Goal: Task Accomplishment & Management: Use online tool/utility

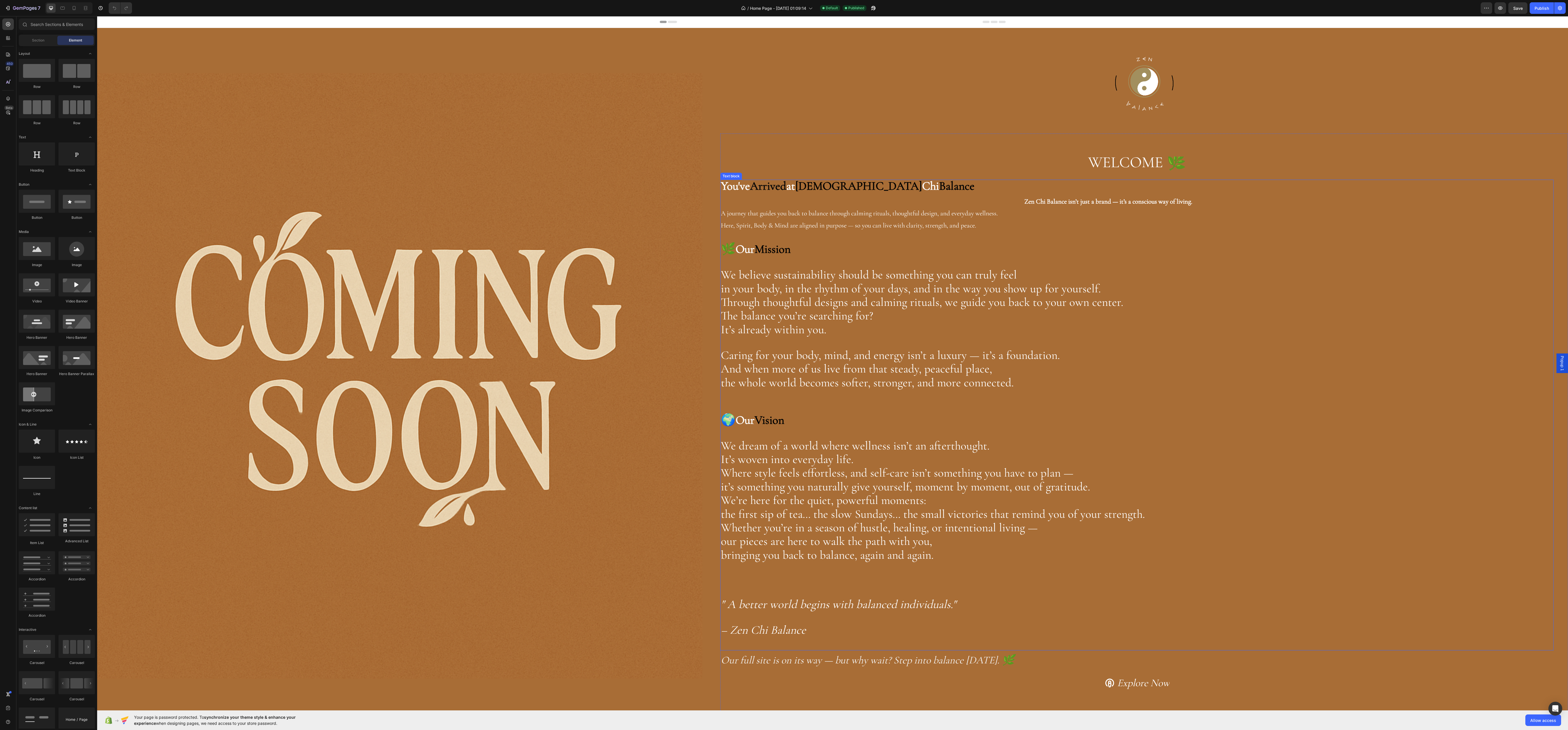
click at [1138, 259] on div "You've Arrived at Zen Chi Balance Zen Chi Balance isn’t just a brand — it’s a c…" at bounding box center [1136, 415] width 833 height 471
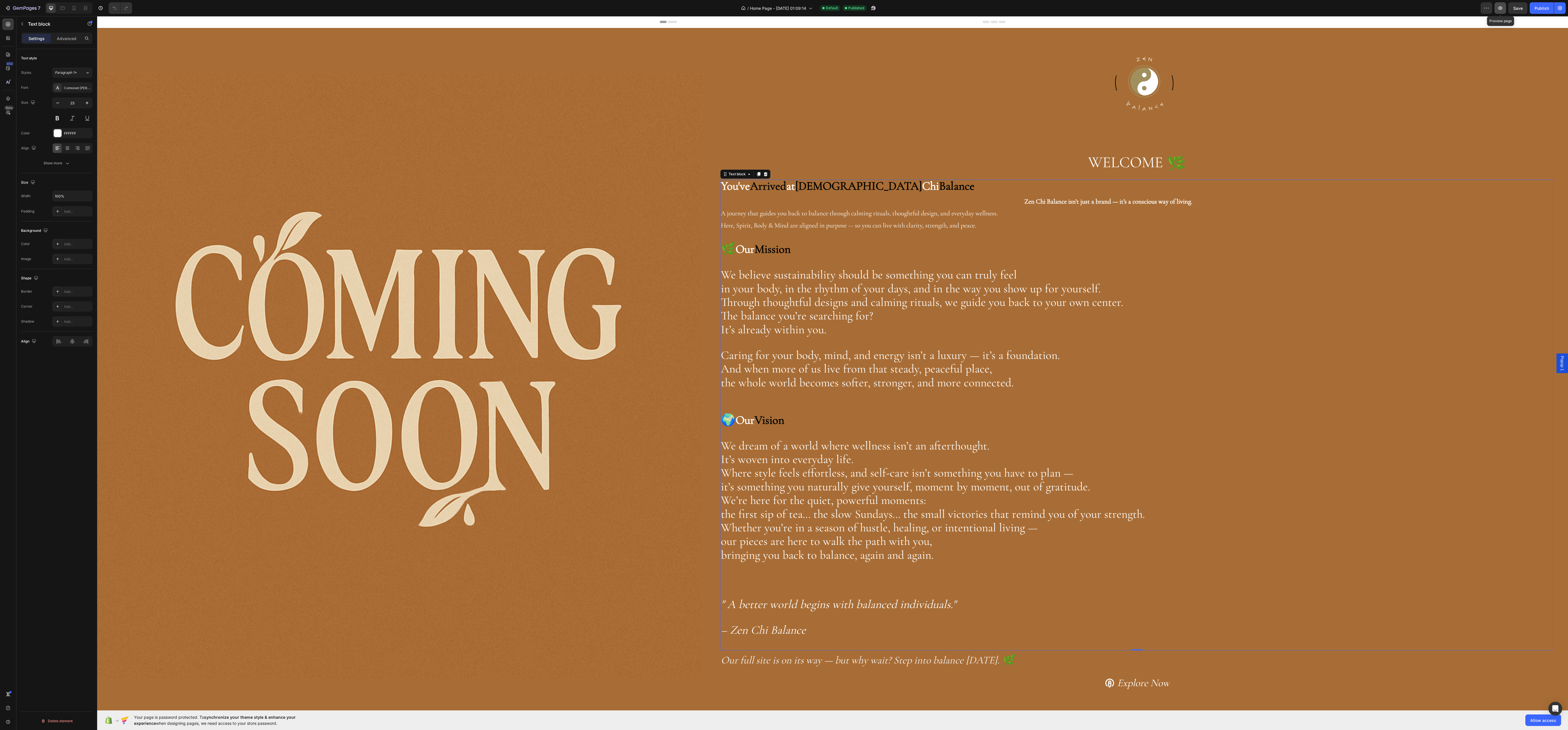
click at [1501, 6] on icon "button" at bounding box center [1500, 7] width 6 height 6
click at [937, 264] on p at bounding box center [1136, 263] width 832 height 12
click at [937, 264] on p "Rich Text Editor. Editing area: main" at bounding box center [1136, 263] width 832 height 12
click at [74, 5] on icon at bounding box center [73, 7] width 6 height 6
type input "14"
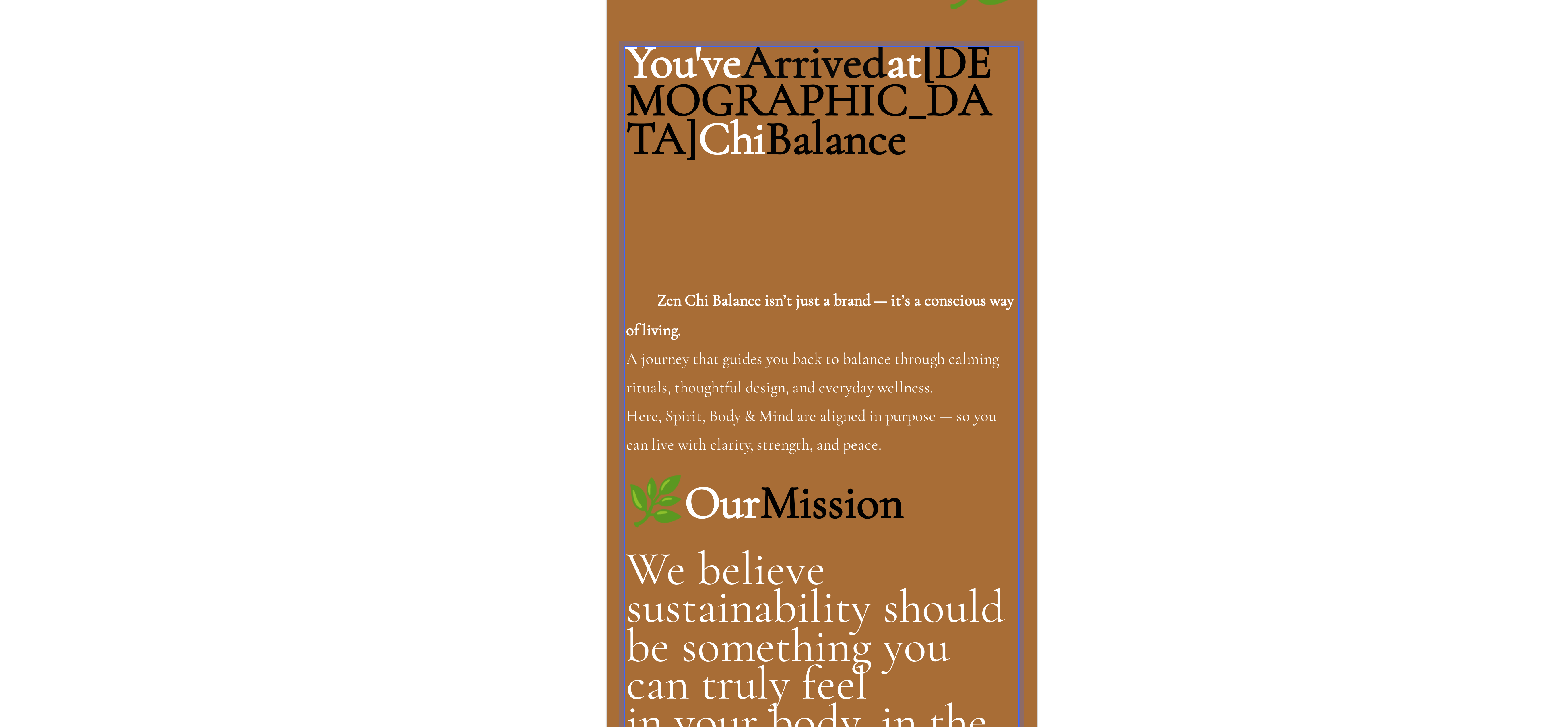
drag, startPoint x: 648, startPoint y: -388, endPoint x: 645, endPoint y: -384, distance: 5.0
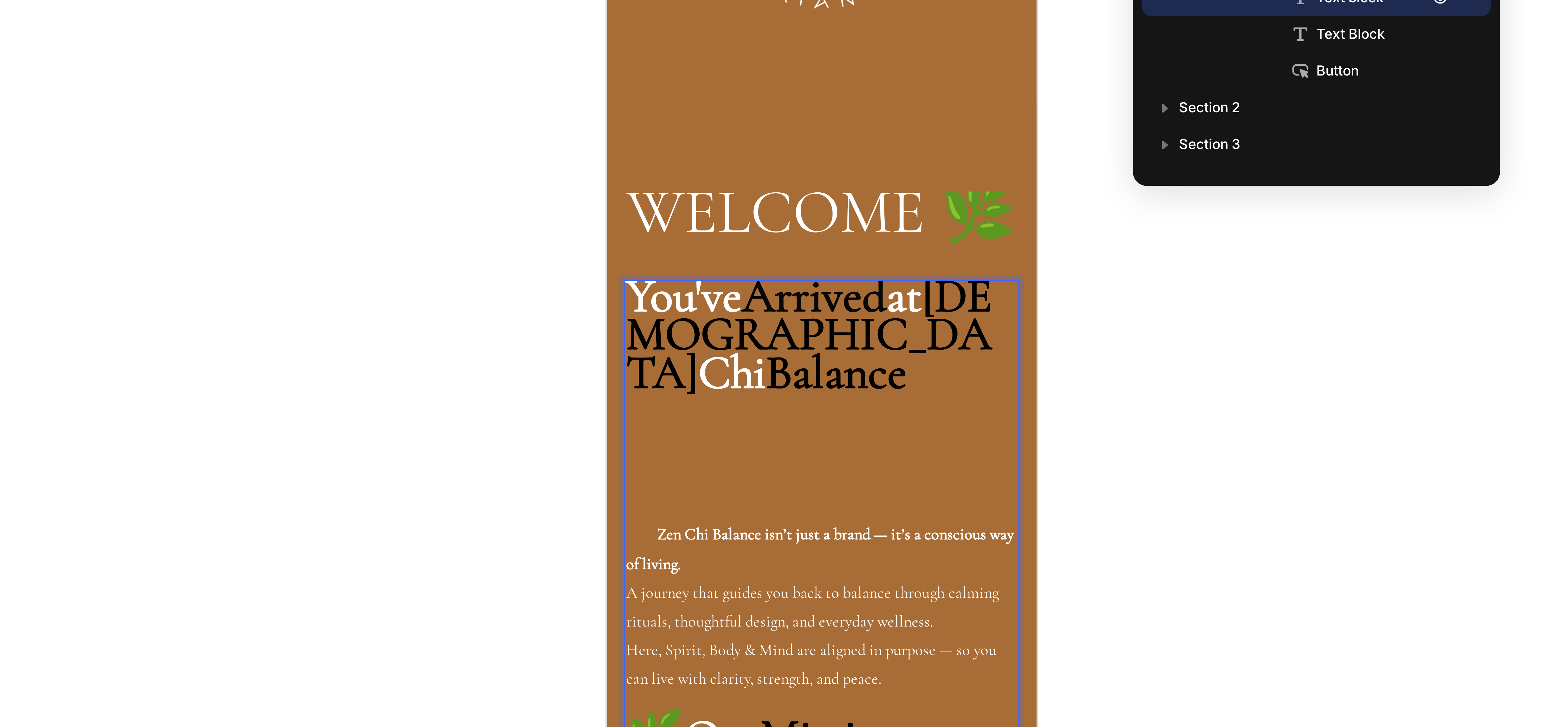
scroll to position [29, 0]
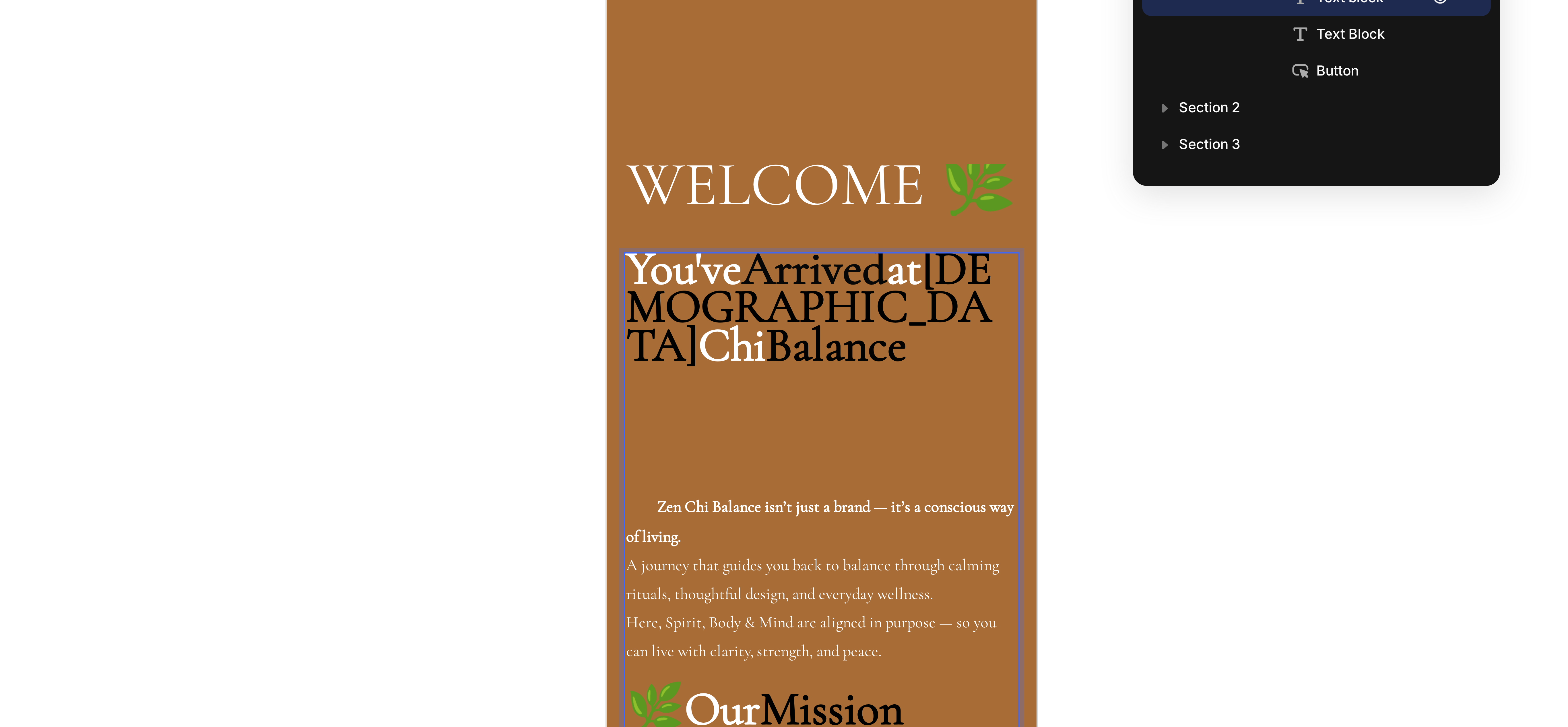
drag, startPoint x: 655, startPoint y: -74, endPoint x: 611, endPoint y: -105, distance: 53.8
click at [611, 0] on div "You've Arrived at Zen Chi Balance Zen Chi Balance isn’t just a brand — it’s a c…" at bounding box center [660, 264] width 99 height 822
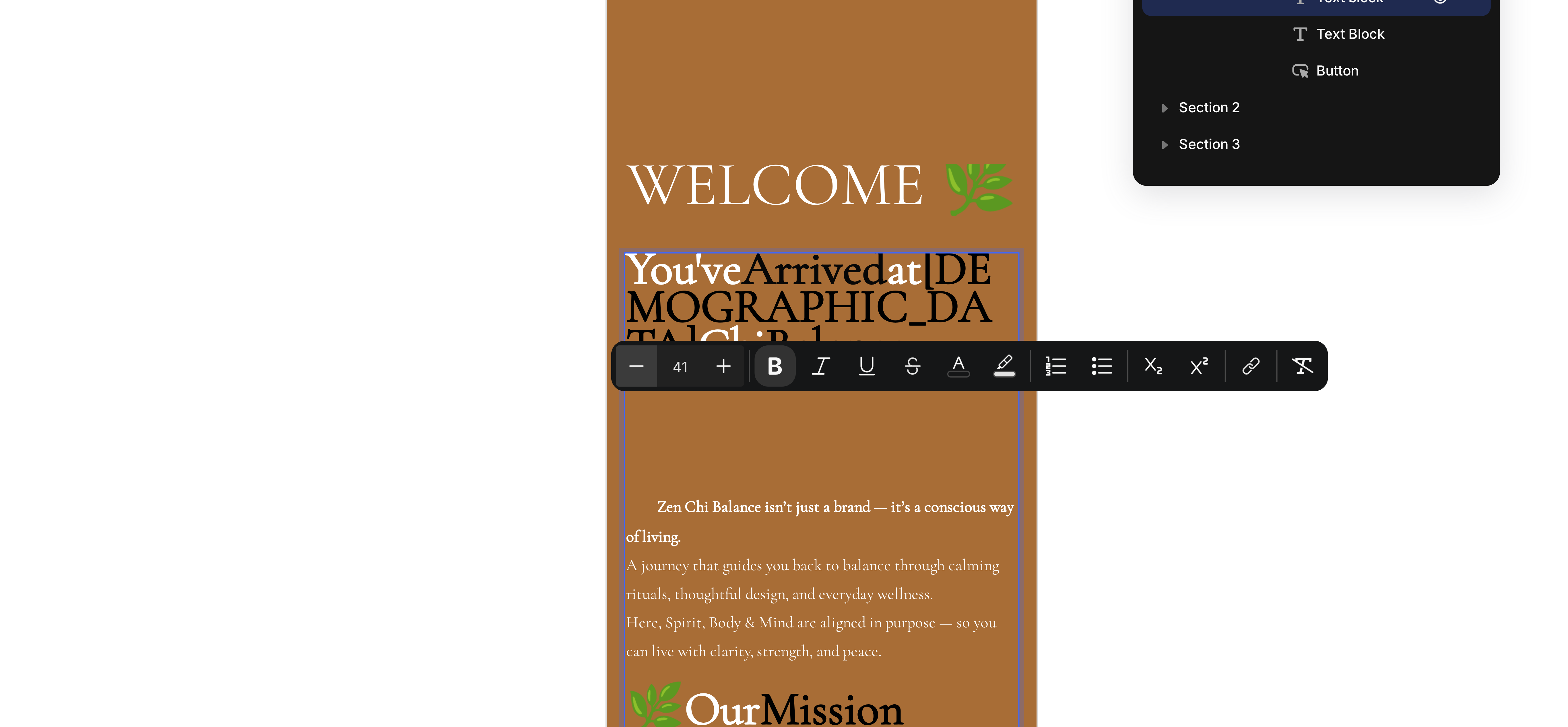
click at [782, 177] on button "Minus" at bounding box center [786, 177] width 10 height 10
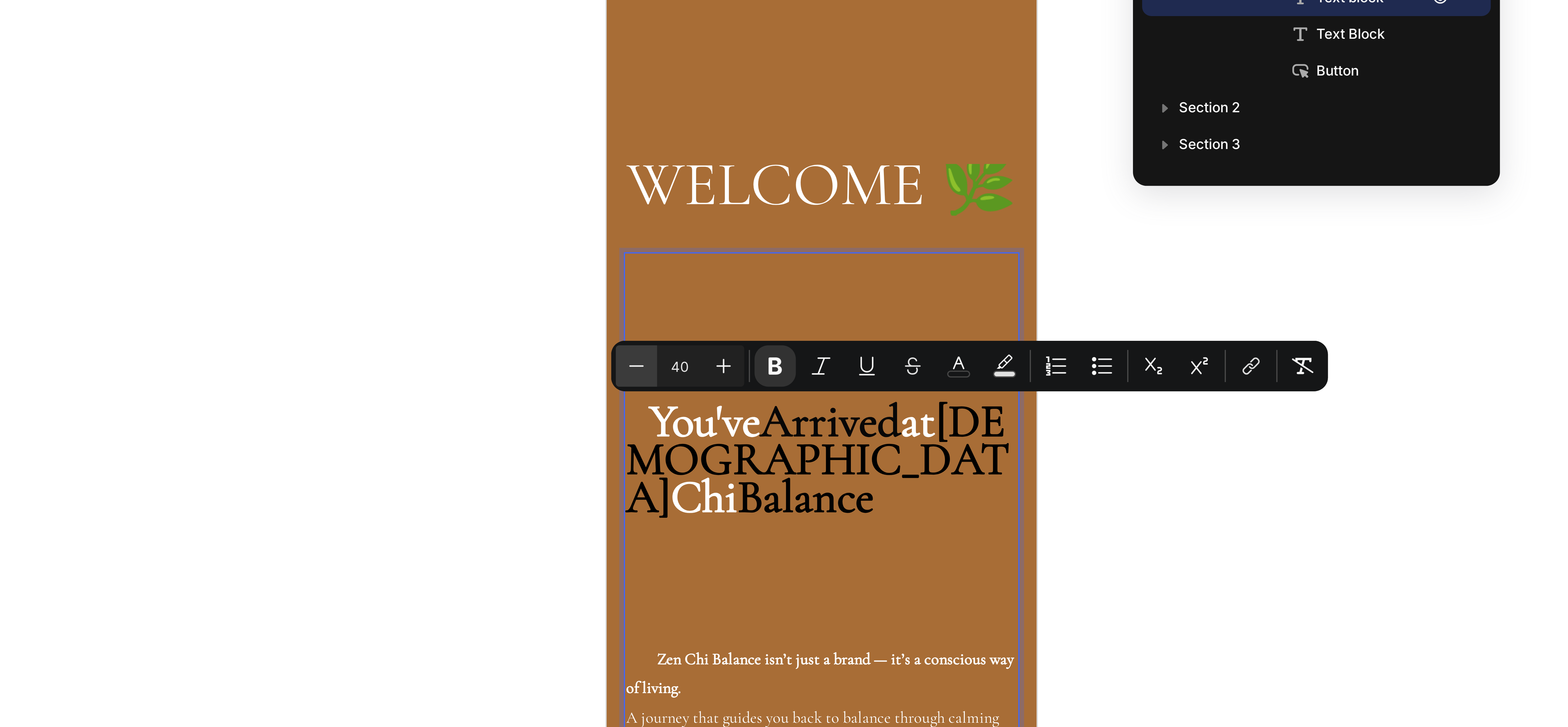
click at [783, 175] on icon "Editor contextual toolbar" at bounding box center [786, 177] width 5 height 5
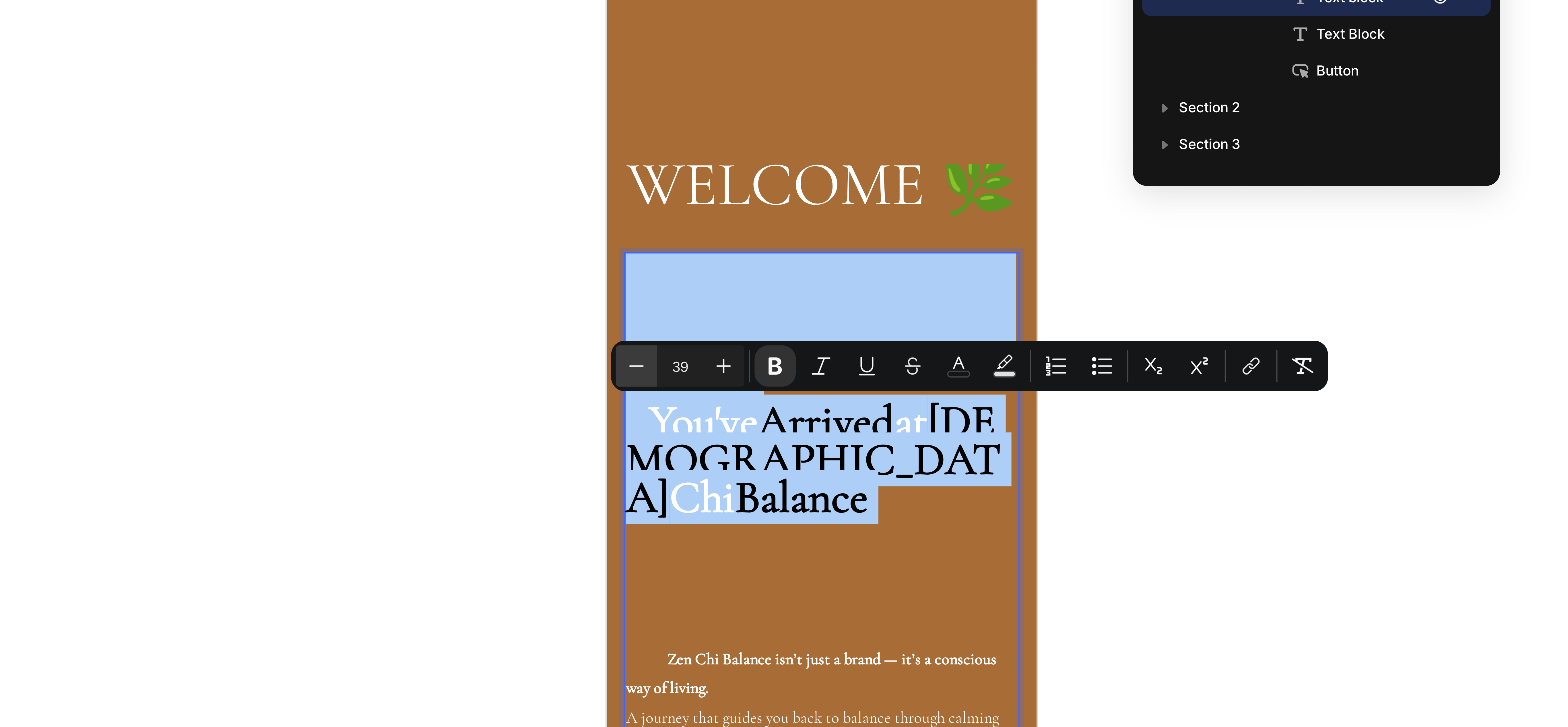
click at [783, 175] on icon "Editor contextual toolbar" at bounding box center [786, 177] width 5 height 5
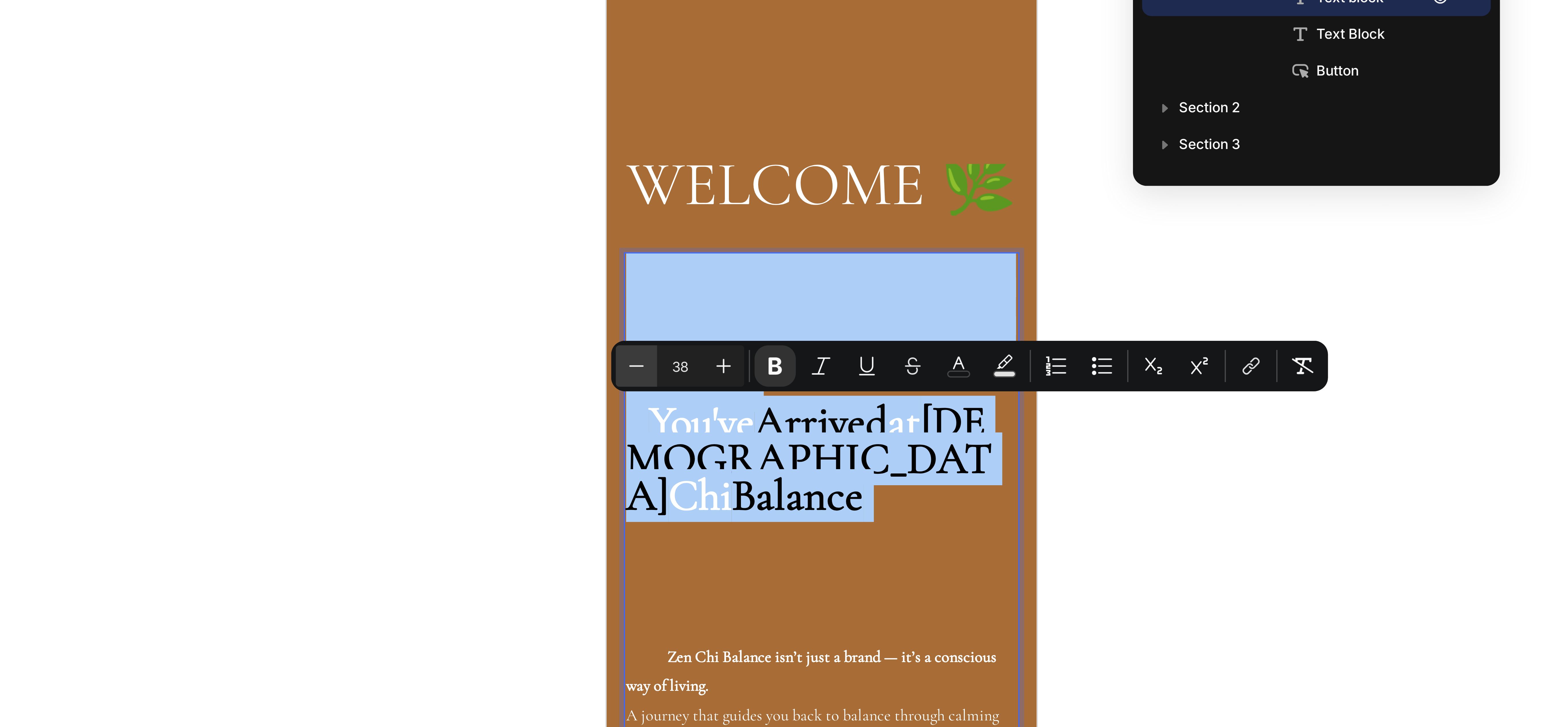
click at [784, 175] on icon "Editor contextual toolbar" at bounding box center [786, 177] width 5 height 5
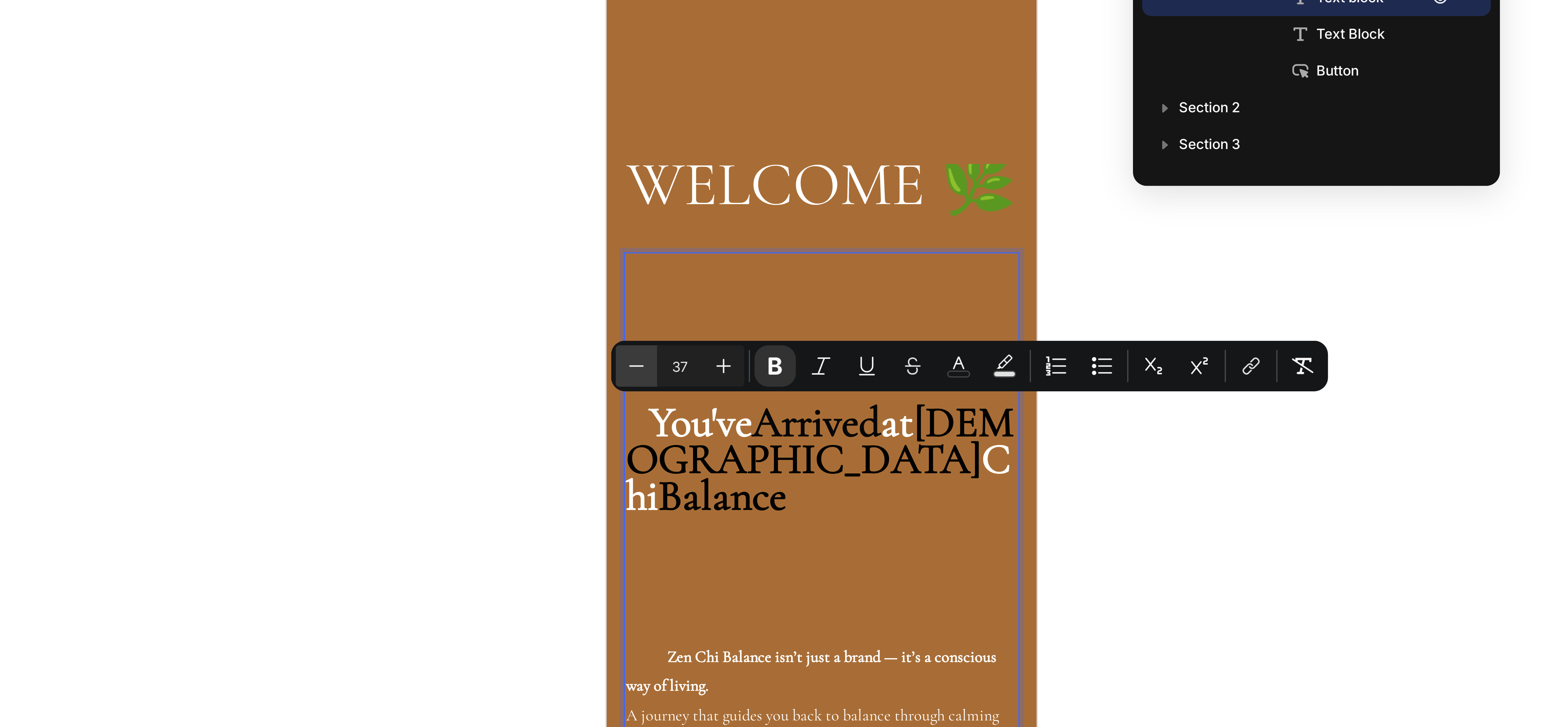
click at [784, 175] on icon "Editor contextual toolbar" at bounding box center [786, 177] width 5 height 5
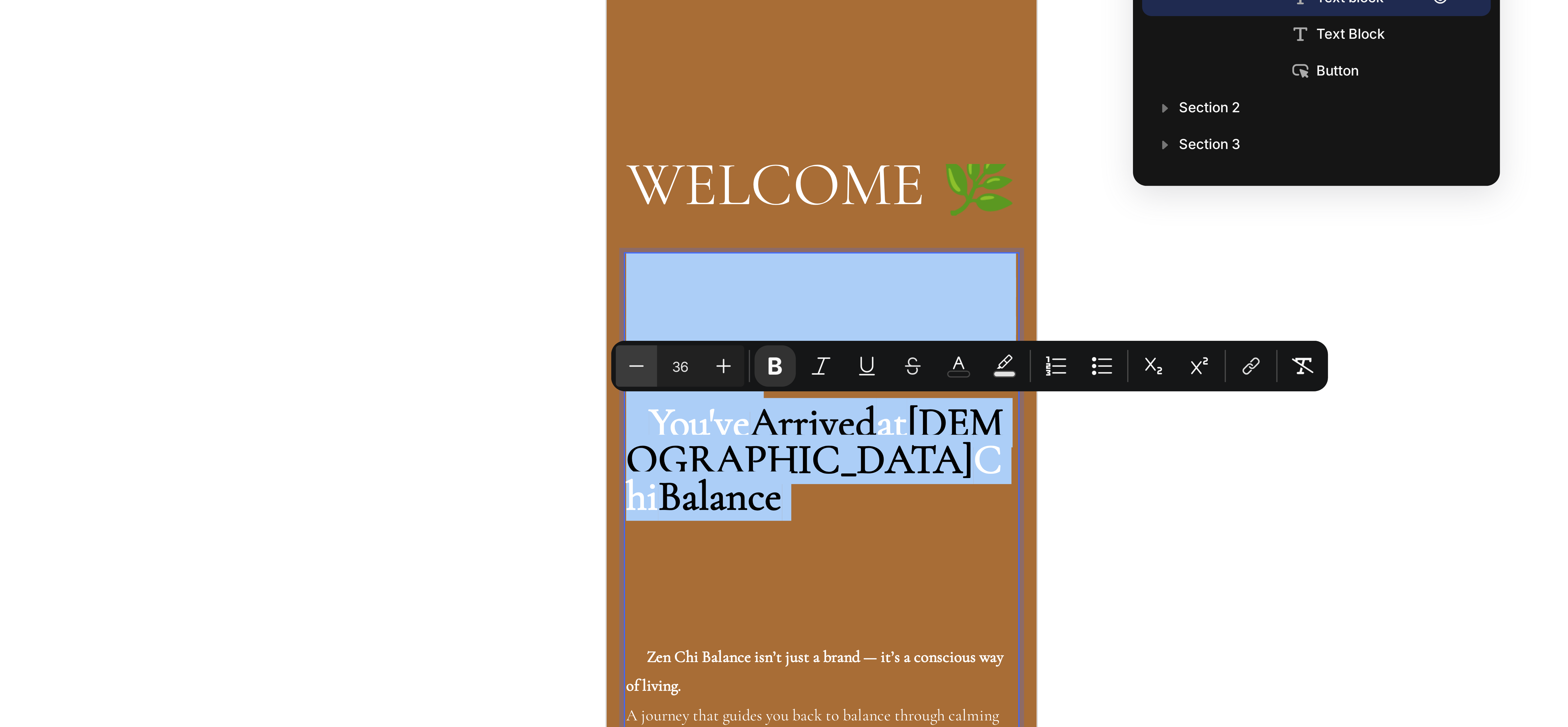
click at [784, 175] on icon "Editor contextual toolbar" at bounding box center [786, 177] width 5 height 5
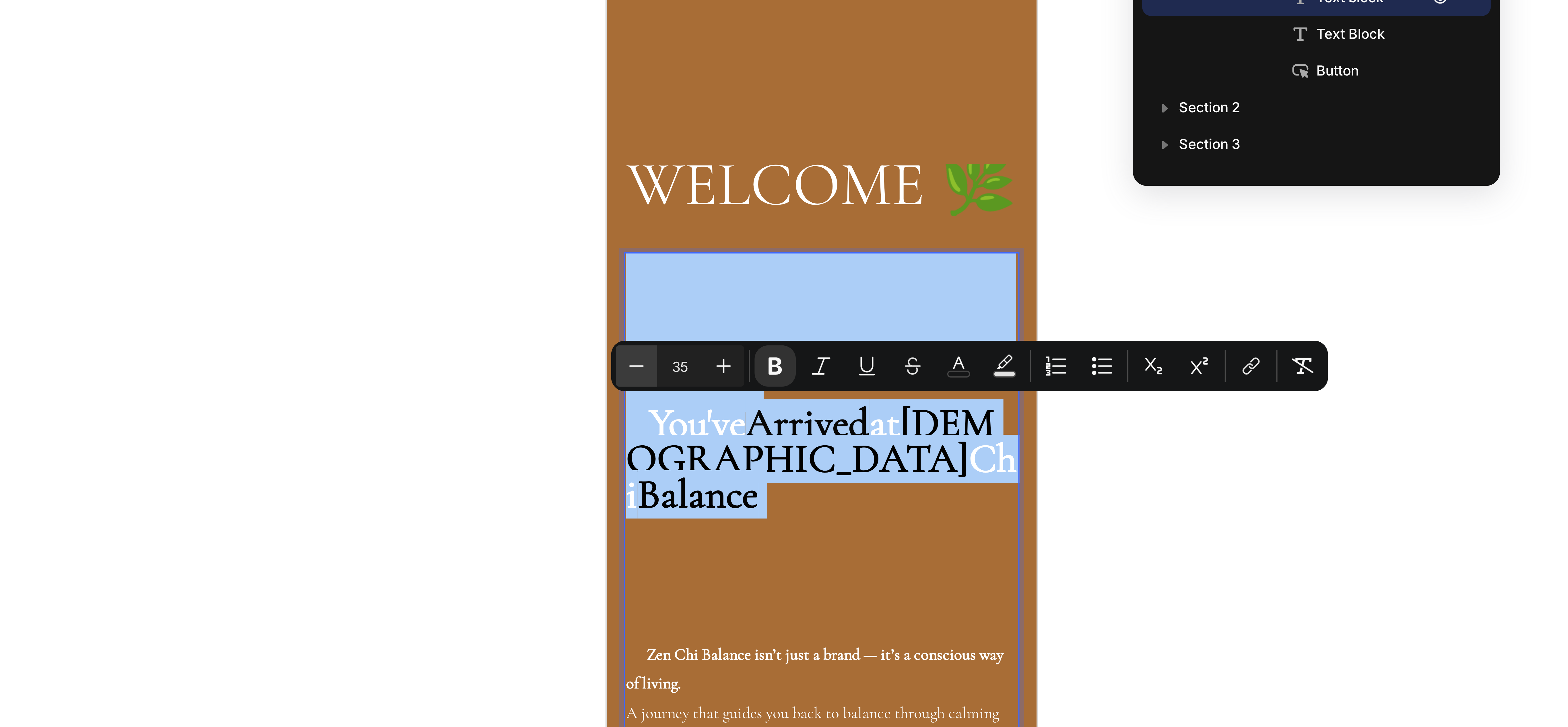
click at [784, 175] on icon "Editor contextual toolbar" at bounding box center [786, 177] width 5 height 5
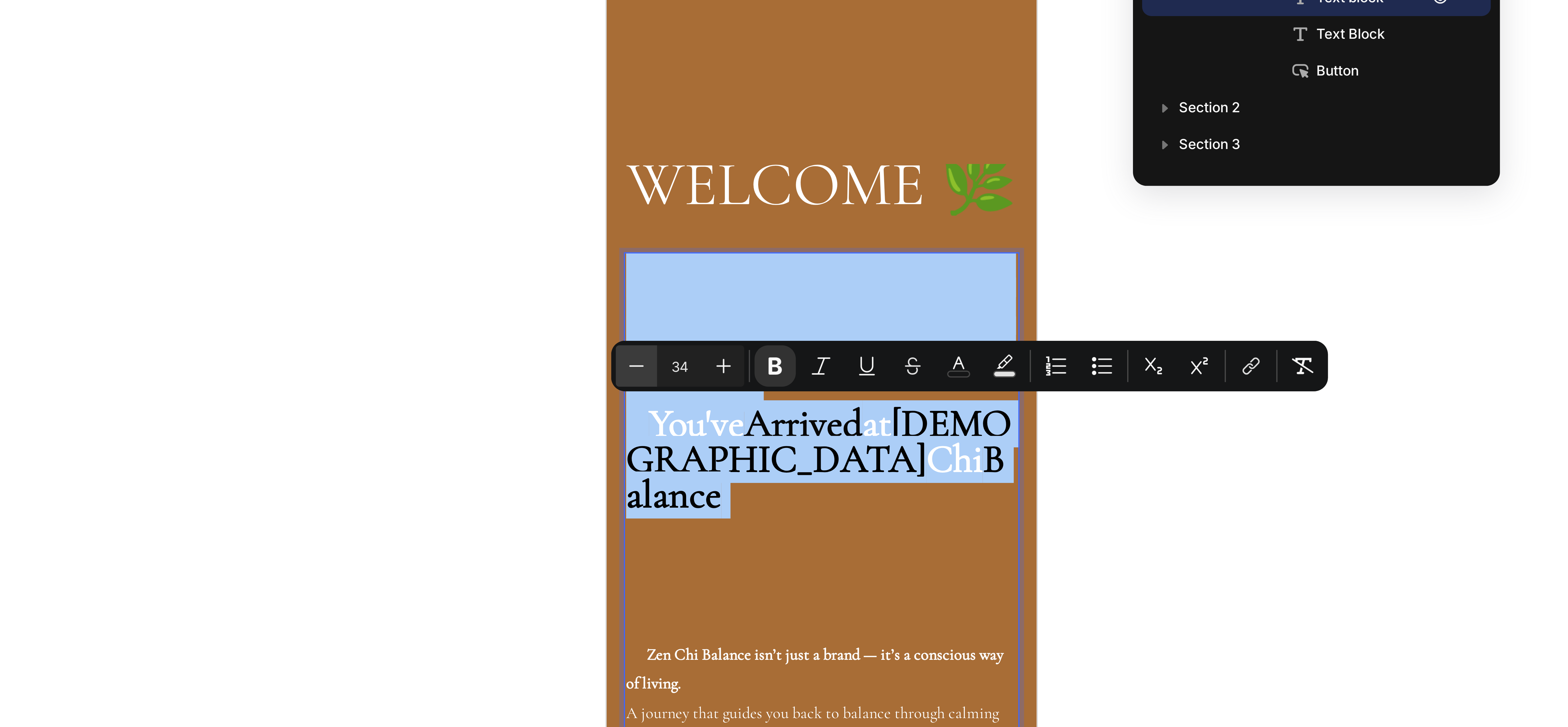
click at [784, 175] on icon "Editor contextual toolbar" at bounding box center [786, 177] width 5 height 5
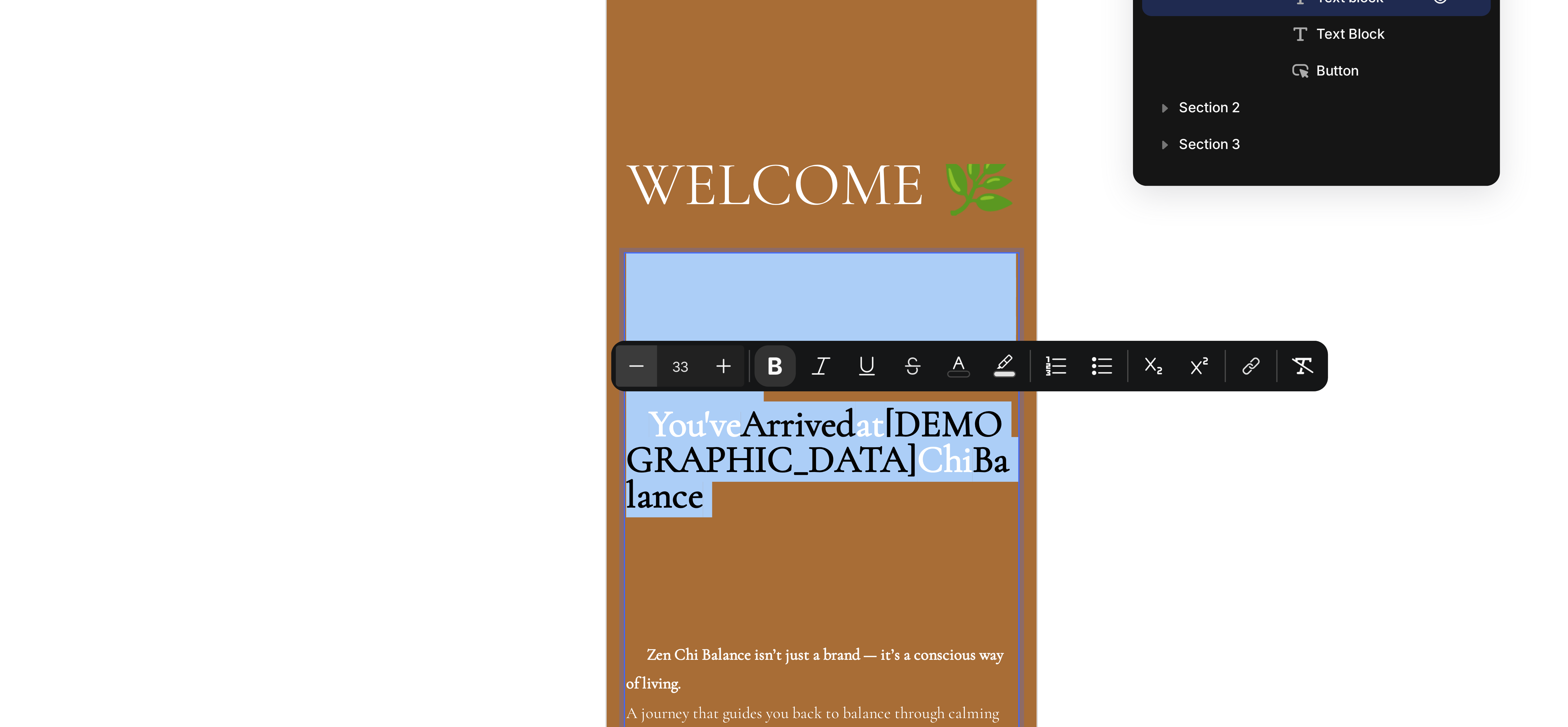
click at [784, 175] on icon "Editor contextual toolbar" at bounding box center [786, 177] width 5 height 5
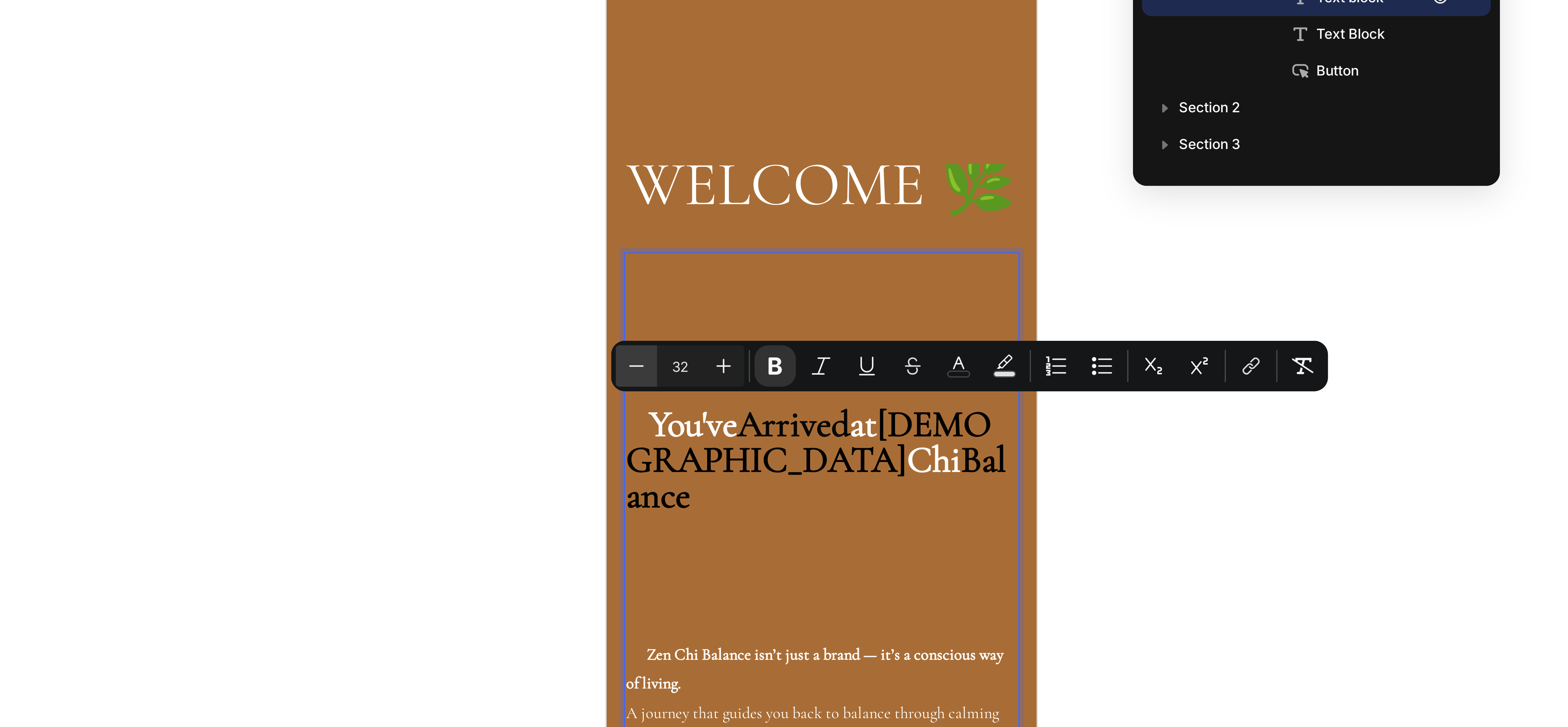
click at [784, 175] on icon "Editor contextual toolbar" at bounding box center [786, 177] width 5 height 5
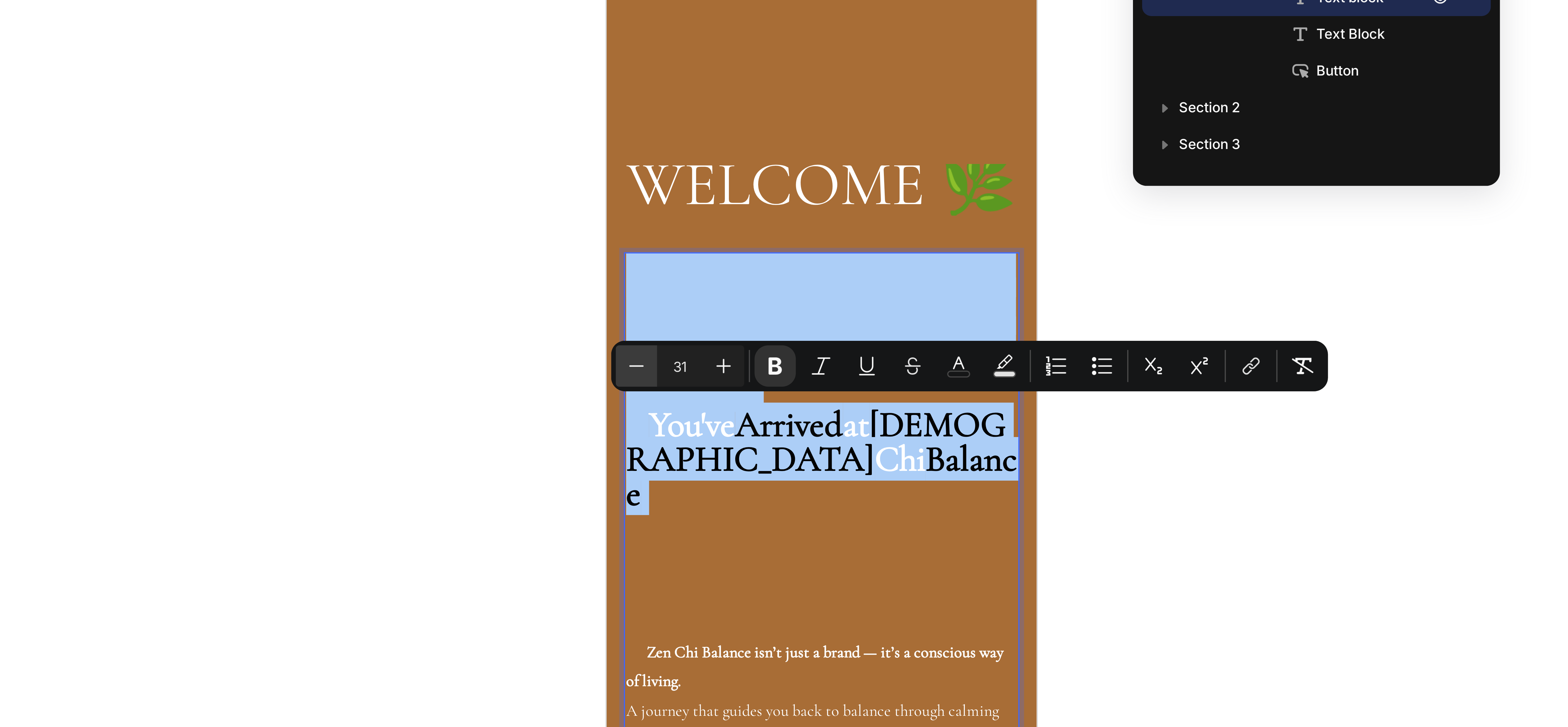
click at [784, 175] on icon "Editor contextual toolbar" at bounding box center [786, 177] width 5 height 5
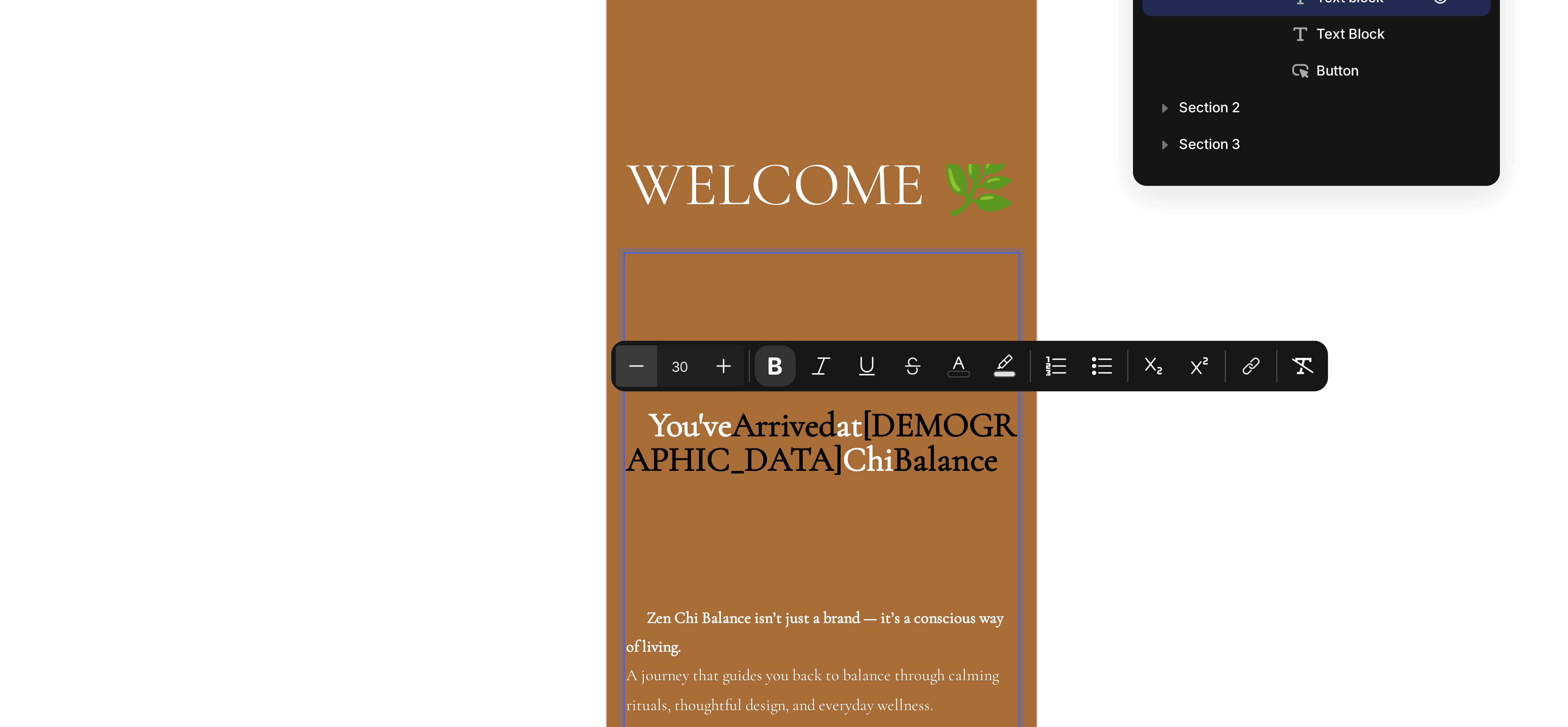
click at [784, 175] on icon "Editor contextual toolbar" at bounding box center [786, 177] width 5 height 5
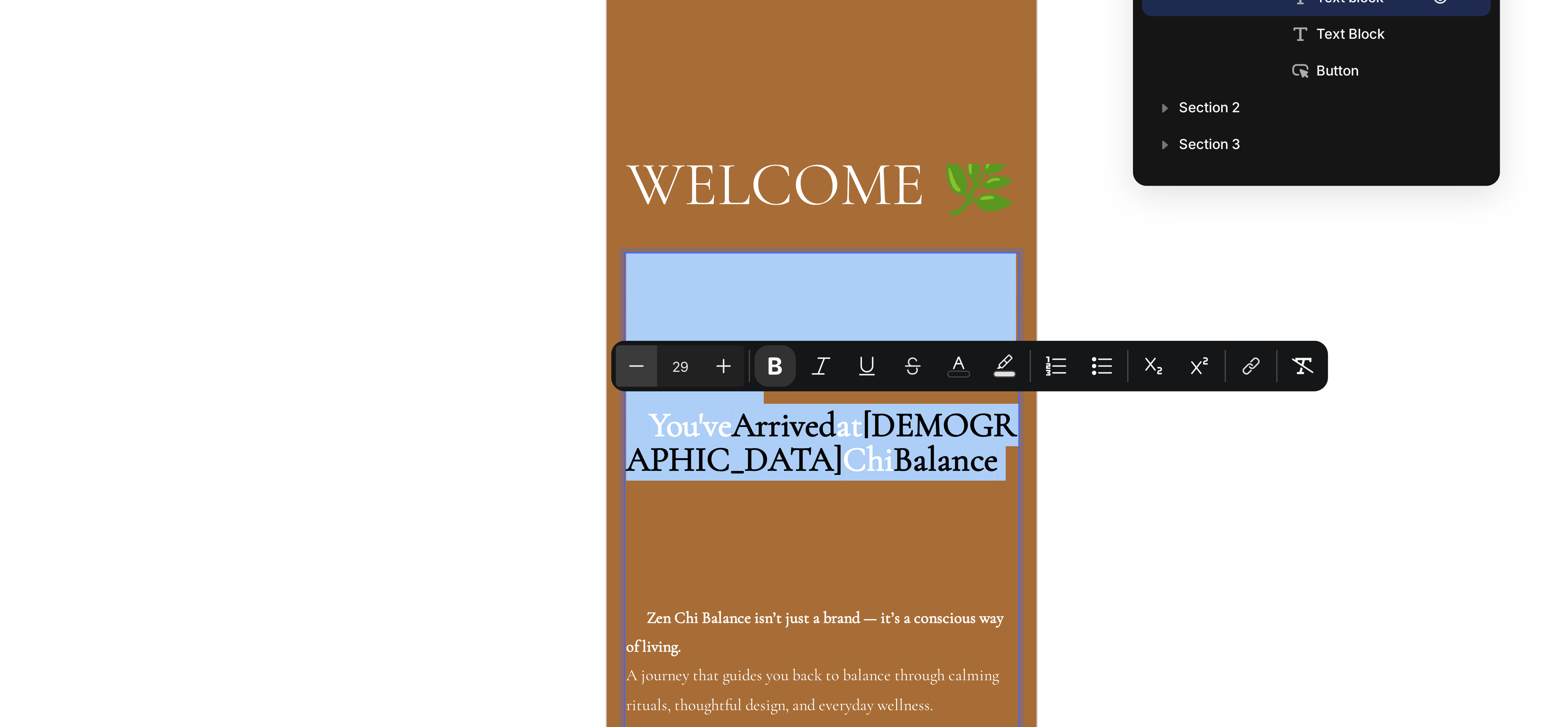
click at [784, 175] on icon "Editor contextual toolbar" at bounding box center [786, 177] width 5 height 5
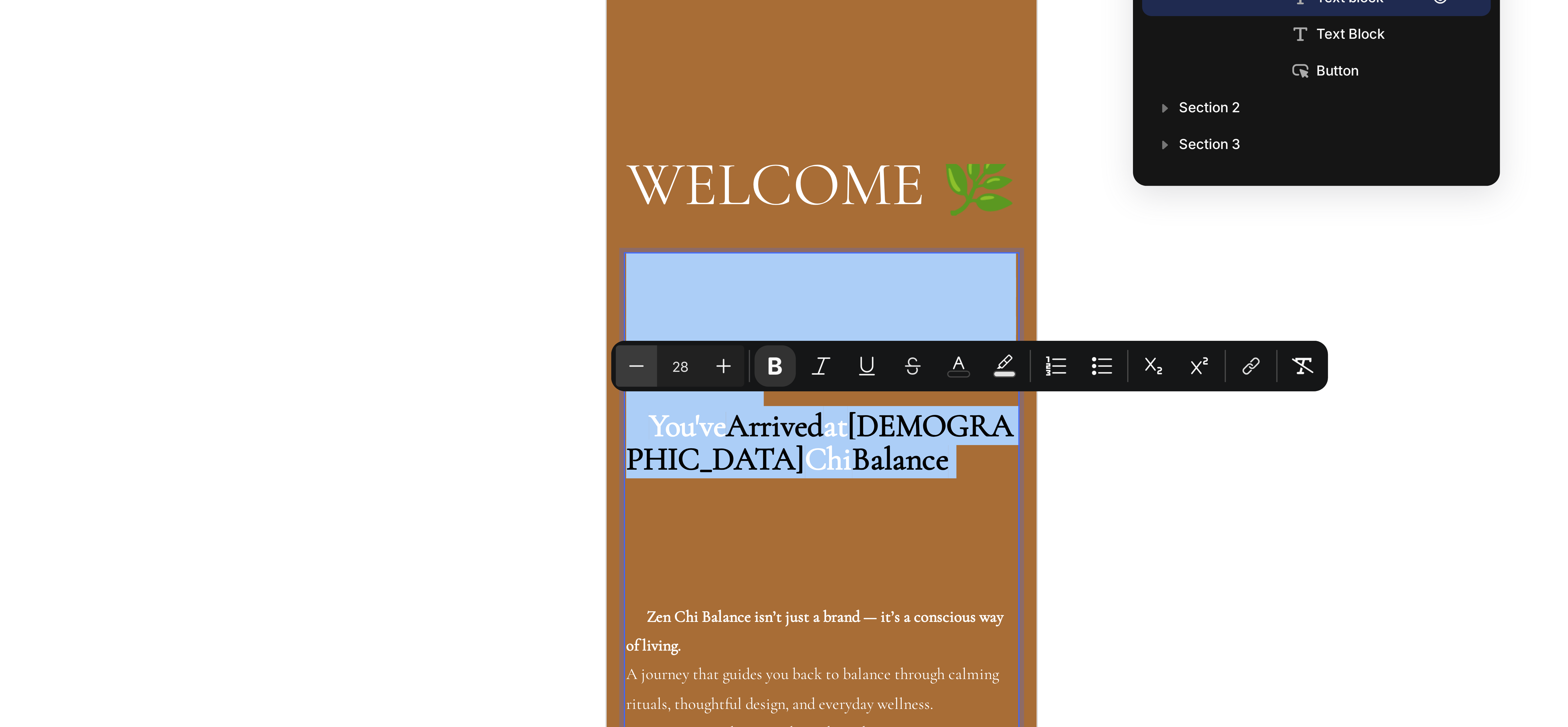
click at [784, 175] on icon "Editor contextual toolbar" at bounding box center [786, 177] width 5 height 5
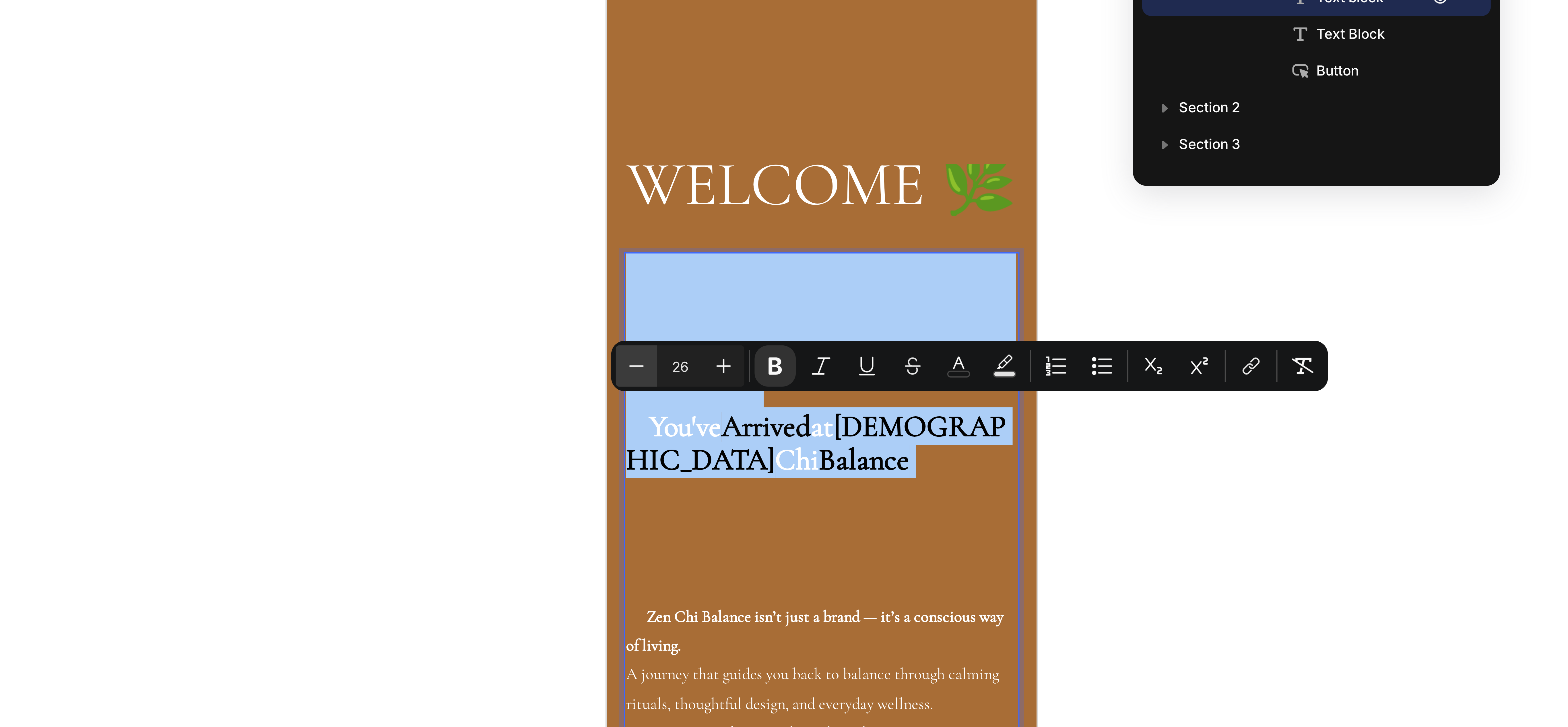
click at [784, 175] on icon "Editor contextual toolbar" at bounding box center [786, 177] width 5 height 5
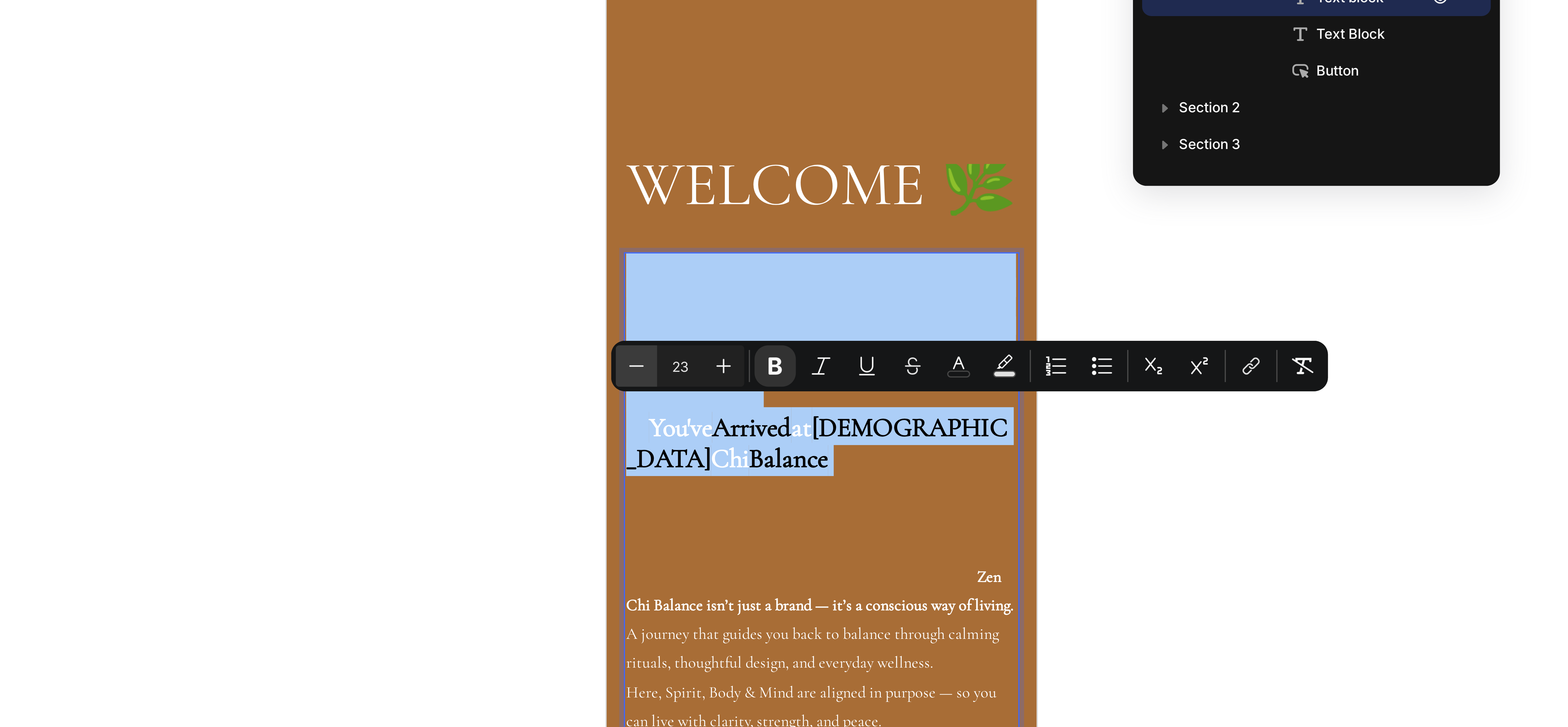
click at [784, 175] on icon "Editor contextual toolbar" at bounding box center [786, 177] width 5 height 5
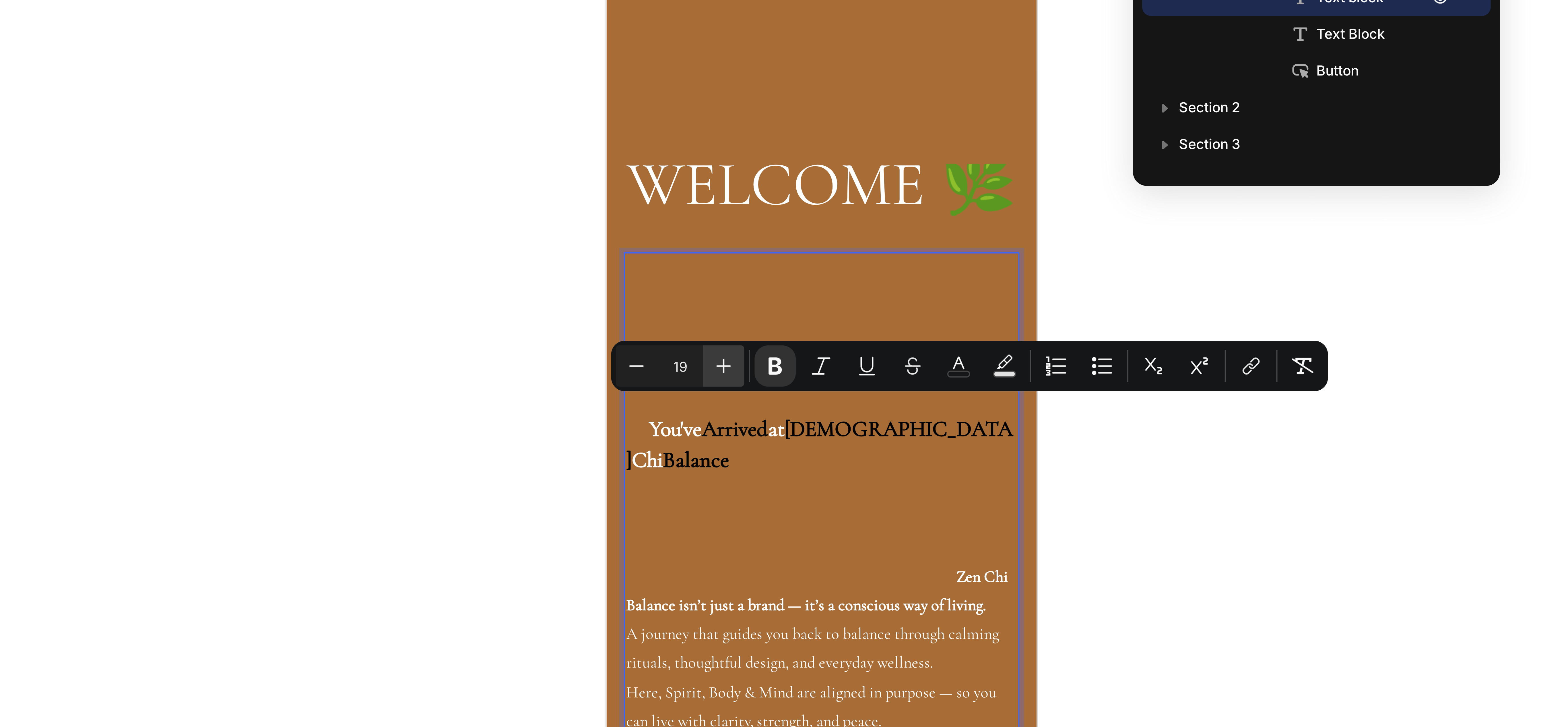
click at [809, 176] on icon "Editor contextual toolbar" at bounding box center [807, 177] width 5 height 5
type input "20"
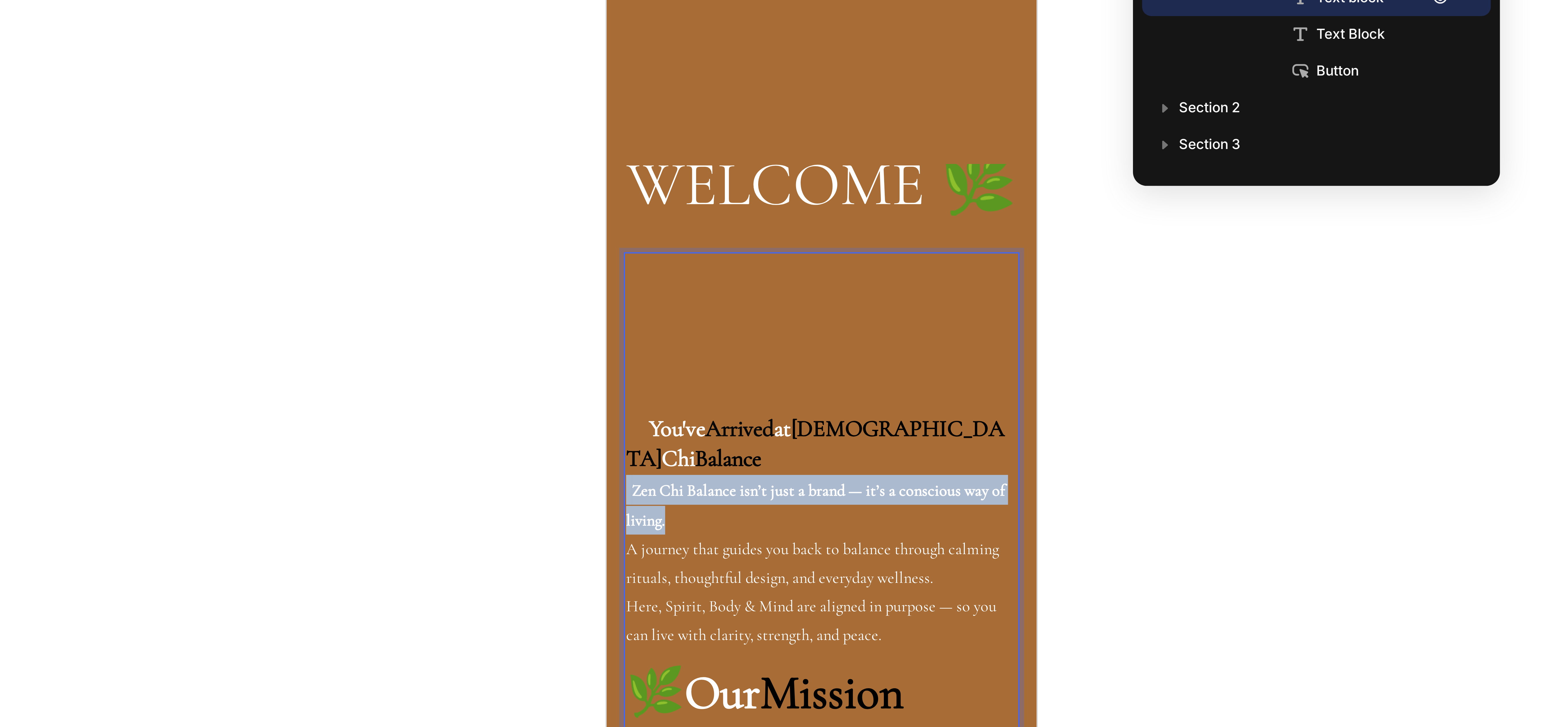
drag, startPoint x: 641, startPoint y: -85, endPoint x: 612, endPoint y: -93, distance: 30.1
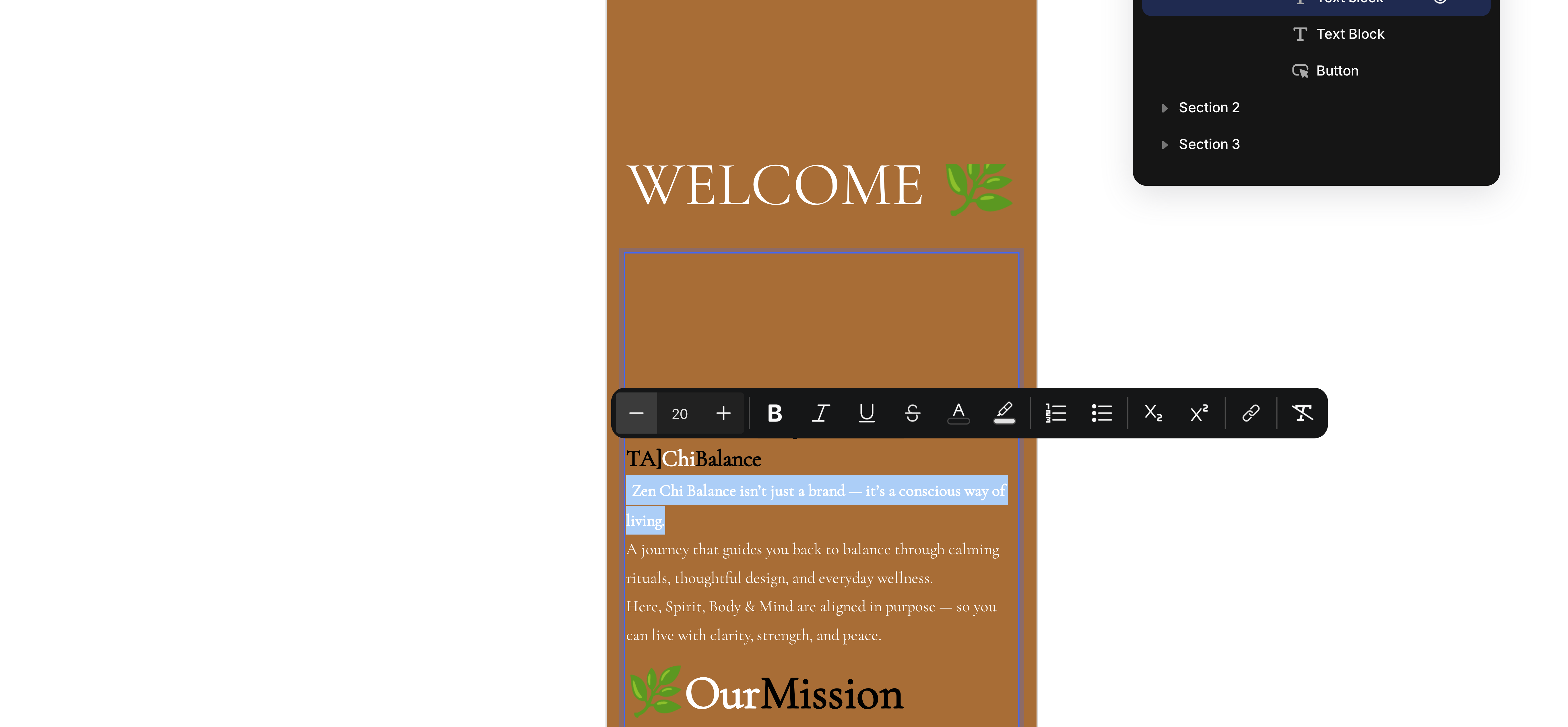
click at [786, 188] on icon "Editor contextual toolbar" at bounding box center [786, 189] width 5 height 5
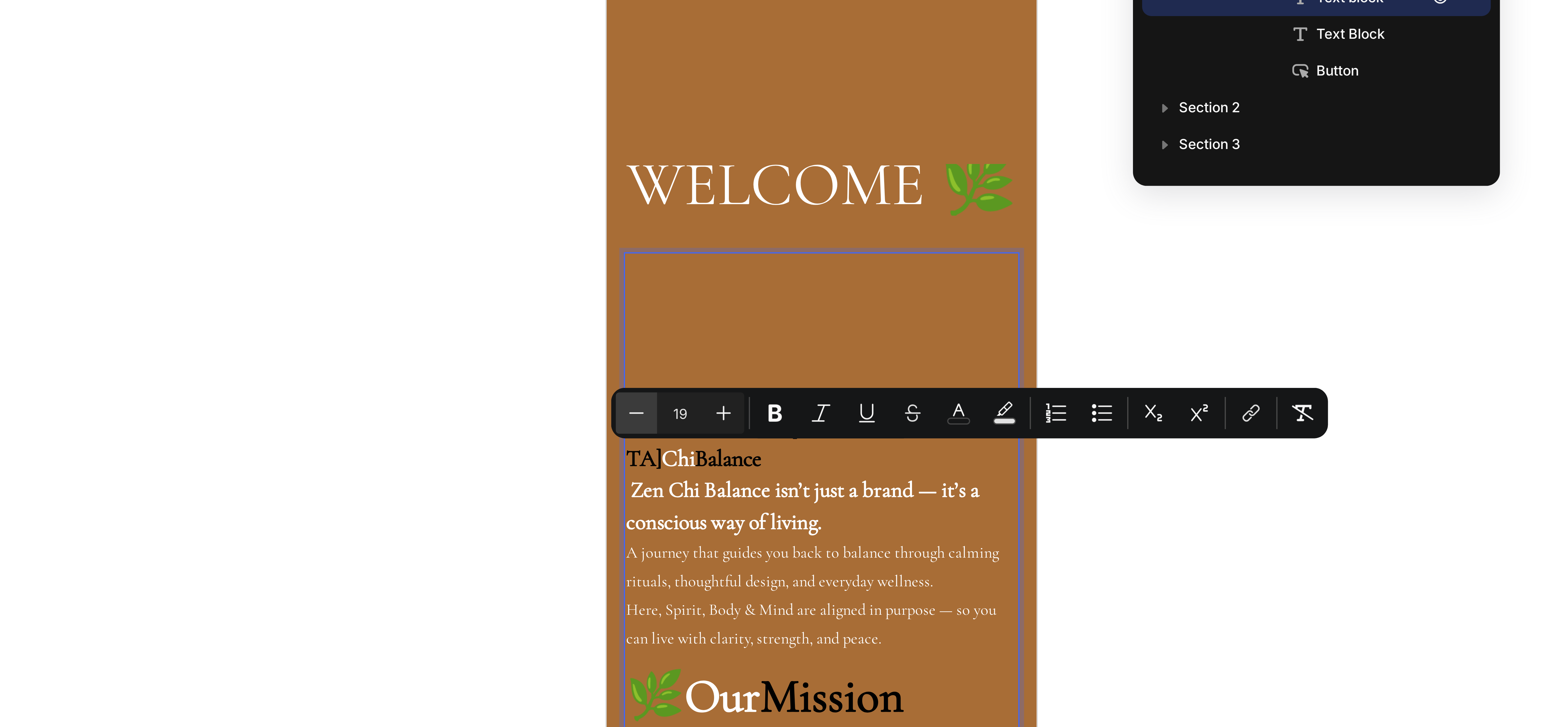
click at [786, 188] on icon "Editor contextual toolbar" at bounding box center [786, 189] width 5 height 5
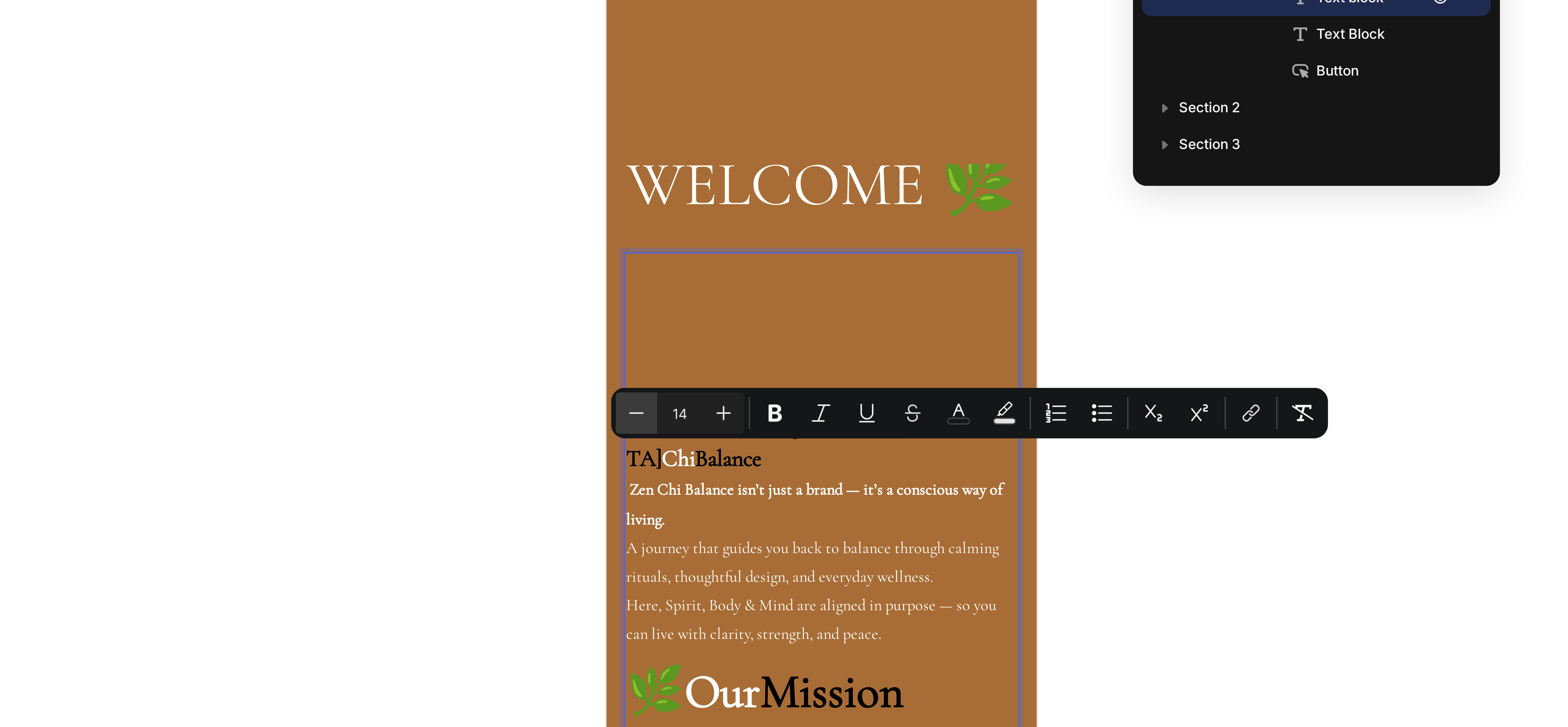
click at [786, 188] on icon "Editor contextual toolbar" at bounding box center [786, 189] width 5 height 5
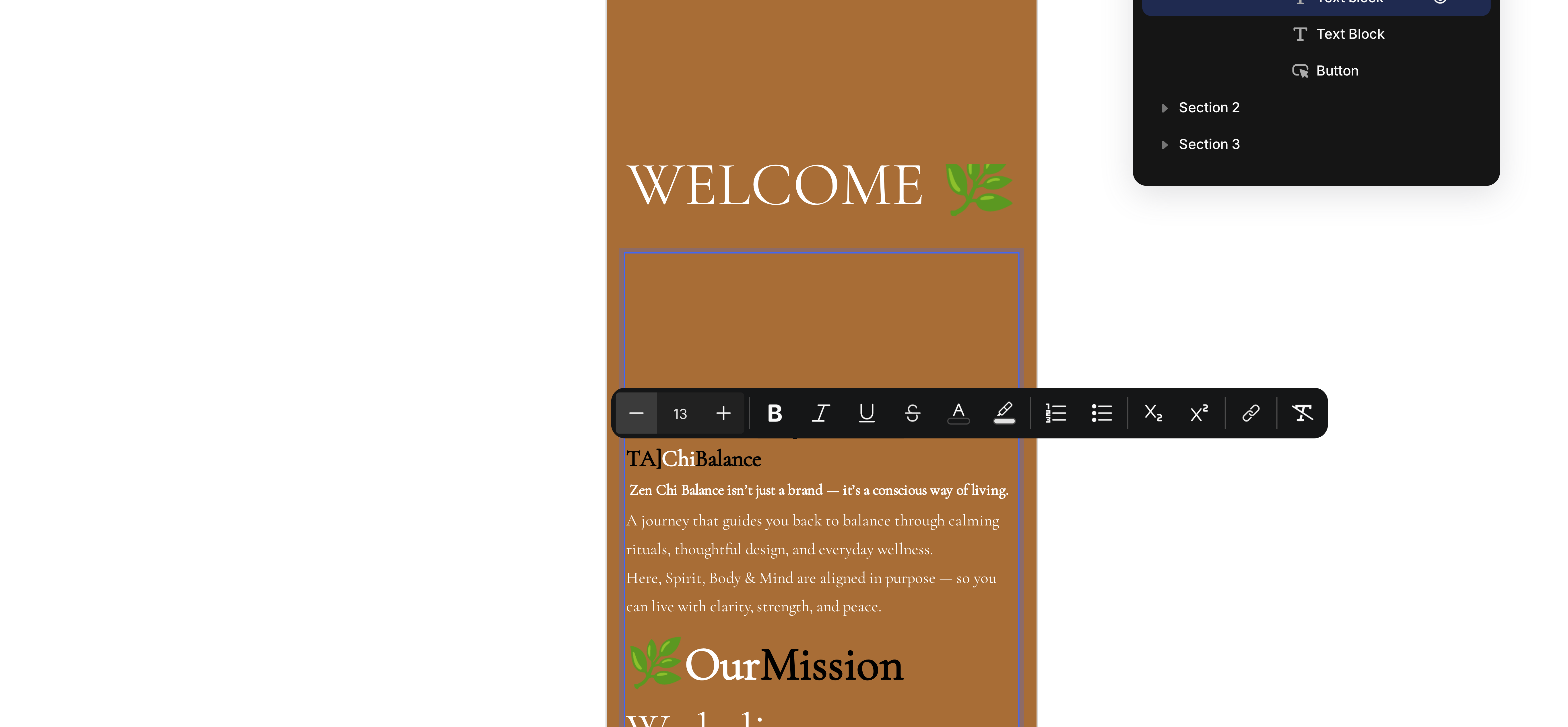
click at [786, 188] on icon "Editor contextual toolbar" at bounding box center [786, 189] width 5 height 5
click at [786, 190] on icon "Editor contextual toolbar" at bounding box center [786, 189] width 5 height 5
click at [806, 187] on icon "Editor contextual toolbar" at bounding box center [807, 189] width 5 height 5
type input "12"
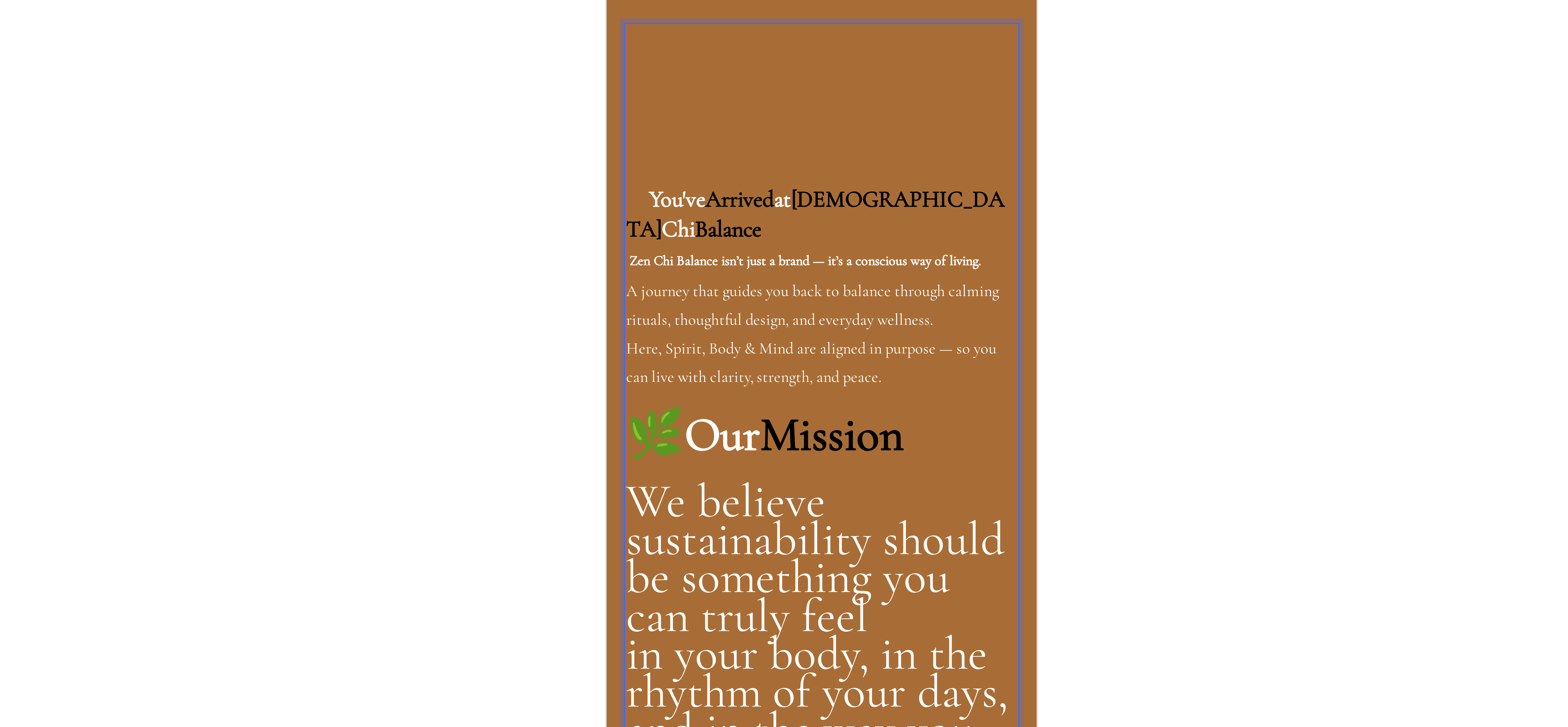
drag, startPoint x: 665, startPoint y: -273, endPoint x: 623, endPoint y: -265, distance: 42.8
drag, startPoint x: 646, startPoint y: -272, endPoint x: 668, endPoint y: -275, distance: 22.2
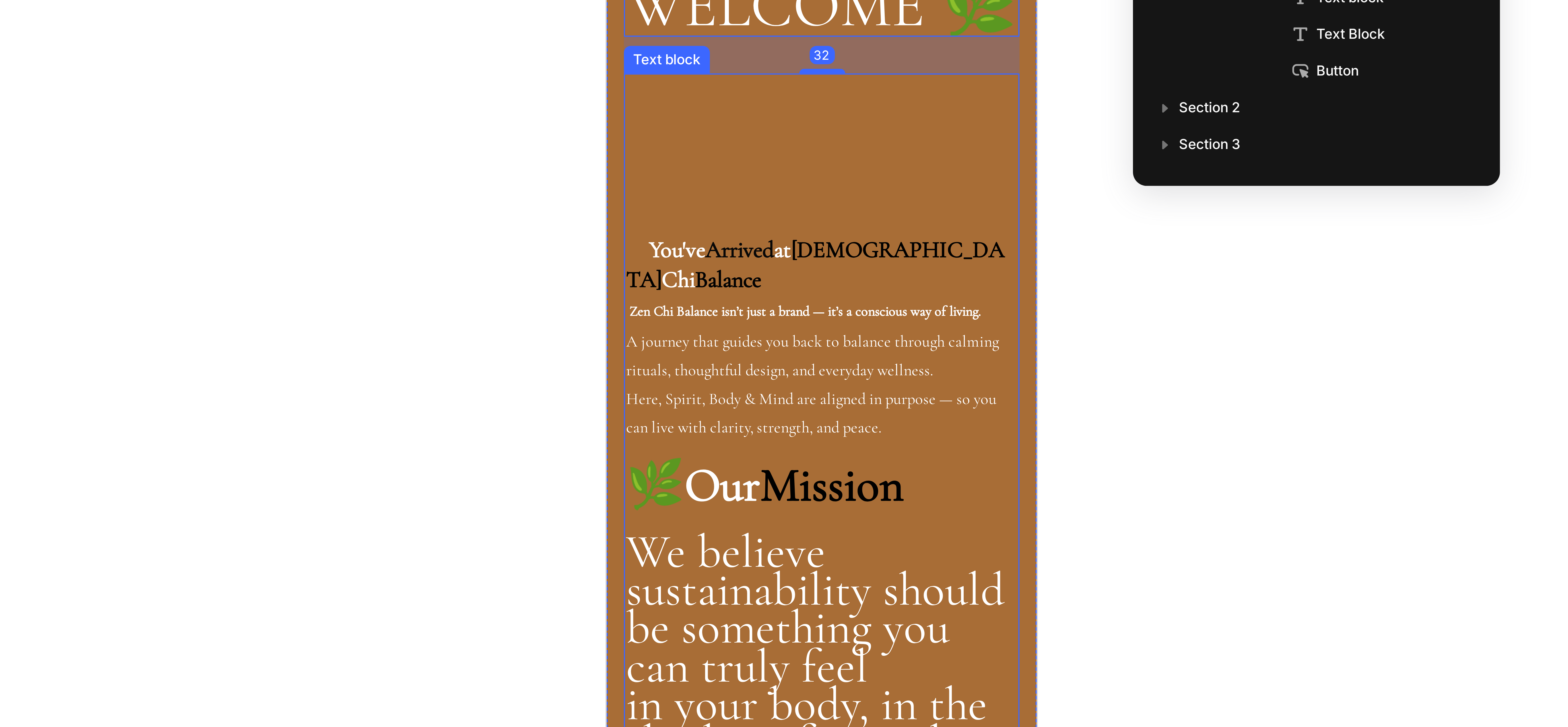
scroll to position [144, 0]
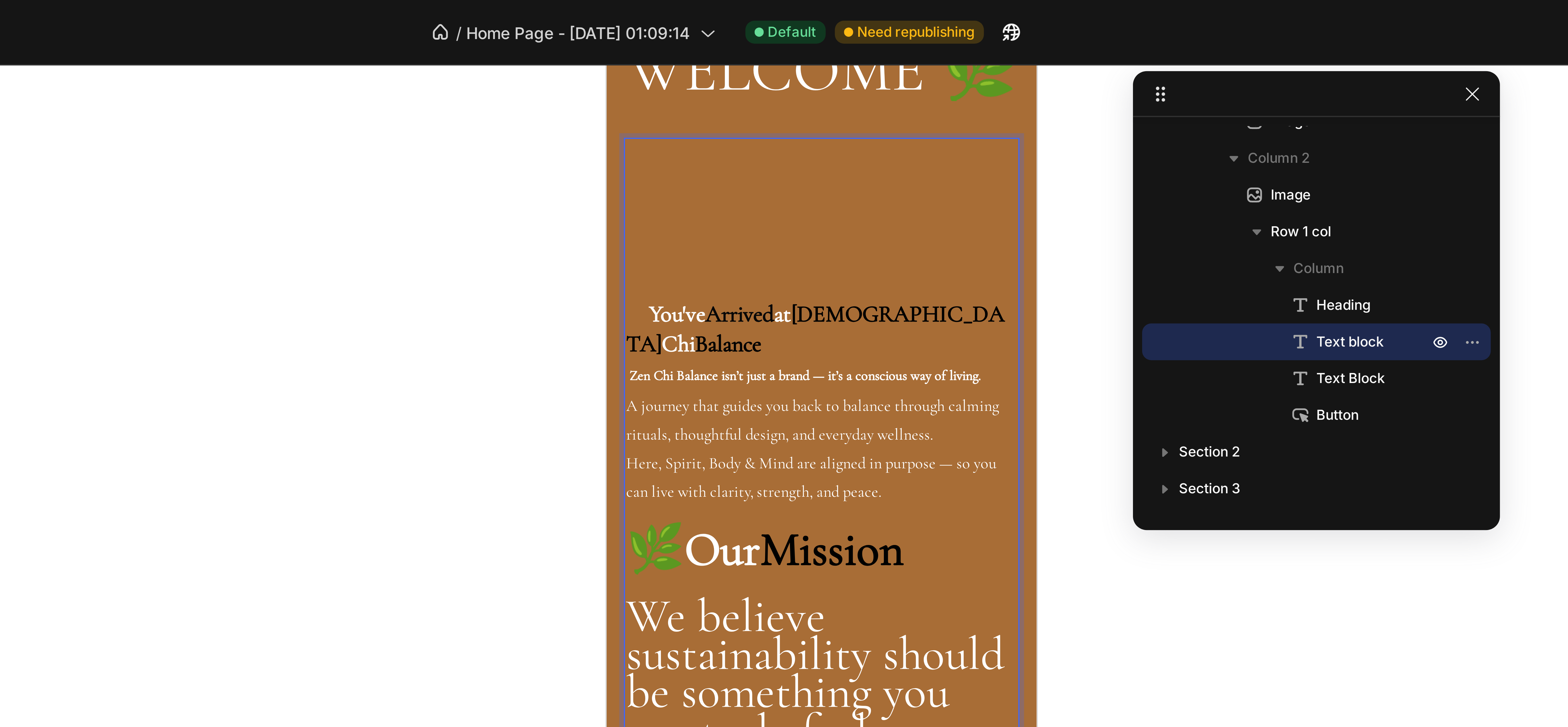
click at [648, 141] on p "Zen Chi Balance isn’t just a brand — it’s a conscious way of living. A journey …" at bounding box center [660, 156] width 98 height 37
drag, startPoint x: 635, startPoint y: 183, endPoint x: 611, endPoint y: 147, distance: 43.3
click at [611, 147] on div "You've Arrived at Zen Chi Balance Zen Chi Balance isn’t just a brand — it’s a c…" at bounding box center [660, 488] width 99 height 811
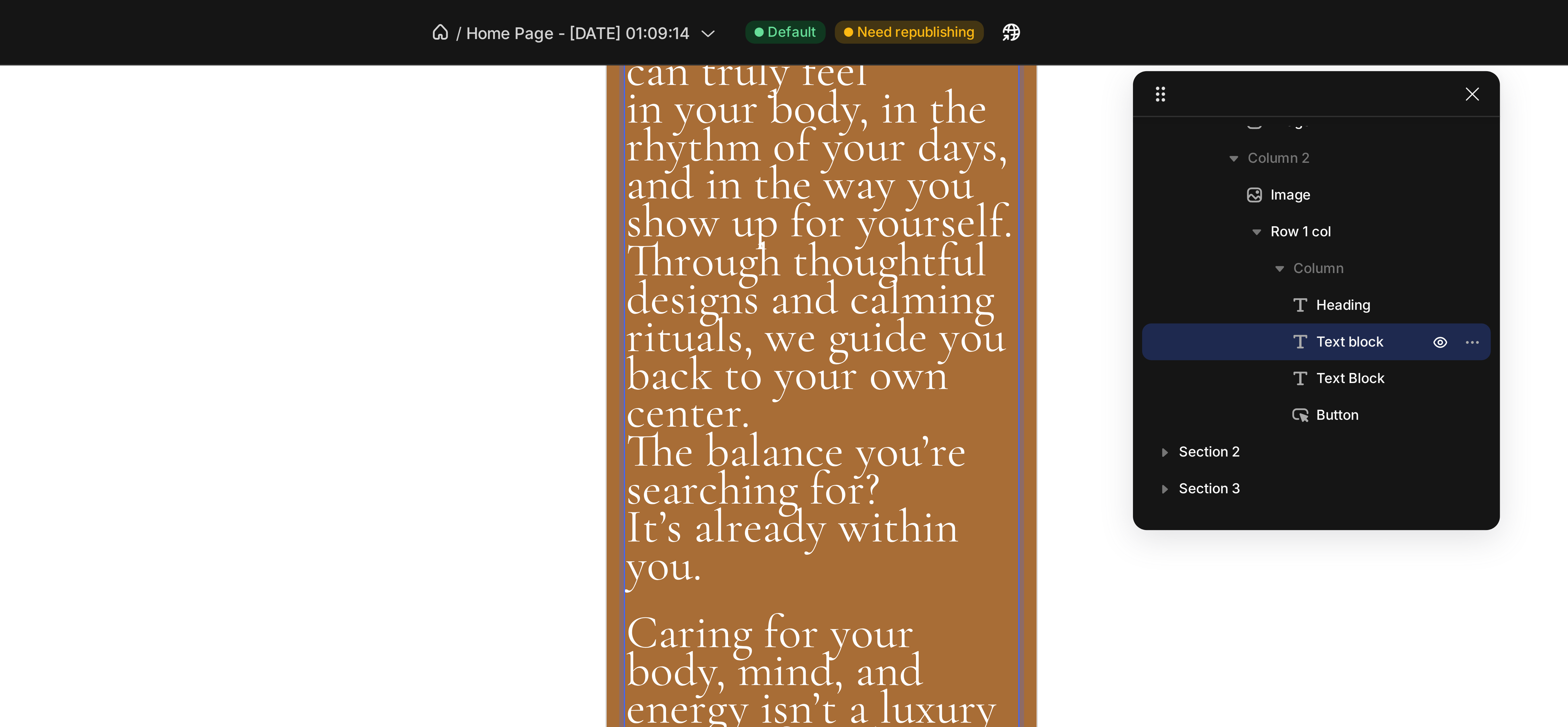
scroll to position [316, 0]
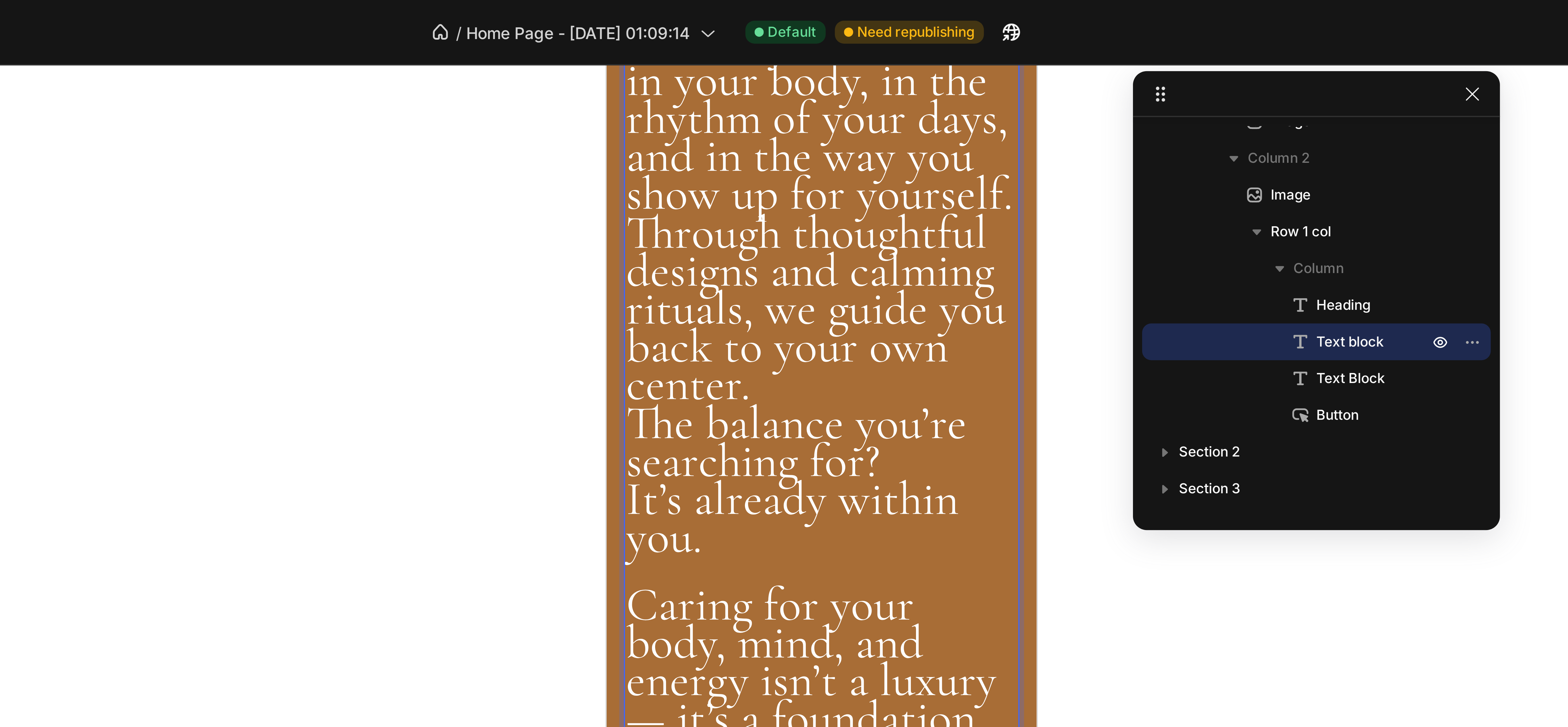
drag, startPoint x: 632, startPoint y: 185, endPoint x: 633, endPoint y: 182, distance: 3.2
click at [631, 104] on span "in your body, in the rhythm of your days, and in the way you show up for yourse…" at bounding box center [659, 82] width 97 height 43
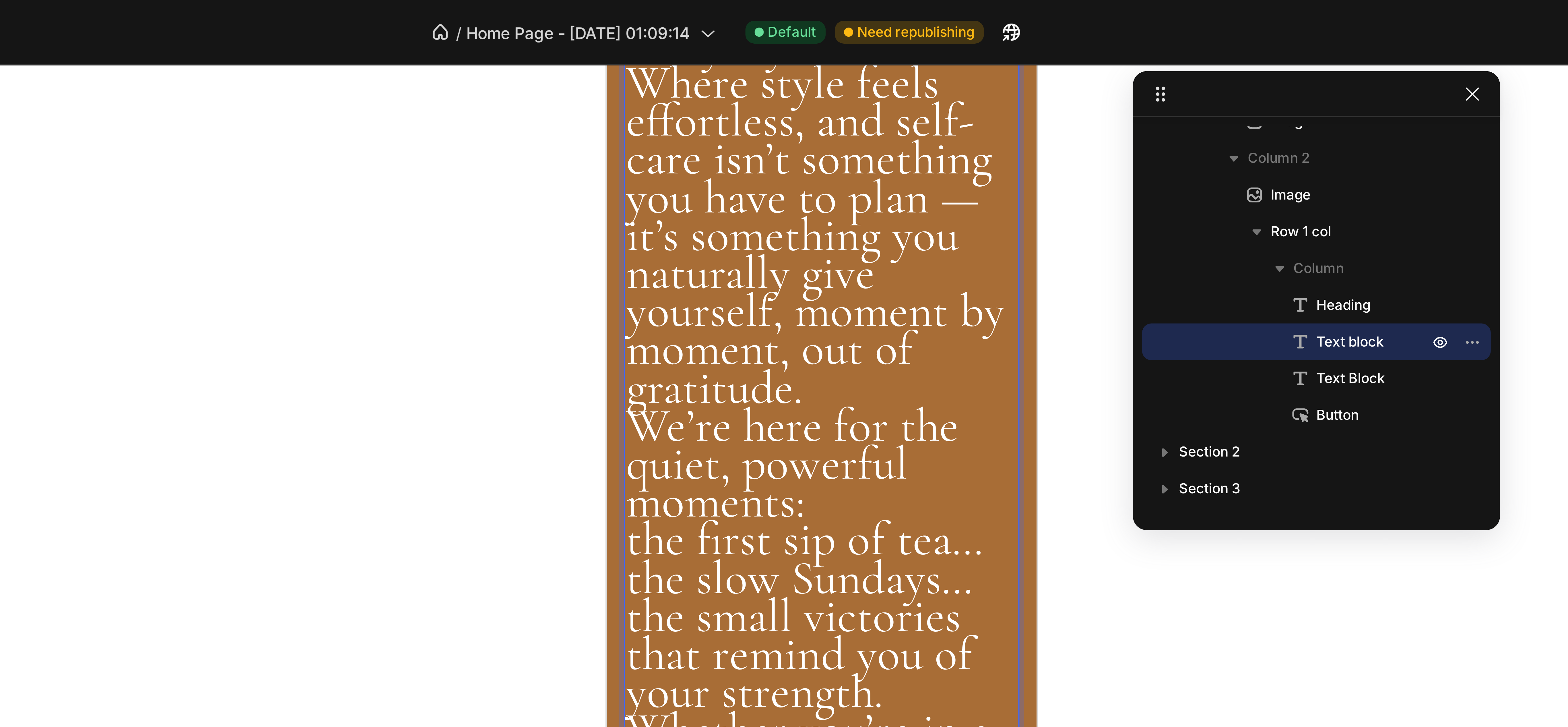
scroll to position [920, 0]
drag, startPoint x: 615, startPoint y: 111, endPoint x: 654, endPoint y: 107, distance: 39.2
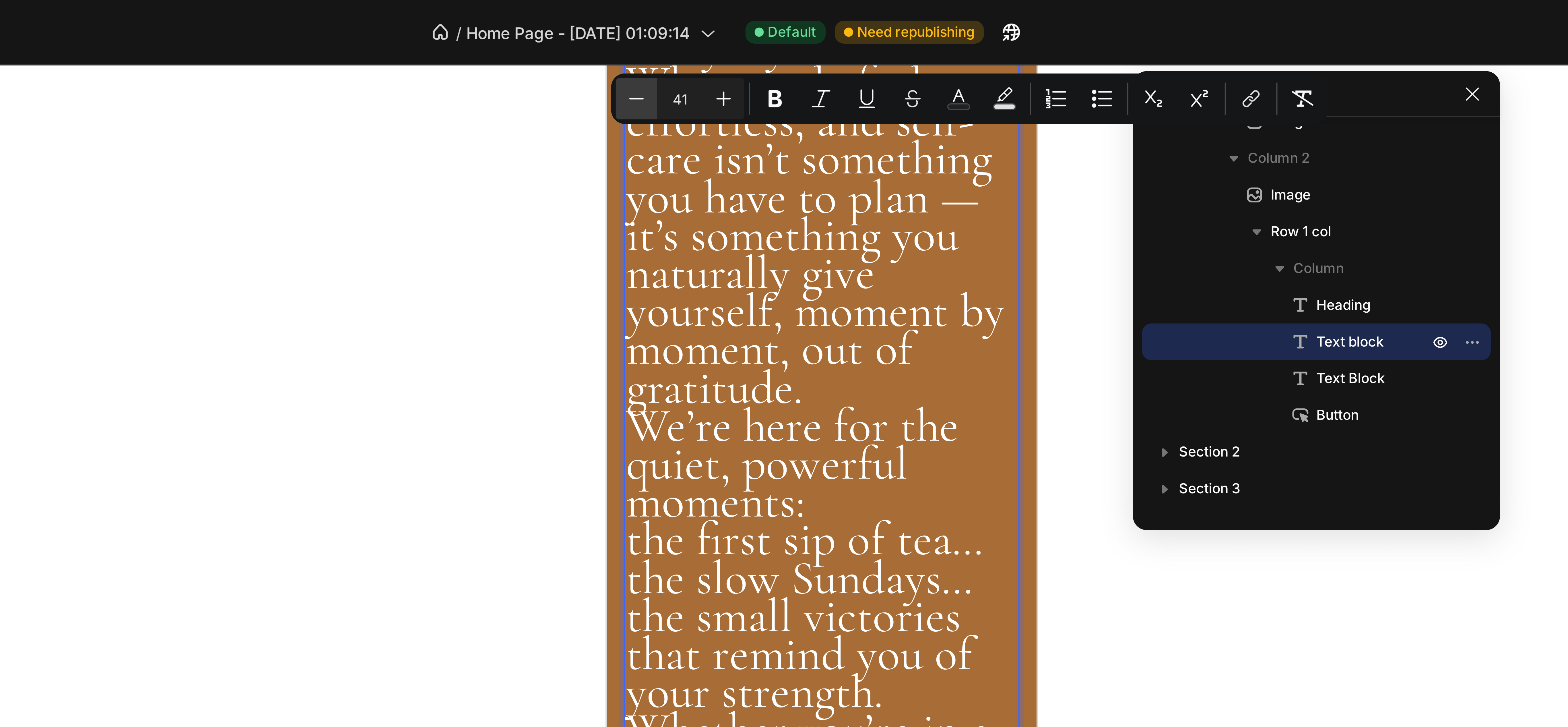
click at [784, 25] on icon "Editor contextual toolbar" at bounding box center [786, 24] width 5 height 5
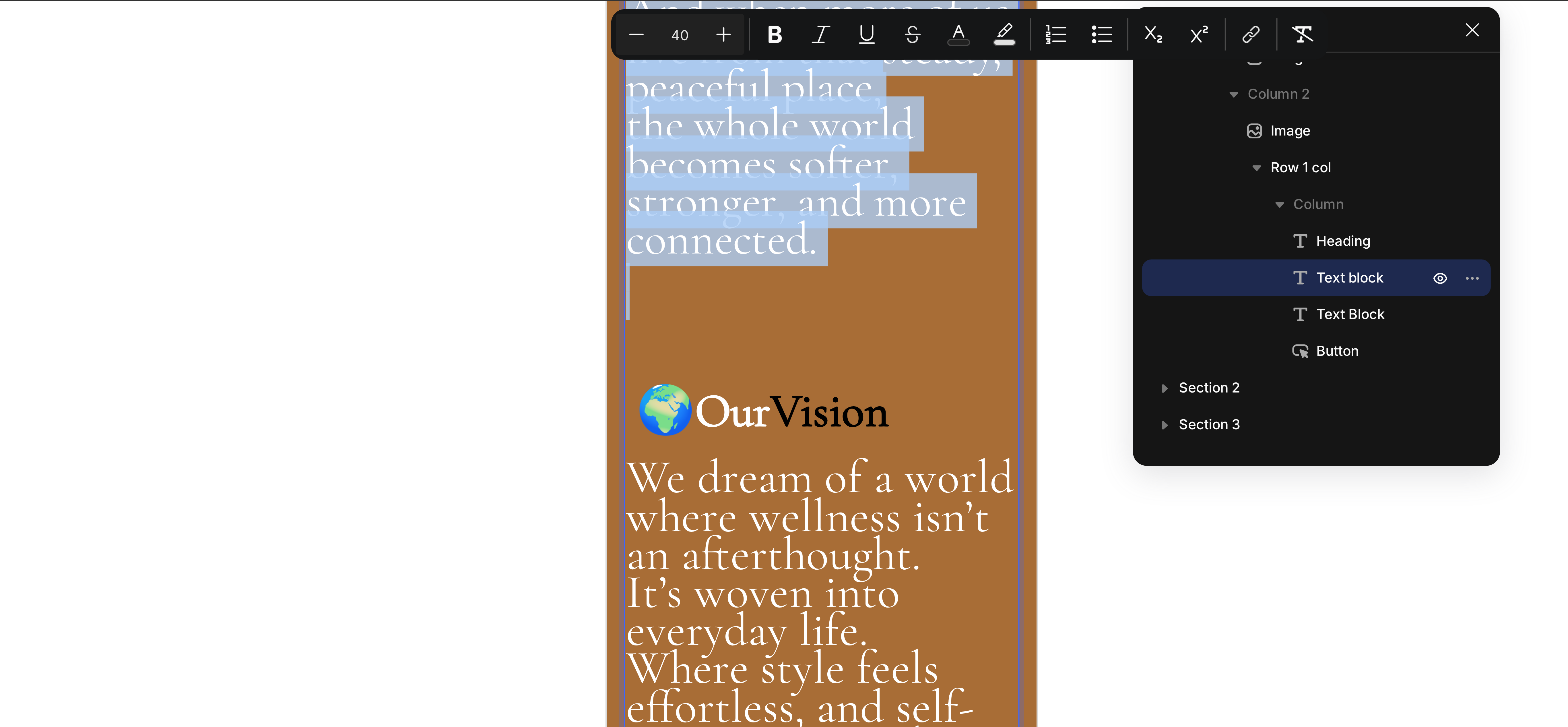
scroll to position [459, 0]
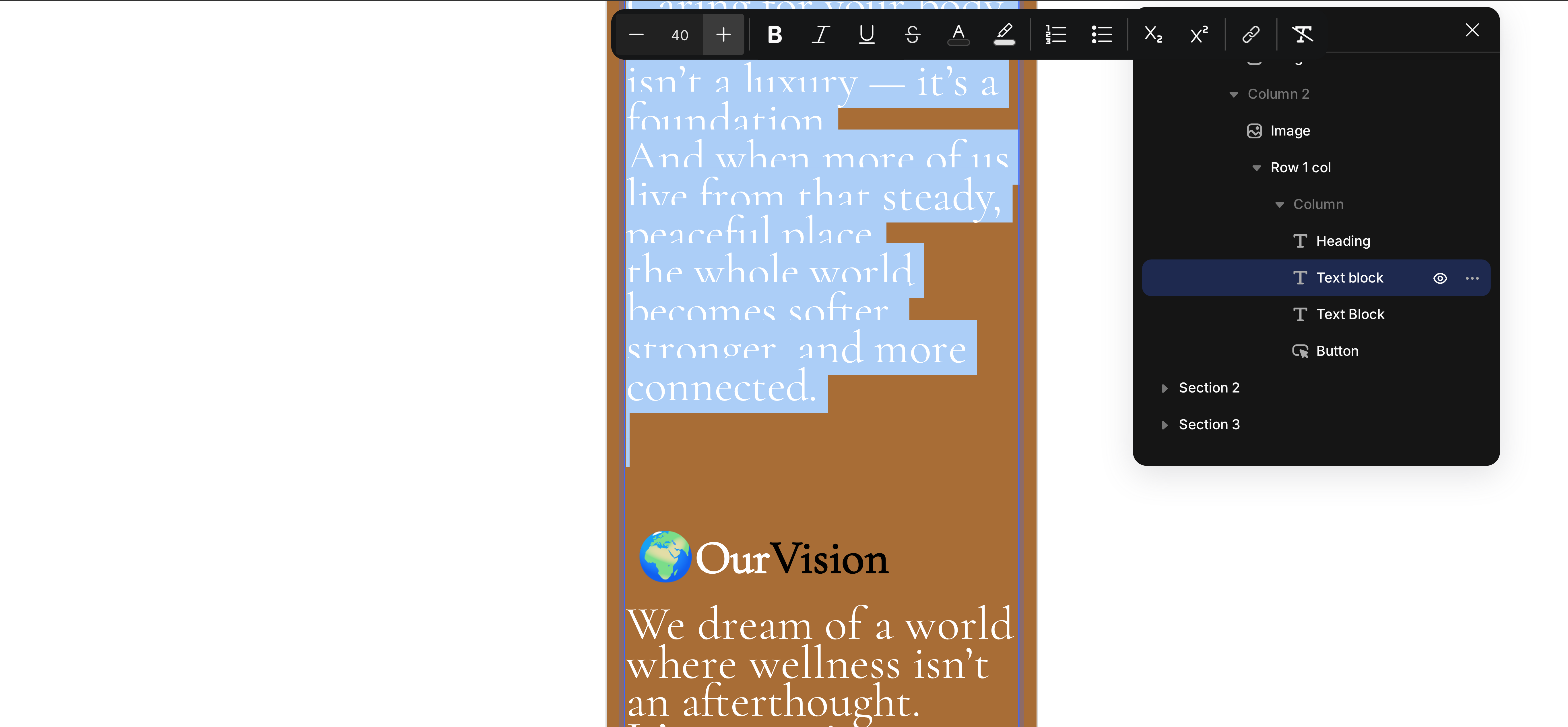
click at [808, 25] on icon "Editor contextual toolbar" at bounding box center [807, 24] width 5 height 5
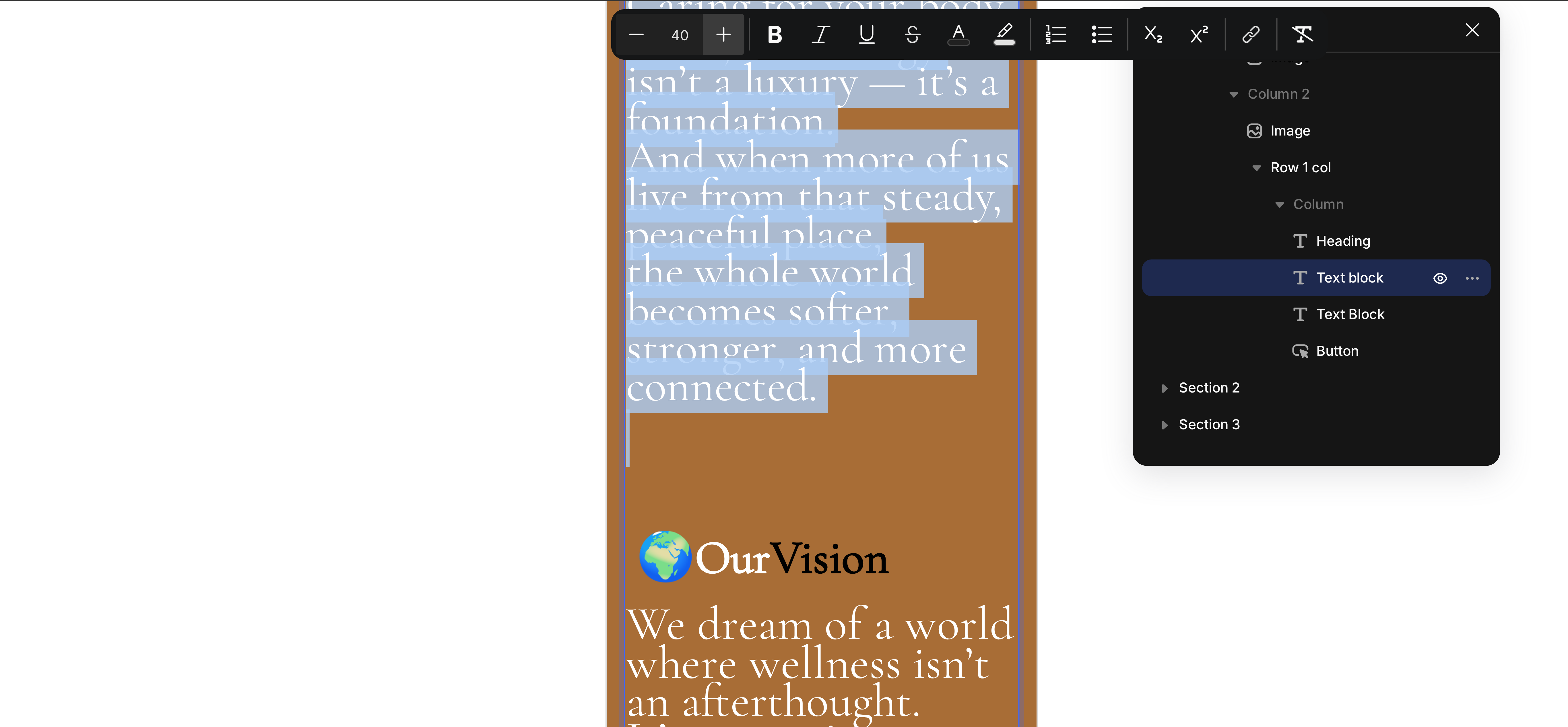
type input "41"
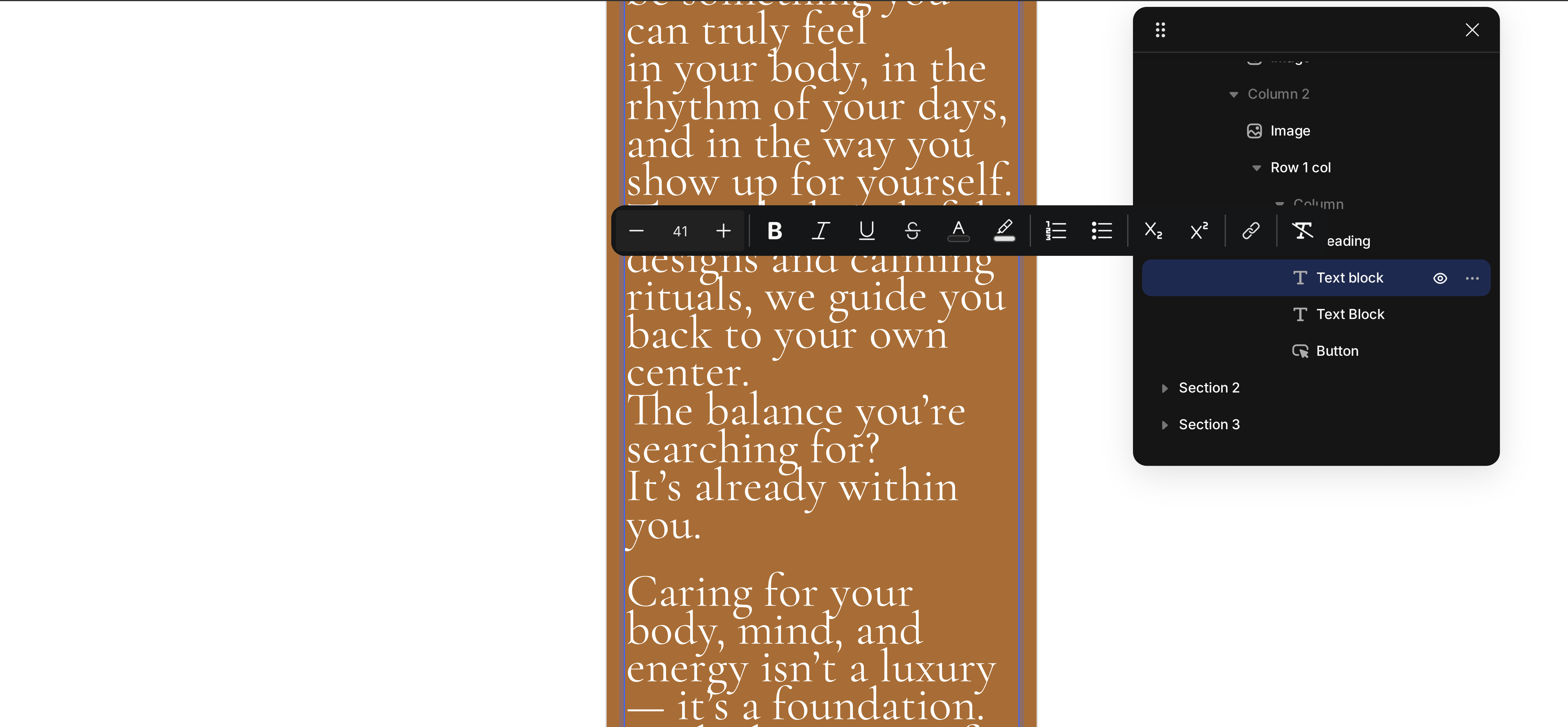
scroll to position [287, 0]
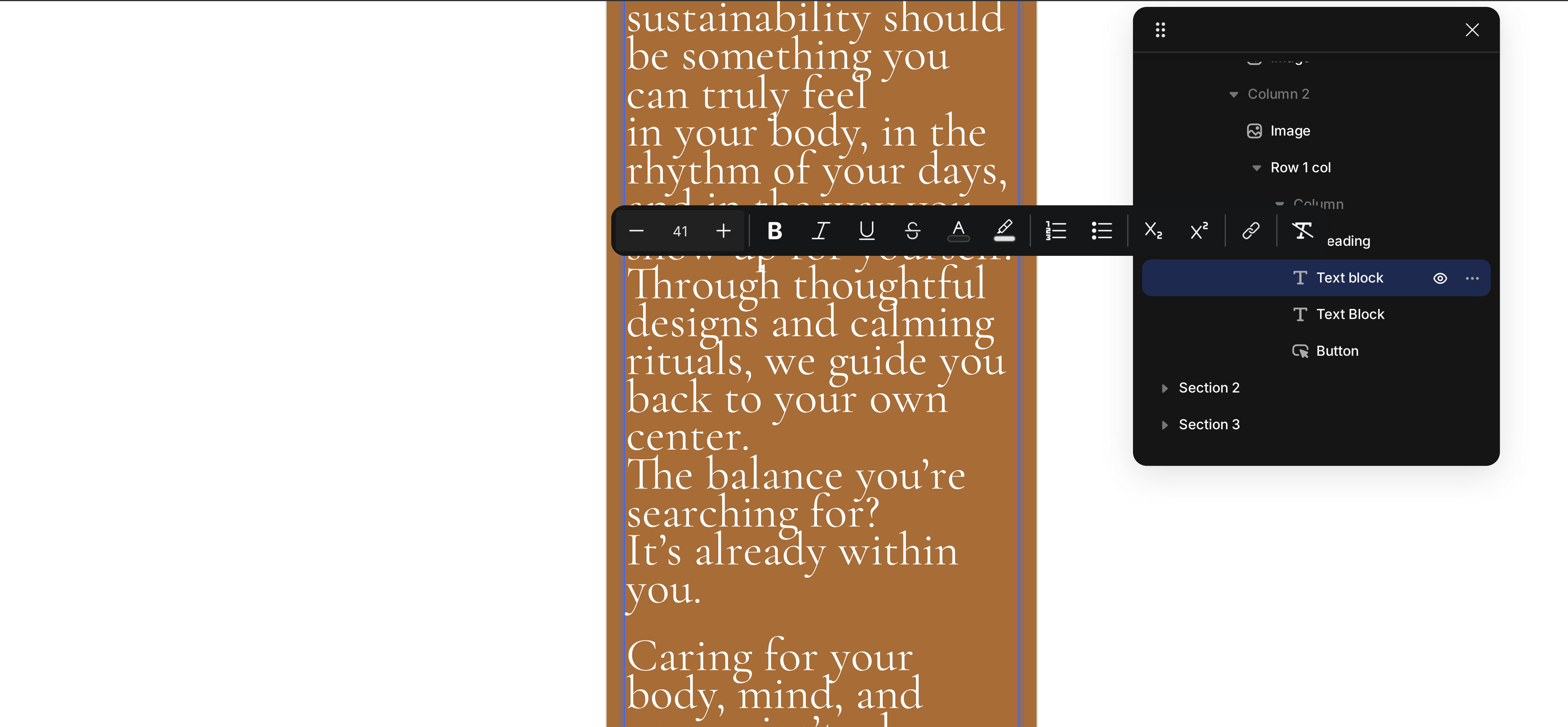
click at [644, 30] on span "We believe sustainability should be something you can truly feel" at bounding box center [659, 9] width 95 height 43
click at [628, 30] on span "We believe sustainability should be something you can truly feel" at bounding box center [659, 9] width 95 height 43
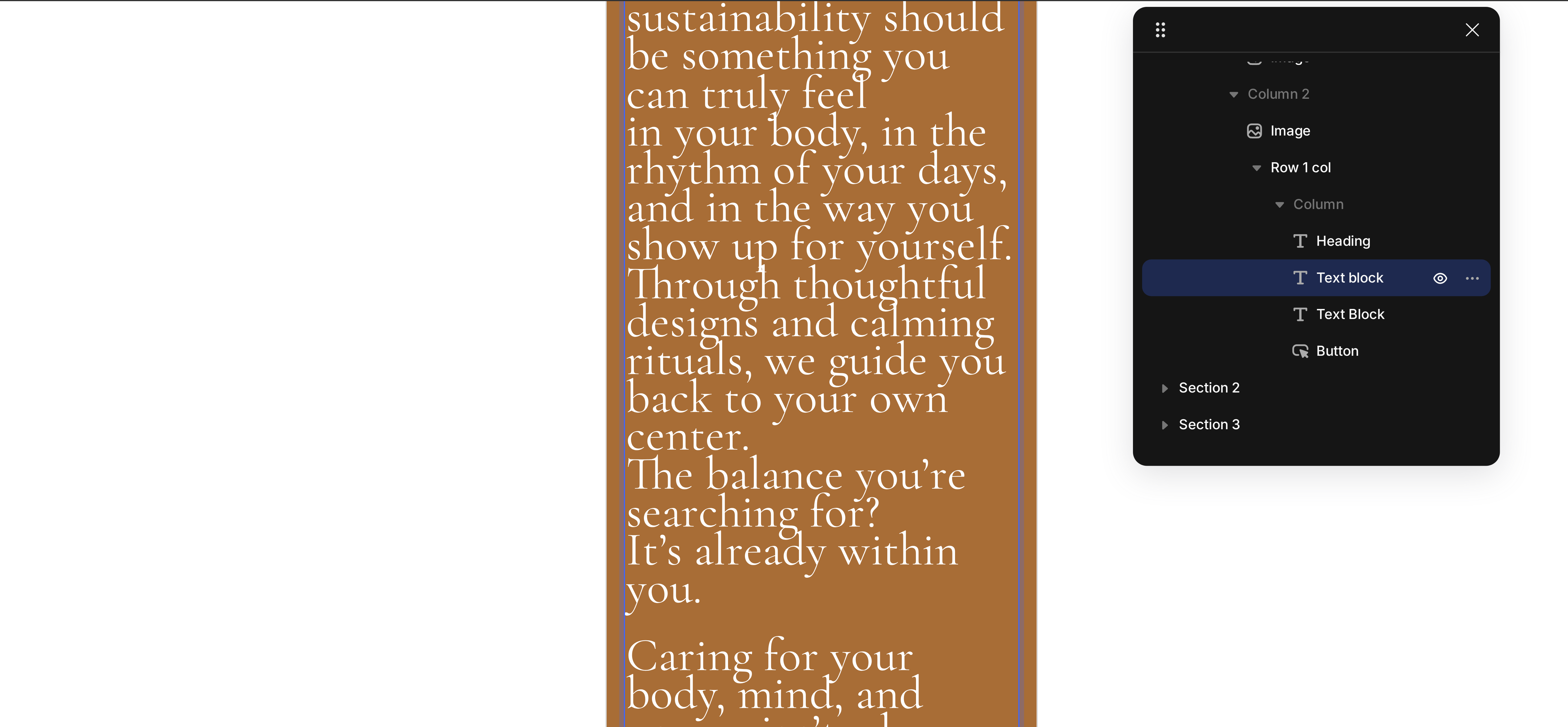
click at [618, 30] on span "We believe sustainability should be something you can truly feel" at bounding box center [659, 9] width 95 height 43
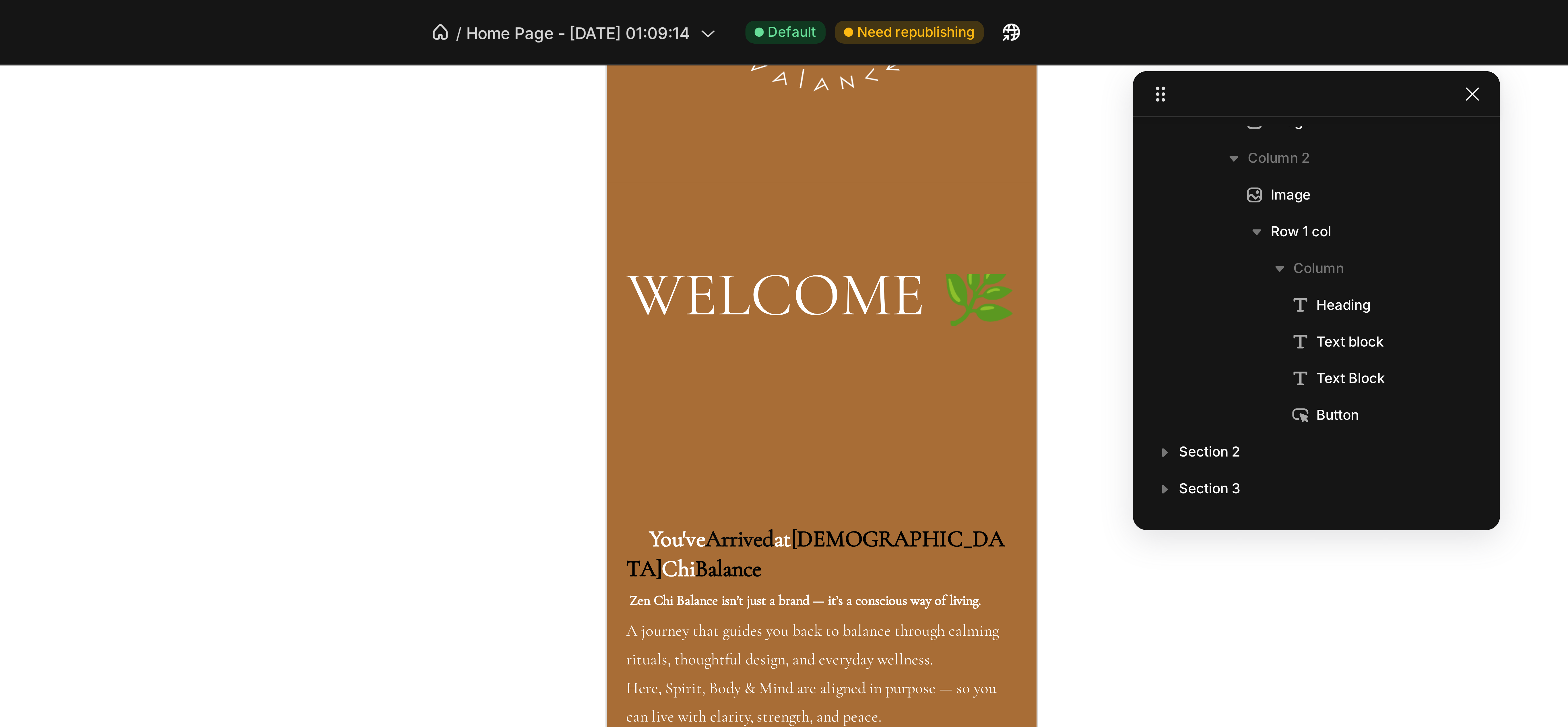
scroll to position [104, 0]
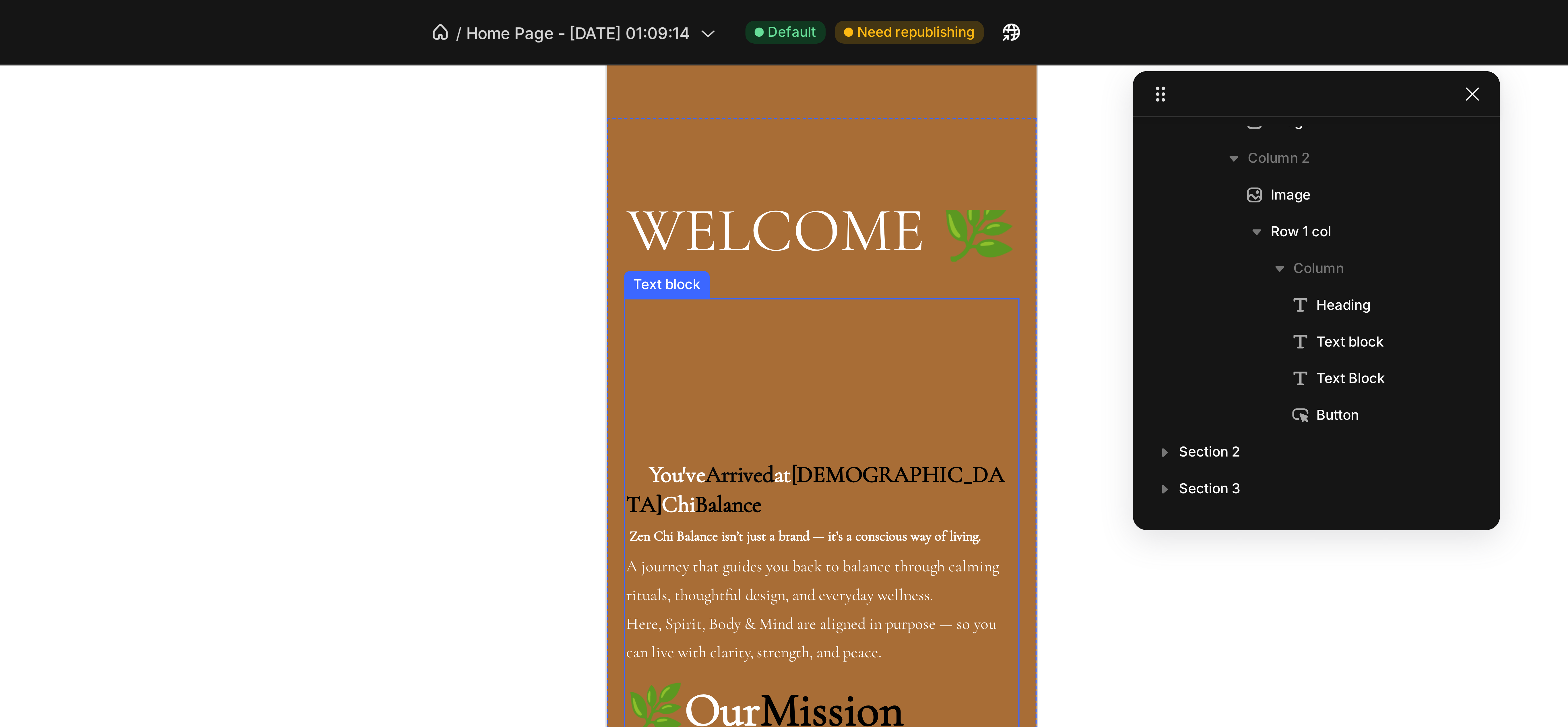
click at [660, 186] on p "Zen Chi Balance isn’t just a brand — it’s a conscious way of living. A journey …" at bounding box center [660, 197] width 98 height 37
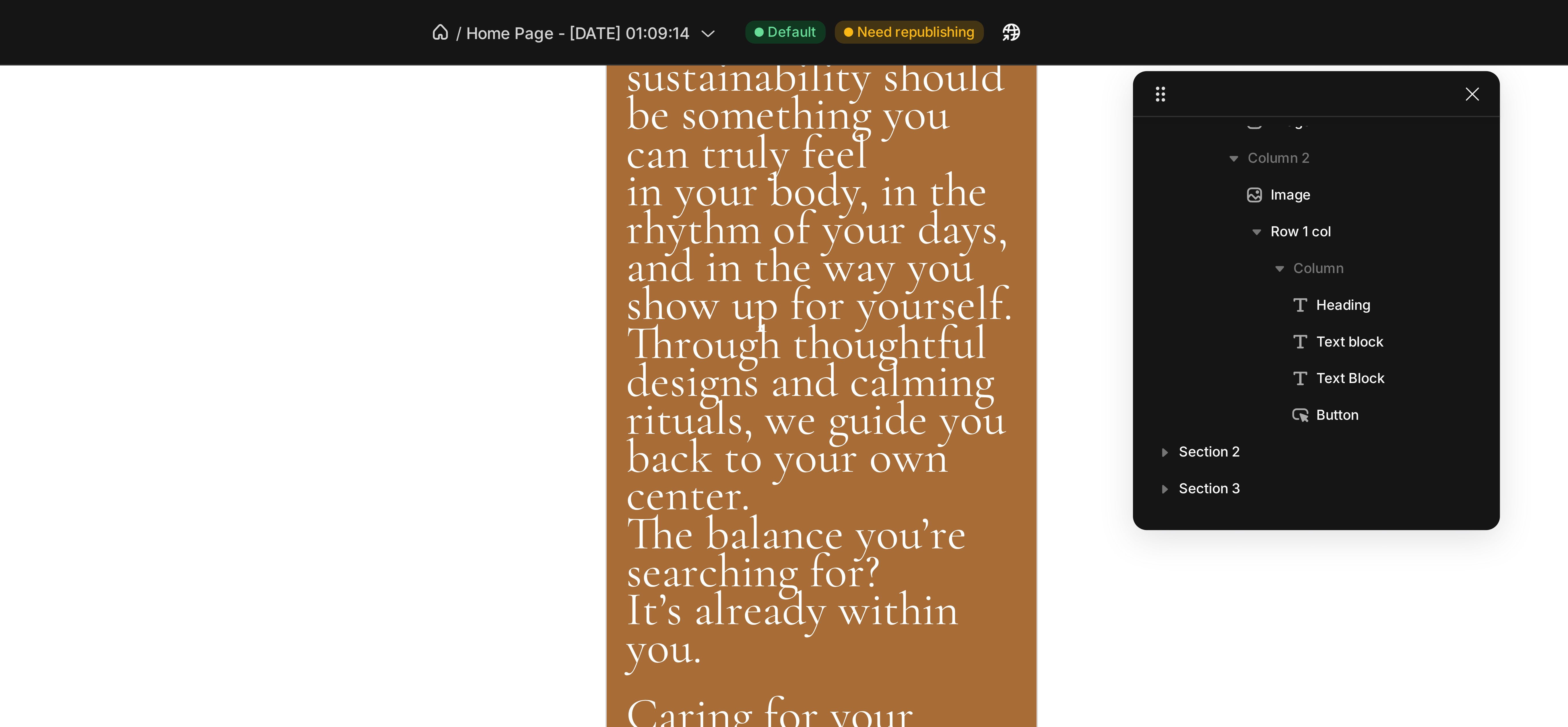
click at [647, 93] on span "We believe sustainability should be something you can truly feel" at bounding box center [659, 72] width 95 height 43
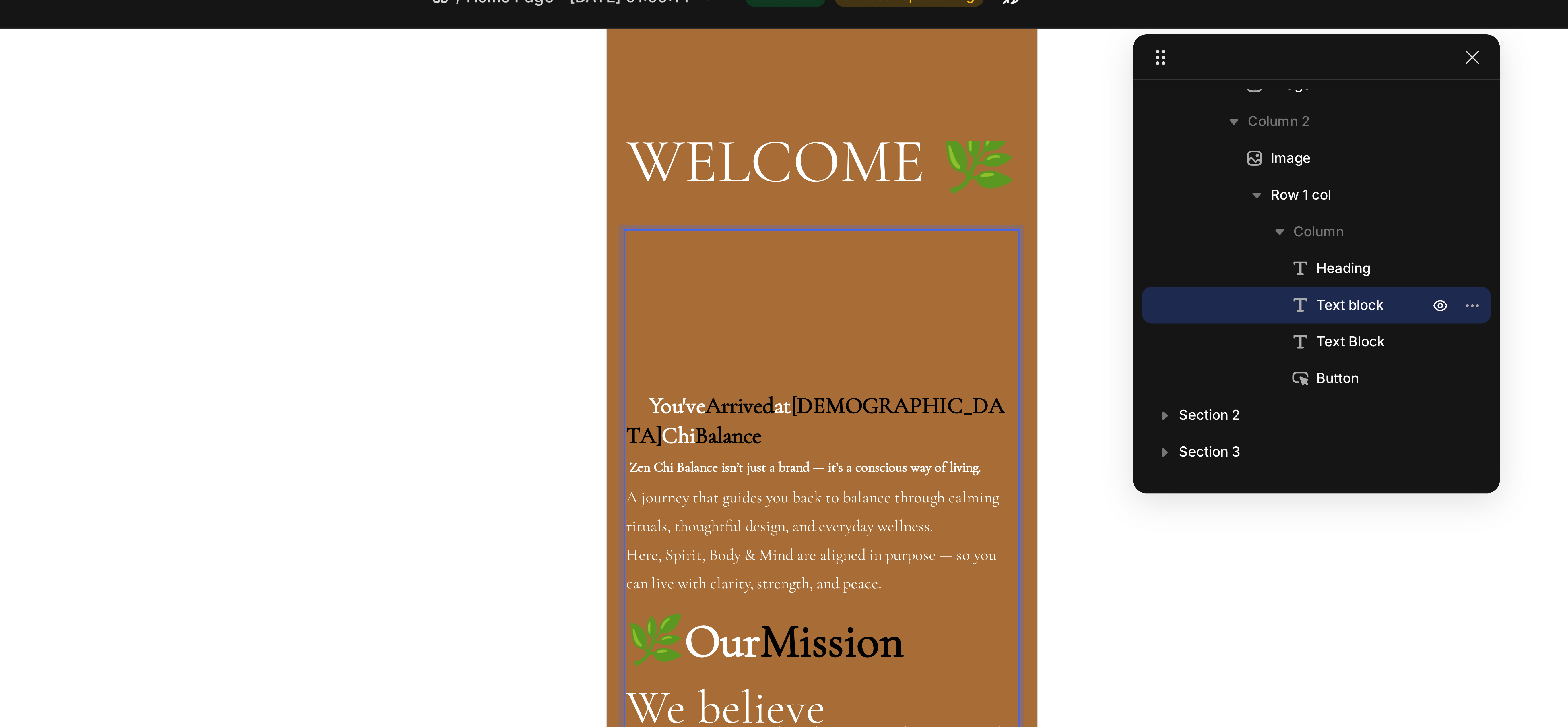
scroll to position [12, 0]
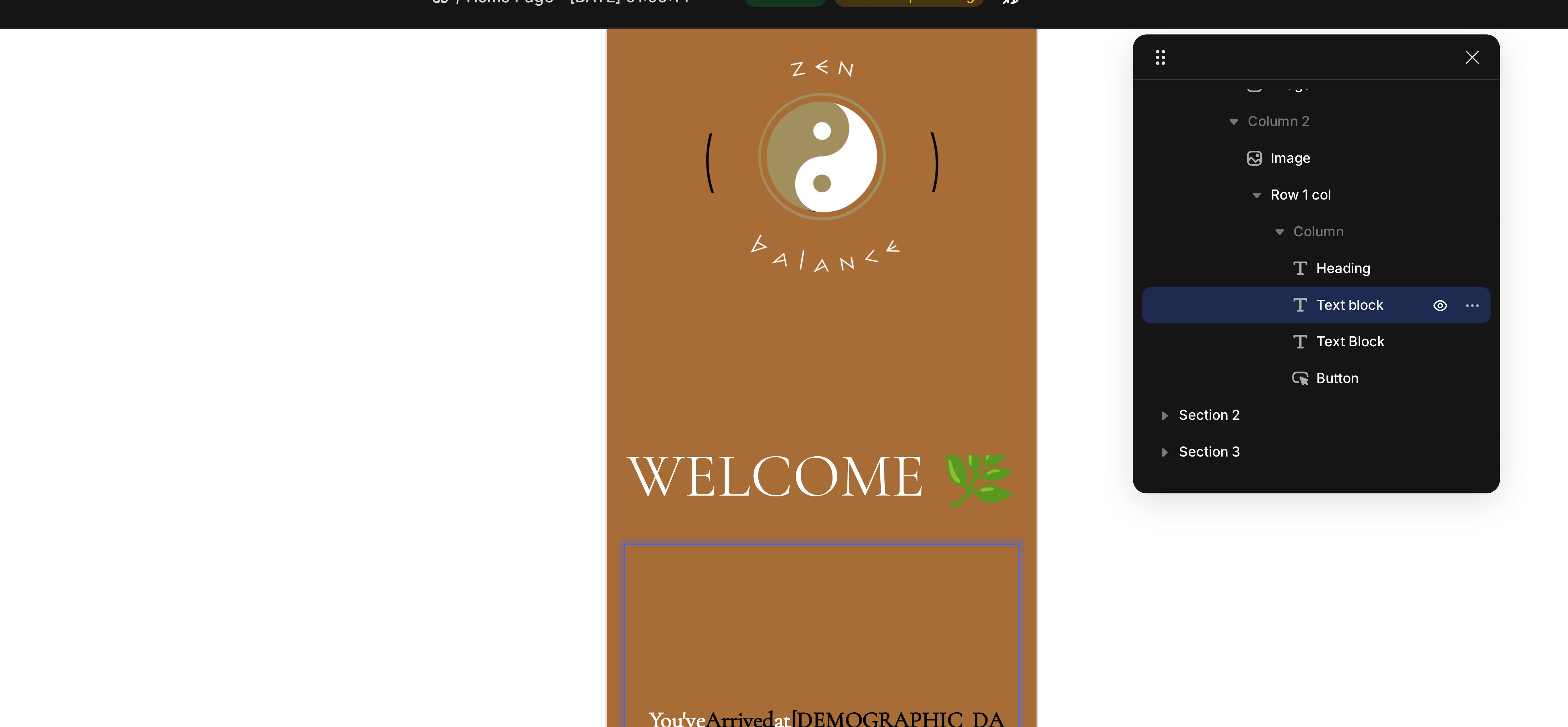
click at [648, 144] on div "WELCOME 🌿 Heading You've Arrived at Zen Chi Balance Zen Chi Balance isn’t just …" at bounding box center [660, 566] width 99 height 863
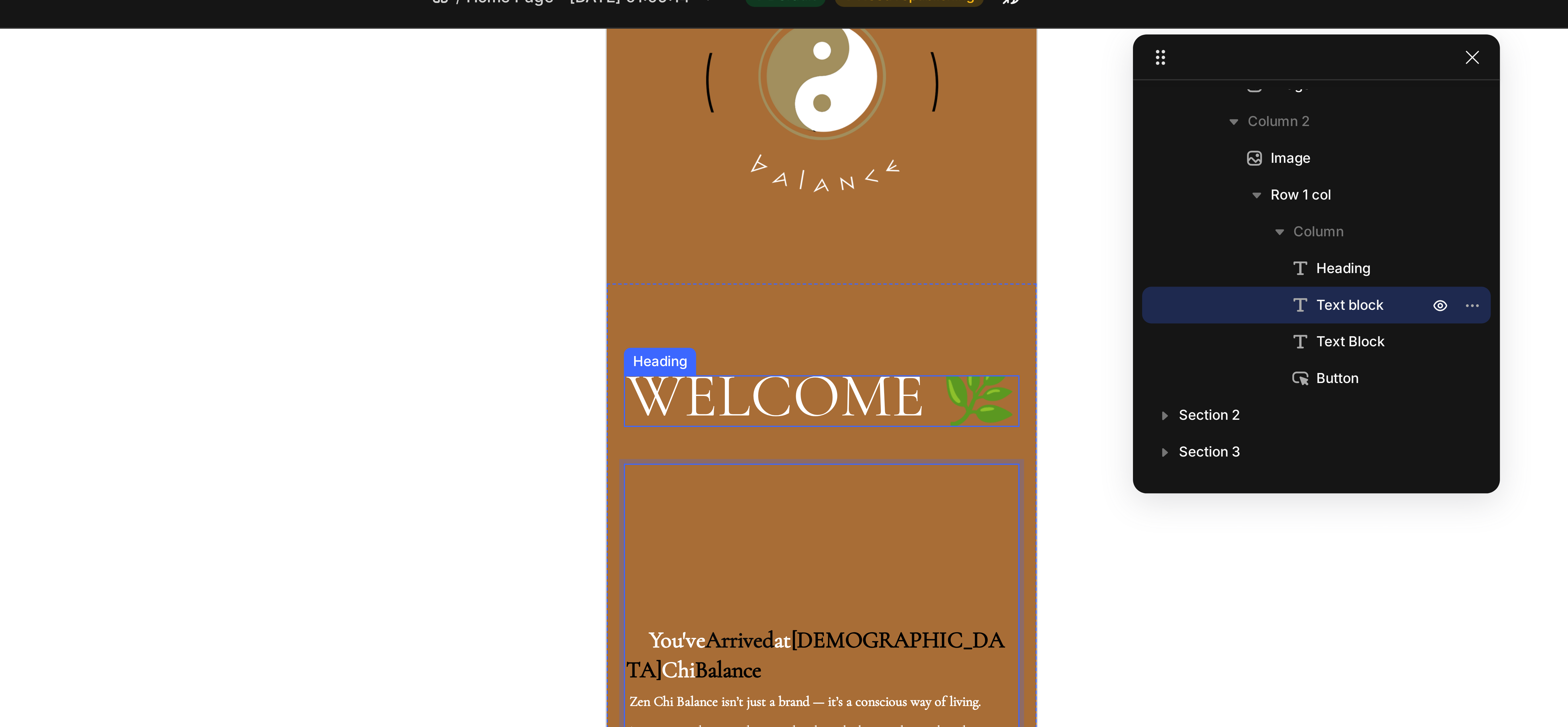
scroll to position [57, 0]
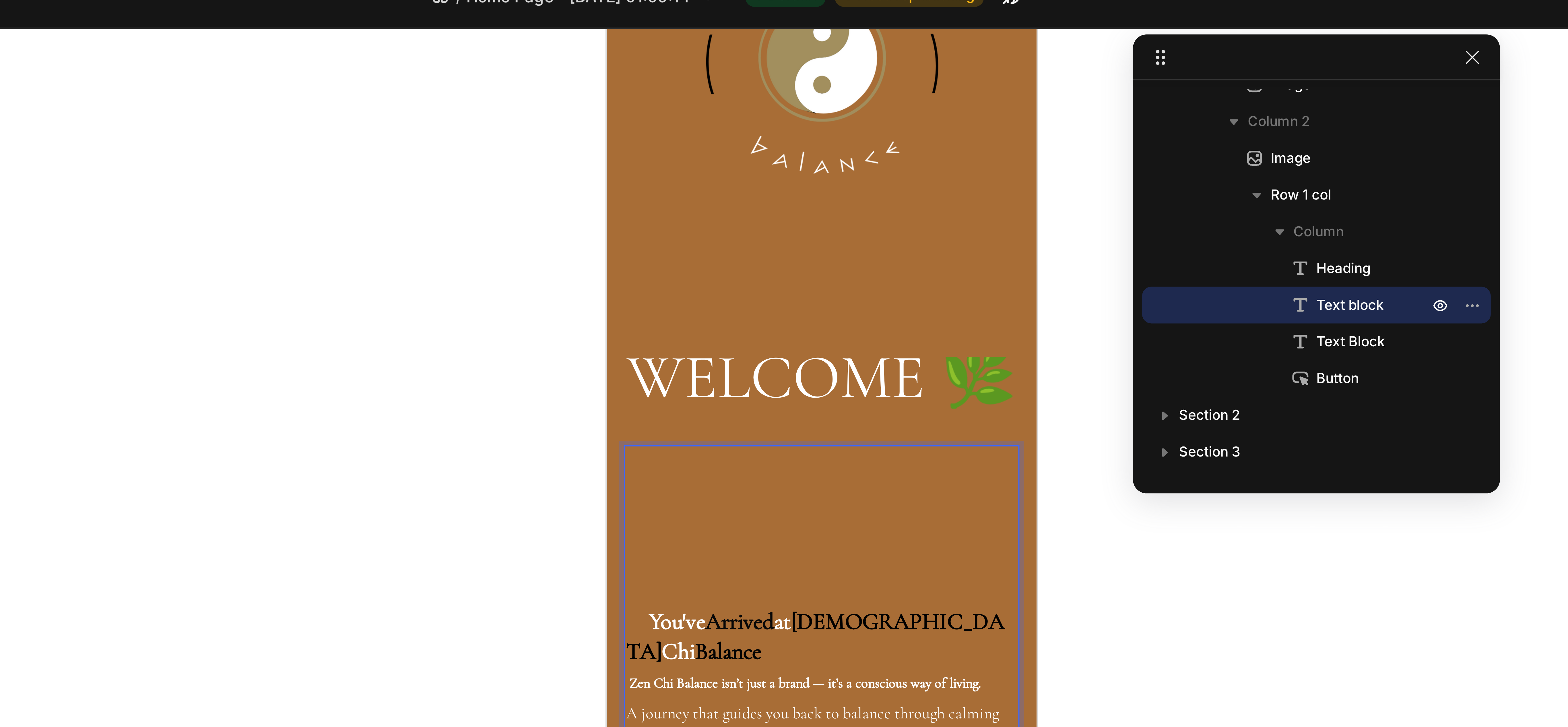
click at [659, 156] on strong "Rich Text Editor. Editing area: main" at bounding box center [659, 155] width 95 height 52
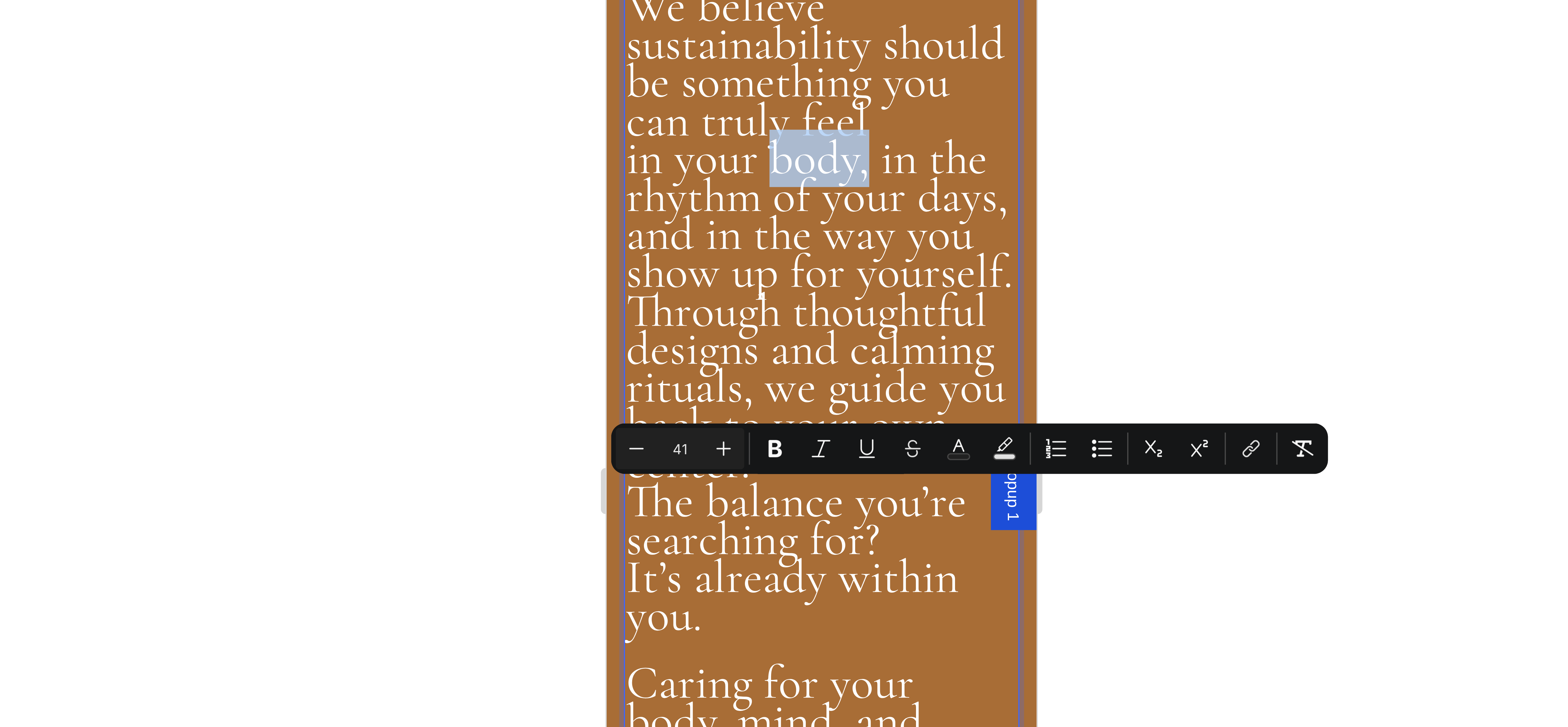
drag, startPoint x: 667, startPoint y: -537, endPoint x: 651, endPoint y: -538, distance: 16.0
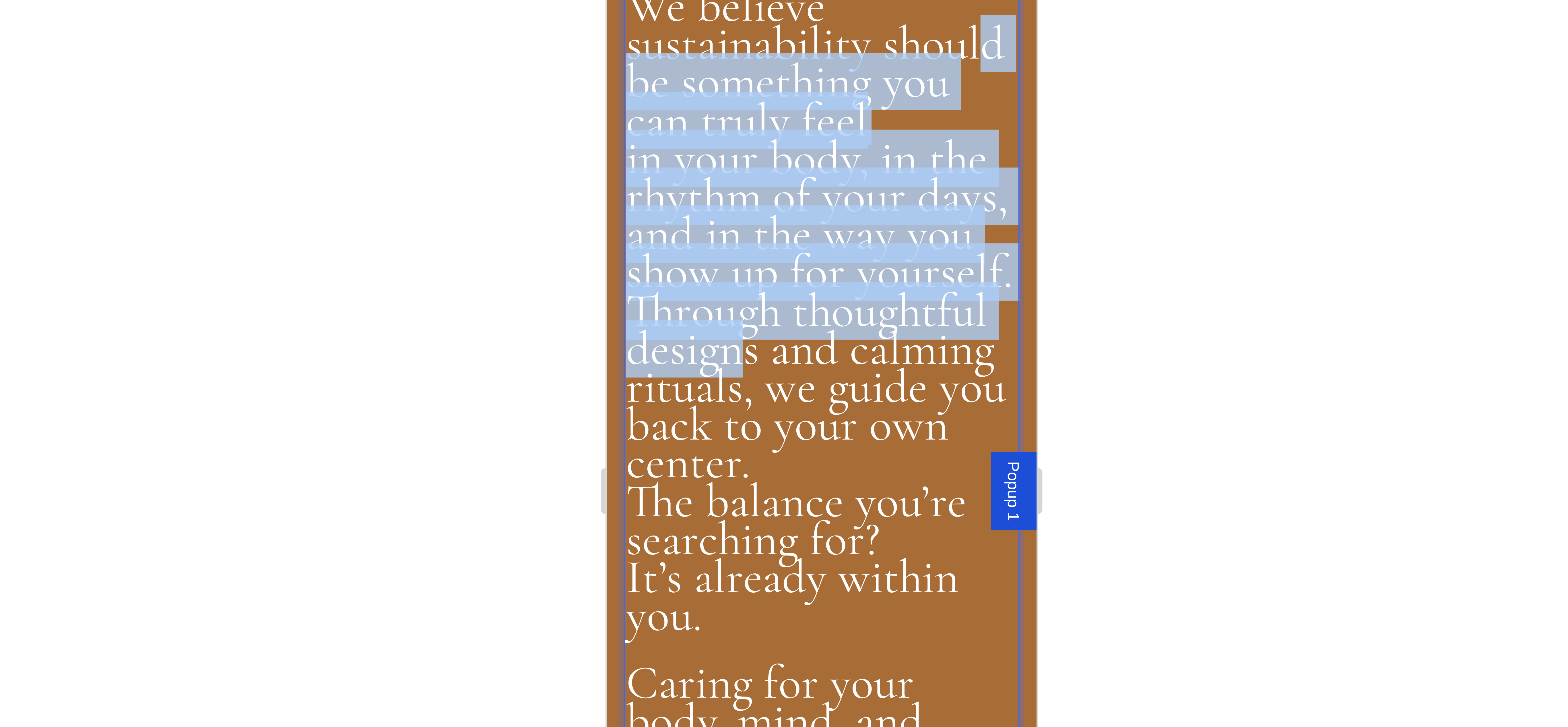
drag, startPoint x: 614, startPoint y: -591, endPoint x: 674, endPoint y: -500, distance: 109.0
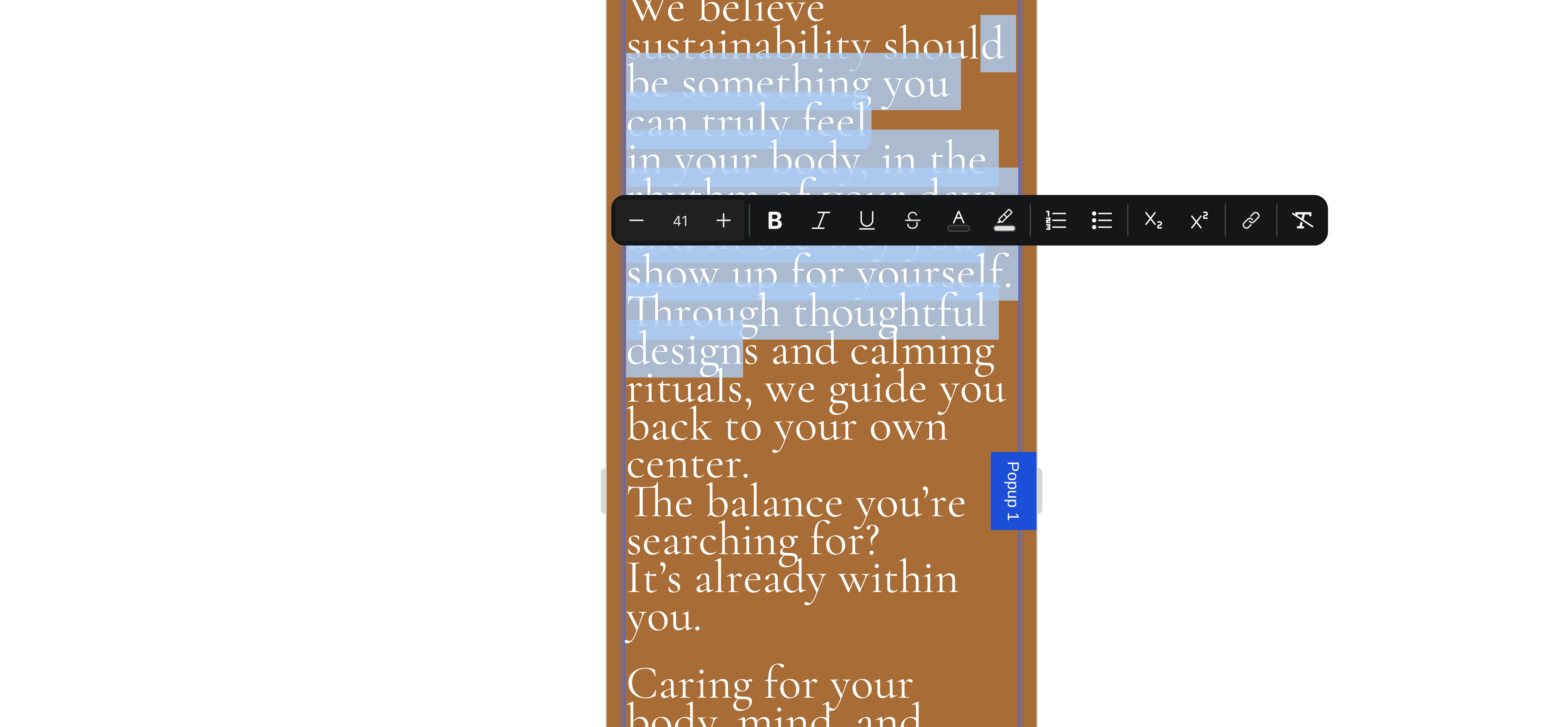
copy div "We believe sustainability should be something you can truly feel in your body, …"
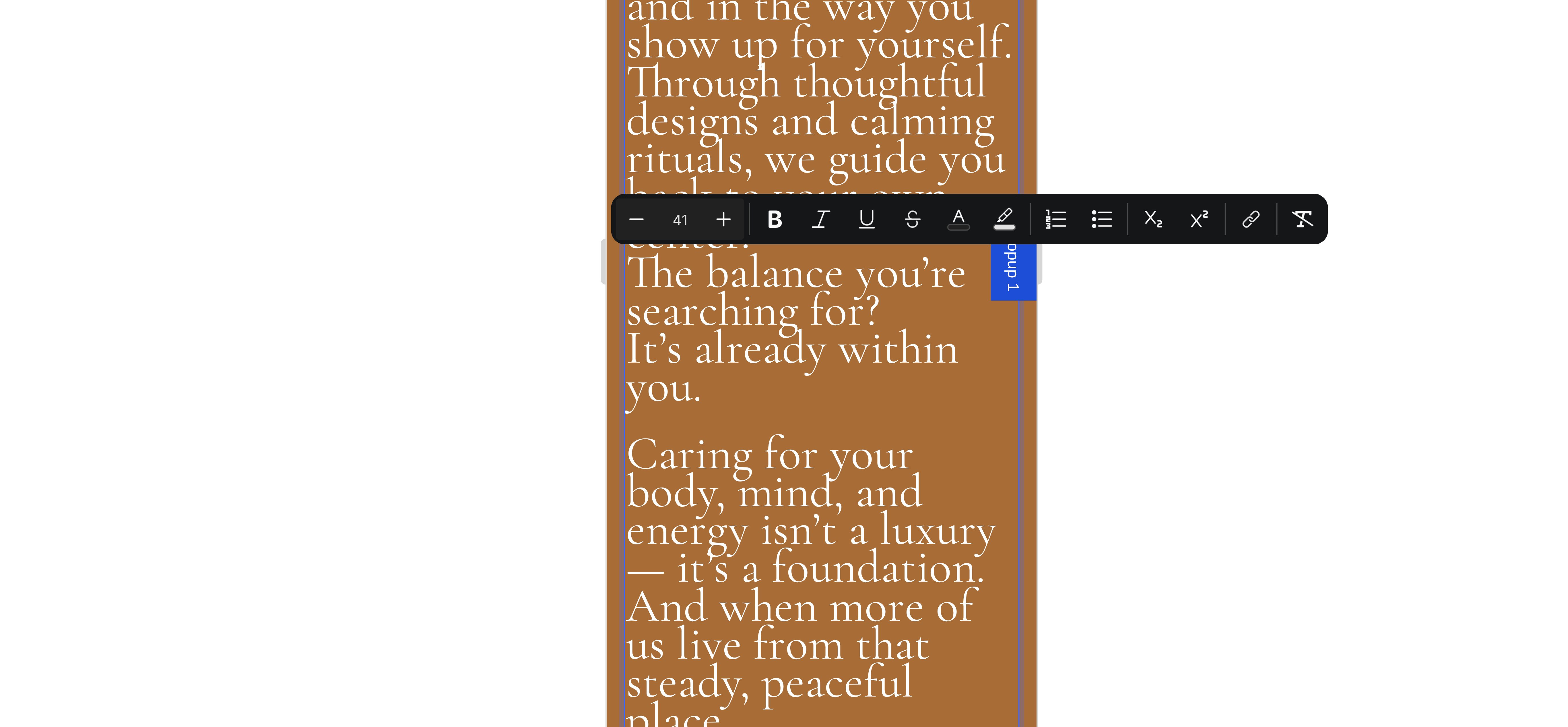
drag, startPoint x: 668, startPoint y: -767, endPoint x: 614, endPoint y: -768, distance: 54.0
drag, startPoint x: 612, startPoint y: -769, endPoint x: 668, endPoint y: -766, distance: 56.1
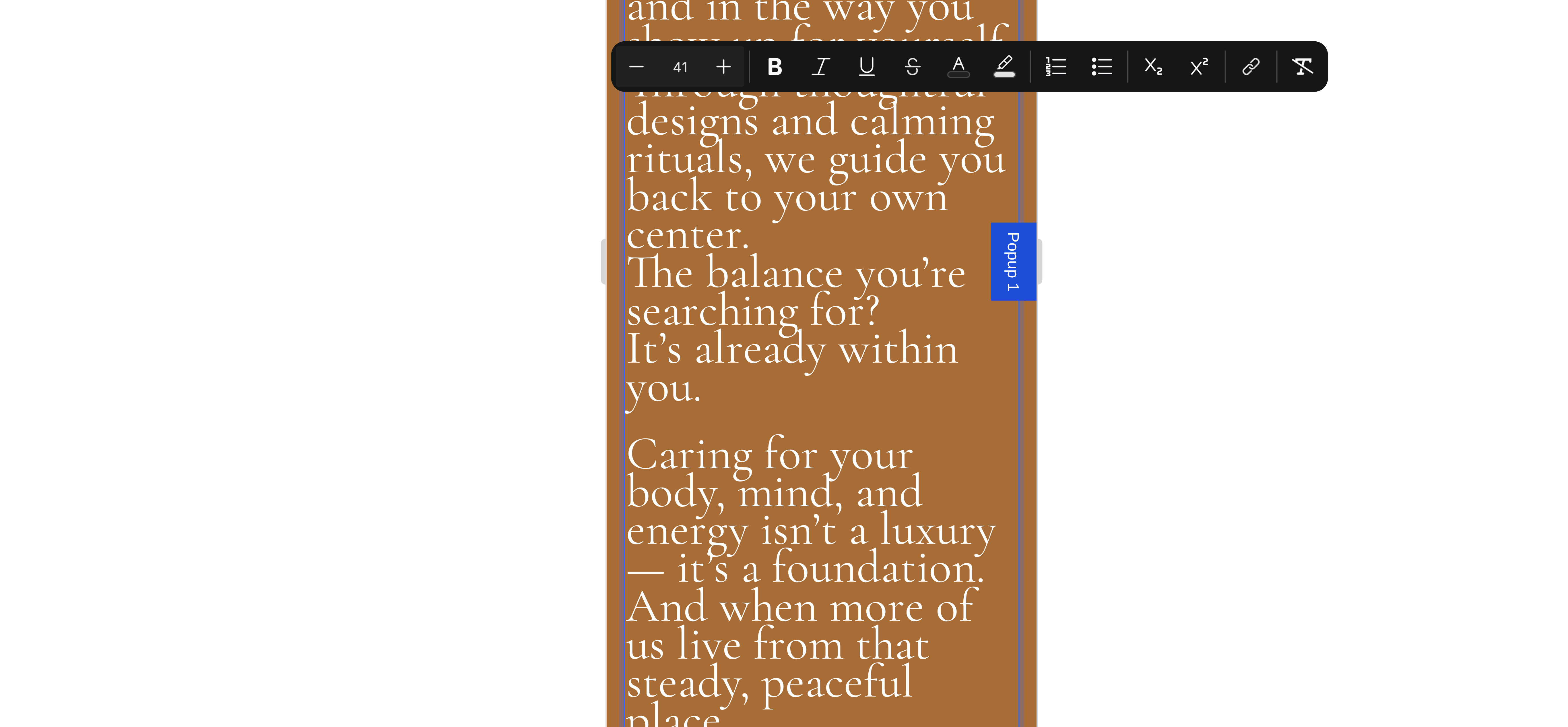
drag, startPoint x: 674, startPoint y: -729, endPoint x: 613, endPoint y: -808, distance: 99.8
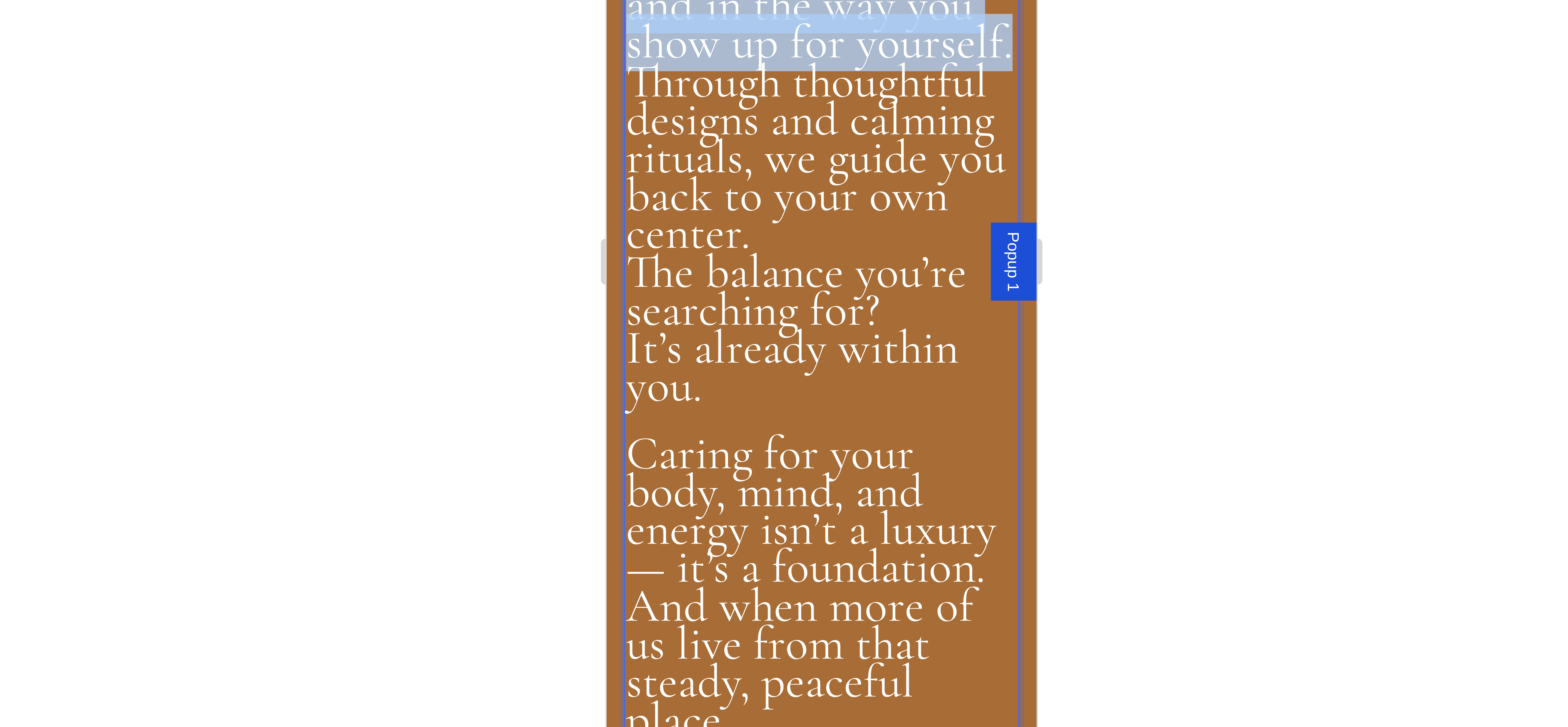
drag, startPoint x: 613, startPoint y: -816, endPoint x: 671, endPoint y: -730, distance: 103.7
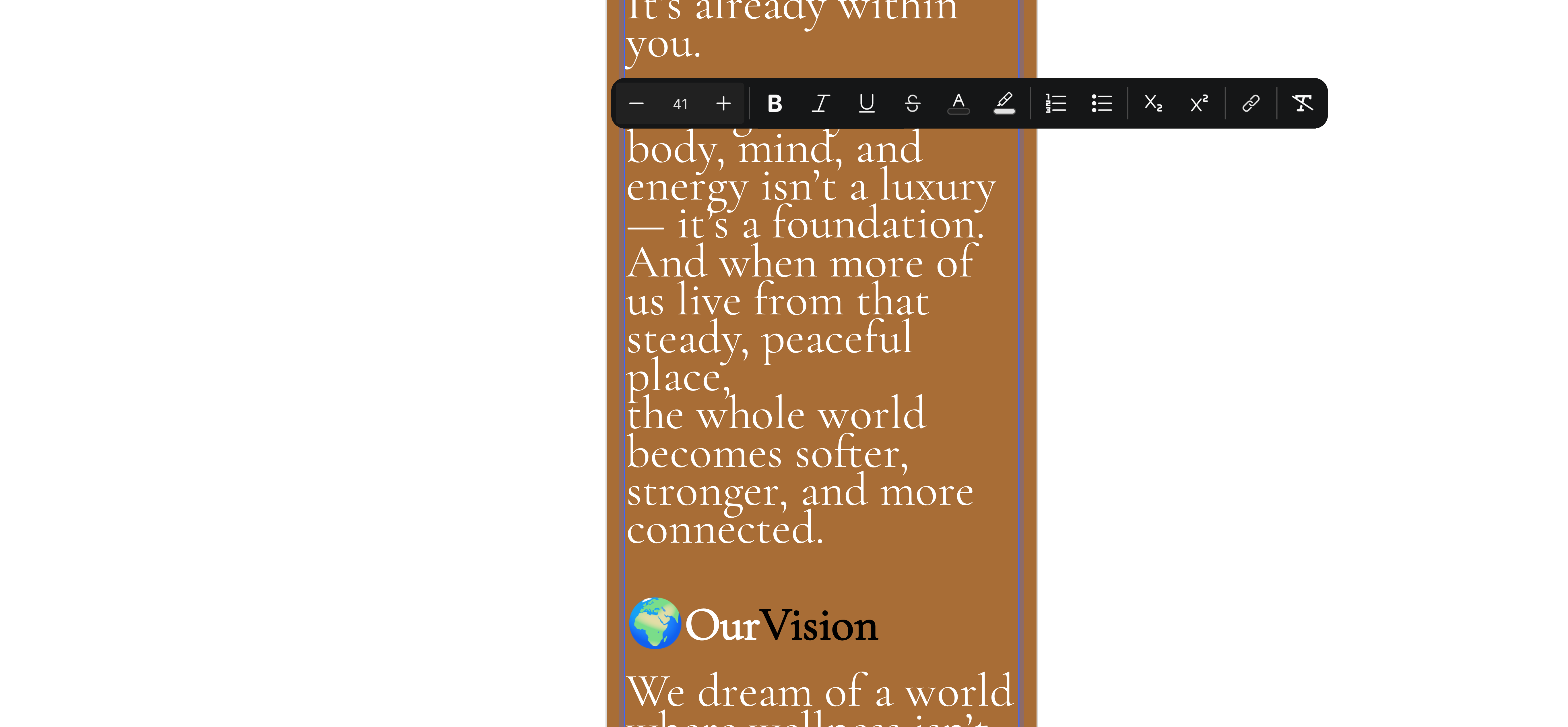
drag, startPoint x: 662, startPoint y: -980, endPoint x: 600, endPoint y: -1050, distance: 93.5
copy span "Through thoughtful designs and calming rituals, we guide you back to the core o…"
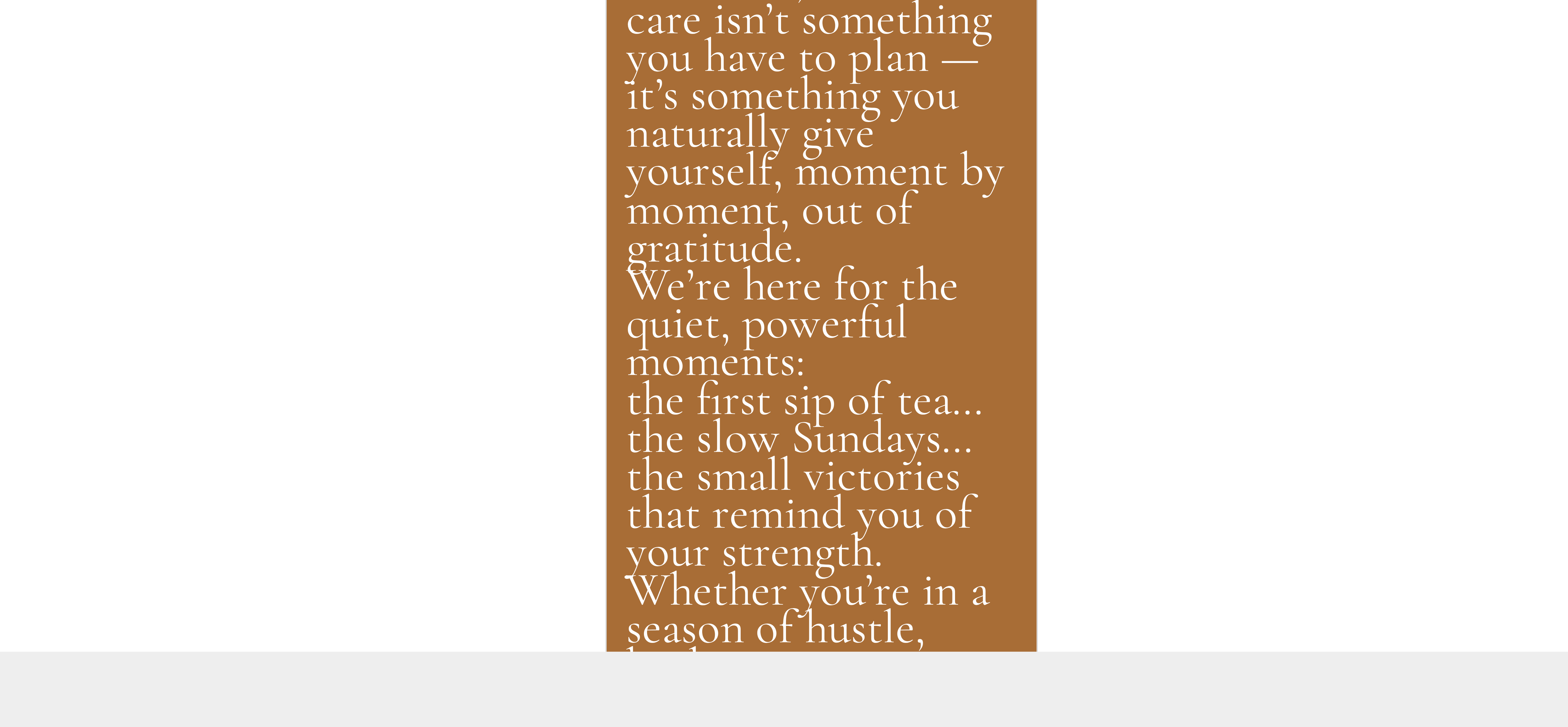
scroll to position [139, 0]
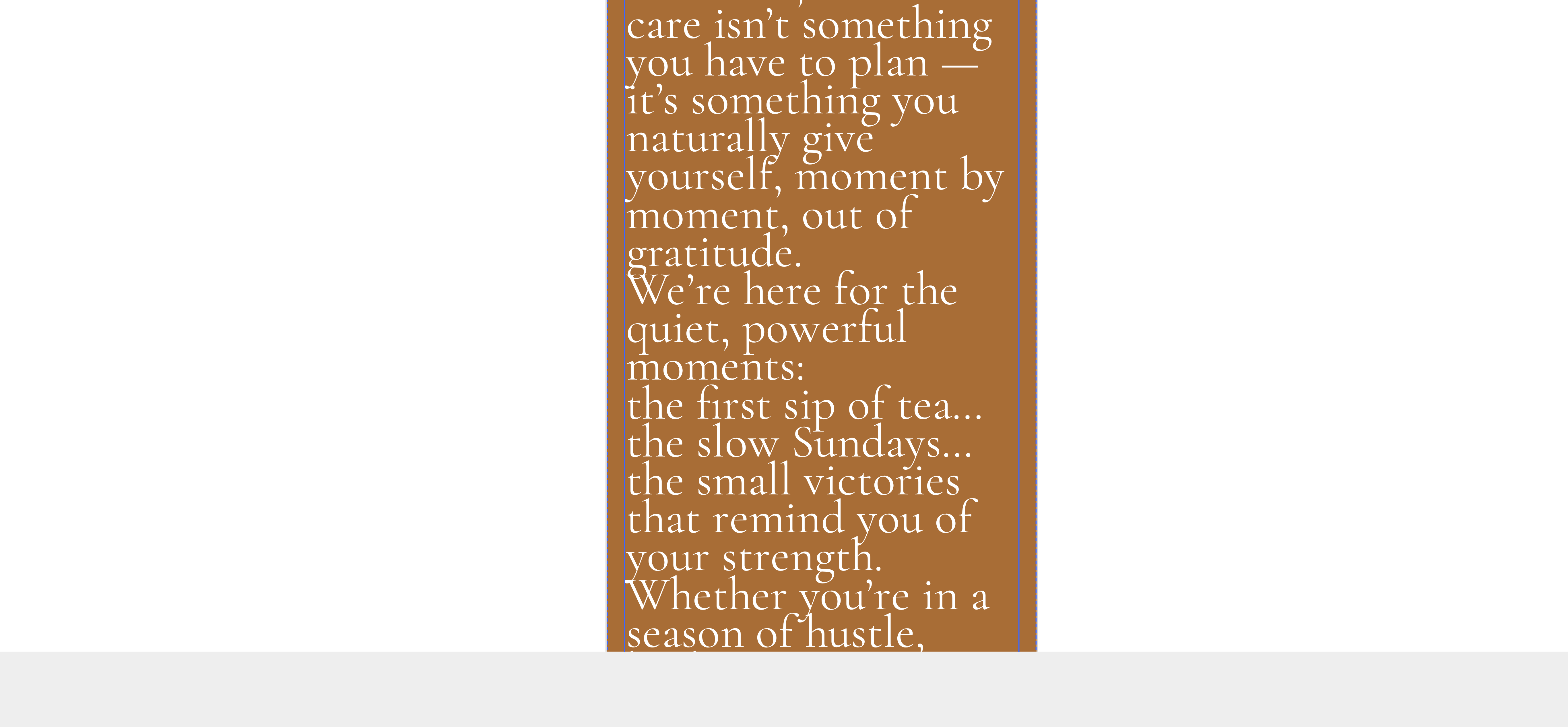
drag, startPoint x: 624, startPoint y: -1513, endPoint x: 632, endPoint y: -1510, distance: 8.5
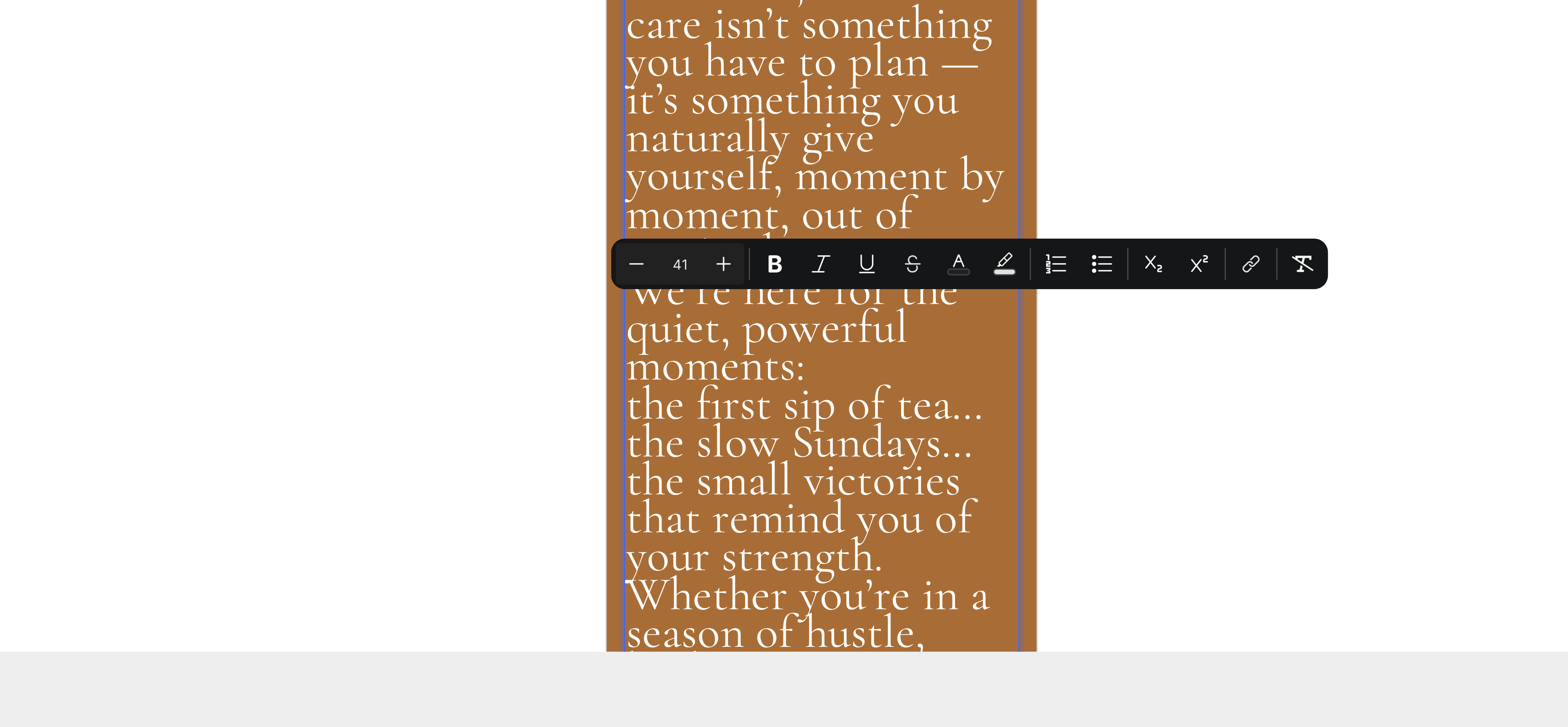
drag, startPoint x: 632, startPoint y: -1499, endPoint x: 609, endPoint y: -1501, distance: 23.1
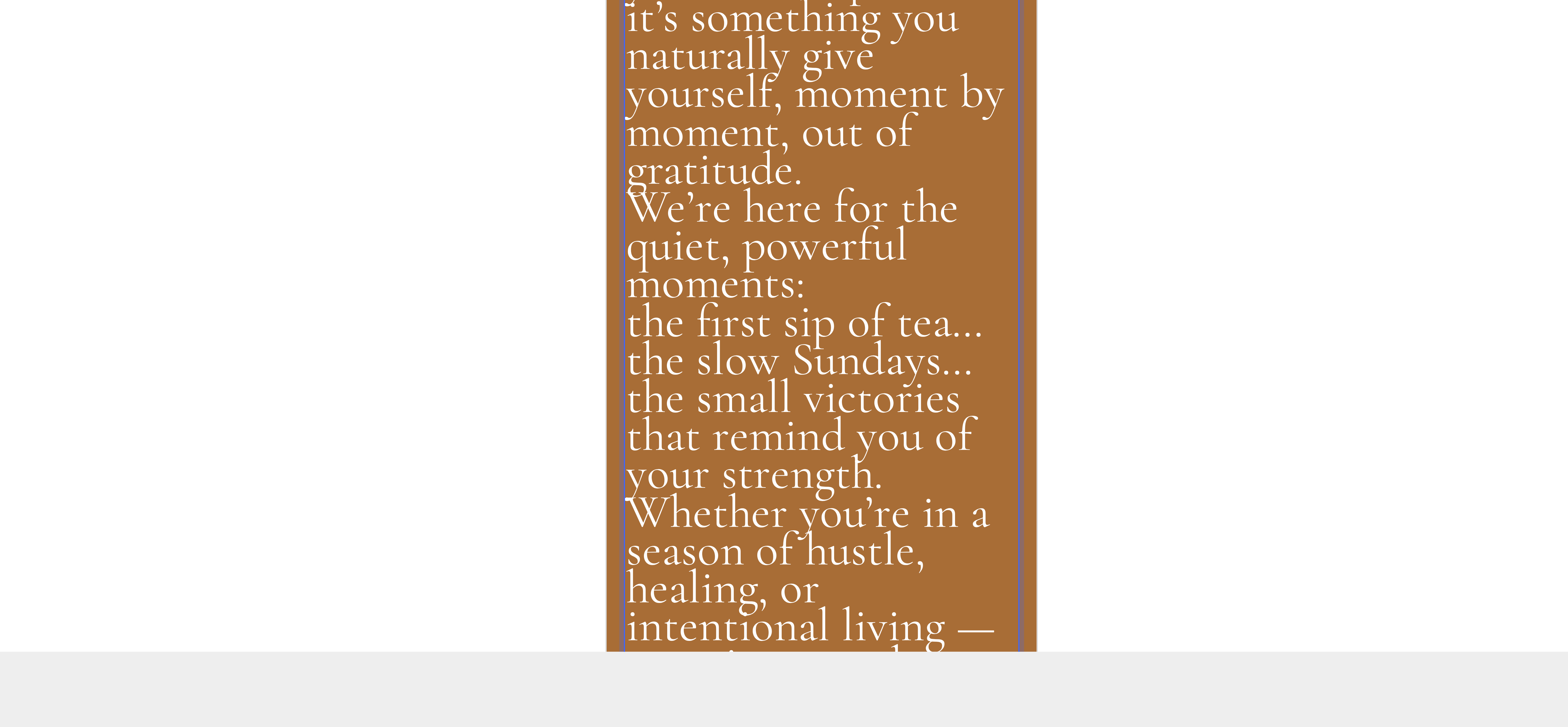
drag, startPoint x: 666, startPoint y: -1424, endPoint x: 642, endPoint y: -1501, distance: 80.7
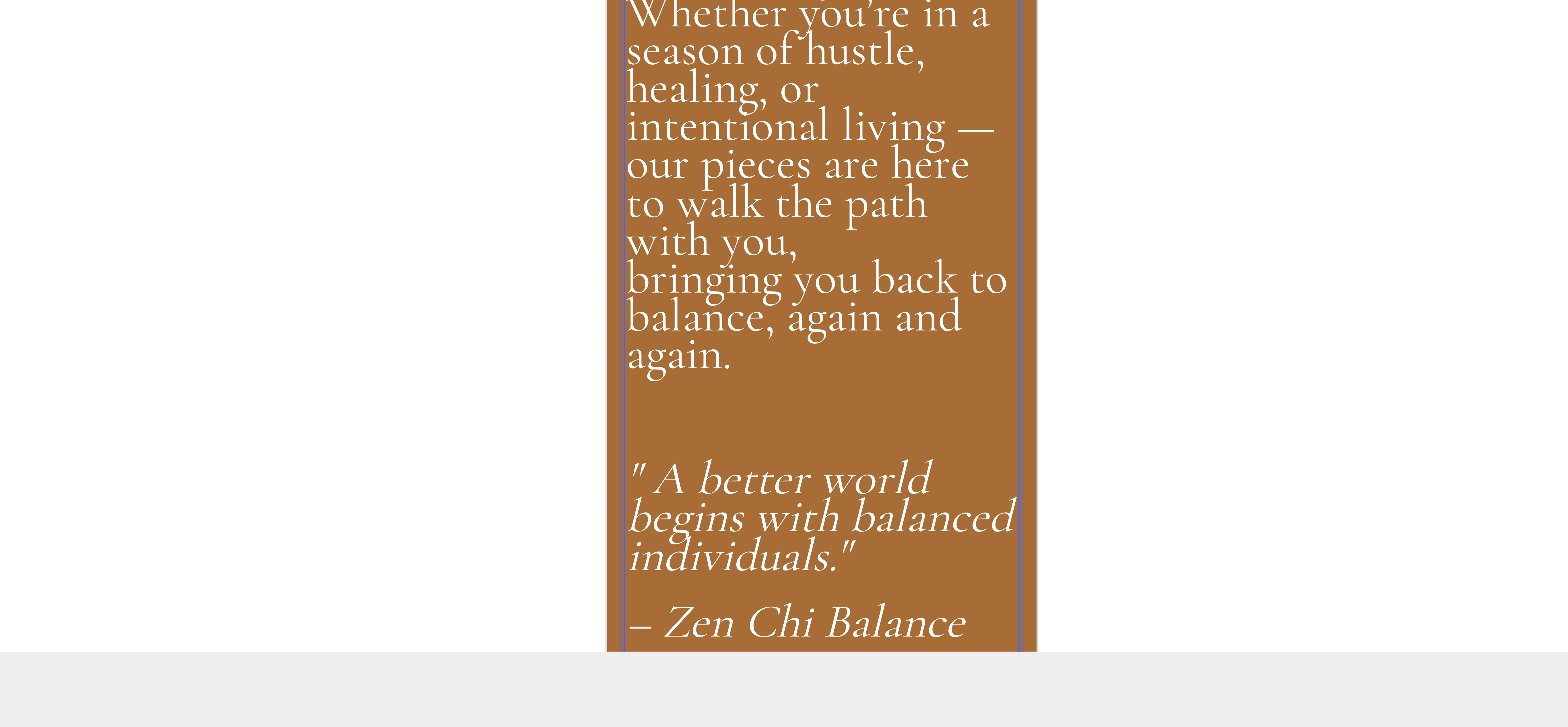
scroll to position [276, 0]
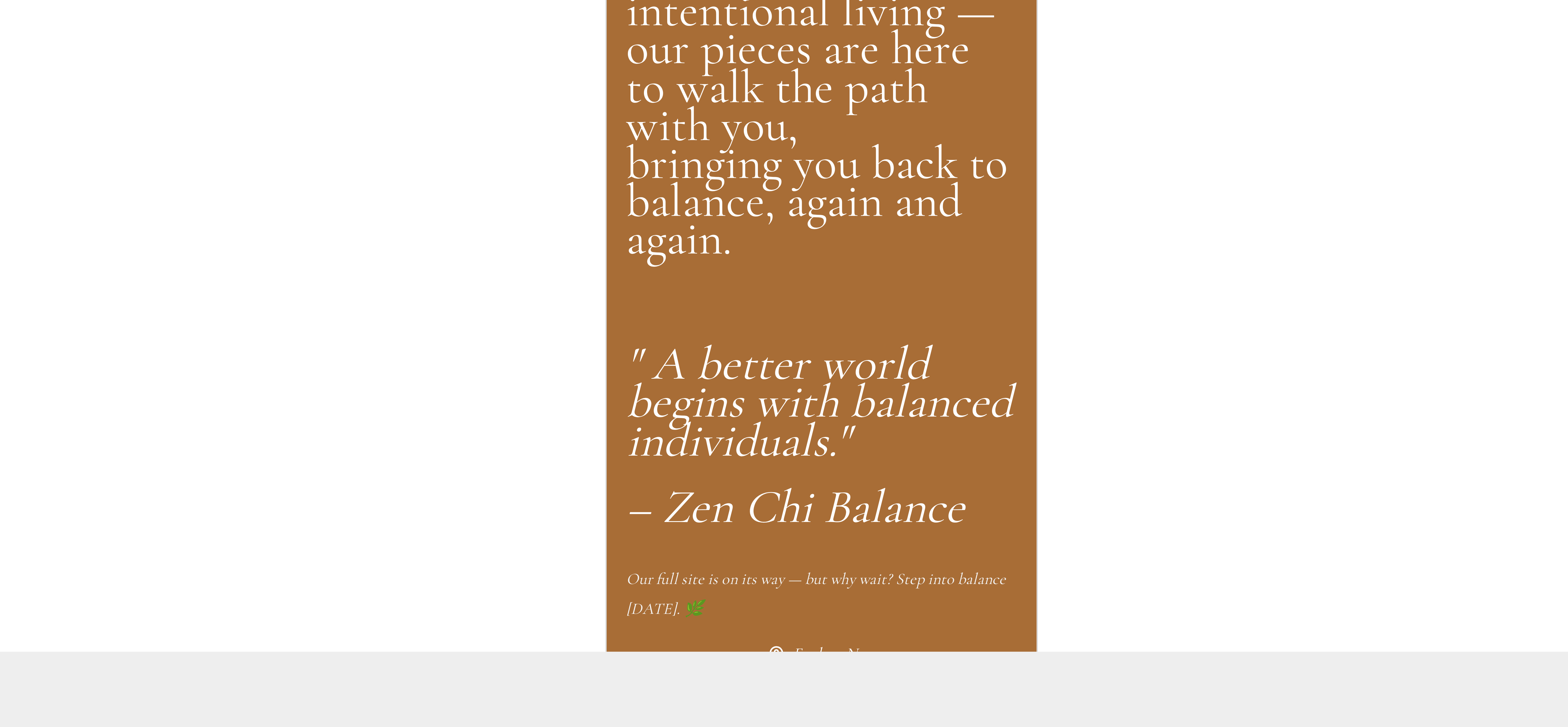
scroll to position [321, 0]
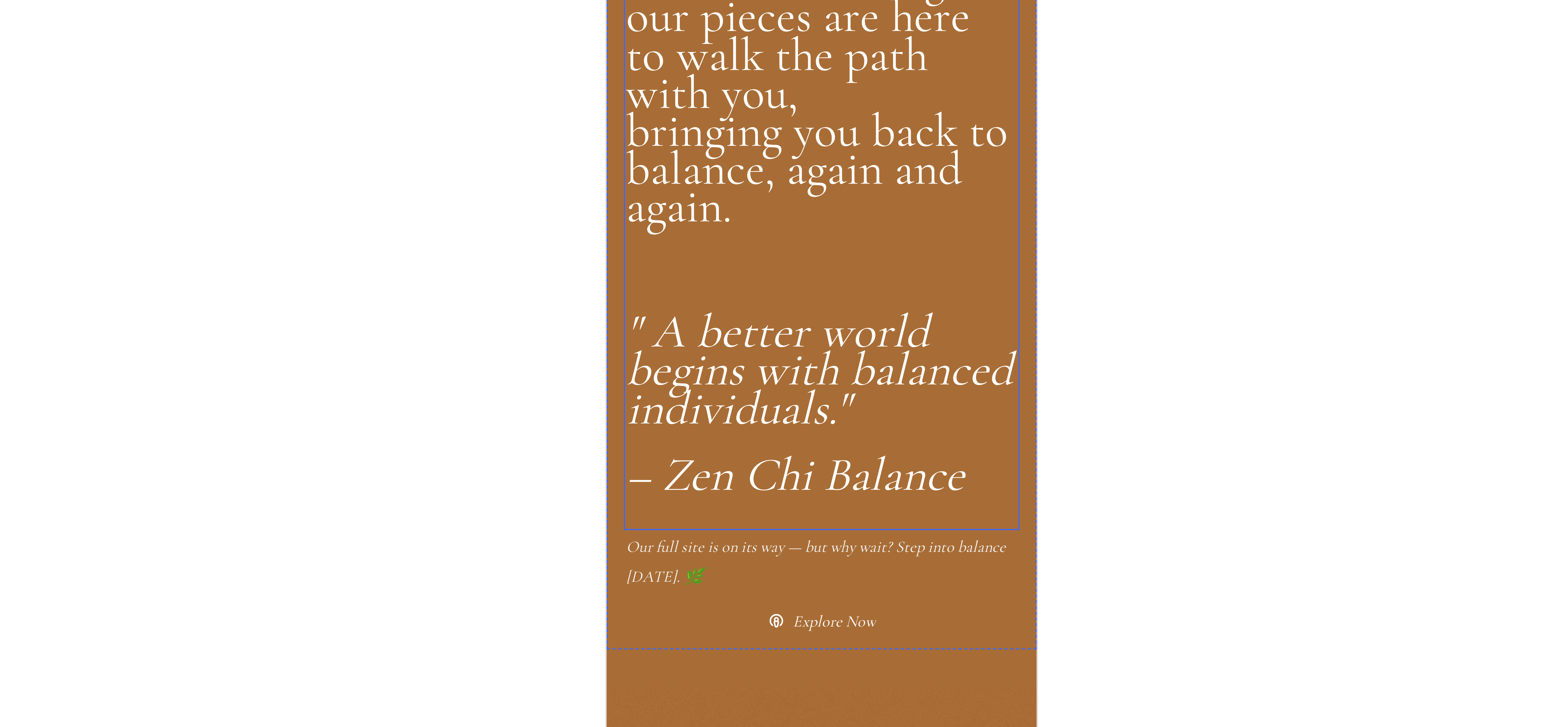
scroll to position [438, 0]
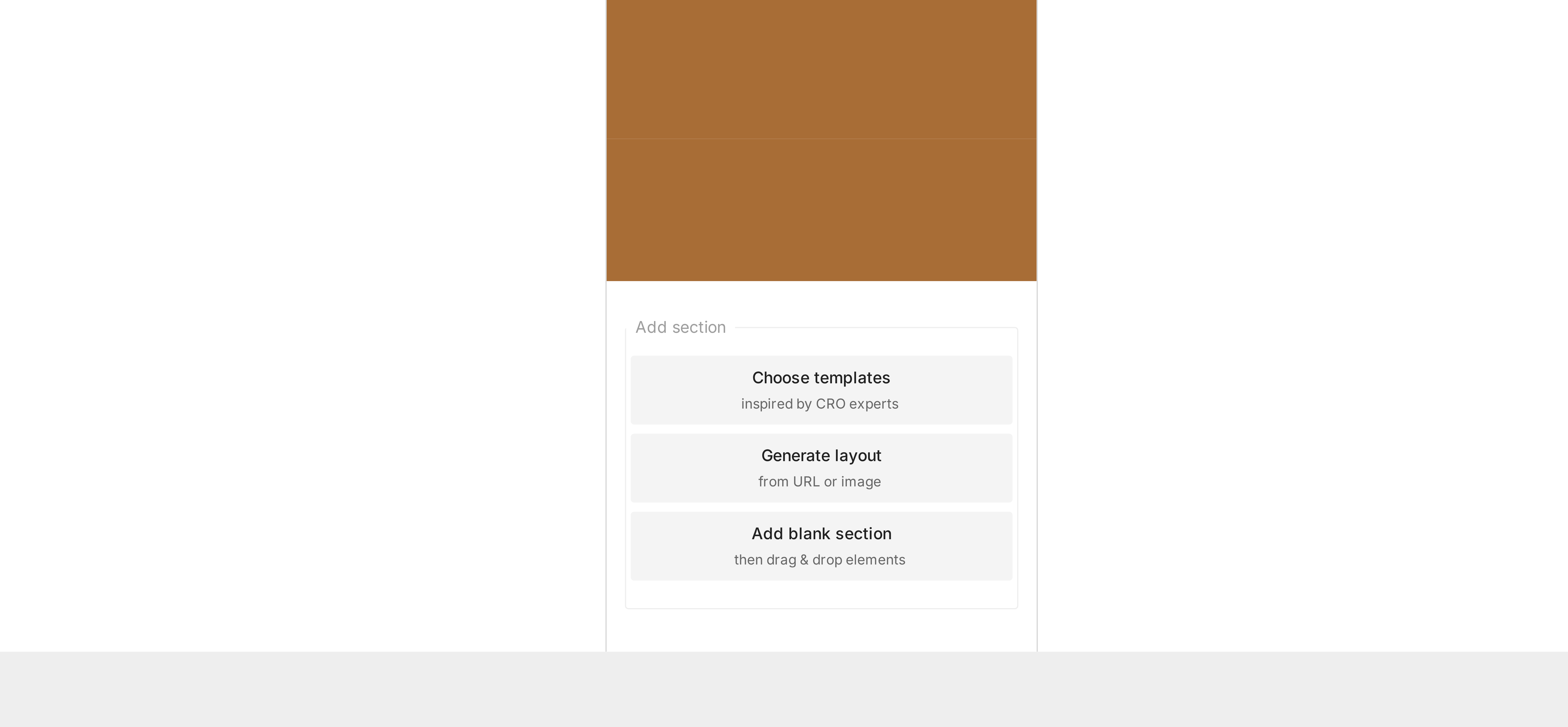
scroll to position [697, 0]
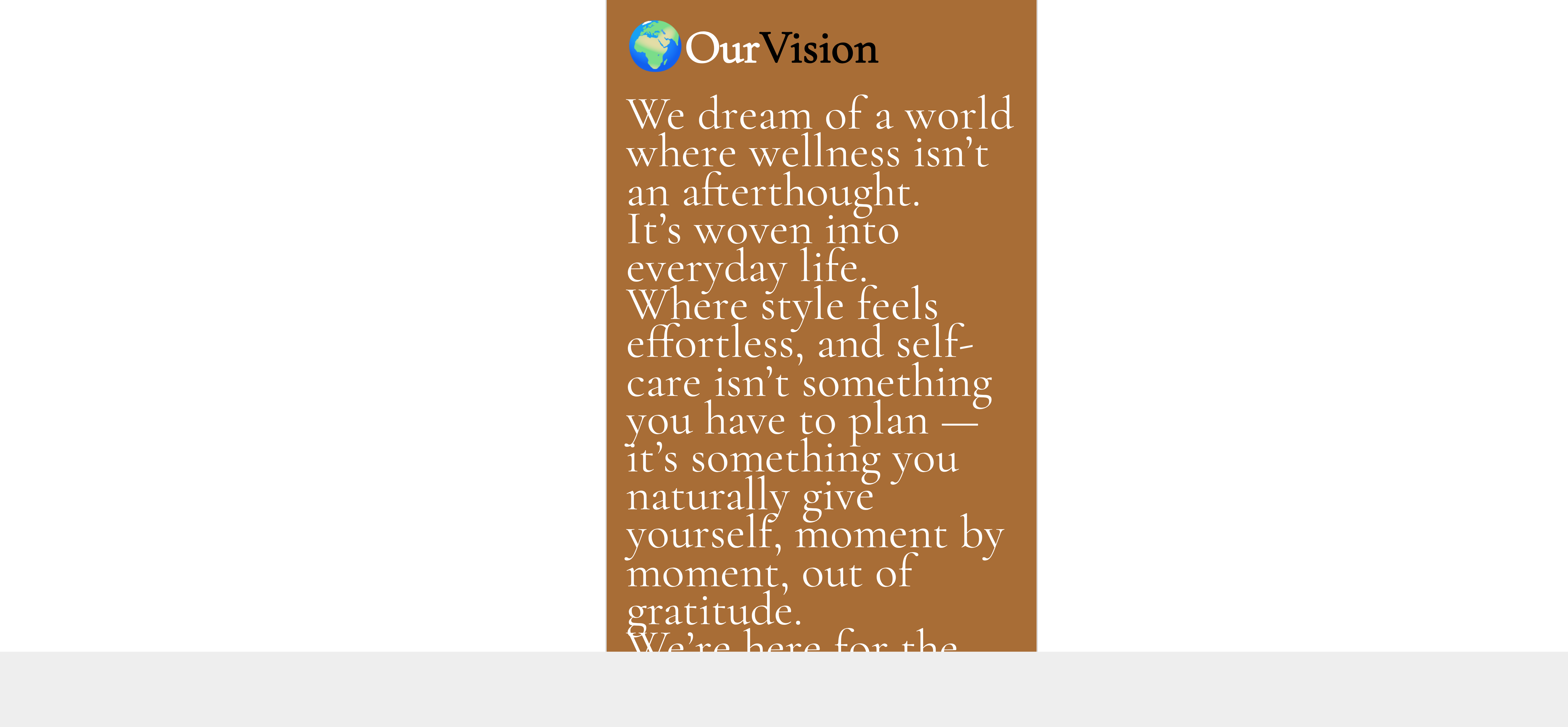
scroll to position [172, 0]
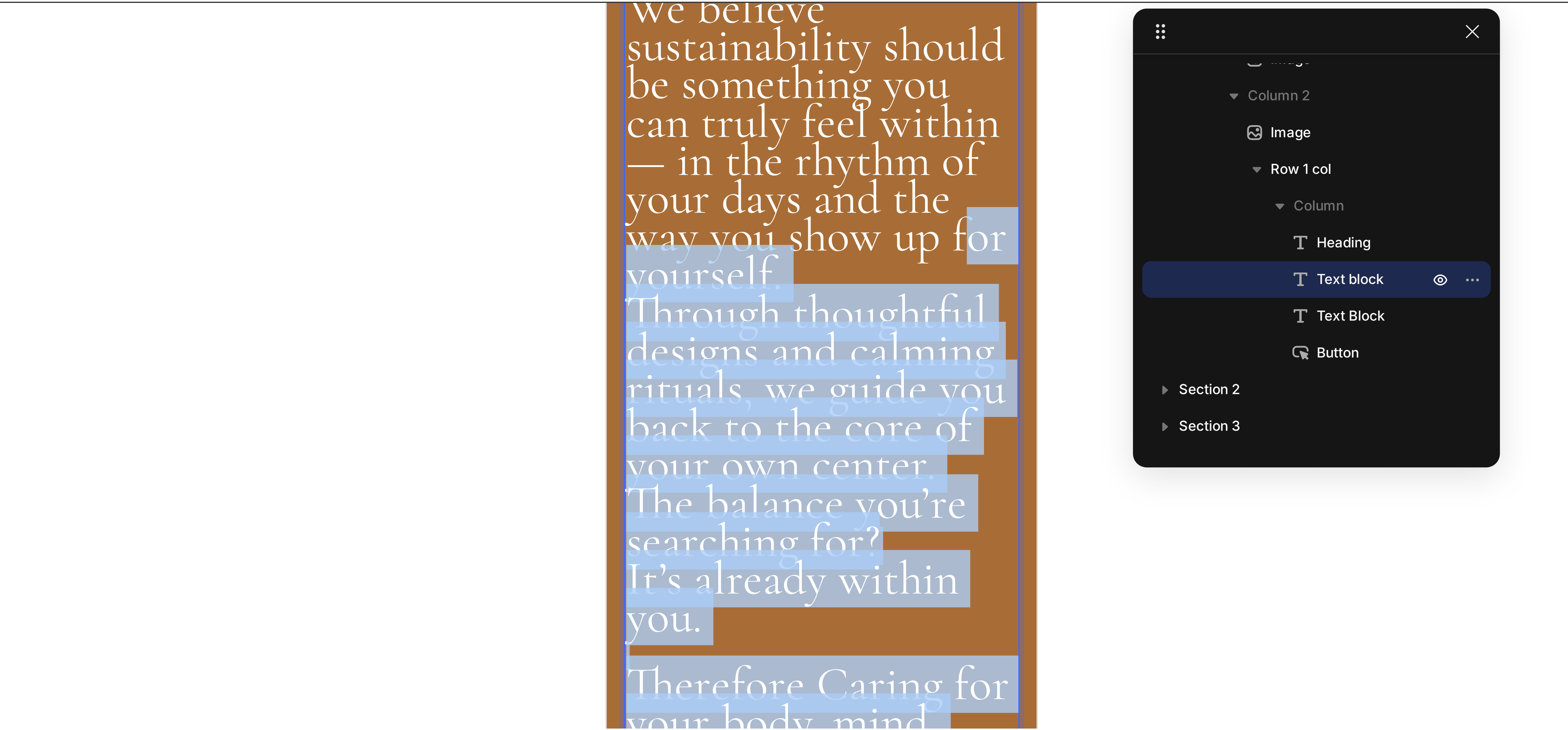
scroll to position [282, 0]
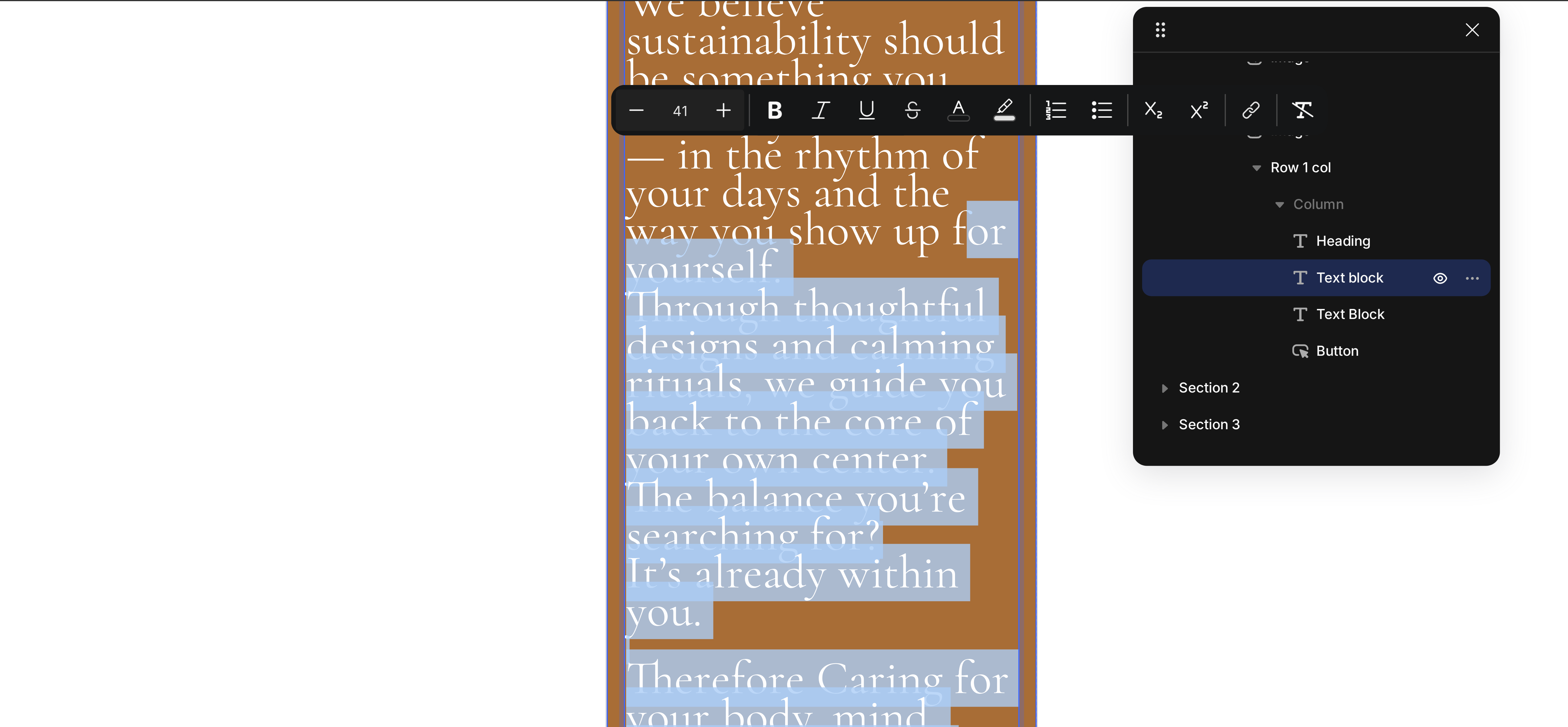
drag, startPoint x: 663, startPoint y: 652, endPoint x: 607, endPoint y: 44, distance: 610.6
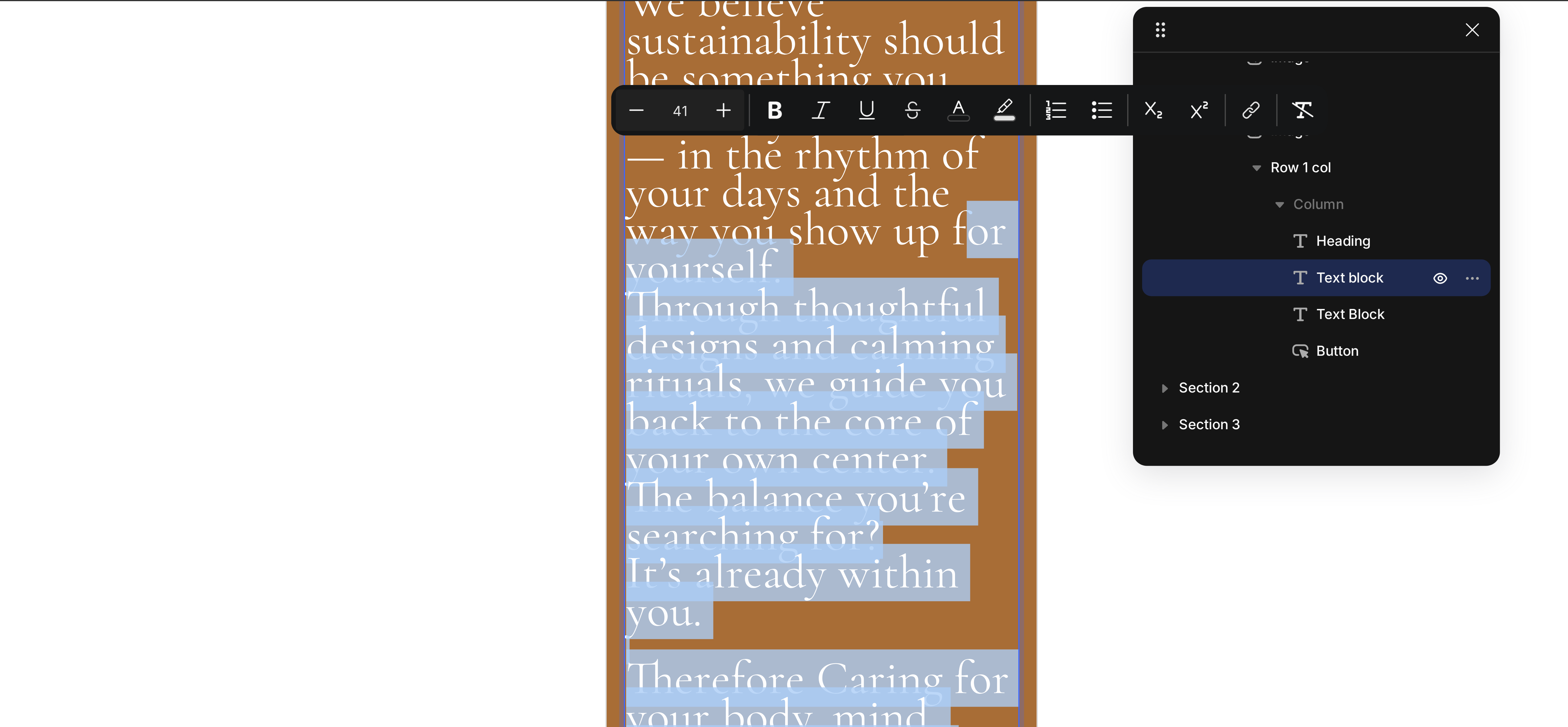
copy div "🌿 Lor Ipsumdo Si ametcon adipiscingelit seddoe te incididun utl etd magna aliq …"
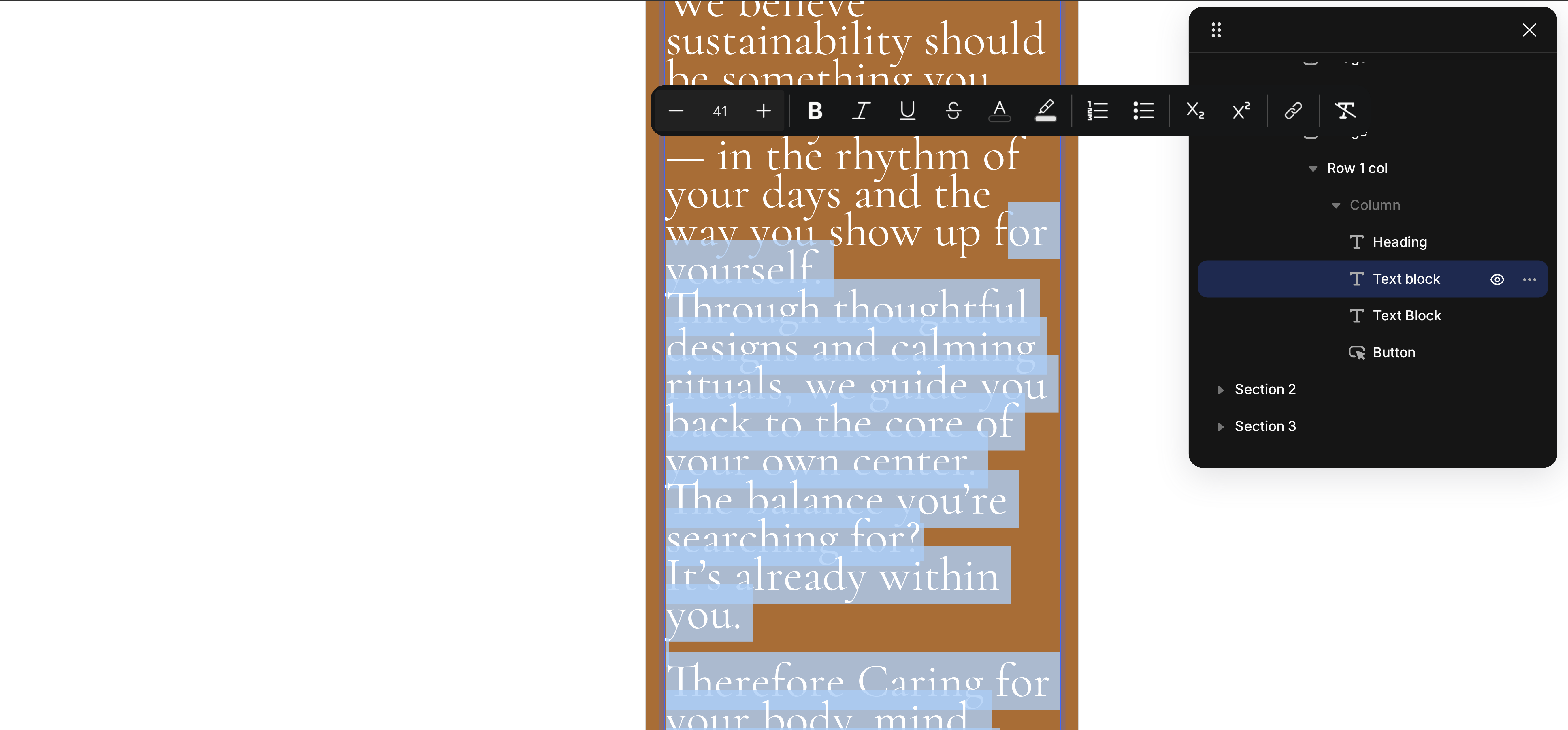
click at [704, 75] on span "We believe sustainability should be something you can truly feel within — in th…" at bounding box center [699, 34] width 96 height 81
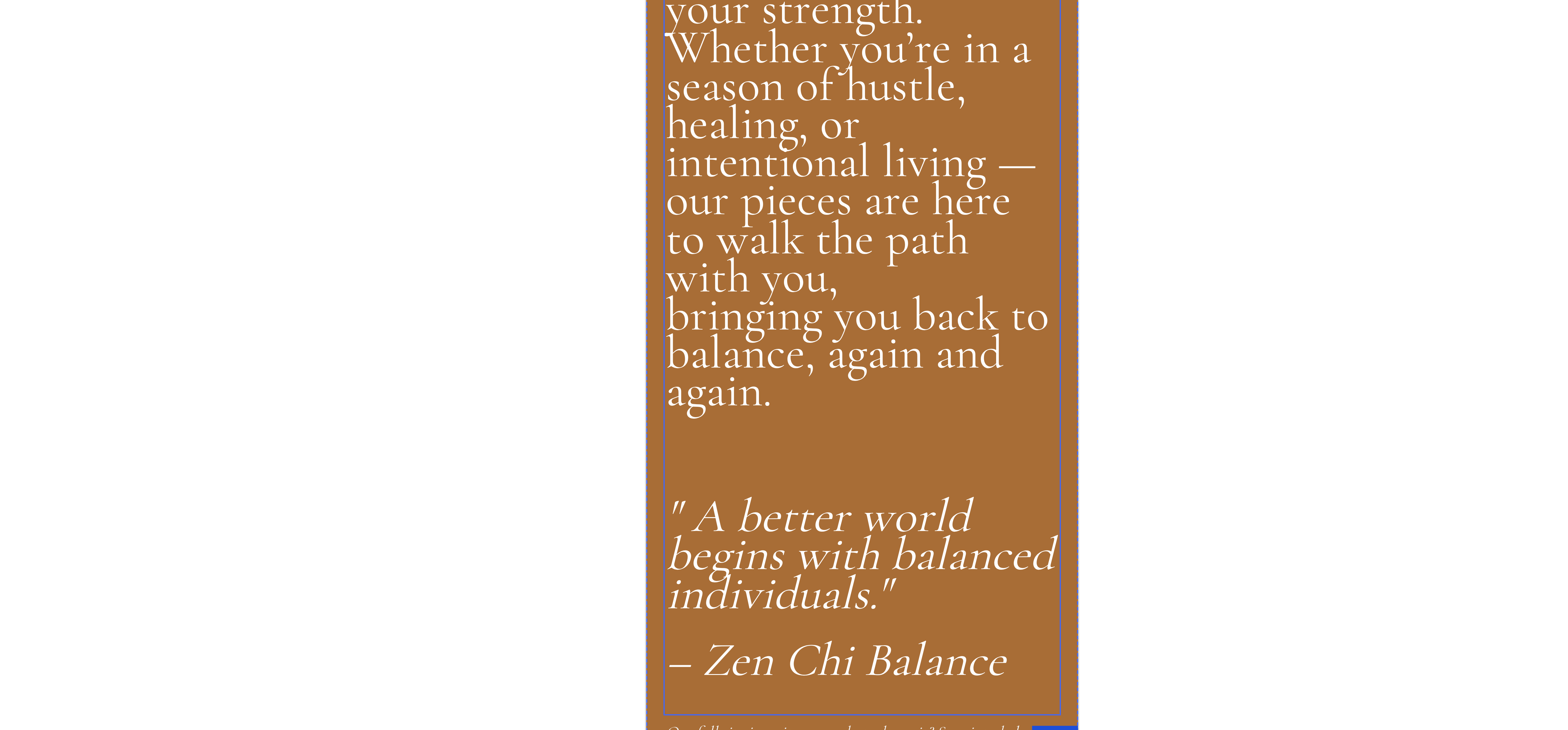
scroll to position [751, 0]
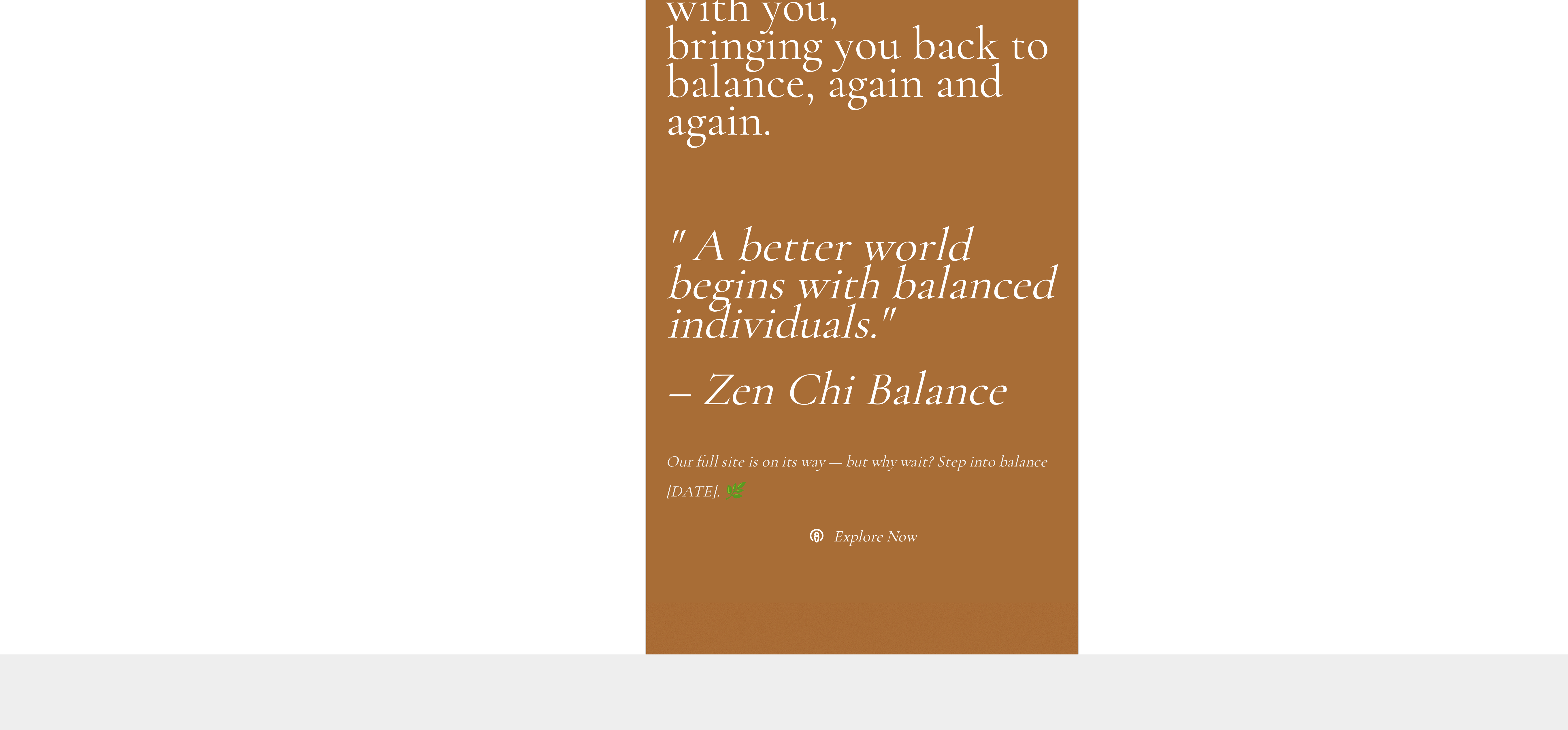
scroll to position [407, 0]
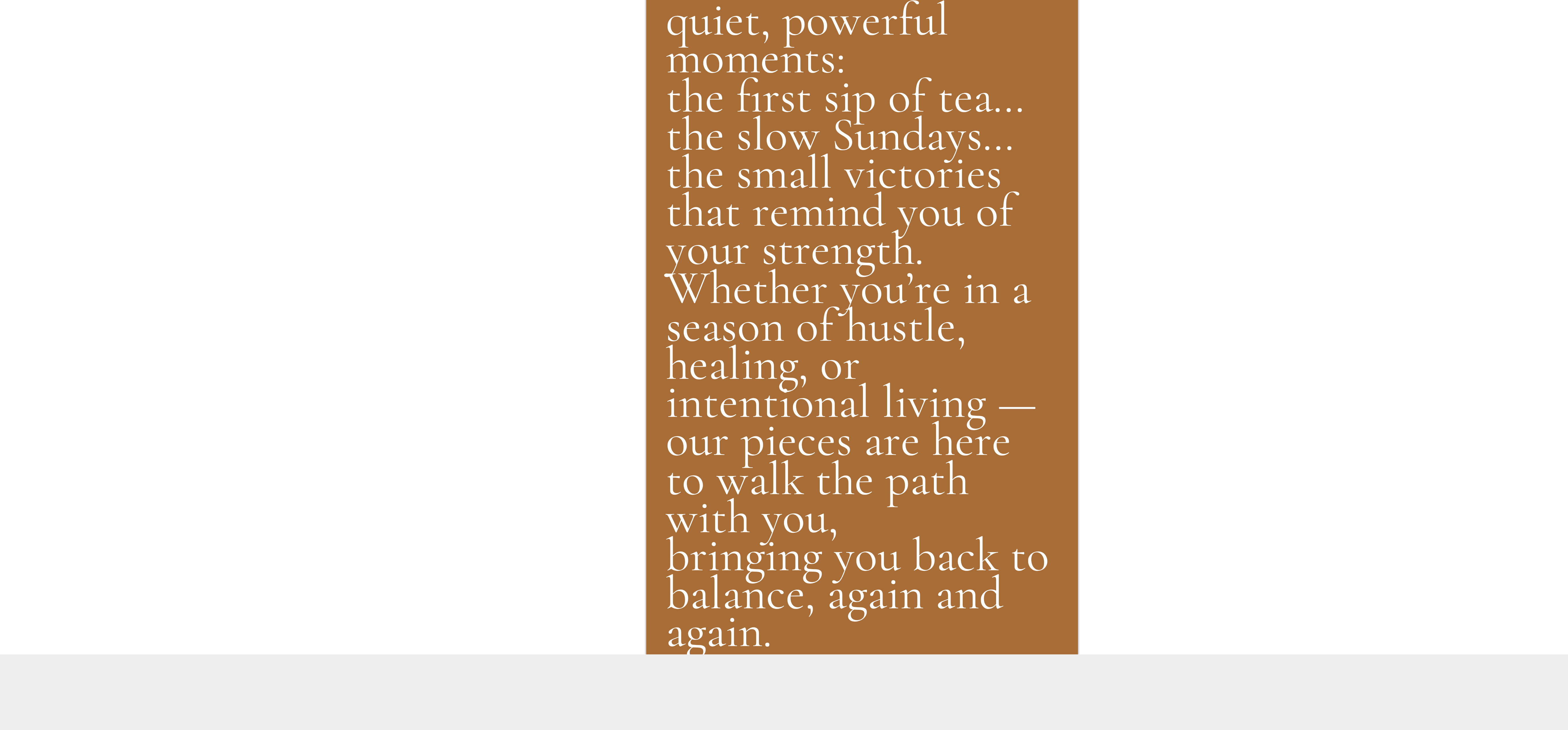
scroll to position [225, 0]
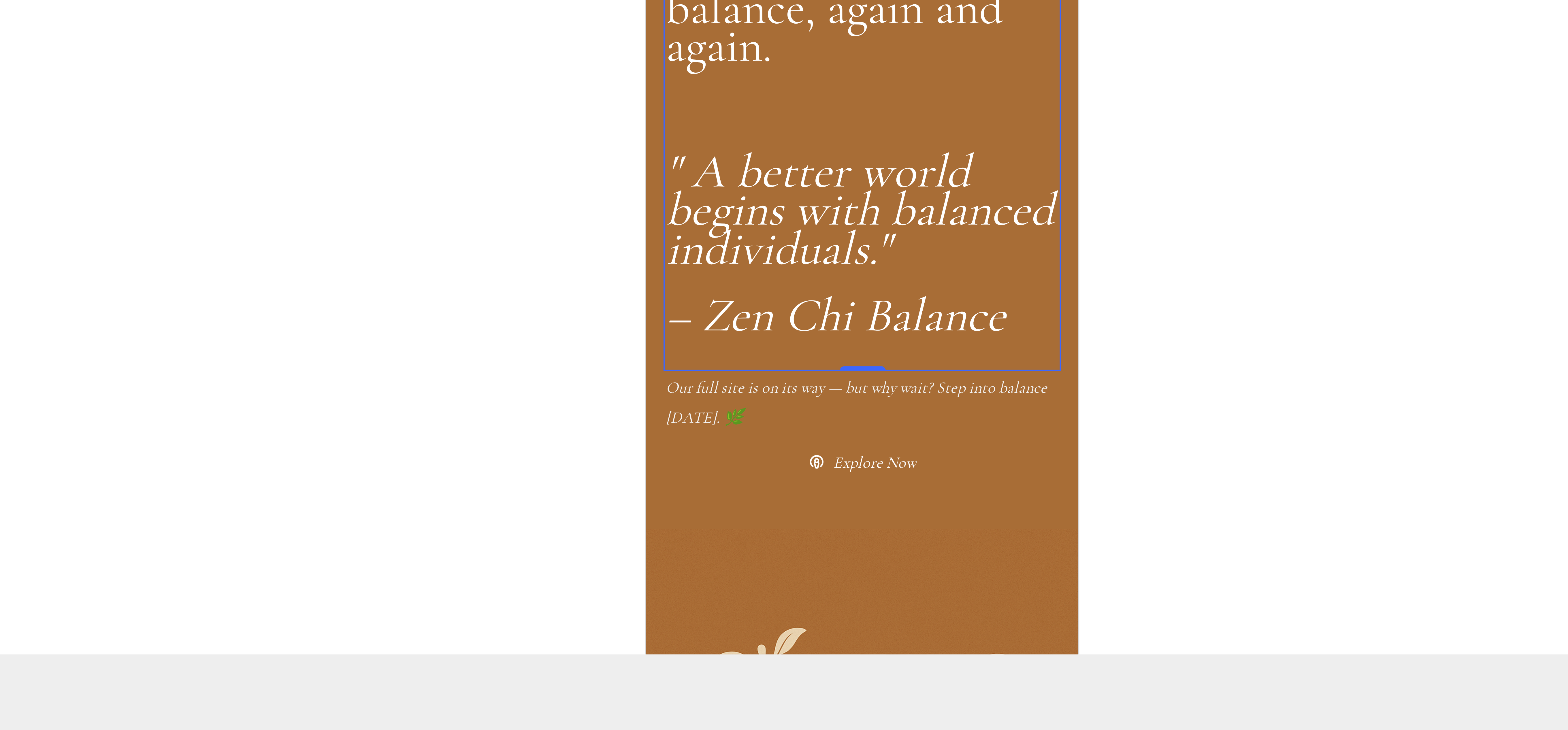
scroll to position [369, 0]
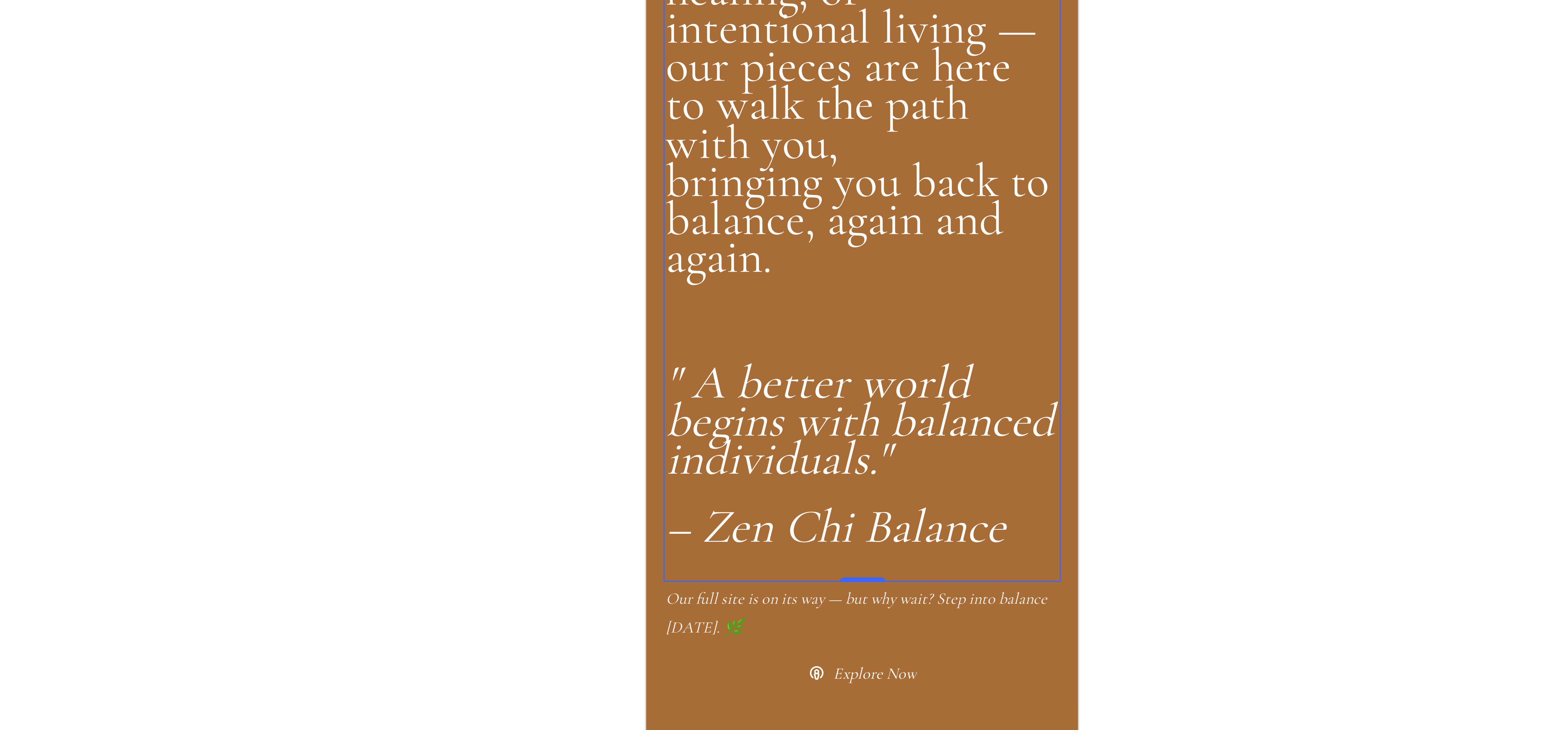
scroll to position [455, 0]
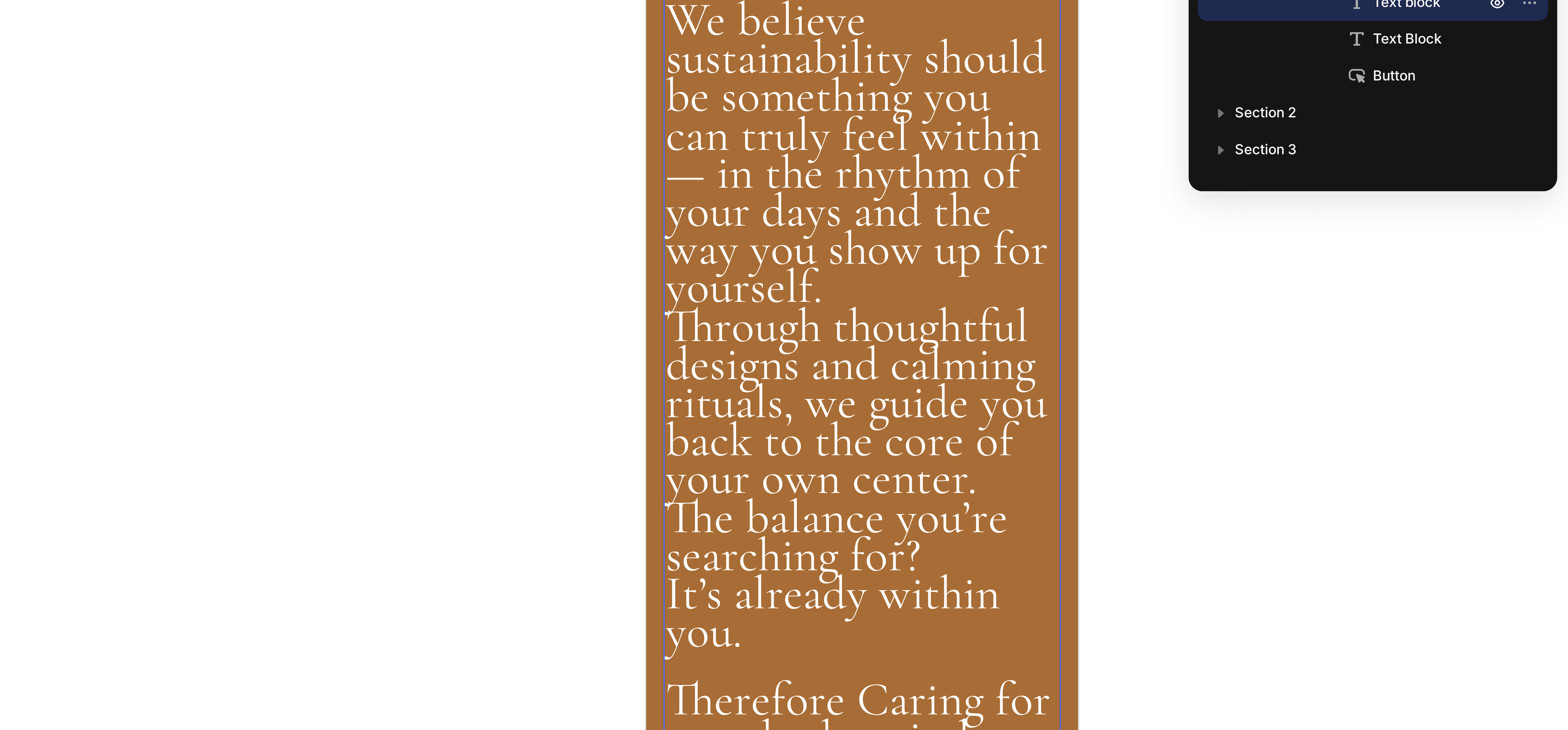
scroll to position [202, 0]
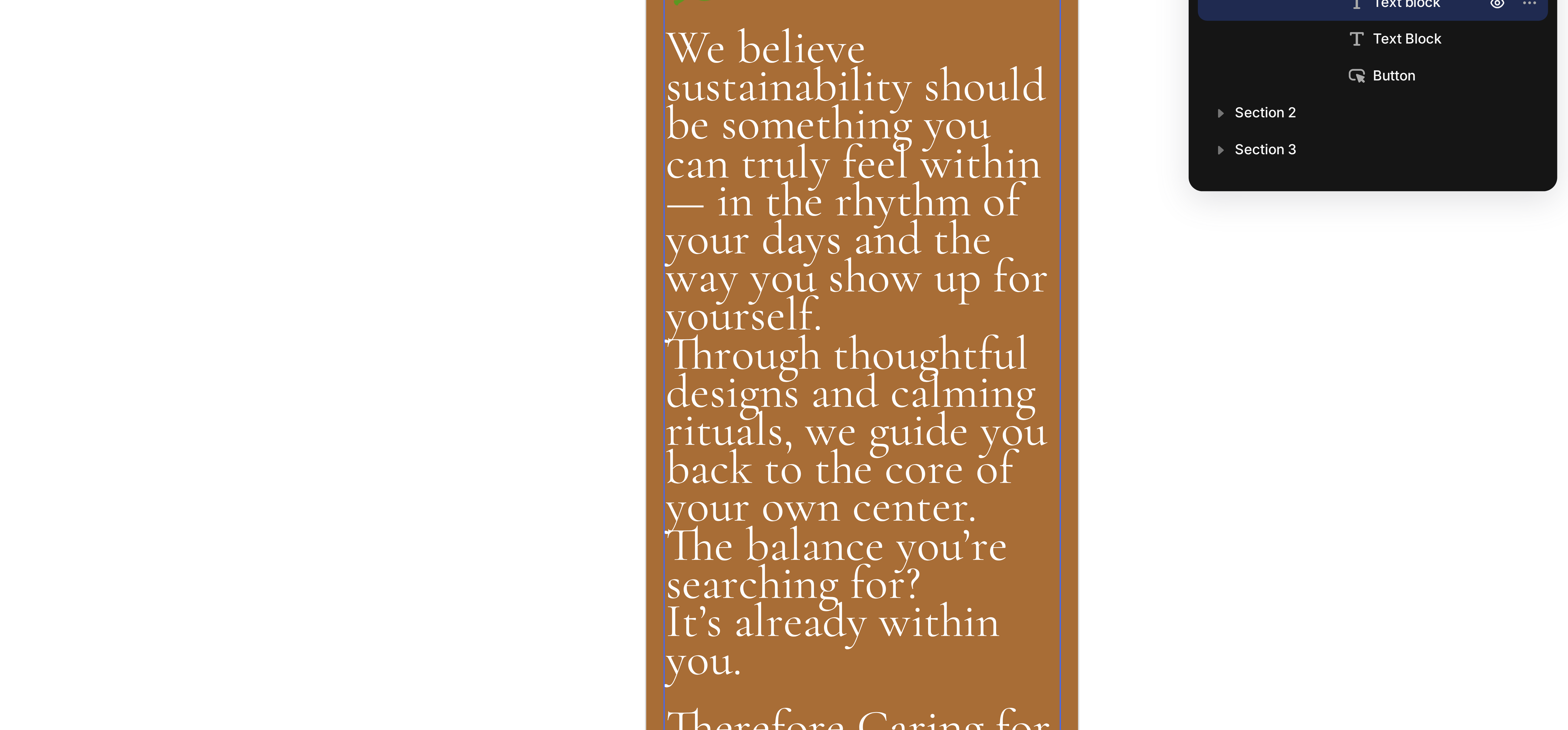
drag, startPoint x: 695, startPoint y: -123, endPoint x: 688, endPoint y: -124, distance: 7.1
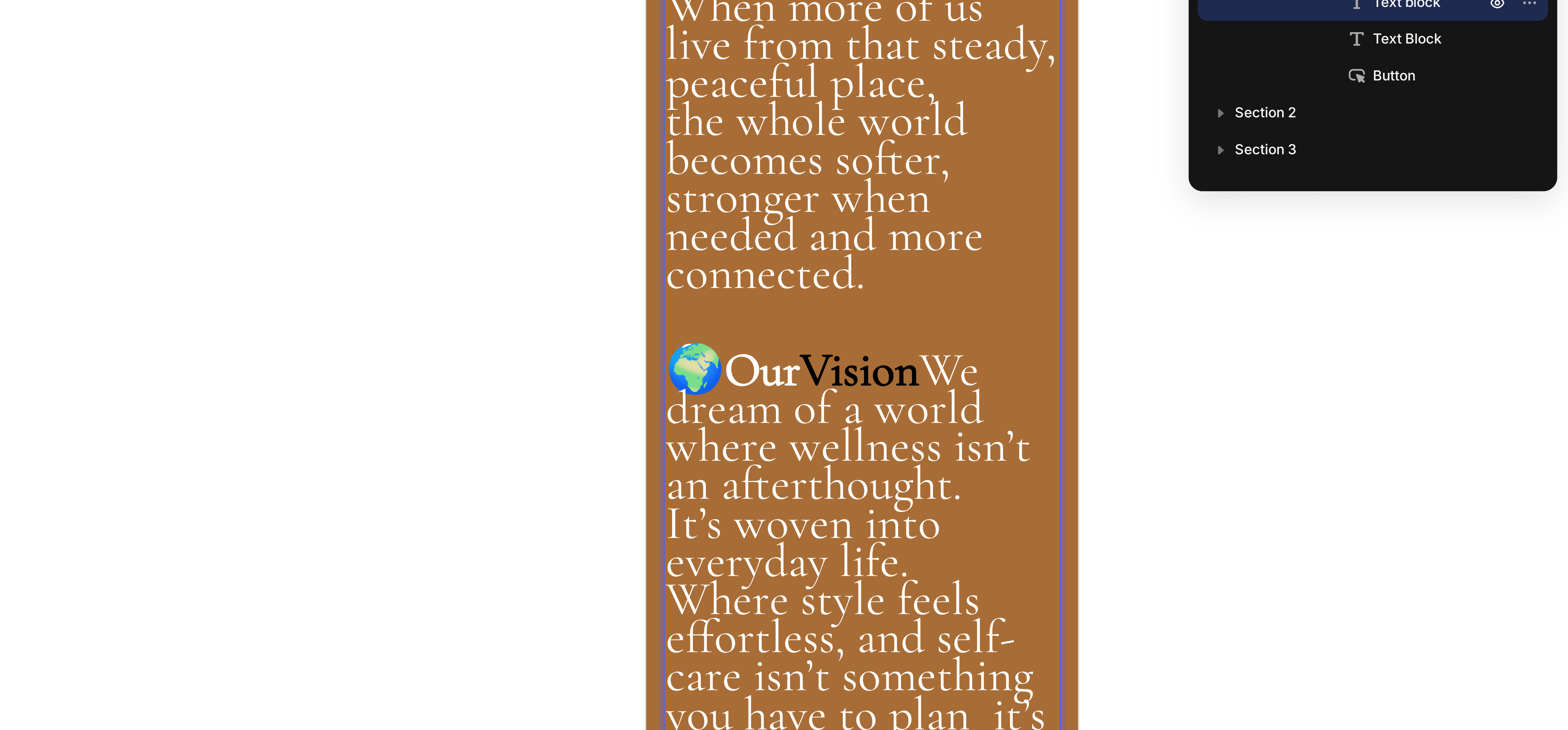
scroll to position [490, 0]
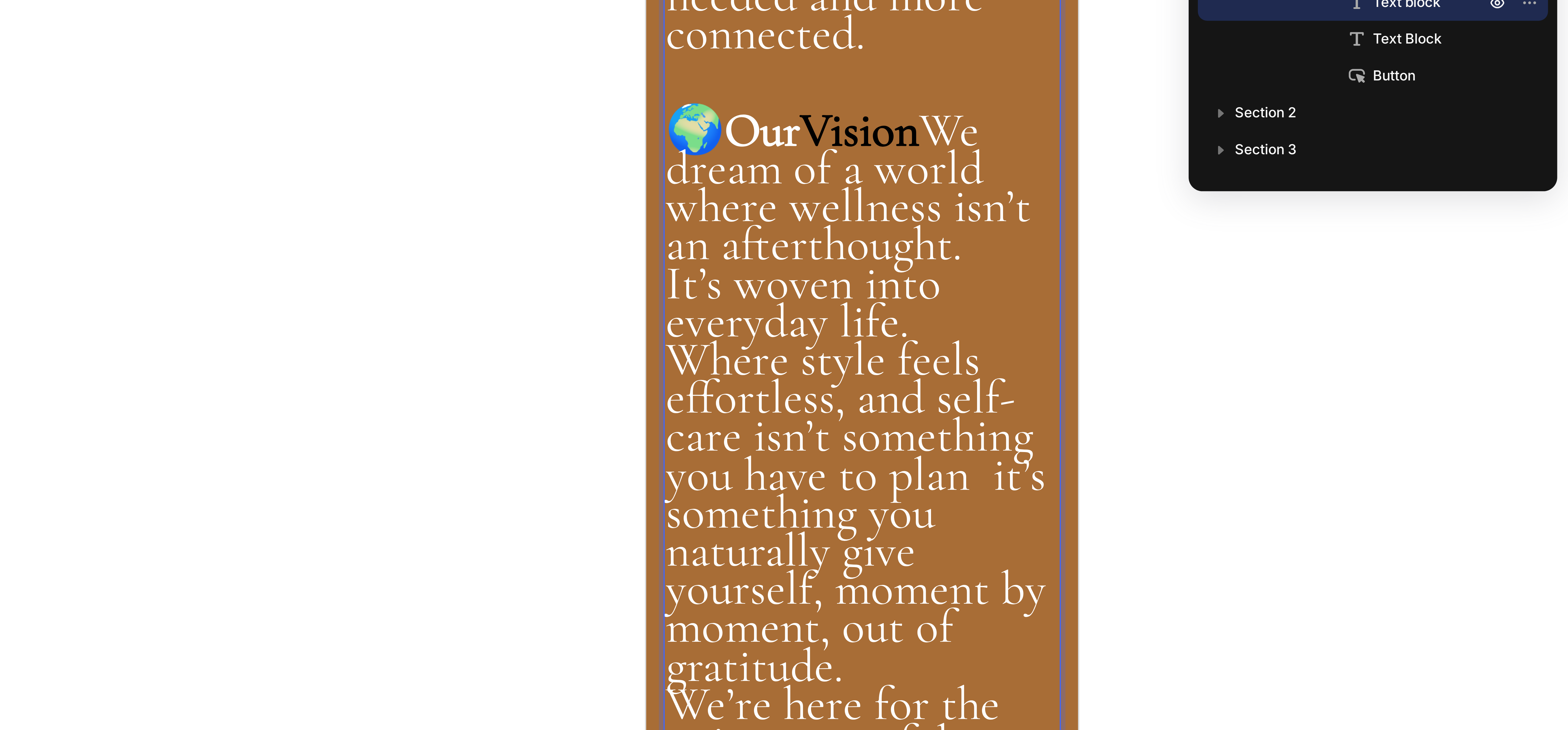
drag, startPoint x: 652, startPoint y: -127, endPoint x: 692, endPoint y: -166, distance: 55.9
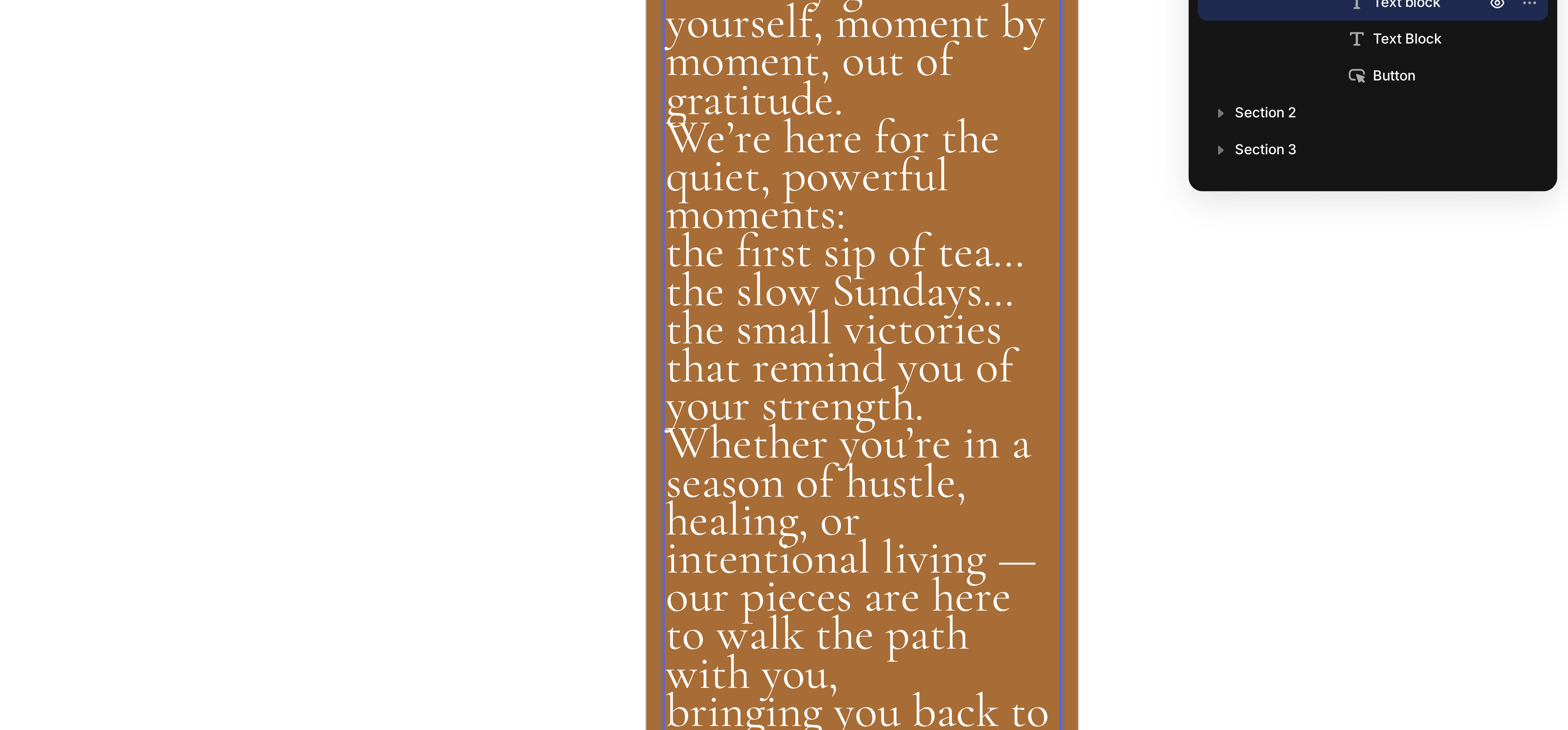
scroll to position [635, 0]
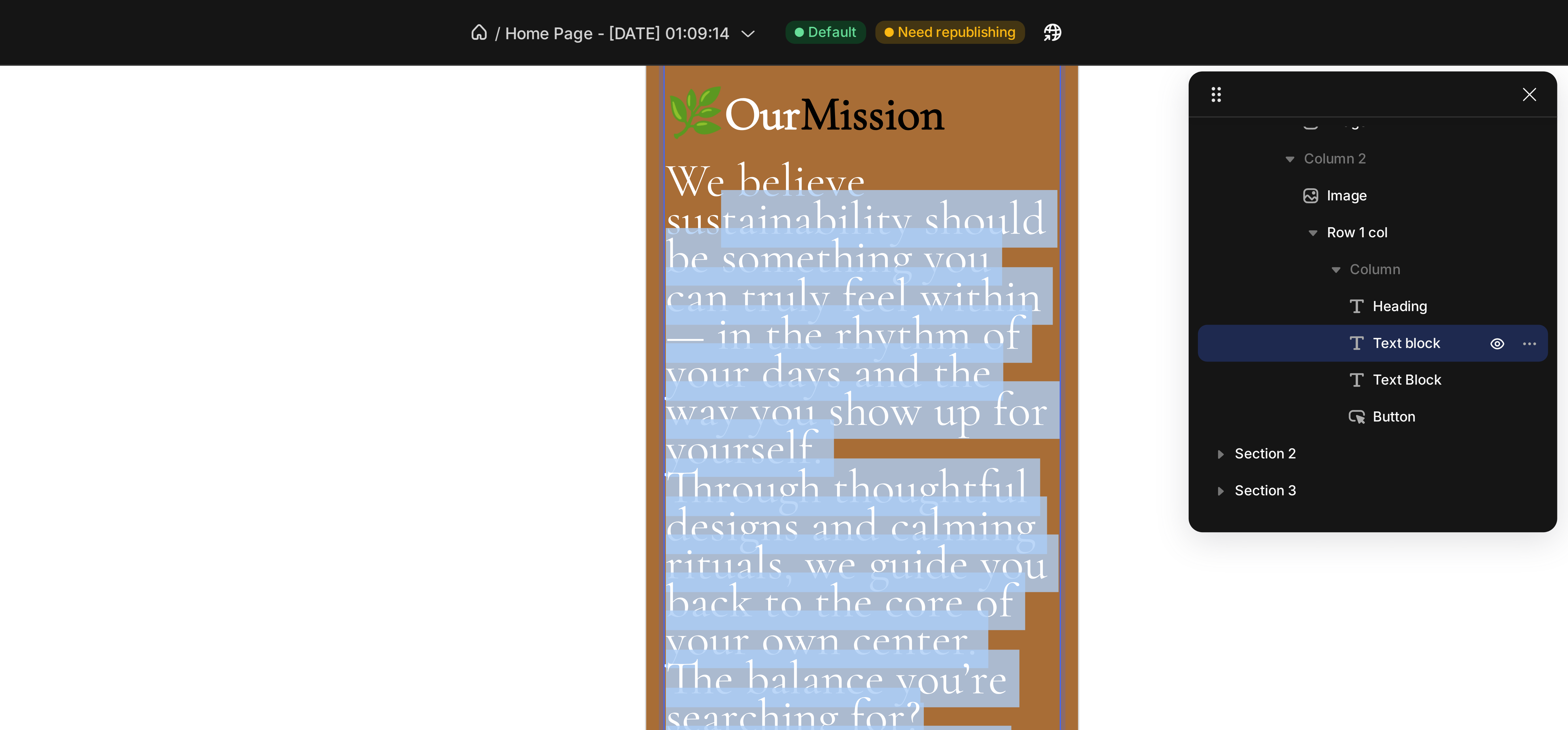
scroll to position [281, 0]
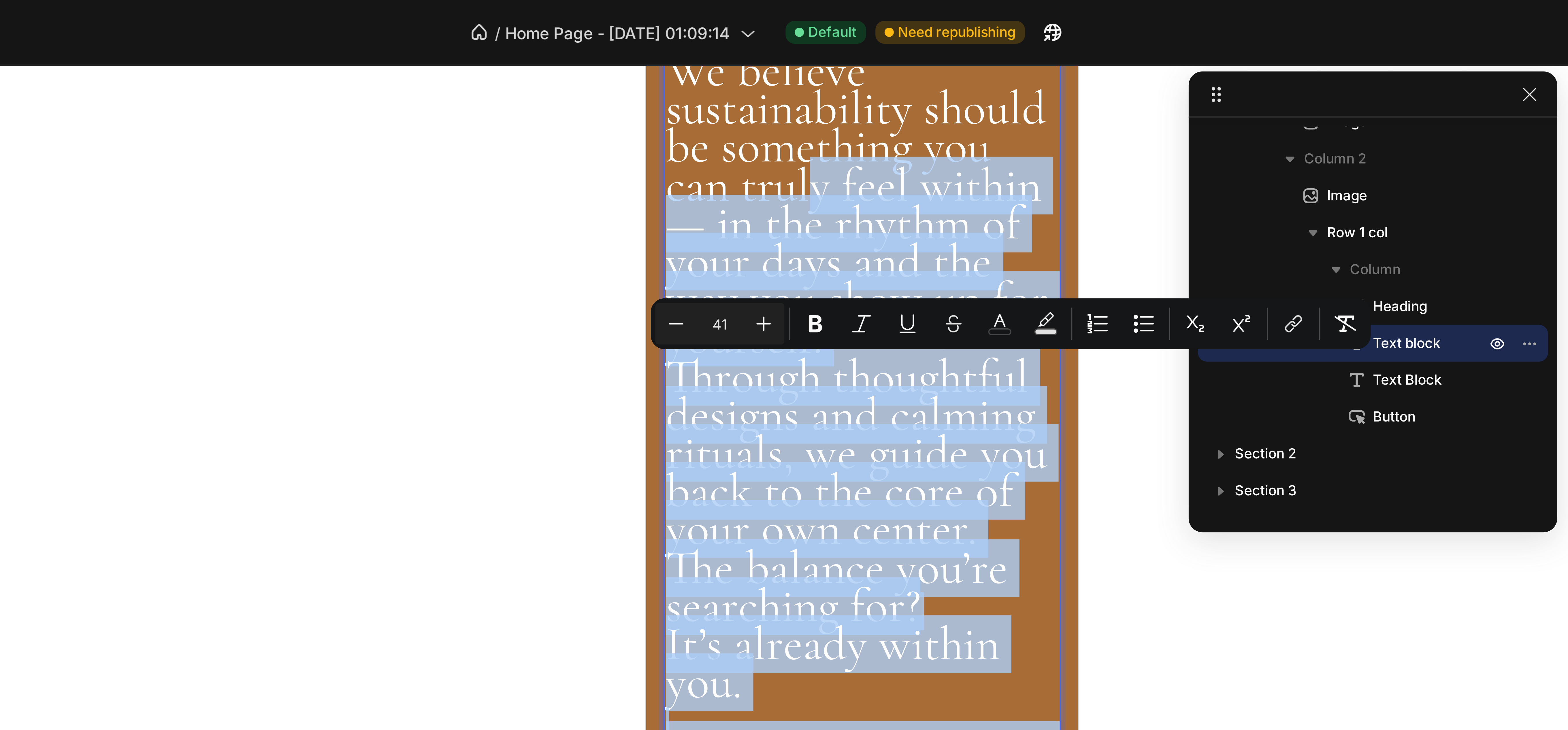
drag, startPoint x: 708, startPoint y: 257, endPoint x: 653, endPoint y: 145, distance: 124.8
click at [653, 145] on div "You've Arrived at Zen Chi Balance Zen Chi Balance isn’t just a brand — it’s a c…" at bounding box center [700, 354] width 100 height 817
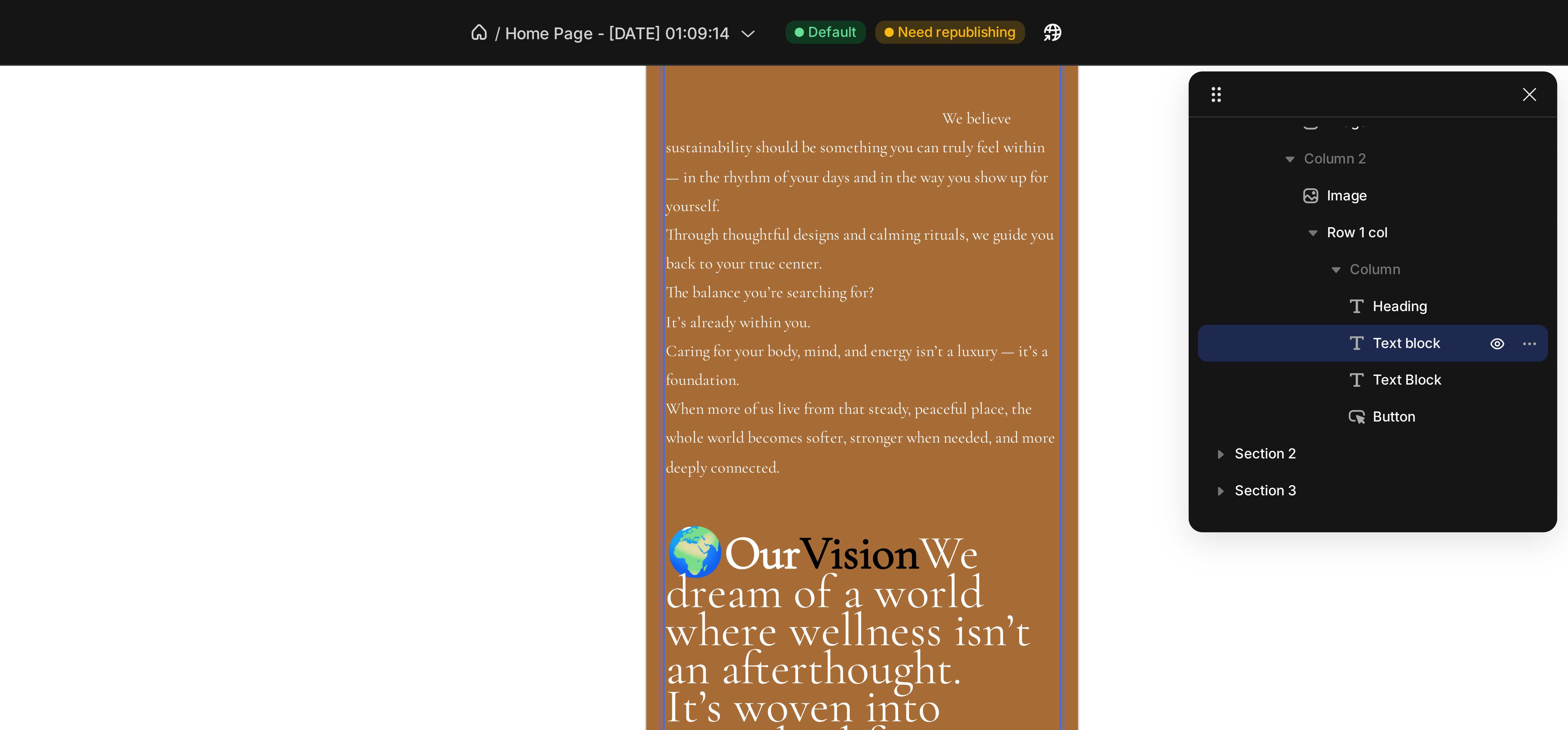
click at [657, 103] on p "We believe sustainability should be something you can truly feel within — in th…" at bounding box center [700, 83] width 98 height 41
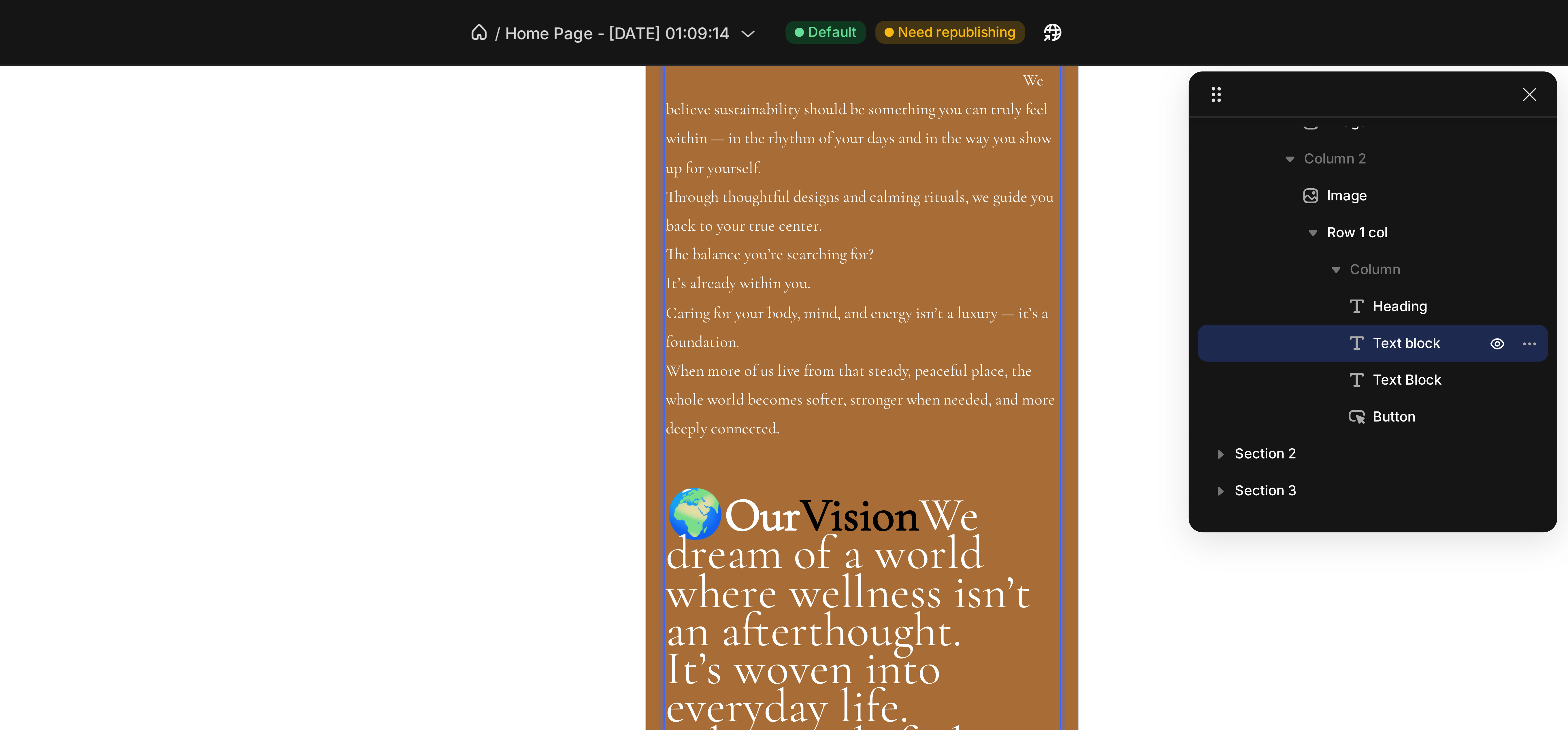
click at [666, 56] on span "🌿" at bounding box center [658, 49] width 15 height 15
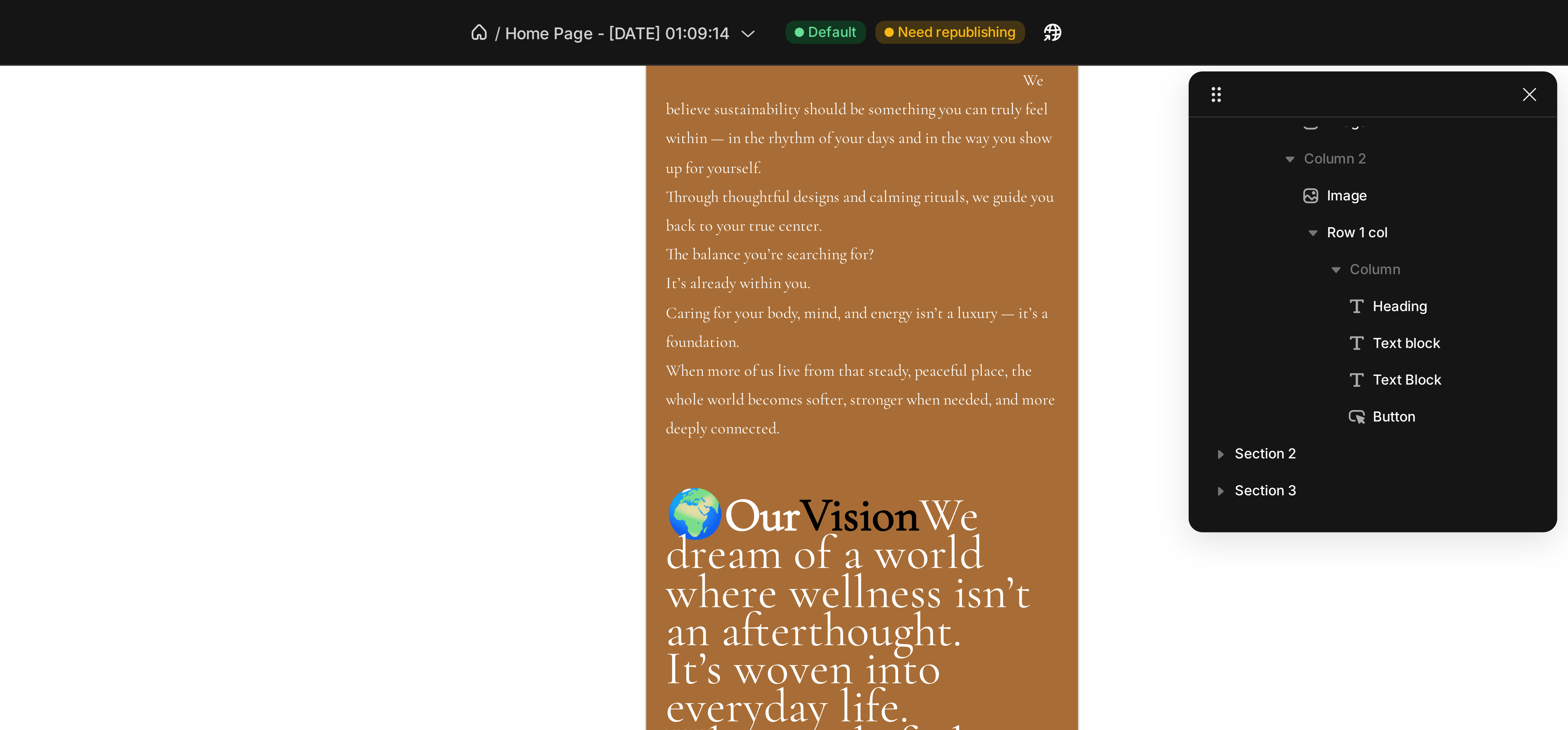
scroll to position [129, 0]
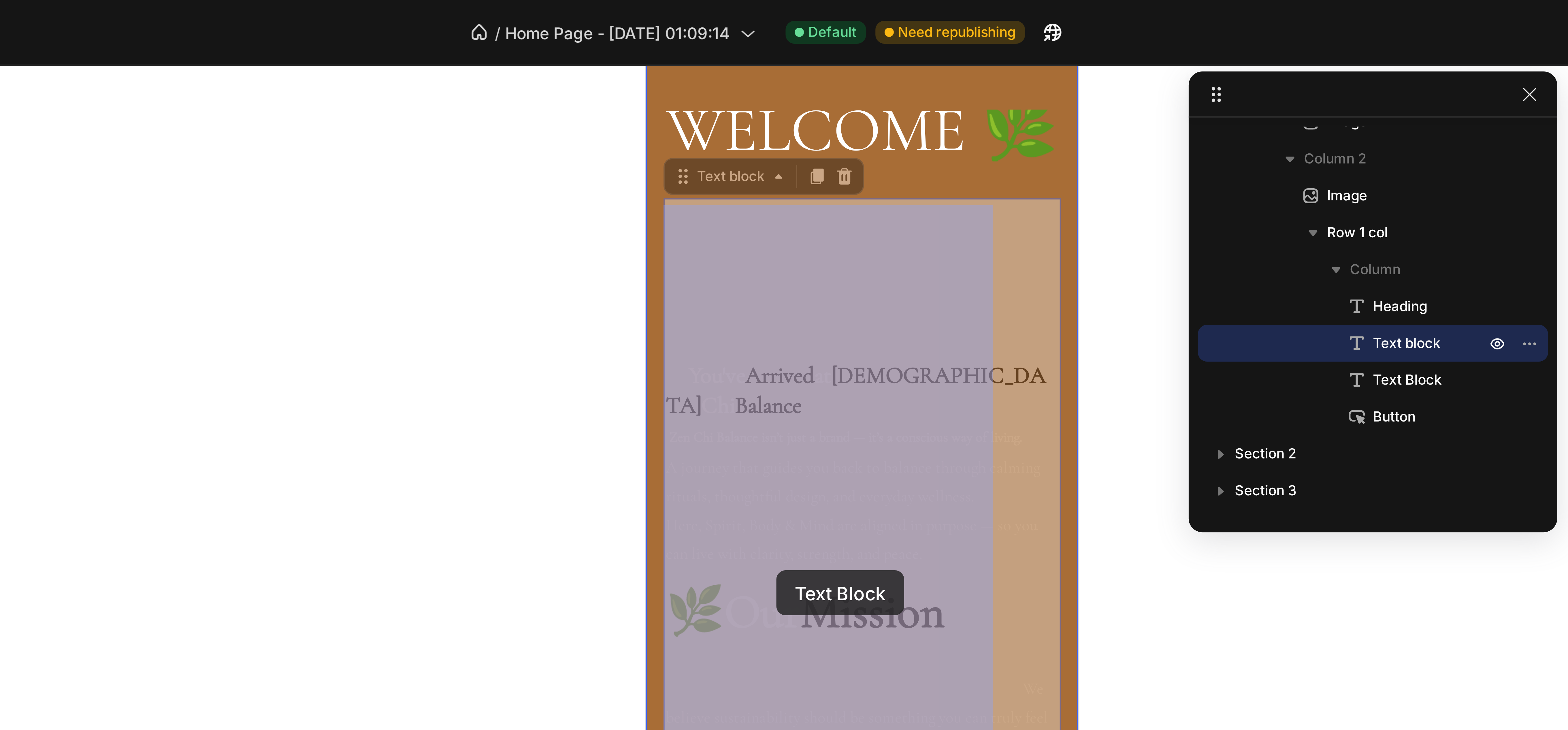
drag, startPoint x: 662, startPoint y: 134, endPoint x: 679, endPoint y: 192, distance: 60.4
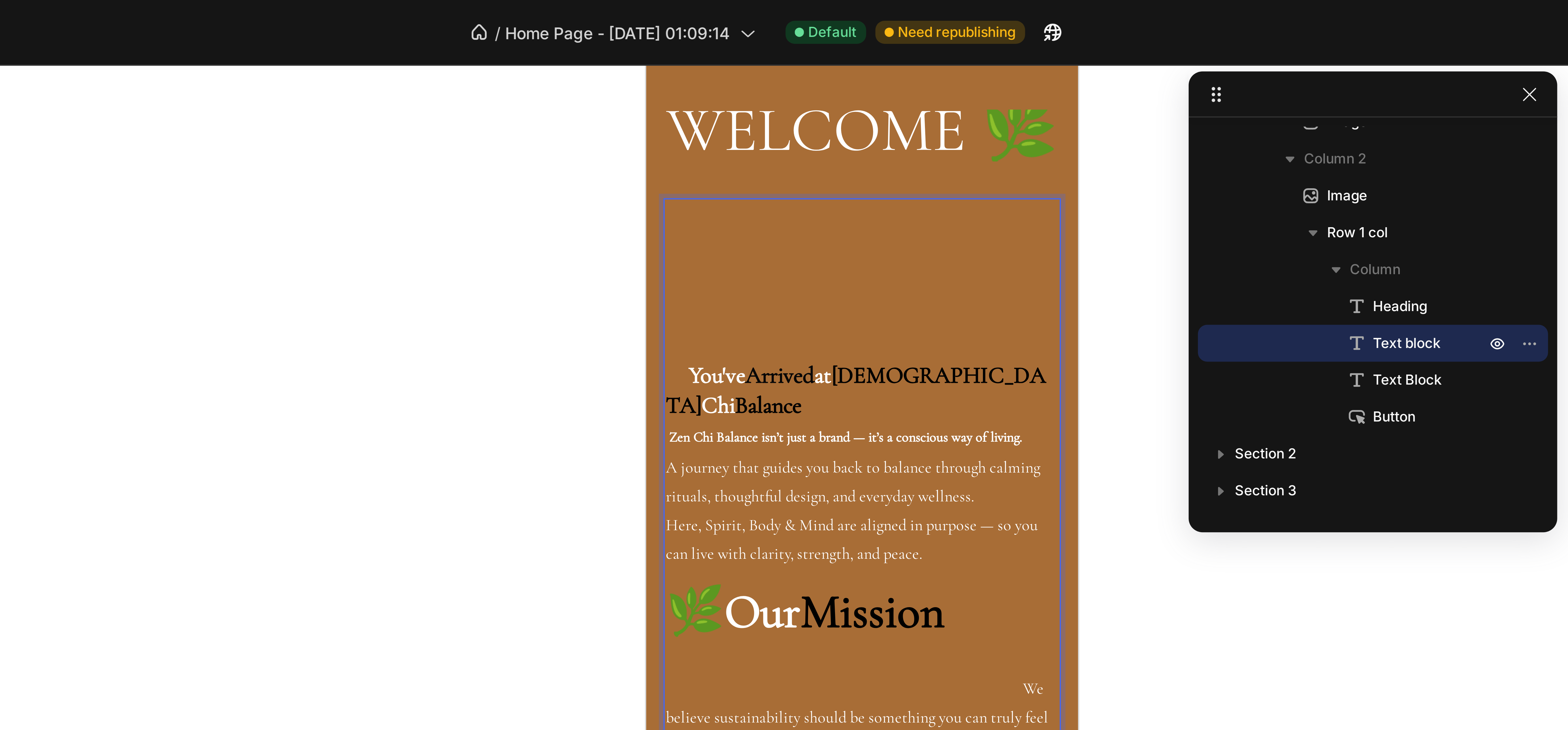
drag, startPoint x: 680, startPoint y: 210, endPoint x: 661, endPoint y: 200, distance: 21.5
click at [661, 190] on p "Zen Chi Balance isn’t just a brand — it’s a conscious way of living. A journey …" at bounding box center [700, 172] width 98 height 37
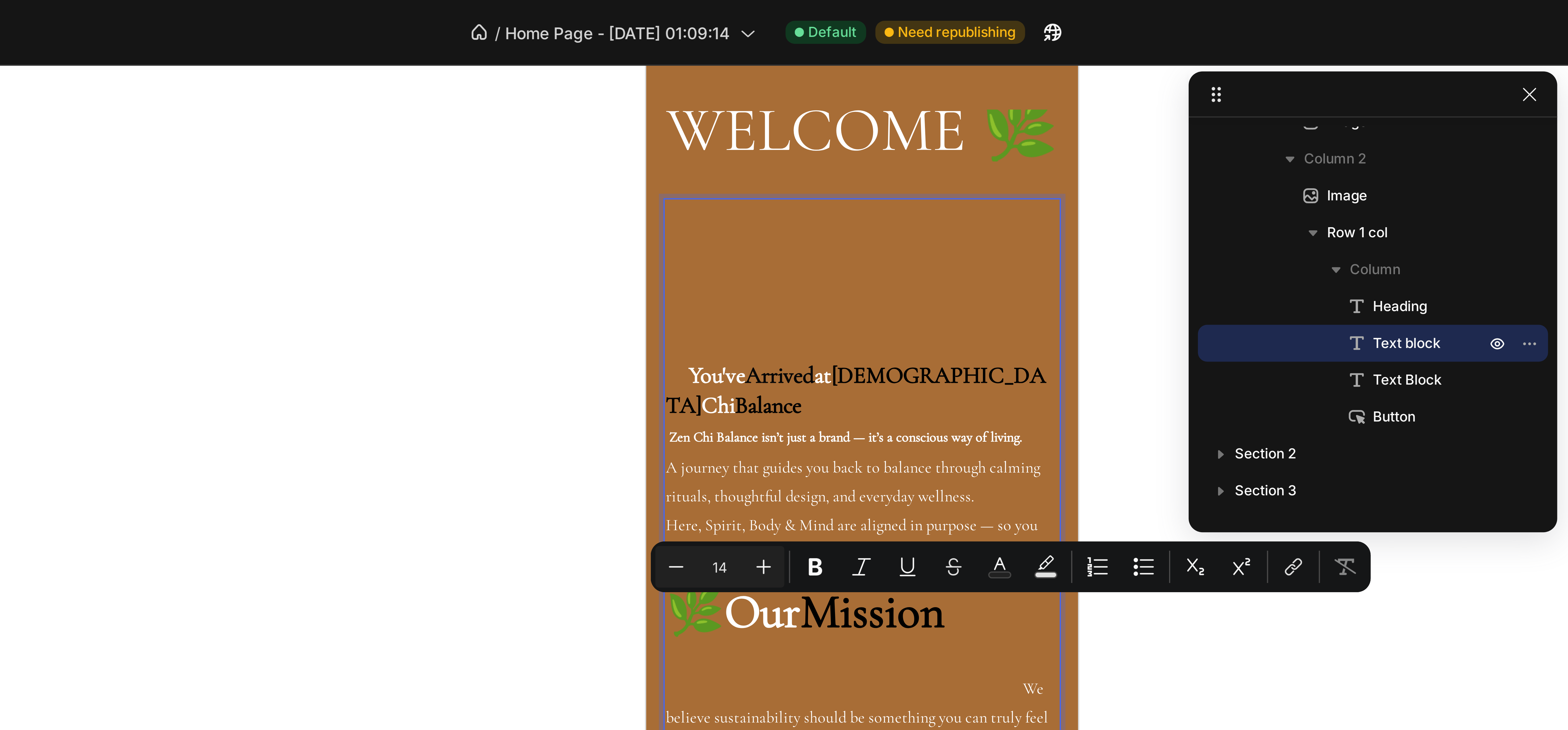
click at [674, 190] on p "Zen Chi Balance isn’t just a brand — it’s a conscious way of living. A journey …" at bounding box center [700, 172] width 98 height 37
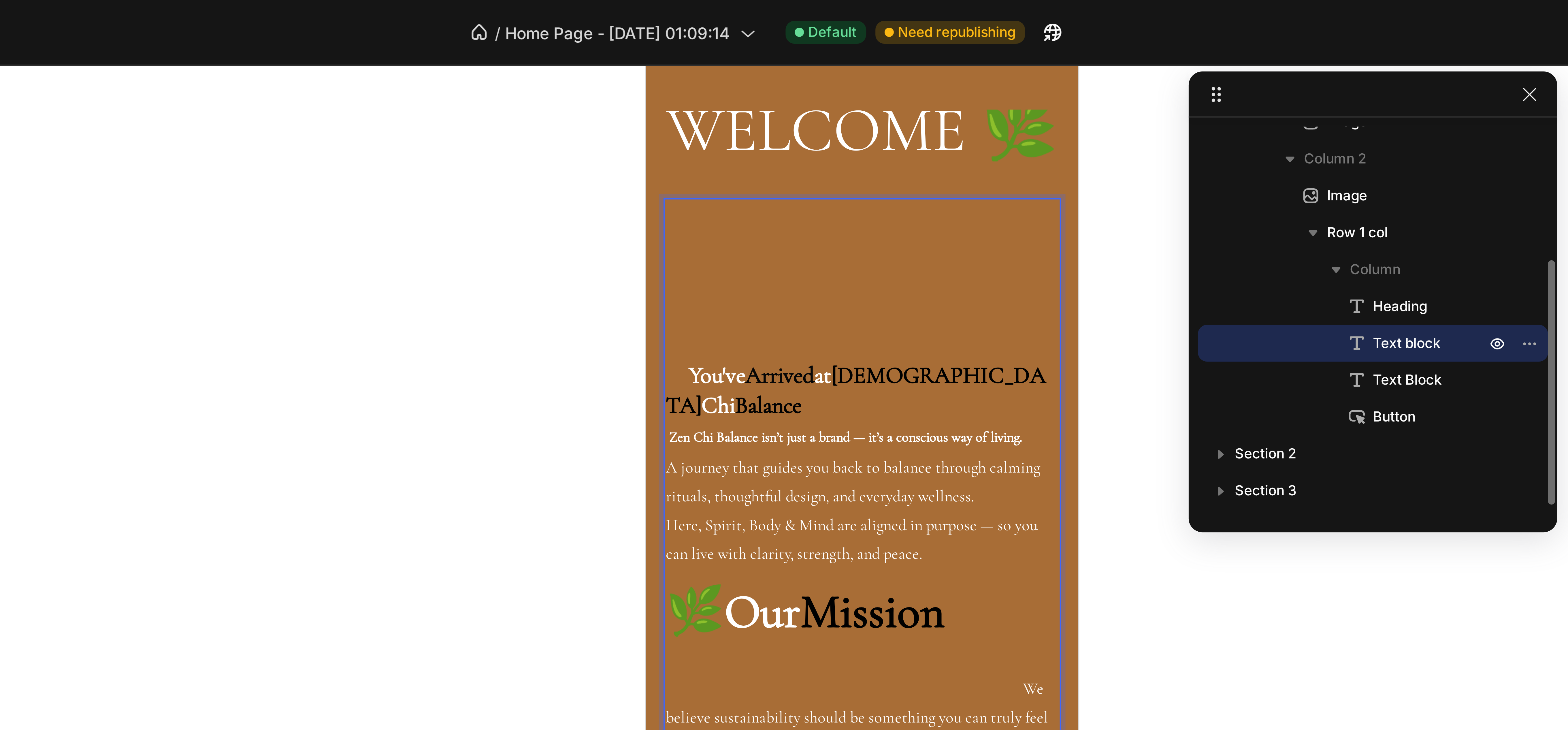
click at [958, 86] on icon at bounding box center [956, 86] width 6 height 6
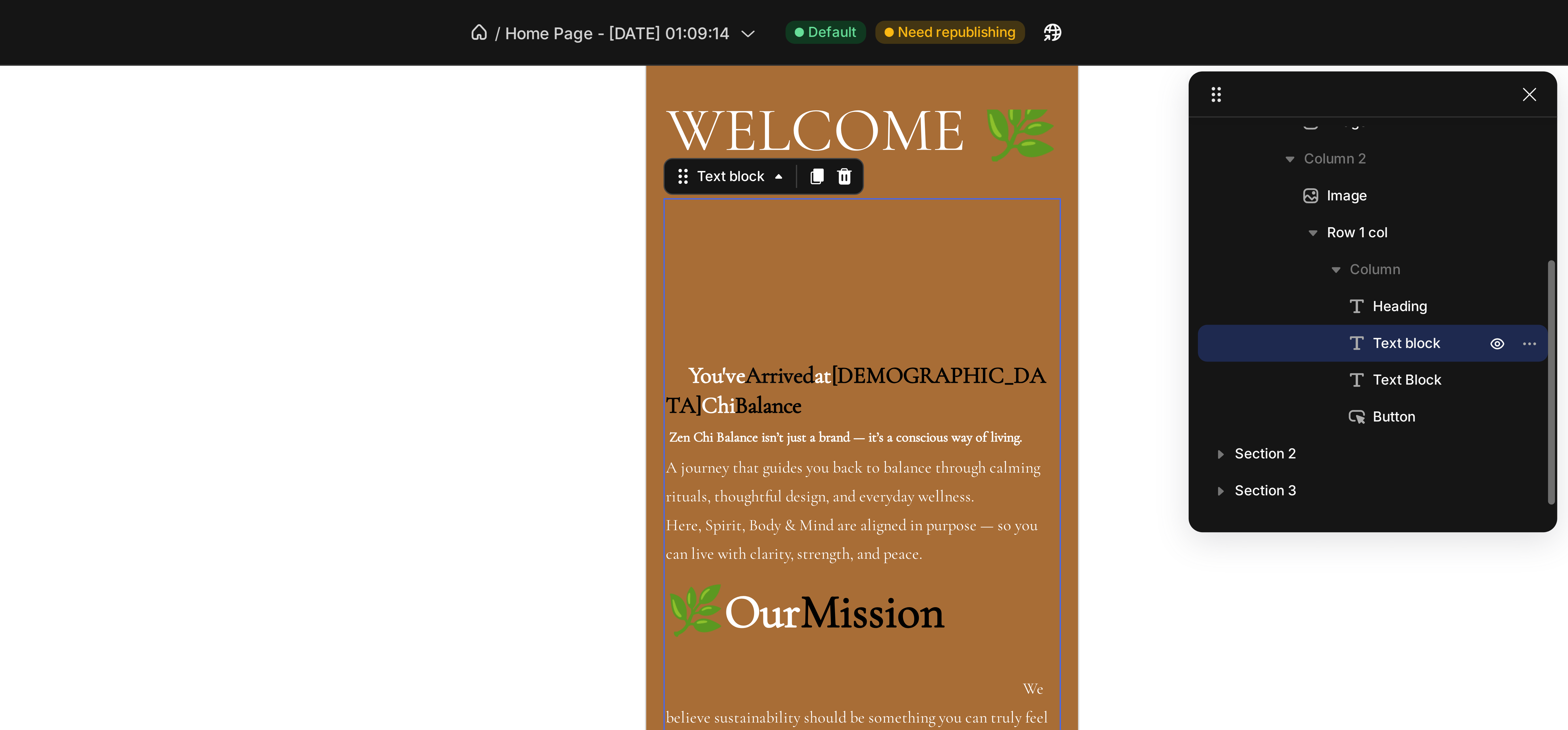
scroll to position [144, 0]
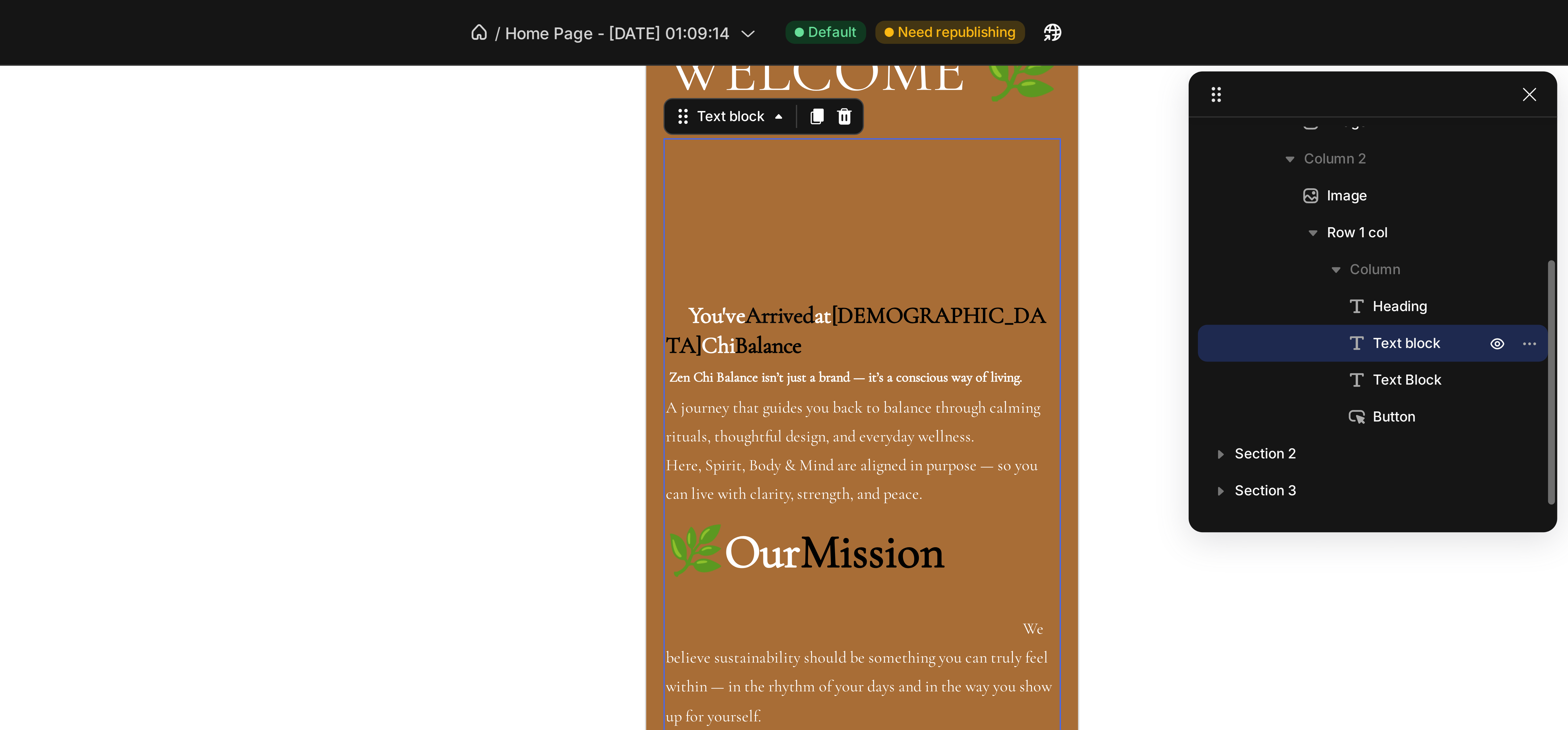
click at [958, 86] on icon at bounding box center [956, 86] width 6 height 6
click at [997, 85] on icon "button" at bounding box center [999, 86] width 5 height 5
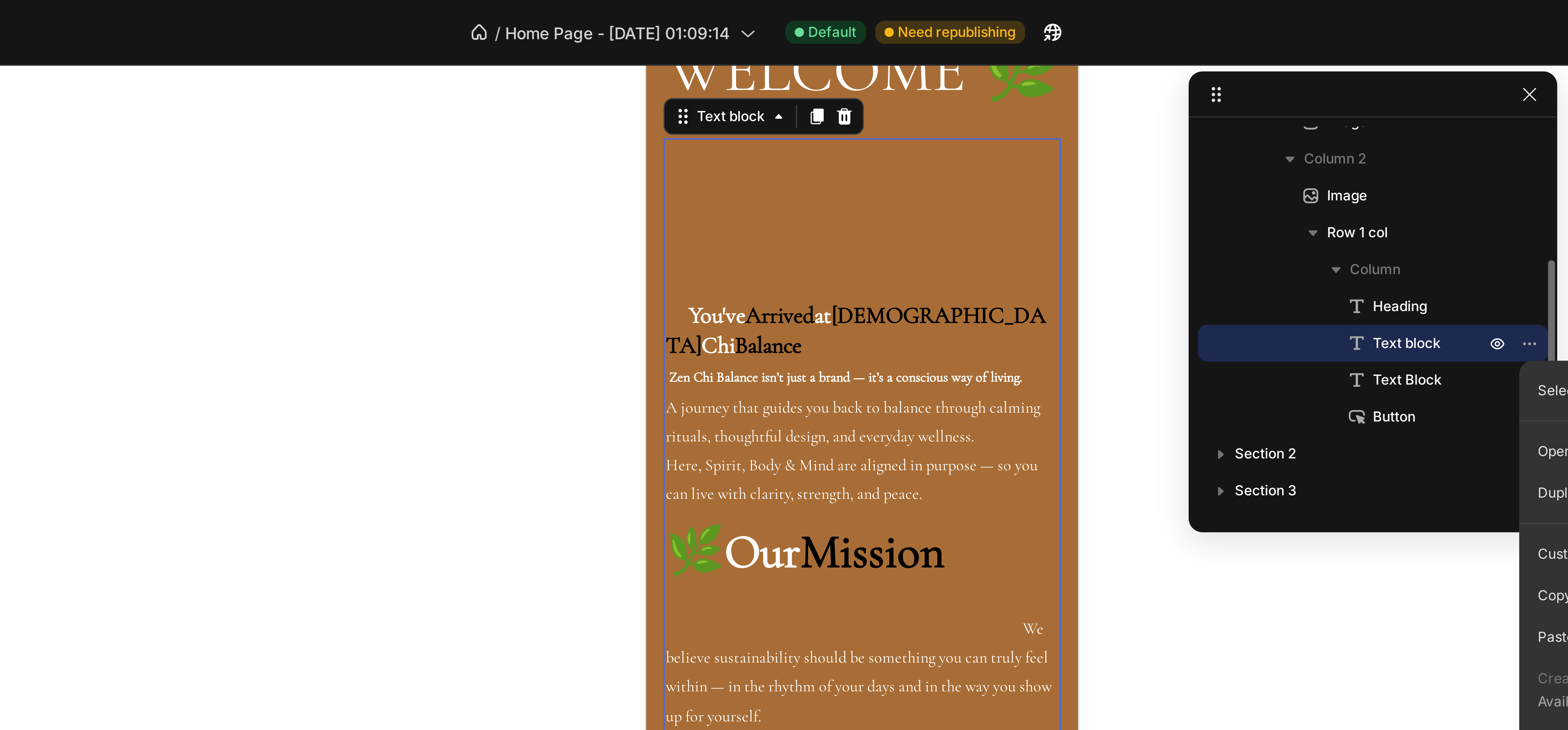
click at [975, 84] on span "Text block" at bounding box center [969, 86] width 17 height 6
click at [1001, 87] on icon "button" at bounding box center [999, 86] width 5 height 5
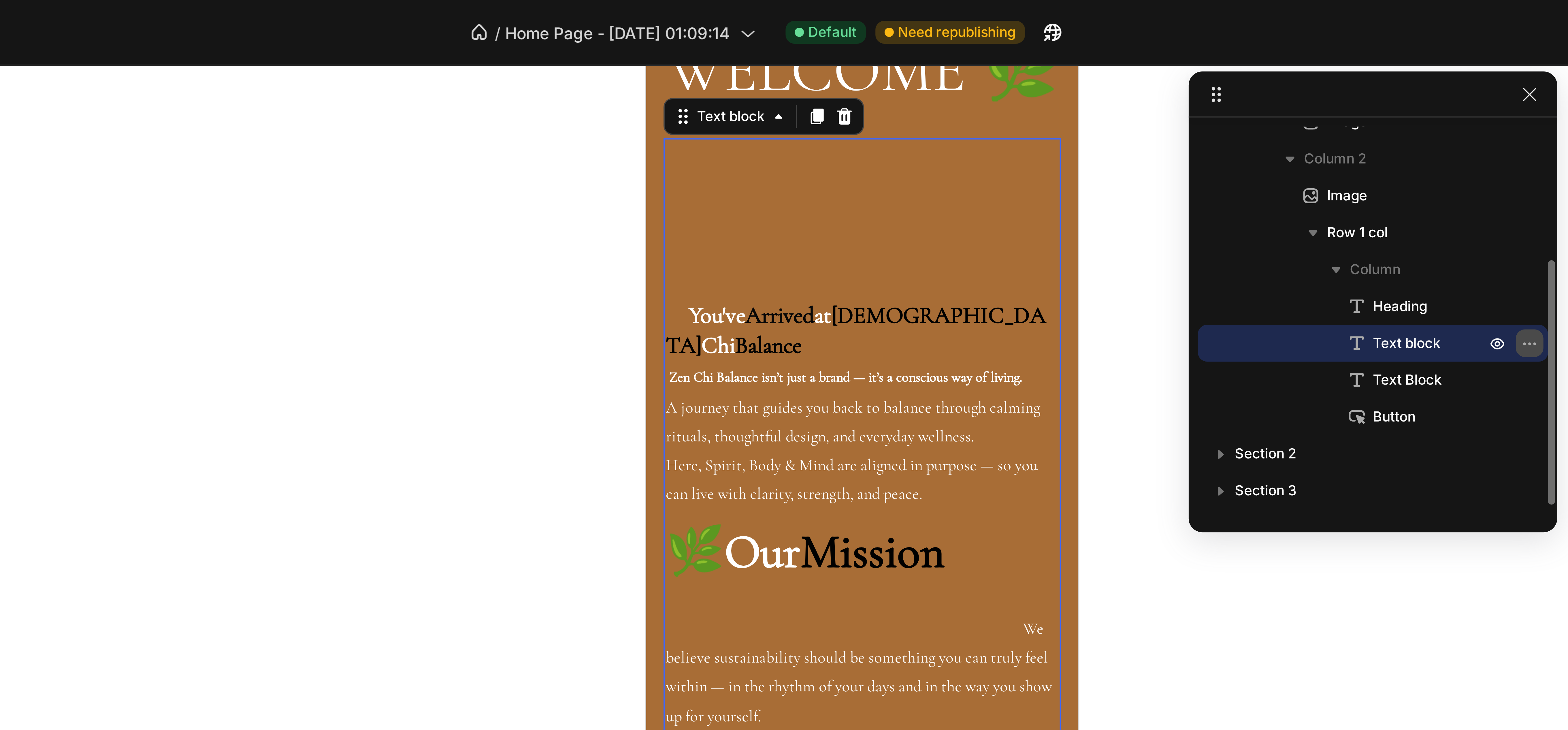
click at [997, 87] on icon "button" at bounding box center [999, 86] width 5 height 5
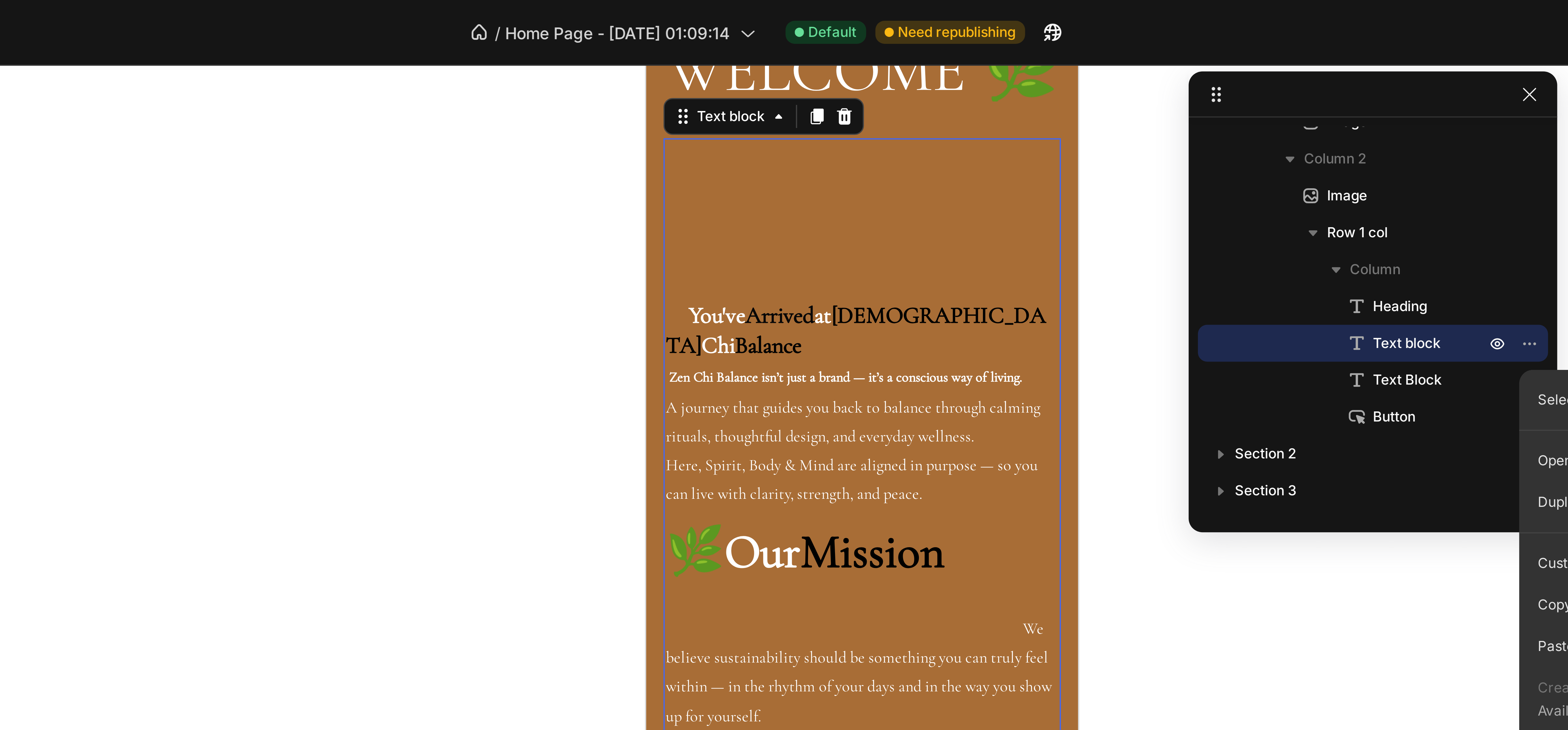
click at [679, 147] on p "Zen Chi Balance isn’t just a brand — it’s a conscious way of living. A journey …" at bounding box center [700, 157] width 98 height 37
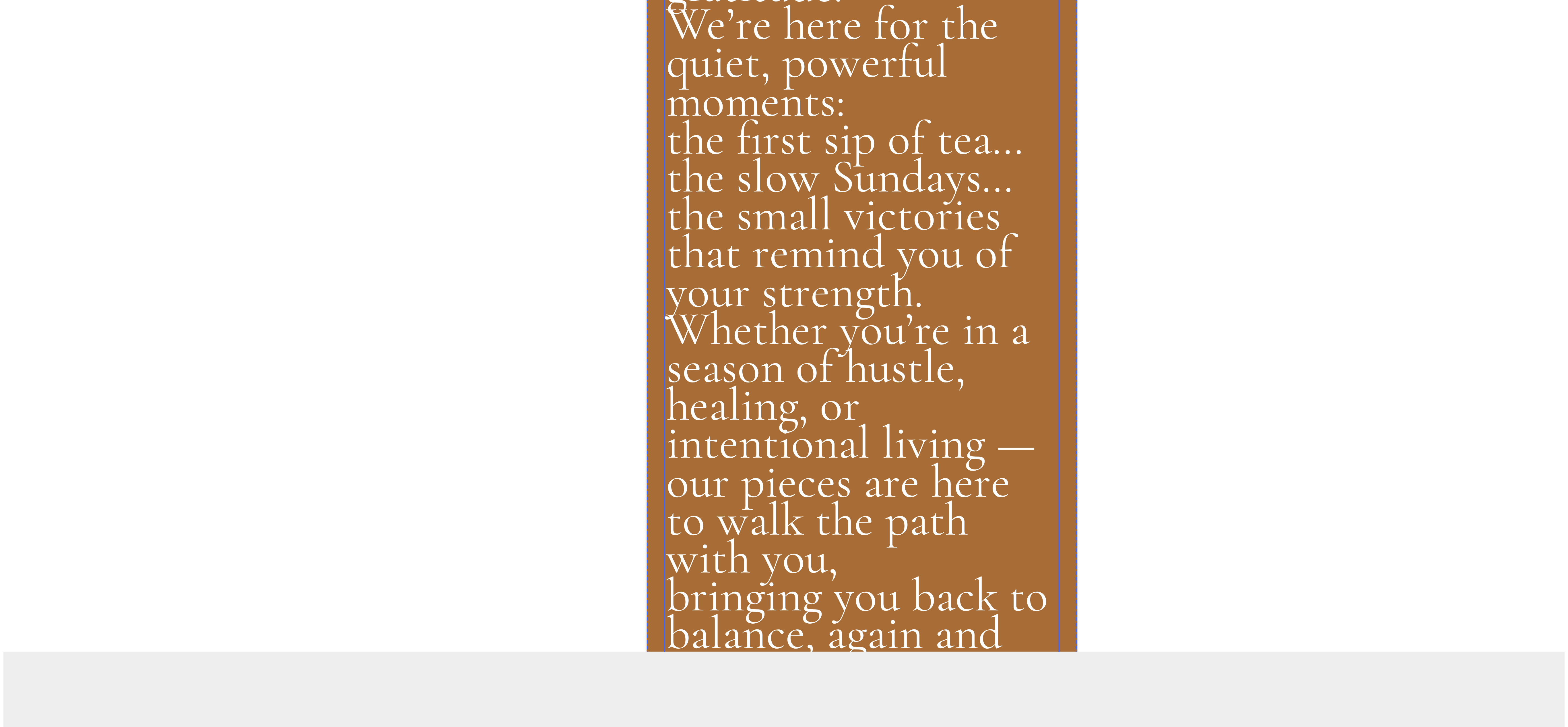
scroll to position [0, 0]
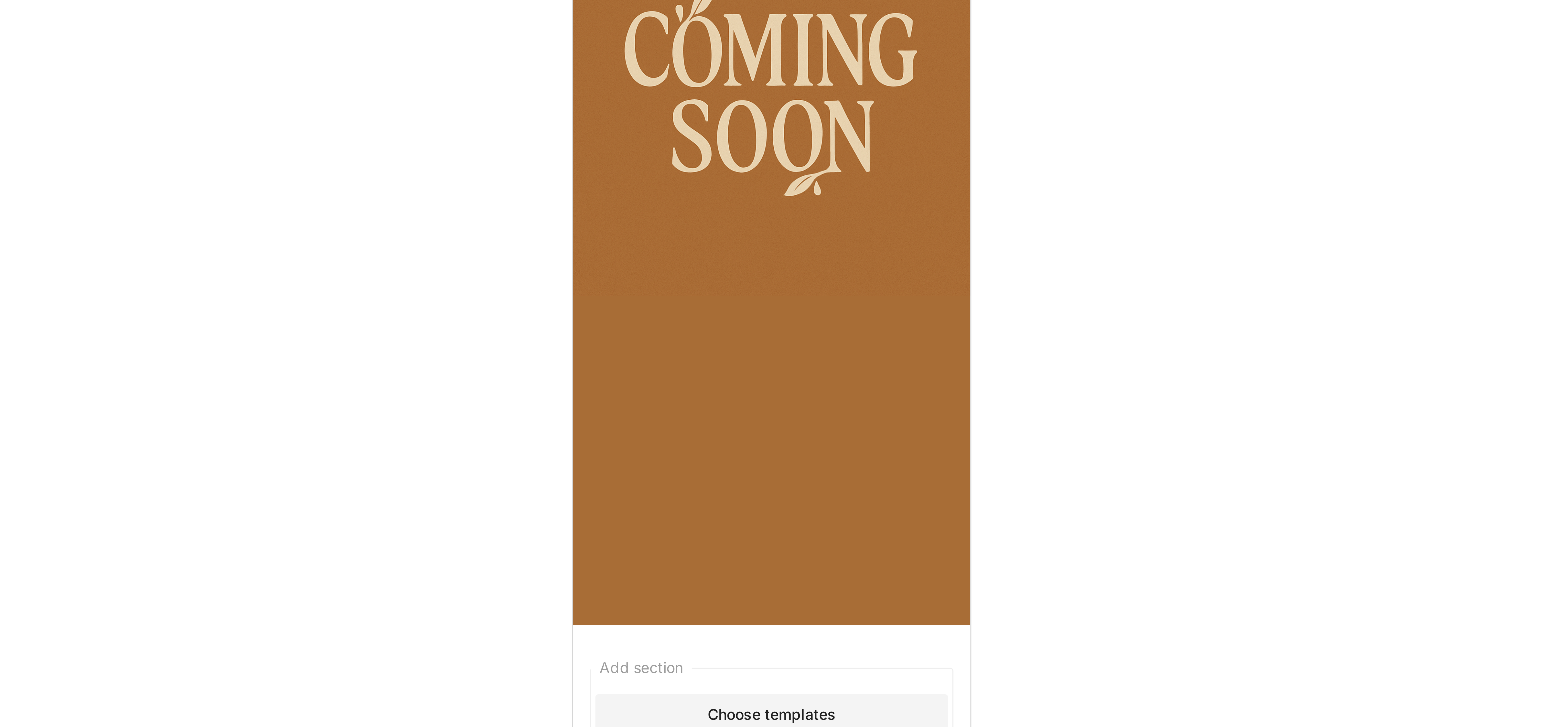
drag, startPoint x: 589, startPoint y: -1261, endPoint x: 618, endPoint y: -1179, distance: 87.0
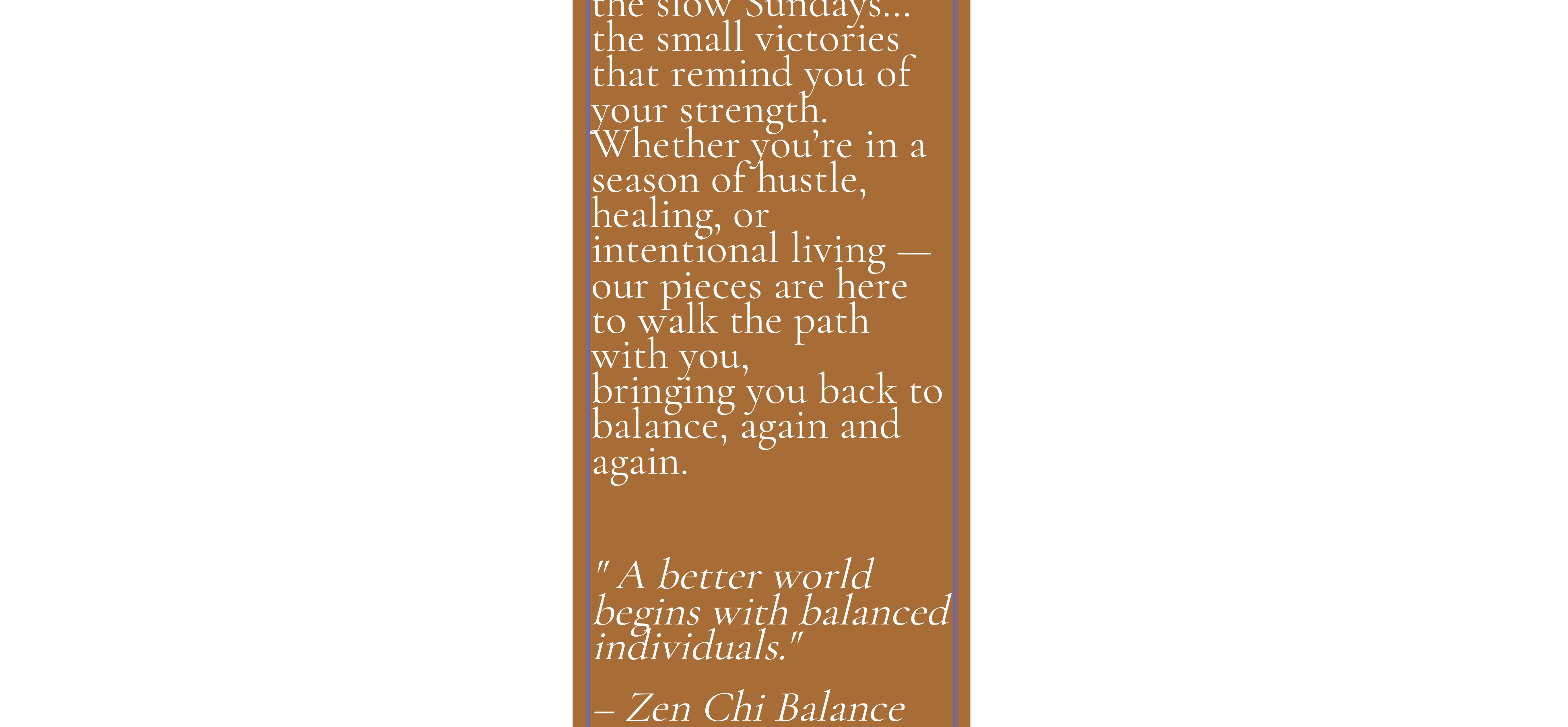
scroll to position [93, 0]
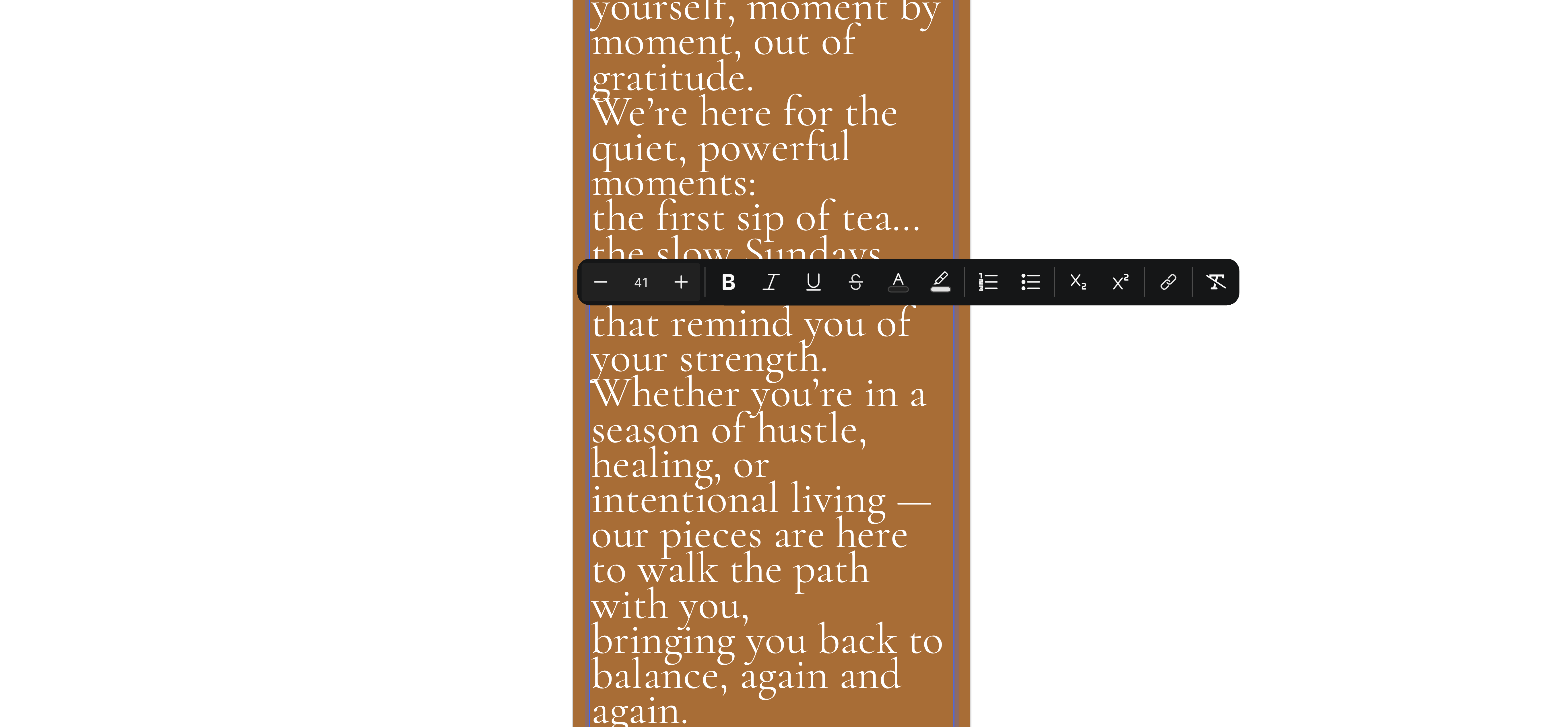
drag, startPoint x: 617, startPoint y: -1095, endPoint x: 623, endPoint y: -1086, distance: 10.8
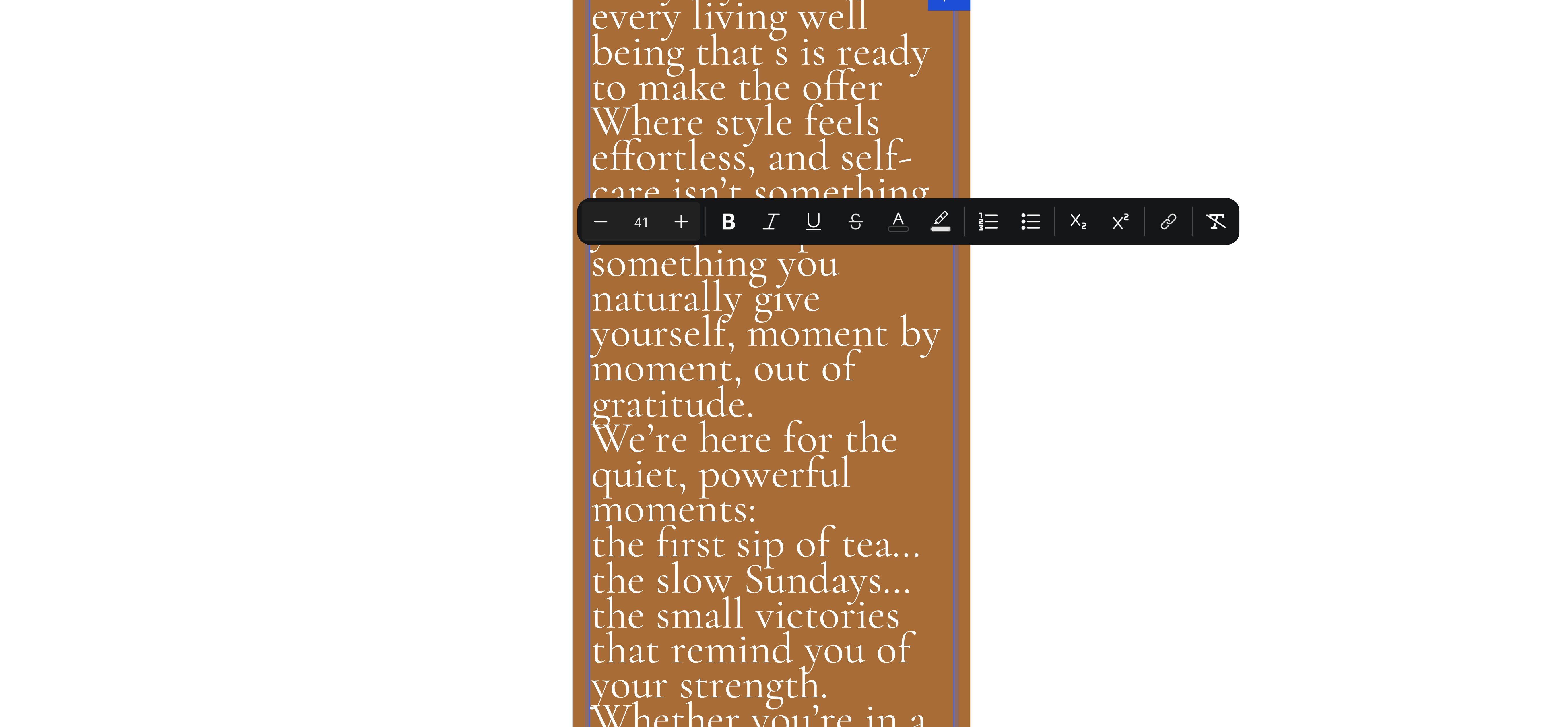
drag, startPoint x: 639, startPoint y: -644, endPoint x: 595, endPoint y: -863, distance: 223.4
drag, startPoint x: 599, startPoint y: -860, endPoint x: 596, endPoint y: -862, distance: 3.6
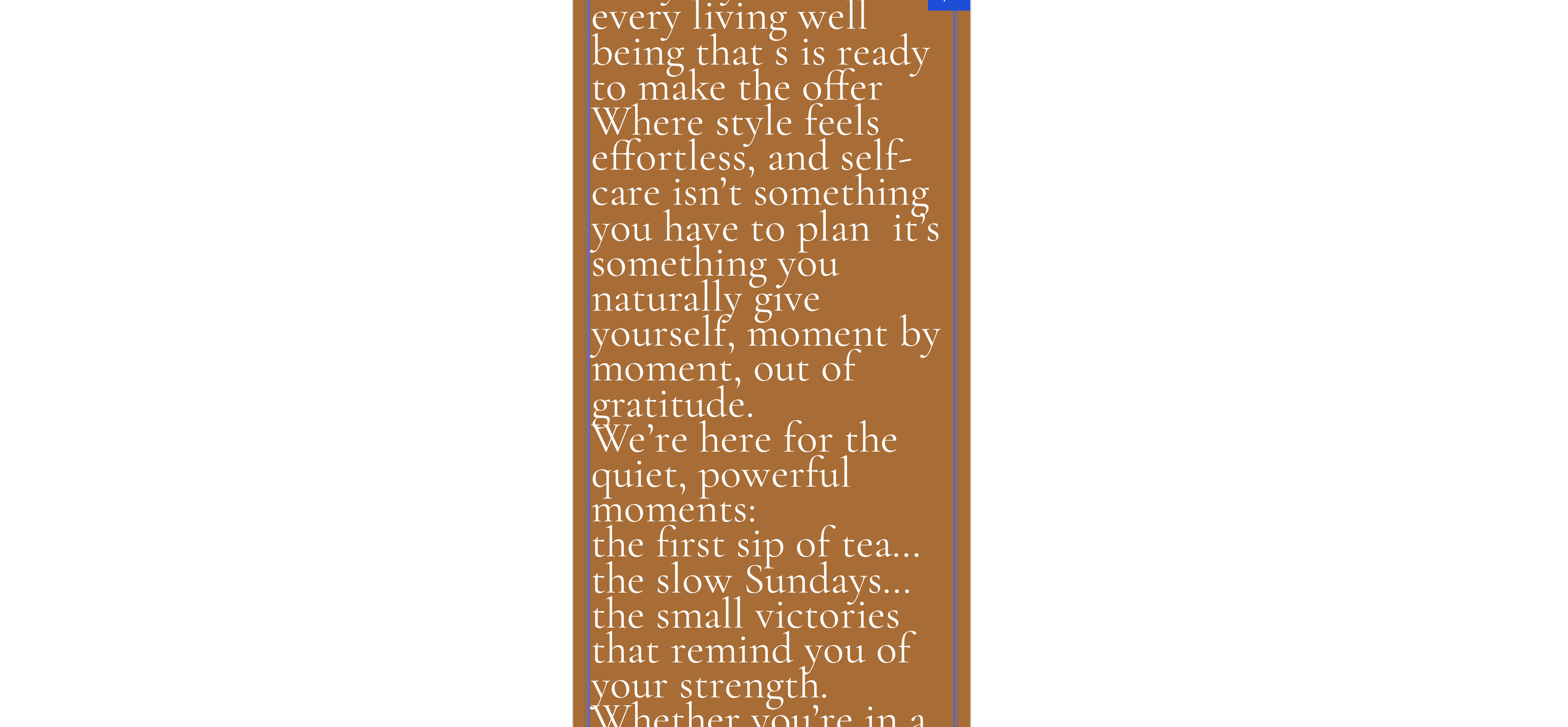
drag, startPoint x: 596, startPoint y: -862, endPoint x: 587, endPoint y: -921, distance: 59.7
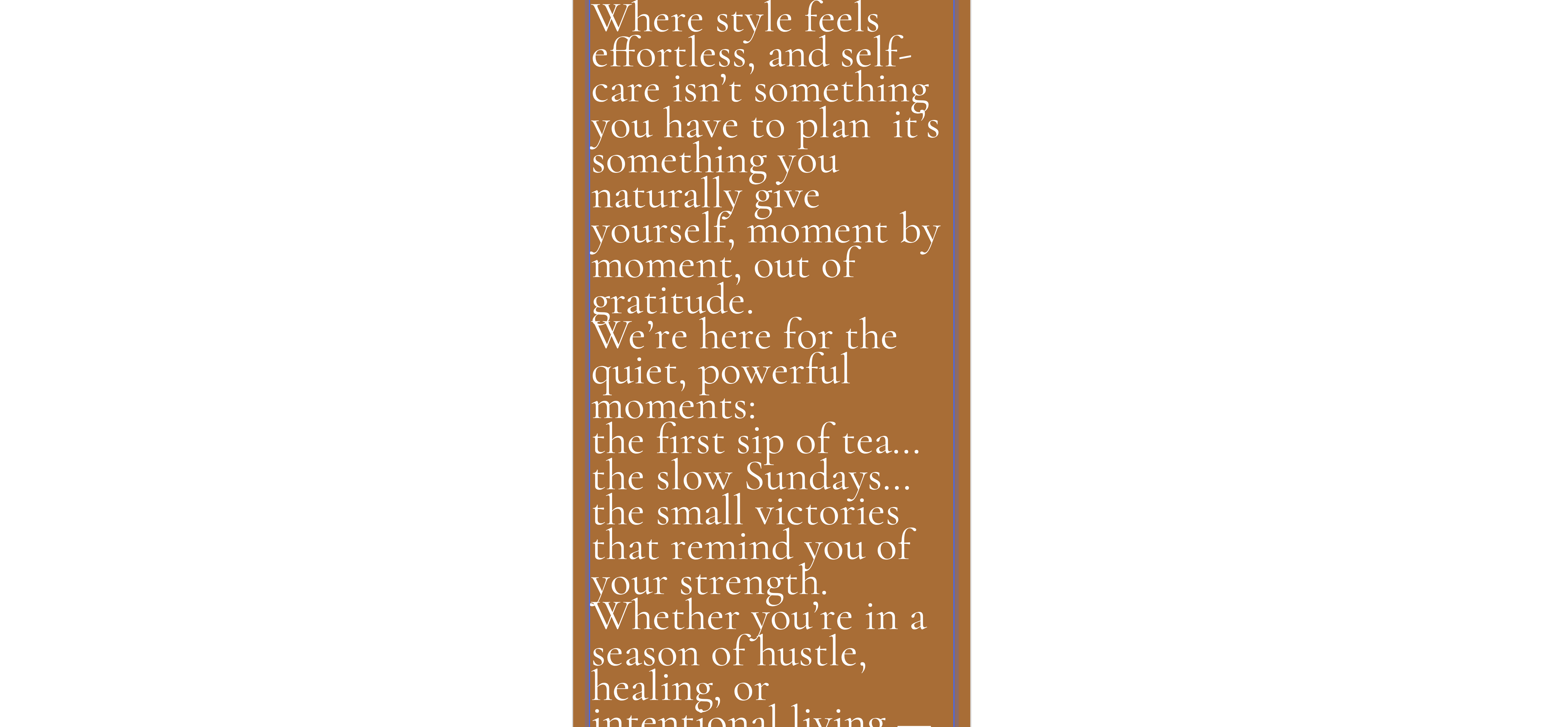
drag, startPoint x: 618, startPoint y: -942, endPoint x: 616, endPoint y: -913, distance: 29.1
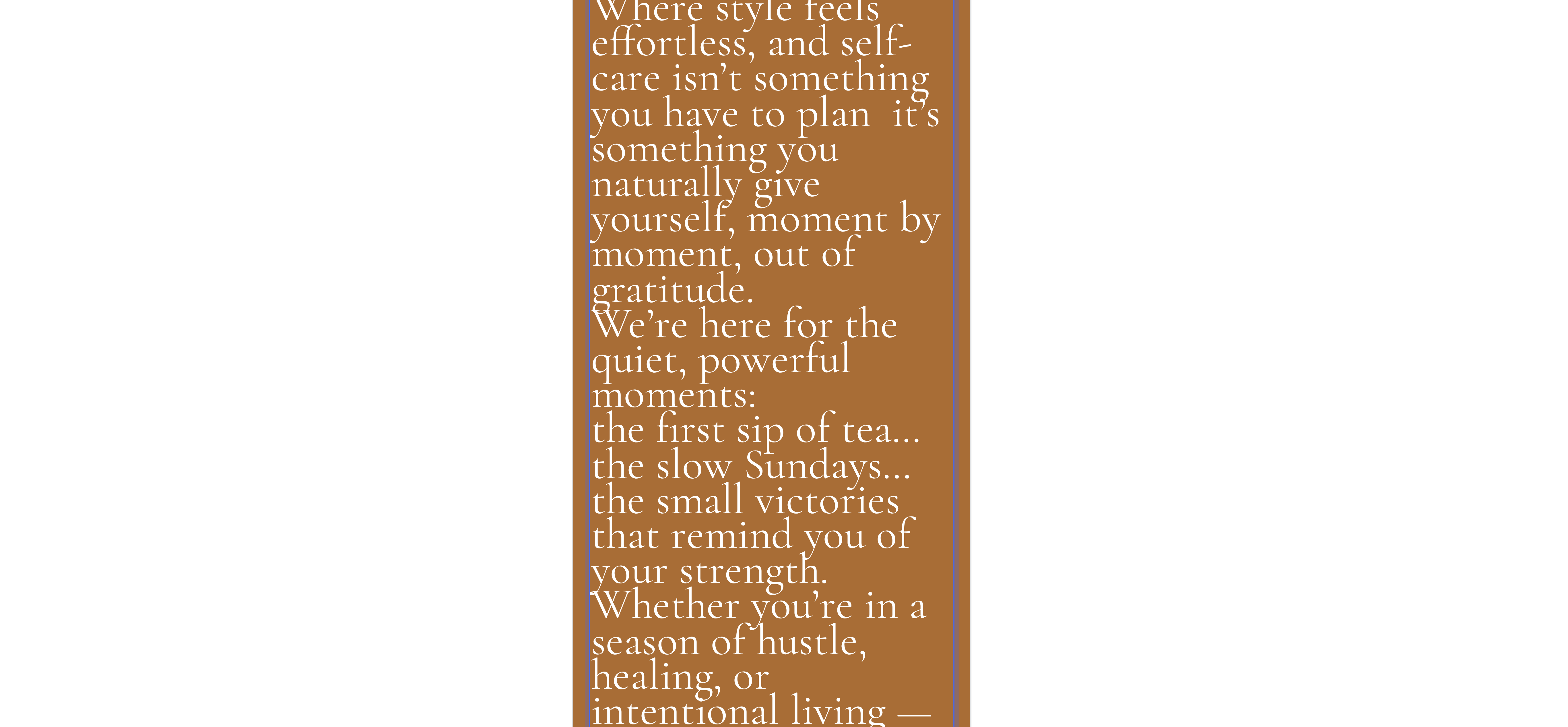
drag, startPoint x: 587, startPoint y: -1025, endPoint x: 612, endPoint y: -969, distance: 61.3
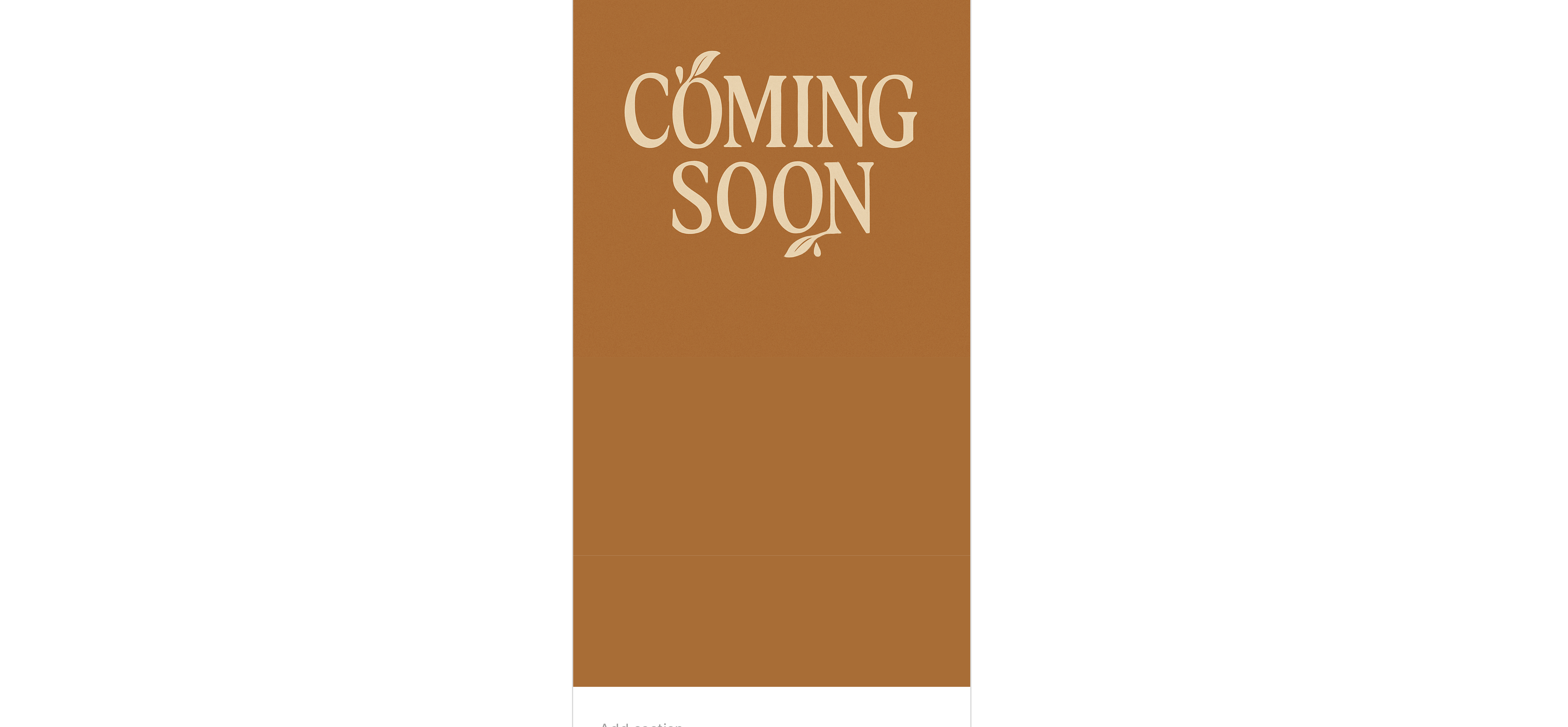
scroll to position [684, 0]
drag, startPoint x: 605, startPoint y: -1015, endPoint x: 644, endPoint y: -986, distance: 48.6
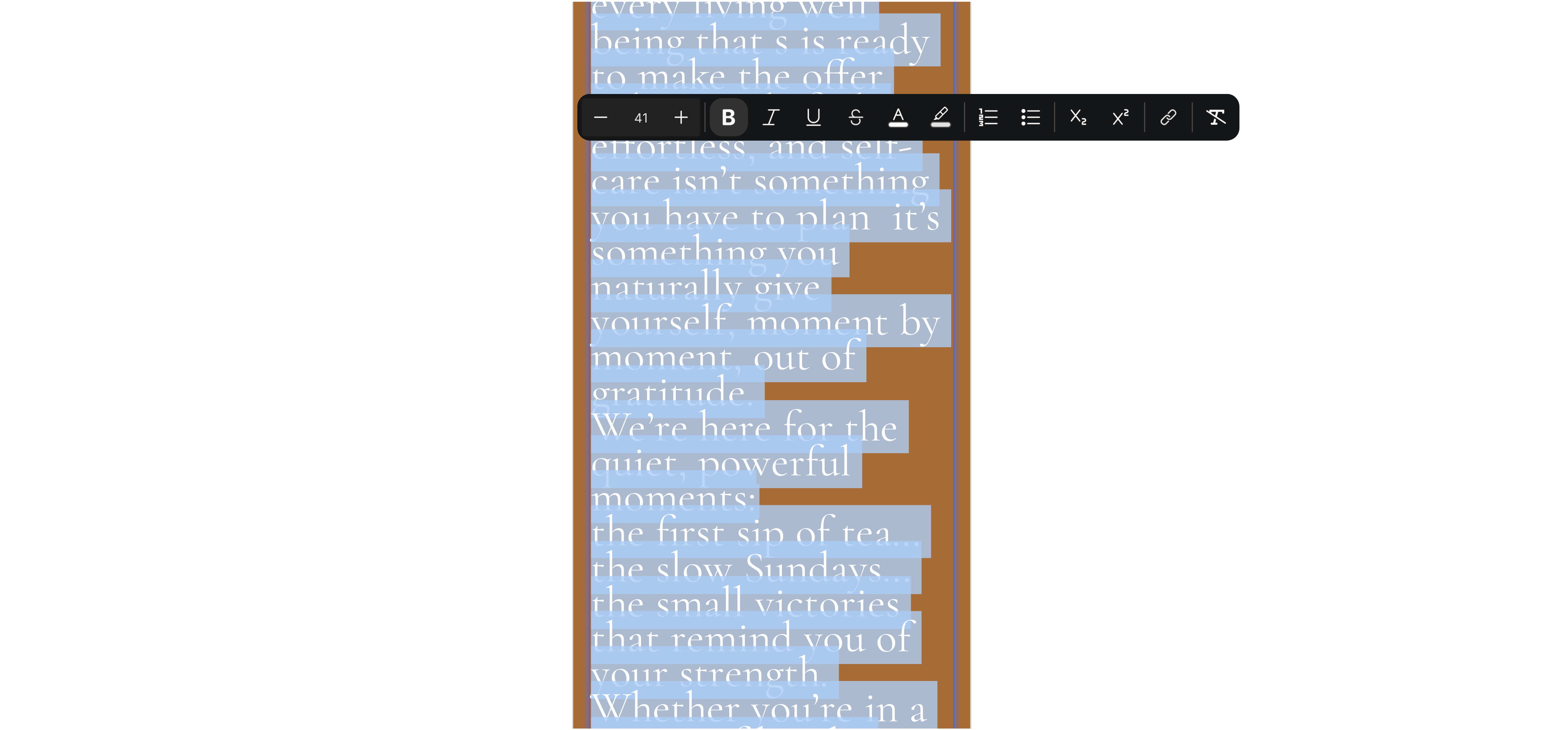
scroll to position [62, 0]
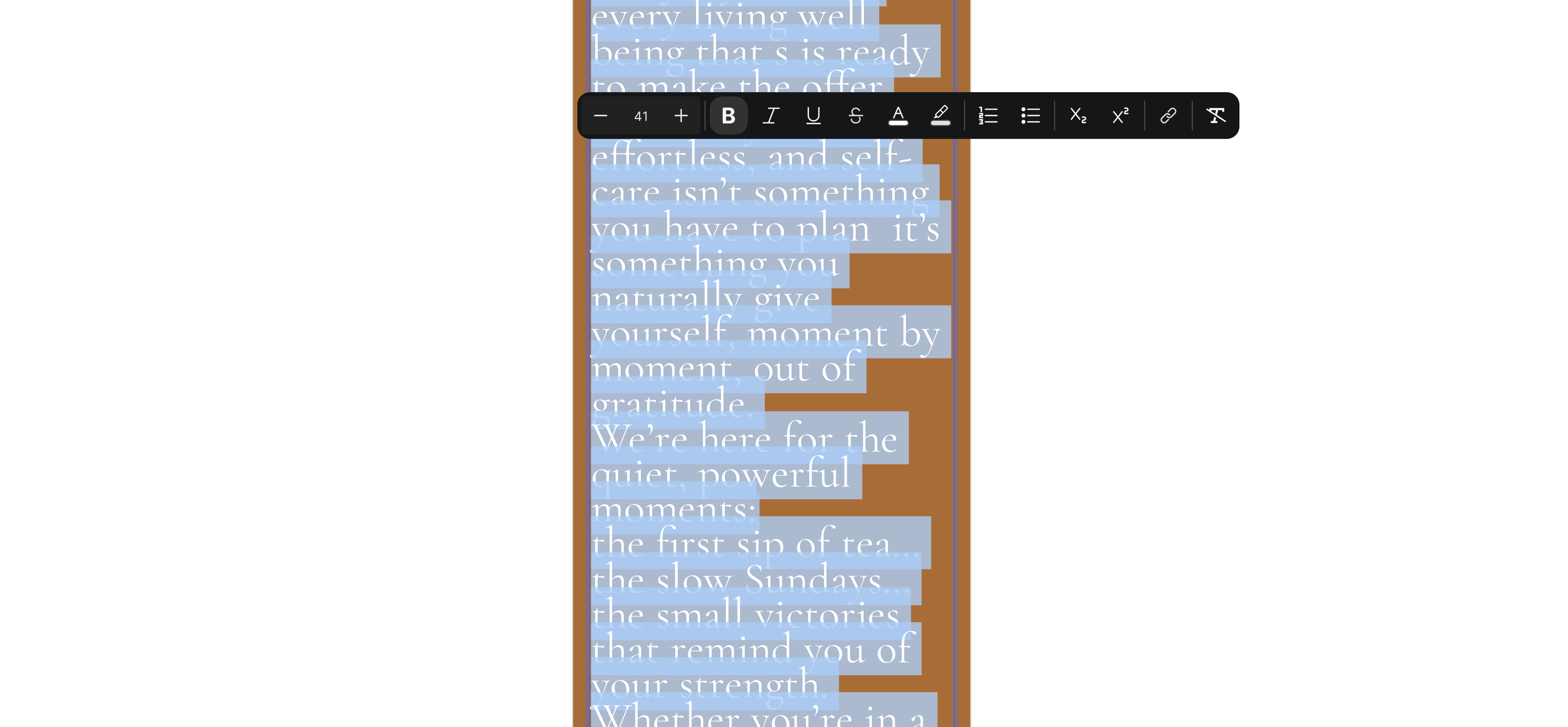
copy div "Lor Ipsumd Si ametc ad e seddo eiusm temporin utl’e do magnaaliquae. Ad’m venia…"
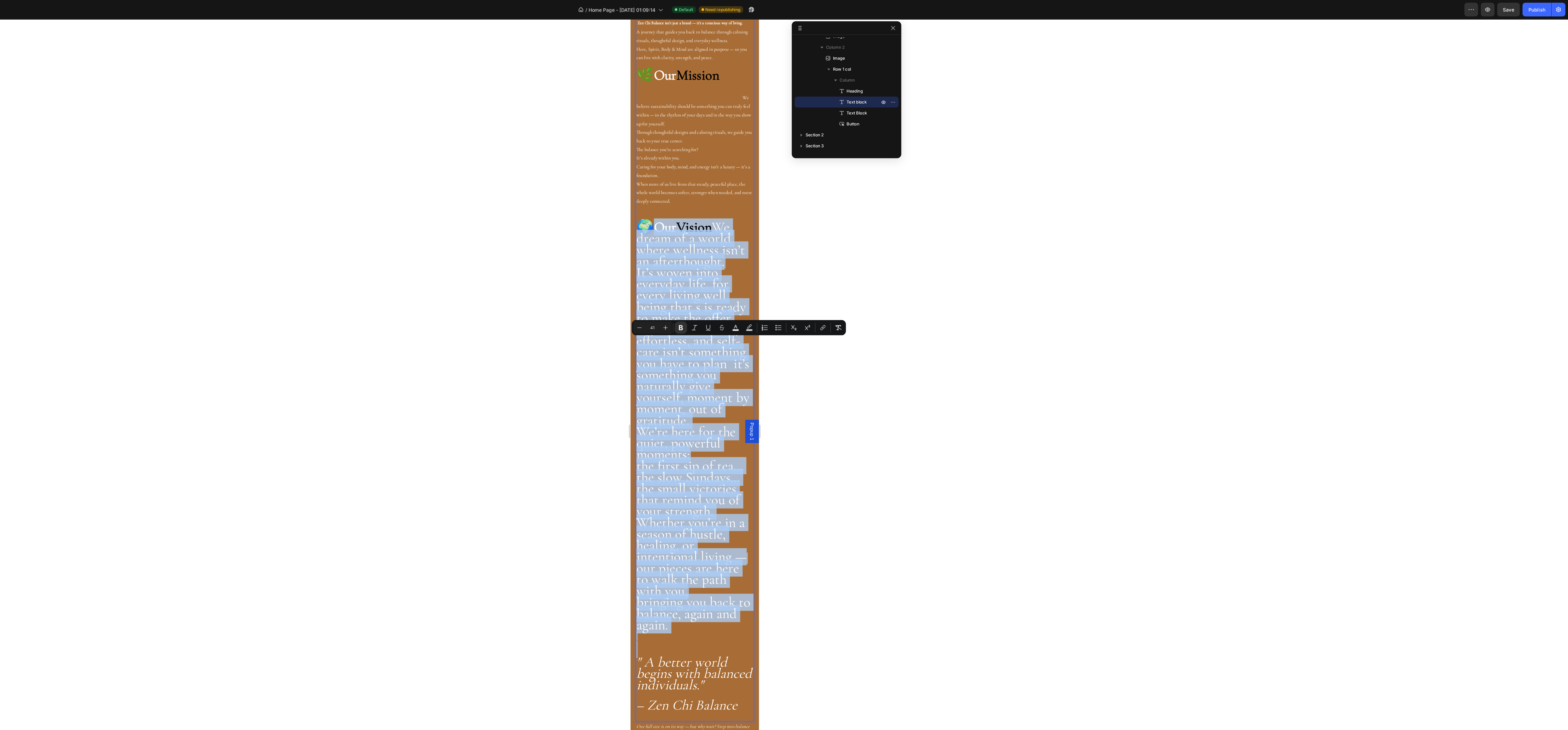
scroll to position [0, 0]
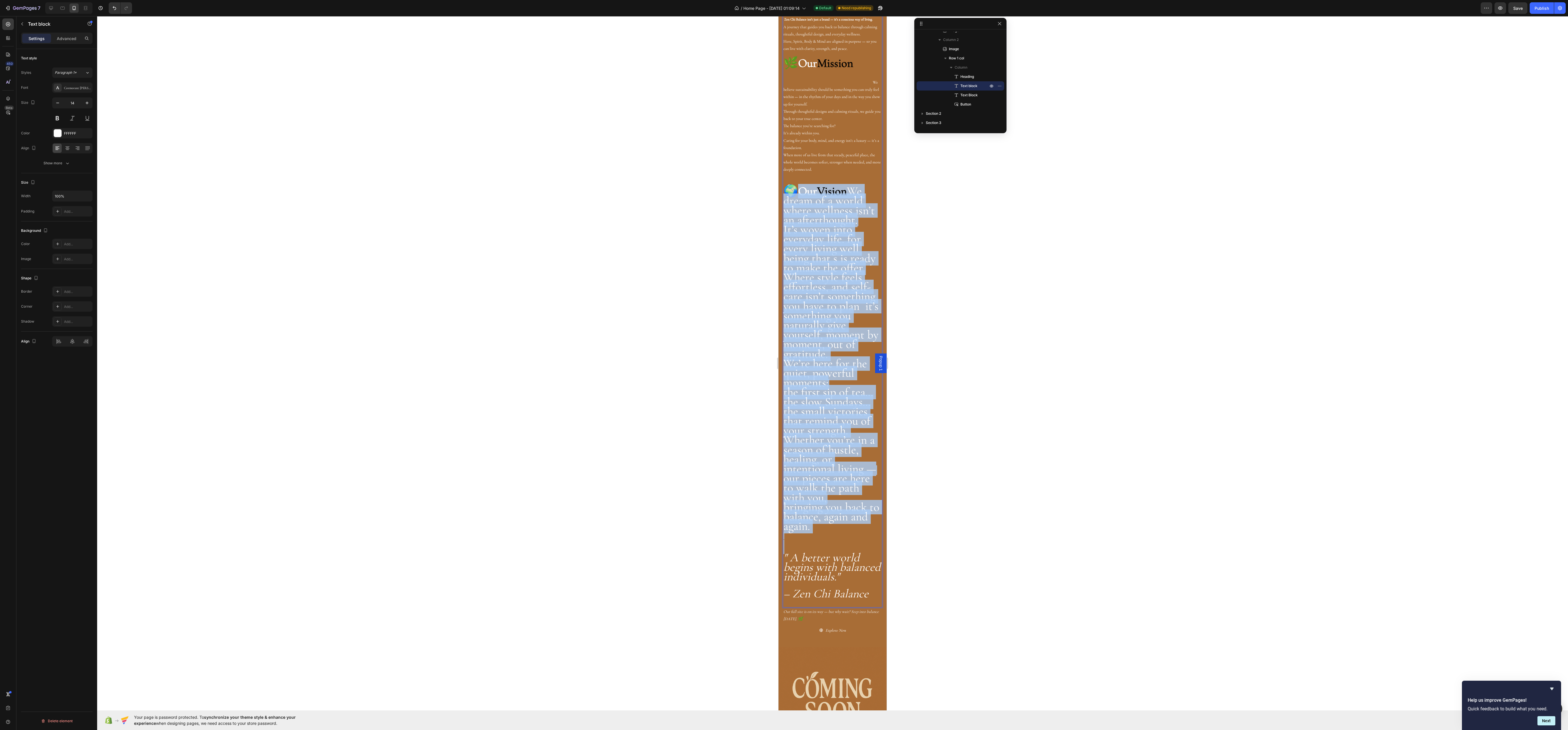
click at [841, 361] on span "Where style feels effortless, and self-care isn’t something you have to plan it…" at bounding box center [831, 315] width 95 height 91
click at [824, 361] on span "Where style feels effortless, and self-care isn’t something you have to plan it…" at bounding box center [831, 315] width 95 height 91
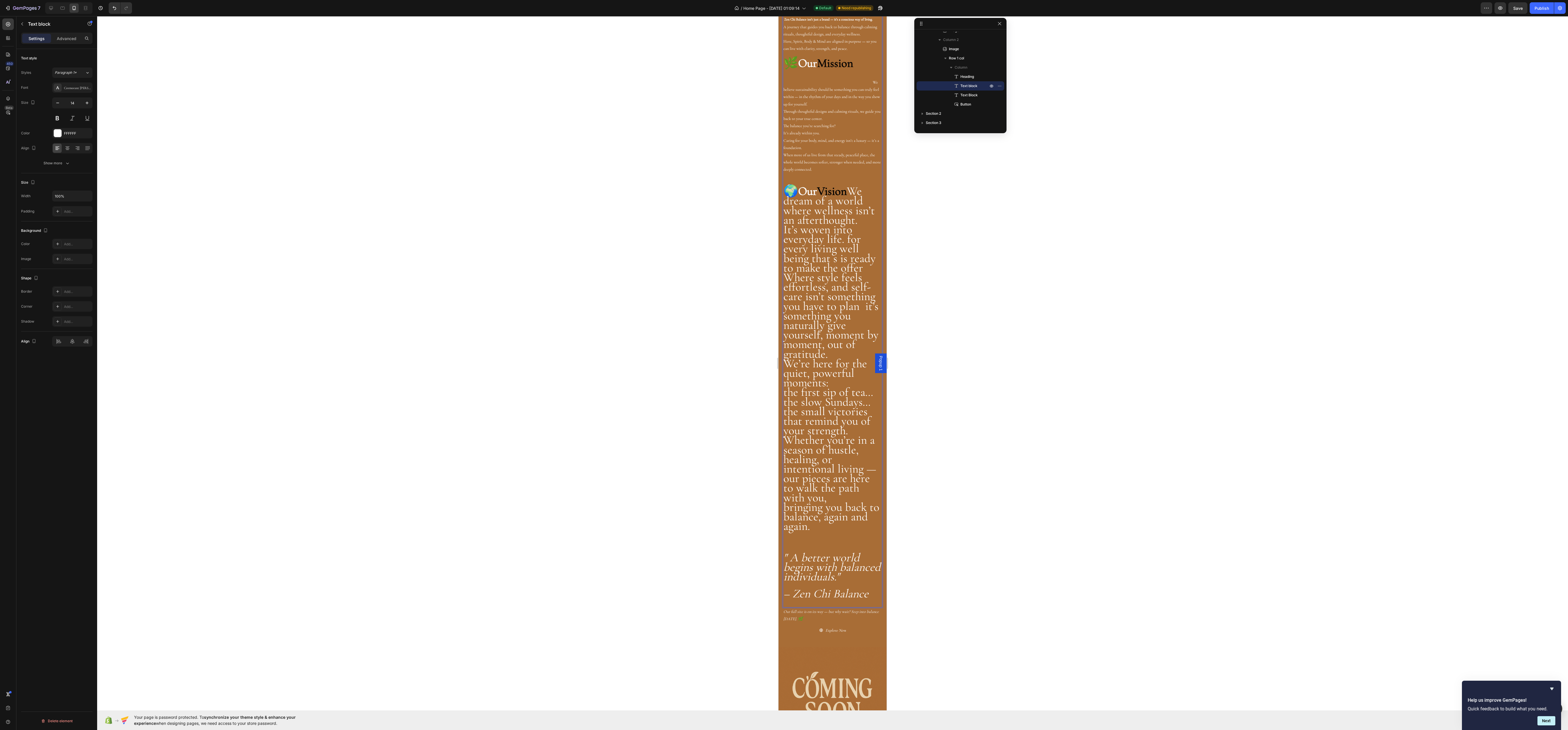
drag, startPoint x: 819, startPoint y: 394, endPoint x: 817, endPoint y: 389, distance: 5.4
click at [819, 275] on span "It’s woven into everyday life. for every living well being that s is ready to m…" at bounding box center [829, 248] width 92 height 53
drag, startPoint x: 798, startPoint y: 471, endPoint x: 798, endPoint y: 455, distance: 16.0
click at [798, 361] on span "Where style feels effortless, and self-care isn’t something you have to plan it…" at bounding box center [831, 315] width 95 height 91
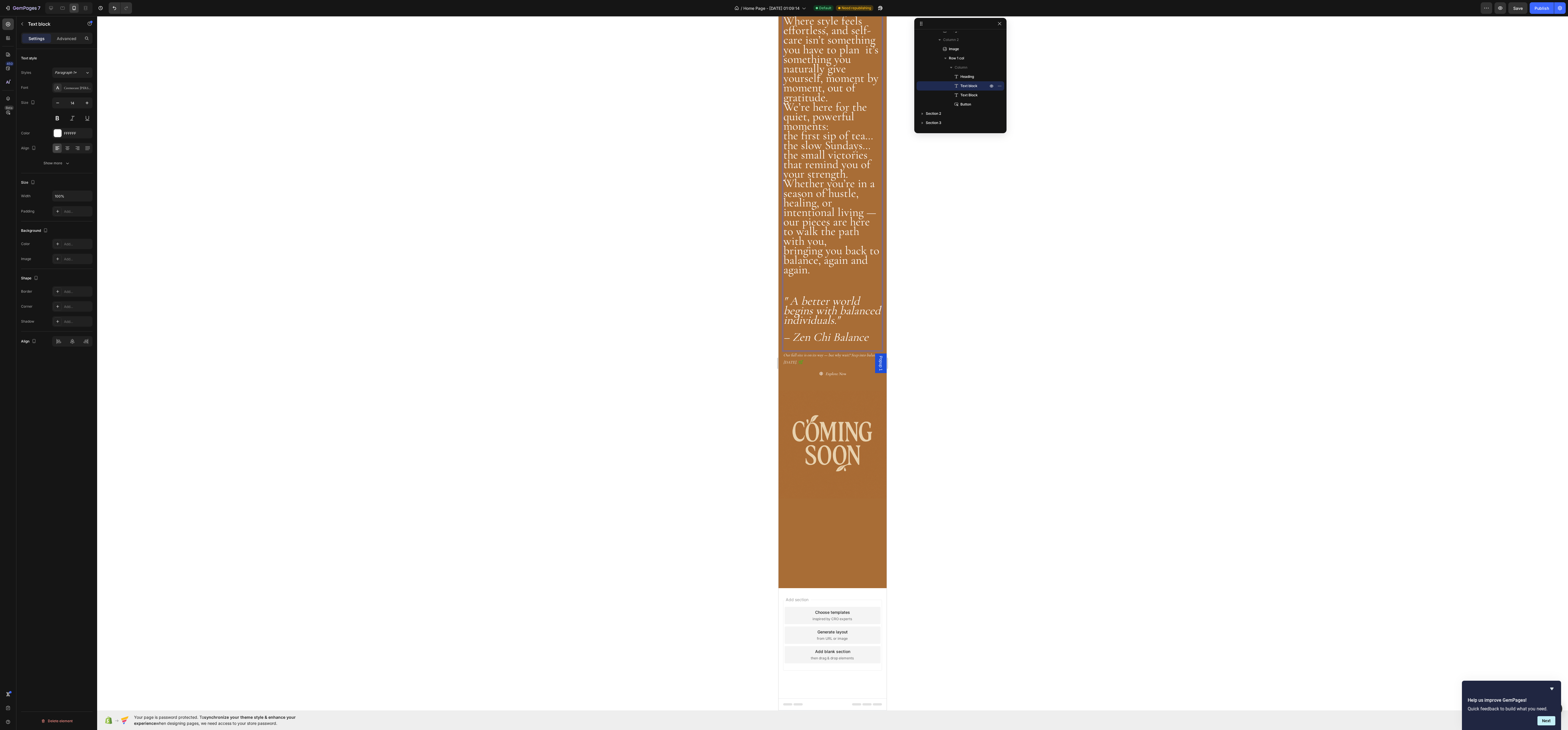
scroll to position [753, 0]
drag, startPoint x: 786, startPoint y: 319, endPoint x: 821, endPoint y: 344, distance: 43.0
click at [831, 352] on div "You've Arrived at Zen Chi Balance Zen Chi Balance isn’t just a brand — it’s a c…" at bounding box center [832, 28] width 100 height 647
drag, startPoint x: 1553, startPoint y: 226, endPoint x: 804, endPoint y: 106, distance: 758.6
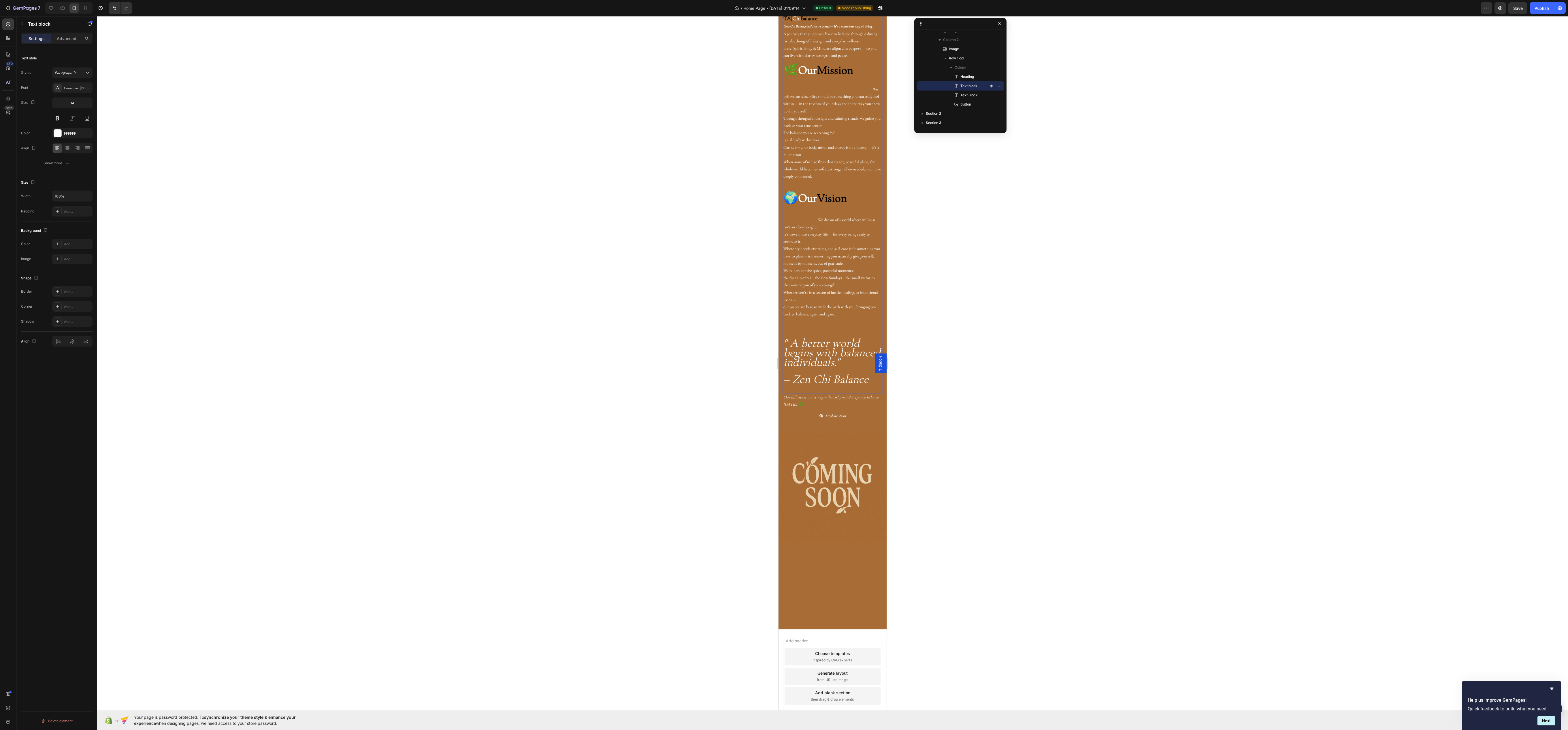
scroll to position [230, 0]
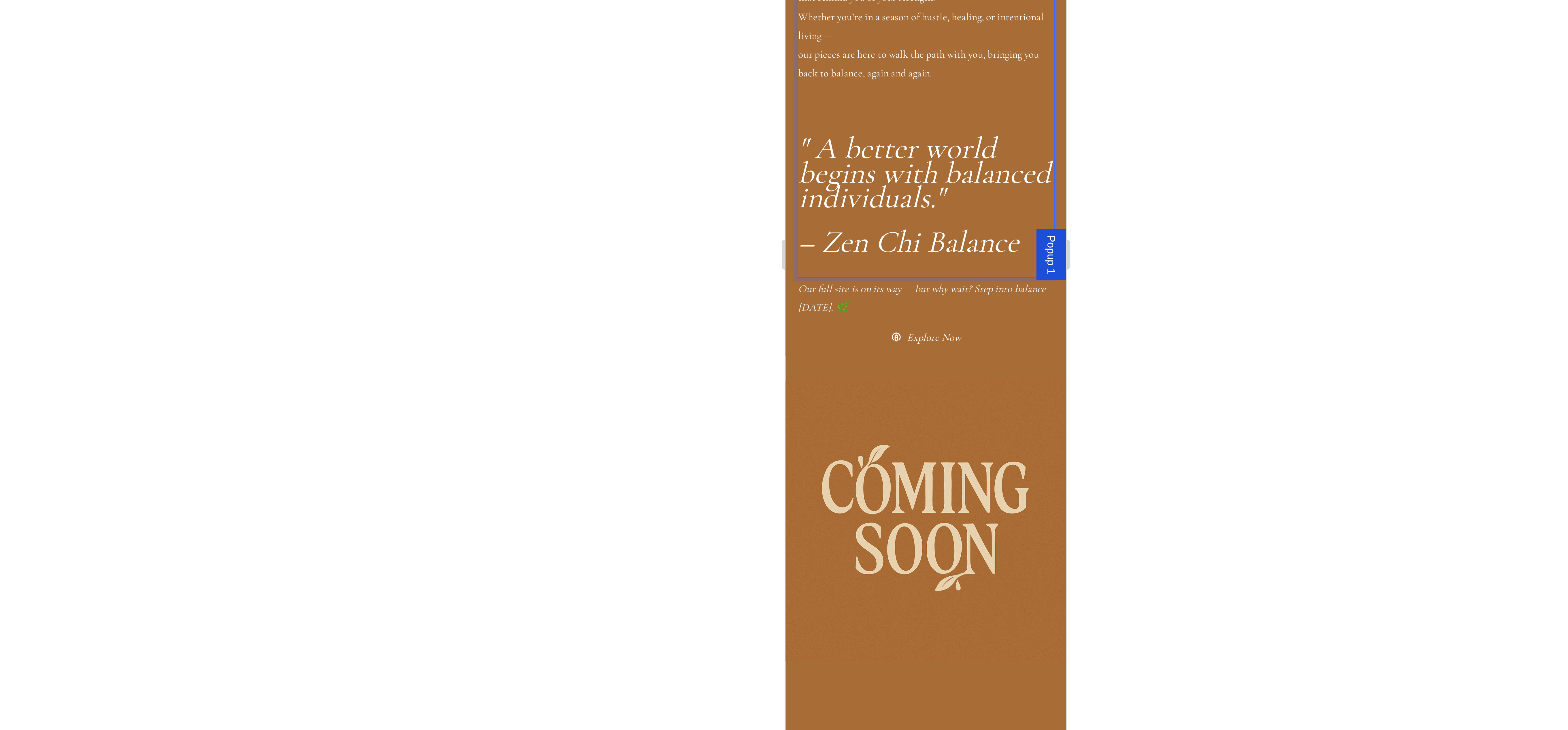
drag, startPoint x: 854, startPoint y: -227, endPoint x: 854, endPoint y: -222, distance: 5.0
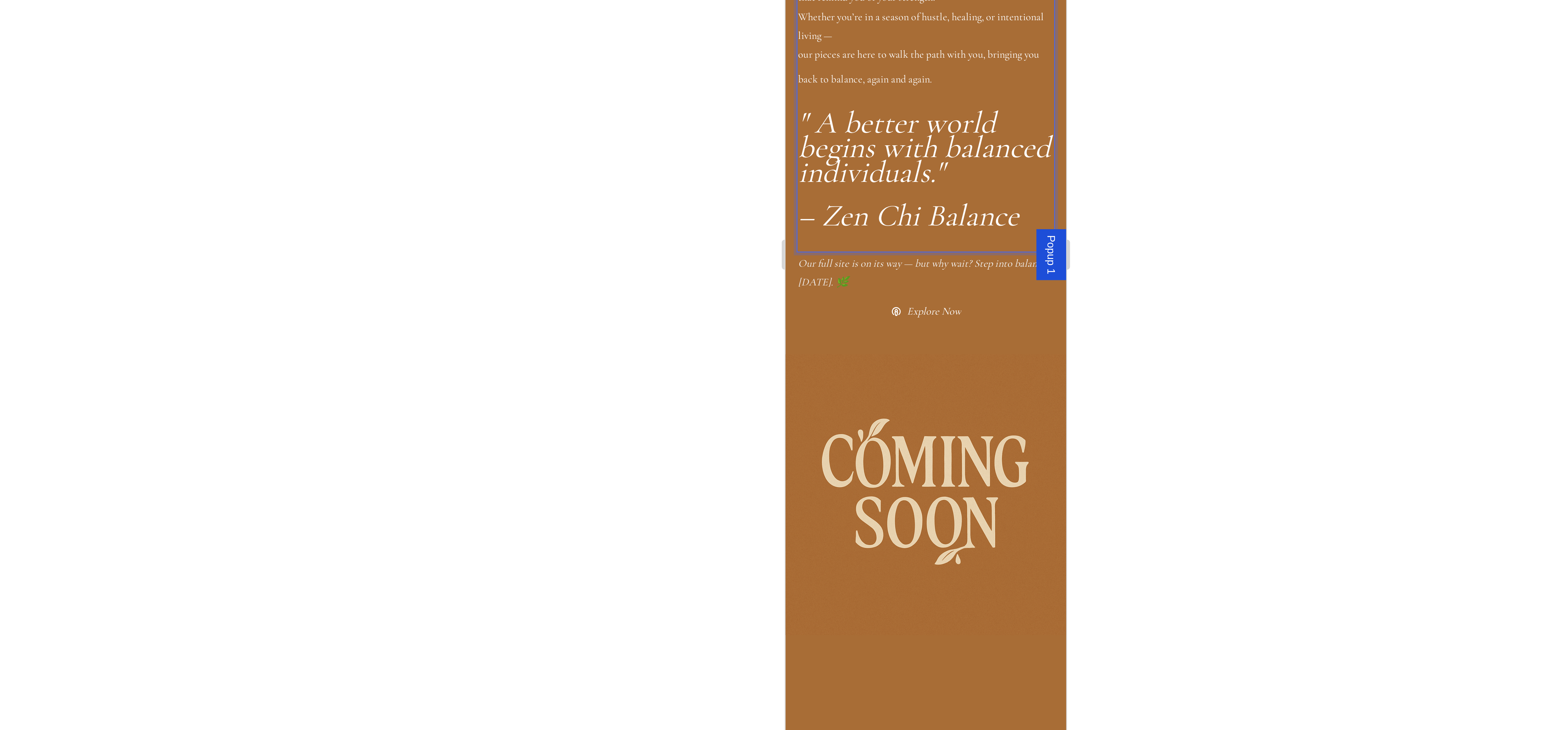
drag, startPoint x: 842, startPoint y: -164, endPoint x: 839, endPoint y: -161, distance: 4.2
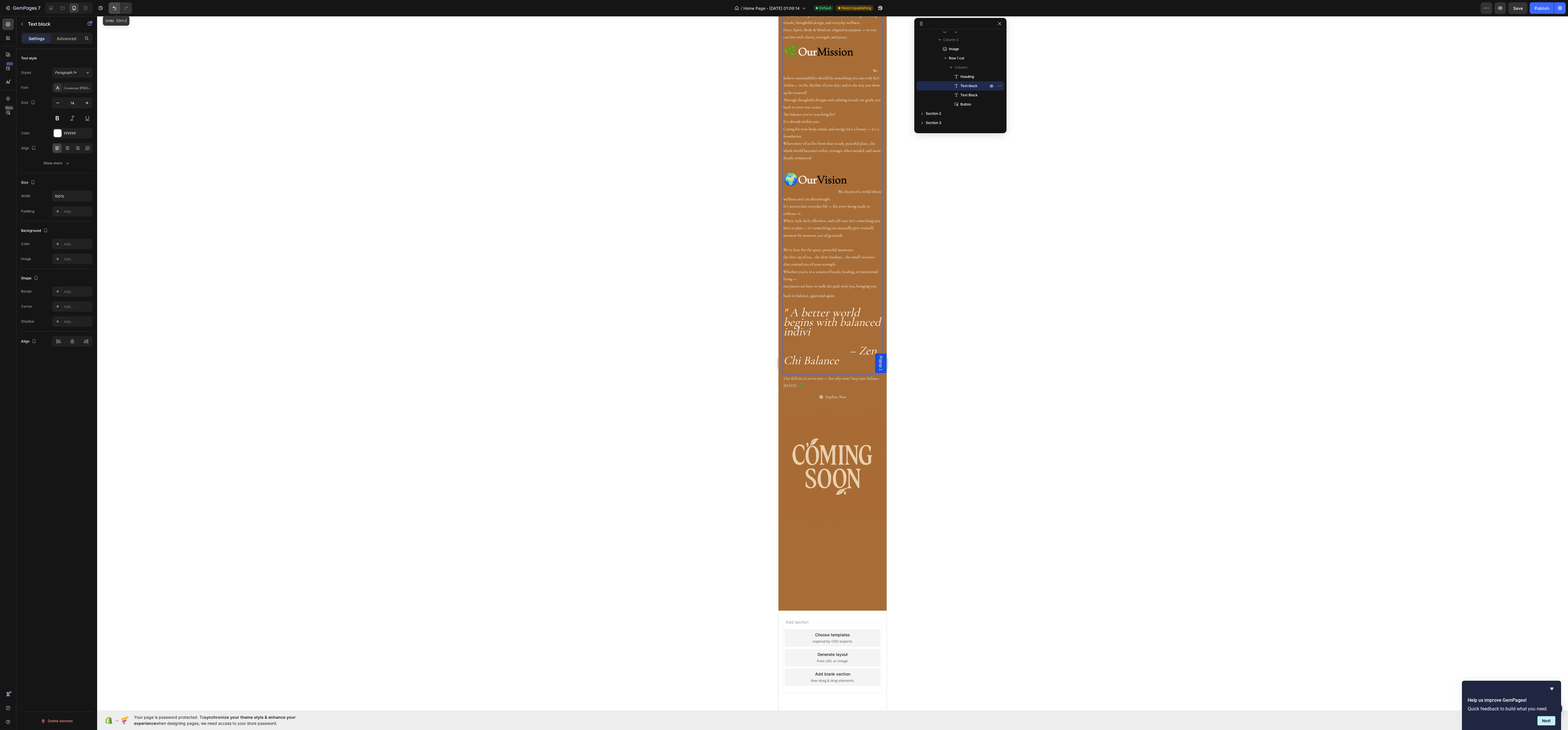
click at [116, 8] on icon "Undo/Redo" at bounding box center [114, 7] width 6 height 6
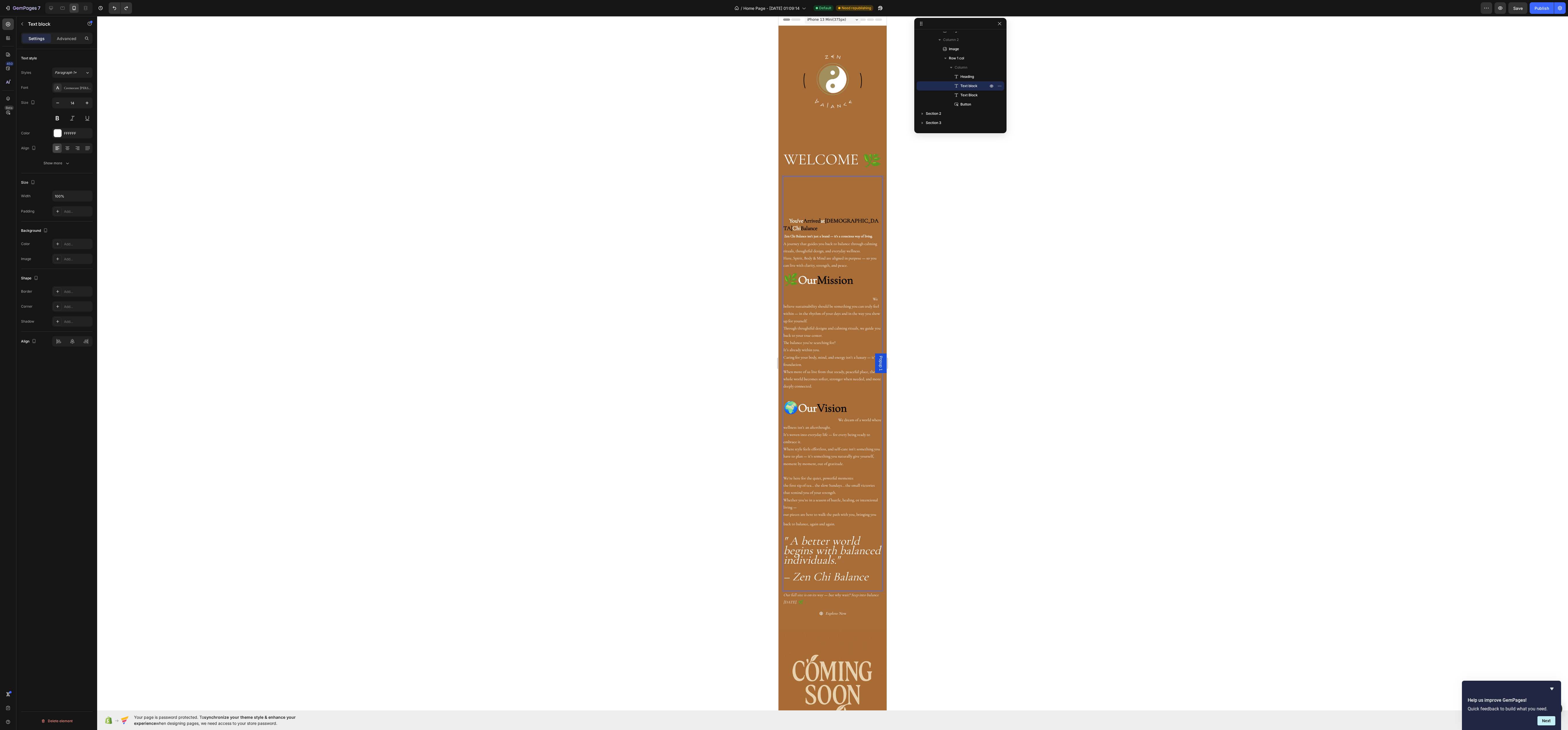
scroll to position [0, 0]
drag, startPoint x: 839, startPoint y: 505, endPoint x: 873, endPoint y: 511, distance: 34.5
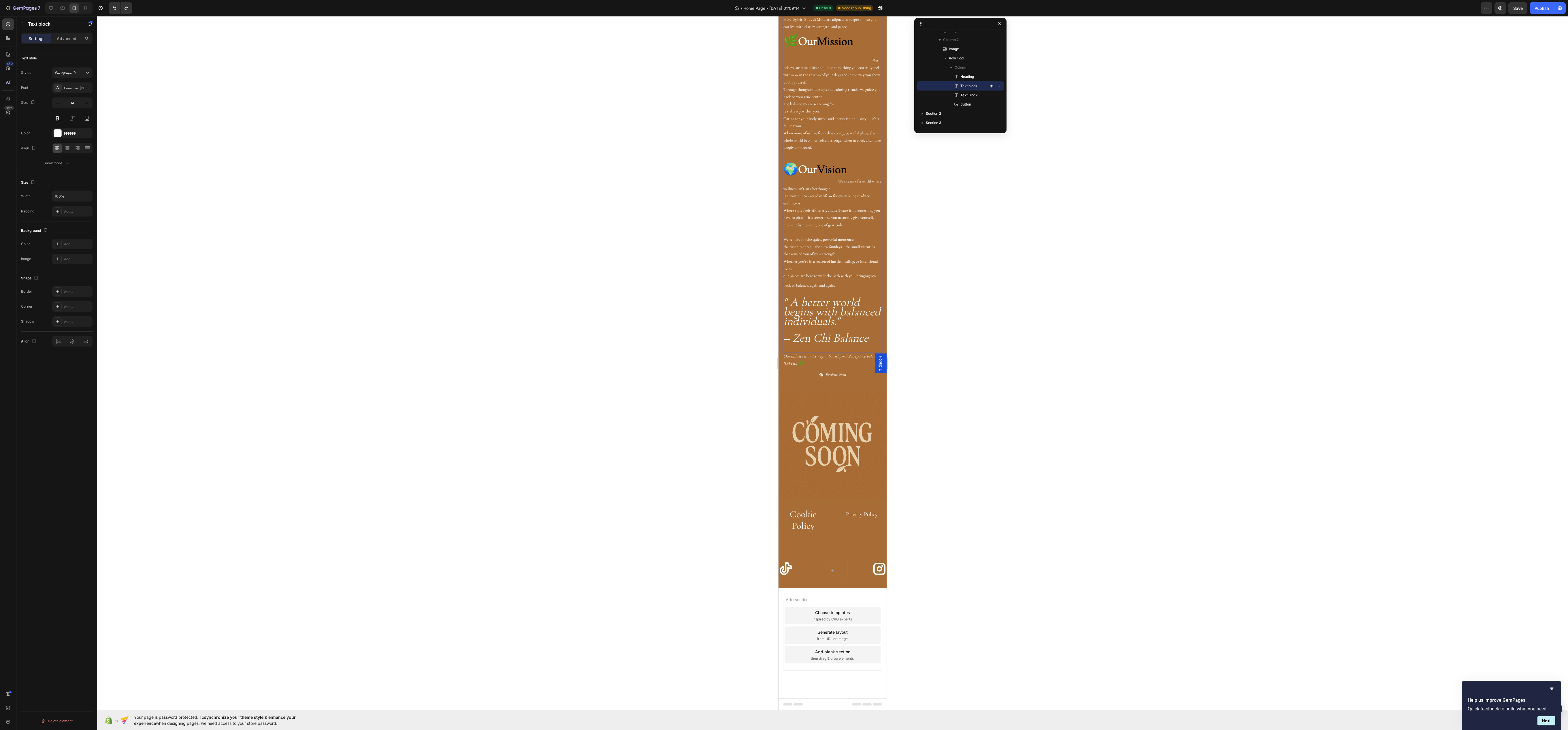
scroll to position [409, 0]
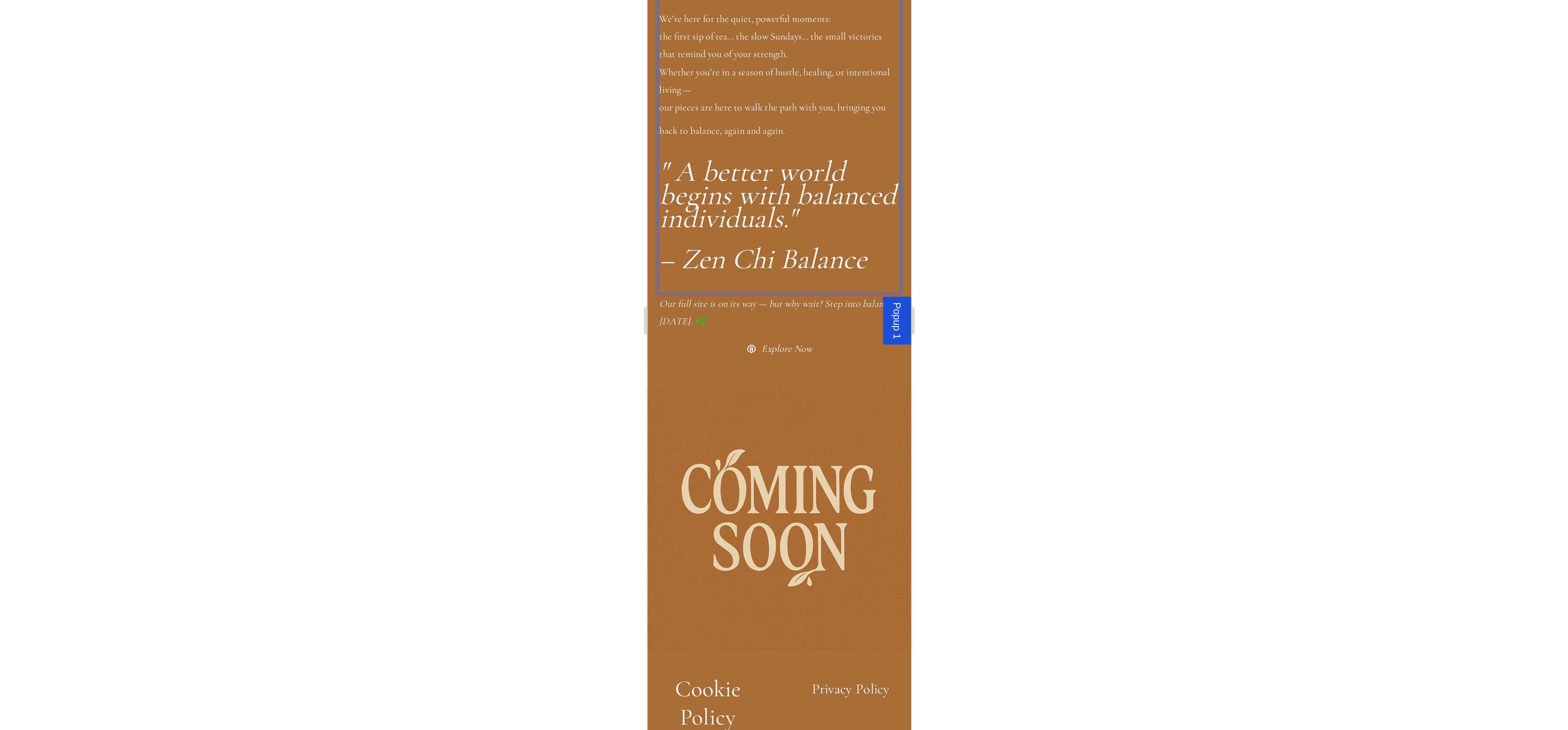
drag, startPoint x: 715, startPoint y: -208, endPoint x: 727, endPoint y: -187, distance: 24.2
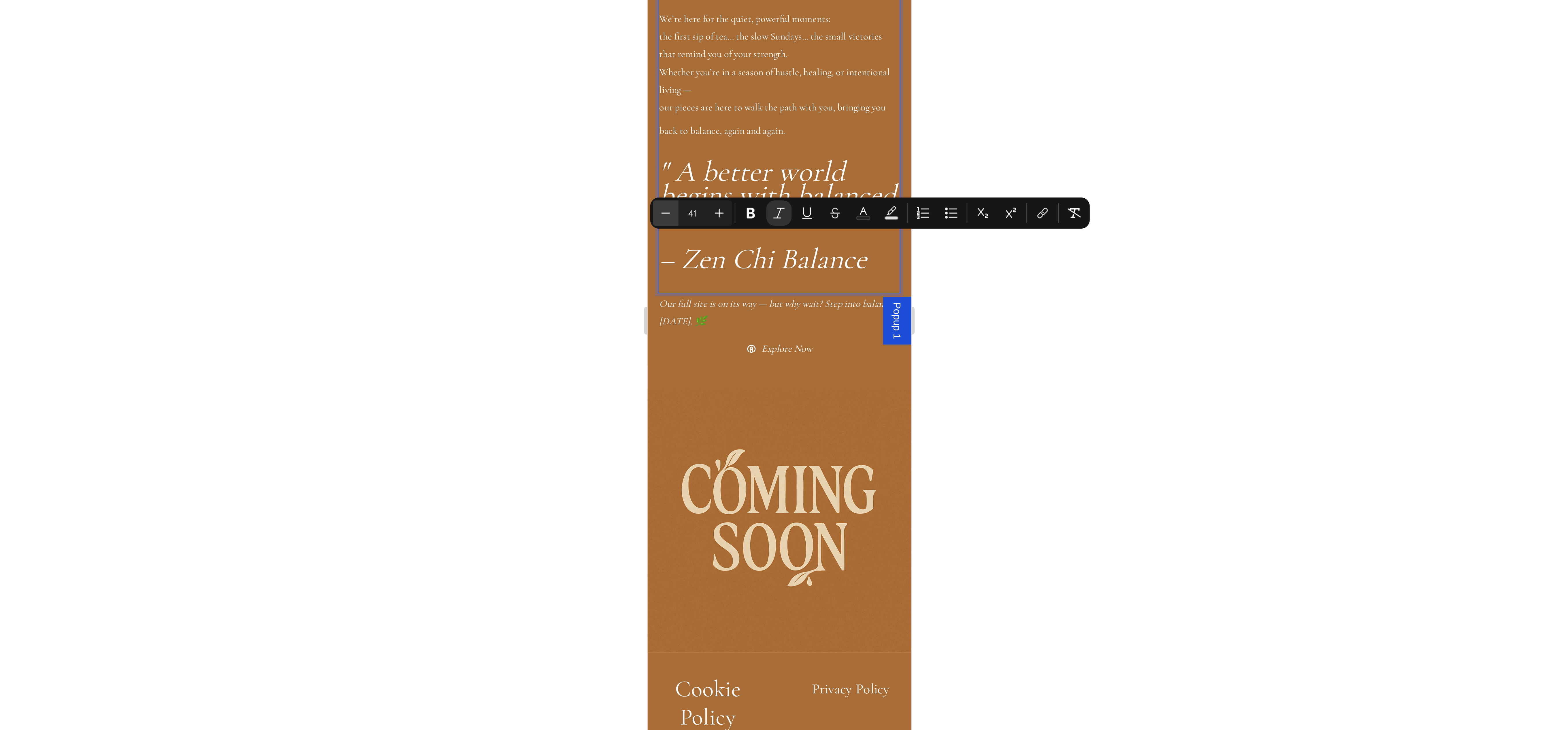
click at [786, 323] on button "Minus" at bounding box center [786, 319] width 10 height 10
type input "40"
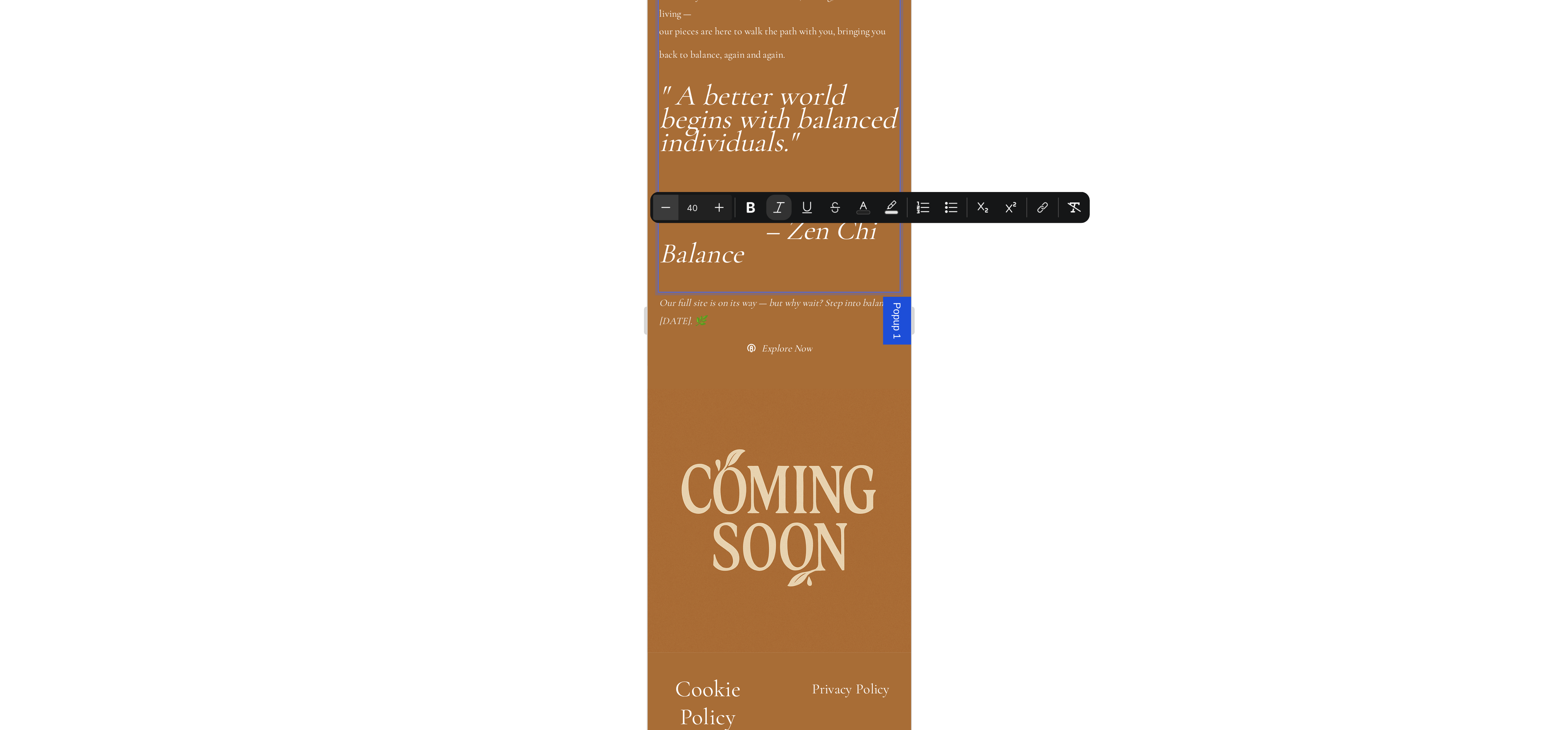
scroll to position [411, 0]
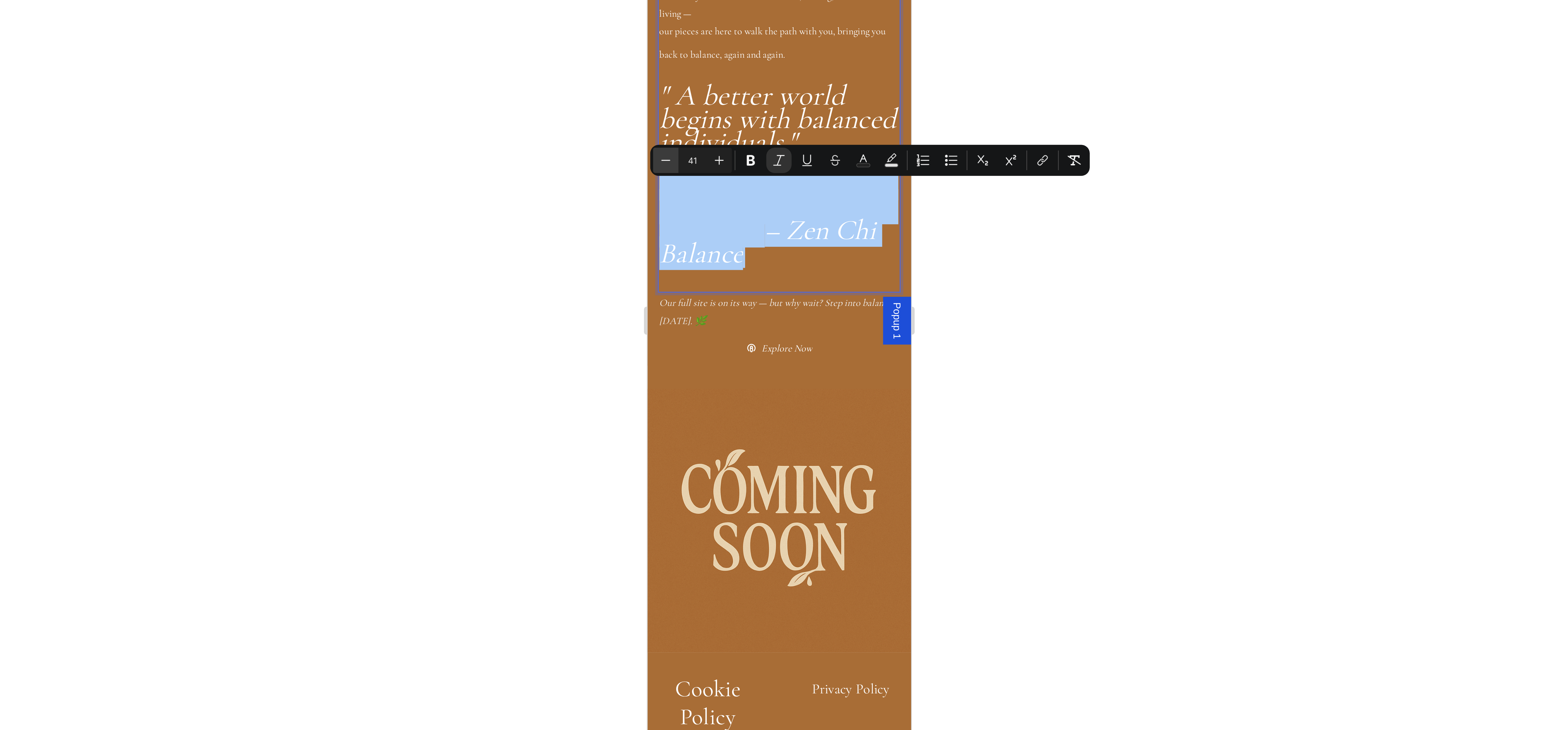
click at [787, 297] on icon "Editor contextual toolbar" at bounding box center [786, 297] width 6 height 6
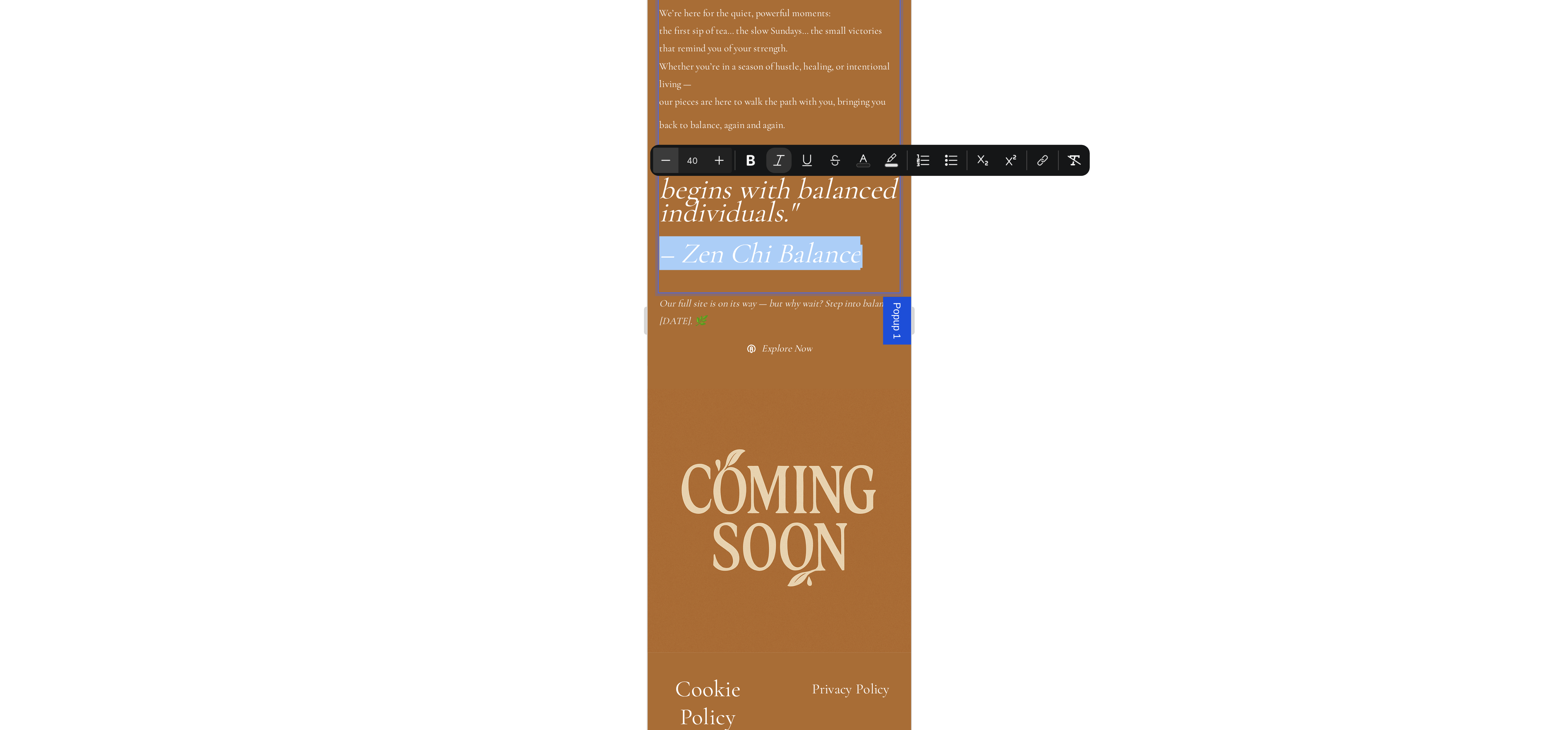
click at [787, 297] on icon "Editor contextual toolbar" at bounding box center [786, 297] width 6 height 6
type input "38"
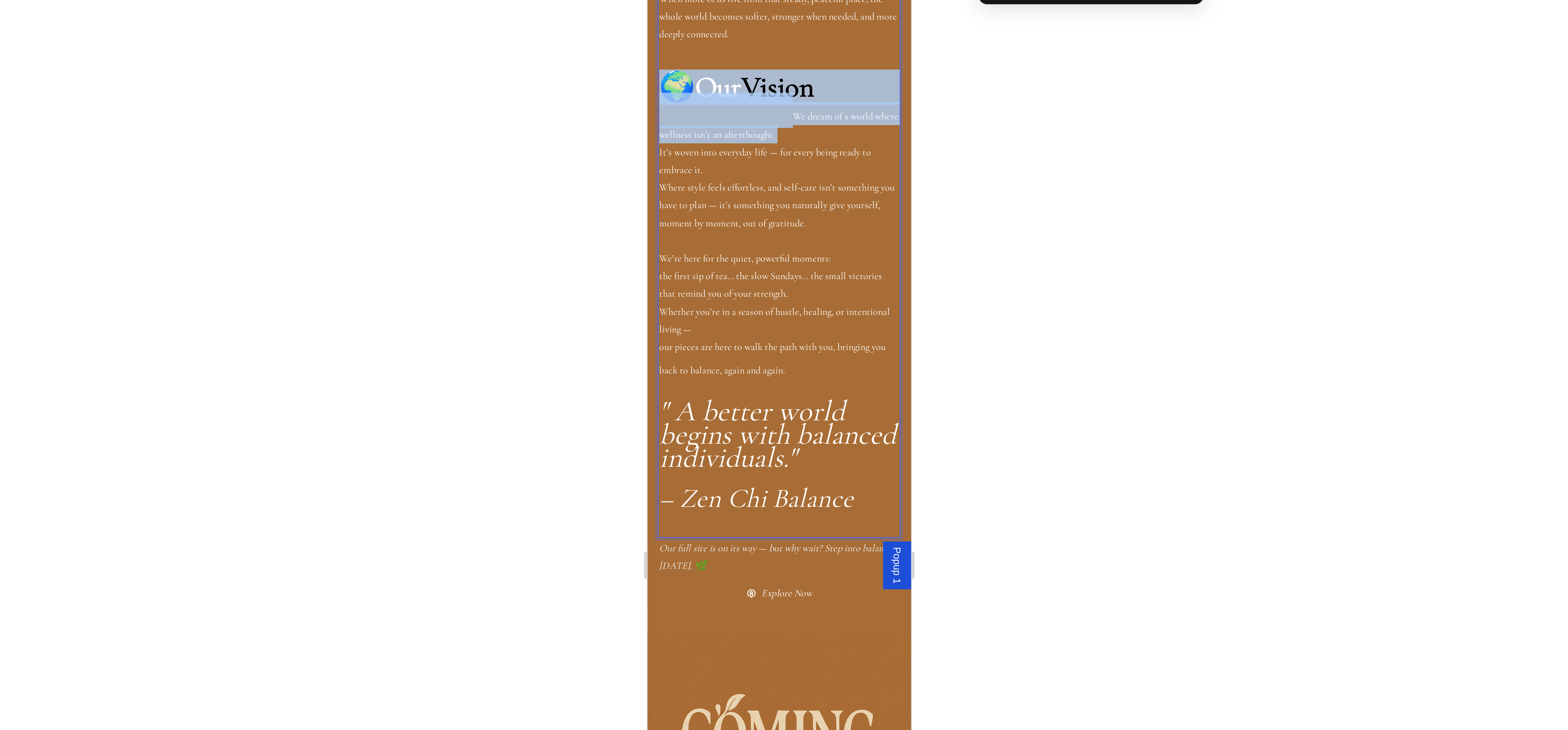
type input "38"
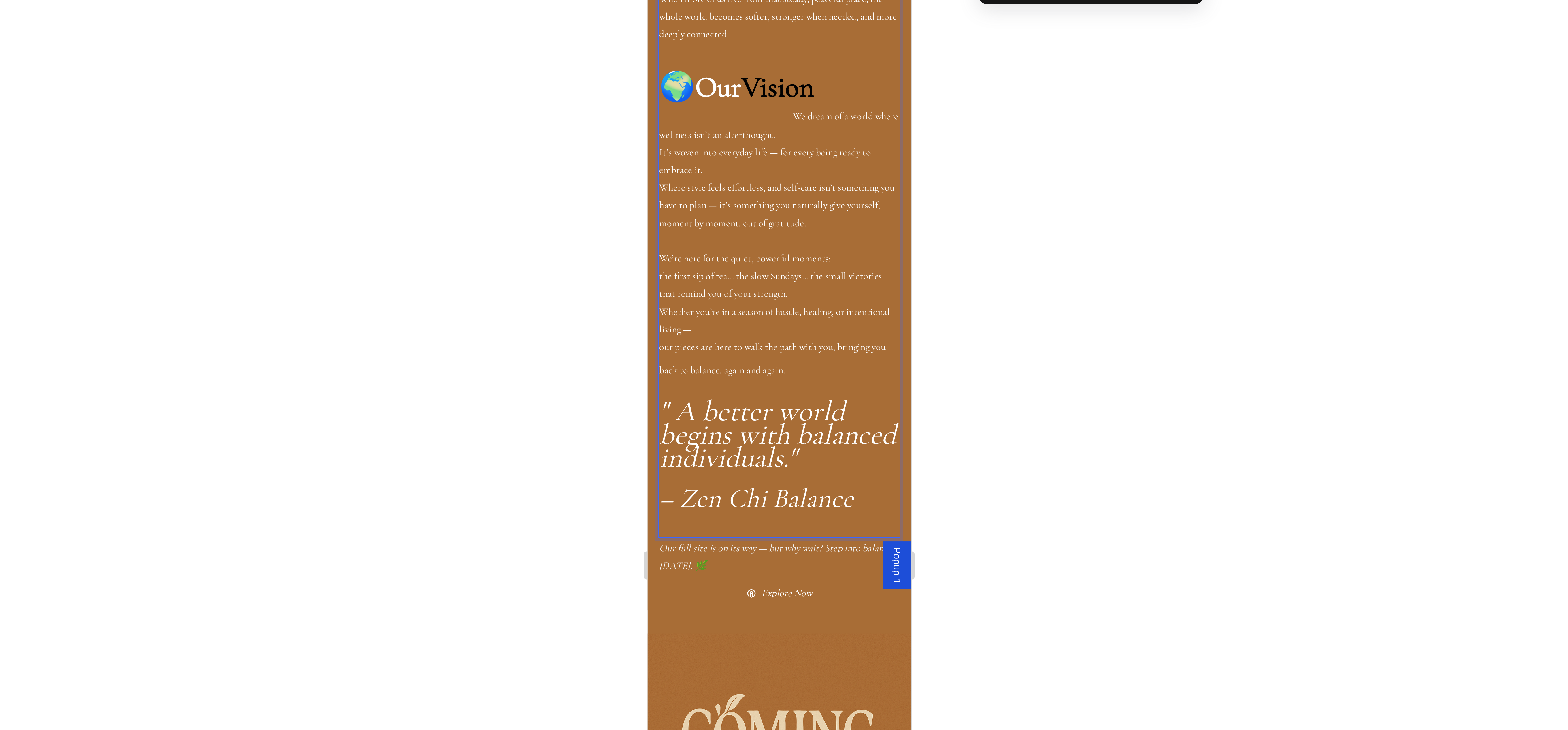
click at [715, 32] on icon "– Zen Chi Balance" at bounding box center [692, 39] width 79 height 13
drag, startPoint x: 706, startPoint y: 35, endPoint x: 712, endPoint y: 50, distance: 16.2
click at [712, 50] on p "– Zen Chi Balance" at bounding box center [701, 45] width 98 height 19
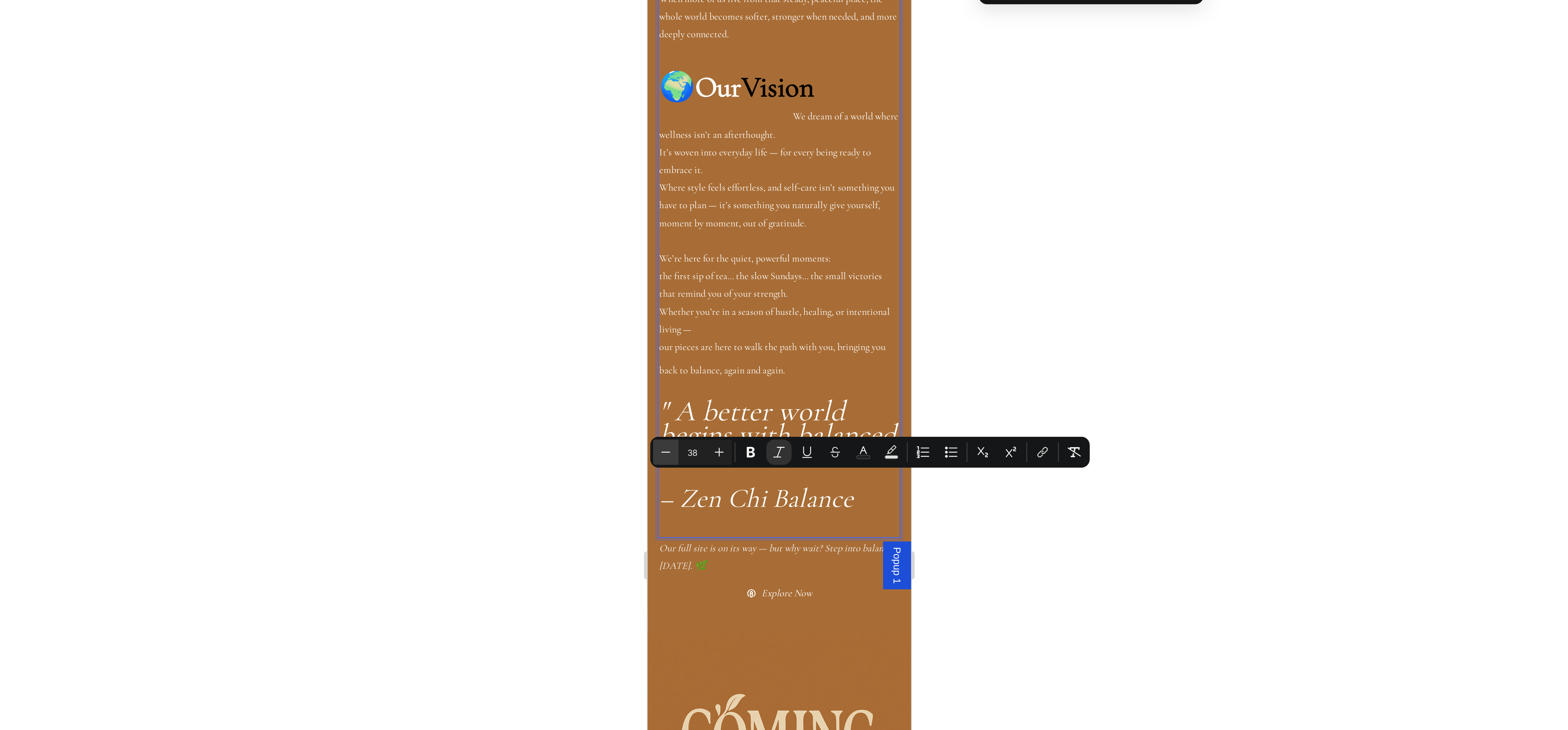
click at [787, 320] on button "Minus" at bounding box center [786, 317] width 10 height 10
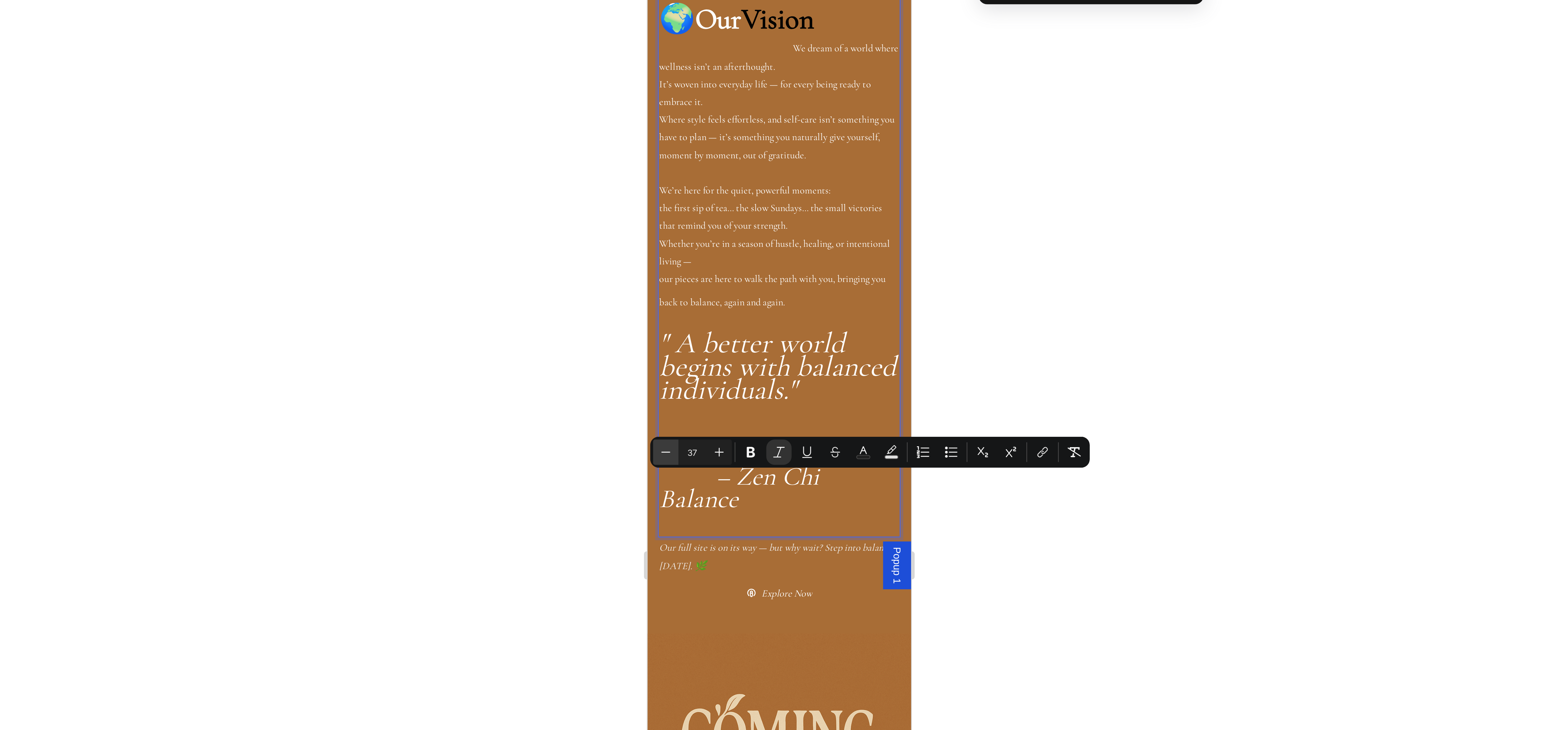
click at [787, 318] on icon "Editor contextual toolbar" at bounding box center [786, 316] width 6 height 6
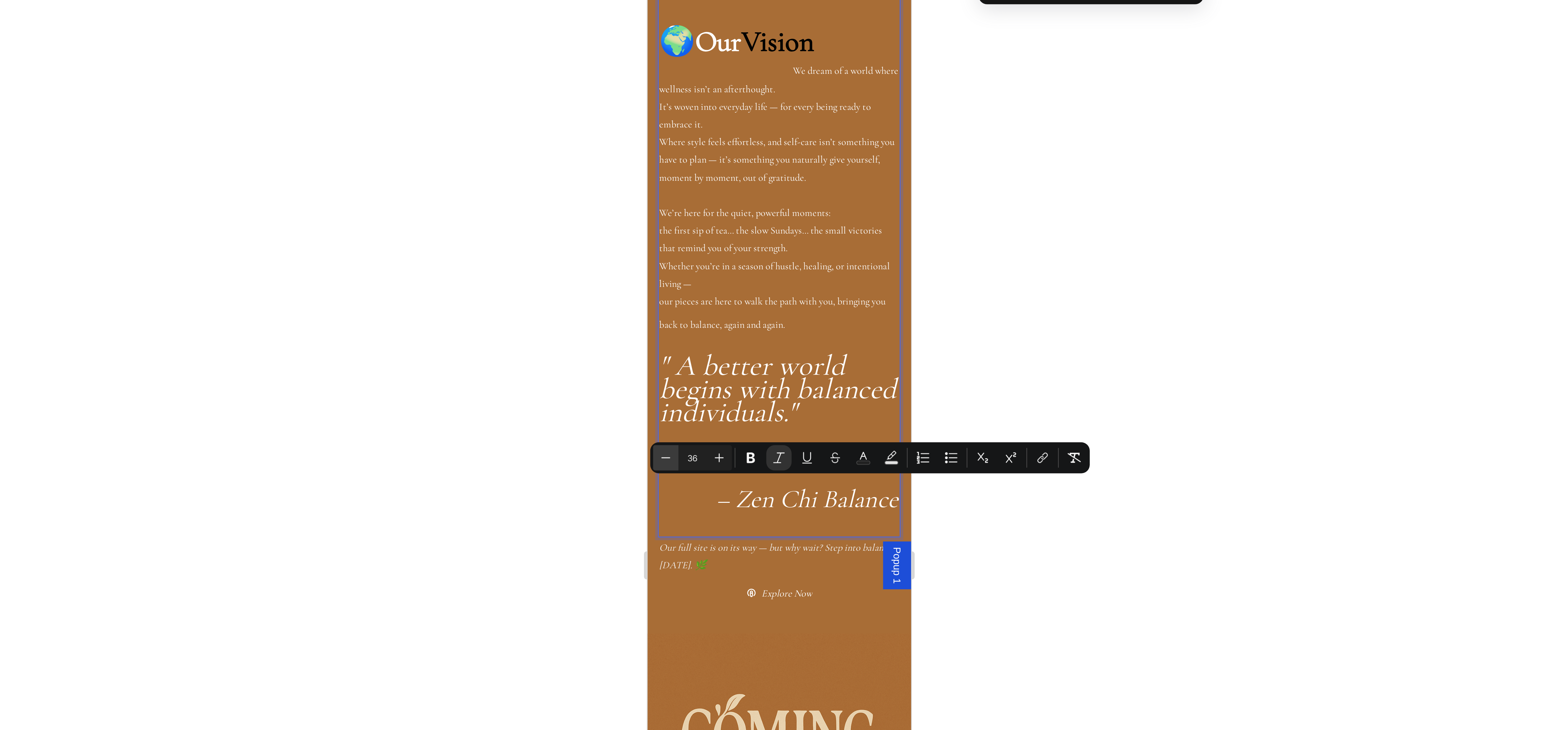
click at [787, 318] on icon "Editor contextual toolbar" at bounding box center [786, 319] width 6 height 6
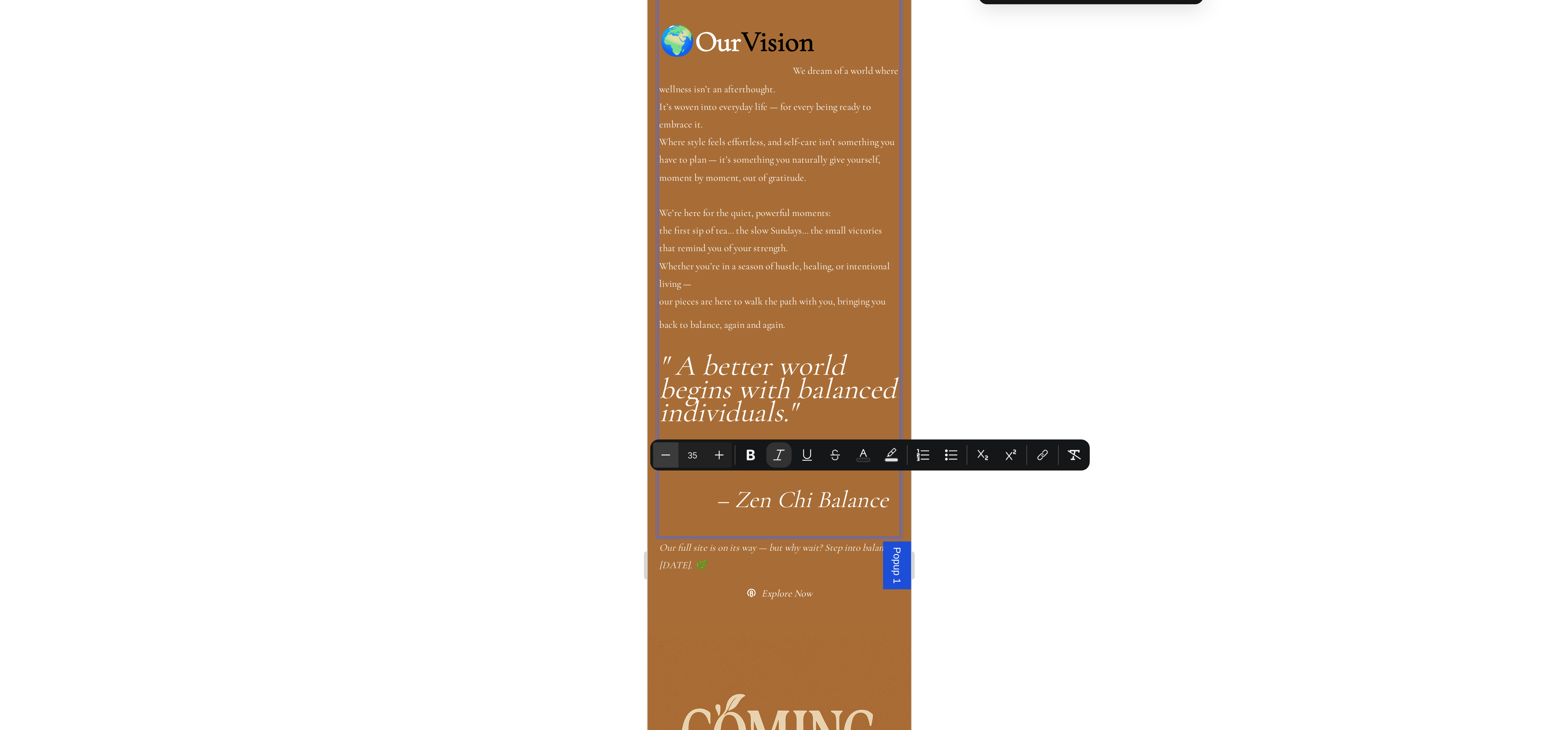
type input "34"
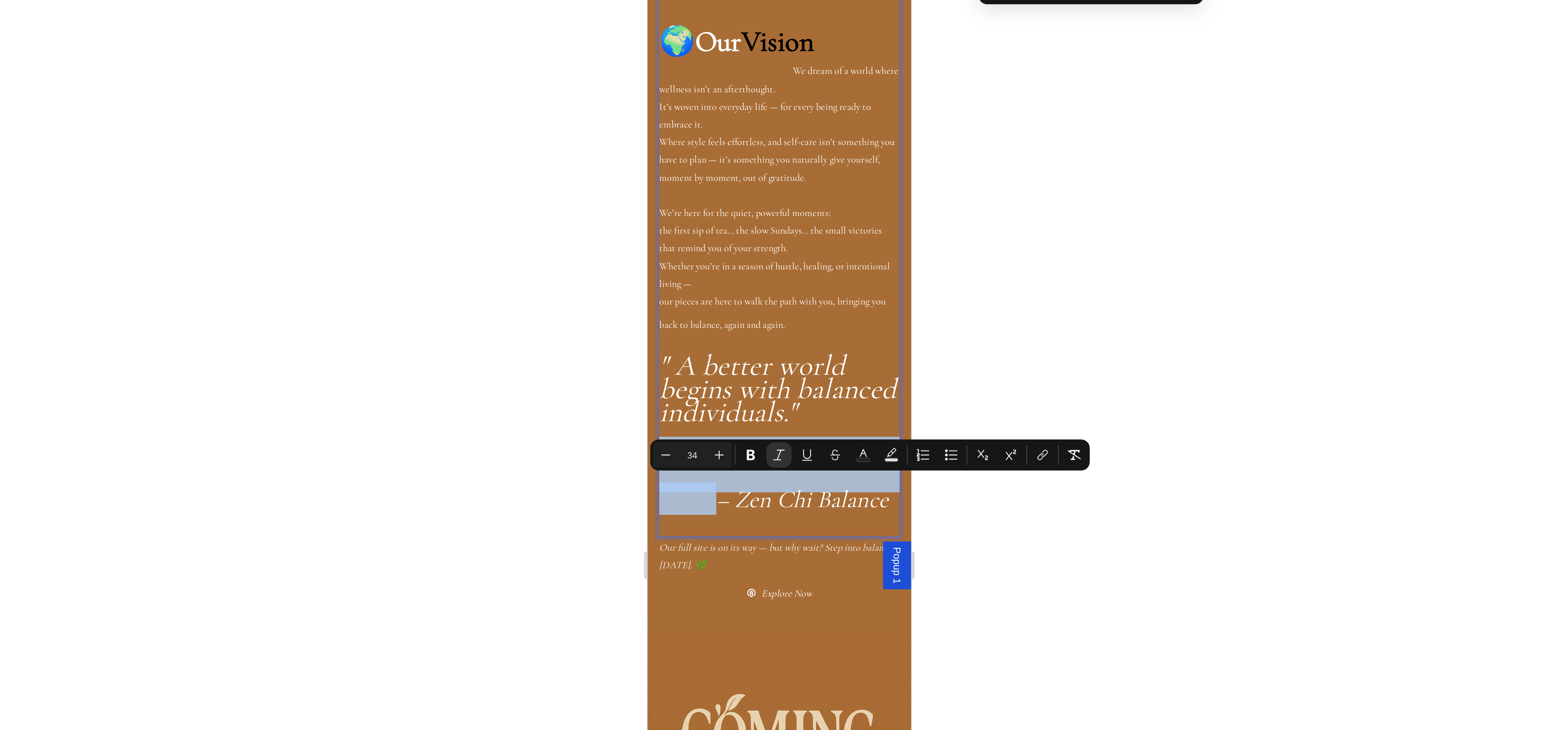
click at [706, 33] on icon "– Zen Chi Balance" at bounding box center [711, 39] width 71 height 12
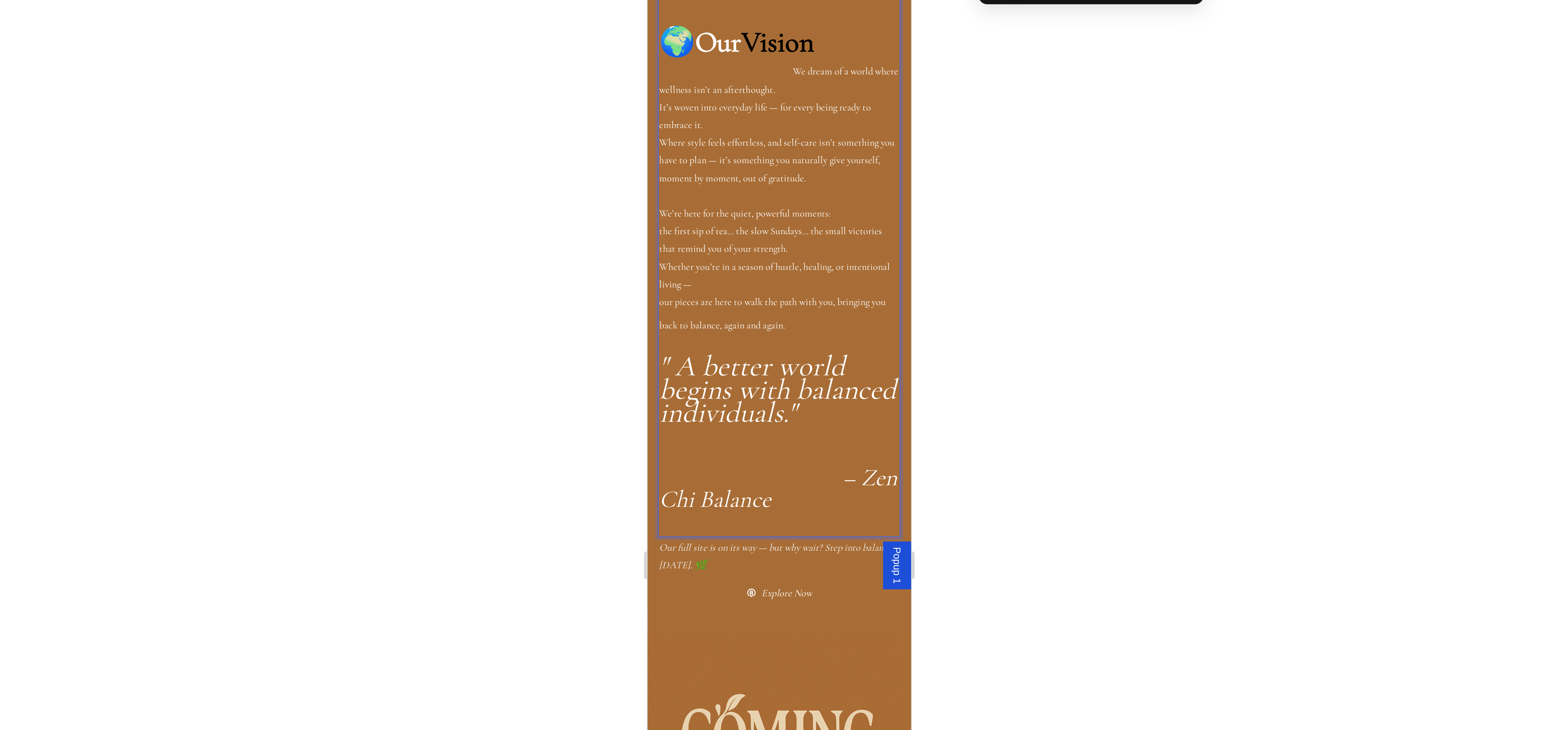
scroll to position [402, 0]
click at [695, 25] on icon "Rich Text Editor. Editing area: main" at bounding box center [700, 24] width 96 height 23
click at [959, 278] on div at bounding box center [833, 372] width 1471 height 713
drag, startPoint x: 709, startPoint y: 67, endPoint x: 715, endPoint y: 68, distance: 6.1
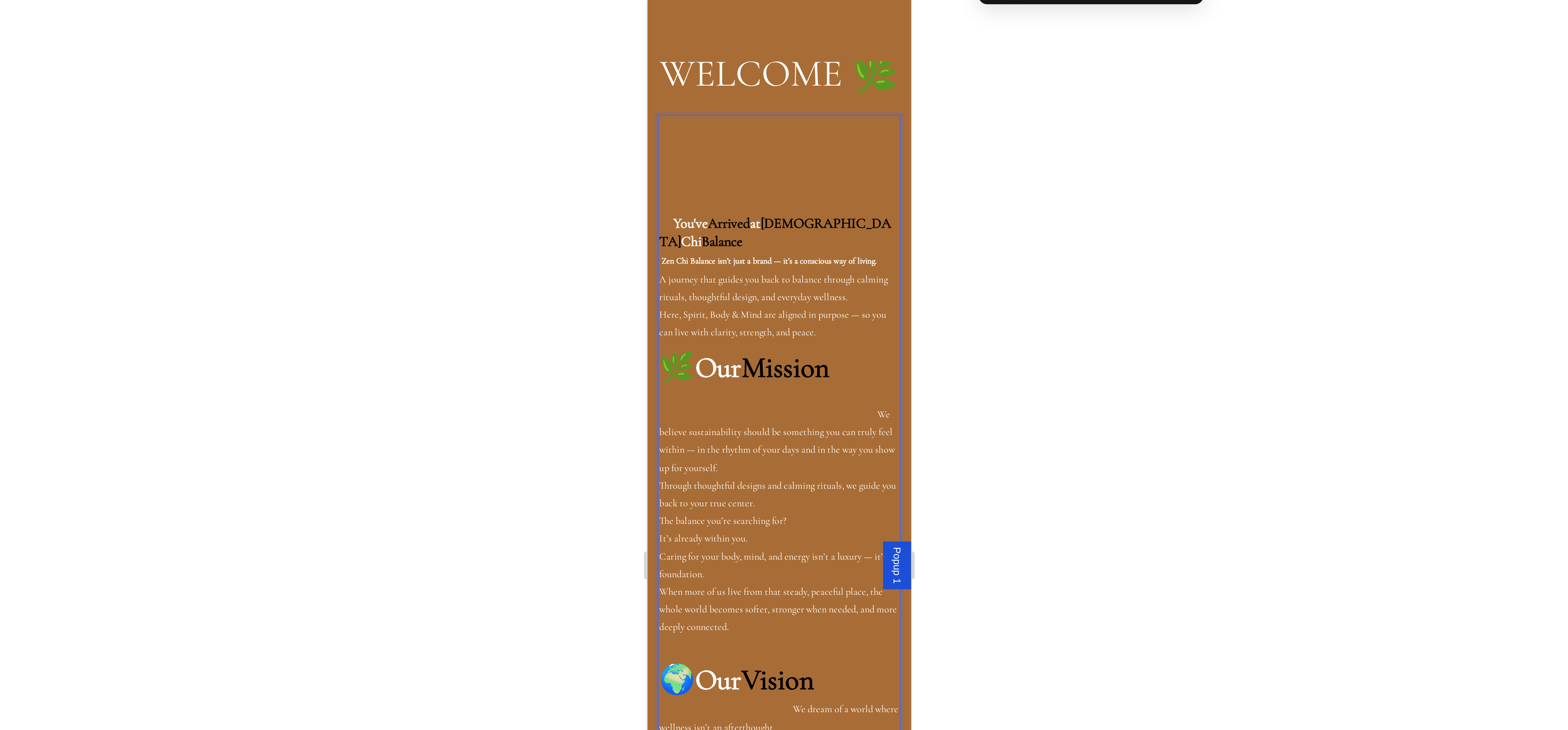
drag, startPoint x: 715, startPoint y: 68, endPoint x: 694, endPoint y: 61, distance: 22.1
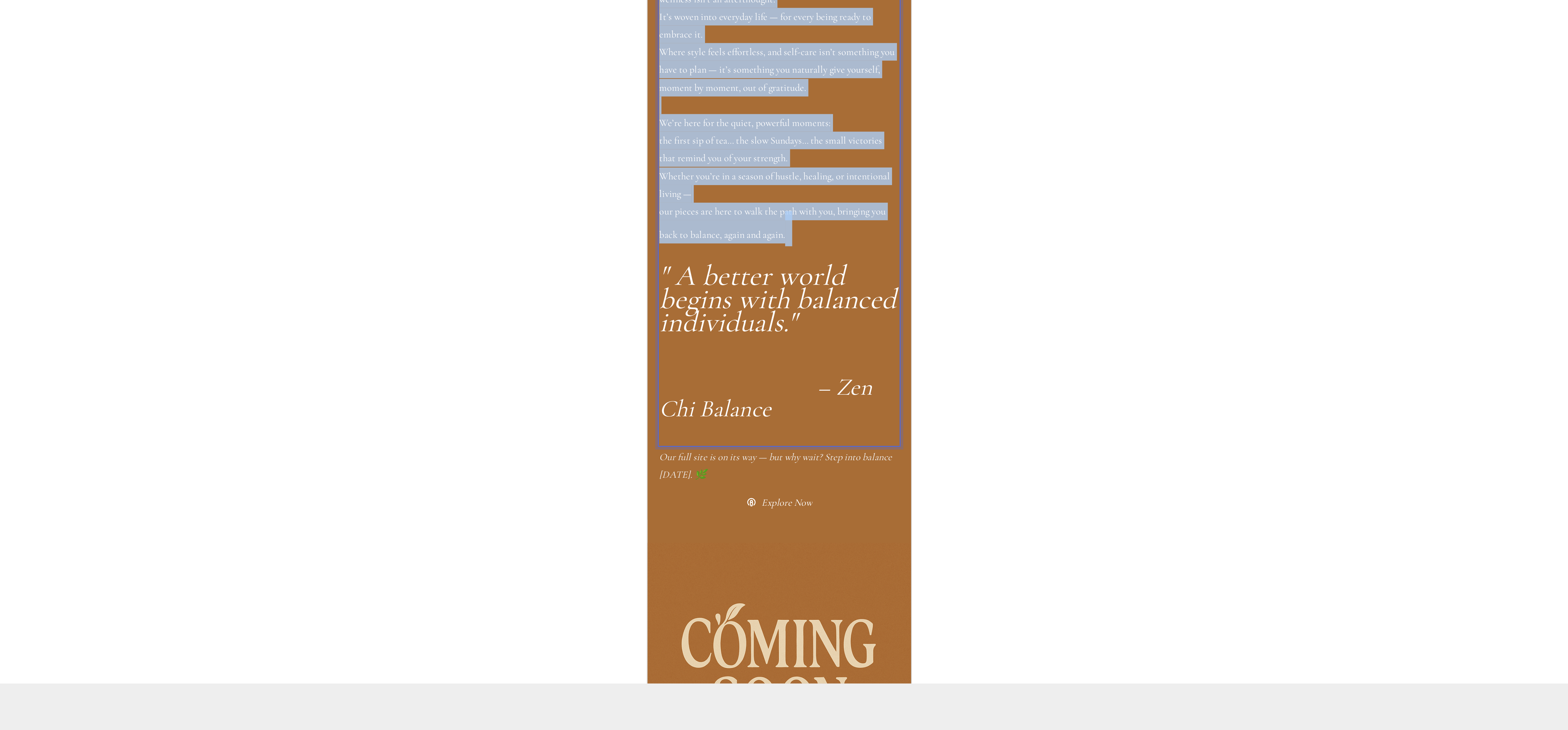
drag, startPoint x: 727, startPoint y: -382, endPoint x: 653, endPoint y: -492, distance: 132.6
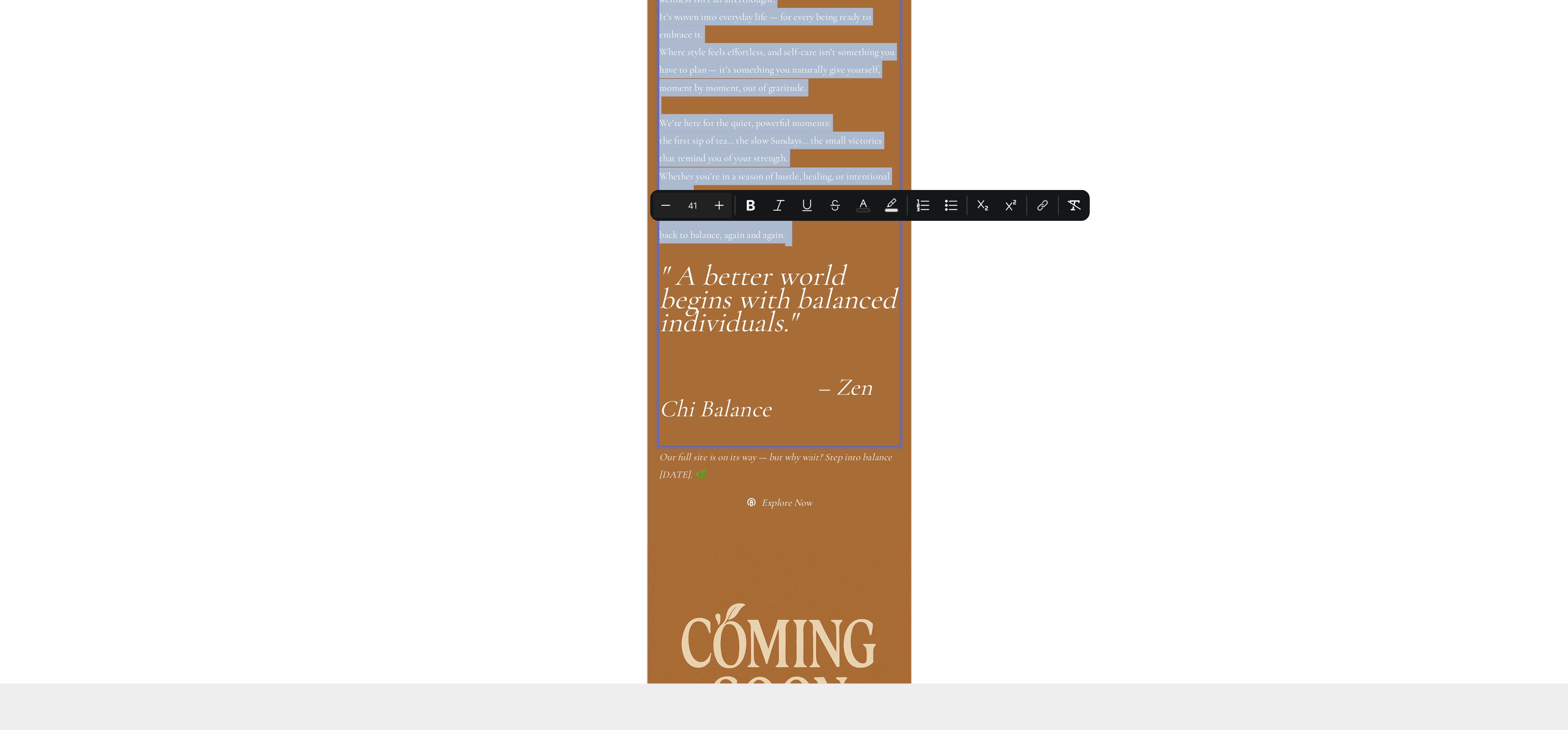
copy div "We dream of a world where wellness isn’t an afterthought. It’s woven into every…"
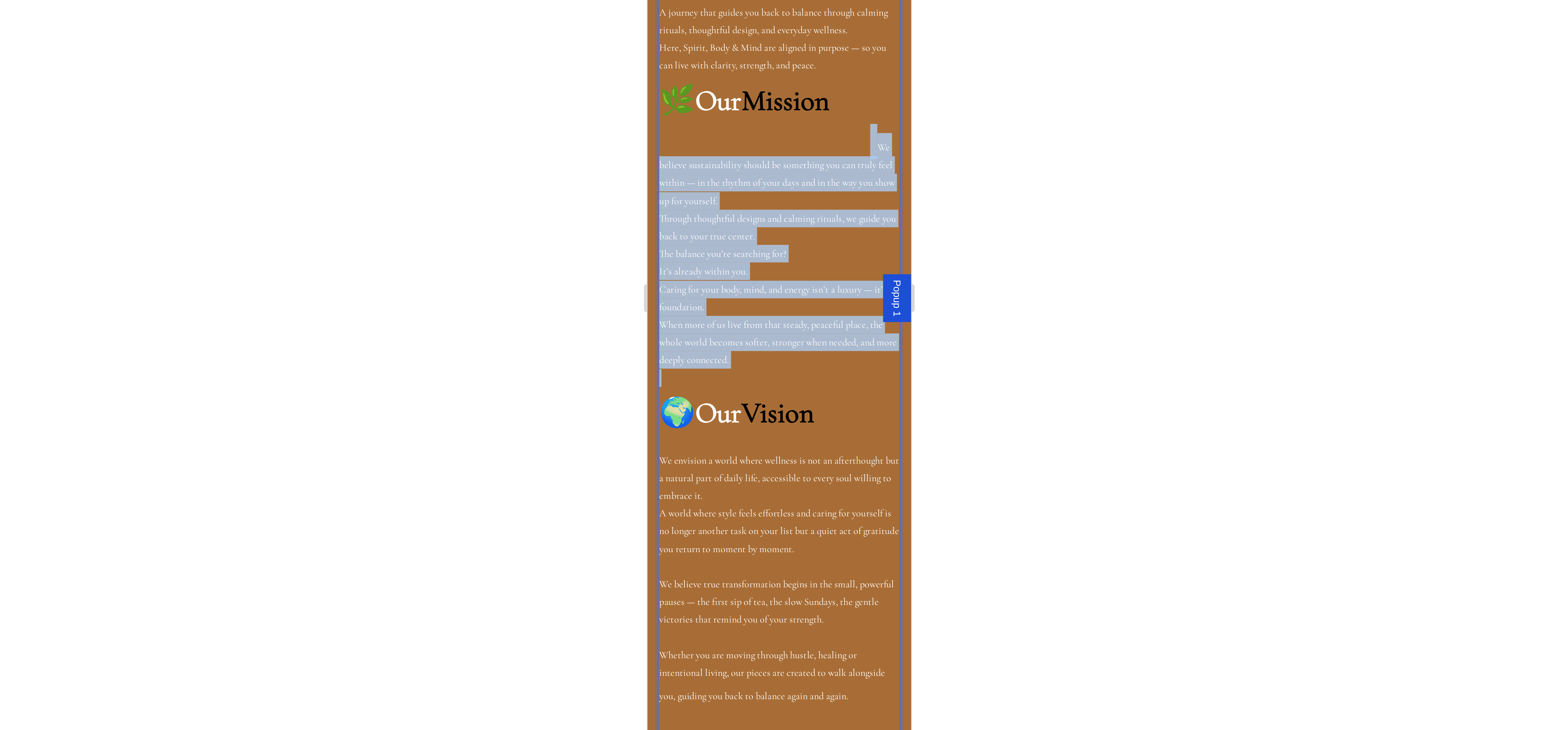
drag, startPoint x: 720, startPoint y: -108, endPoint x: 652, endPoint y: -191, distance: 107.3
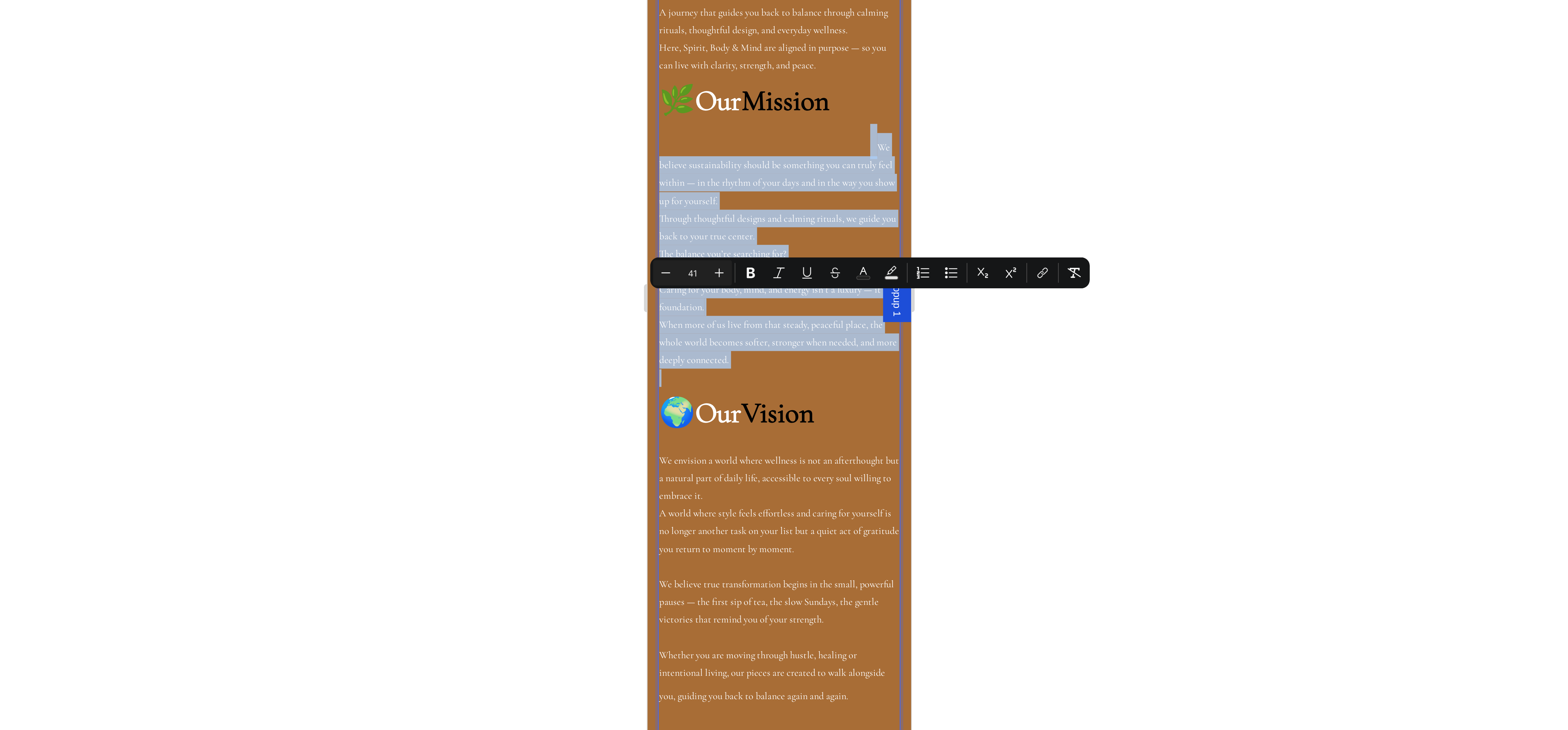
copy div "We believe sustainability should be something you can truly feel within — in th…"
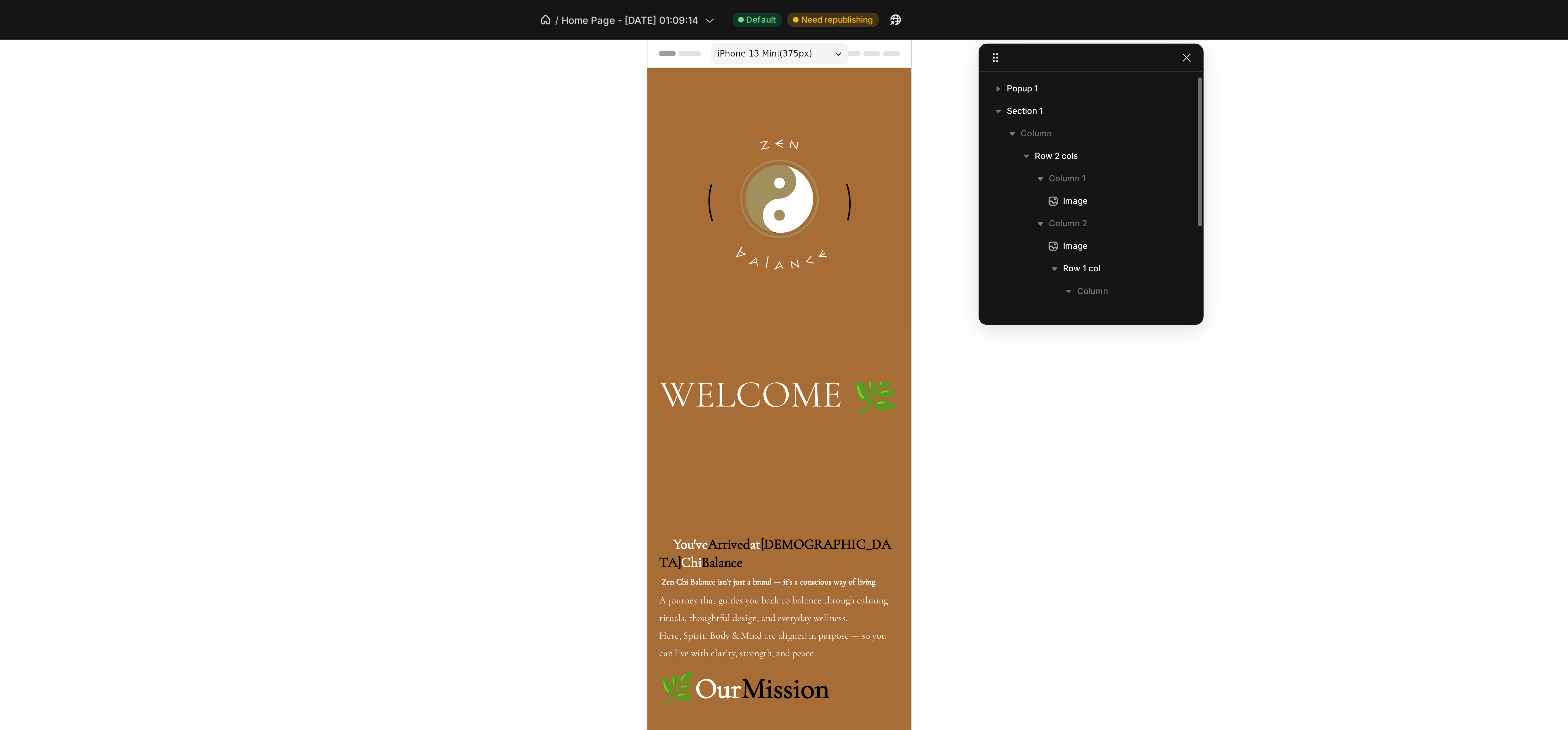
click at [1057, 75] on div at bounding box center [833, 372] width 1471 height 713
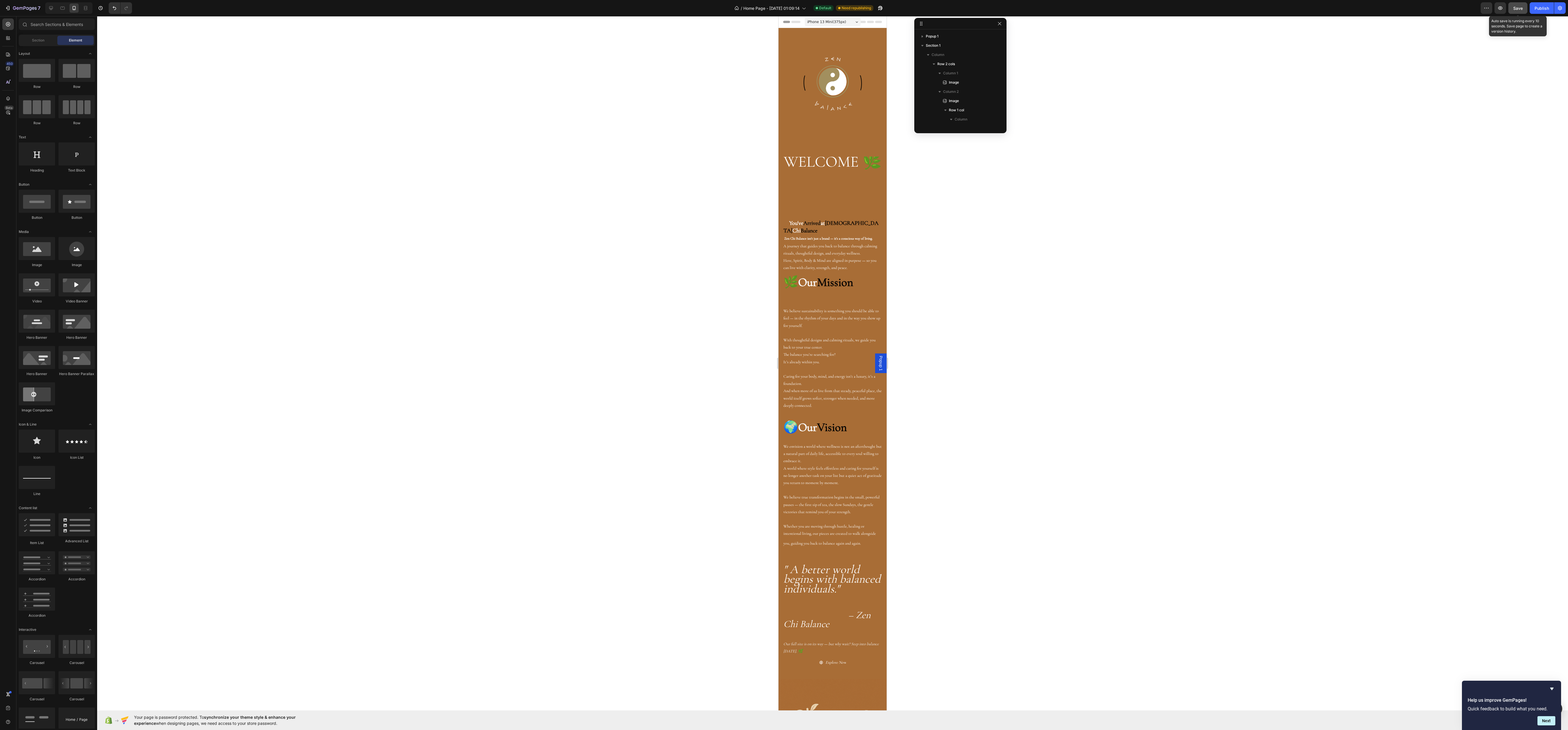
click at [1514, 12] on button "Save" at bounding box center [1517, 8] width 19 height 12
click at [1500, 6] on icon "button" at bounding box center [1500, 7] width 6 height 6
click at [848, 254] on p "Zen Chi Balance isn’t just a brand — it’s a conscious way of living. A journey …" at bounding box center [832, 253] width 98 height 37
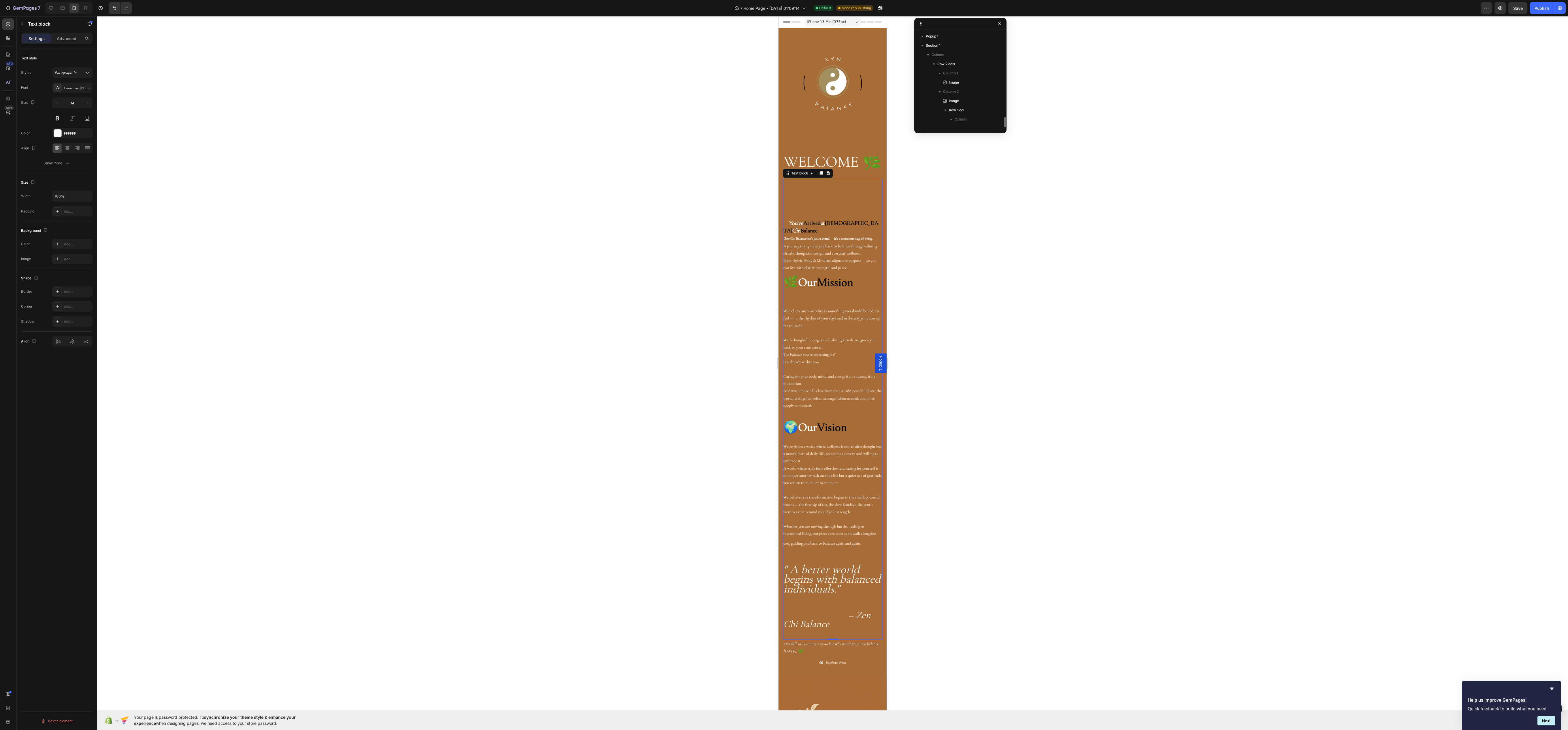
scroll to position [52, 0]
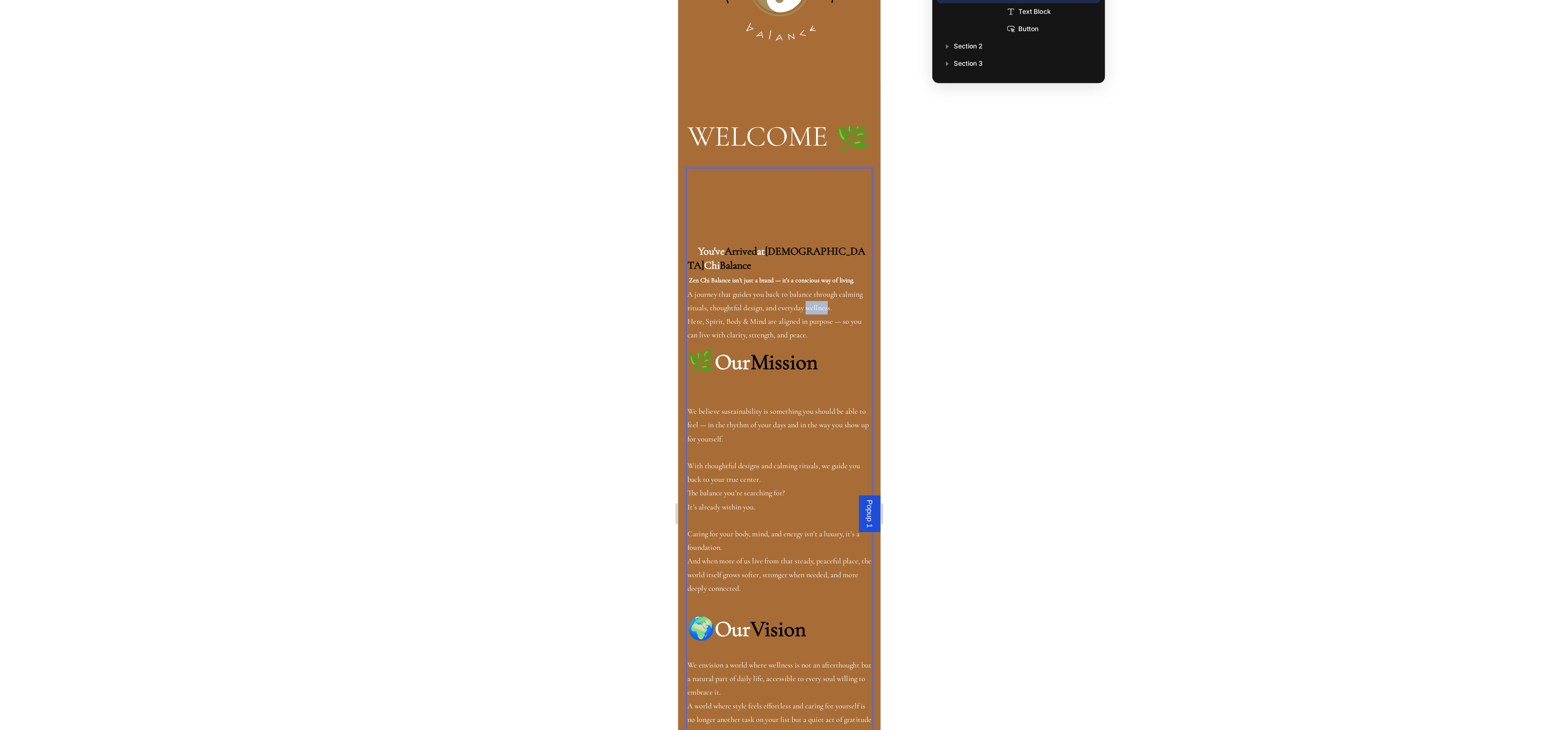
click at [710, 102] on p "Zen Chi Balance isn’t just a brand — it’s a conscious way of living. A journey …" at bounding box center [732, 101] width 98 height 37
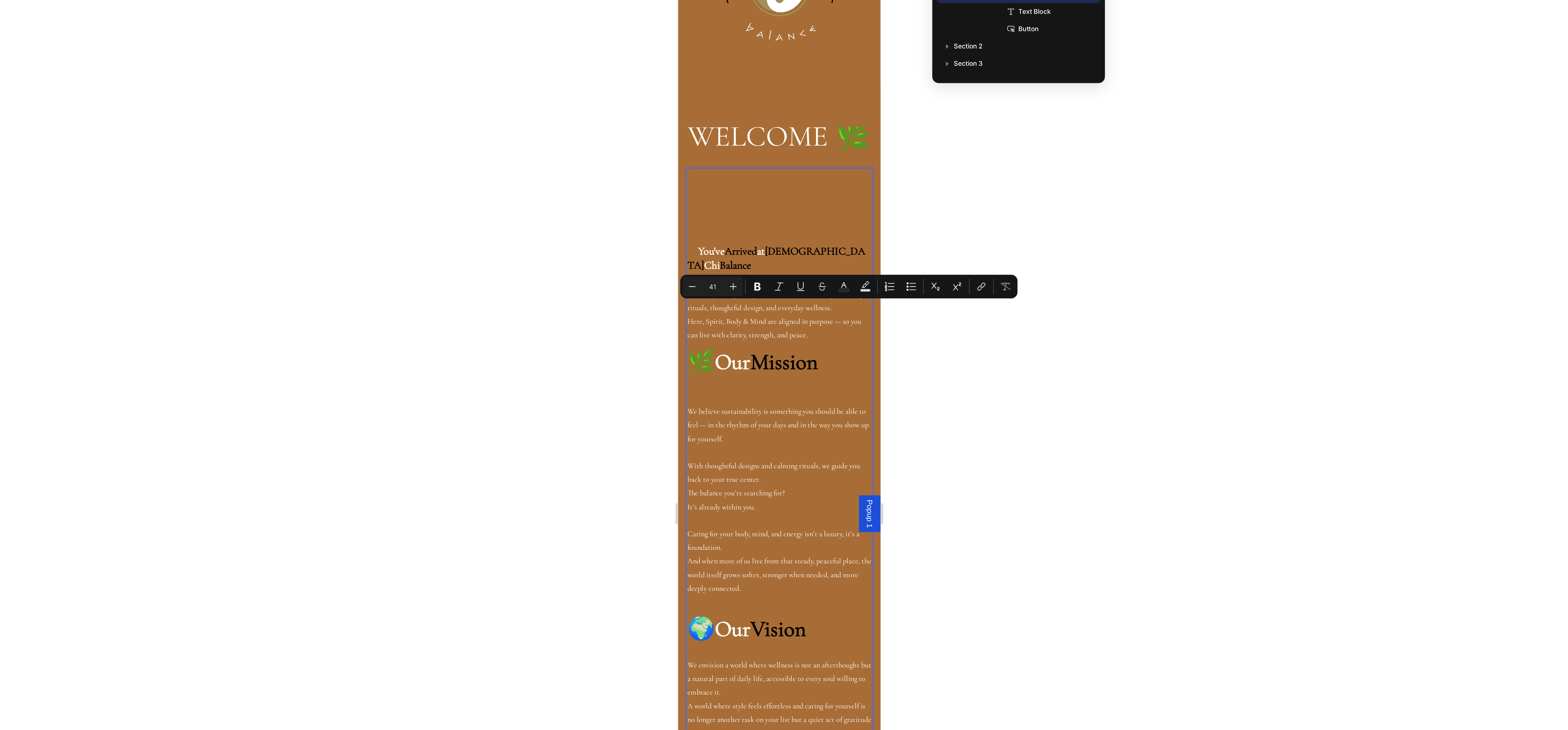
click at [706, 62] on strong "Rich Text Editor. Editing area: main" at bounding box center [731, 50] width 95 height 53
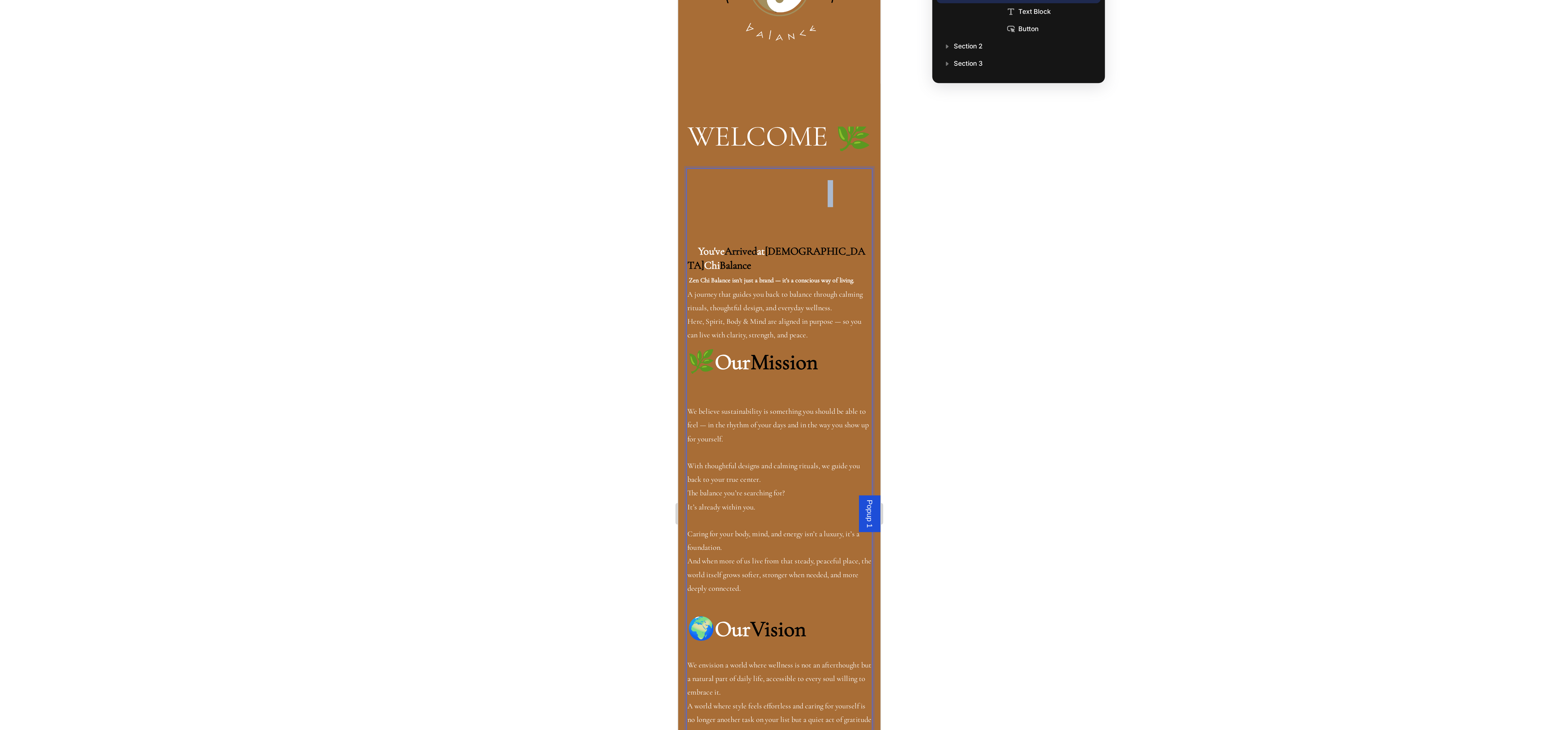
click at [686, 54] on strong "Rich Text Editor. Editing area: main" at bounding box center [731, 50] width 95 height 53
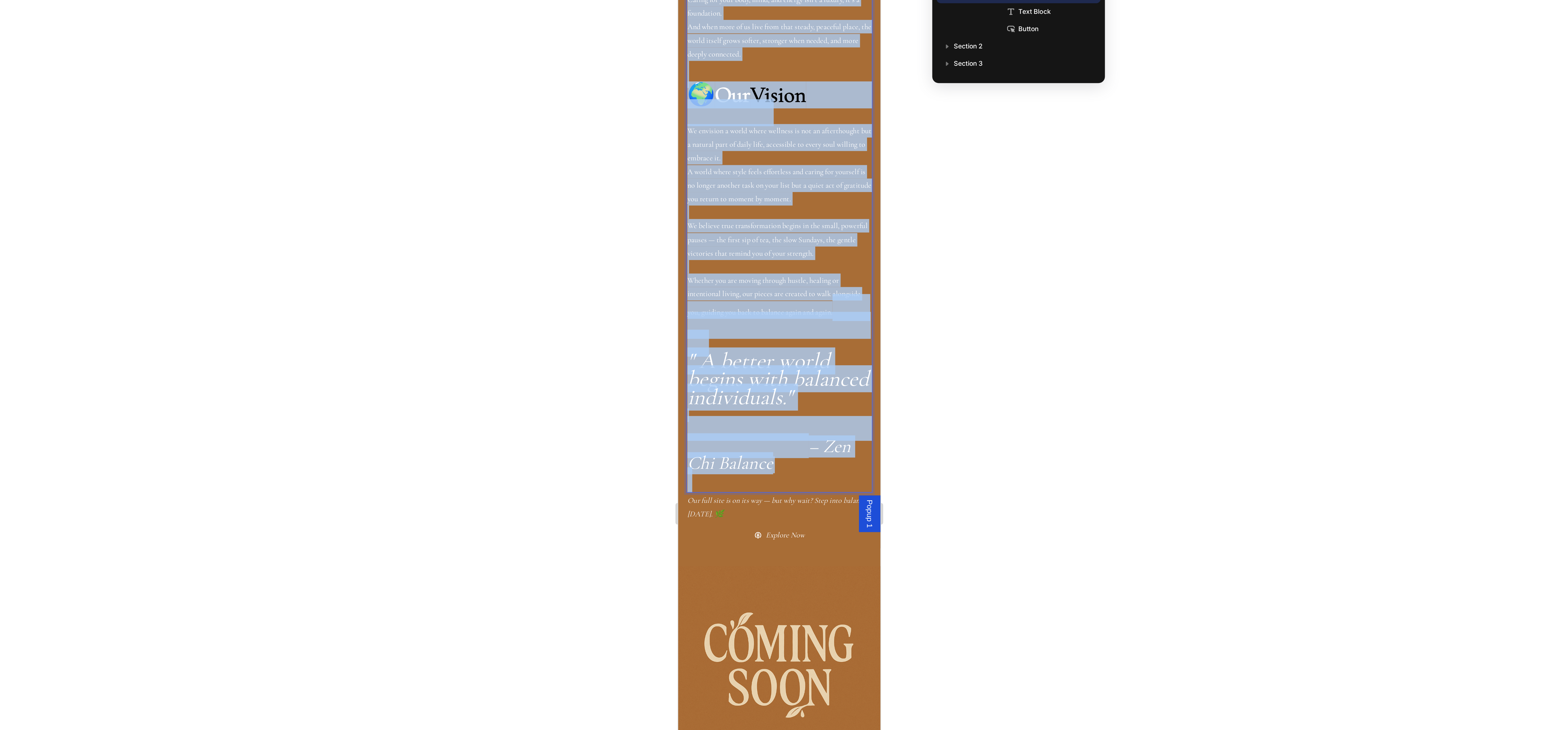
scroll to position [409, 0]
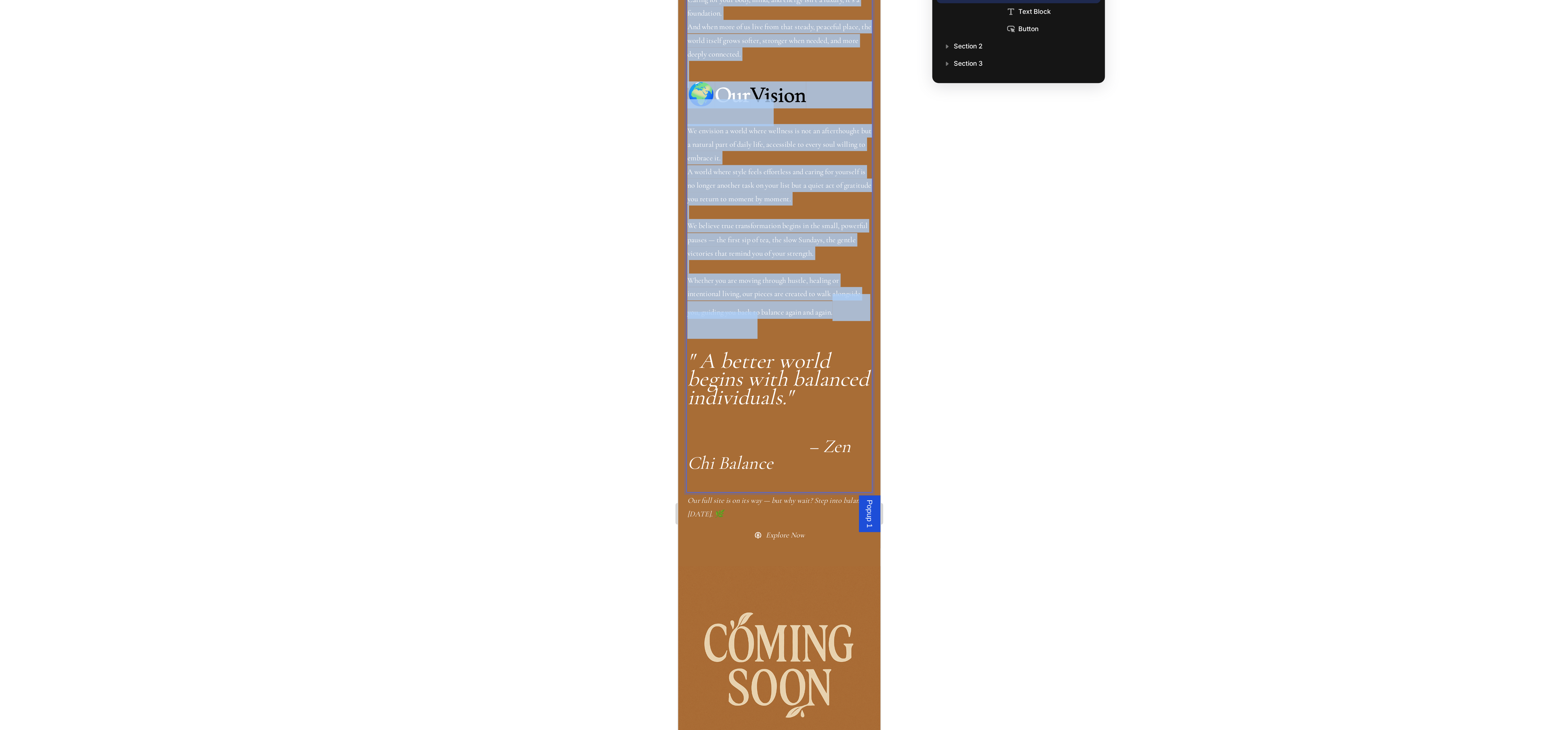
drag, startPoint x: 687, startPoint y: 55, endPoint x: 756, endPoint y: 95, distance: 79.8
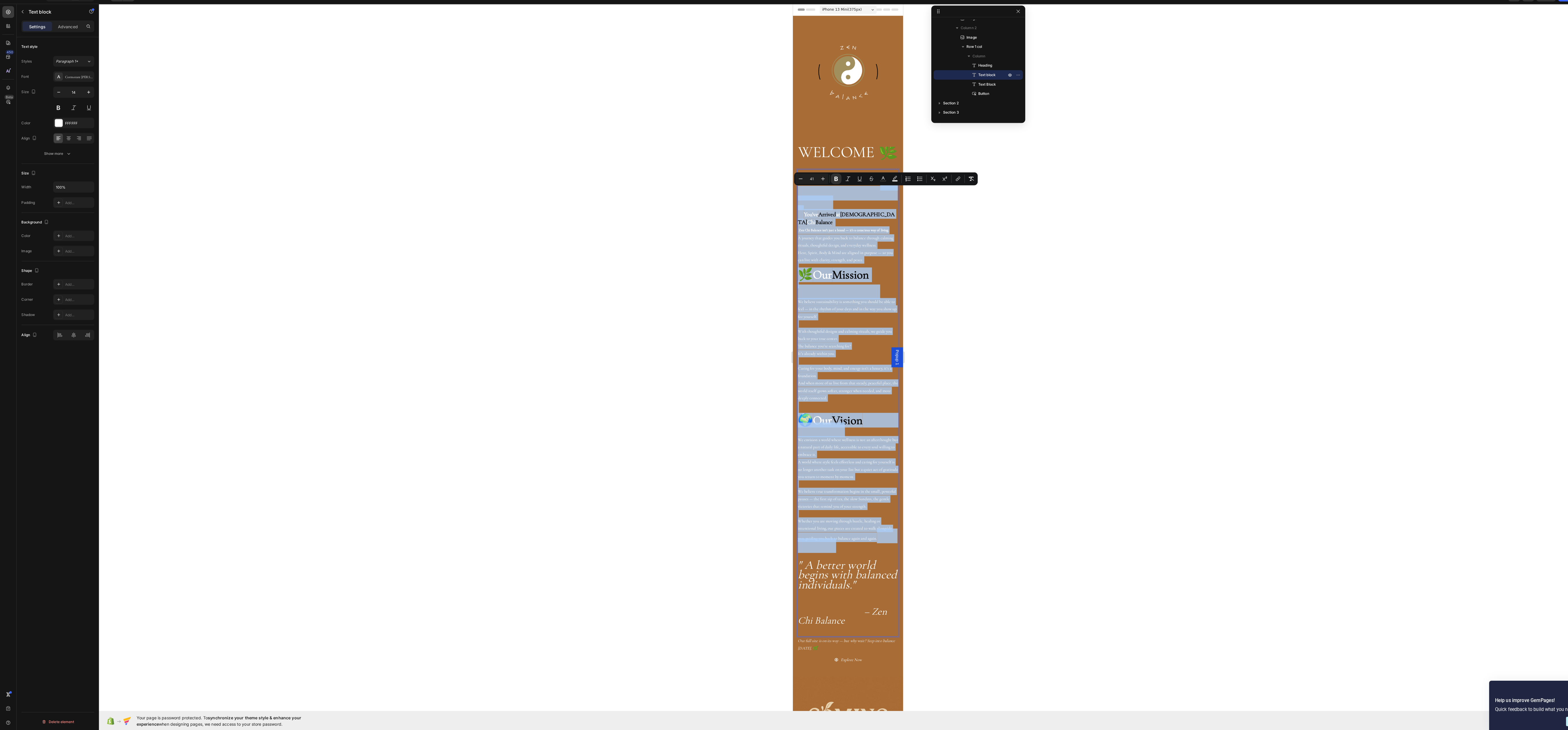
scroll to position [0, 0]
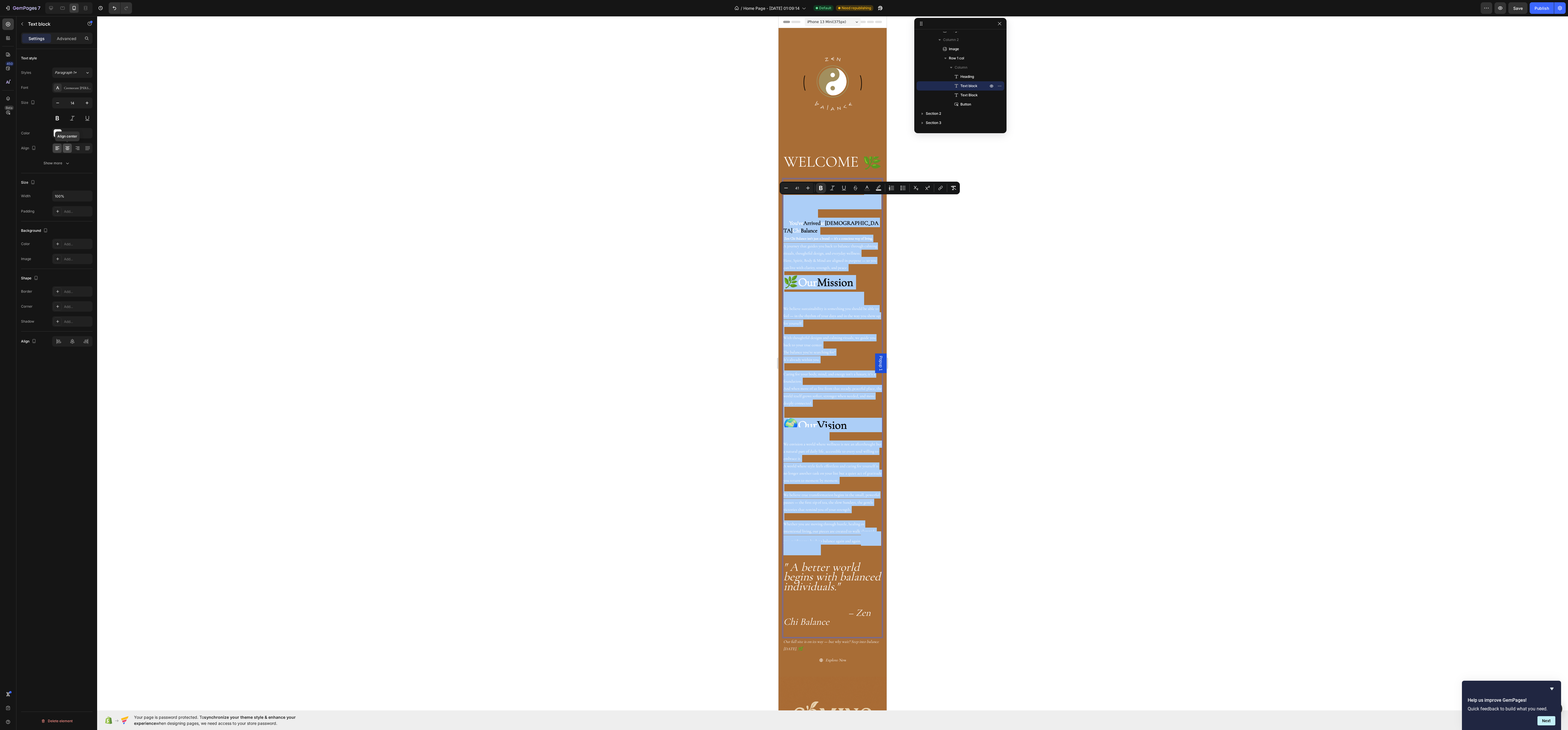
click at [65, 151] on icon at bounding box center [67, 148] width 6 height 6
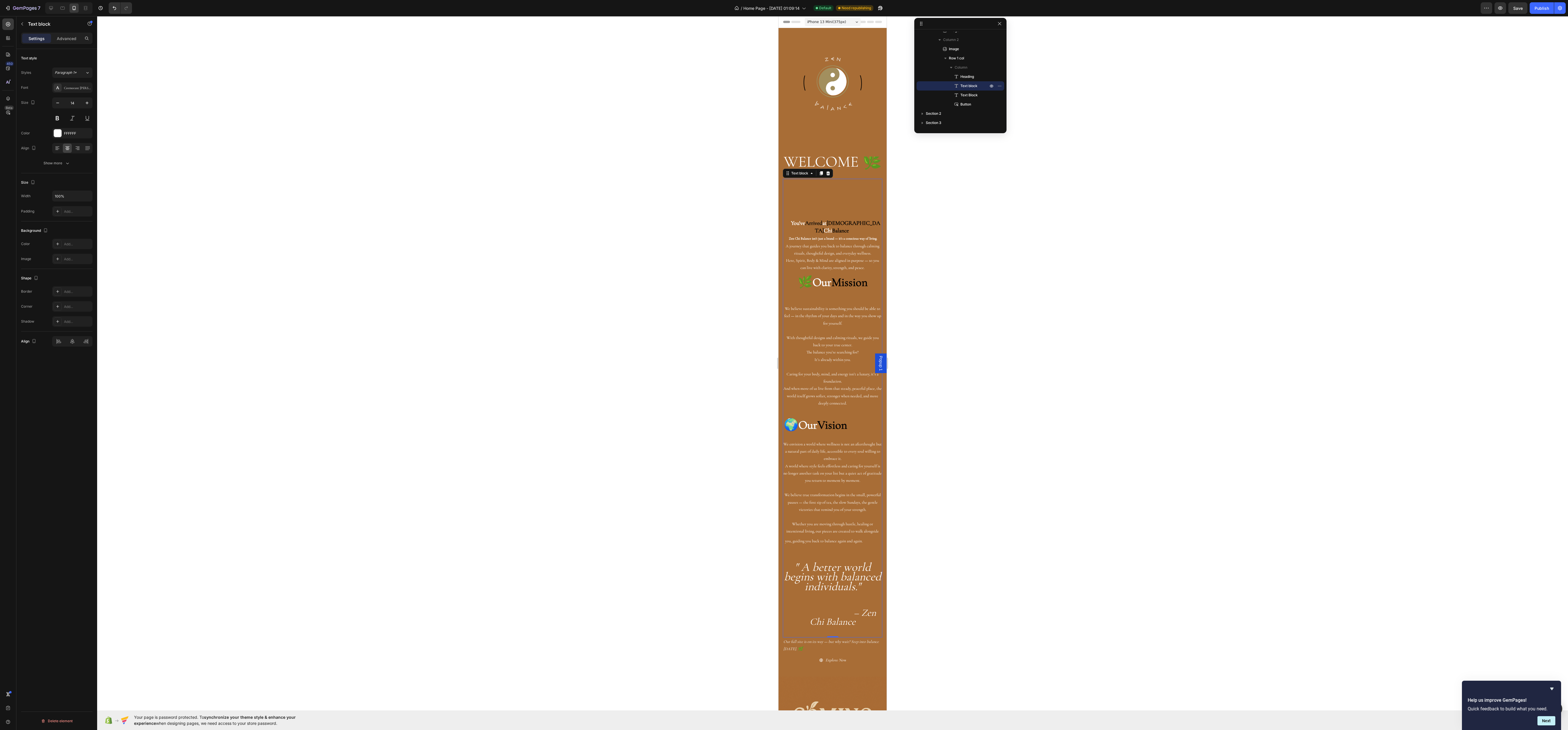
click at [1017, 263] on div at bounding box center [833, 372] width 1471 height 713
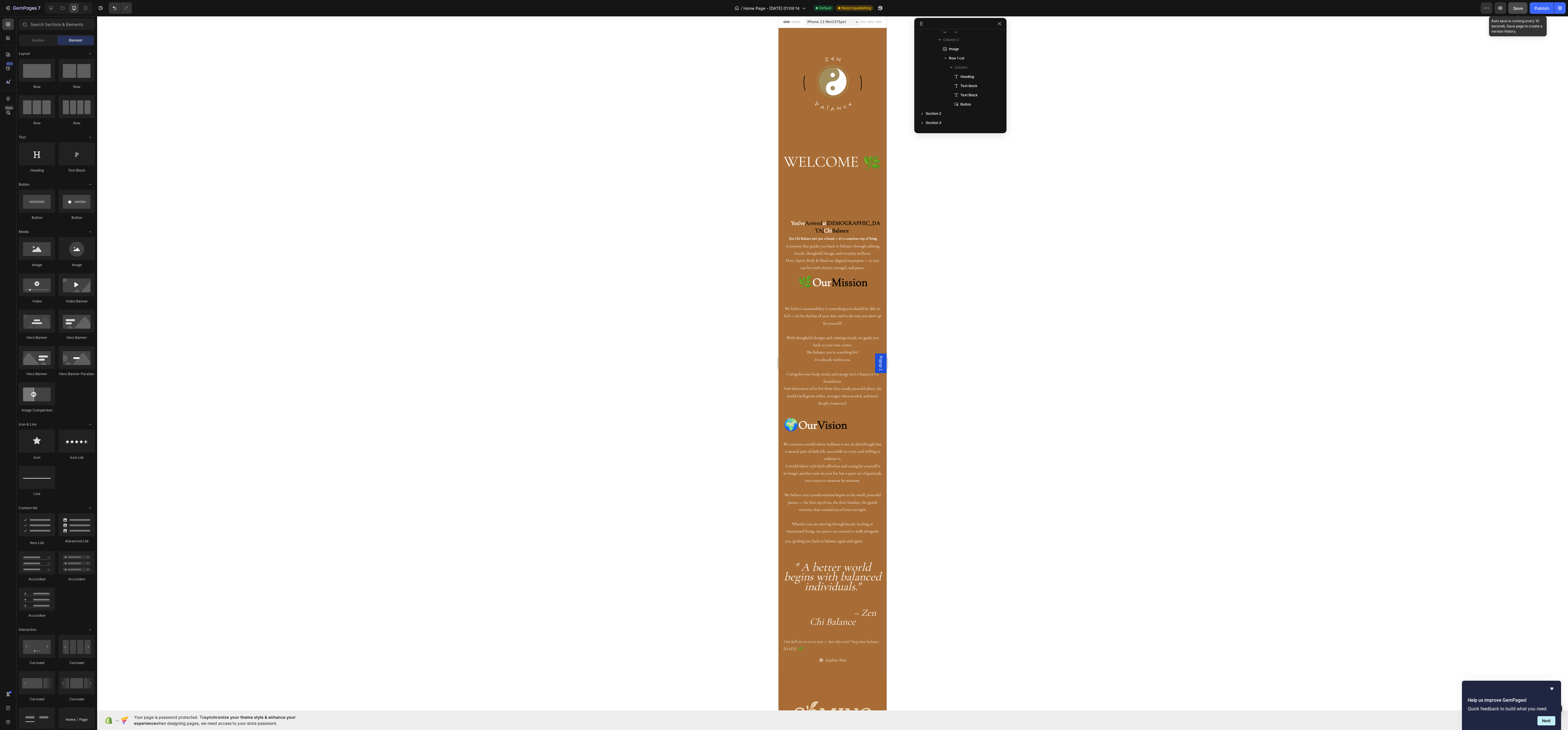
click at [1510, 4] on button "Save" at bounding box center [1517, 8] width 19 height 12
click at [1501, 7] on icon "button" at bounding box center [1500, 7] width 6 height 6
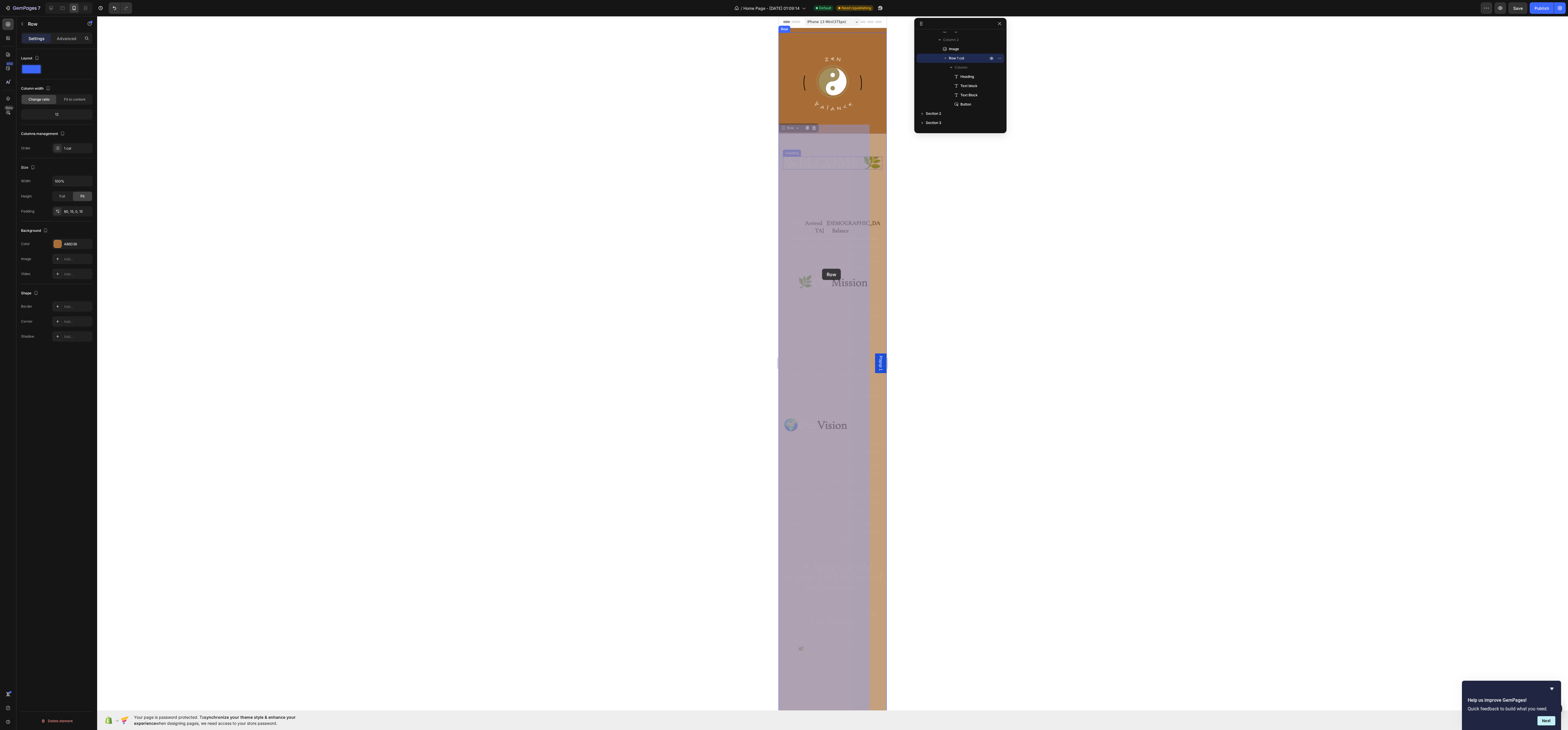
drag, startPoint x: 793, startPoint y: 126, endPoint x: 804, endPoint y: 228, distance: 102.6
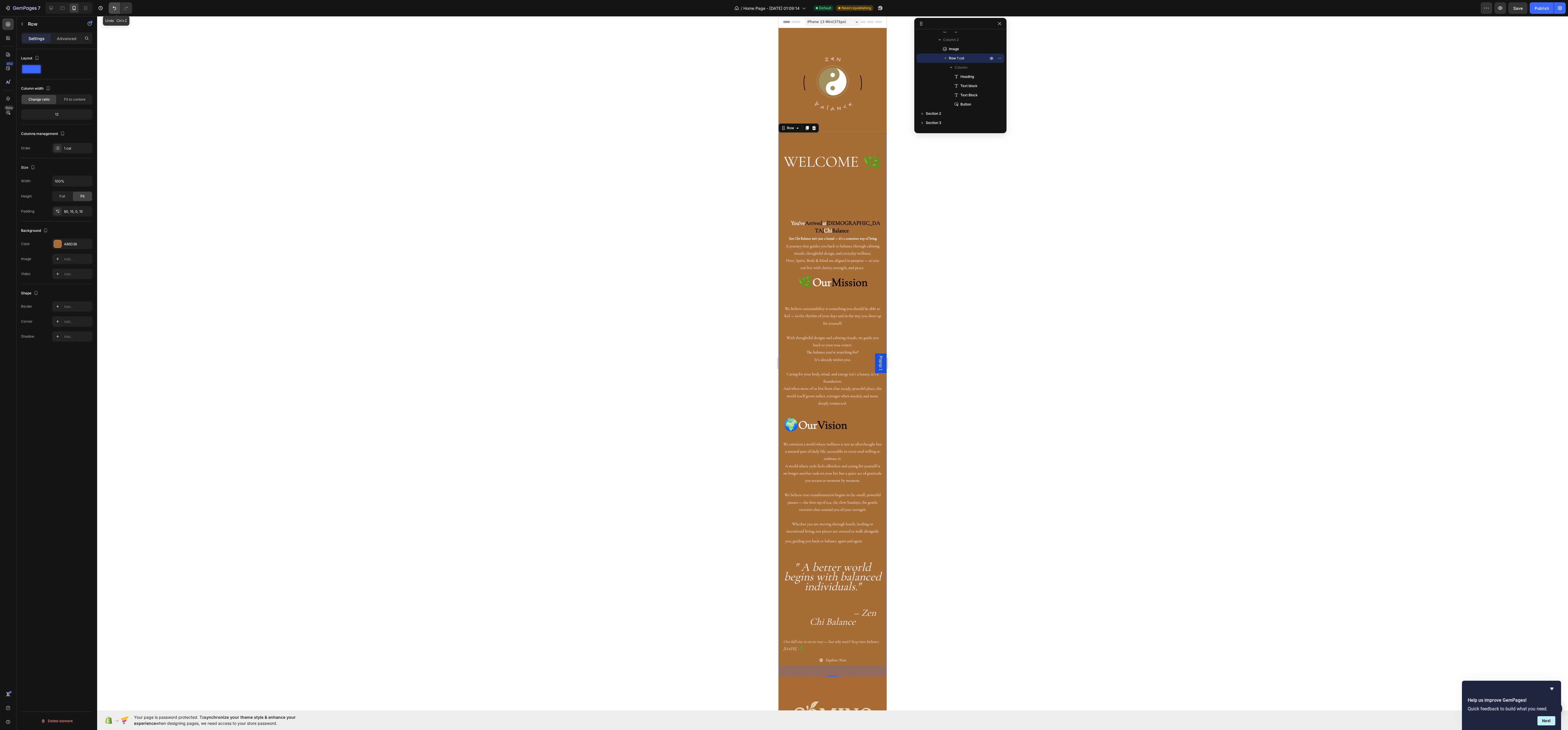
click at [116, 5] on icon "Undo/Redo" at bounding box center [114, 7] width 6 height 6
click at [819, 173] on div "WELCOME 🌿 Heading You've Arrived at Zen Chi Balance Zen Chi Balance isn’t just …" at bounding box center [832, 411] width 100 height 511
click at [781, 136] on div "WELCOME 🌿 Heading You've Arrived at Zen Chi Balance Zen Chi Balance isn’t just …" at bounding box center [832, 400] width 108 height 534
click at [940, 251] on div at bounding box center [833, 372] width 1471 height 713
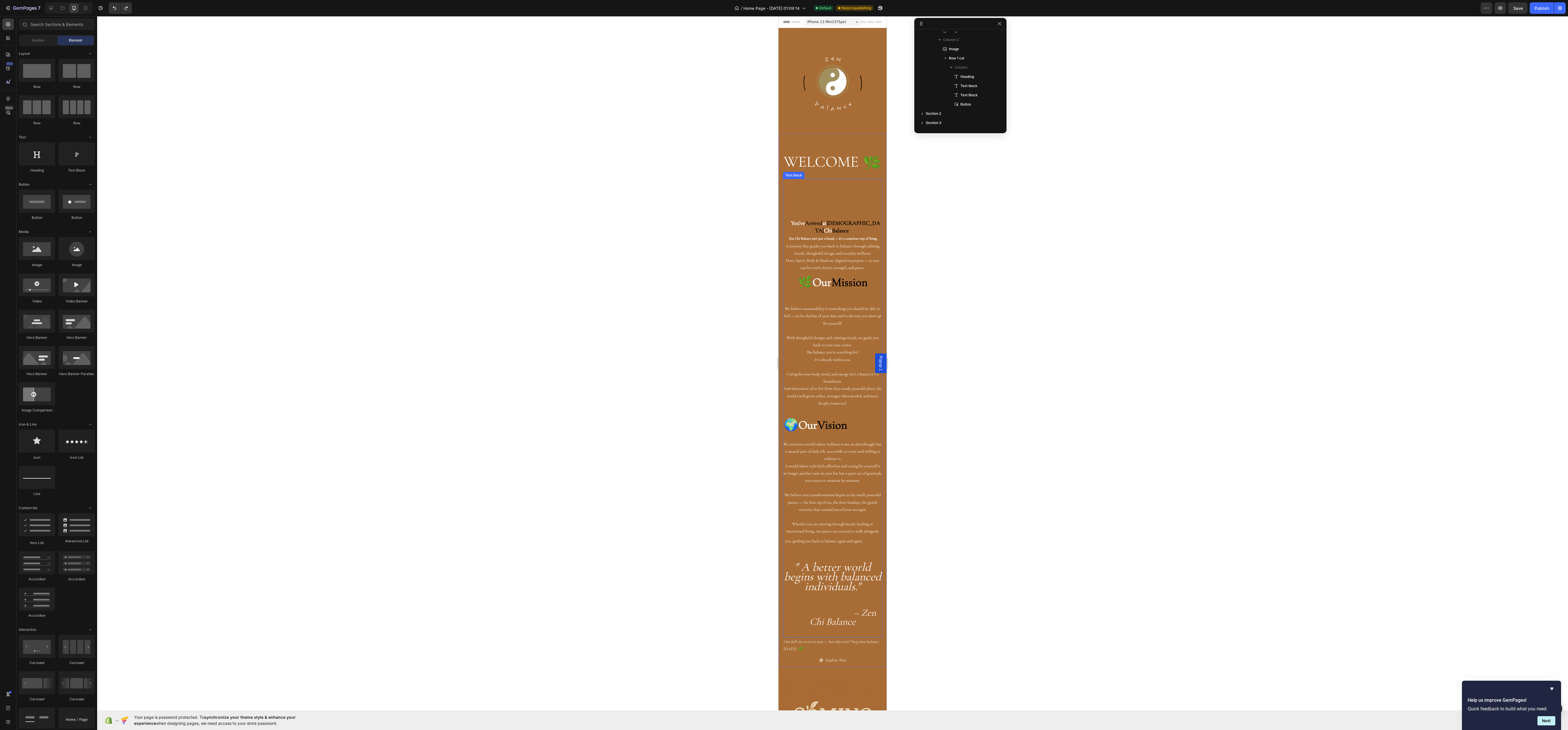
click at [793, 237] on p "Zen Chi Balance isn’t just a brand — it’s a conscious way of living. A journey …" at bounding box center [832, 253] width 98 height 37
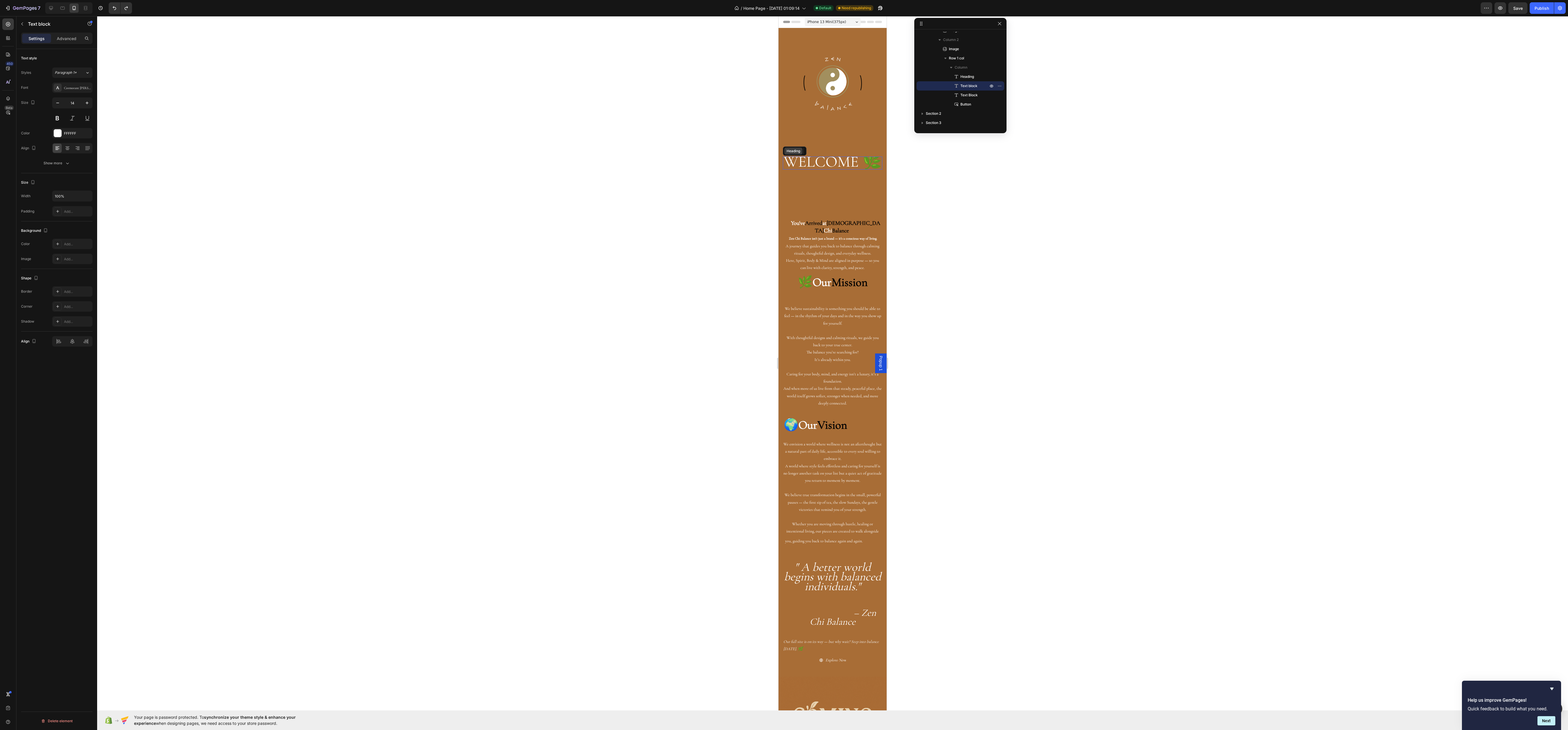
click at [793, 147] on div "Heading" at bounding box center [793, 150] width 18 height 7
click at [842, 133] on div "WELCOME 🌿 Heading Row 1 col Row 2 cols Section 32 You've Arrived at Zen Chi Bal…" at bounding box center [832, 400] width 108 height 534
click at [850, 142] on div "WELCOME 🌿 Heading You've Arrived at Zen Chi Balance Zen Chi Balance isn’t just …" at bounding box center [832, 400] width 108 height 534
click at [816, 363] on p "The balance you’re searching for? It’s already within you." at bounding box center [832, 356] width 98 height 15
click at [70, 146] on div at bounding box center [67, 148] width 9 height 9
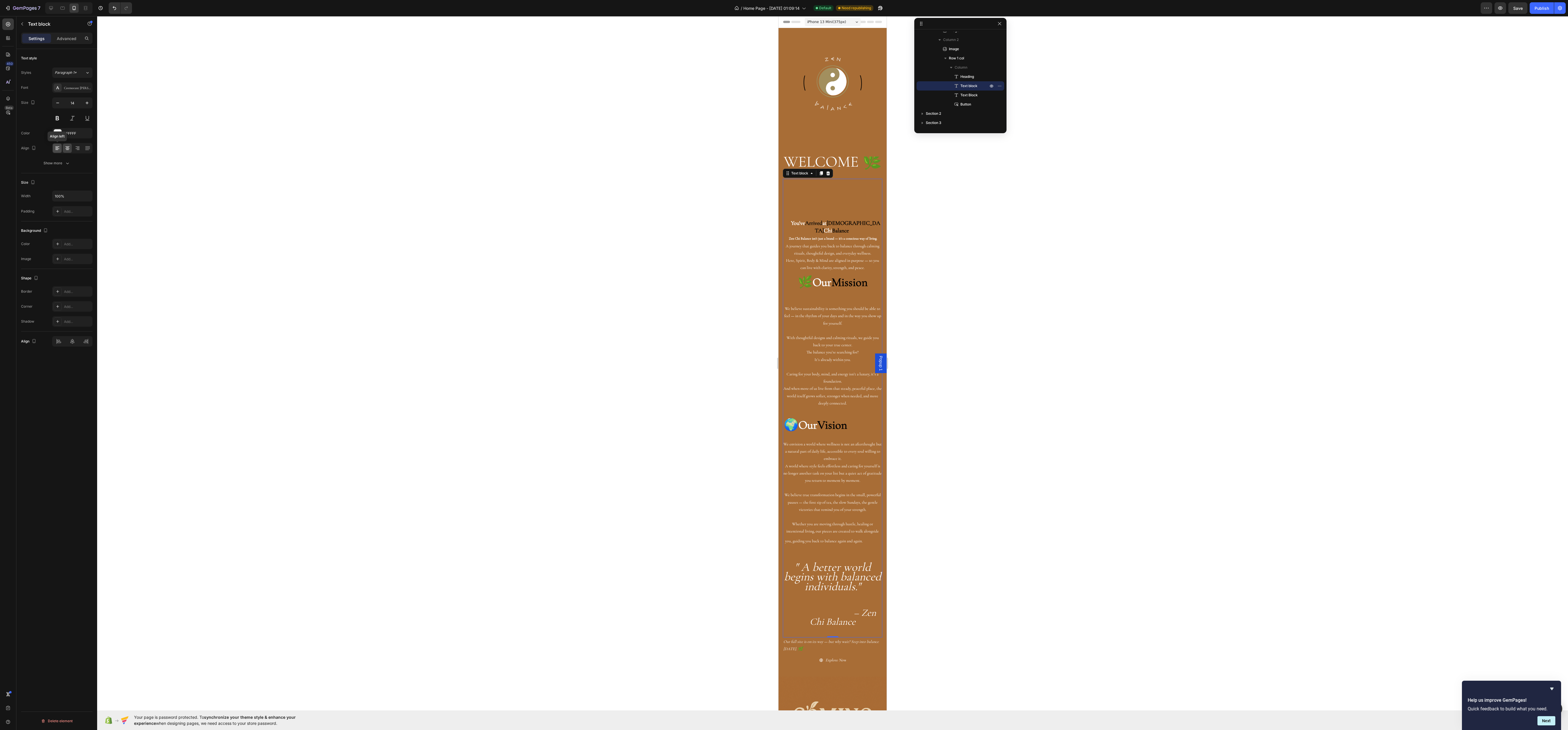
click at [53, 149] on div at bounding box center [57, 148] width 9 height 9
click at [57, 148] on icon at bounding box center [57, 147] width 3 height 1
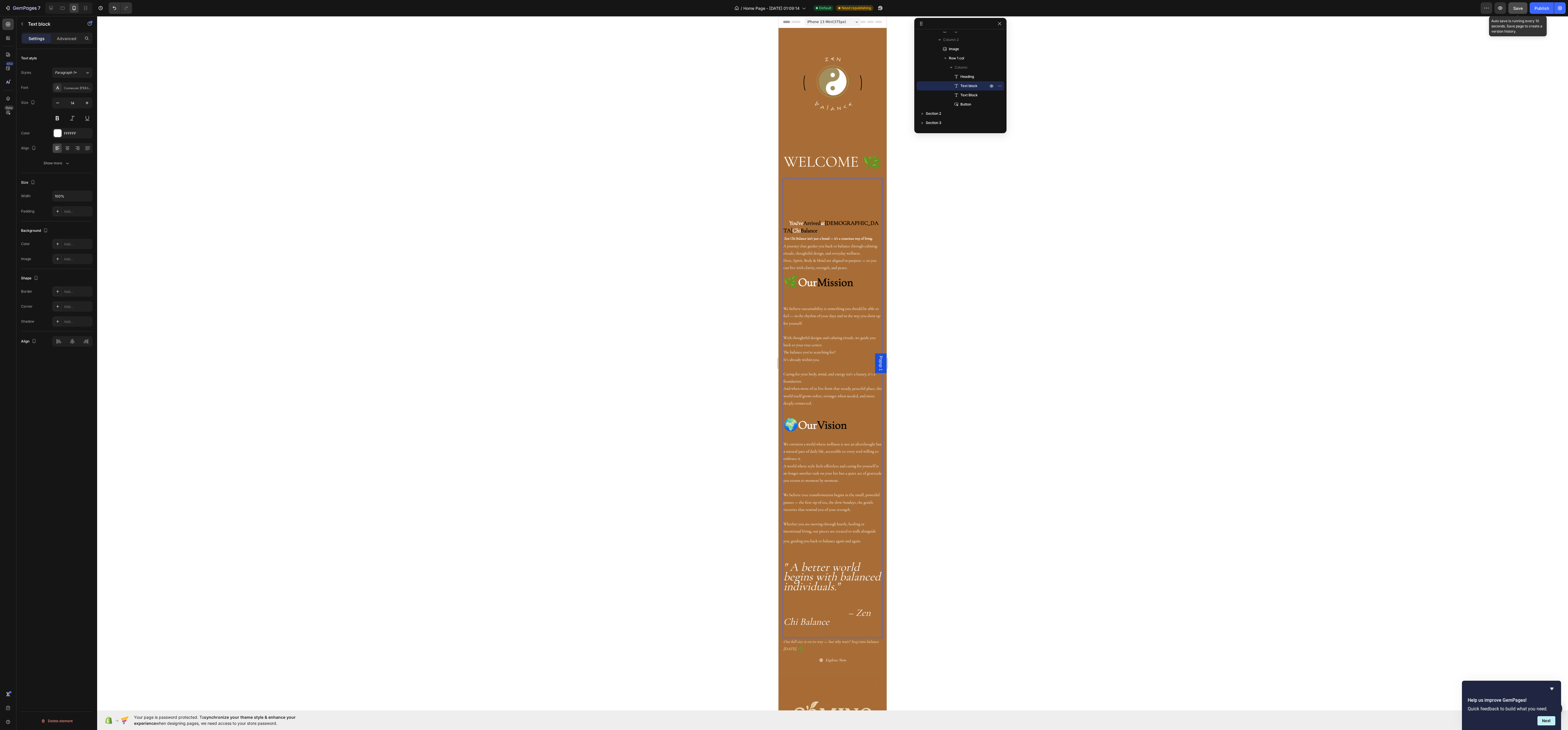
click at [1523, 8] on button "Save" at bounding box center [1517, 8] width 19 height 12
click at [1498, 7] on icon "button" at bounding box center [1500, 7] width 6 height 6
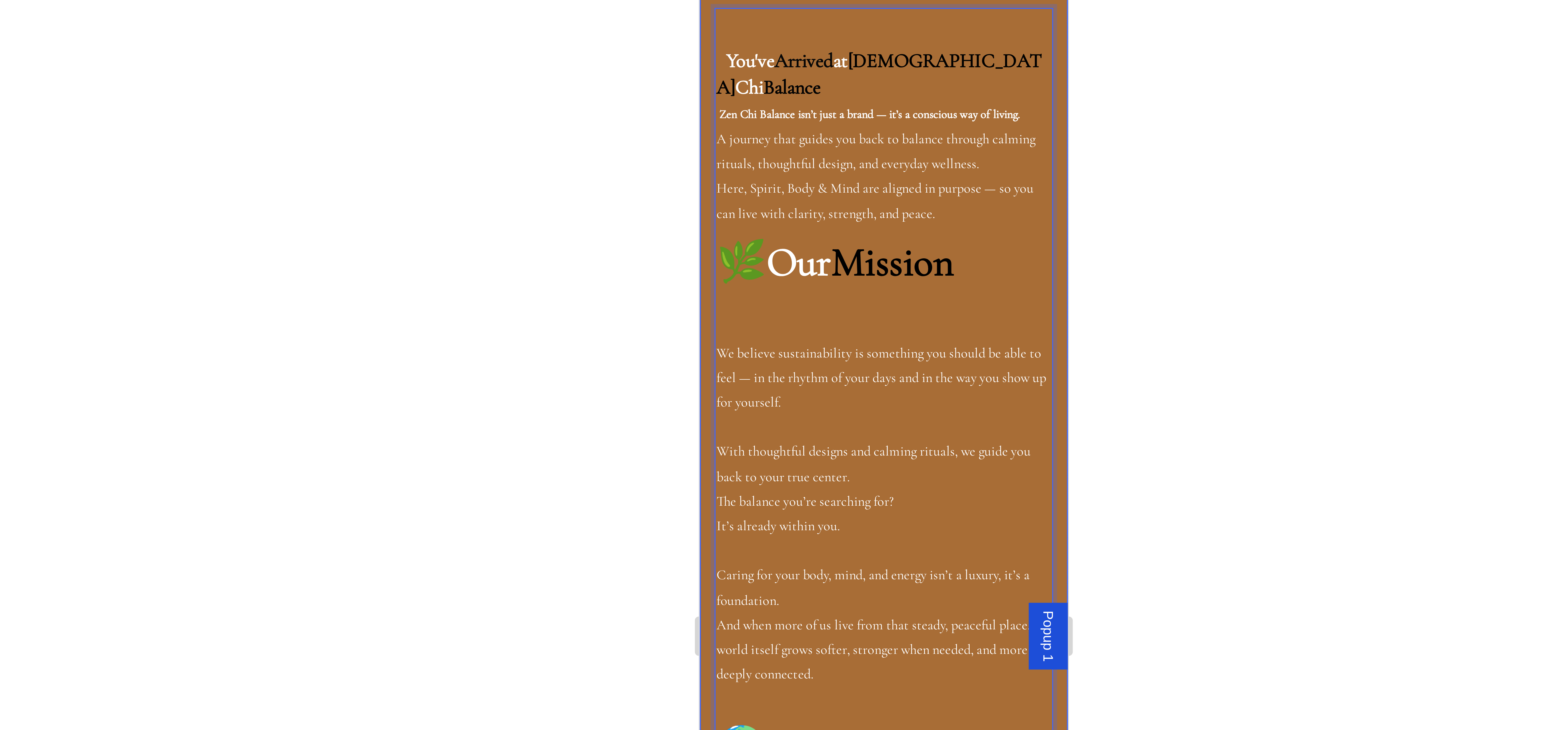
drag, startPoint x: 712, startPoint y: -264, endPoint x: 787, endPoint y: -243, distance: 77.9
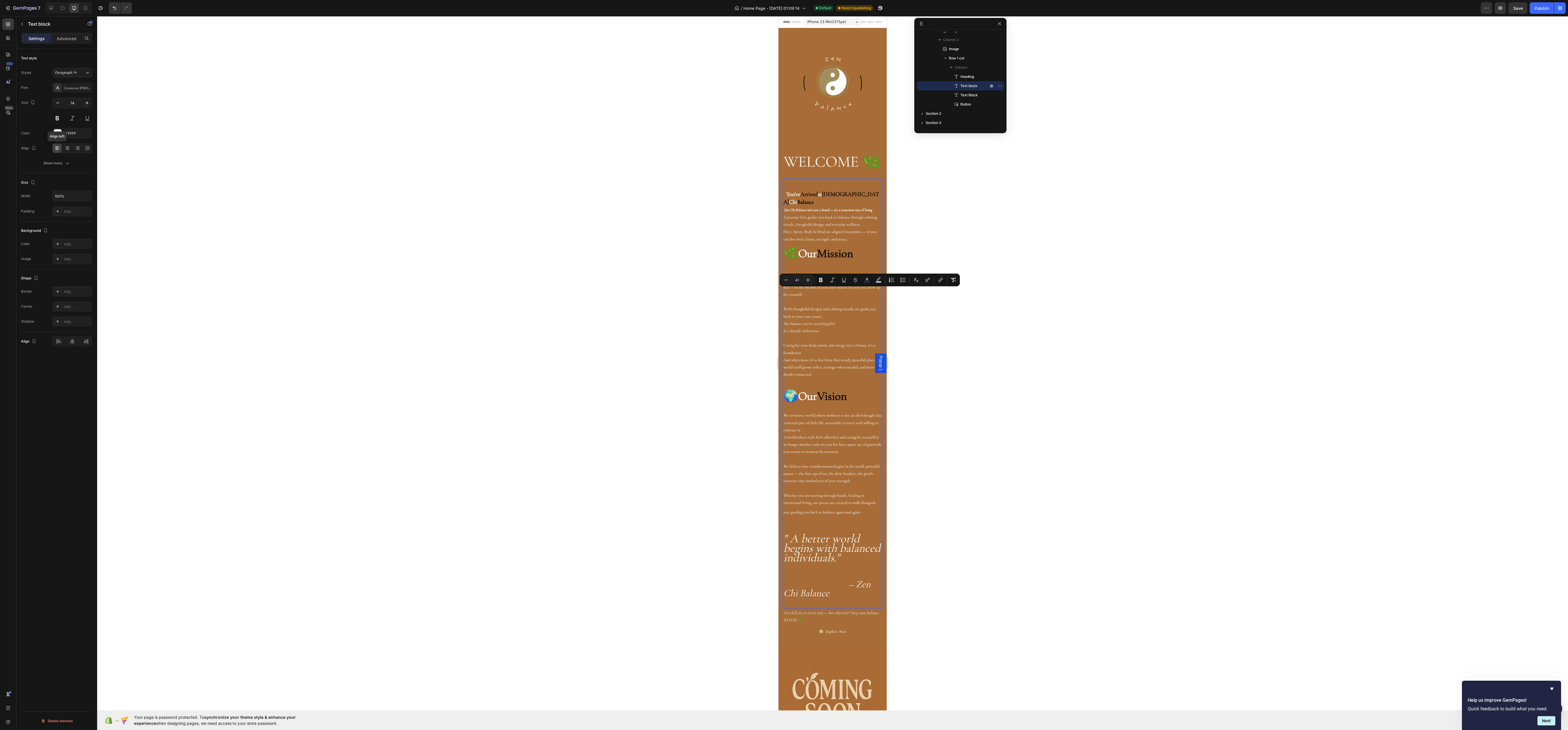
click at [57, 151] on icon at bounding box center [57, 148] width 6 height 6
click at [798, 260] on span "🌿" at bounding box center [790, 254] width 15 height 15
click at [782, 311] on div "WELCOME 🌿 Heading You've Arrived at Zen Chi Balance Zen Chi Balance isn’t just …" at bounding box center [832, 386] width 108 height 505
click at [783, 260] on span "🌿" at bounding box center [790, 254] width 15 height 15
drag, startPoint x: 793, startPoint y: 316, endPoint x: 806, endPoint y: 312, distance: 13.6
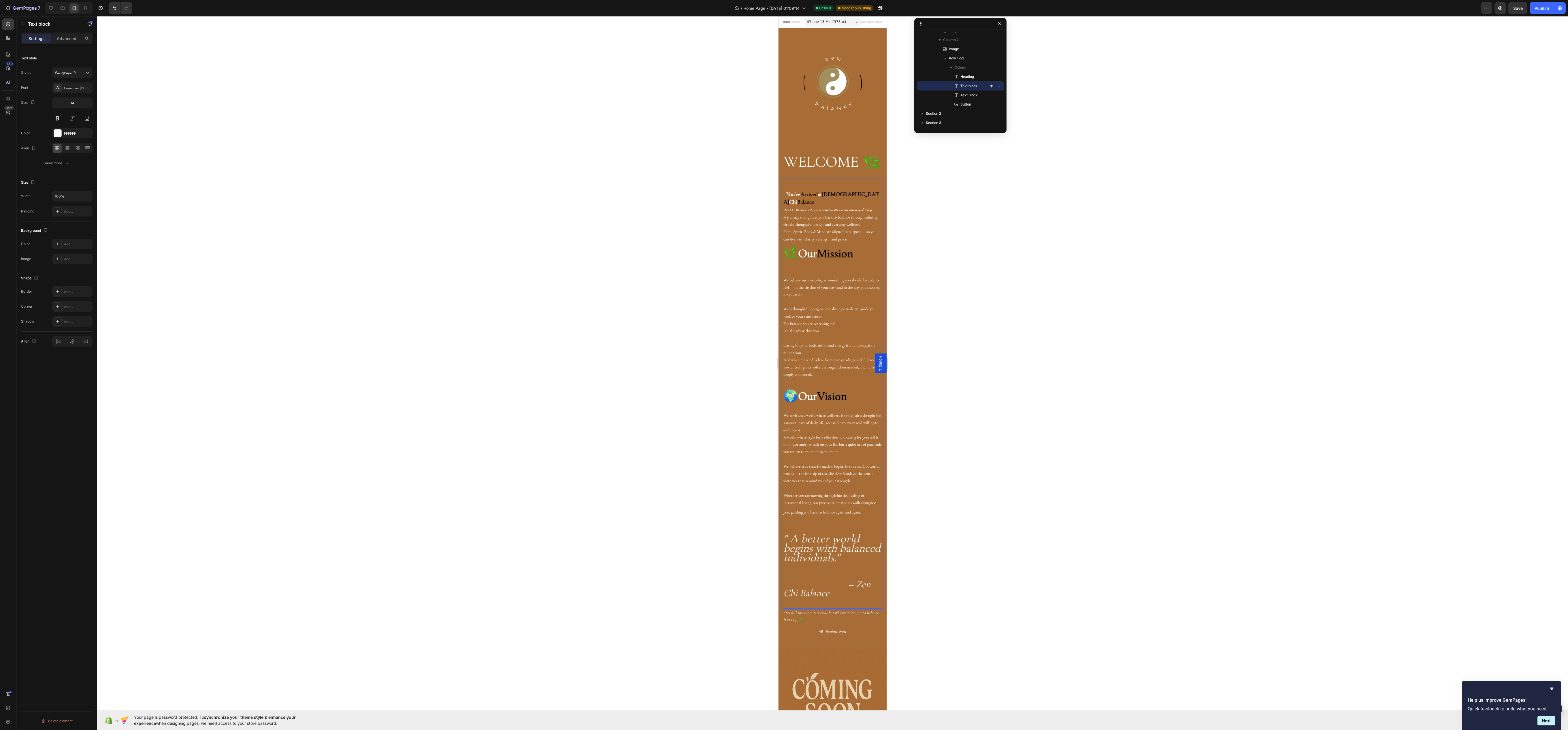
click at [794, 260] on span "🌿" at bounding box center [790, 254] width 15 height 15
click at [812, 260] on strong "Our" at bounding box center [807, 254] width 19 height 15
click at [836, 164] on h3 "WELCOME 🌿" at bounding box center [832, 163] width 100 height 13
click at [806, 260] on strong "Our" at bounding box center [807, 254] width 19 height 15
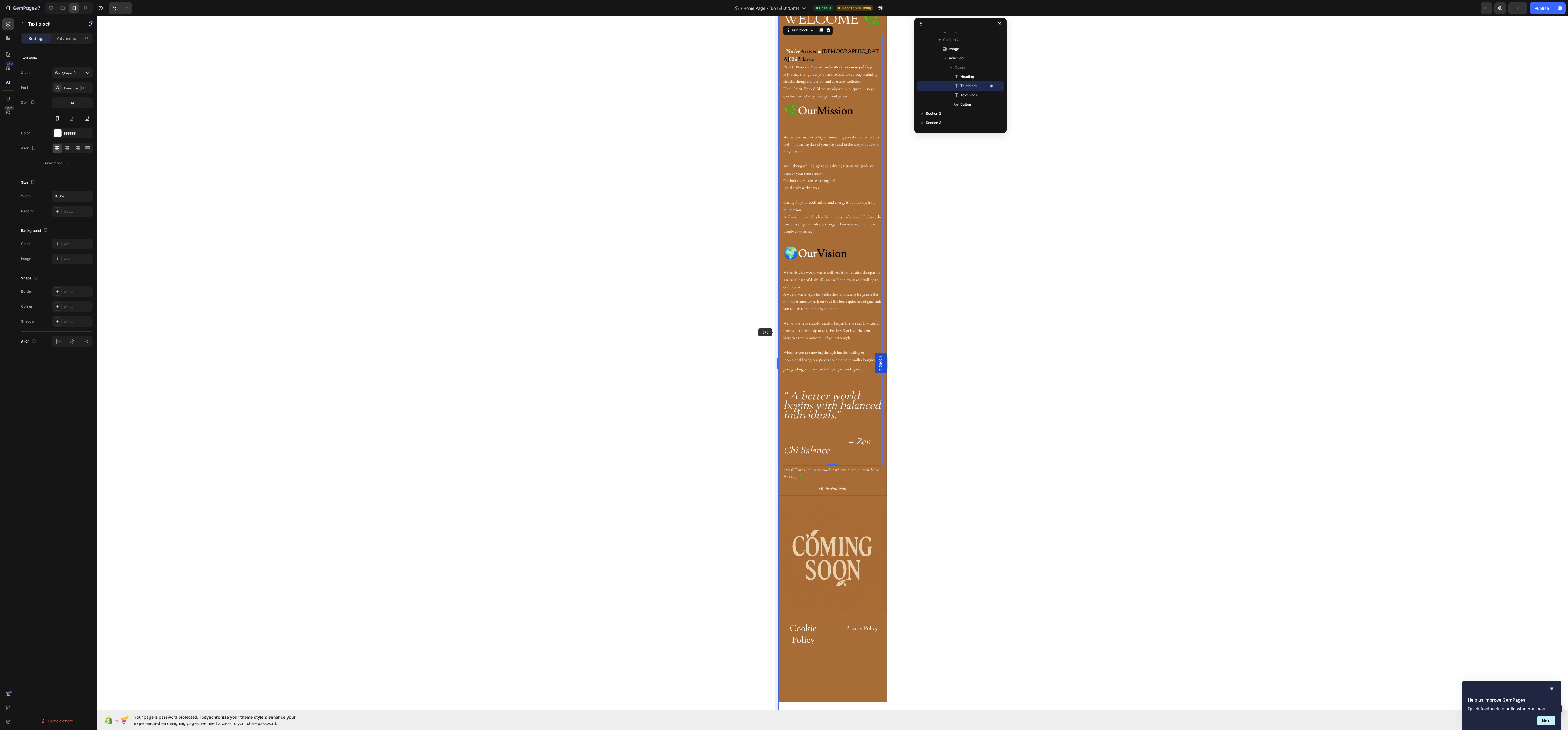
scroll to position [142, 0]
click at [798, 119] on span "🌿" at bounding box center [790, 112] width 15 height 15
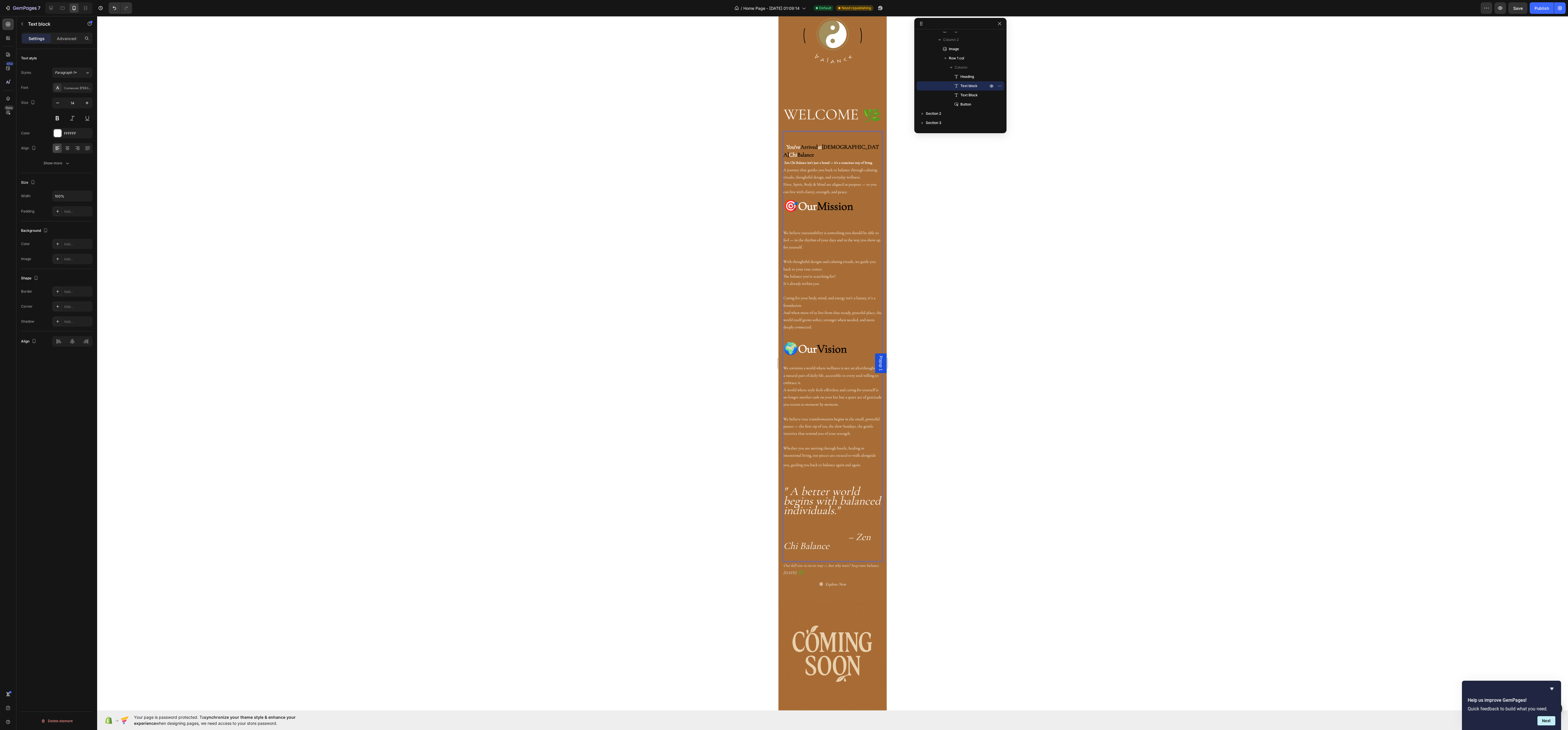
scroll to position [0, 0]
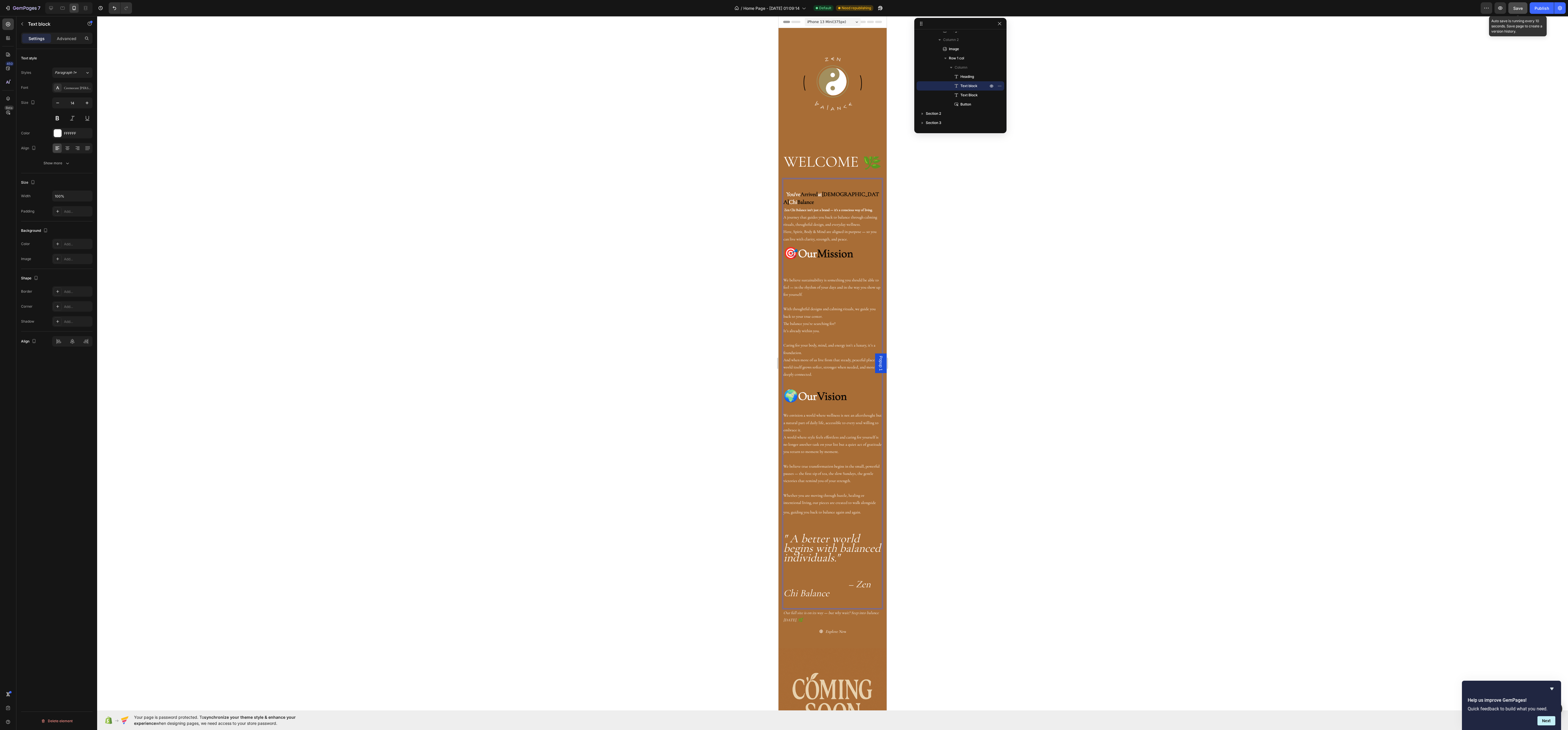
drag, startPoint x: 1525, startPoint y: 9, endPoint x: 1508, endPoint y: 9, distance: 17.0
click at [1517, 9] on button "Save" at bounding box center [1517, 8] width 19 height 12
click at [1499, 9] on icon "button" at bounding box center [1500, 8] width 4 height 4
click at [67, 6] on div at bounding box center [62, 8] width 9 height 9
type input "16"
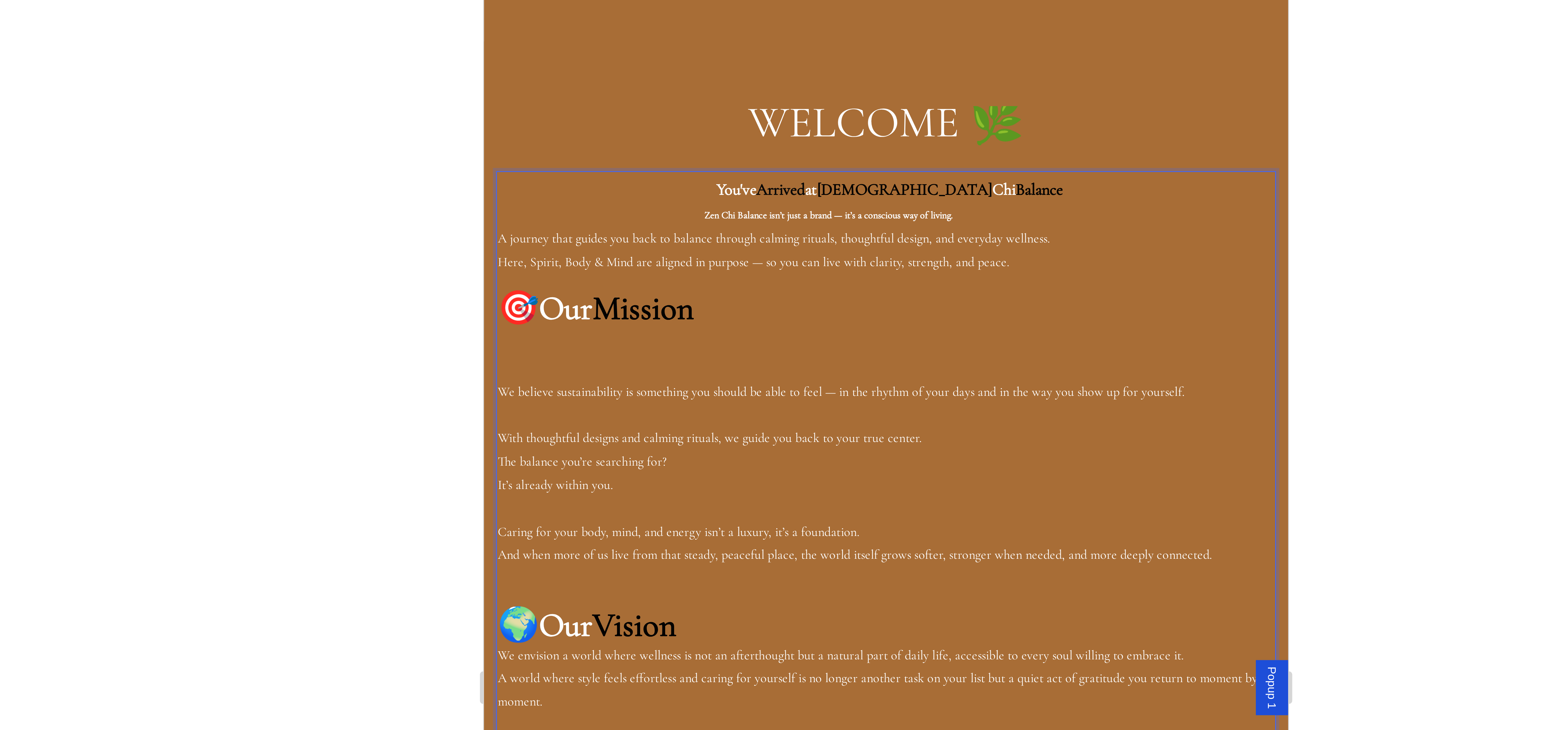
drag, startPoint x: 599, startPoint y: -67, endPoint x: 485, endPoint y: -67, distance: 114.0
click at [485, 0] on div "WELCOME 🌿 Heading You've Arrived at Zen Chi Balance Zen Chi Balance isn’t just …" at bounding box center [627, 7] width 286 height 356
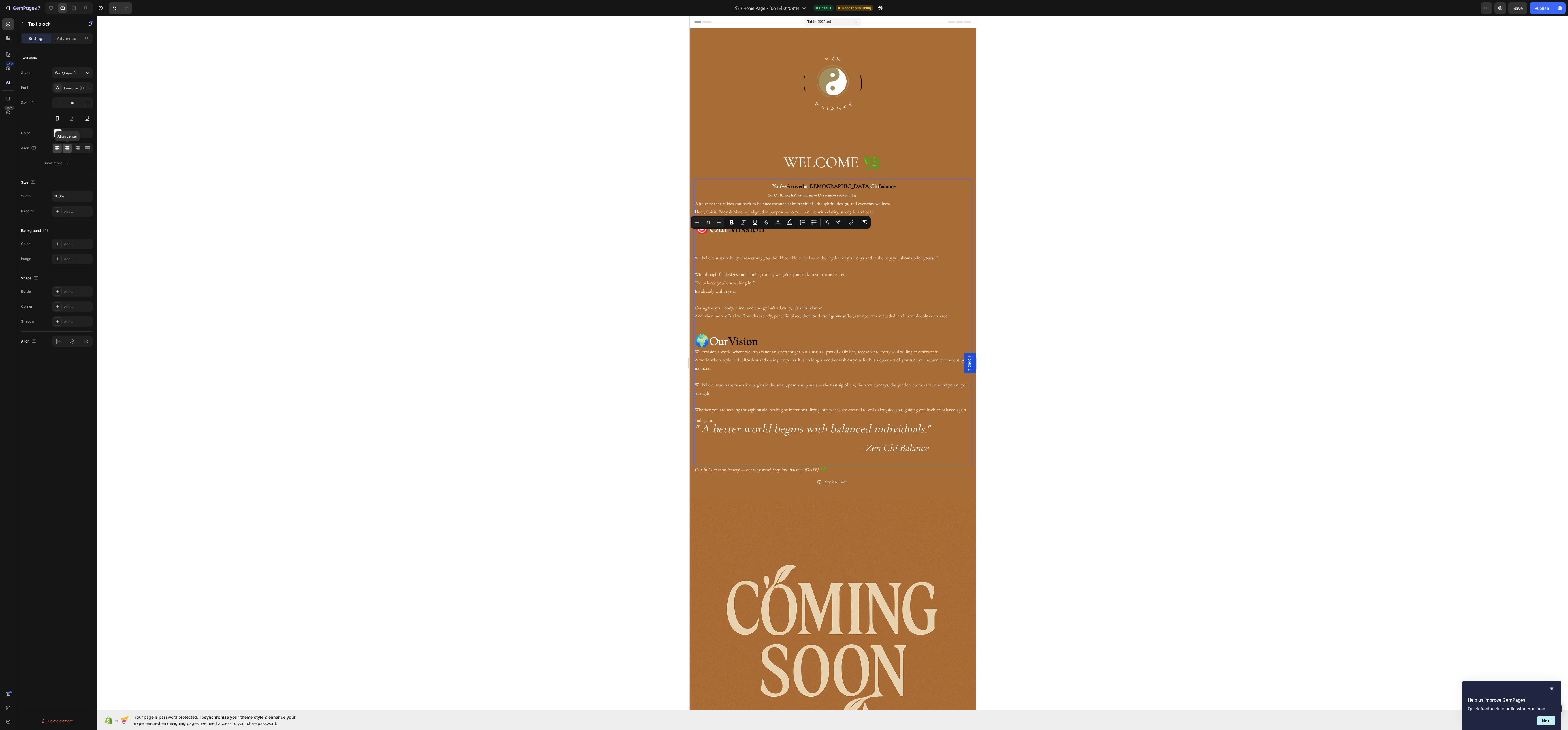
click at [67, 153] on div at bounding box center [67, 148] width 9 height 9
click at [806, 183] on strong "Rich Text Editor. Editing area: main" at bounding box center [770, 184] width 78 height 15
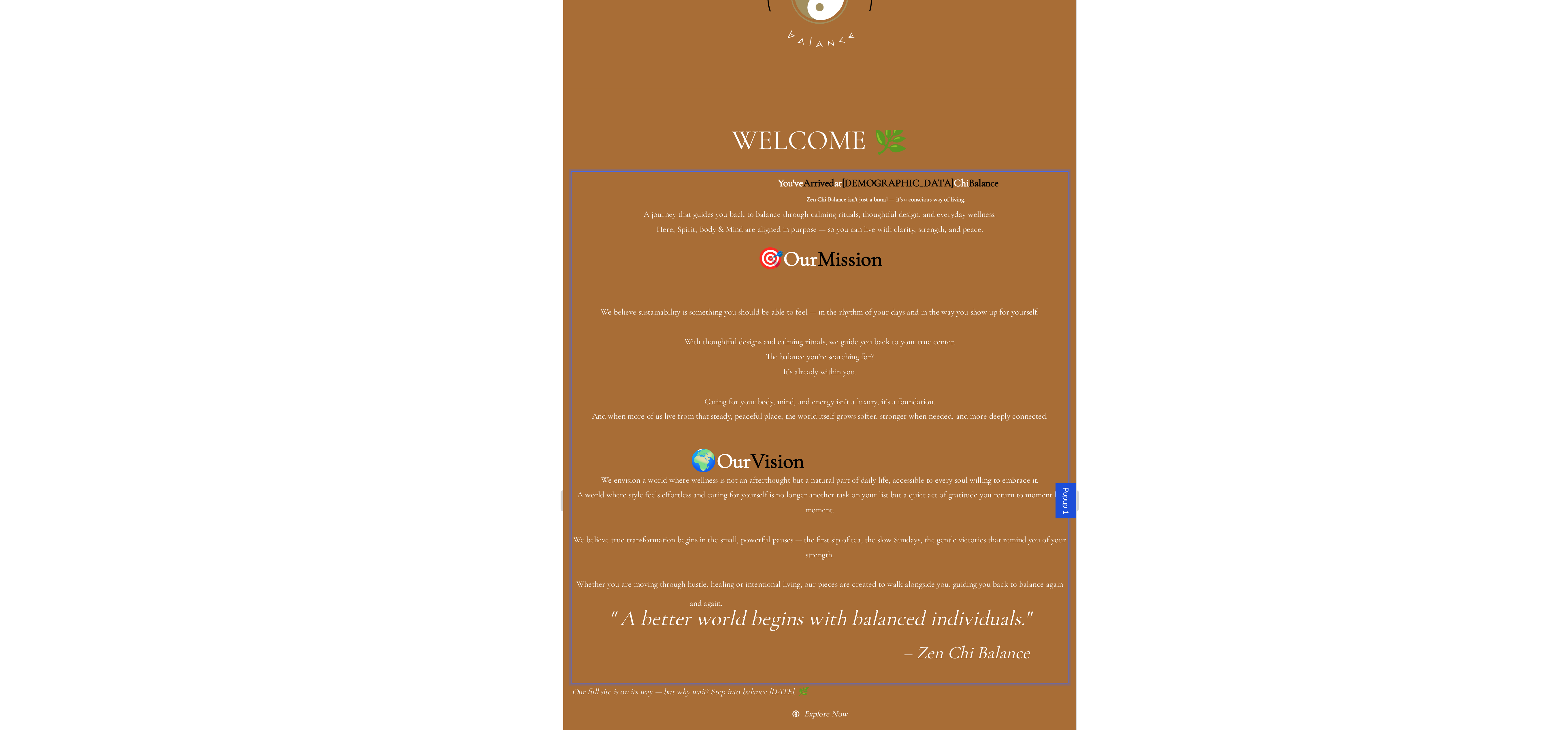
click at [682, 48] on strong "Rich Text Editor. Editing area: main" at bounding box center [643, 46] width 78 height 15
click at [683, 61] on p "Zen Chi Balance isn’t just a brand — it’s a conscious way of living. A journey …" at bounding box center [705, 65] width 276 height 25
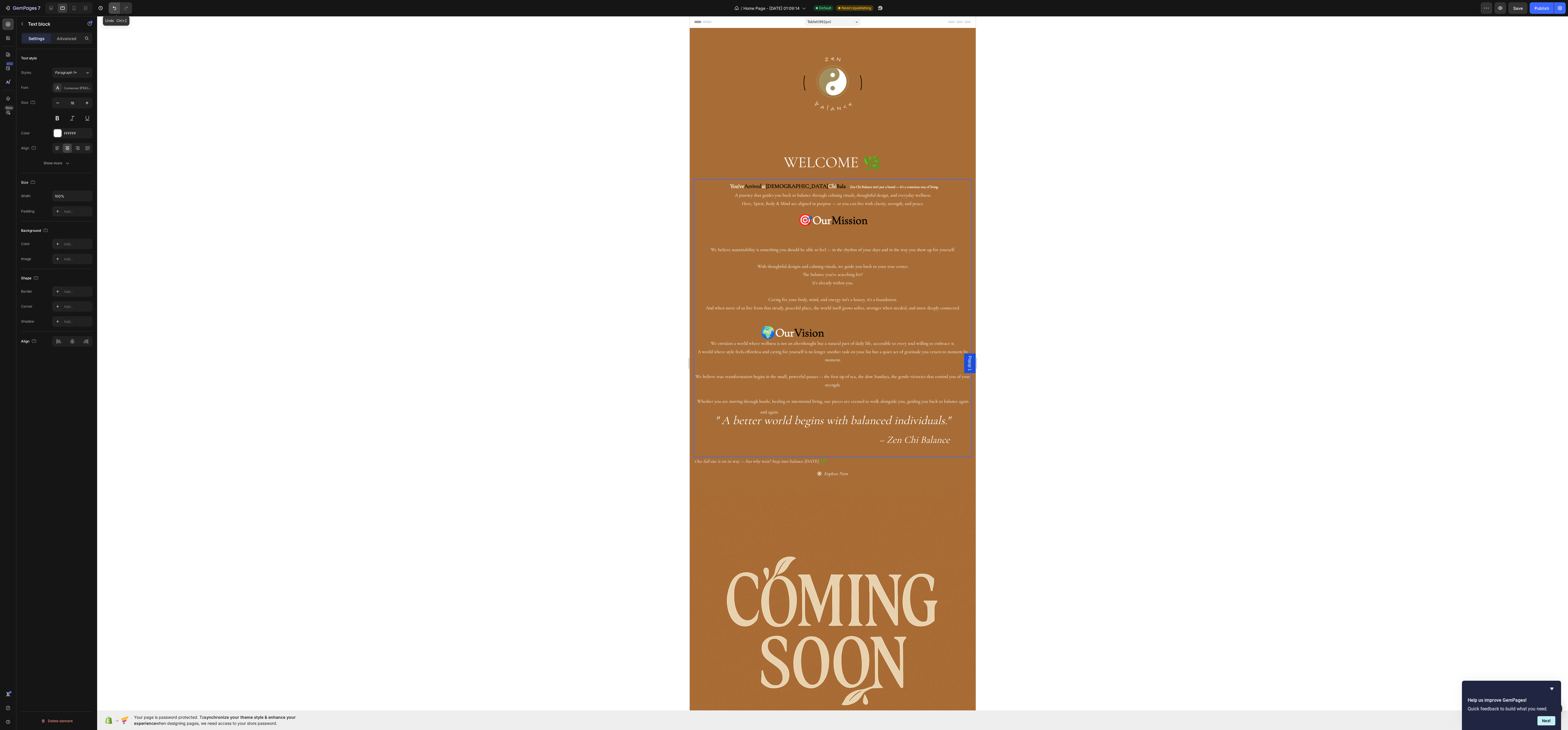
click at [116, 5] on icon "Undo/Redo" at bounding box center [114, 7] width 6 height 6
click at [449, 0] on div "7 Undo Ctrl+Z / Home Page - [DATE] 01:09:14 Default Need republishing Preview S…" at bounding box center [784, 0] width 1568 height 0
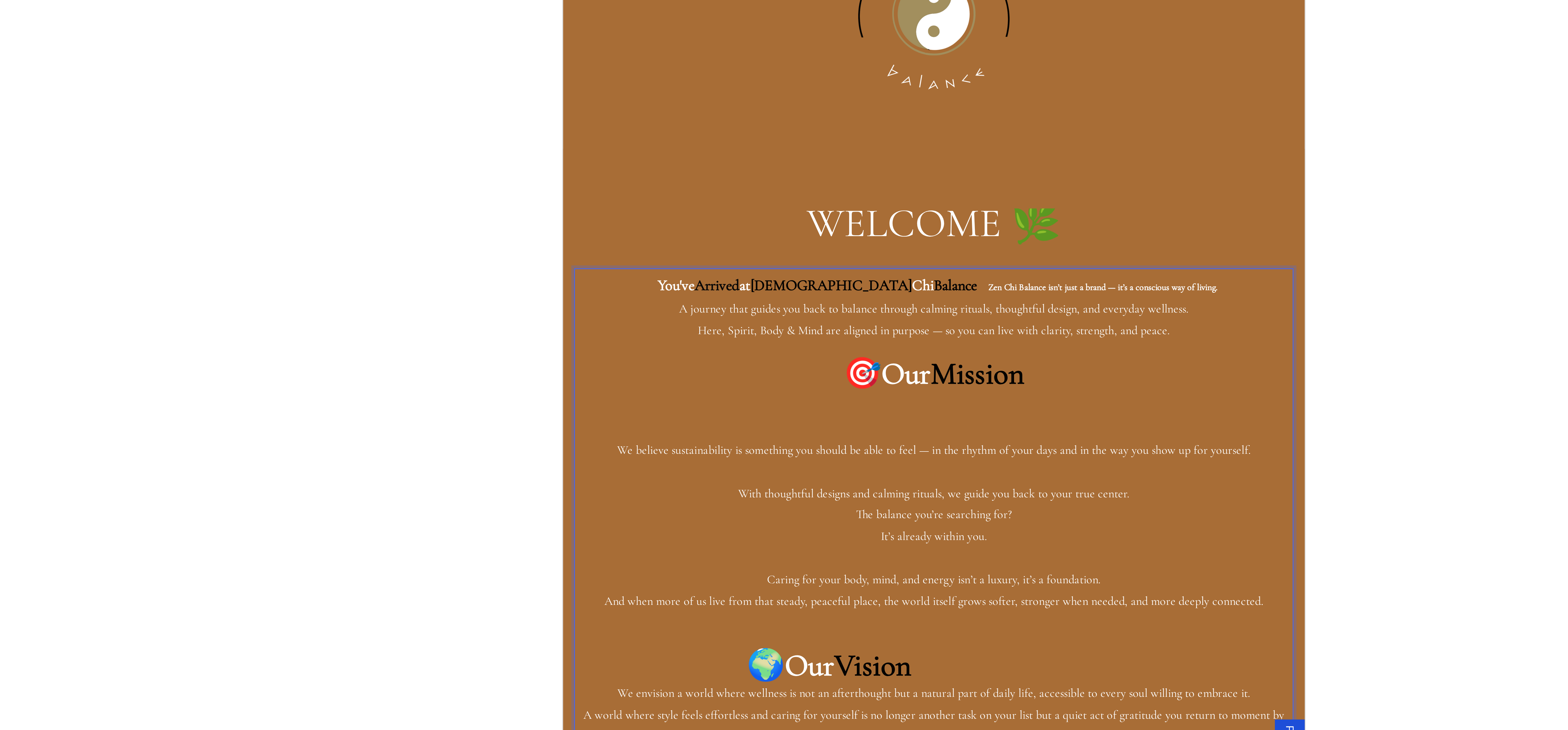
click at [731, 23] on p "You've Arrived at Zen Chi Balance Zen Chi Balance isn’t just a brand — it’s a c…" at bounding box center [705, 22] width 276 height 28
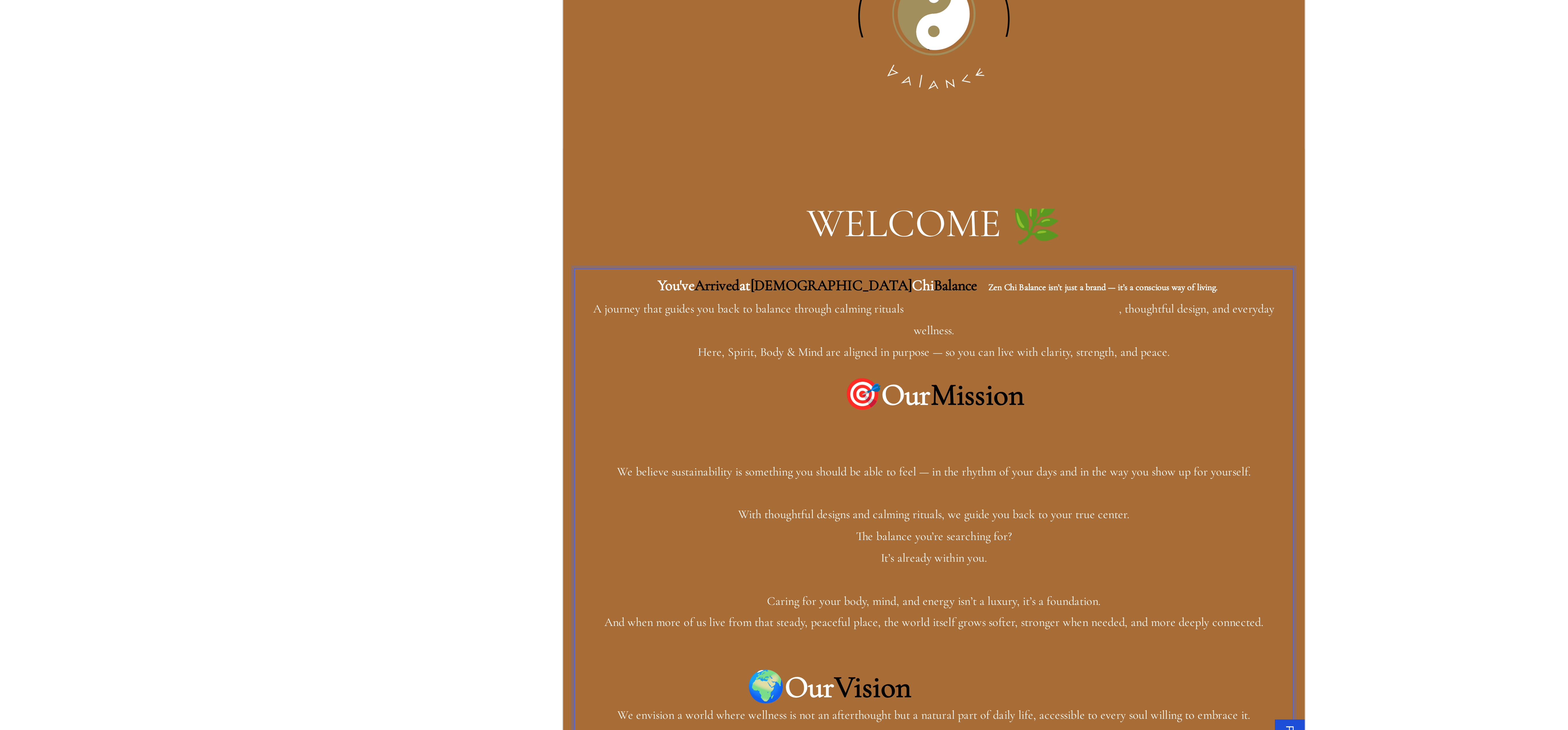
click at [700, 91] on p "We believe sustainability is something you should be able to feel — in the rhyt…" at bounding box center [705, 87] width 276 height 9
click at [796, 24] on p "You've Arrived at Zen Chi Balance Zen Chi Balance isn’t just a brand — it’s a c…" at bounding box center [705, 26] width 276 height 35
click at [799, 26] on p "You've Arrived at Zen Chi Balance Zen Chi Balance isn’t just a brand — it’s a c…" at bounding box center [705, 26] width 276 height 35
click at [798, 26] on p "You've Arrived at Zen Chi Balance Zen Chi Balance isn’t just a brand — it’s a c…" at bounding box center [705, 26] width 276 height 35
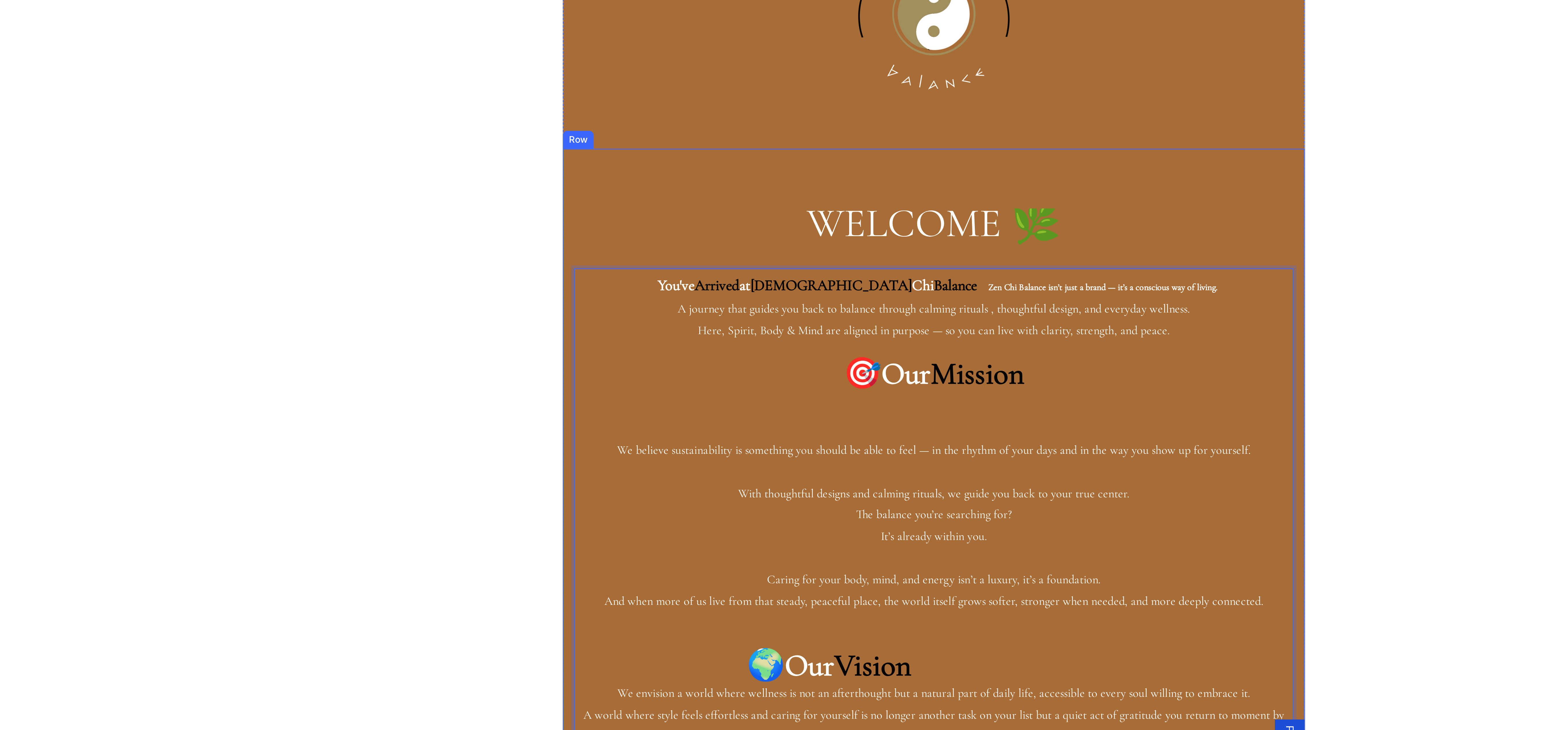
click at [768, 3] on div "WELCOME 🌿 Heading You've Arrived at Zen Chi Balance Zen Chi Balance isn’t just …" at bounding box center [705, 147] width 278 height 325
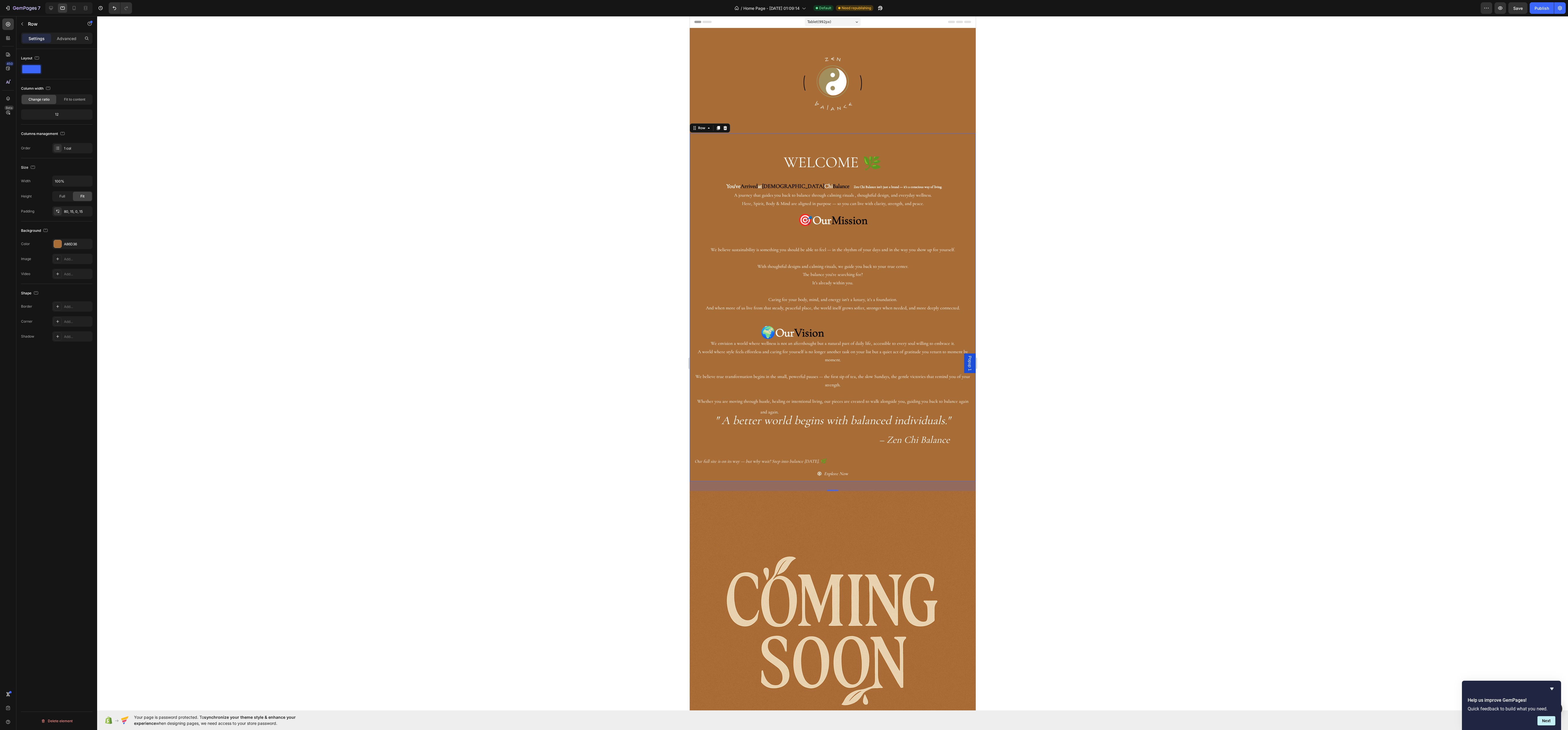
drag, startPoint x: 592, startPoint y: 62, endPoint x: 311, endPoint y: 163, distance: 298.6
drag, startPoint x: 311, startPoint y: 163, endPoint x: 1234, endPoint y: 275, distance: 929.8
click at [1235, 277] on div at bounding box center [833, 372] width 1471 height 713
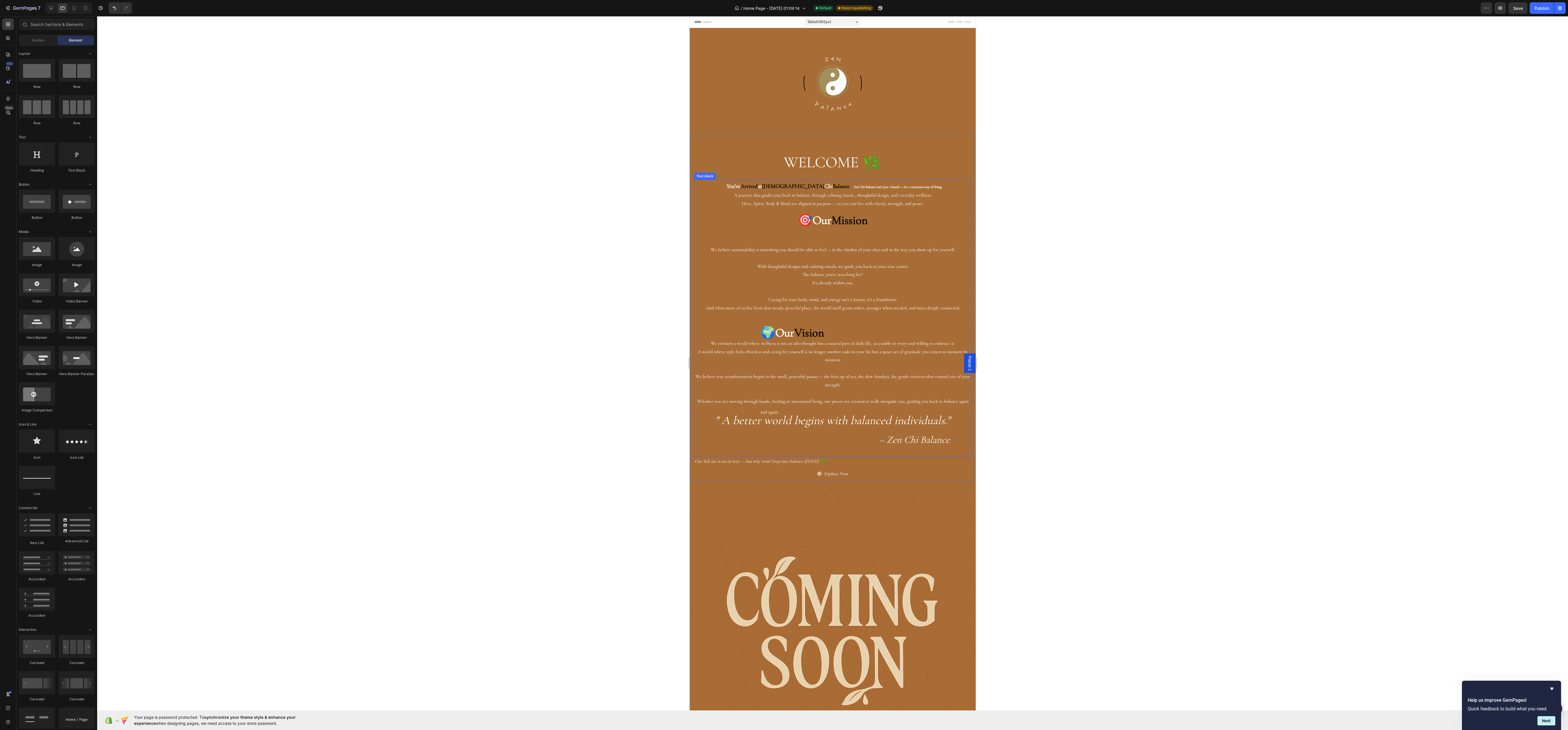
click at [725, 190] on p "You've Arrived at Zen Chi Balance Zen Chi Balance isn’t just a brand — it’s a c…" at bounding box center [833, 194] width 276 height 28
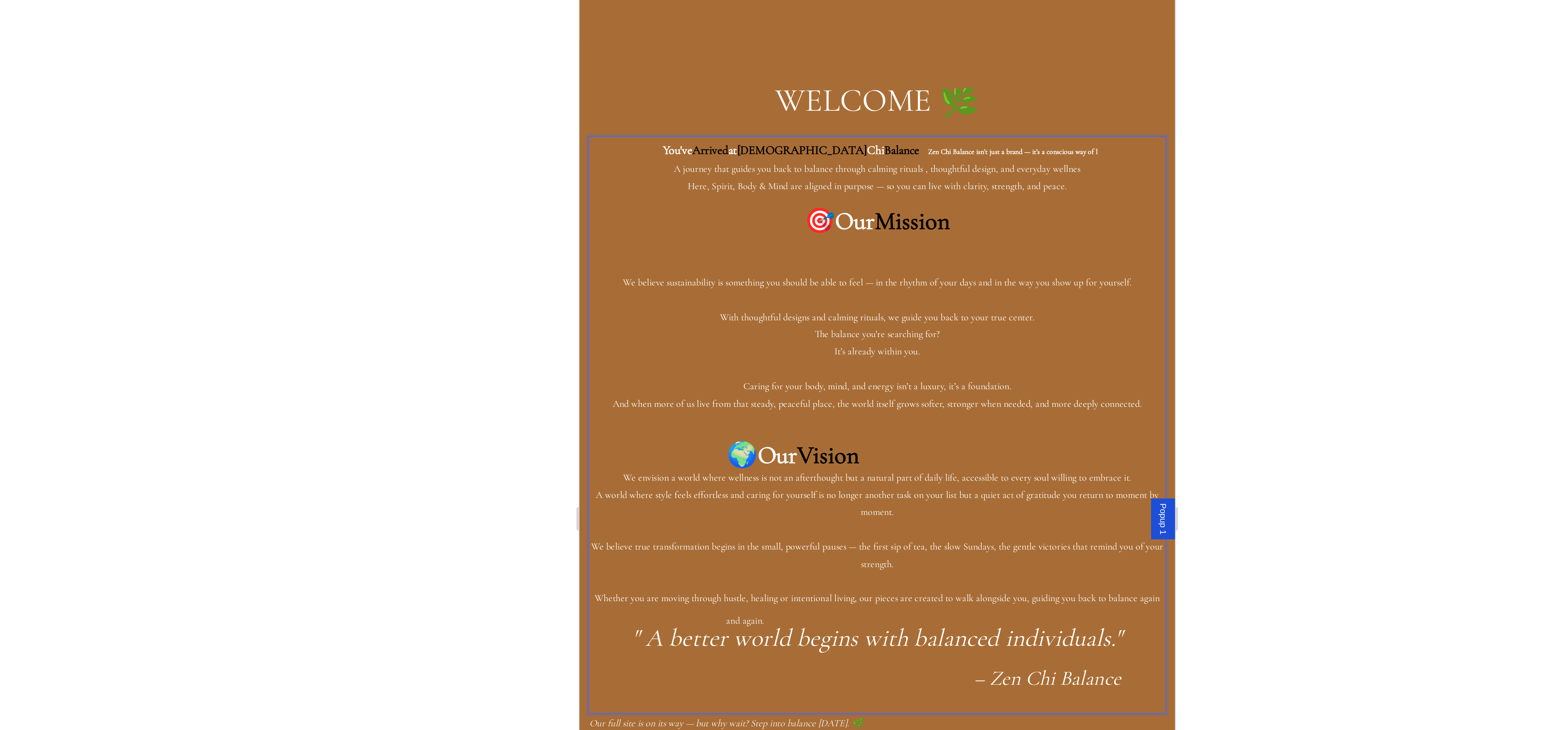
click at [719, 91] on p "Caring for your body, mind, and energy isn’t a luxury, it’s a foundation. And w…" at bounding box center [722, 83] width 276 height 17
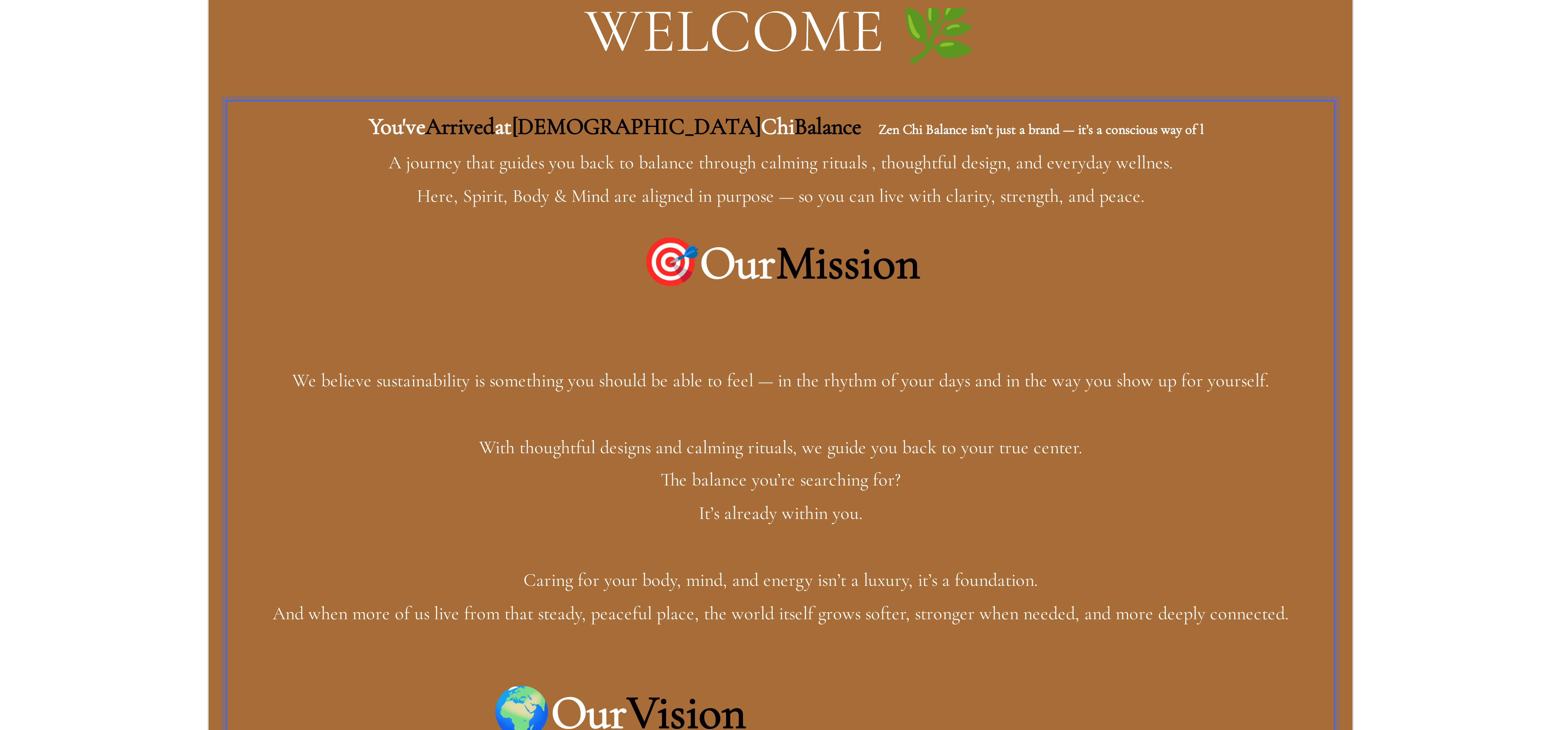
drag, startPoint x: 344, startPoint y: -383, endPoint x: 410, endPoint y: -382, distance: 66.0
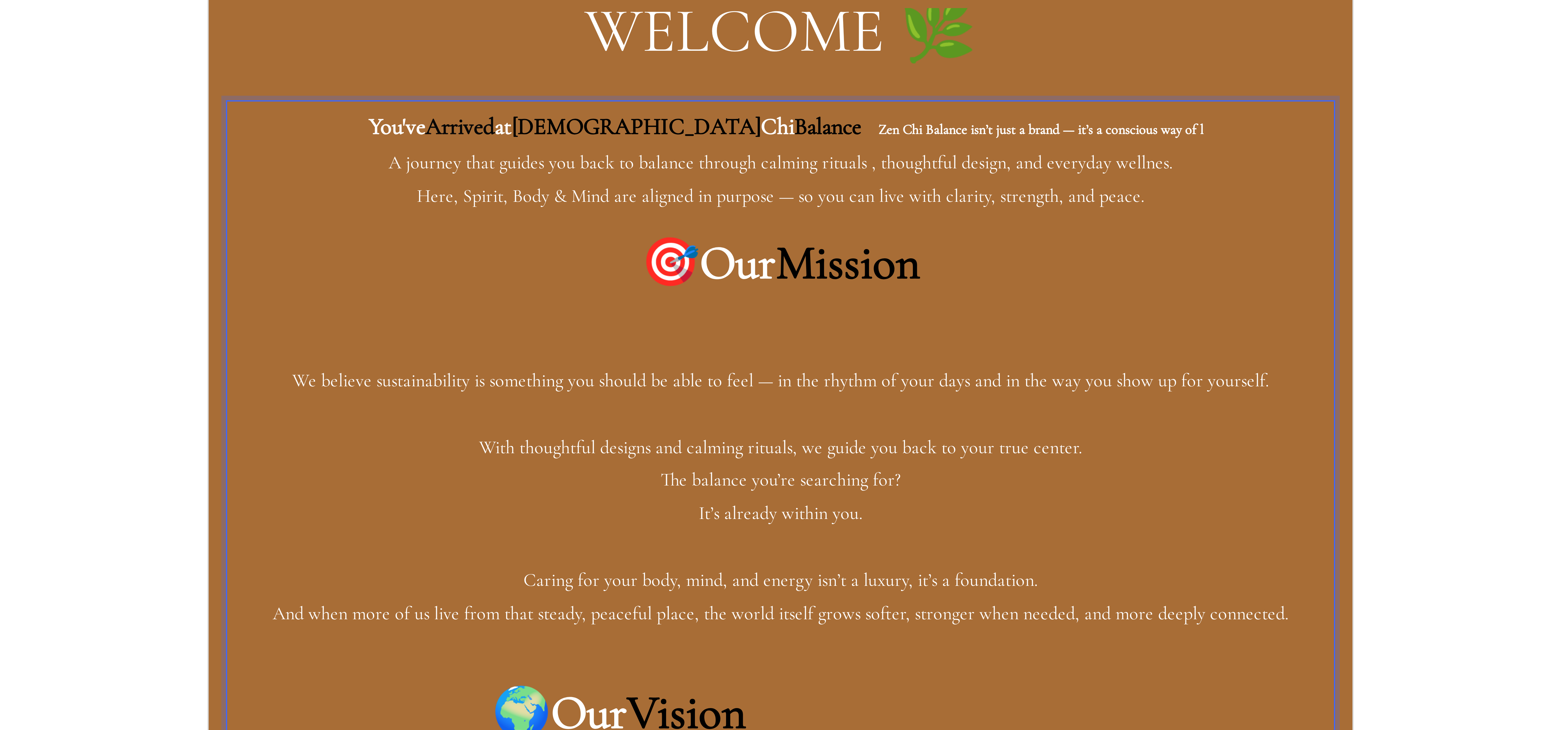
drag, startPoint x: 342, startPoint y: -383, endPoint x: 397, endPoint y: -386, distance: 55.1
drag, startPoint x: 344, startPoint y: -383, endPoint x: 338, endPoint y: -385, distance: 6.3
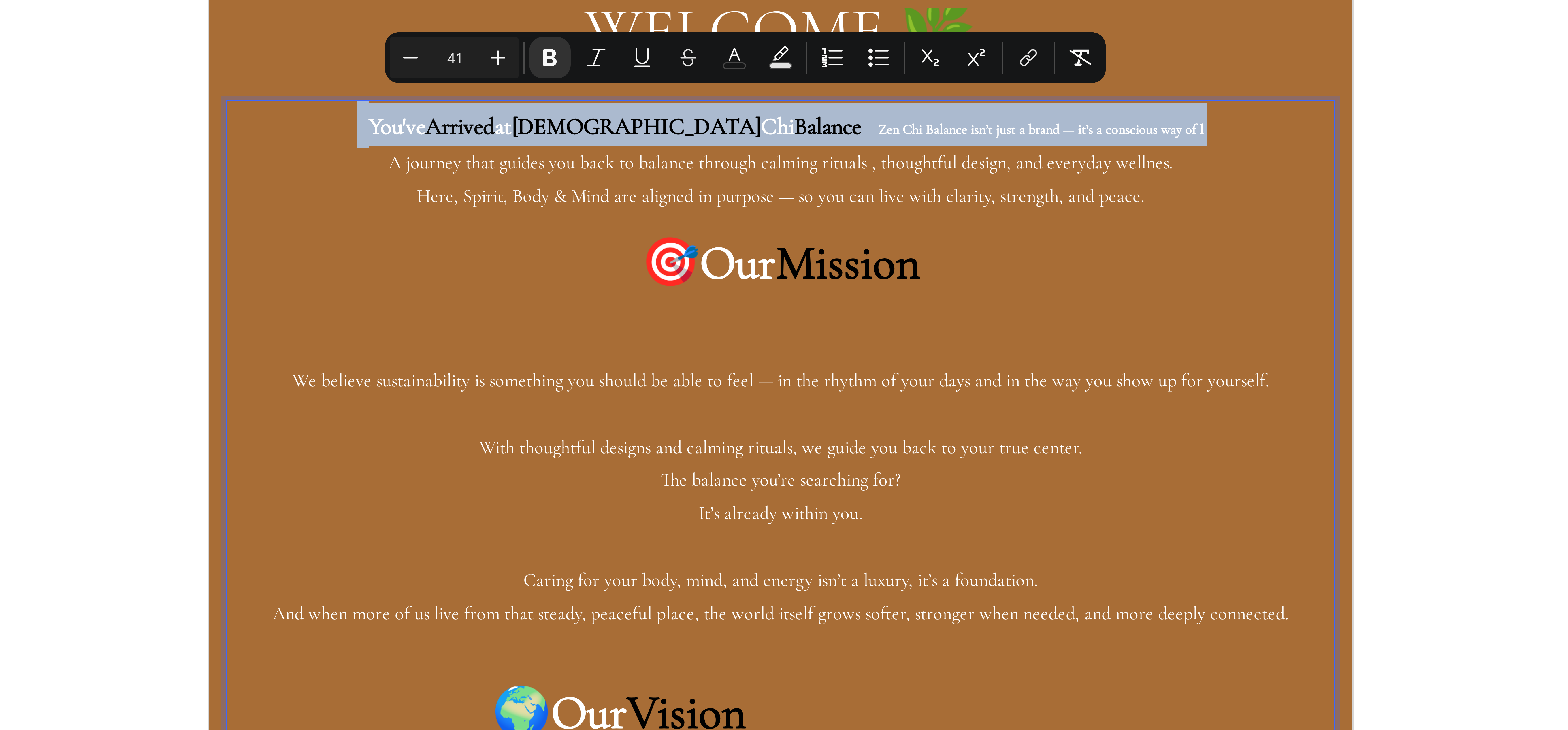
drag, startPoint x: 385, startPoint y: -383, endPoint x: 410, endPoint y: -380, distance: 25.2
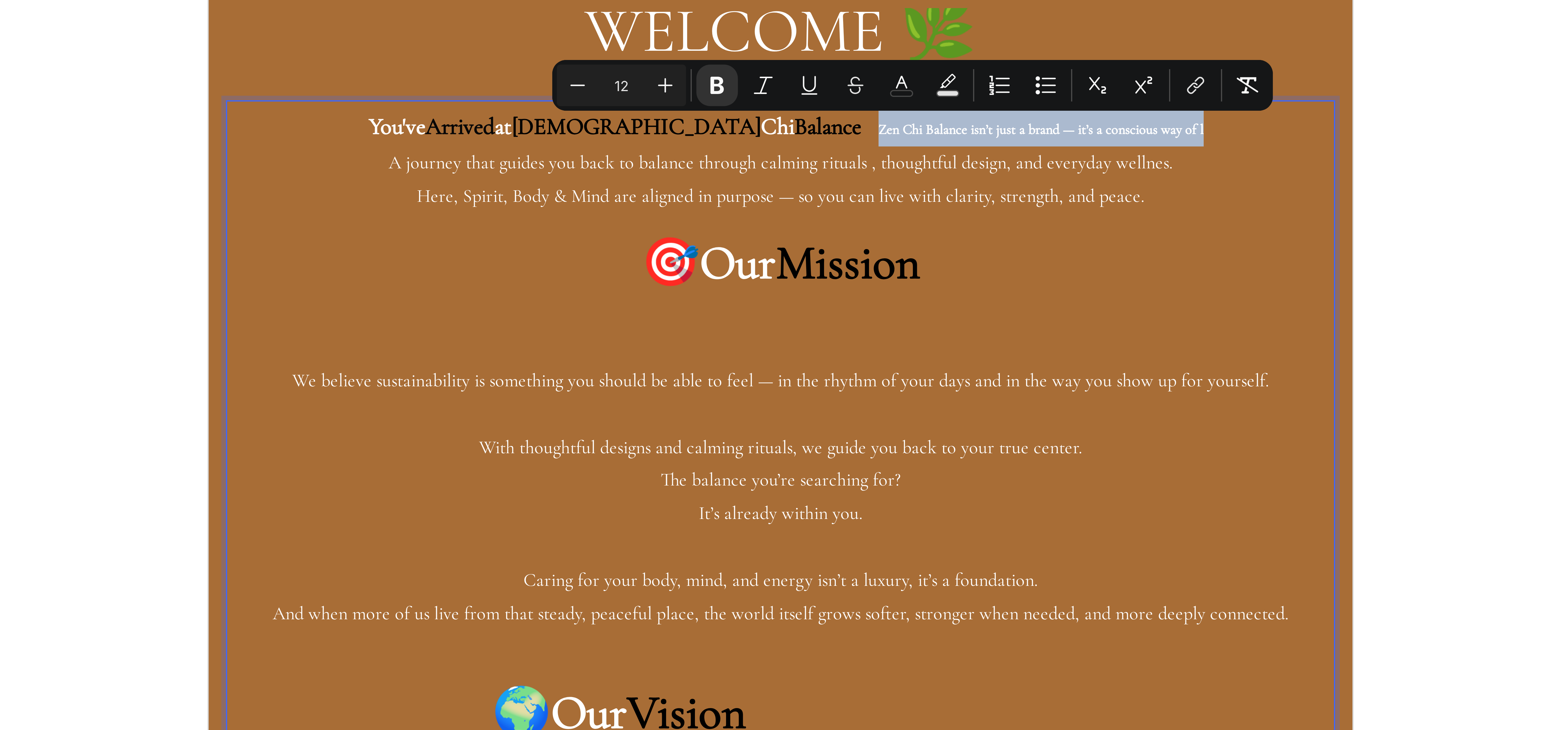
drag, startPoint x: 427, startPoint y: -382, endPoint x: 344, endPoint y: -385, distance: 83.1
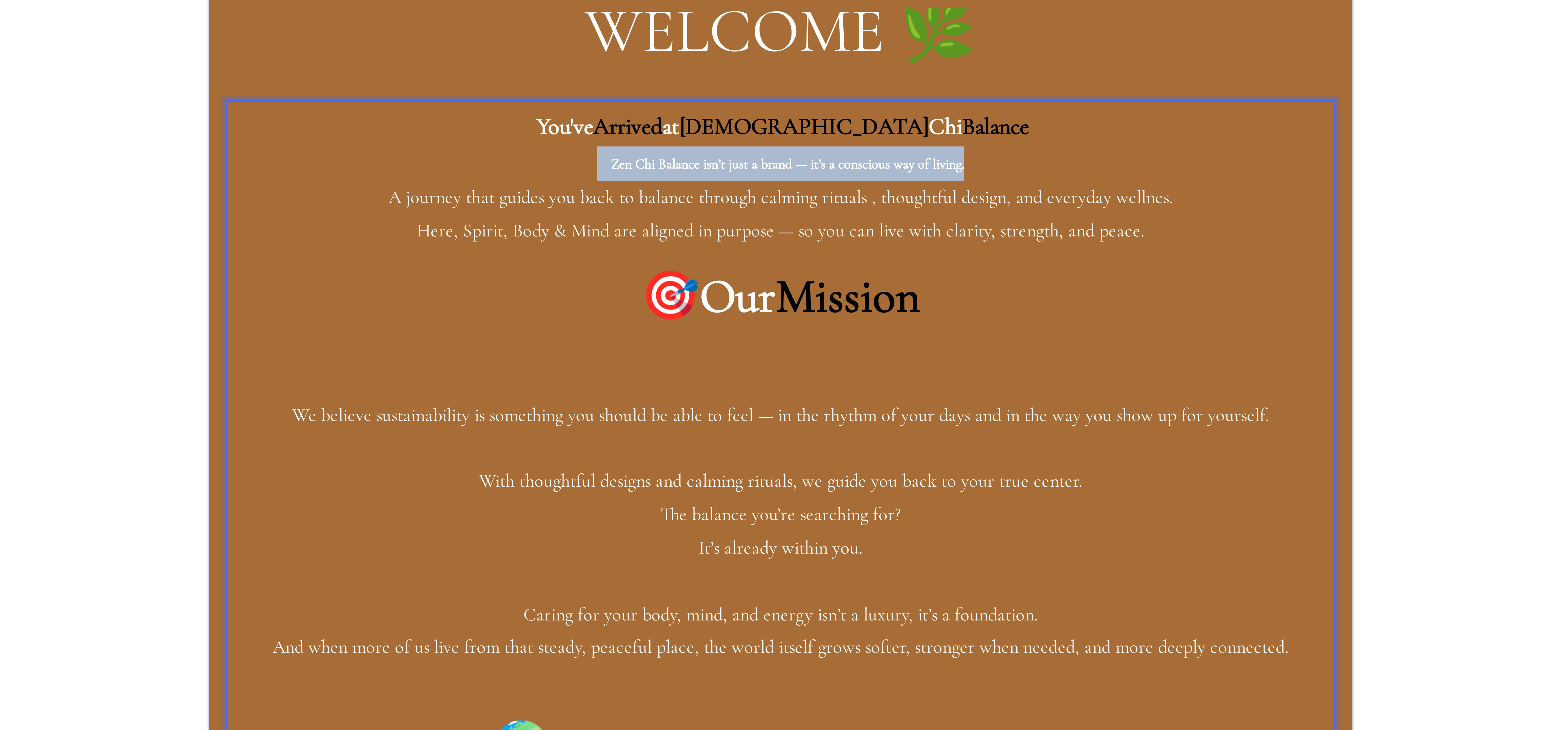
drag, startPoint x: 393, startPoint y: -375, endPoint x: 294, endPoint y: -377, distance: 99.0
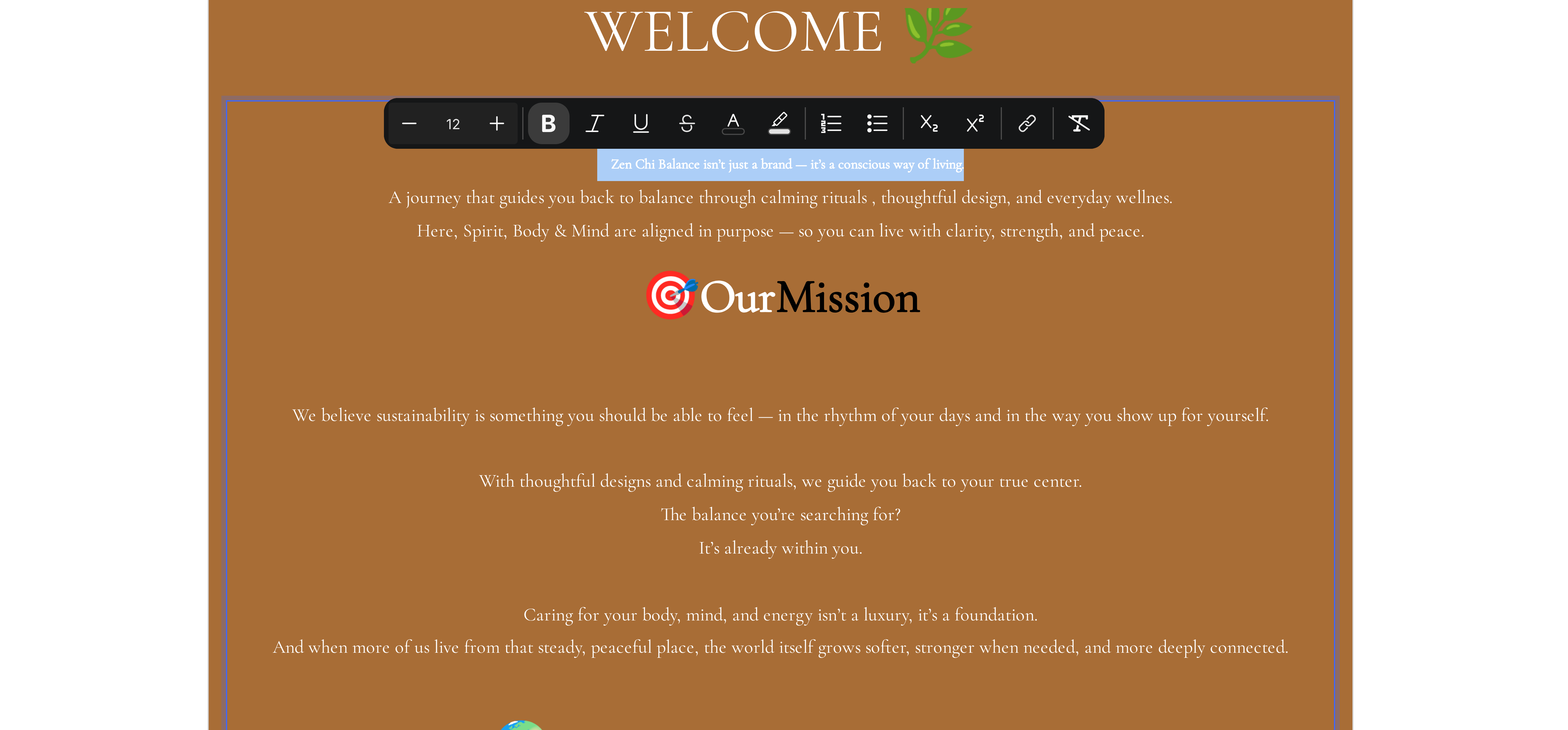
click at [774, 183] on icon "Editor contextual toolbar" at bounding box center [775, 185] width 4 height 4
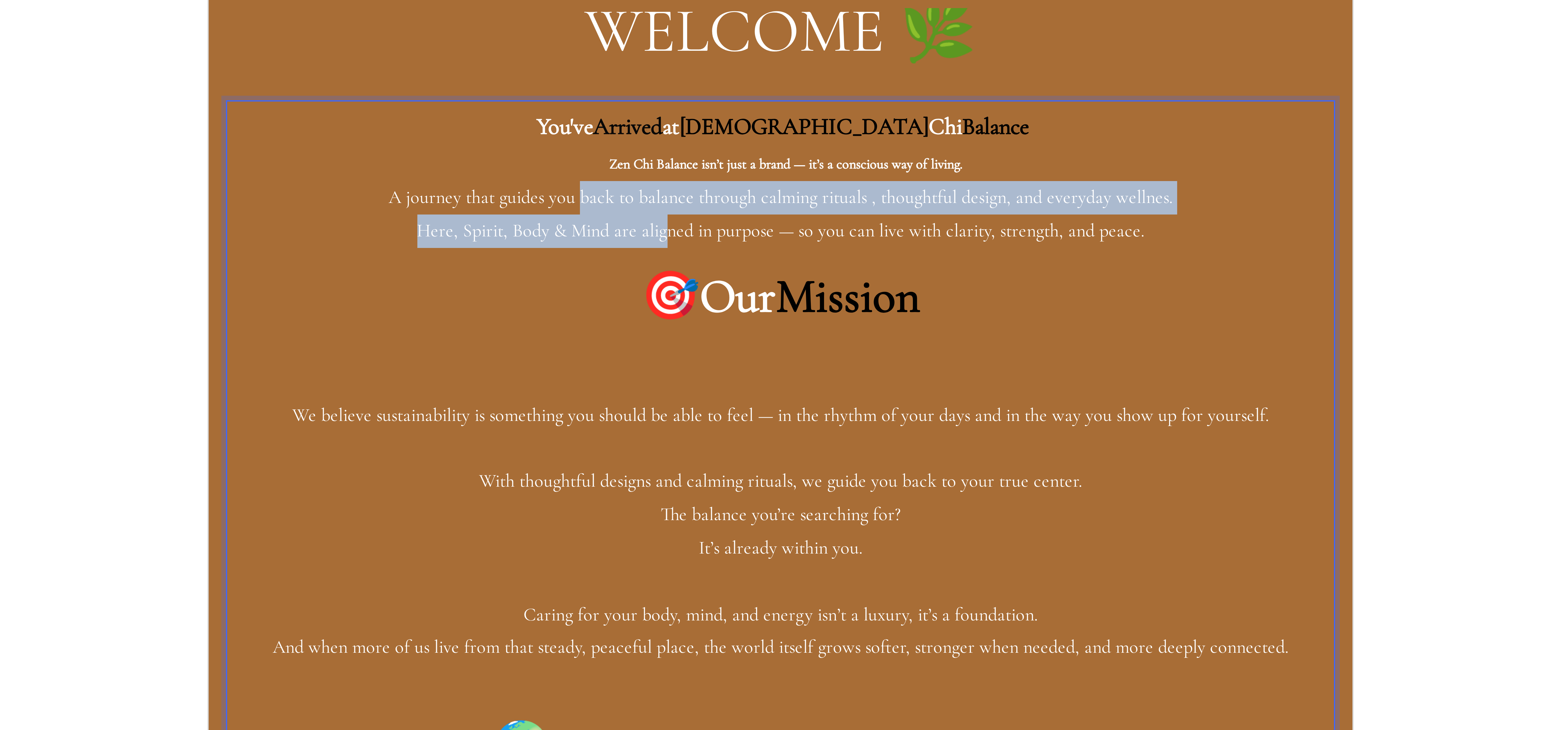
drag, startPoint x: 290, startPoint y: -363, endPoint x: 315, endPoint y: -359, distance: 25.3
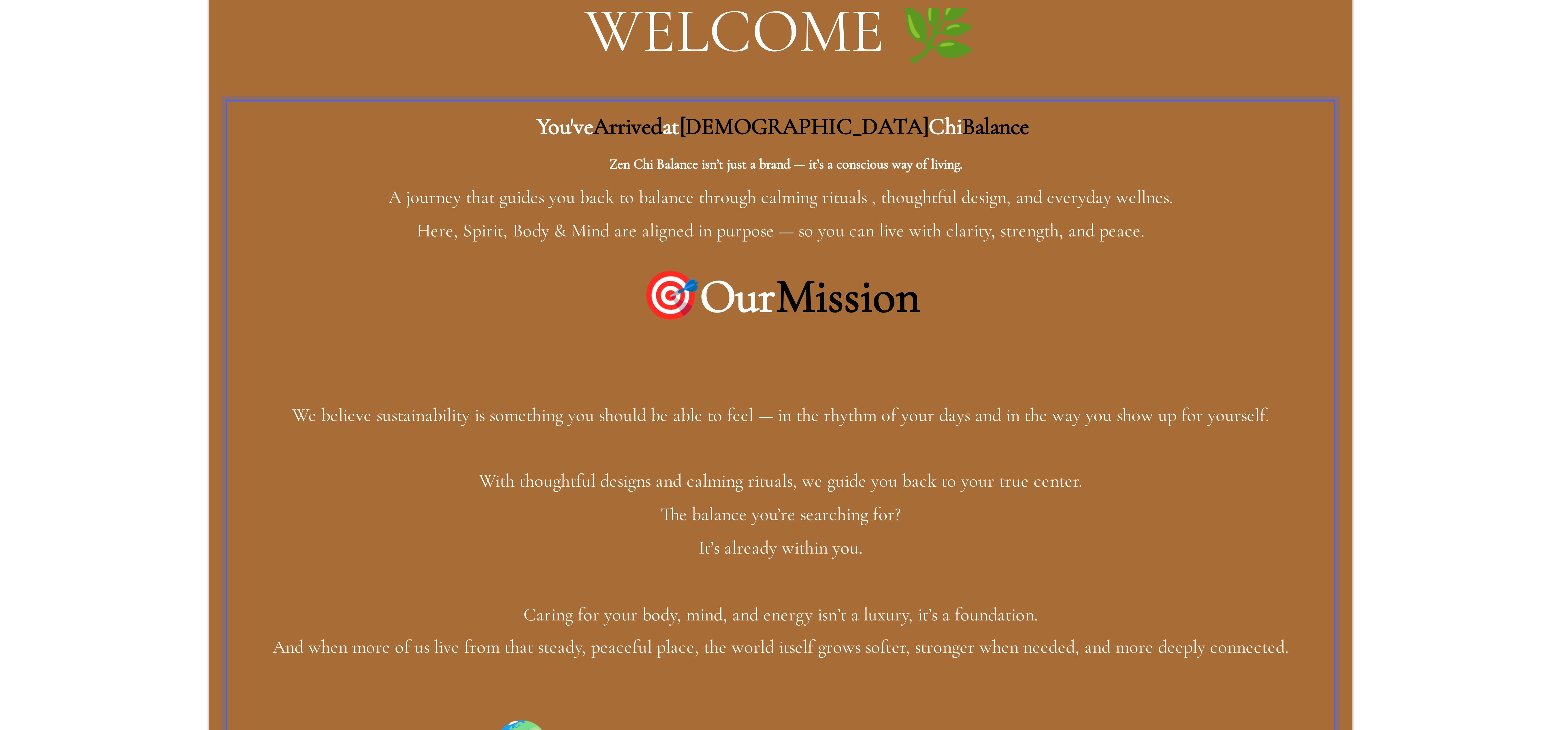
drag, startPoint x: 309, startPoint y: -369, endPoint x: 315, endPoint y: -359, distance: 11.7
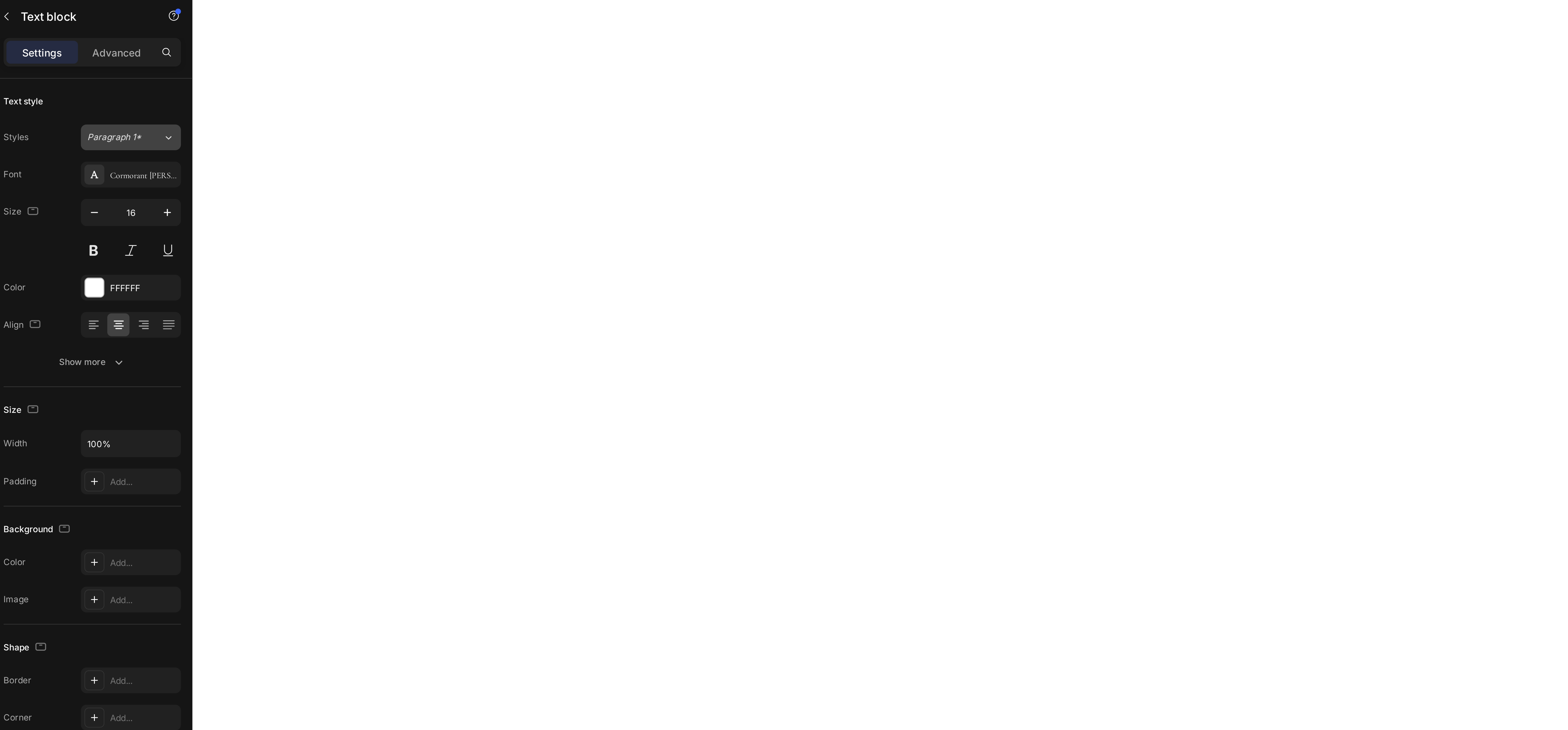
click at [90, 73] on button "Paragraph 1*" at bounding box center [72, 72] width 40 height 10
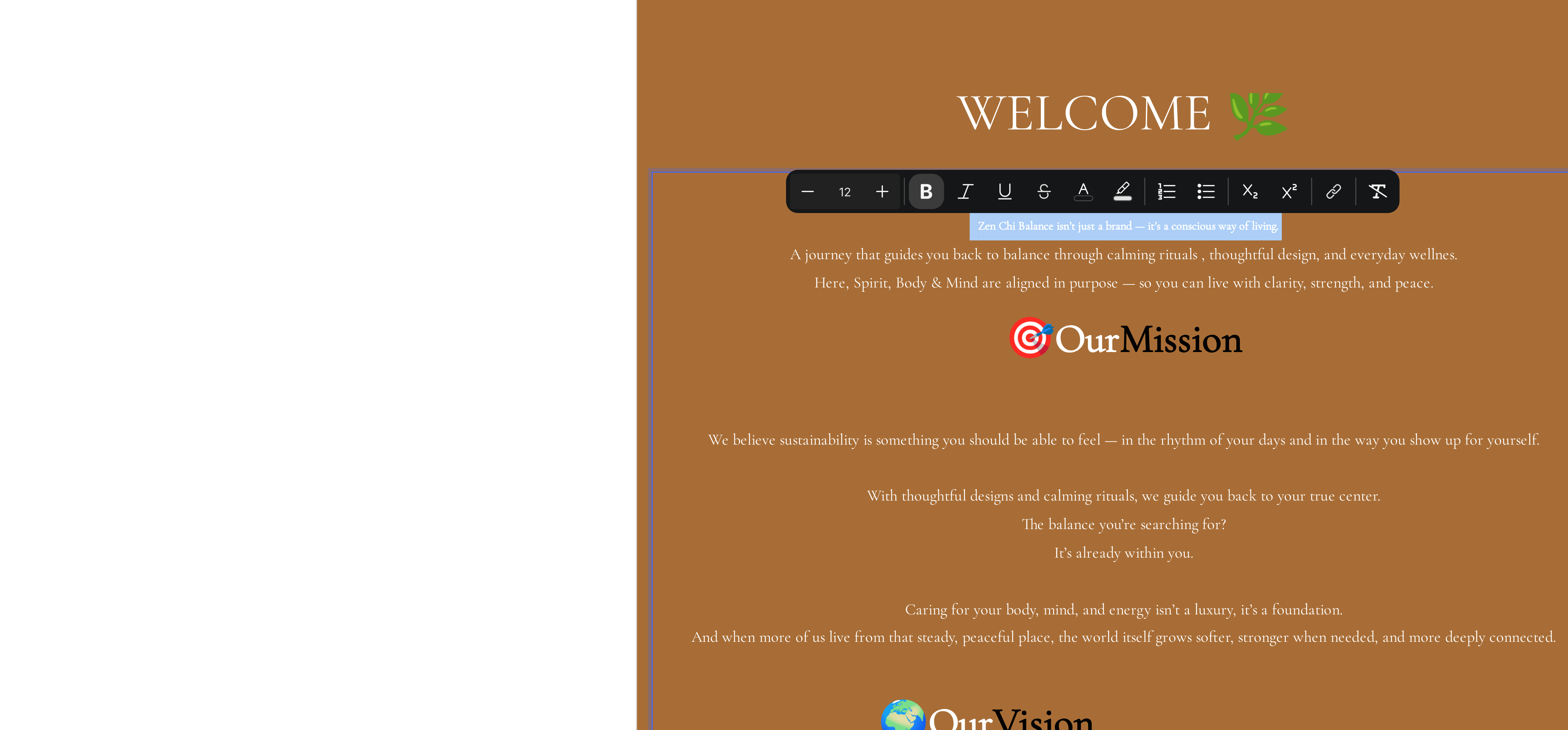
click at [779, 180] on button "Bold" at bounding box center [775, 185] width 10 height 10
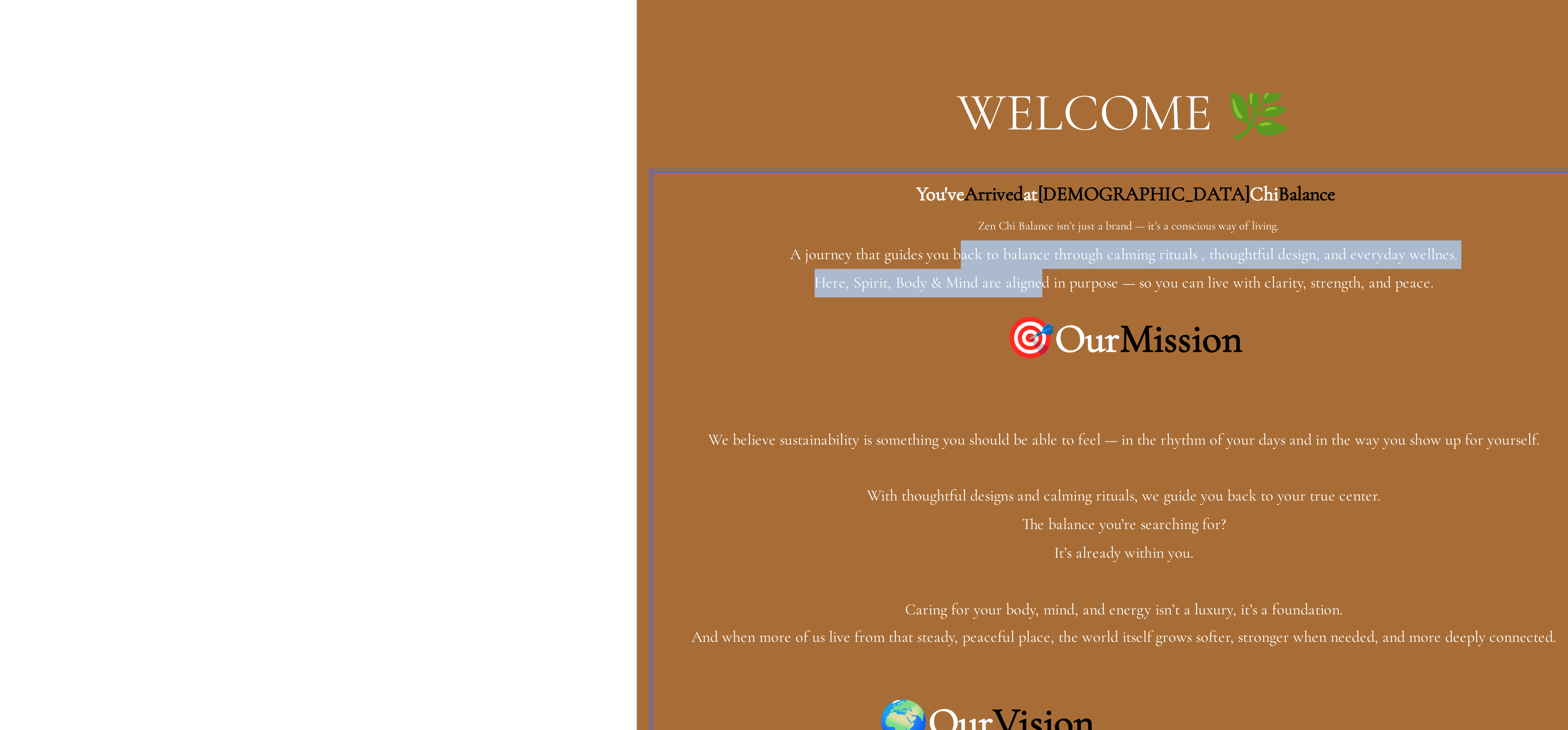
drag, startPoint x: 724, startPoint y: -196, endPoint x: 748, endPoint y: -185, distance: 26.4
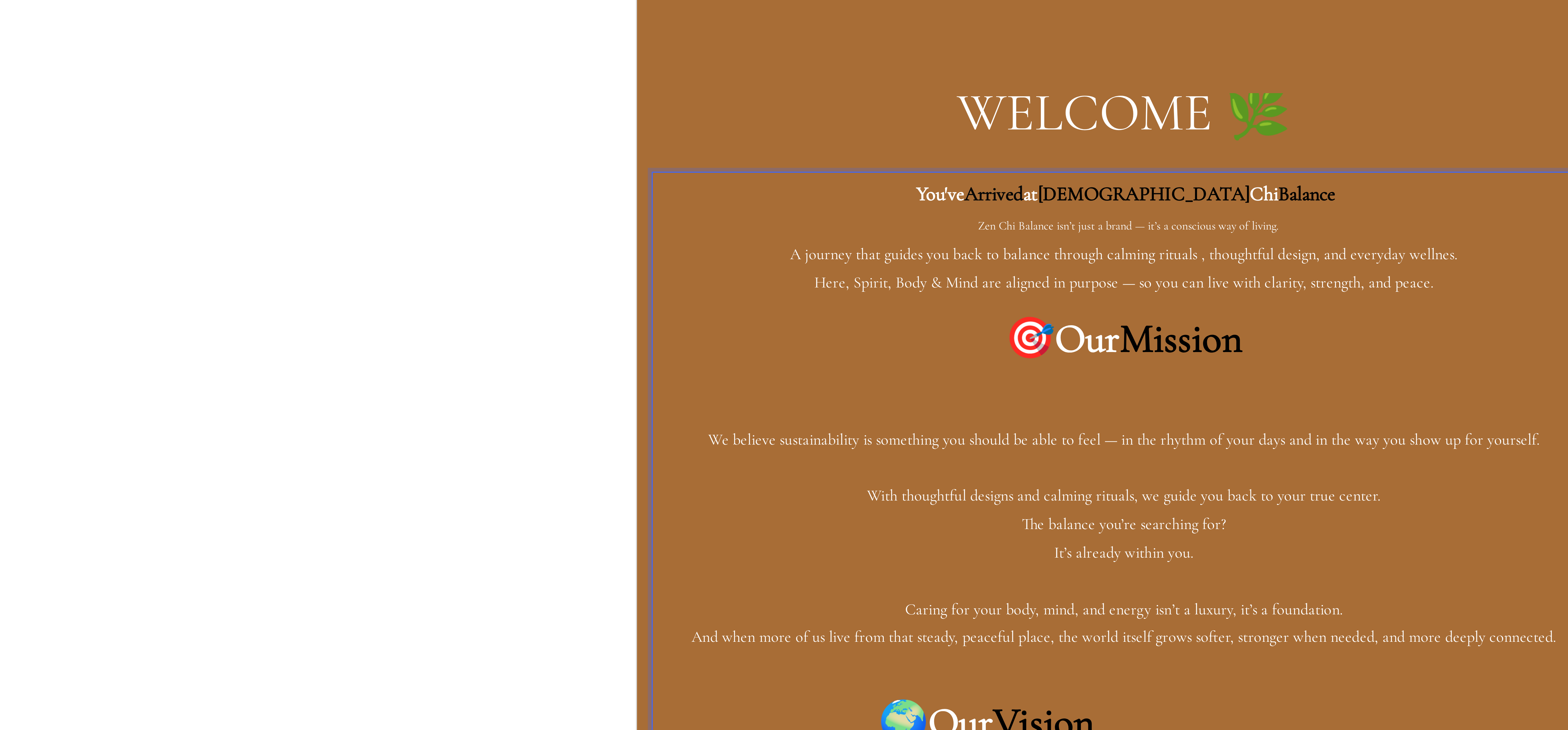
drag, startPoint x: 728, startPoint y: -202, endPoint x: 858, endPoint y: -180, distance: 131.8
drag, startPoint x: 866, startPoint y: -177, endPoint x: 855, endPoint y: -183, distance: 12.5
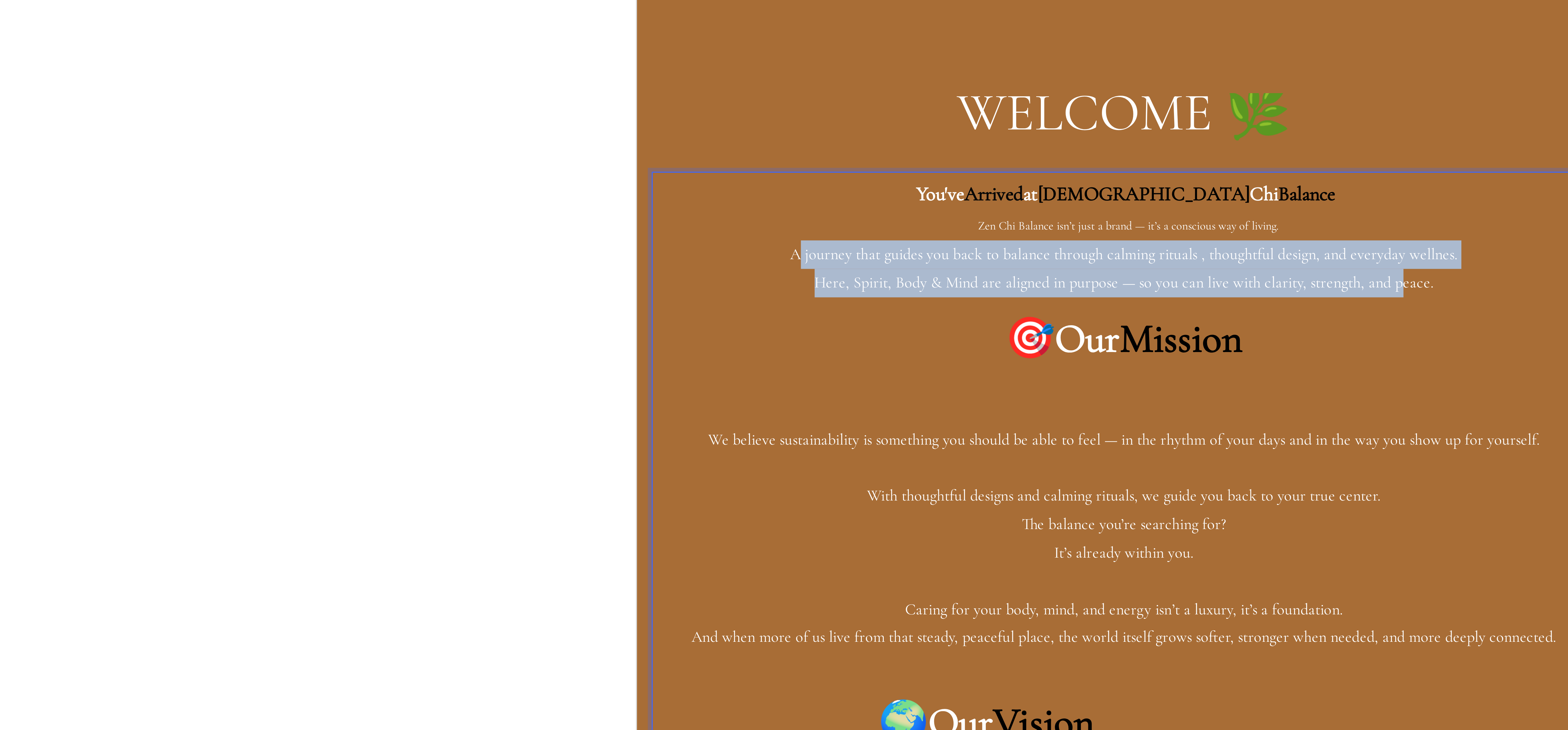
drag, startPoint x: 853, startPoint y: -184, endPoint x: 674, endPoint y: -199, distance: 179.6
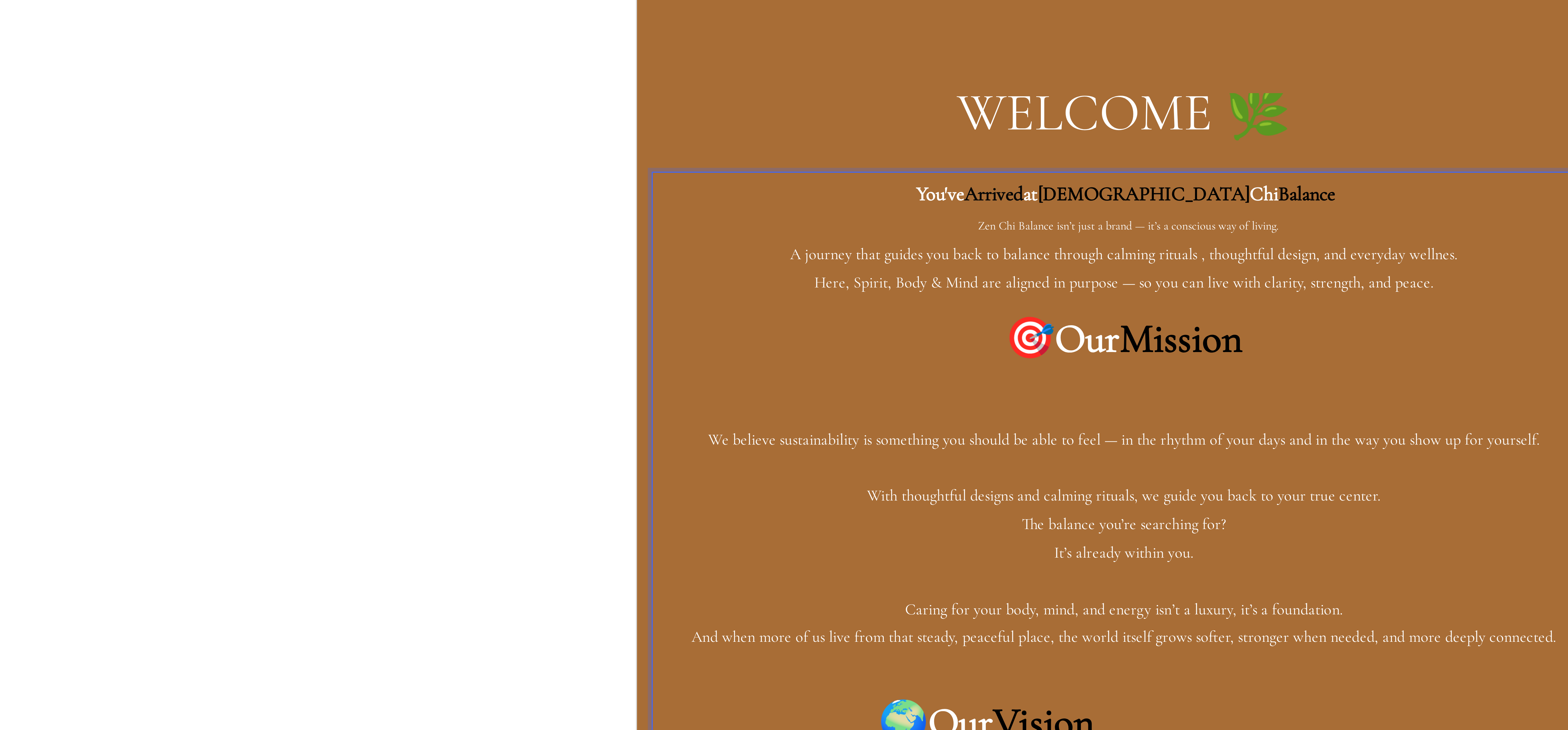
drag, startPoint x: 845, startPoint y: -171, endPoint x: 863, endPoint y: -188, distance: 24.8
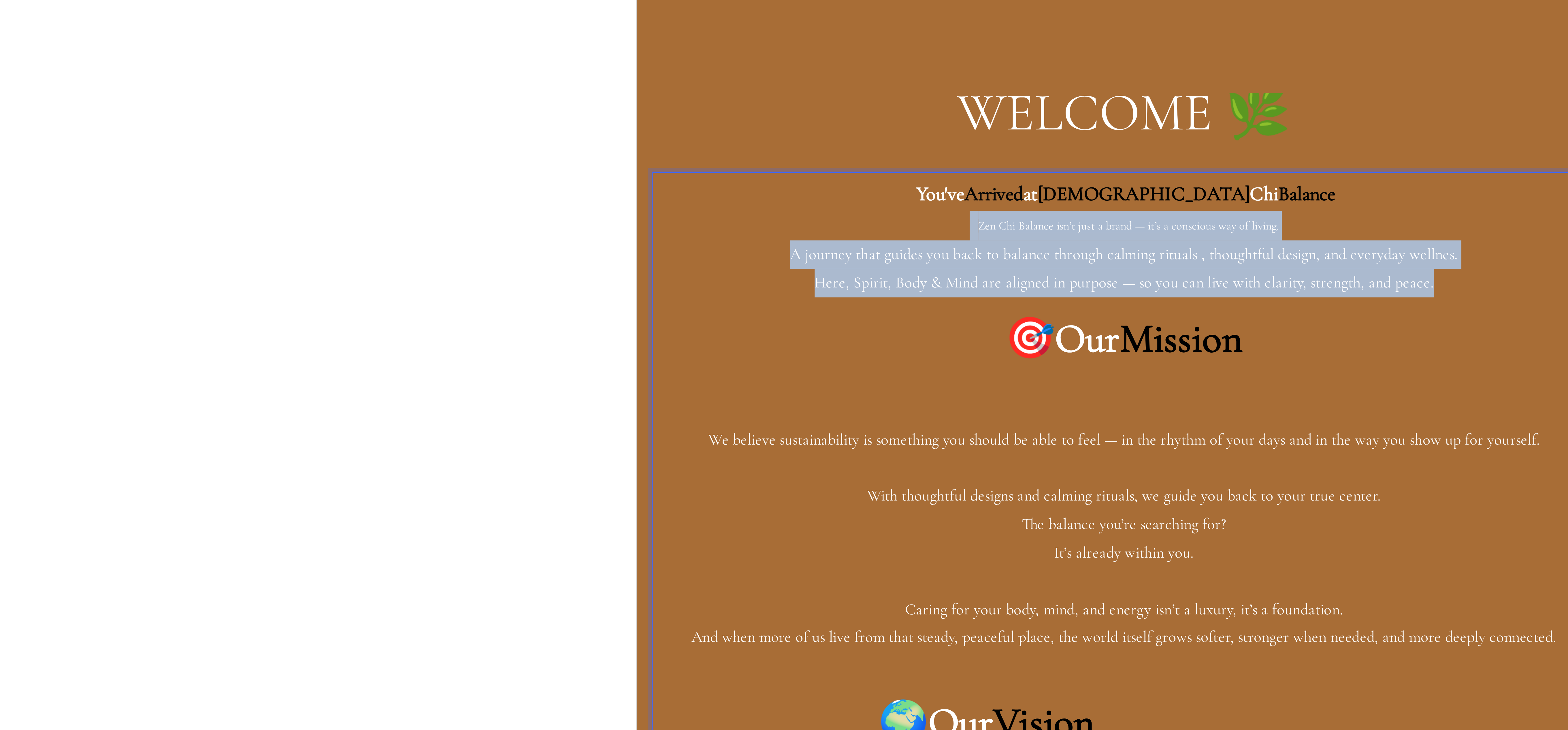
drag, startPoint x: 863, startPoint y: -188, endPoint x: 689, endPoint y: -205, distance: 174.8
drag, startPoint x: 831, startPoint y: -202, endPoint x: 702, endPoint y: -202, distance: 129.0
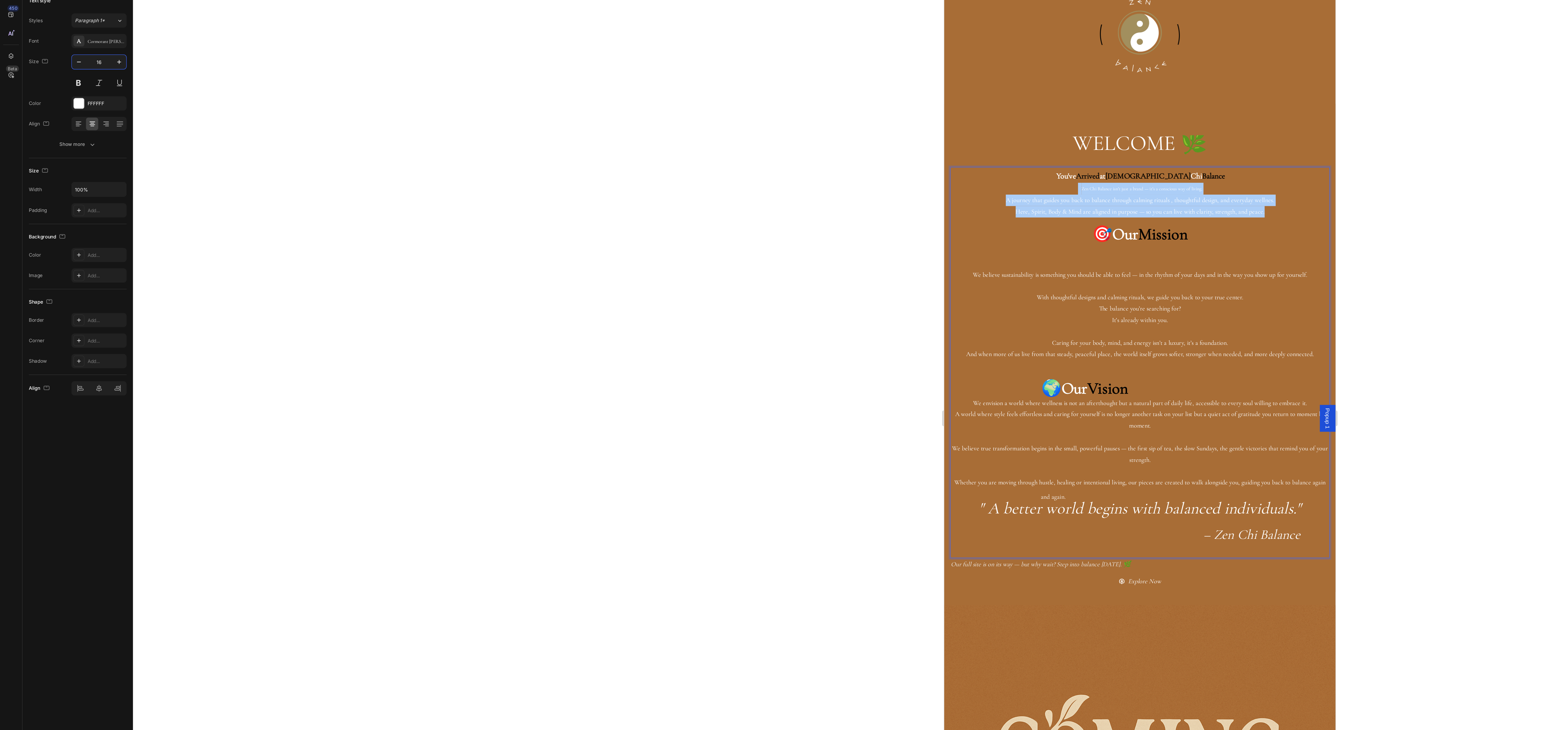
click at [79, 104] on input "16" at bounding box center [72, 103] width 19 height 10
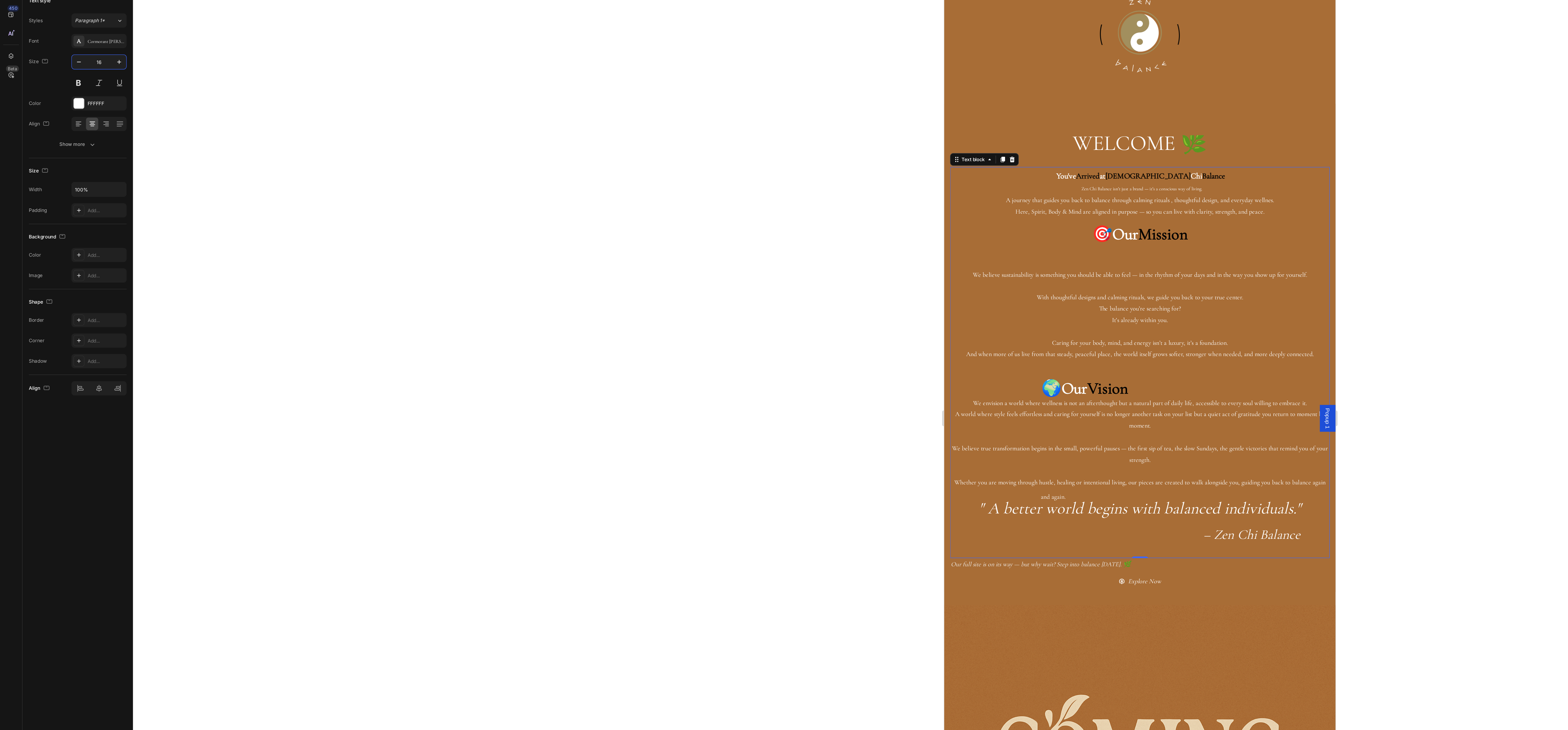
click at [79, 104] on input "16" at bounding box center [72, 103] width 19 height 10
click at [1091, 121] on span "Zen Chi Balance isn’t just a brand — it’s a conscious way of living." at bounding box center [1088, 122] width 88 height 4
click at [88, 101] on button "button" at bounding box center [87, 103] width 10 height 10
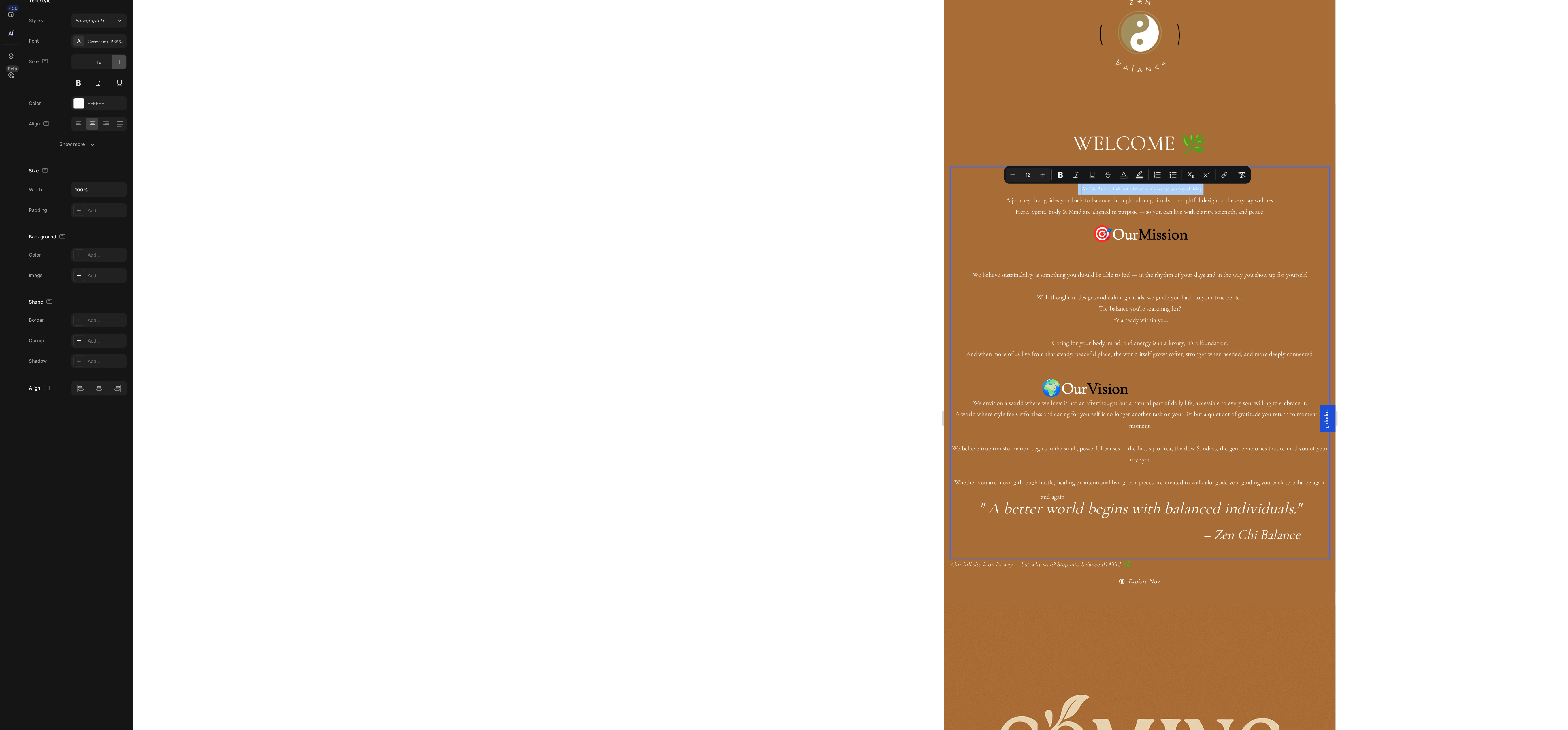
click at [88, 101] on button "button" at bounding box center [87, 103] width 10 height 10
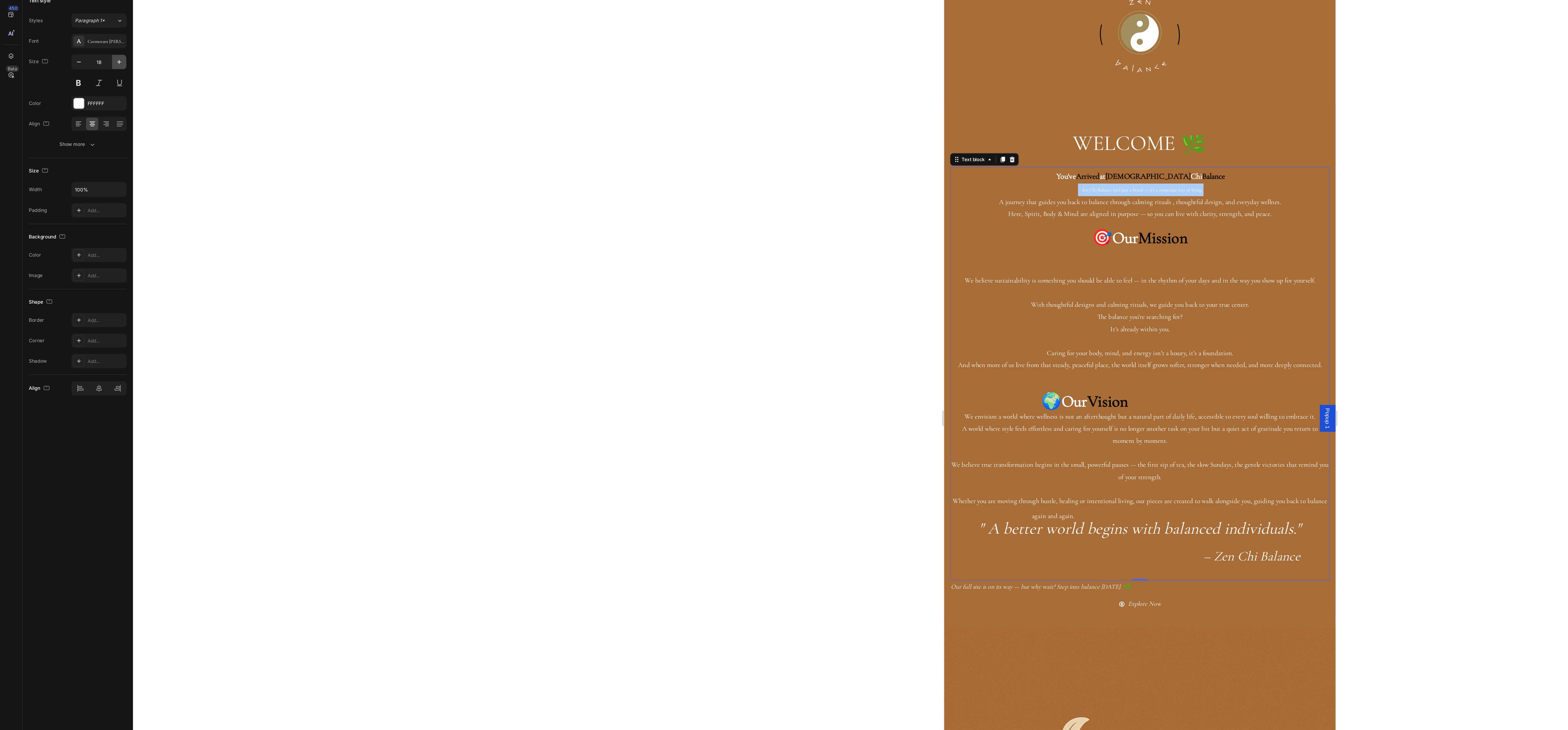
click at [88, 101] on button "button" at bounding box center [87, 103] width 10 height 10
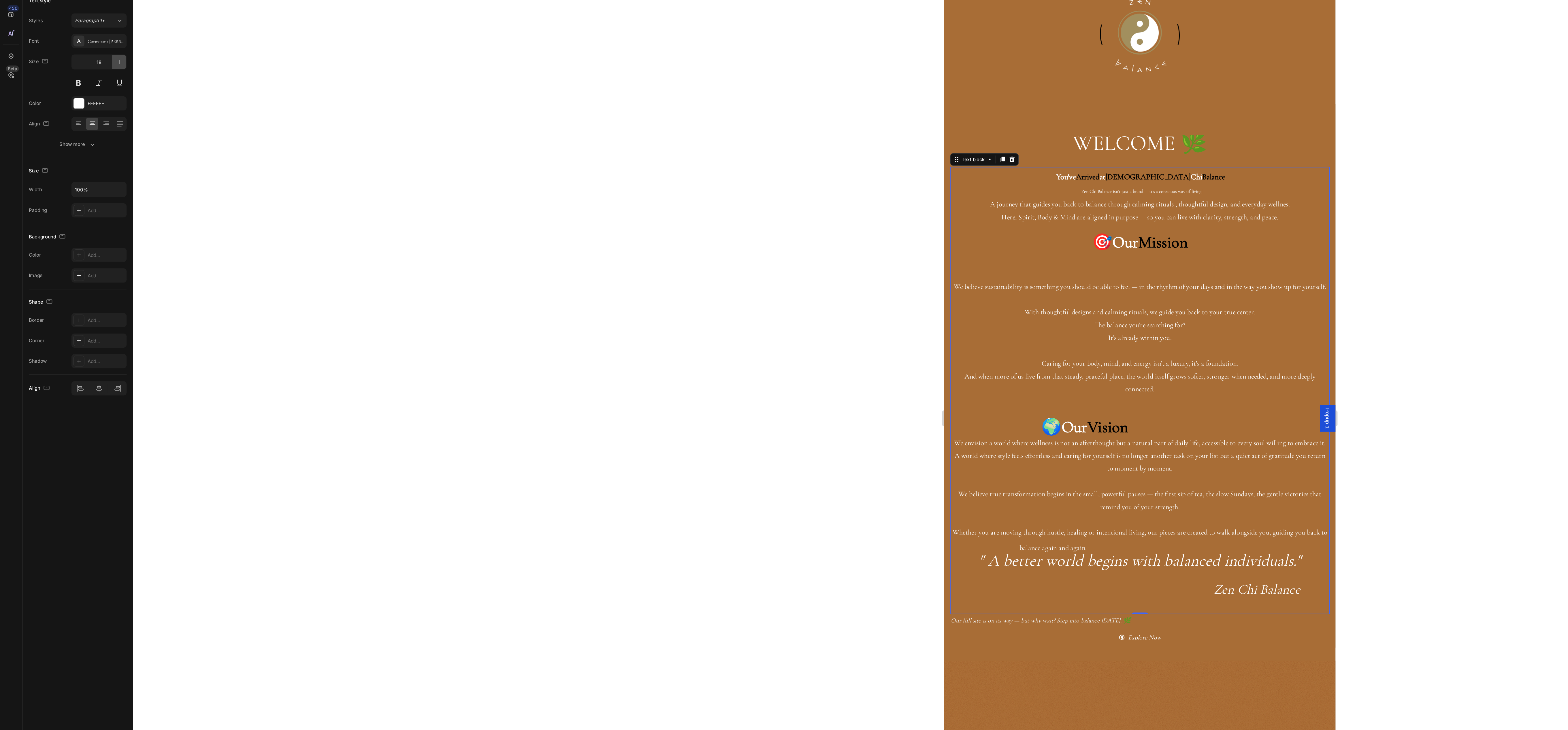
click at [88, 101] on button "button" at bounding box center [87, 103] width 10 height 10
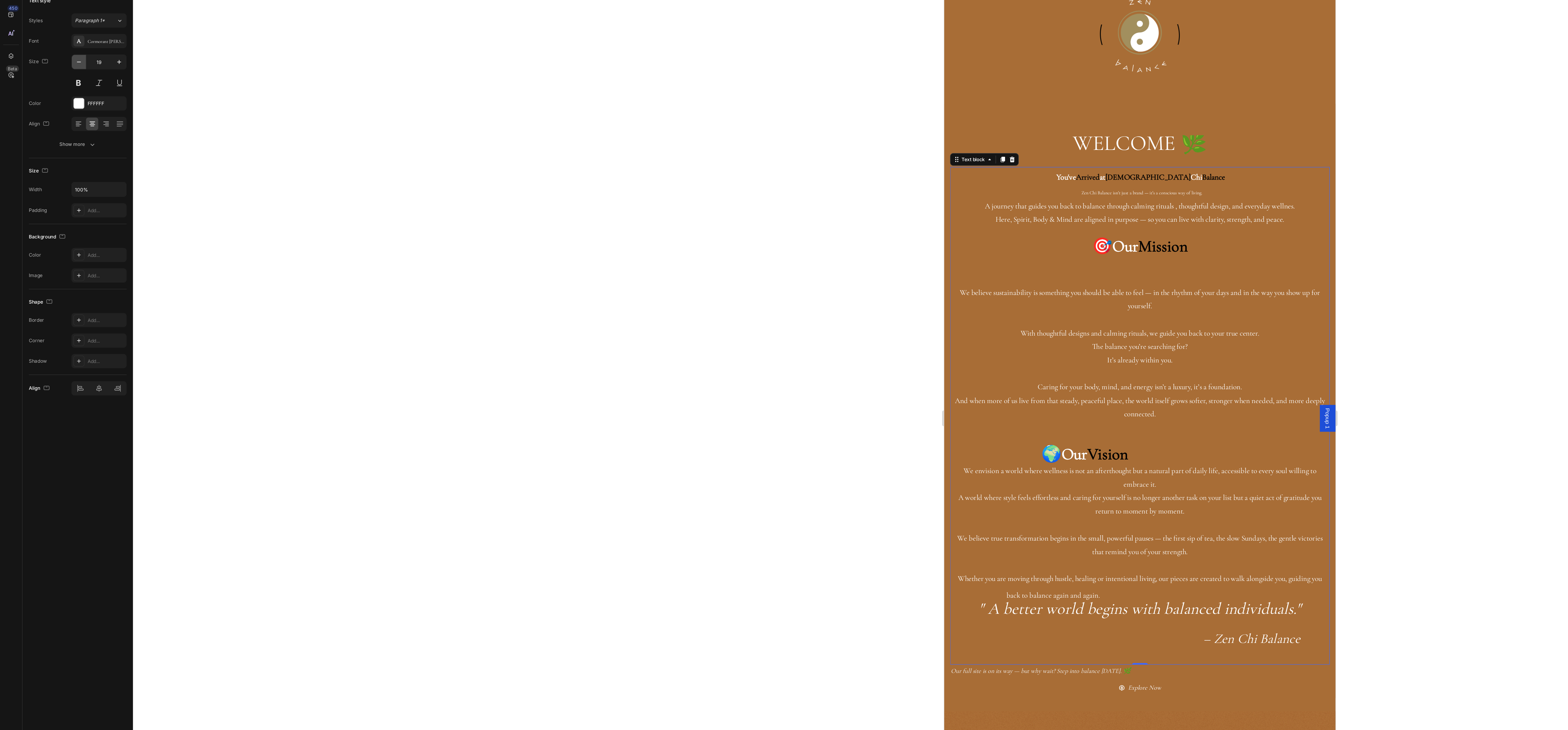
click at [54, 107] on button "button" at bounding box center [57, 103] width 10 height 10
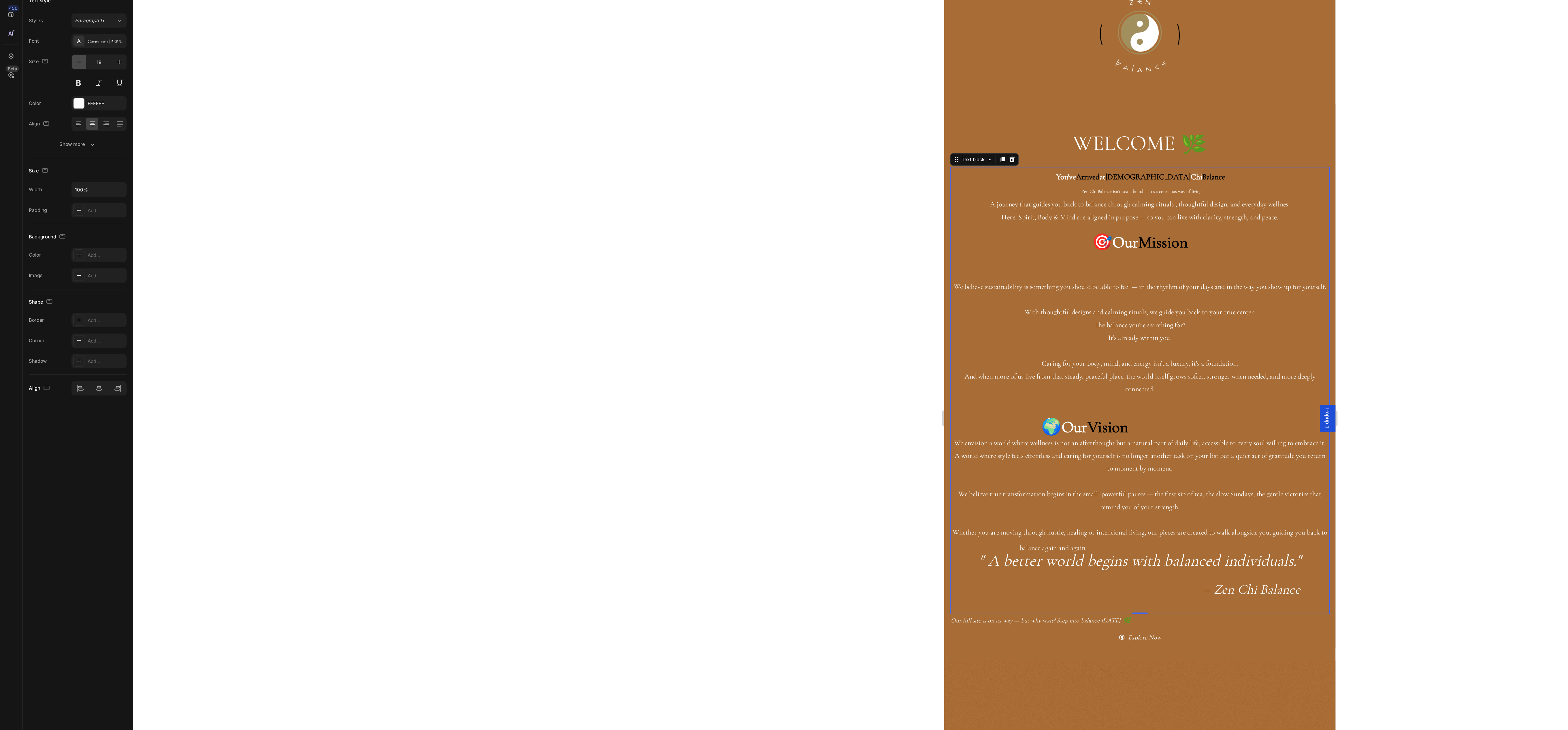
click at [54, 107] on button "button" at bounding box center [57, 103] width 10 height 10
type input "17"
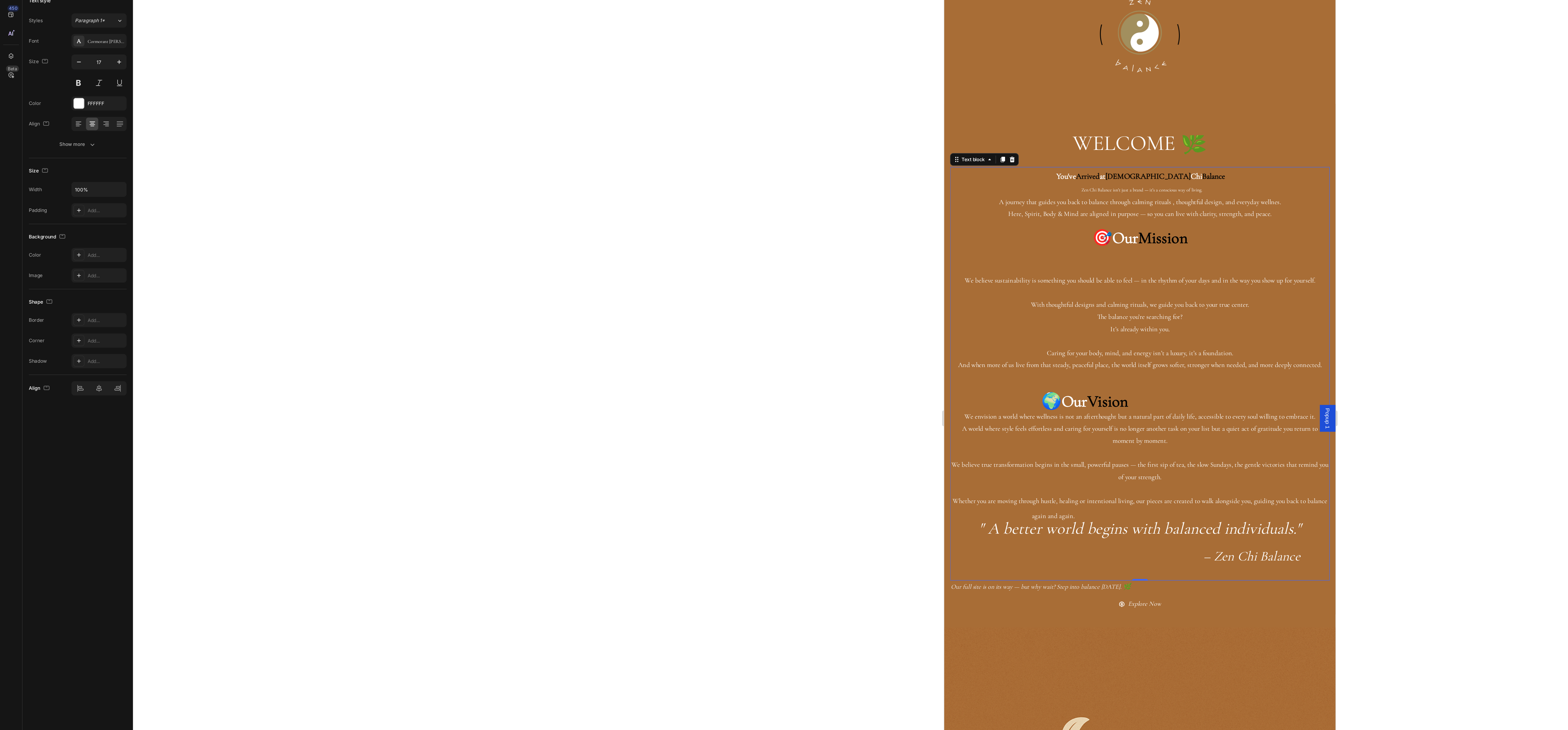
click at [1080, 143] on p "Here, Spirit, Body & Mind are aligned in purpose — so you can live with clarity…" at bounding box center [1087, 141] width 276 height 9
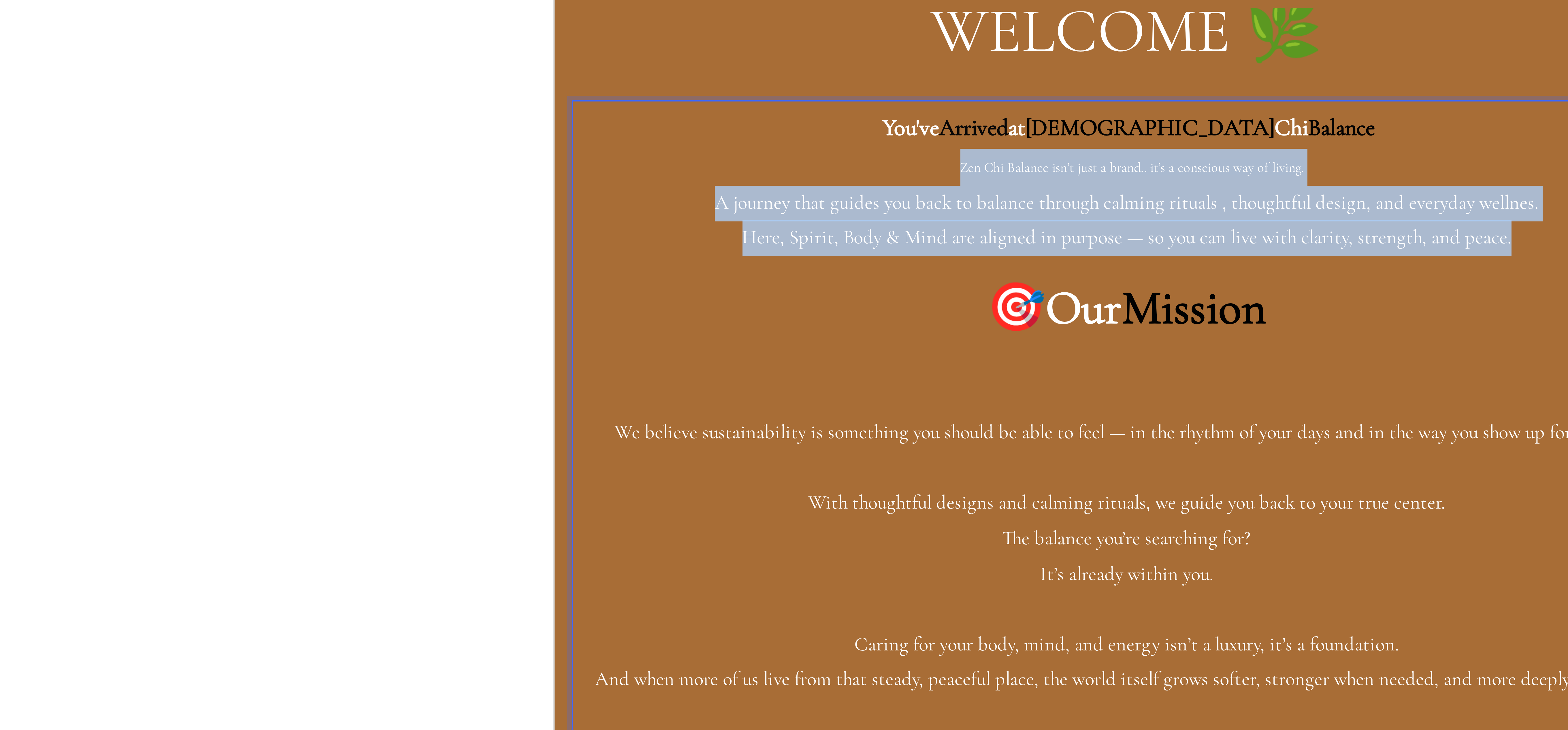
drag, startPoint x: 646, startPoint y: -374, endPoint x: 787, endPoint y: -353, distance: 142.6
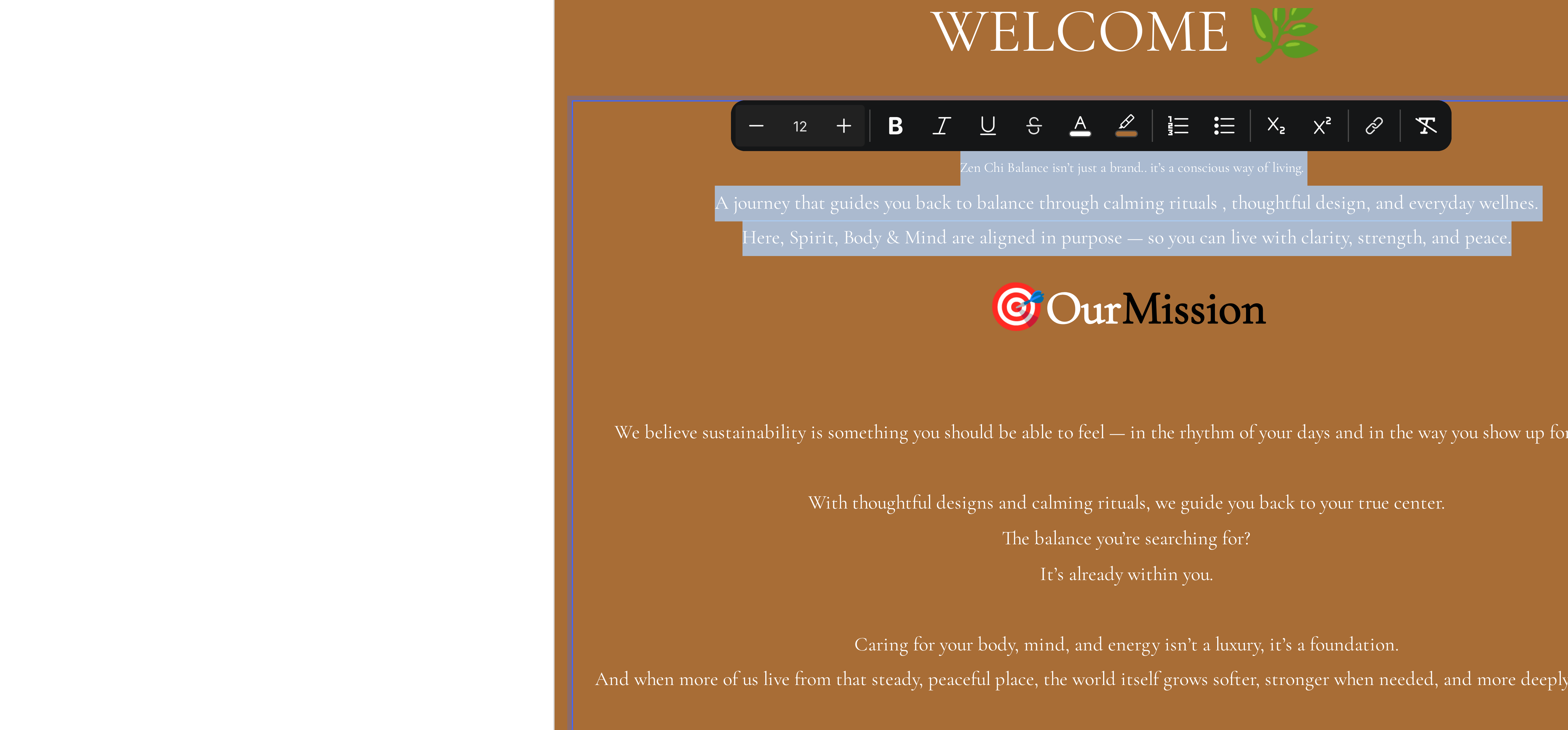
copy div "Zen Chi Balance isn’t just a brand.. it’s a conscious way of living. A journey …"
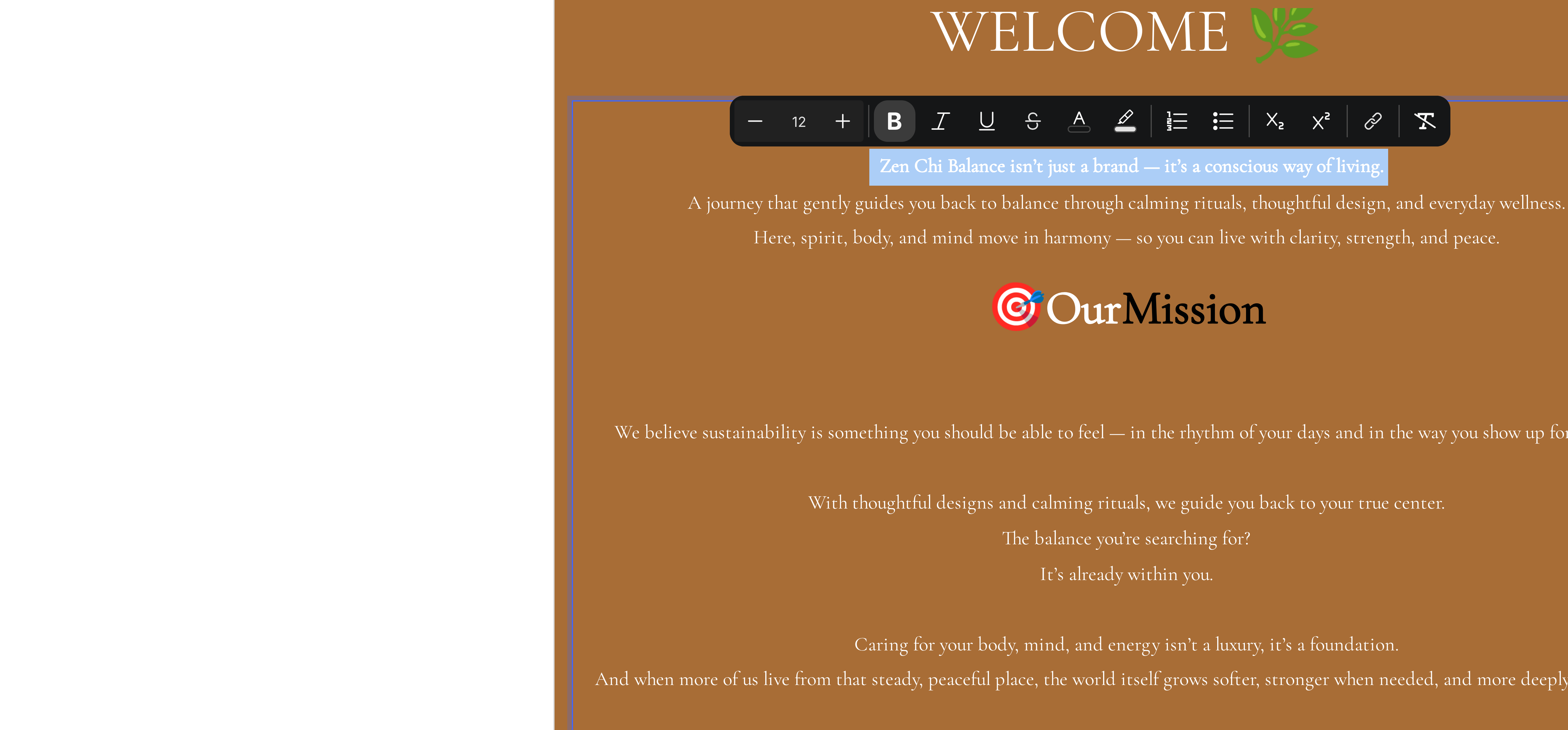
click at [775, 186] on icon "Editor contextual toolbar" at bounding box center [775, 185] width 4 height 4
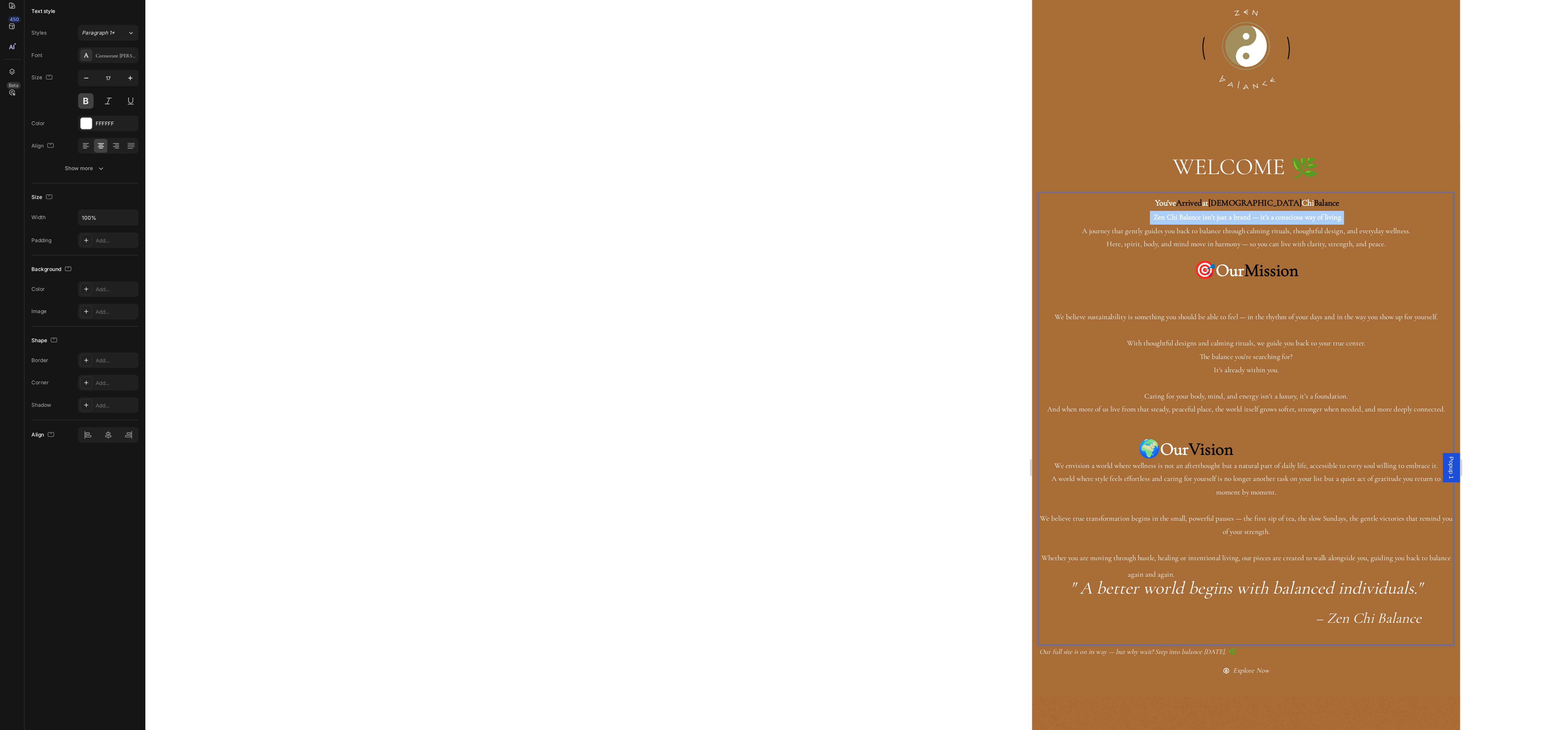
click at [60, 120] on button at bounding box center [57, 118] width 10 height 10
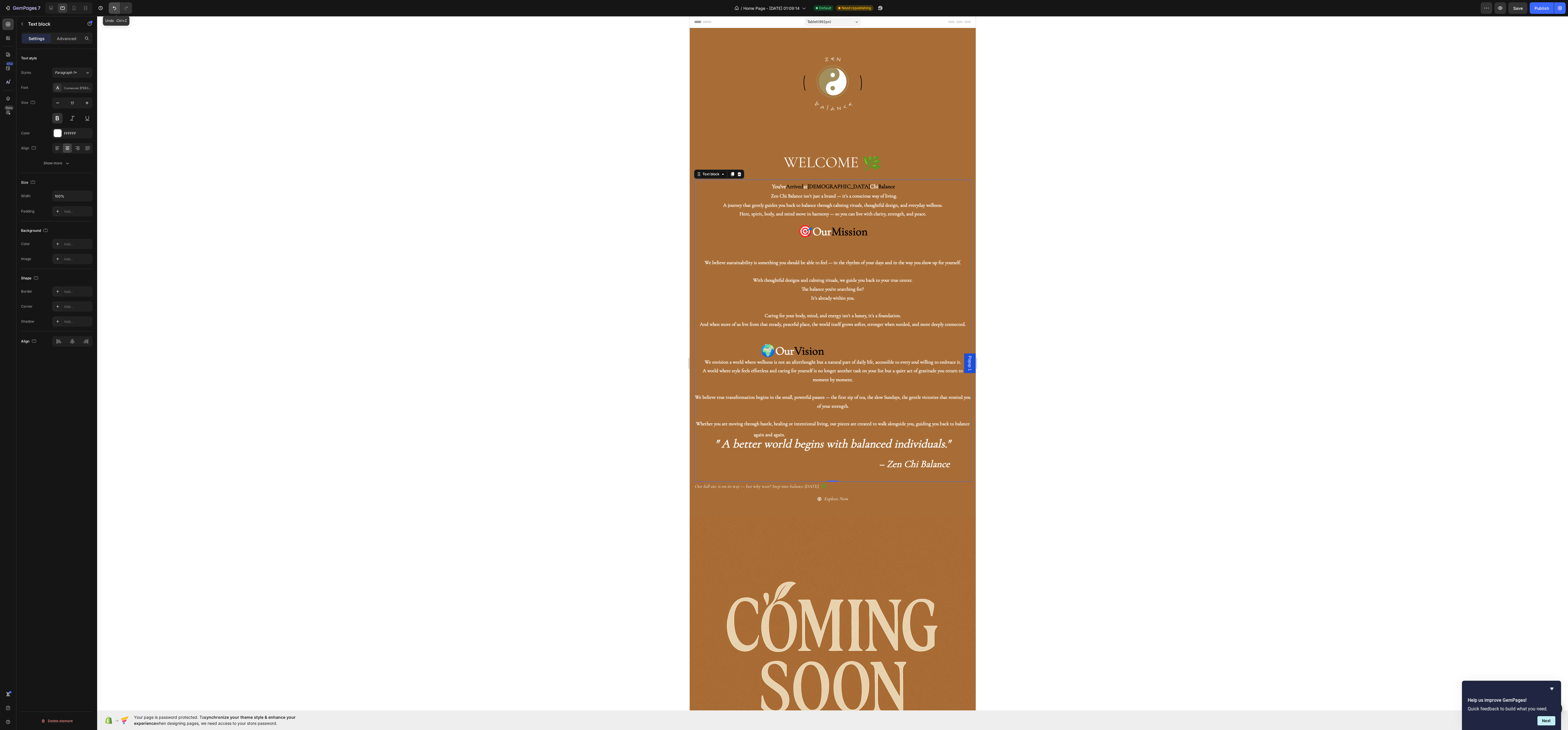
click at [113, 8] on icon "Undo/Redo" at bounding box center [114, 7] width 6 height 6
click at [1035, 223] on div at bounding box center [833, 372] width 1471 height 713
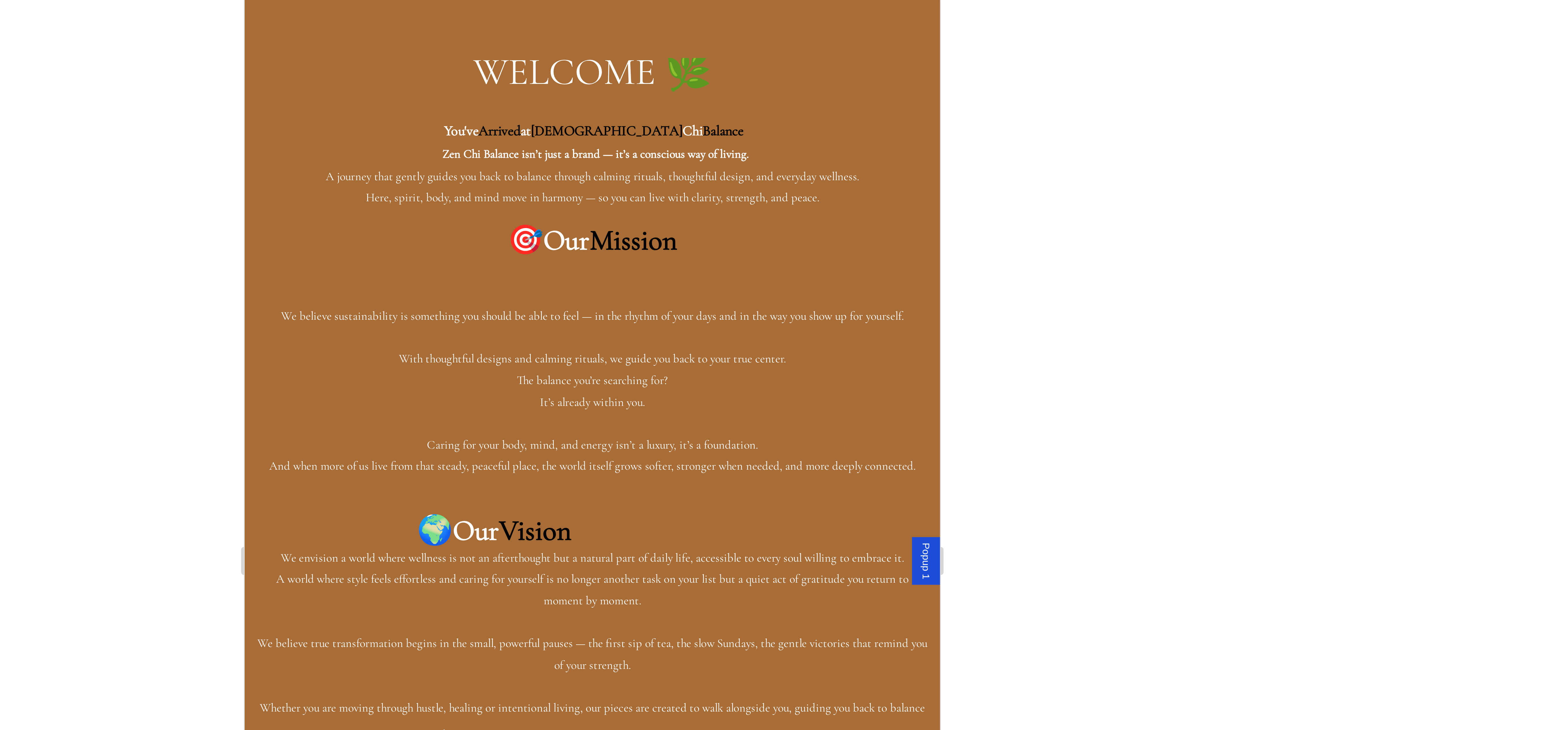
click at [999, 226] on div at bounding box center [833, 372] width 1471 height 713
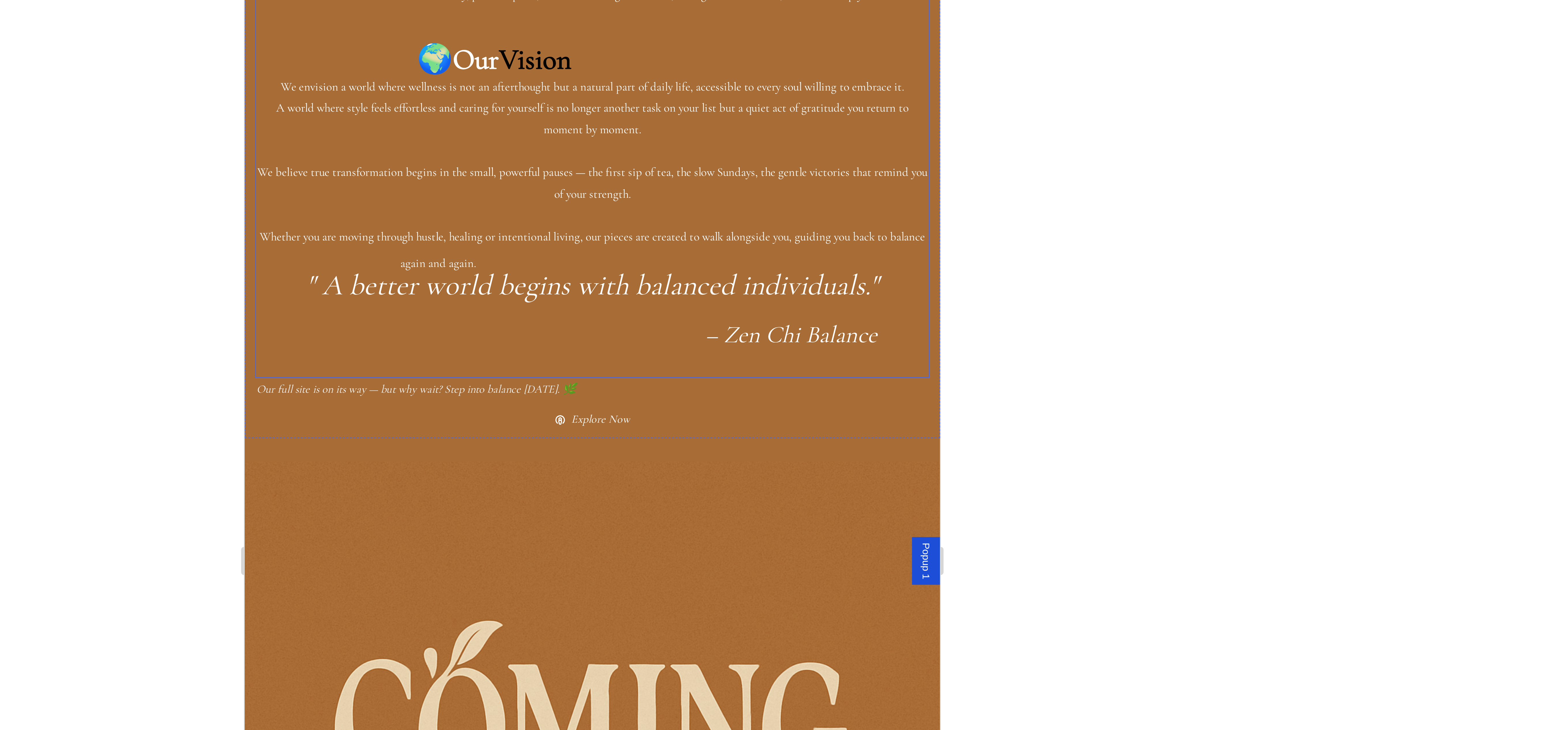
scroll to position [237, 0]
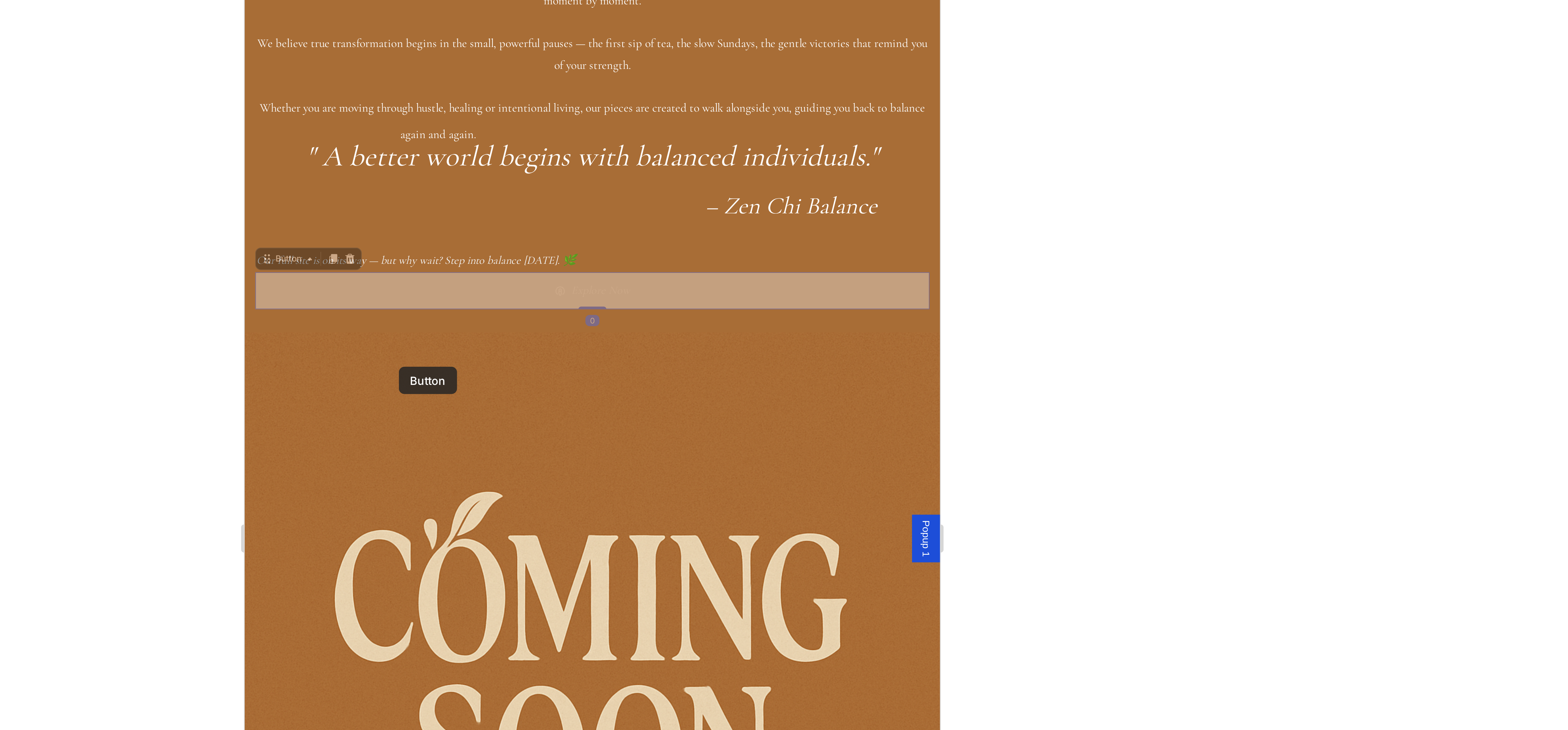
drag, startPoint x: 307, startPoint y: -29, endPoint x: 304, endPoint y: -17, distance: 12.4
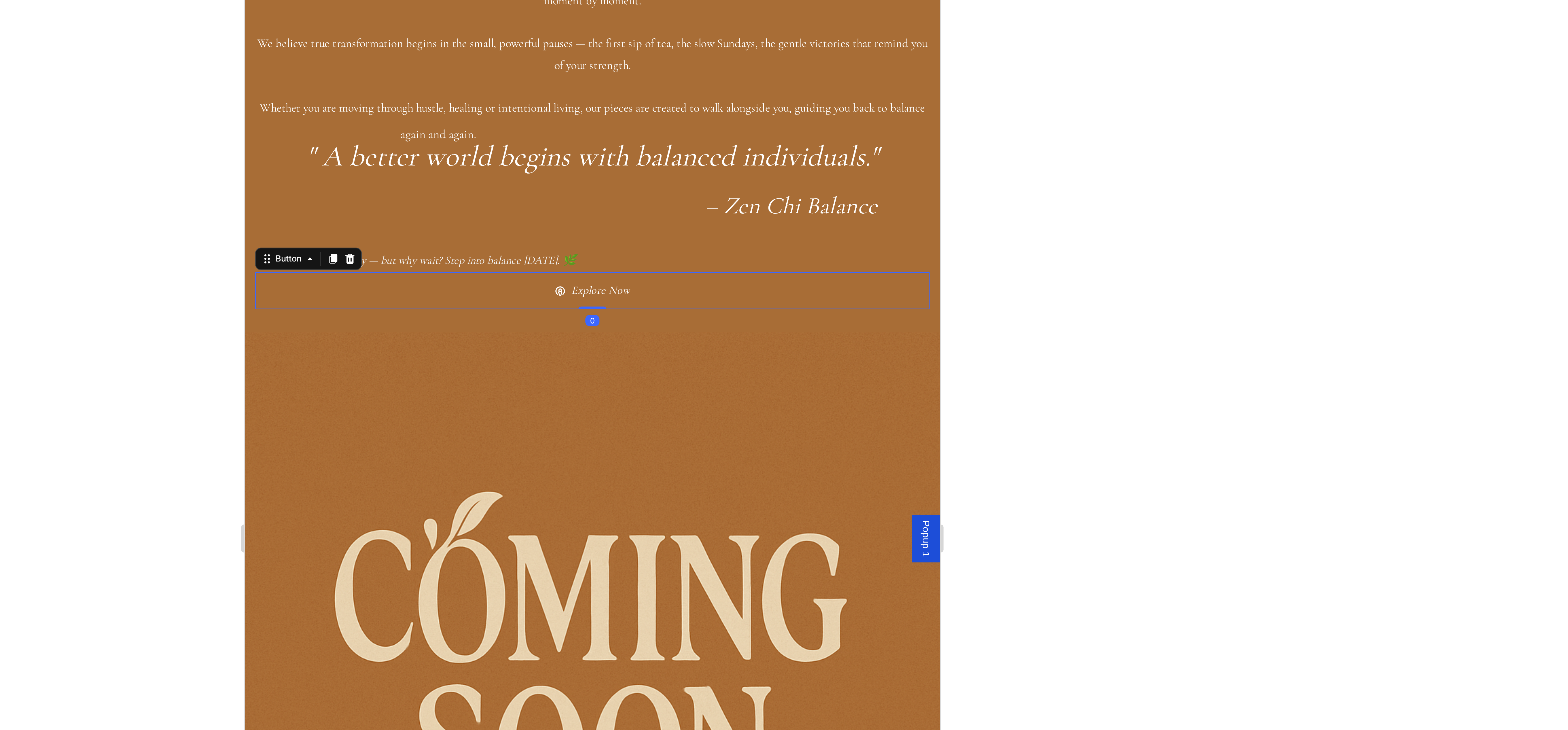
click at [1089, 283] on div at bounding box center [833, 372] width 1471 height 713
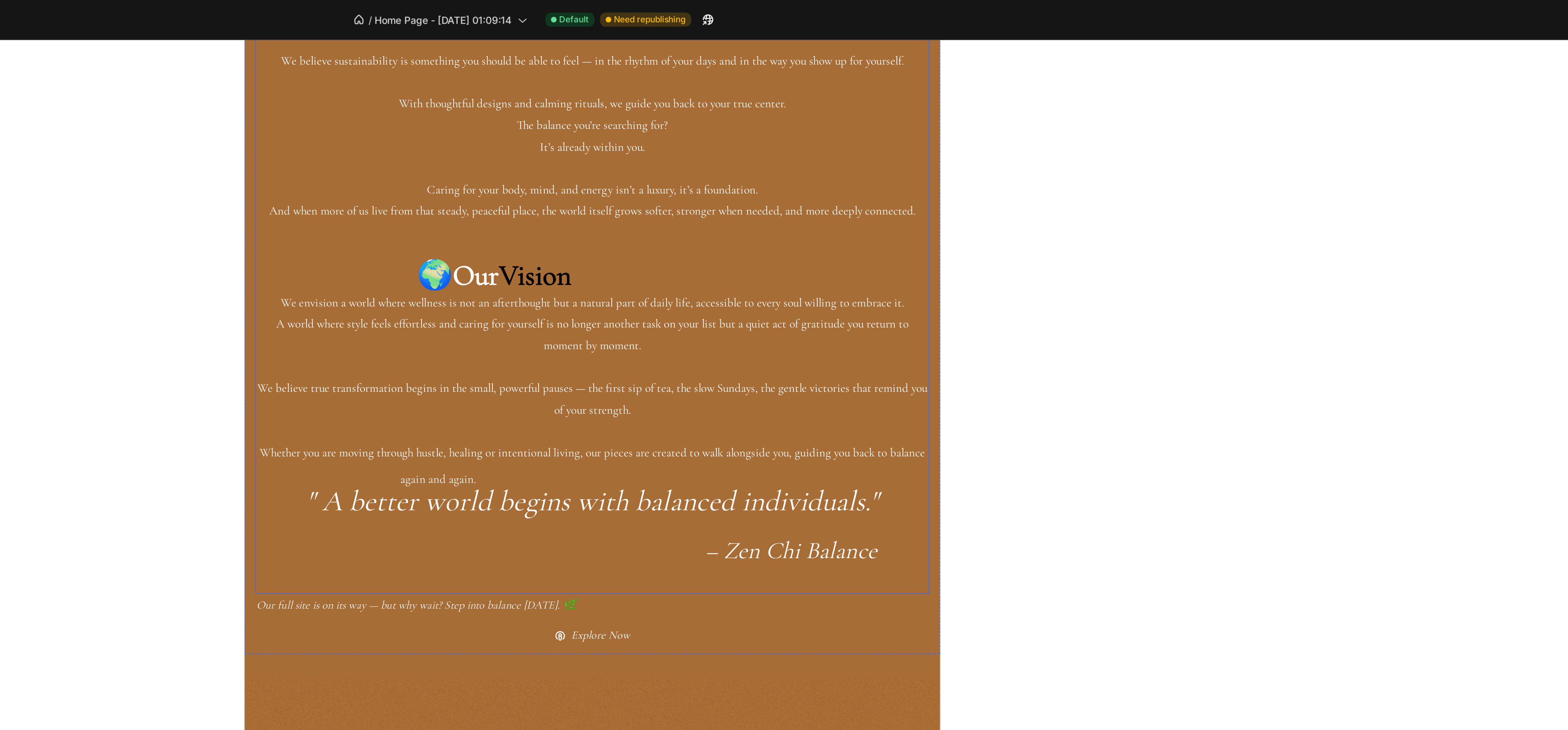
click at [443, 144] on span "Rich Text Editor. Editing area: main" at bounding box center [419, 136] width 81 height 15
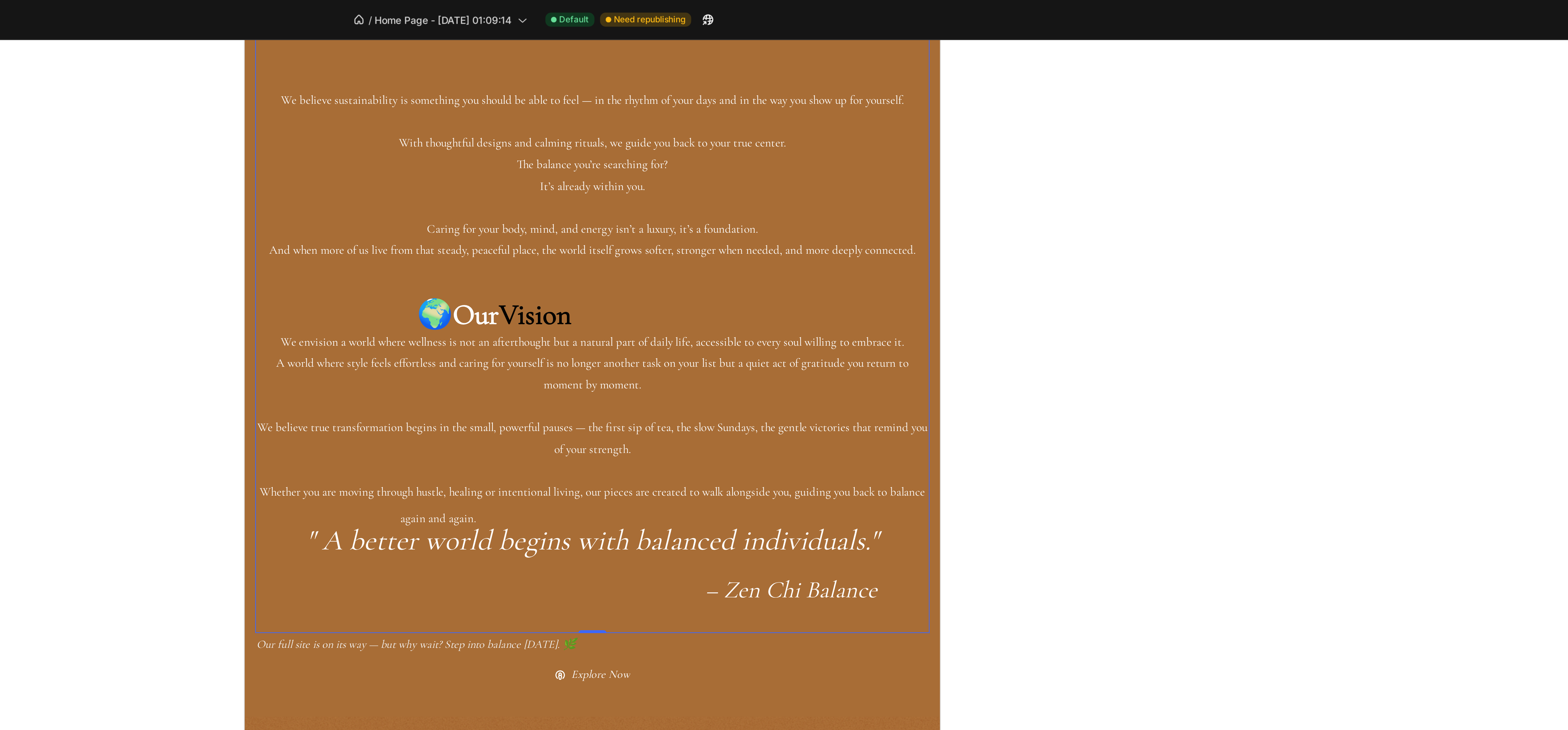
click at [414, 164] on div "WELCOME 🌿 Heading You've Arrived at Zen Chi Balance Zen Chi Balance isn’t just …" at bounding box center [387, 133] width 278 height 350
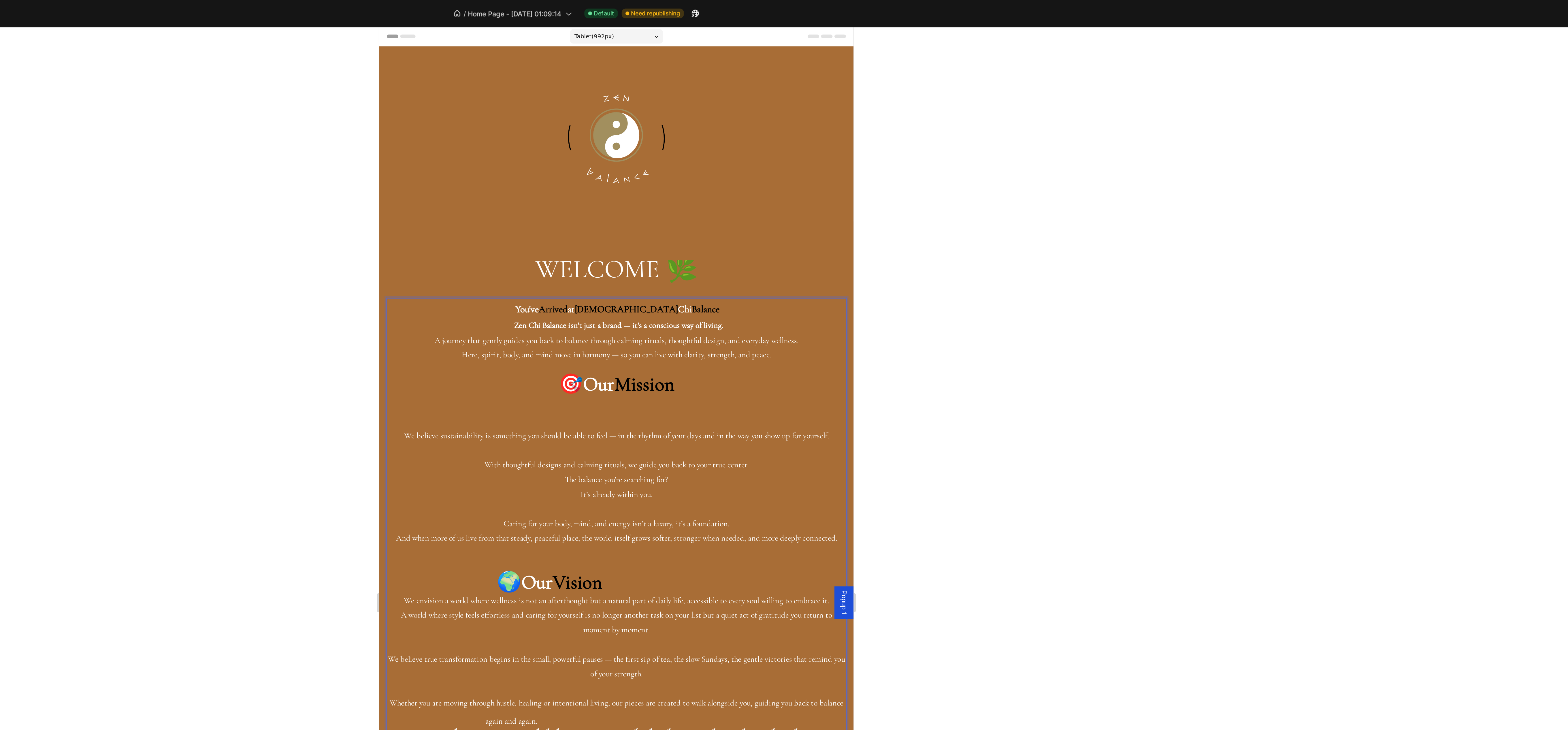
click at [487, 269] on span "Rich Text Editor. Editing area: main" at bounding box center [521, 262] width 78 height 15
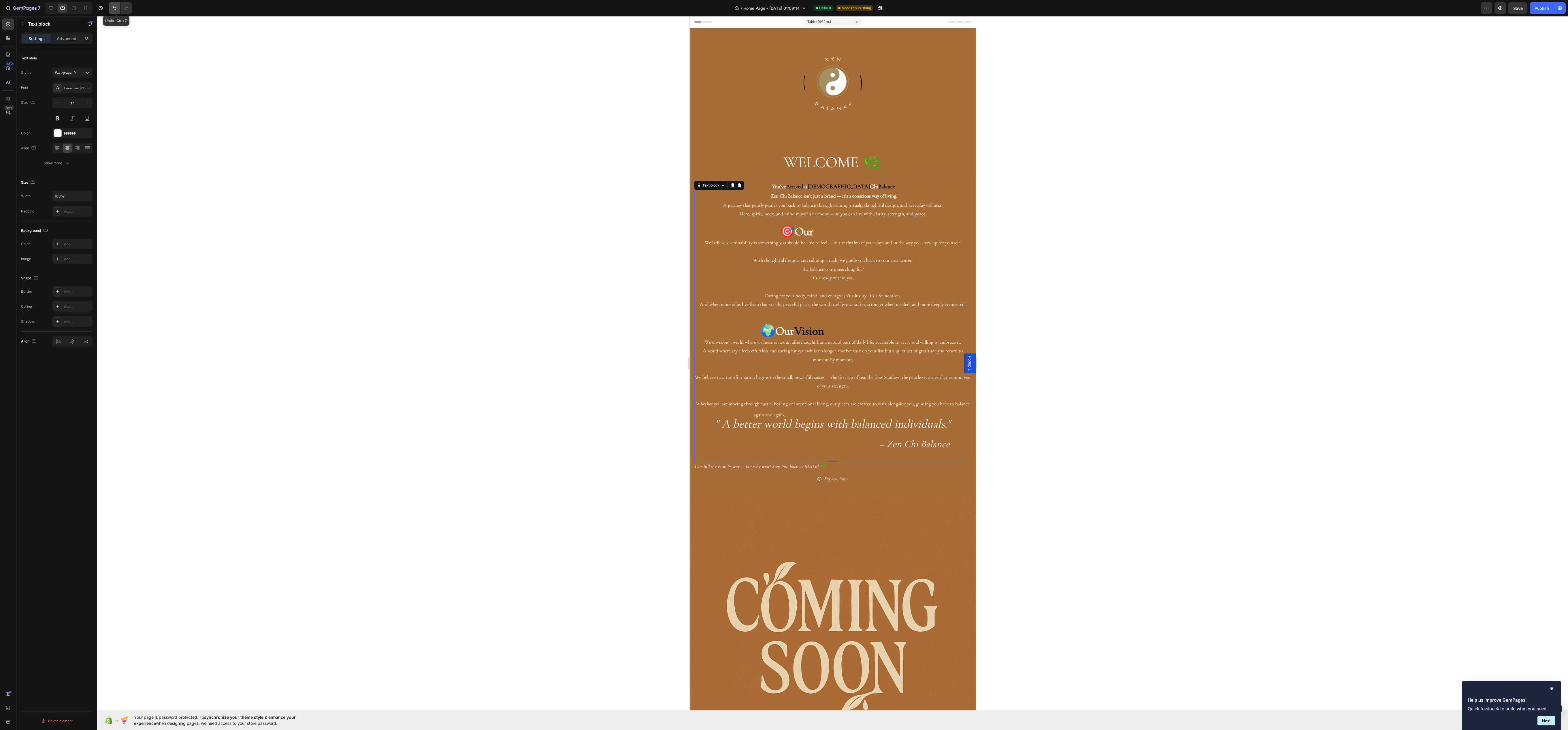
click at [113, 9] on icon "Undo/Redo" at bounding box center [114, 7] width 6 height 6
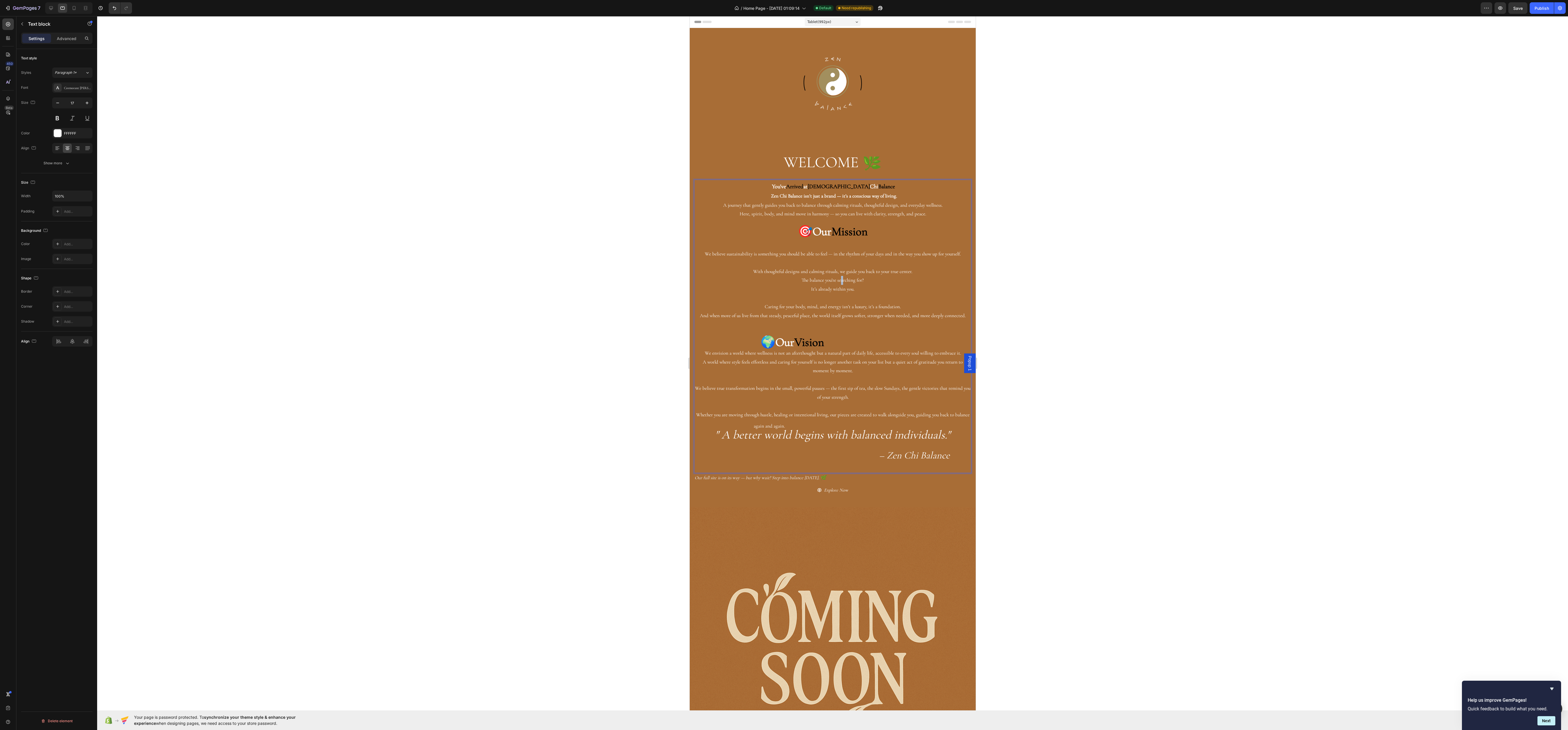
click at [833, 288] on p "The balance you’re searching for? It’s already within you." at bounding box center [833, 284] width 276 height 18
click at [707, 267] on p "Rich Text Editor. Editing area: main" at bounding box center [833, 262] width 276 height 9
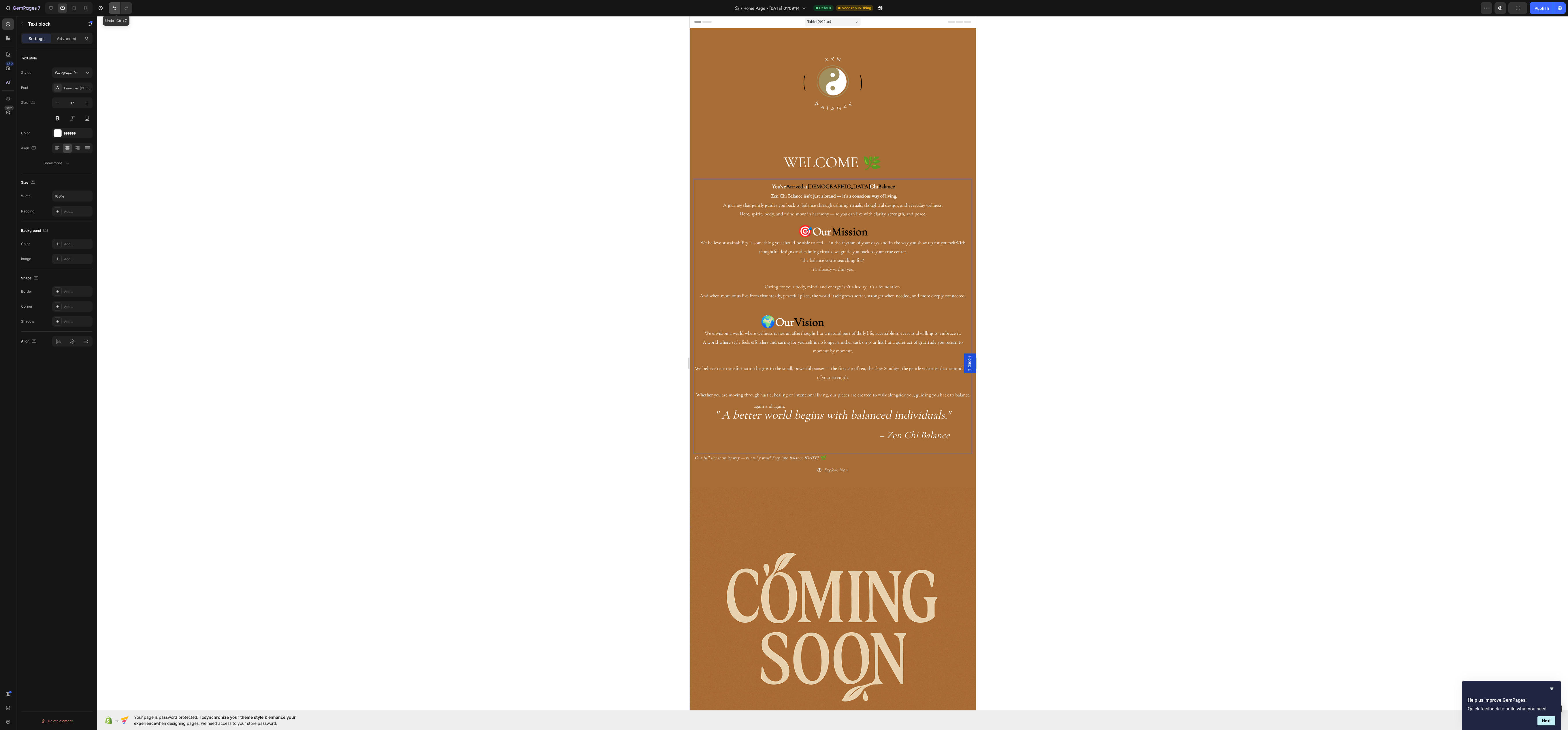
click at [111, 6] on button "Undo/Redo" at bounding box center [114, 8] width 12 height 12
click at [116, 7] on icon "Undo/Redo" at bounding box center [114, 8] width 4 height 4
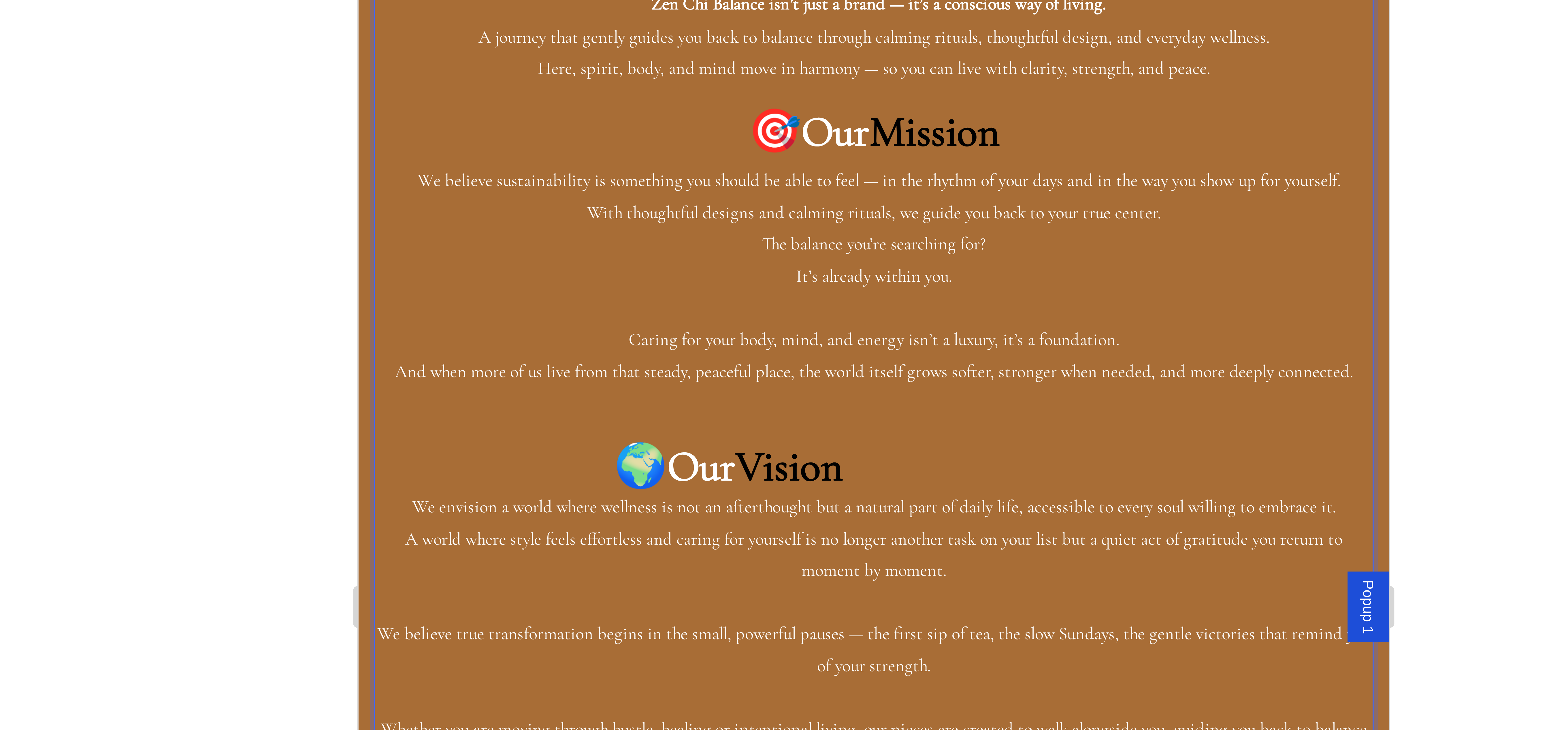
drag, startPoint x: 530, startPoint y: -406, endPoint x: 530, endPoint y: -402, distance: 4.0
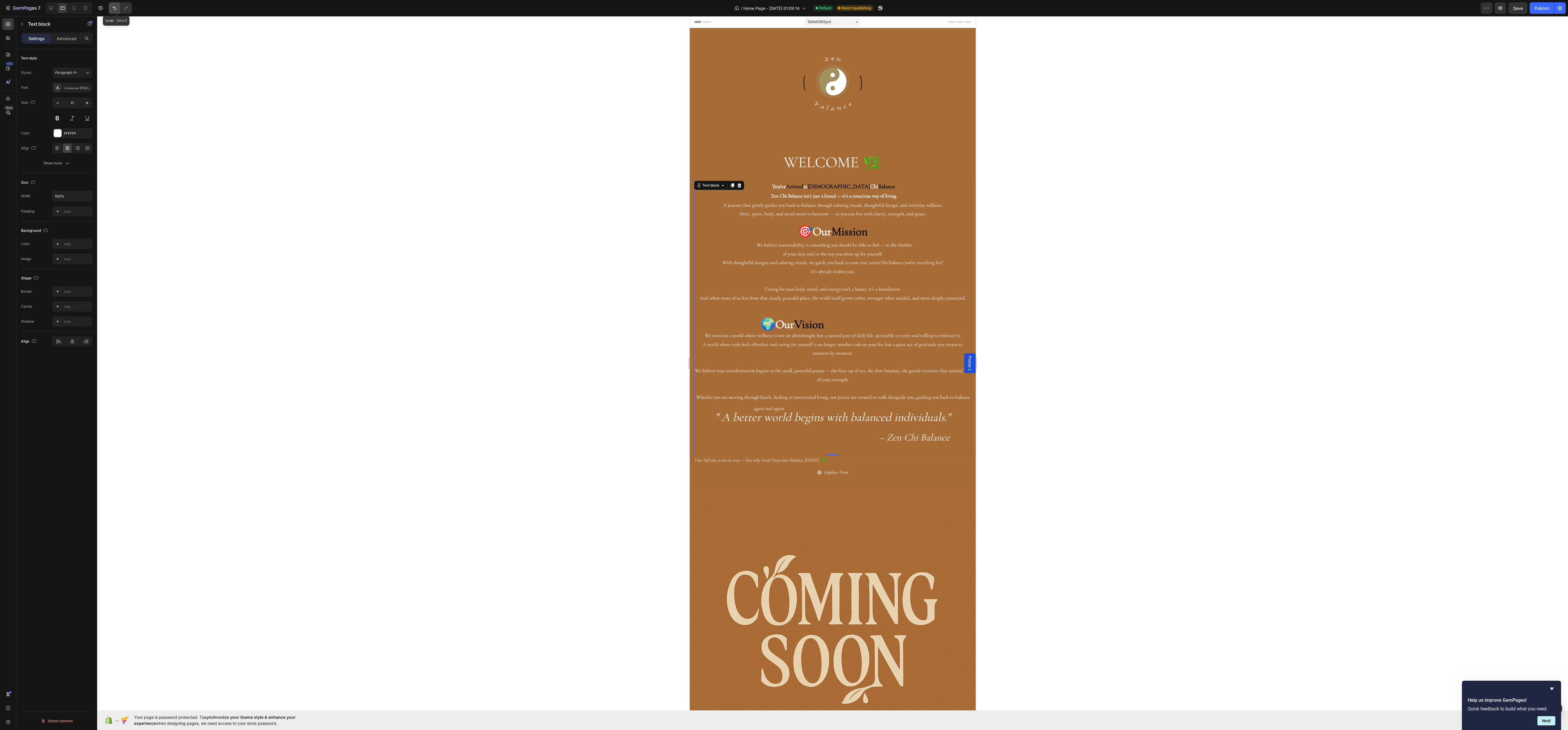
click at [112, 9] on button "Undo/Redo" at bounding box center [114, 8] width 12 height 12
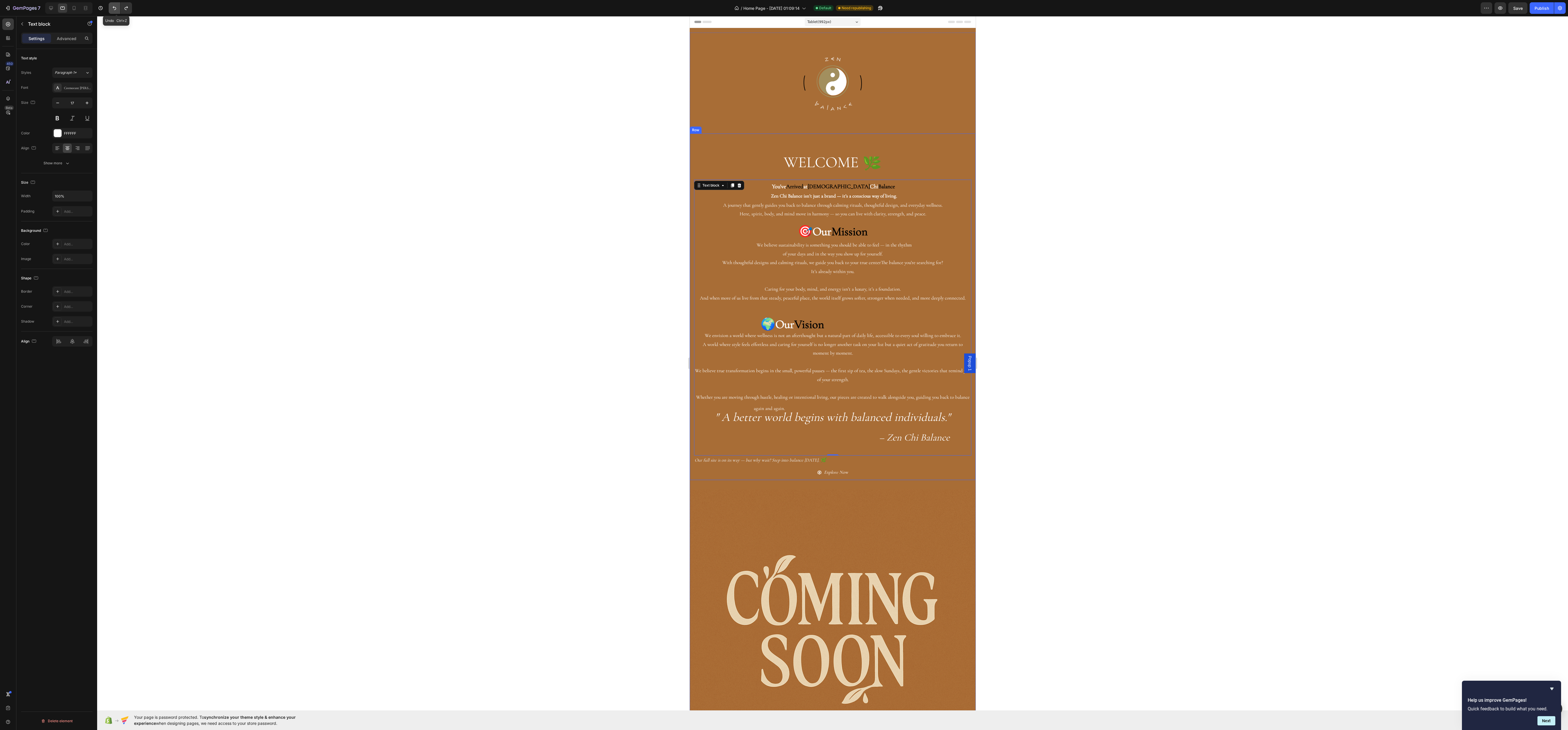
click at [112, 8] on button "Undo/Redo" at bounding box center [114, 8] width 12 height 12
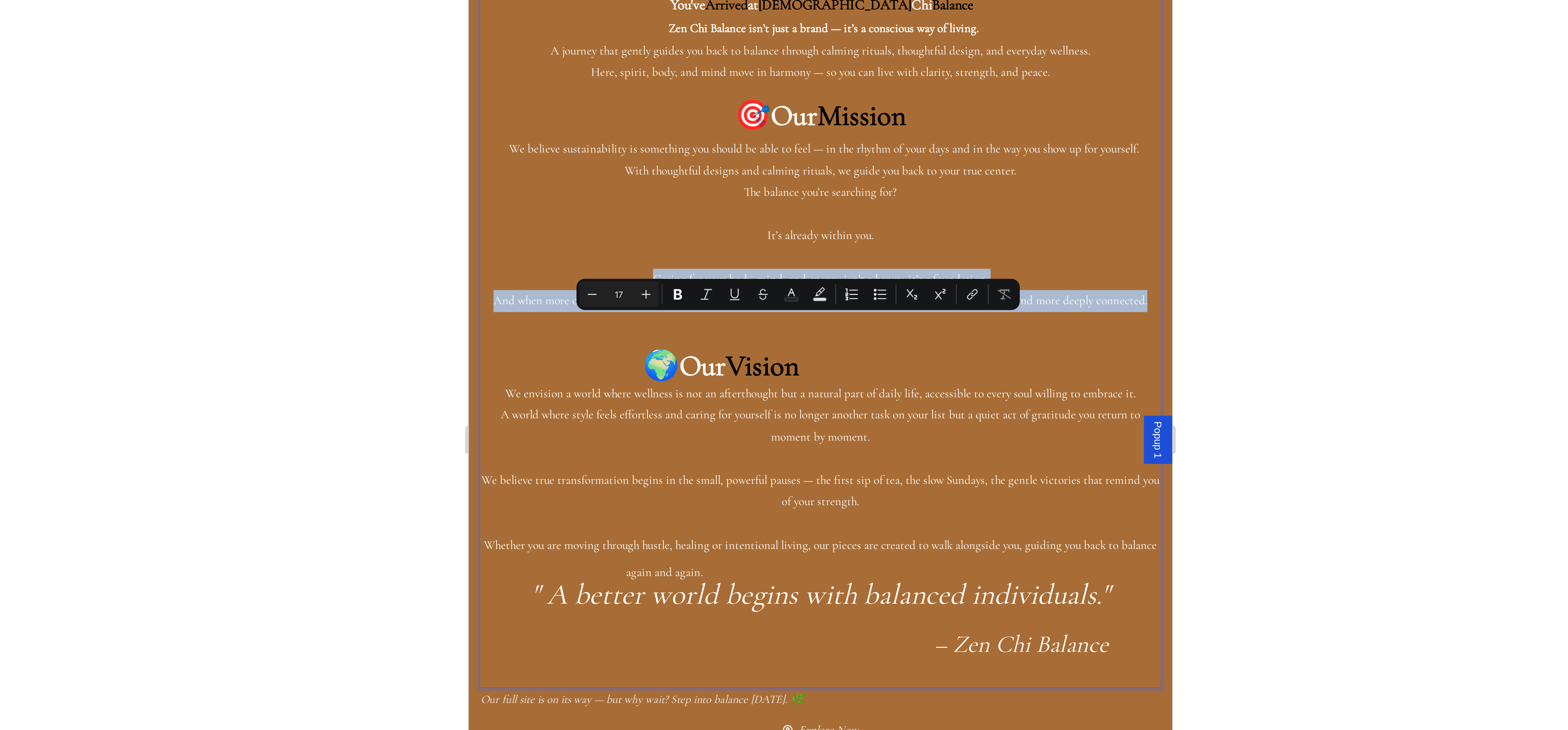
drag, startPoint x: 533, startPoint y: -116, endPoint x: 605, endPoint y: -105, distance: 72.8
copy p "Caring for your body, mind, and energy isn’t a luxury, it’s a foundation. And w…"
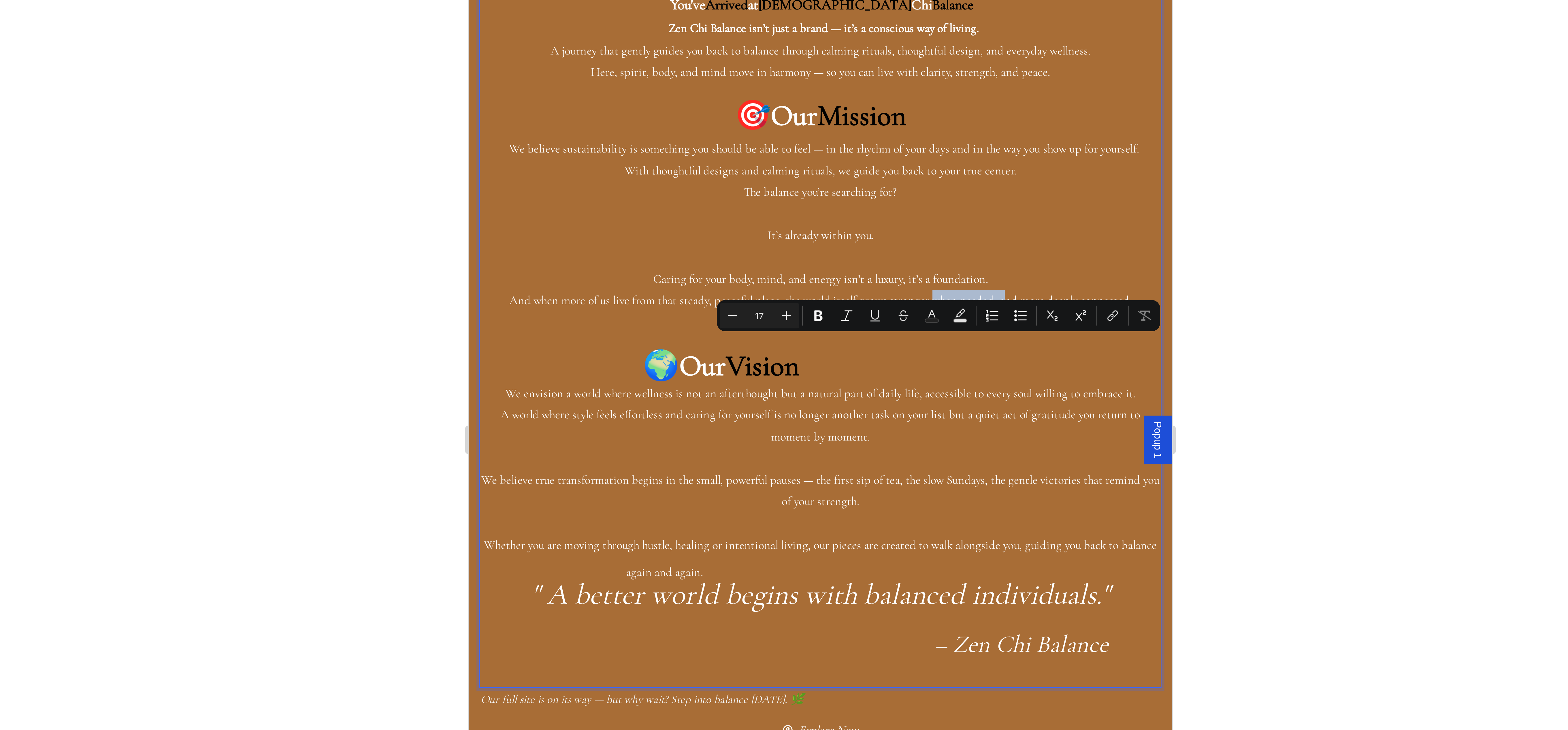
drag, startPoint x: 649, startPoint y: -106, endPoint x: 677, endPoint y: -105, distance: 28.0
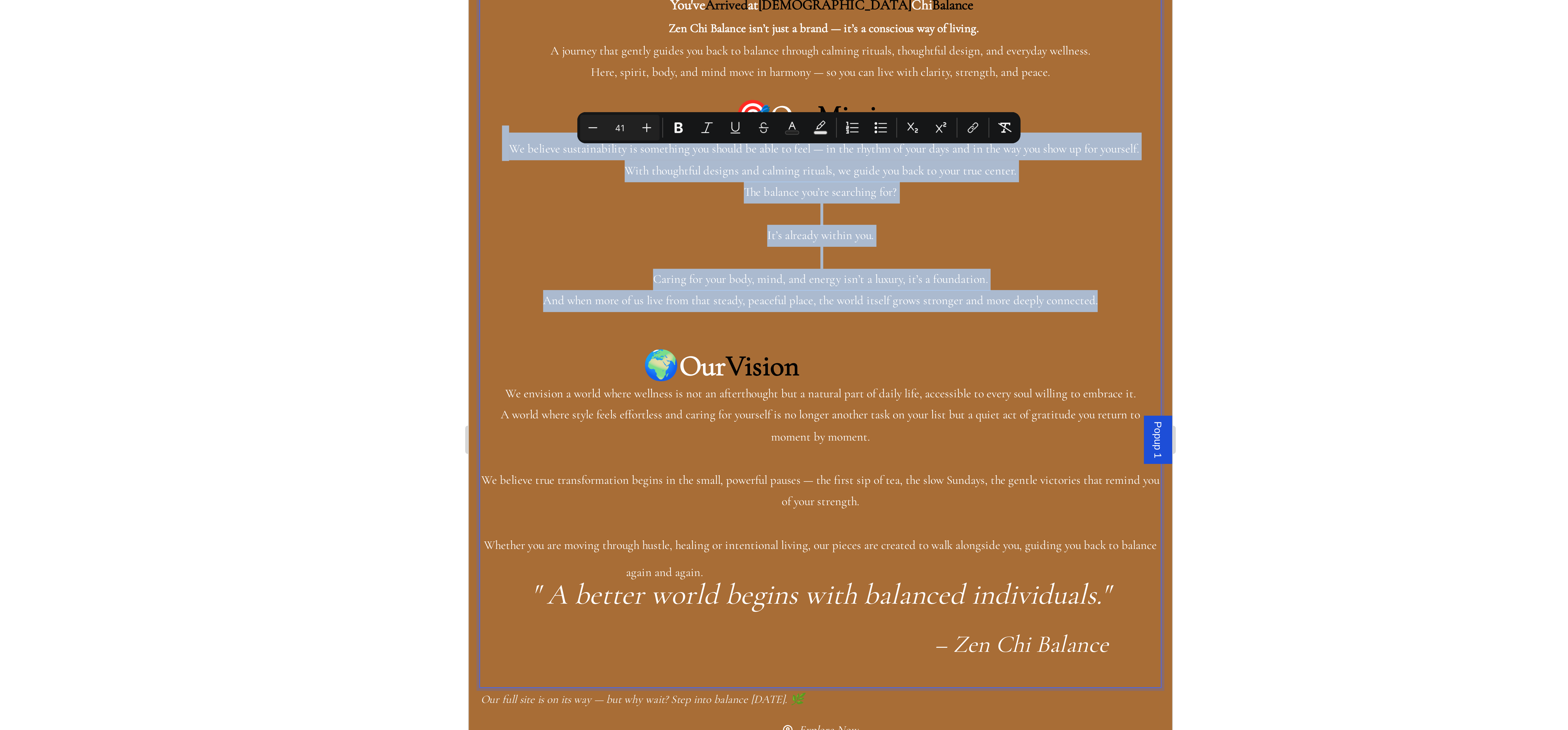
drag, startPoint x: 722, startPoint y: -103, endPoint x: 454, endPoint y: -177, distance: 278.0
click at [468, 0] on html "Popup 1 Tablet ( 992 px) iPhone 13 Mini iPhone 13 Pro iPhone 11 Pro Max iPhone …" at bounding box center [611, 56] width 286 height 941
copy div "We believe sustainability is something you should be able to feel — in the rhyt…"
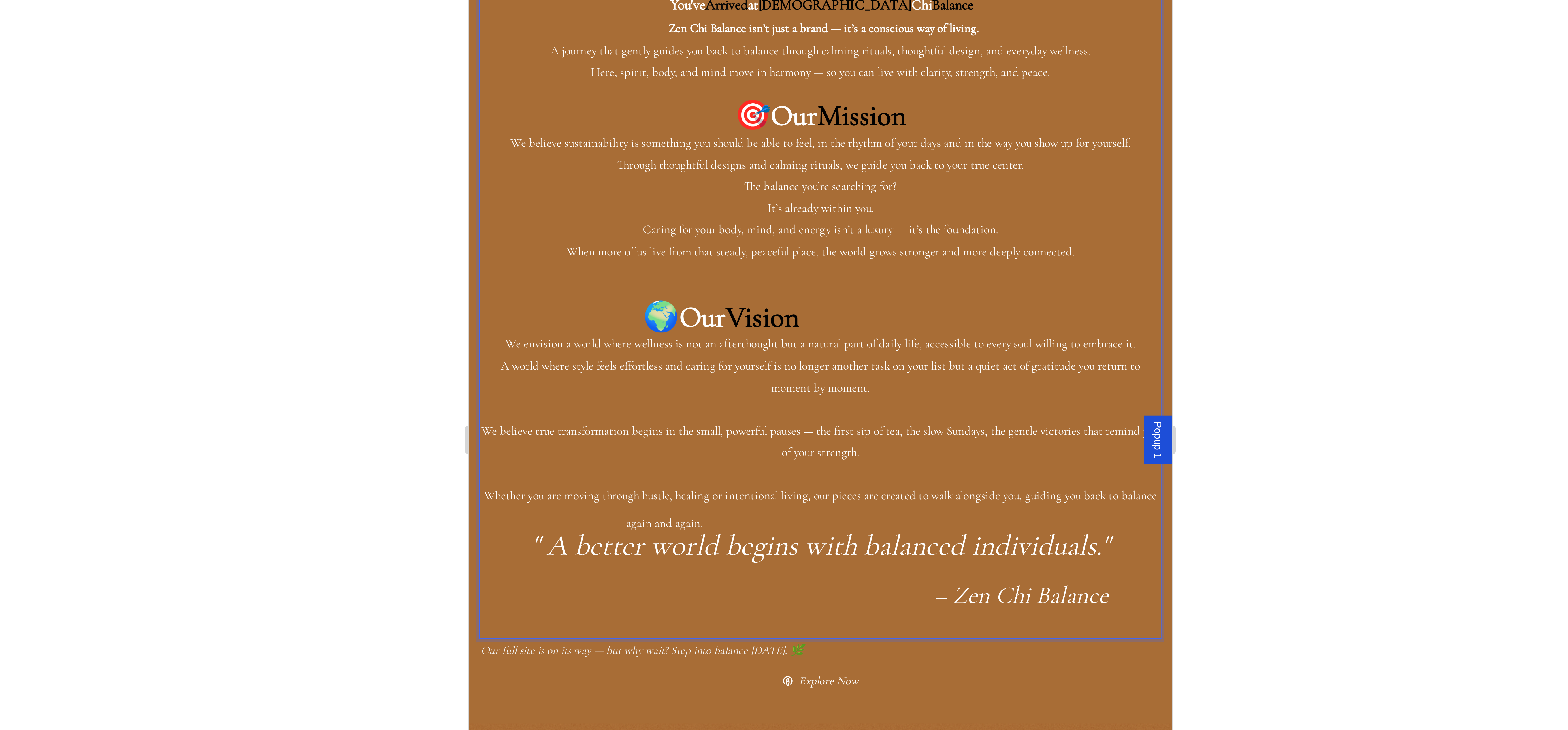
drag, startPoint x: 581, startPoint y: -59, endPoint x: 576, endPoint y: -55, distance: 6.4
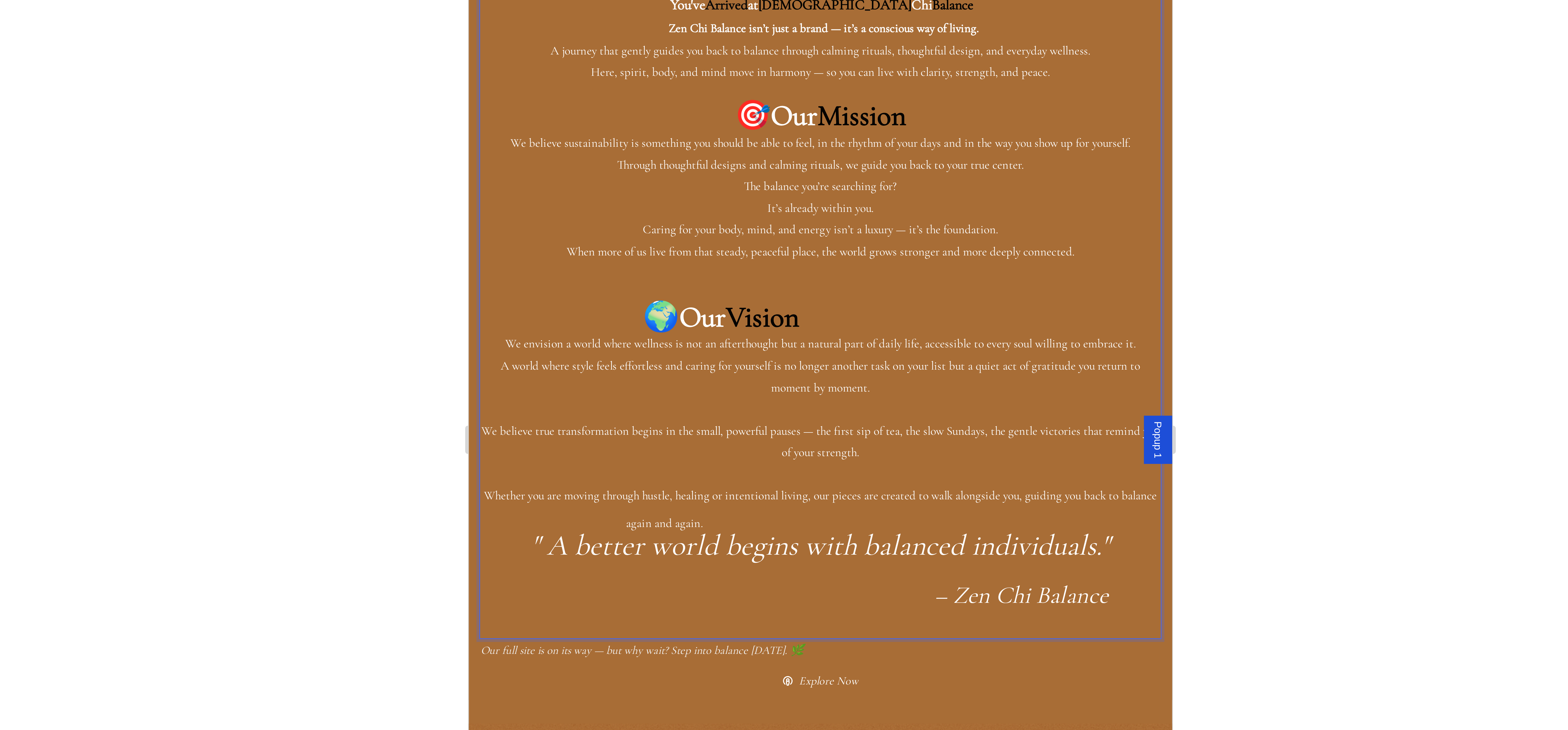
drag, startPoint x: 646, startPoint y: -142, endPoint x: 642, endPoint y: -144, distance: 4.5
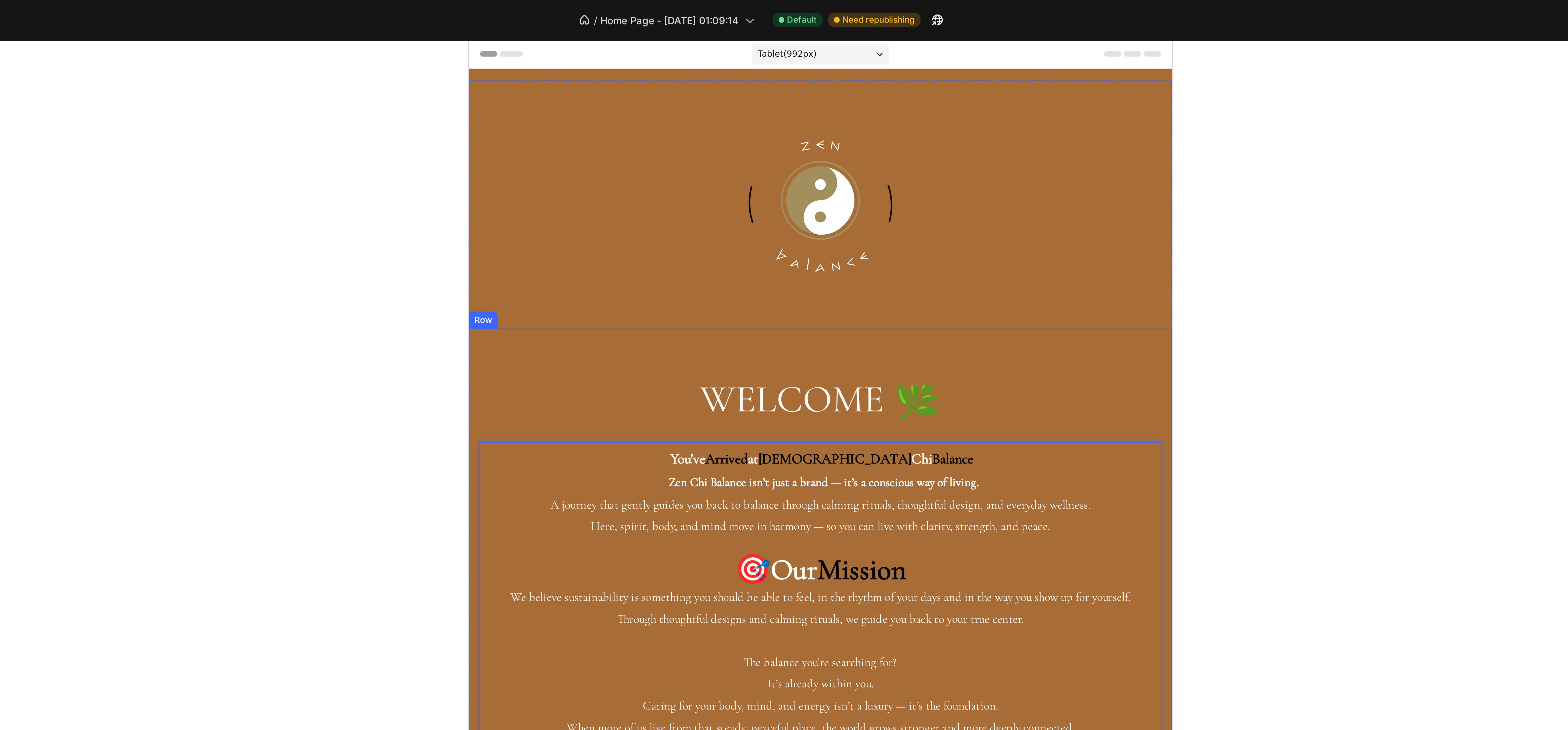
click at [589, 160] on div "WELCOME 🌿 Heading You've Arrived at Zen Chi Balance Zen Chi Balance isn’t just …" at bounding box center [611, 324] width 286 height 336
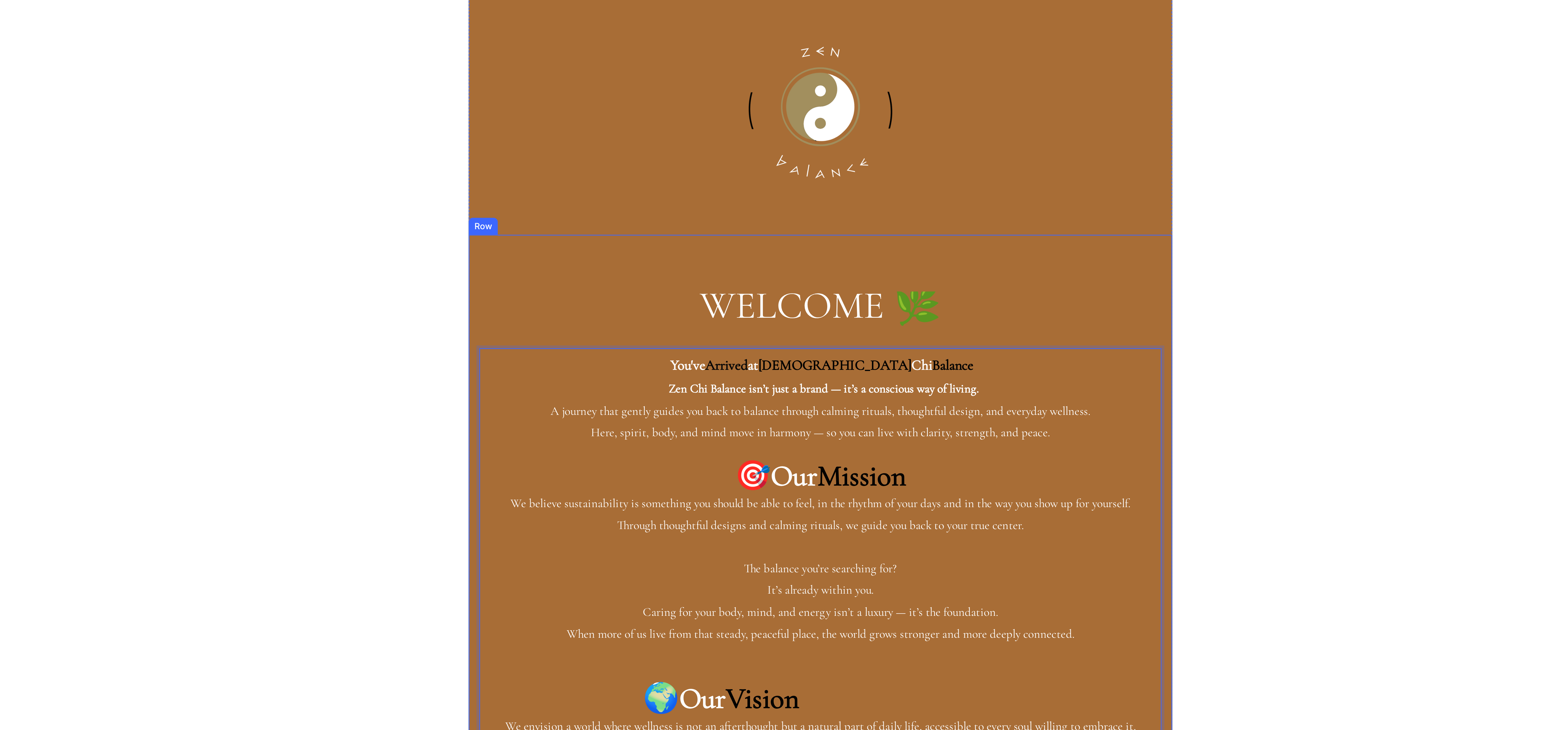
drag, startPoint x: 718, startPoint y: 386, endPoint x: 688, endPoint y: 81, distance: 306.5
drag, startPoint x: 563, startPoint y: 112, endPoint x: 607, endPoint y: 131, distance: 47.9
click at [607, 131] on div "You've Arrived at Zen Chi Balance Zen Chi Balance isn’t just a brand — it’s a c…" at bounding box center [611, 242] width 278 height 265
click at [556, 120] on p "You've Arrived at Zen Chi Balance" at bounding box center [611, 116] width 276 height 12
click at [550, 116] on strong "Rich Text Editor. Editing area: main" at bounding box center [549, 115] width 3 height 15
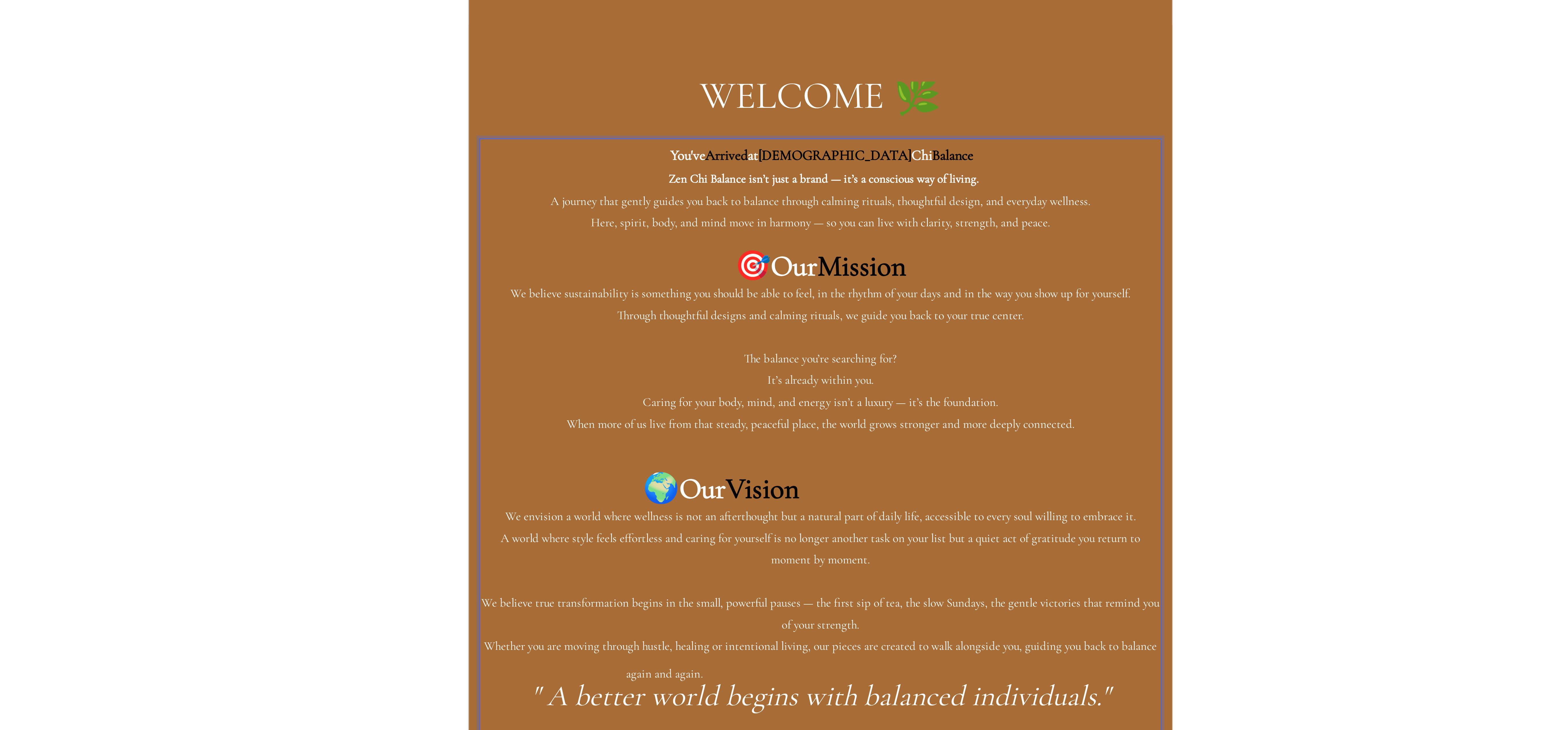
scroll to position [237, 0]
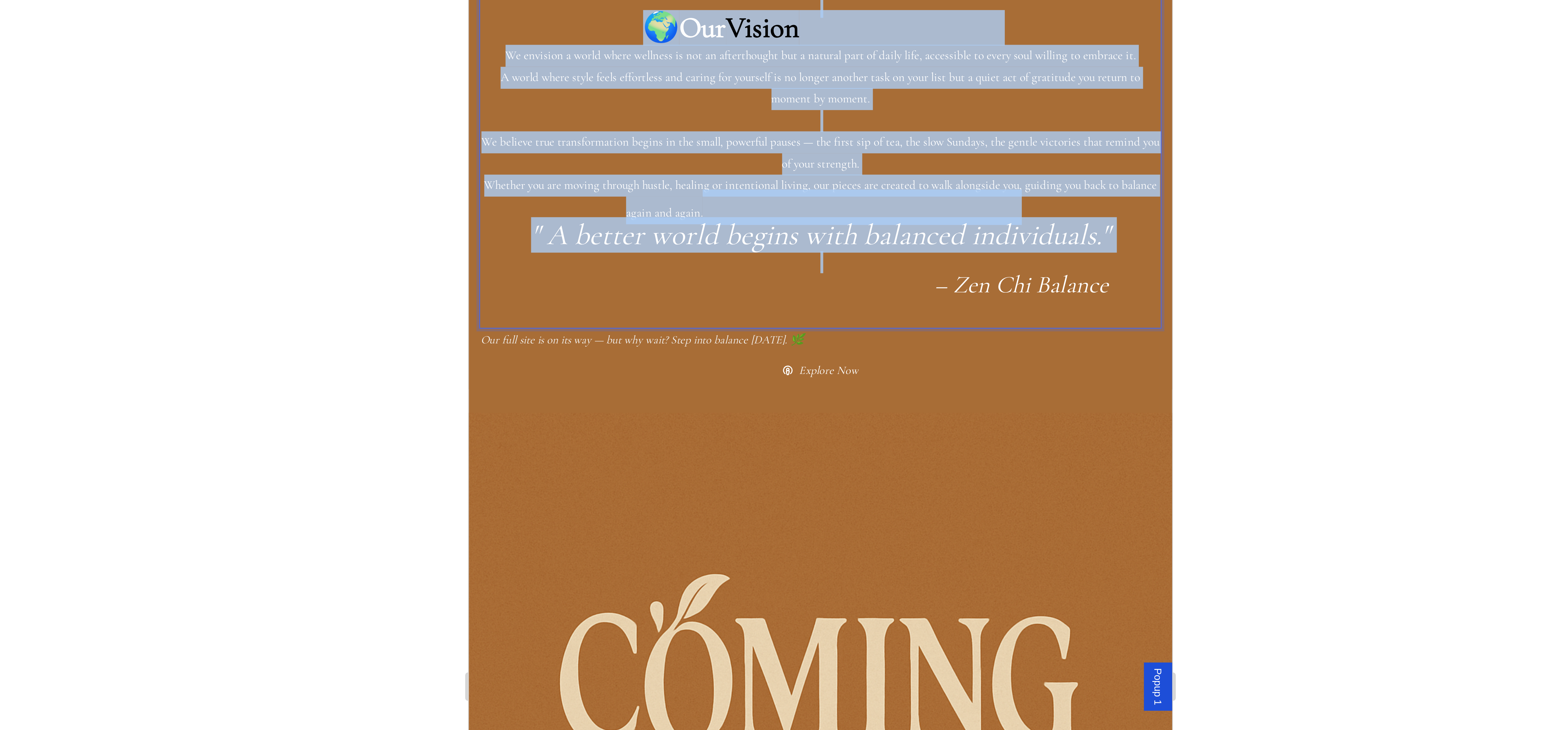
drag, startPoint x: 561, startPoint y: 2, endPoint x: 653, endPoint y: 10, distance: 92.3
drag, startPoint x: 651, startPoint y: 0, endPoint x: 630, endPoint y: -9, distance: 22.8
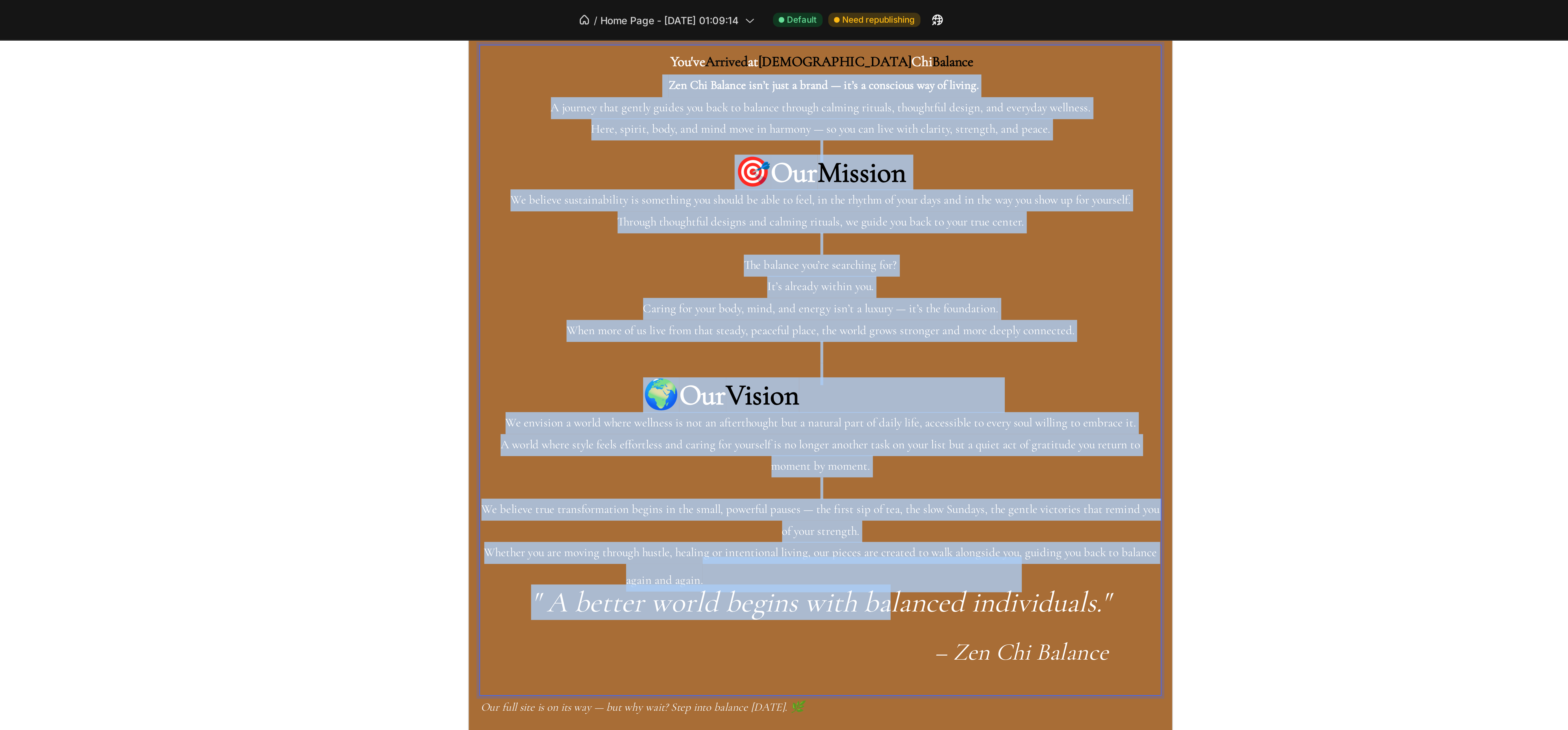
scroll to position [0, 0]
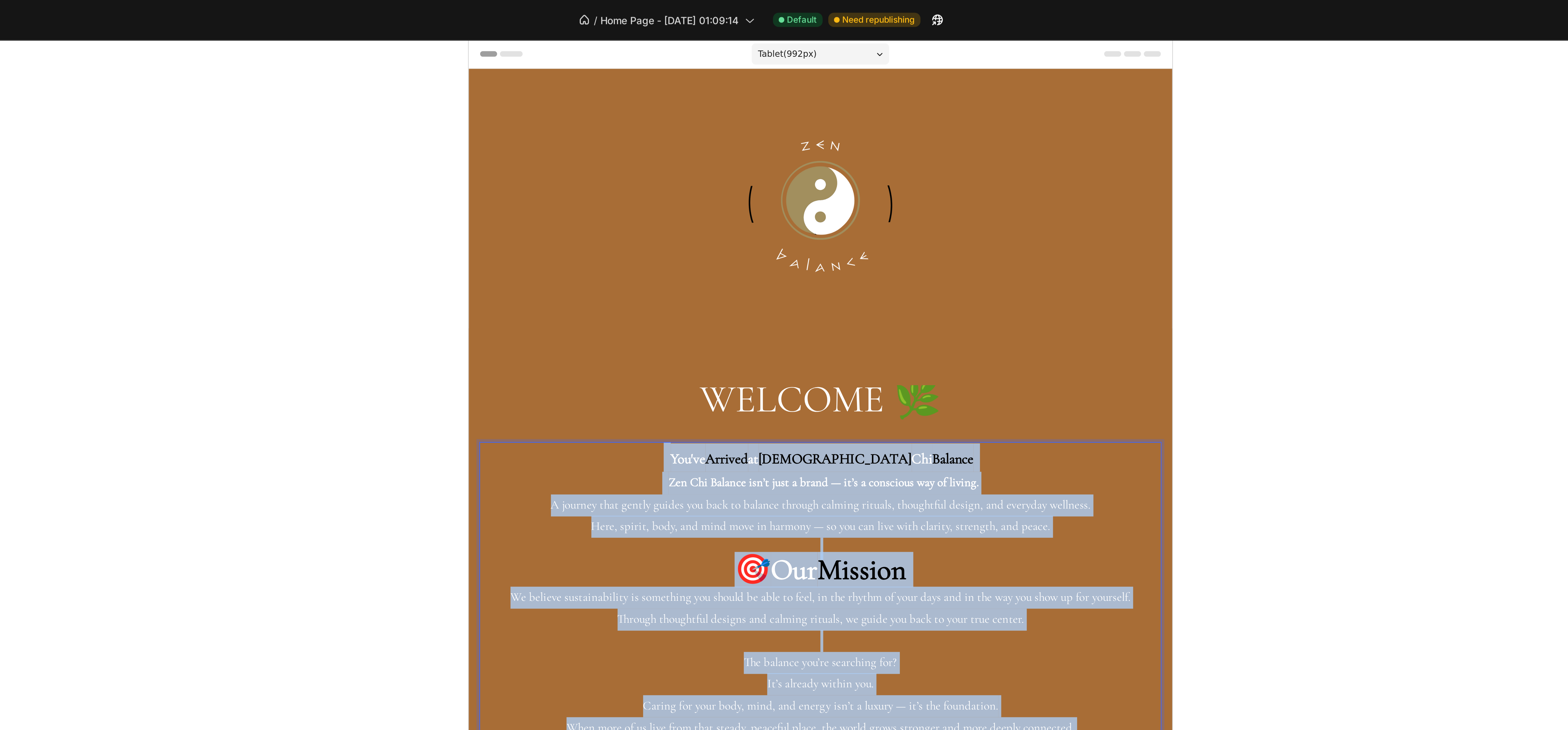
drag, startPoint x: 573, startPoint y: 204, endPoint x: 559, endPoint y: 212, distance: 16.1
click at [552, 208] on div "You've Arrived at Zen Chi Balance Zen Chi Balance isn’t just a brand — it’s a c…" at bounding box center [611, 335] width 278 height 265
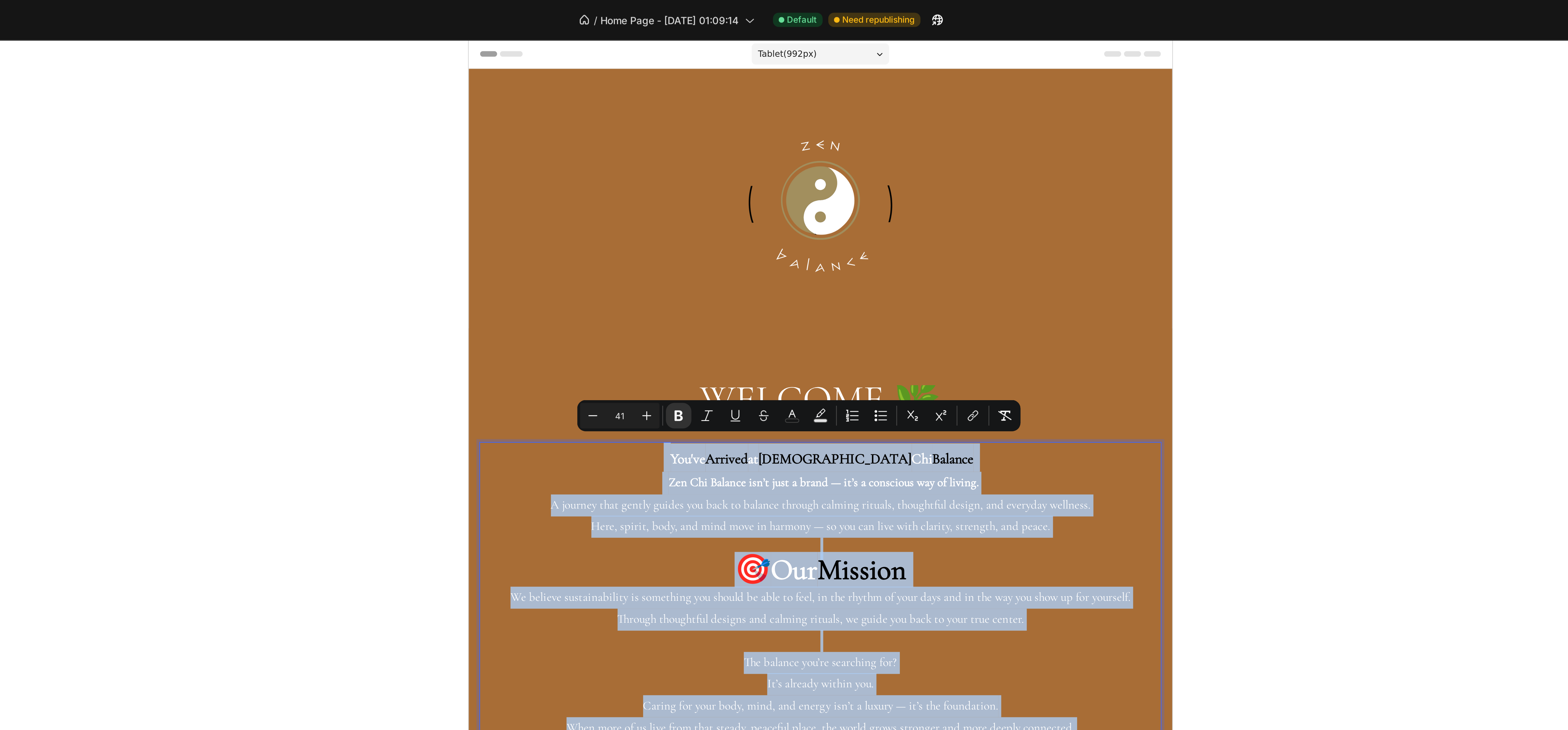
drag, startPoint x: 576, startPoint y: 222, endPoint x: 573, endPoint y: 222, distance: 3.0
copy div "Lor'ip Dolorsi am Con Adi Elitsed Doe Tem Incidid utl’e dolo m aliqu — en’a m v…"
click at [684, 234] on p "Here, spirit, body, and mind move in harmony — so you can live with clarity, st…" at bounding box center [611, 237] width 276 height 9
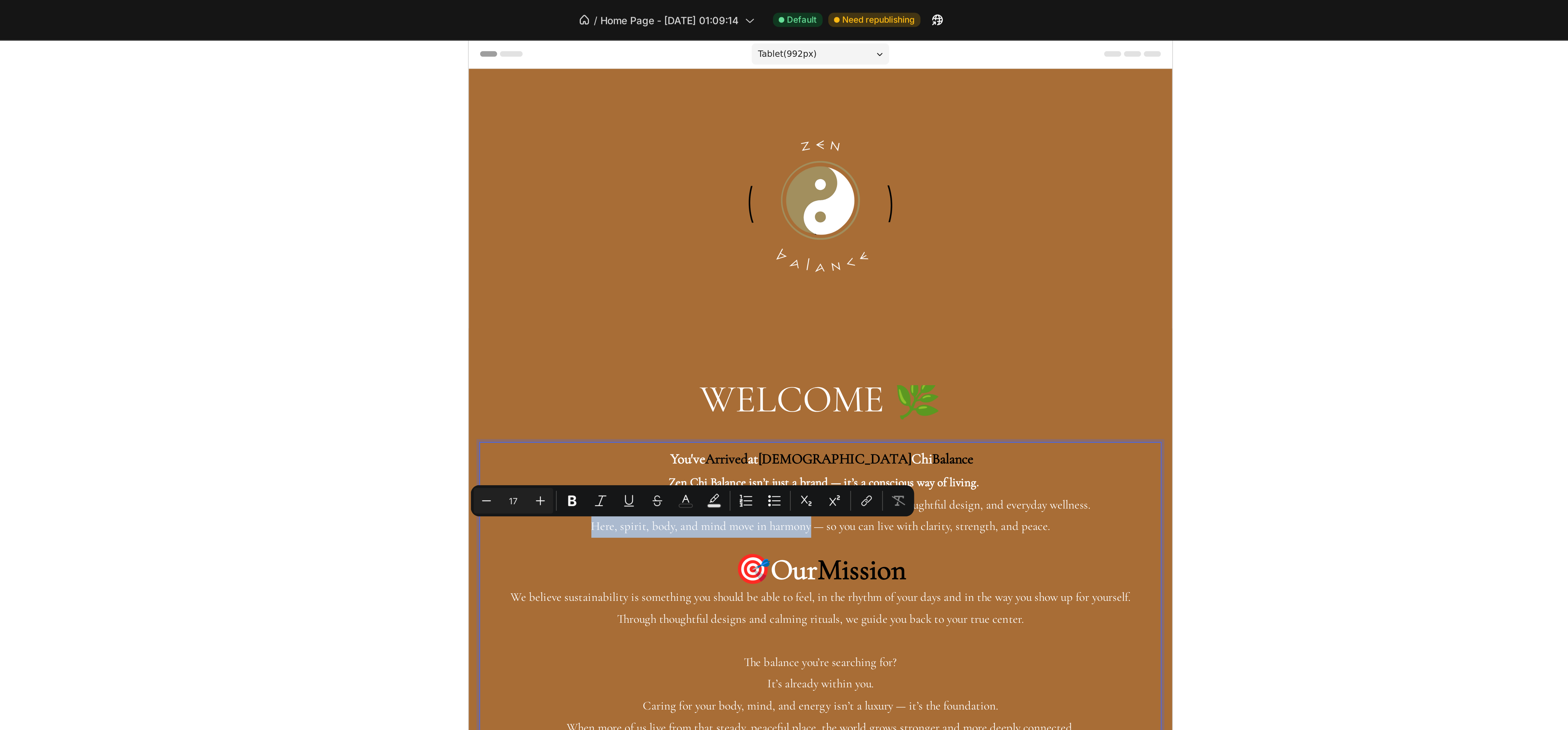
drag, startPoint x: 510, startPoint y: 238, endPoint x: 598, endPoint y: 241, distance: 88.1
click at [598, 241] on p "Here, spirit, body, and mind move in harmony — so you can live with clarity, st…" at bounding box center [611, 237] width 276 height 9
click at [730, 203] on icon "Editor contextual toolbar" at bounding box center [731, 203] width 6 height 6
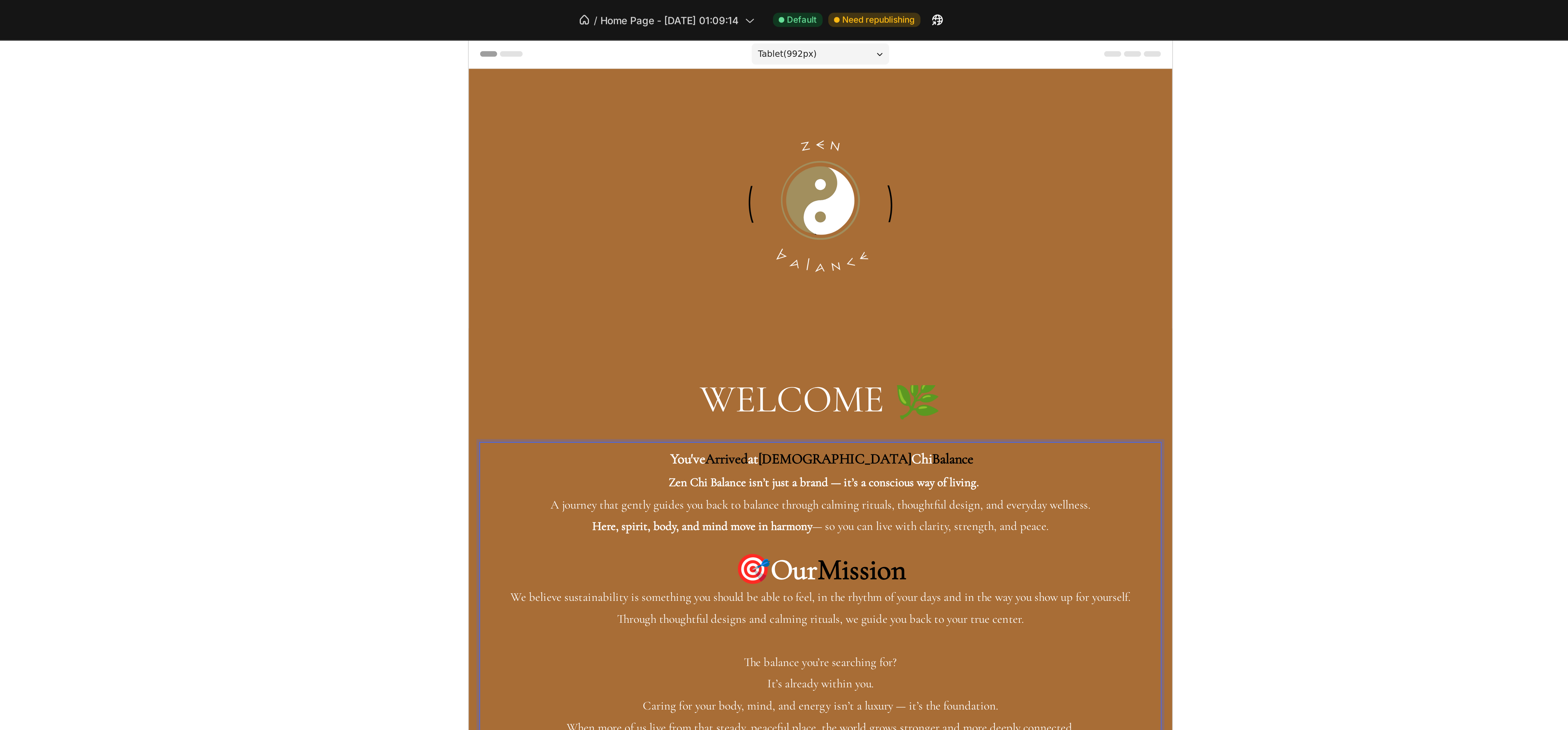
click at [591, 253] on span "🎯" at bounding box center [584, 255] width 15 height 15
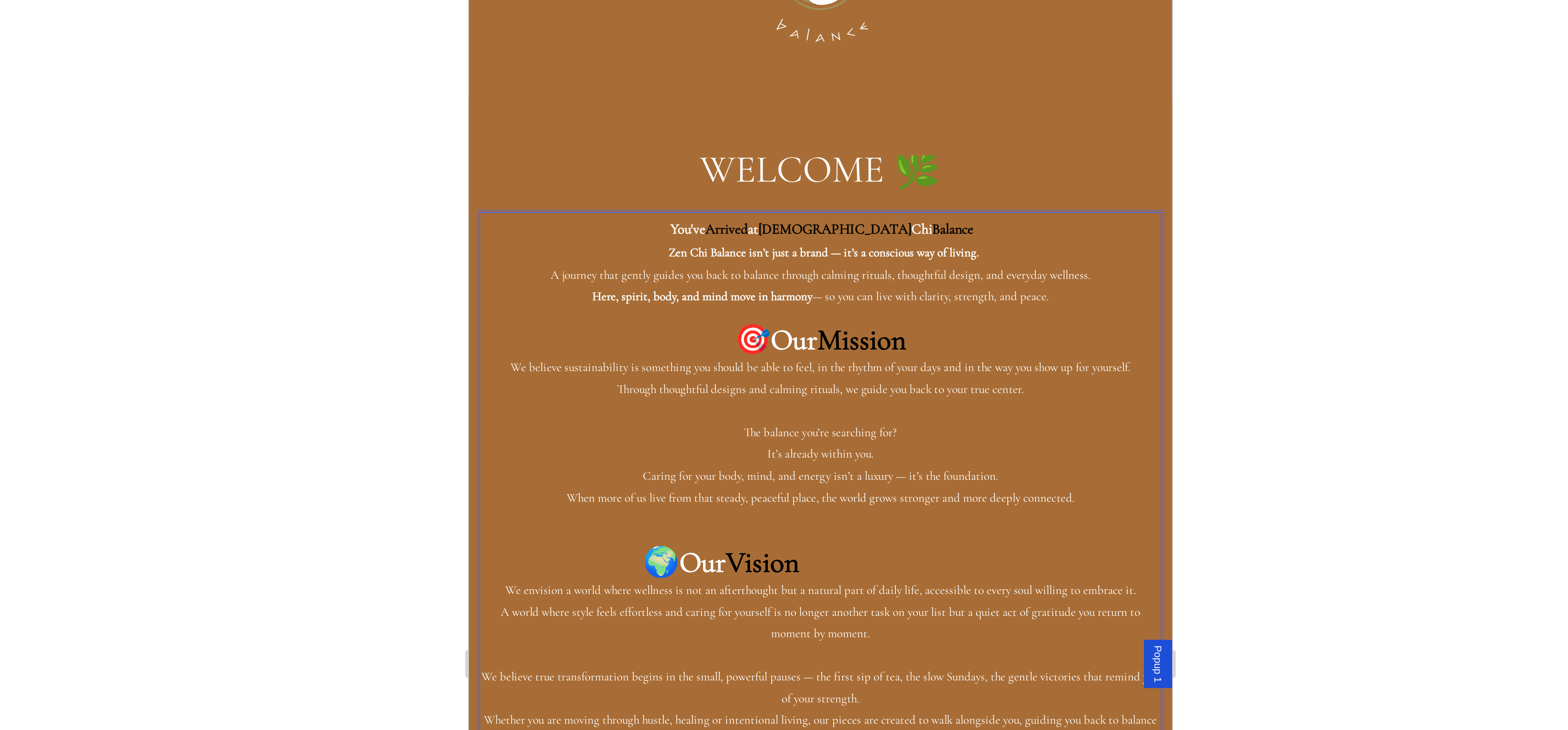
click at [1001, 260] on div at bounding box center [833, 372] width 1471 height 713
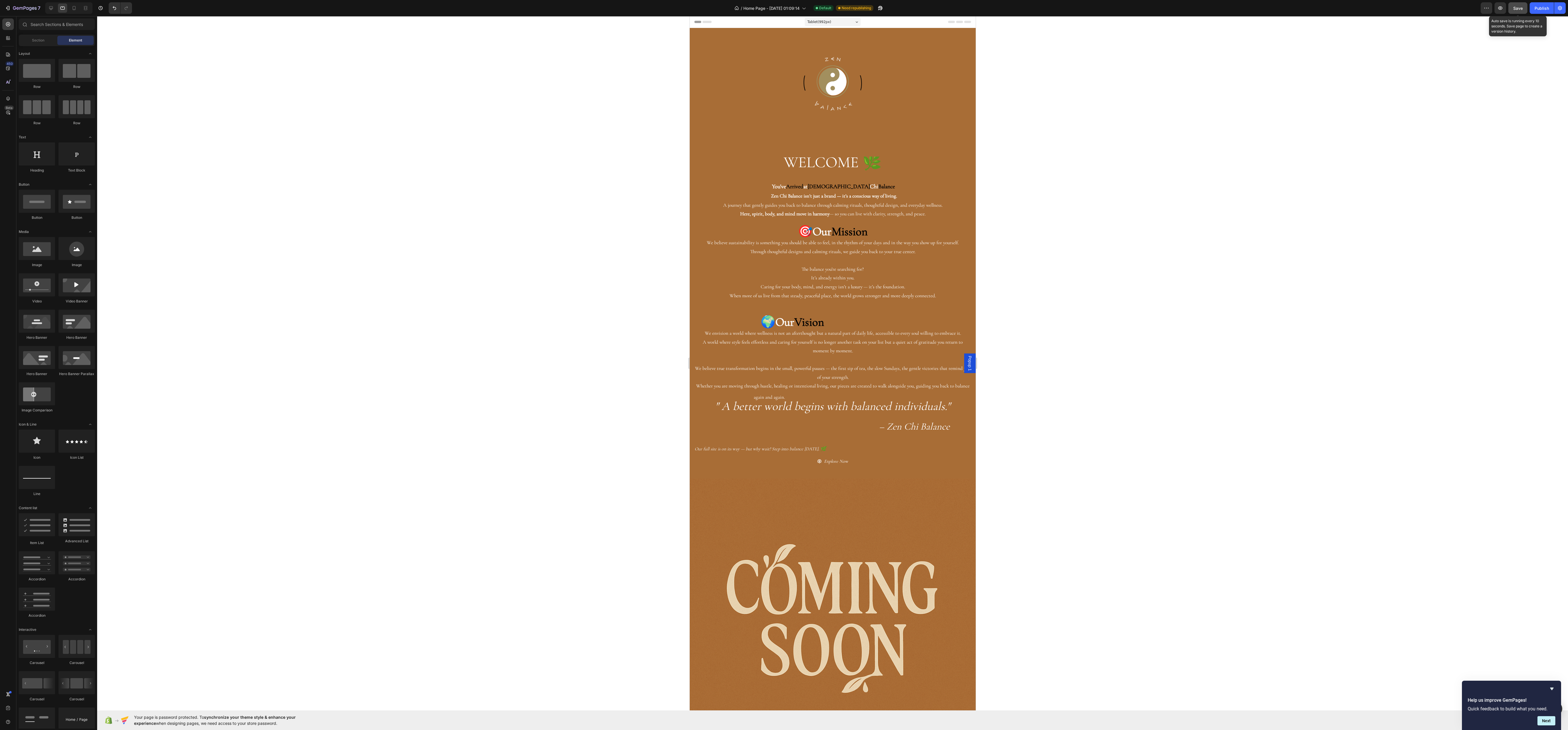
click at [1508, 8] on button "Save" at bounding box center [1517, 8] width 19 height 12
click at [1501, 7] on icon "button" at bounding box center [1500, 7] width 6 height 6
click at [773, 329] on span "🌍" at bounding box center [768, 322] width 15 height 15
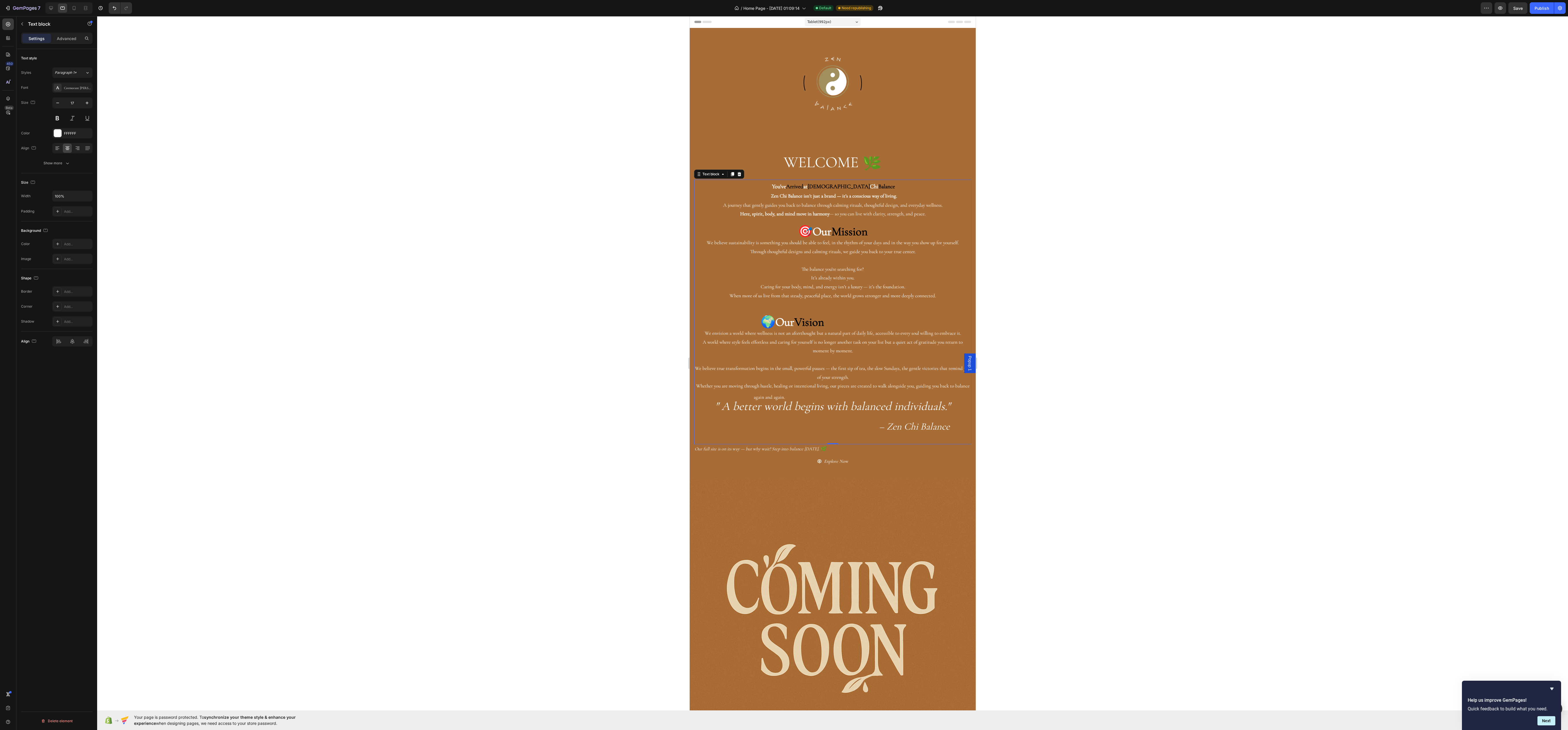
click at [775, 329] on span "🌍" at bounding box center [768, 322] width 15 height 15
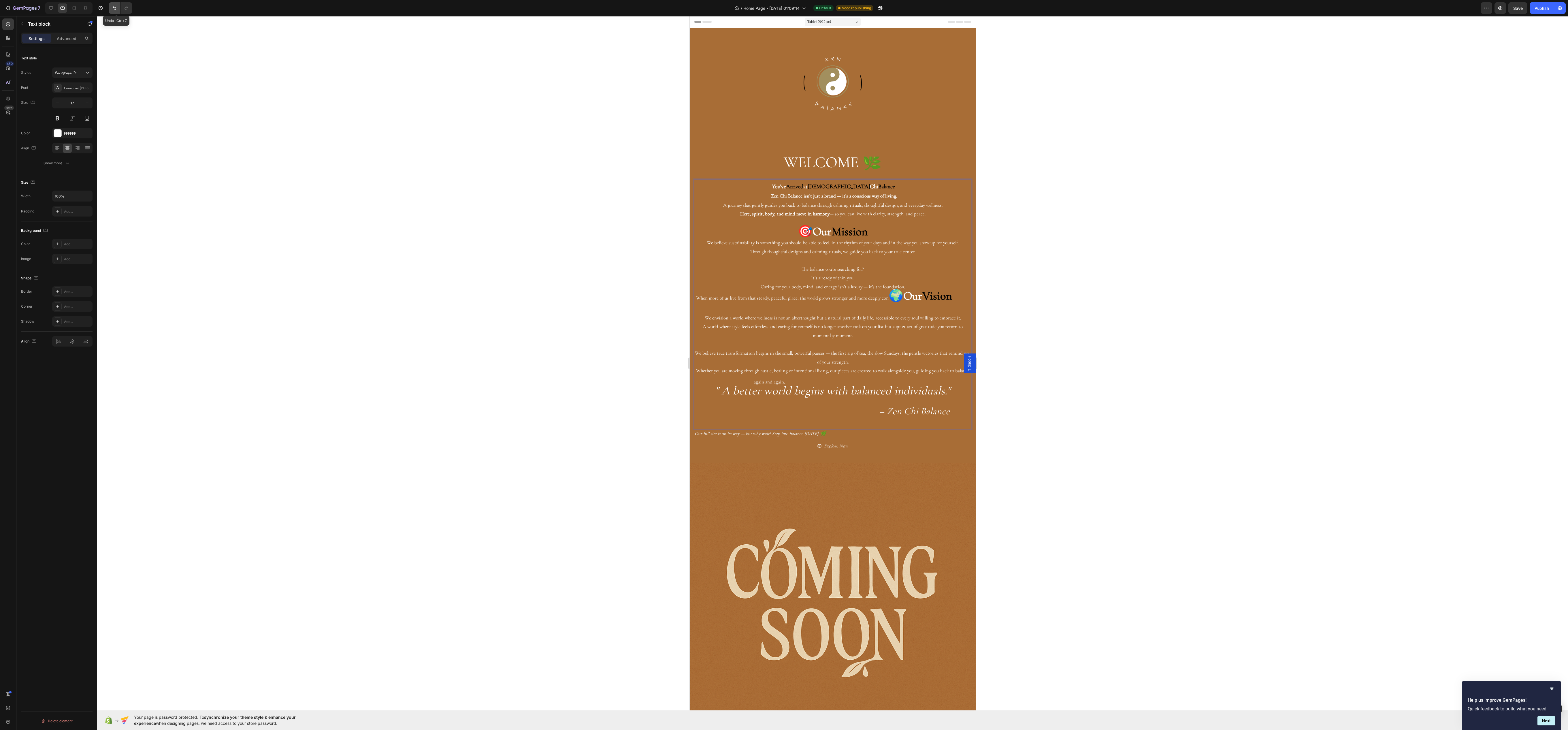
click at [117, 7] on icon "Undo/Redo" at bounding box center [114, 7] width 6 height 6
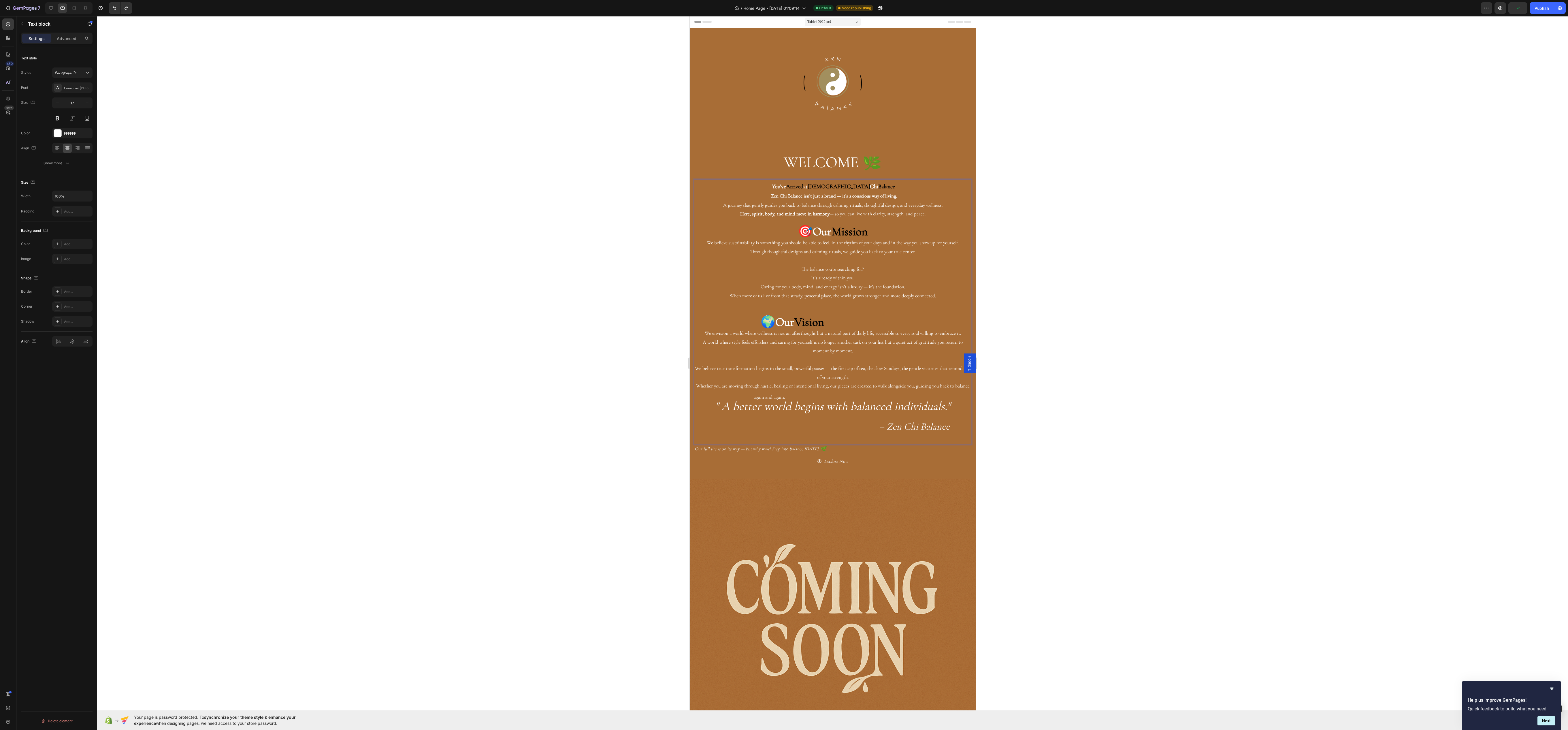
drag, startPoint x: 889, startPoint y: 328, endPoint x: 798, endPoint y: 332, distance: 91.1
click at [775, 328] on span "🌍" at bounding box center [768, 322] width 15 height 15
drag, startPoint x: 910, startPoint y: 325, endPoint x: 800, endPoint y: 322, distance: 110.0
click at [800, 322] on div "You've Arrived at Zen Chi Balance Zen Chi Balance isn’t just a brand — it’s a c…" at bounding box center [833, 312] width 278 height 265
click at [56, 150] on icon at bounding box center [57, 148] width 6 height 6
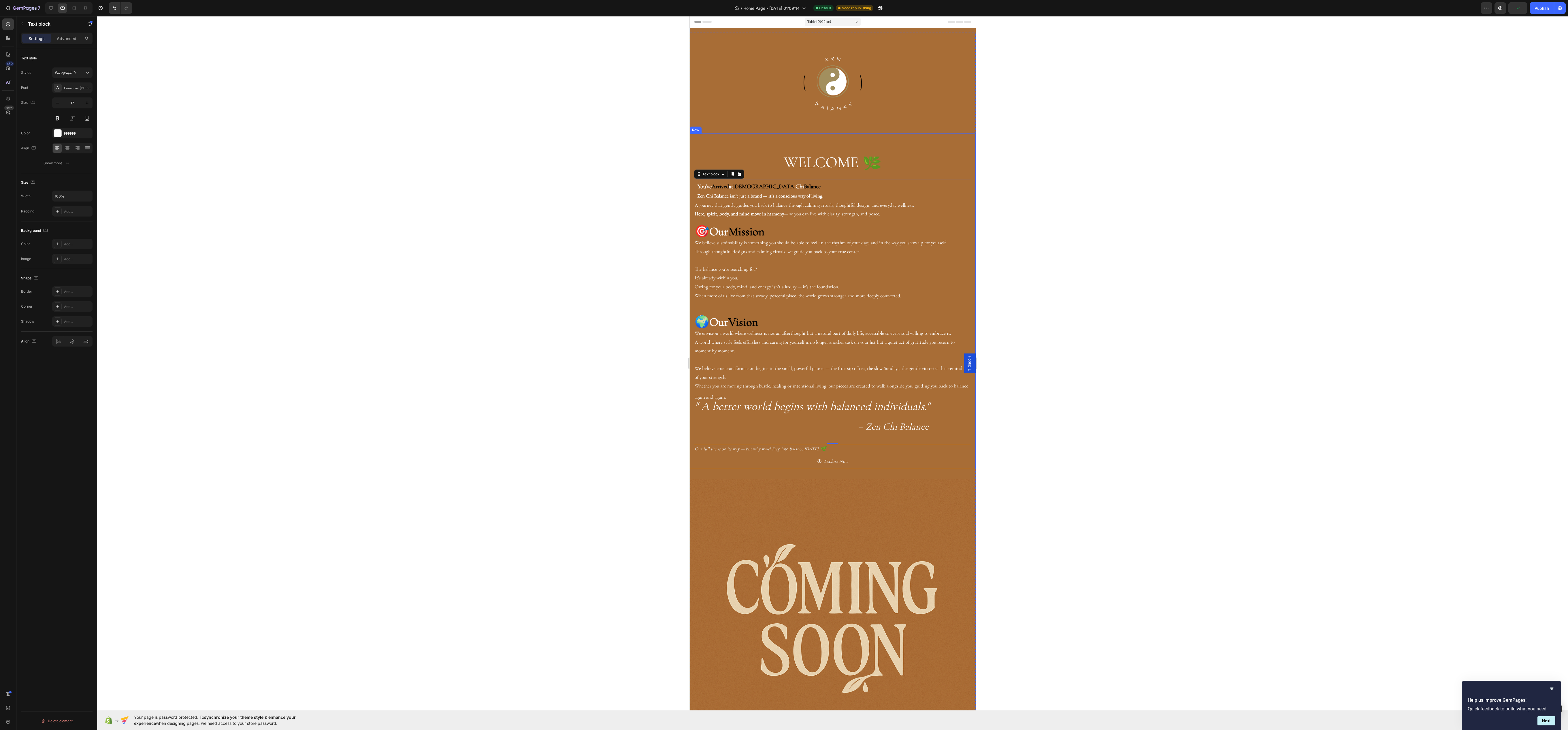
click at [817, 159] on span "WELCOME 🌿" at bounding box center [832, 162] width 98 height 19
click at [771, 163] on h3 "WELCOME 🌿" at bounding box center [833, 163] width 278 height 14
click at [788, 157] on span "WELCOME 🌿" at bounding box center [832, 162] width 98 height 19
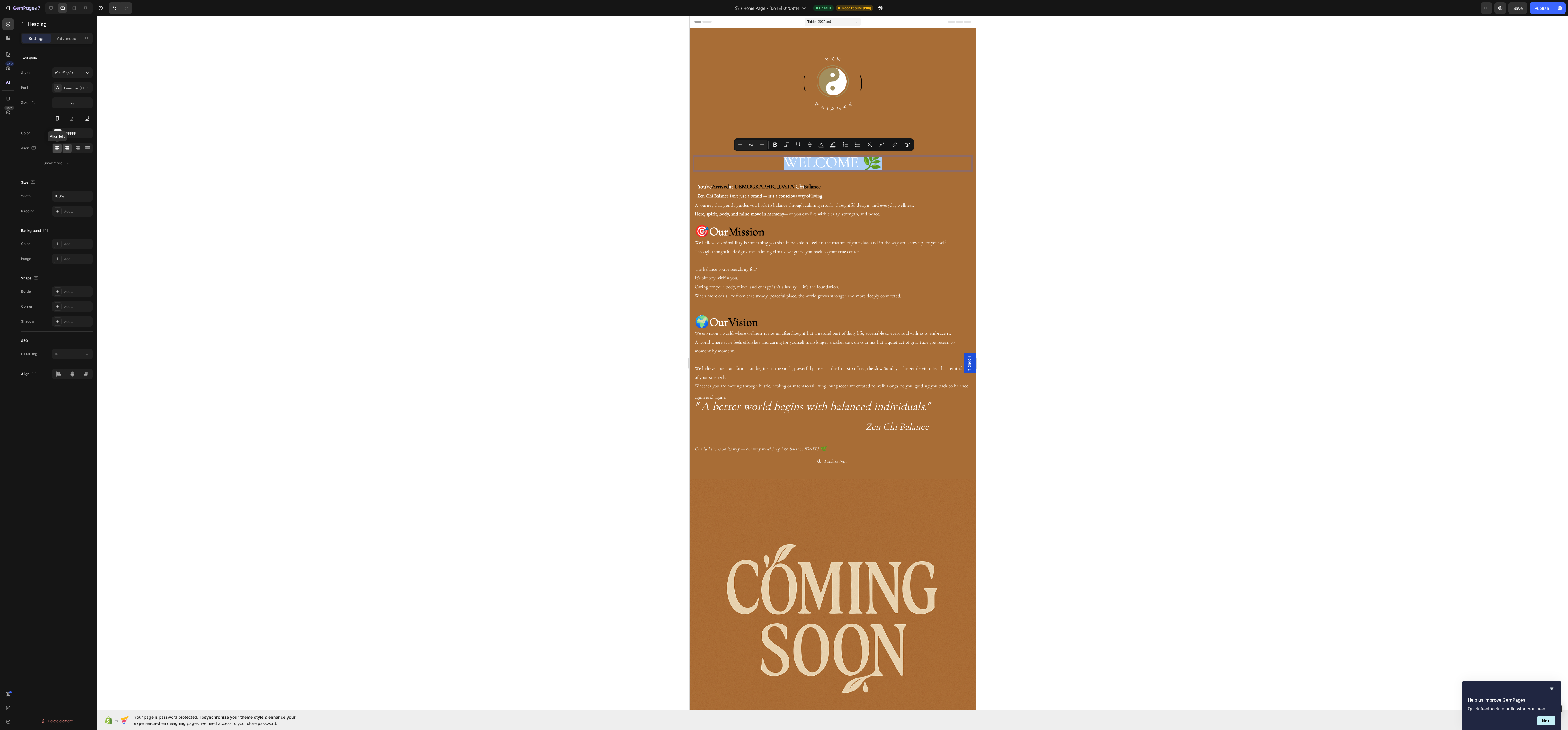
click at [56, 153] on div at bounding box center [57, 148] width 9 height 9
click at [1093, 230] on div at bounding box center [833, 372] width 1471 height 713
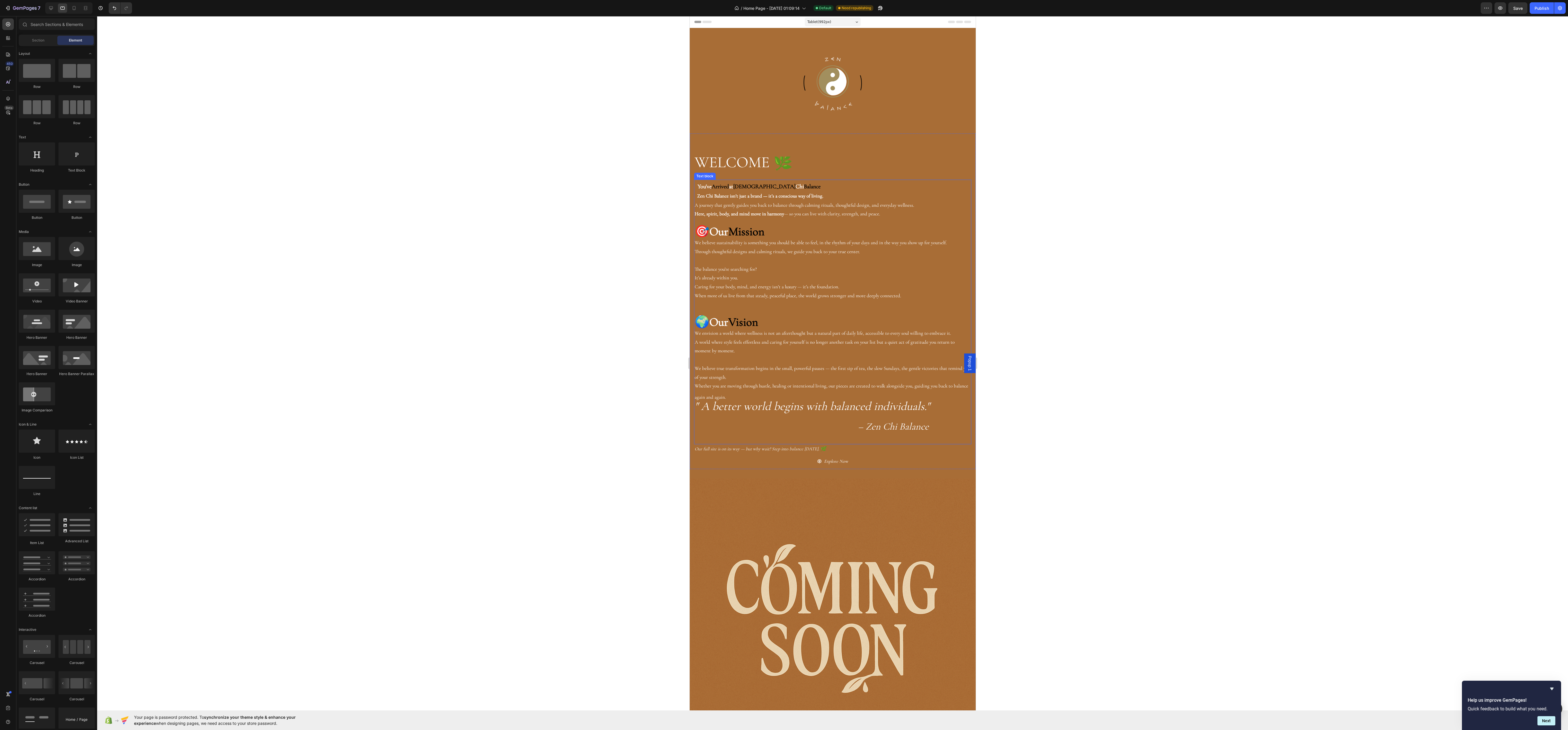
click at [728, 237] on strong "Our" at bounding box center [718, 232] width 19 height 15
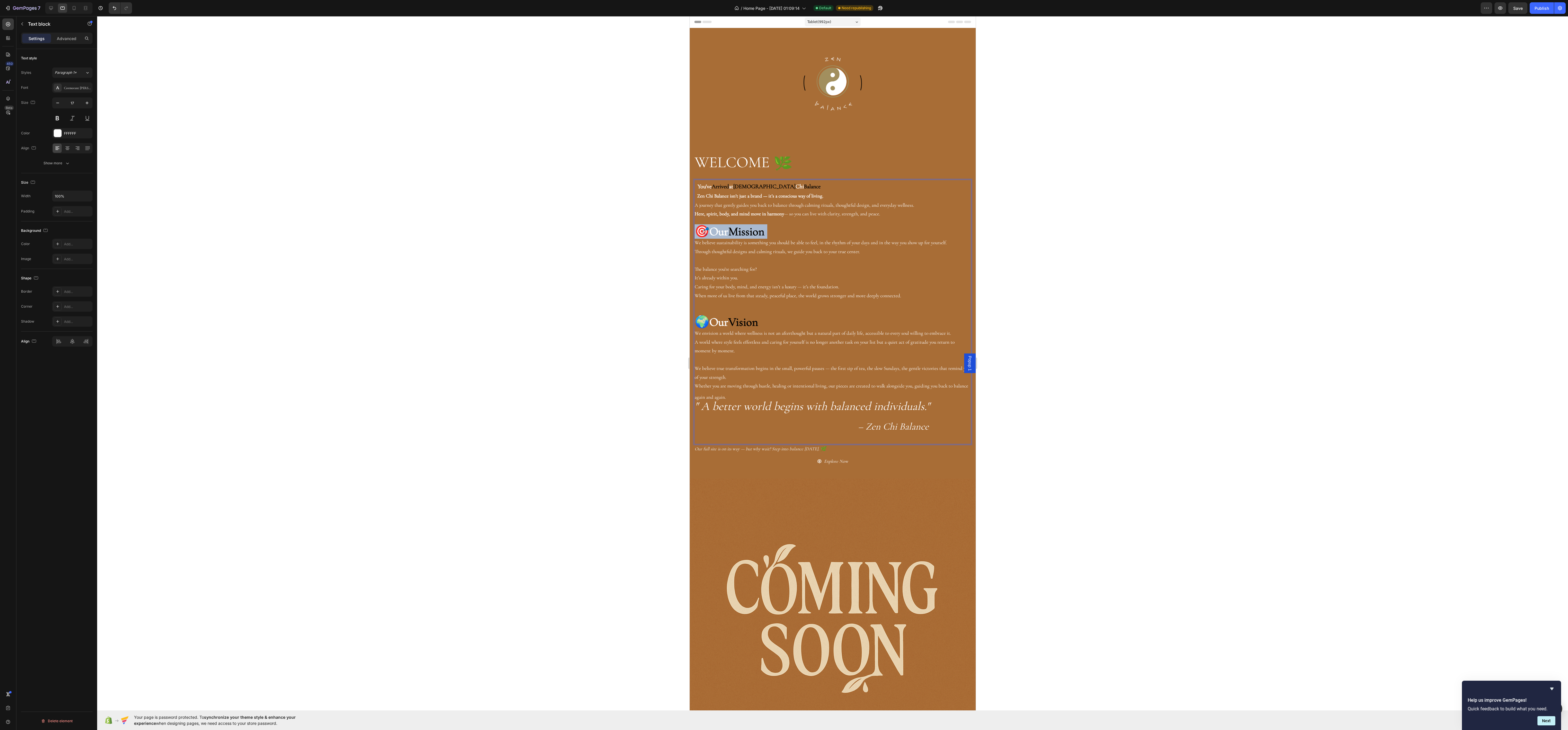
drag, startPoint x: 728, startPoint y: 237, endPoint x: 762, endPoint y: 241, distance: 34.2
click at [728, 235] on strong "Our" at bounding box center [718, 232] width 19 height 15
drag, startPoint x: 768, startPoint y: 323, endPoint x: 776, endPoint y: 326, distance: 8.5
click at [770, 324] on div "You've Arrived at Zen Chi Balance Zen Chi Balance isn’t just a brand — it’s a c…" at bounding box center [833, 312] width 278 height 265
click at [709, 326] on span "🌍" at bounding box center [702, 322] width 15 height 15
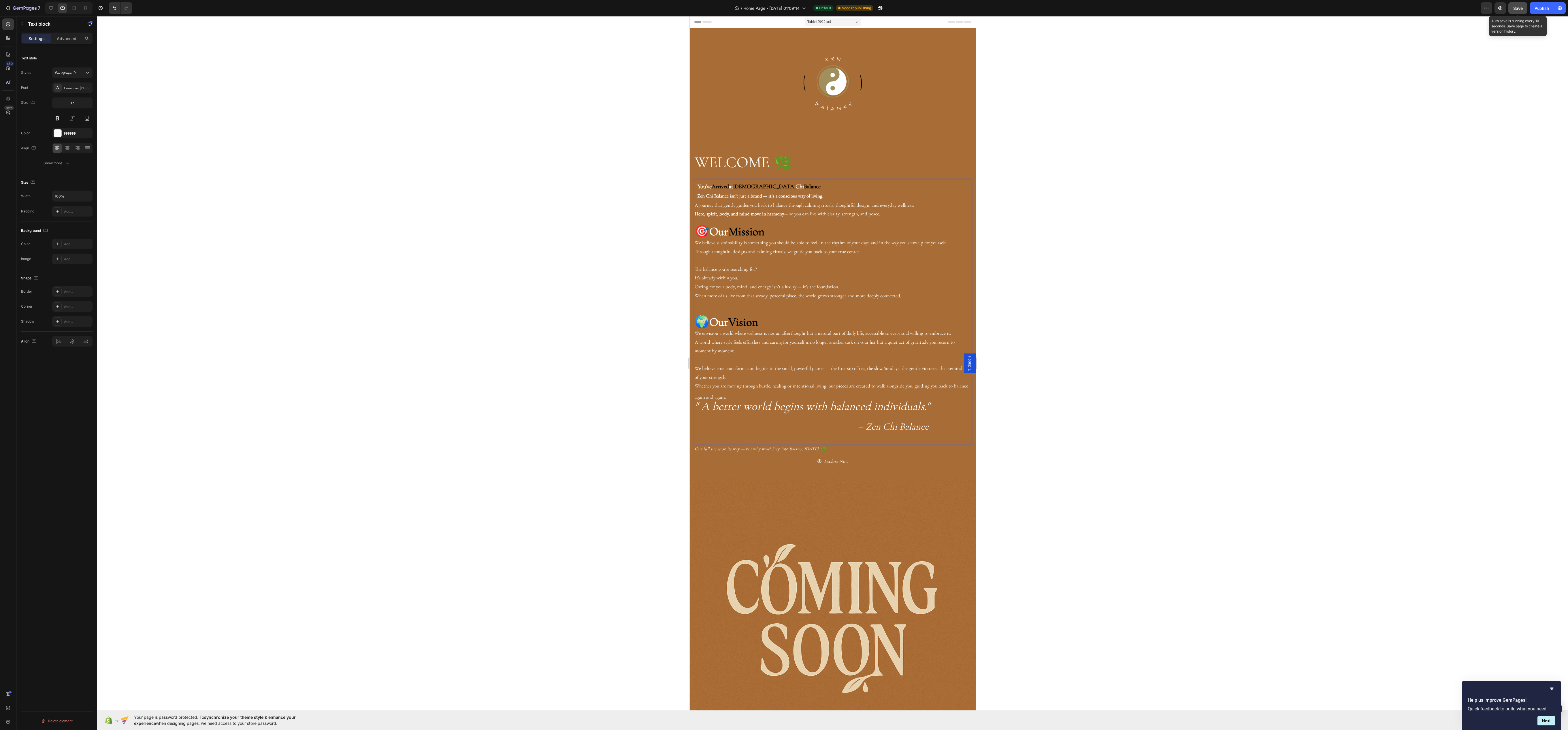
click at [1515, 10] on div "Save" at bounding box center [1518, 8] width 10 height 6
click at [1503, 8] on button "button" at bounding box center [1500, 8] width 12 height 12
click at [699, 238] on span "🎯" at bounding box center [702, 232] width 15 height 15
click at [699, 329] on span "🌍" at bounding box center [702, 322] width 15 height 15
click at [709, 227] on span "🎯" at bounding box center [702, 232] width 15 height 15
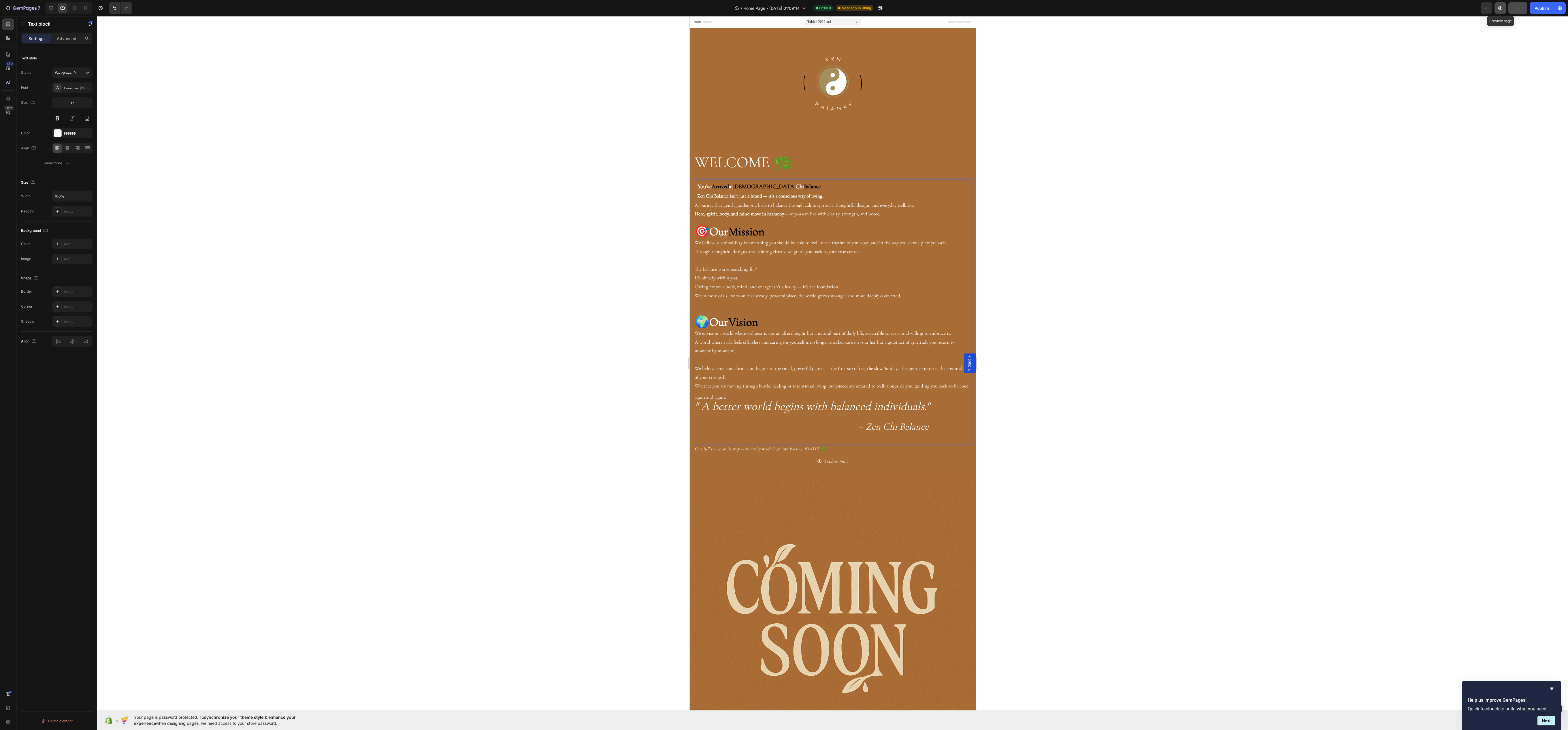
click at [1497, 7] on icon "button" at bounding box center [1500, 7] width 6 height 6
click at [784, 238] on p "🎯 Our Mission" at bounding box center [833, 233] width 276 height 11
drag, startPoint x: 773, startPoint y: 242, endPoint x: 710, endPoint y: 242, distance: 63.0
click at [710, 238] on p "🎯 Our Mission" at bounding box center [833, 233] width 276 height 11
click at [707, 238] on span "🎯" at bounding box center [702, 232] width 15 height 15
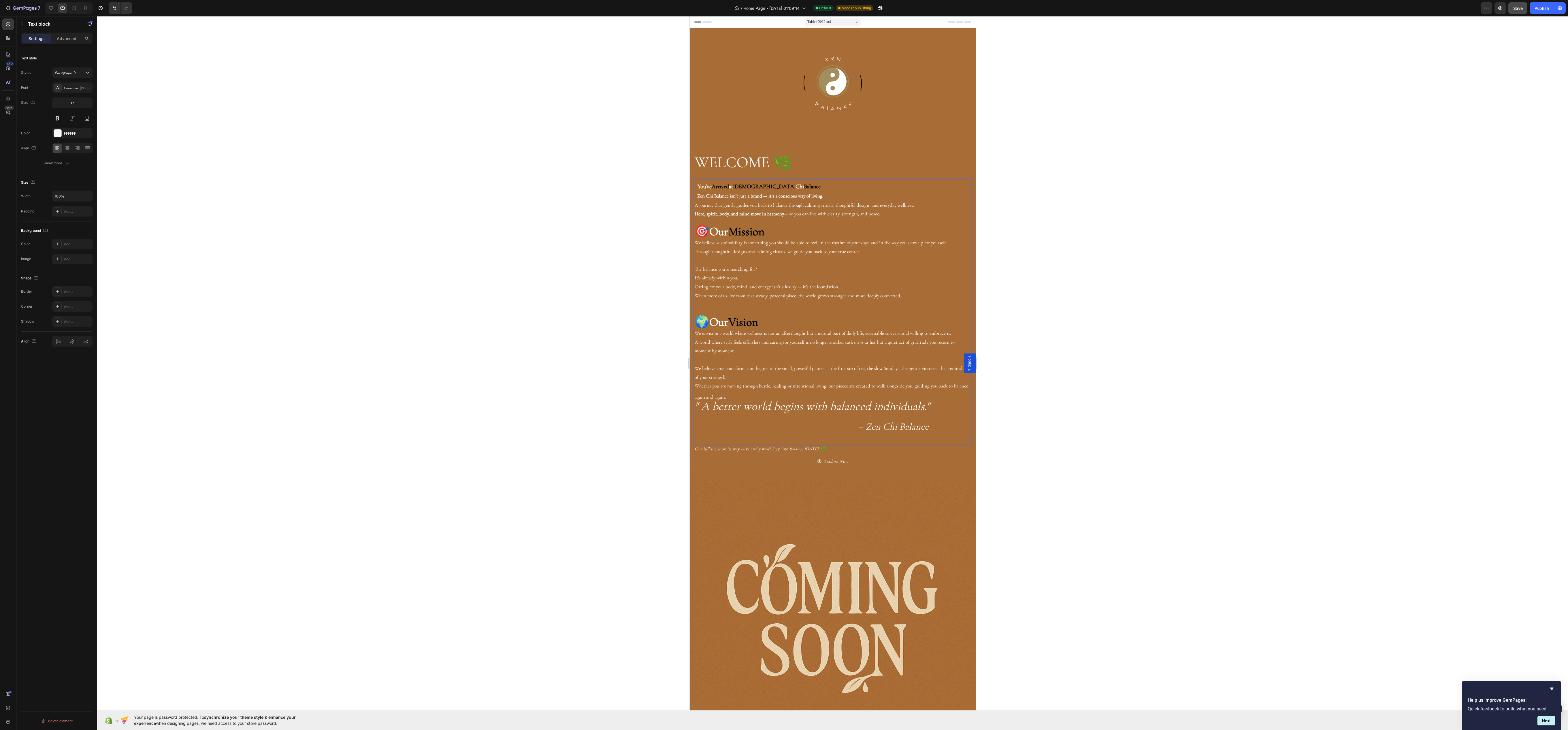
click at [694, 238] on span "🎯" at bounding box center [702, 232] width 15 height 15
click at [701, 238] on span "🎯" at bounding box center [702, 232] width 15 height 15
click at [695, 238] on span "🎯" at bounding box center [702, 232] width 15 height 15
drag, startPoint x: 767, startPoint y: 232, endPoint x: 776, endPoint y: 230, distance: 9.2
click at [709, 230] on span "🎯" at bounding box center [702, 232] width 15 height 15
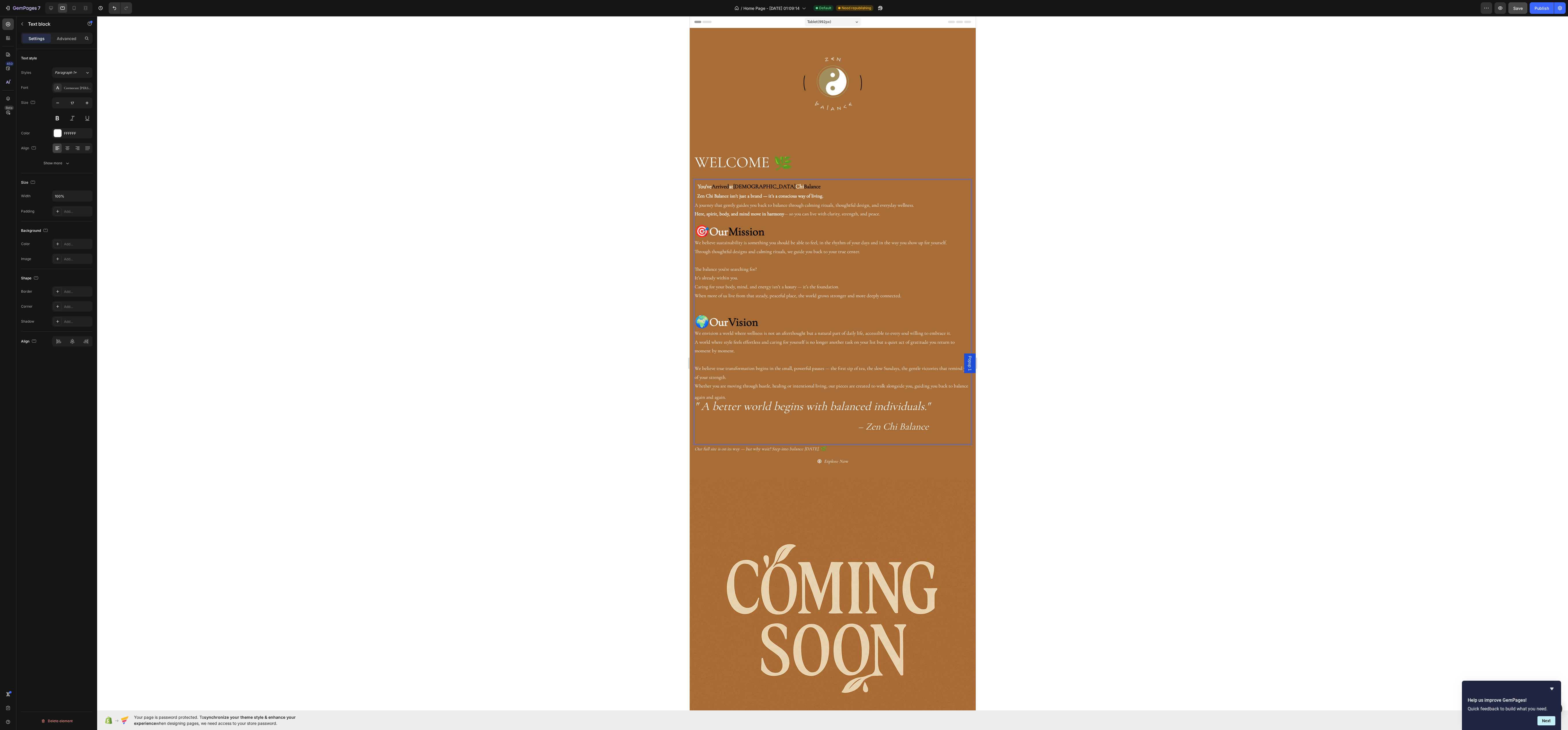
drag, startPoint x: 779, startPoint y: 237, endPoint x: 750, endPoint y: 237, distance: 29.0
click at [754, 238] on p "🎯 Our Mission" at bounding box center [833, 233] width 276 height 11
click at [713, 238] on strong "Our" at bounding box center [718, 232] width 19 height 15
click at [710, 237] on strong "Our" at bounding box center [718, 232] width 19 height 15
click at [933, 215] on p "Here, spirit, body, and mind move in harmony — so you can live with clarity, st…" at bounding box center [833, 214] width 276 height 9
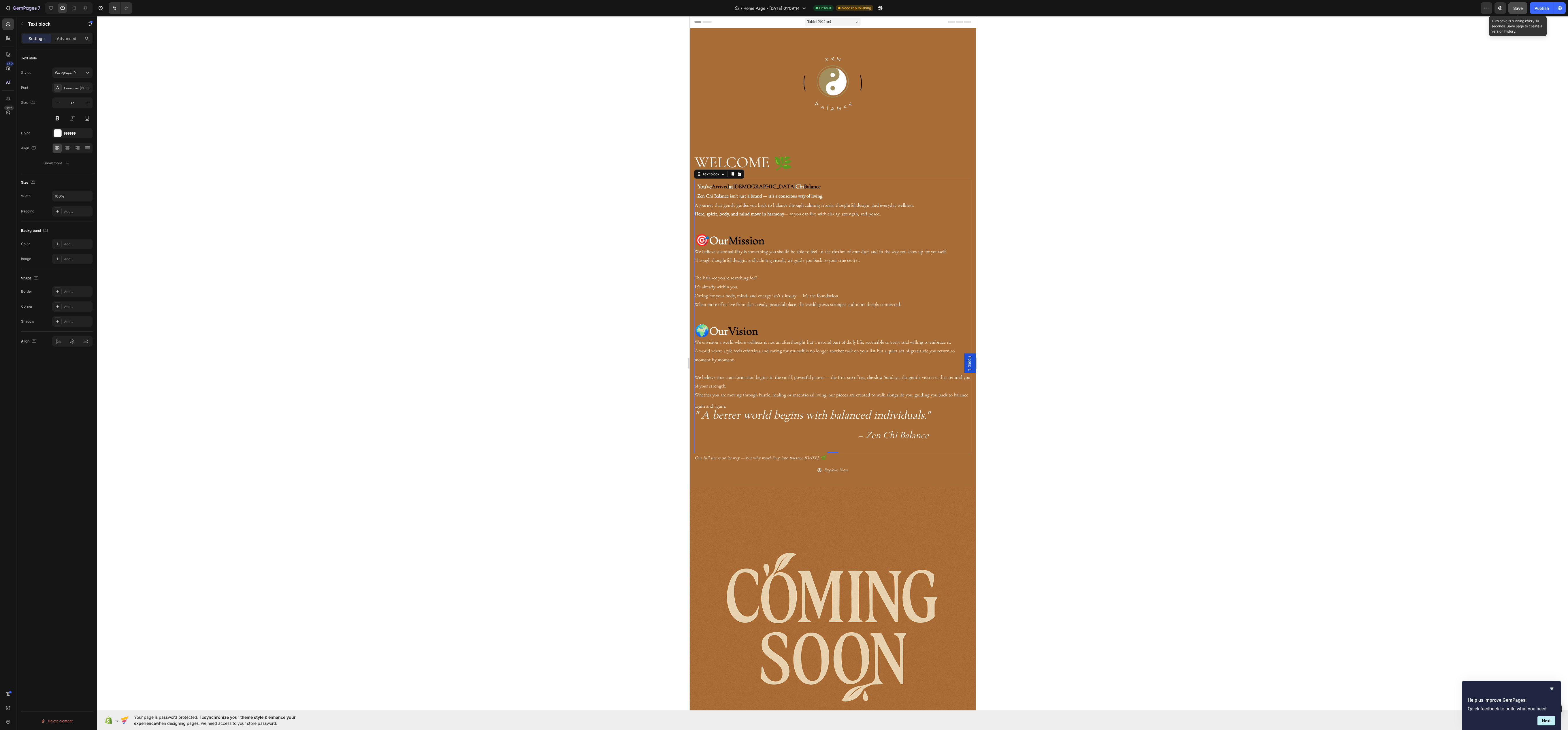
click at [1513, 8] on span "Save" at bounding box center [1518, 8] width 10 height 5
click at [1494, 6] on button "button" at bounding box center [1500, 8] width 12 height 12
drag, startPoint x: 803, startPoint y: 423, endPoint x: 681, endPoint y: 160, distance: 289.9
click at [68, 147] on div at bounding box center [67, 148] width 9 height 9
click at [767, 173] on div "⁠⁠⁠⁠⁠⁠⁠ WELCOME 🌿 Heading You've Arrived at Zen Chi Balance Zen Chi Balance isn…" at bounding box center [833, 317] width 278 height 321
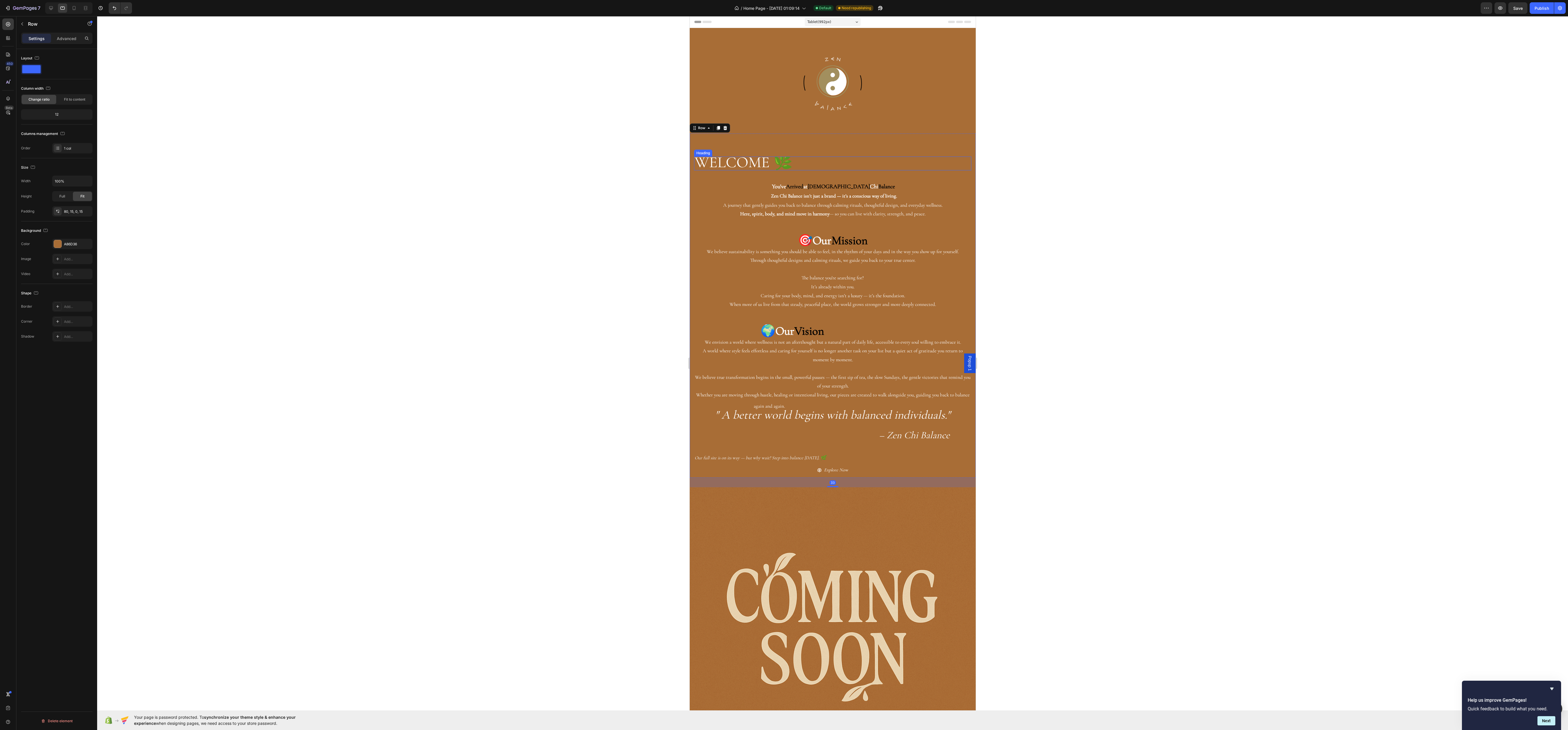
click at [786, 160] on span "WELCOME 🌿" at bounding box center [743, 162] width 98 height 19
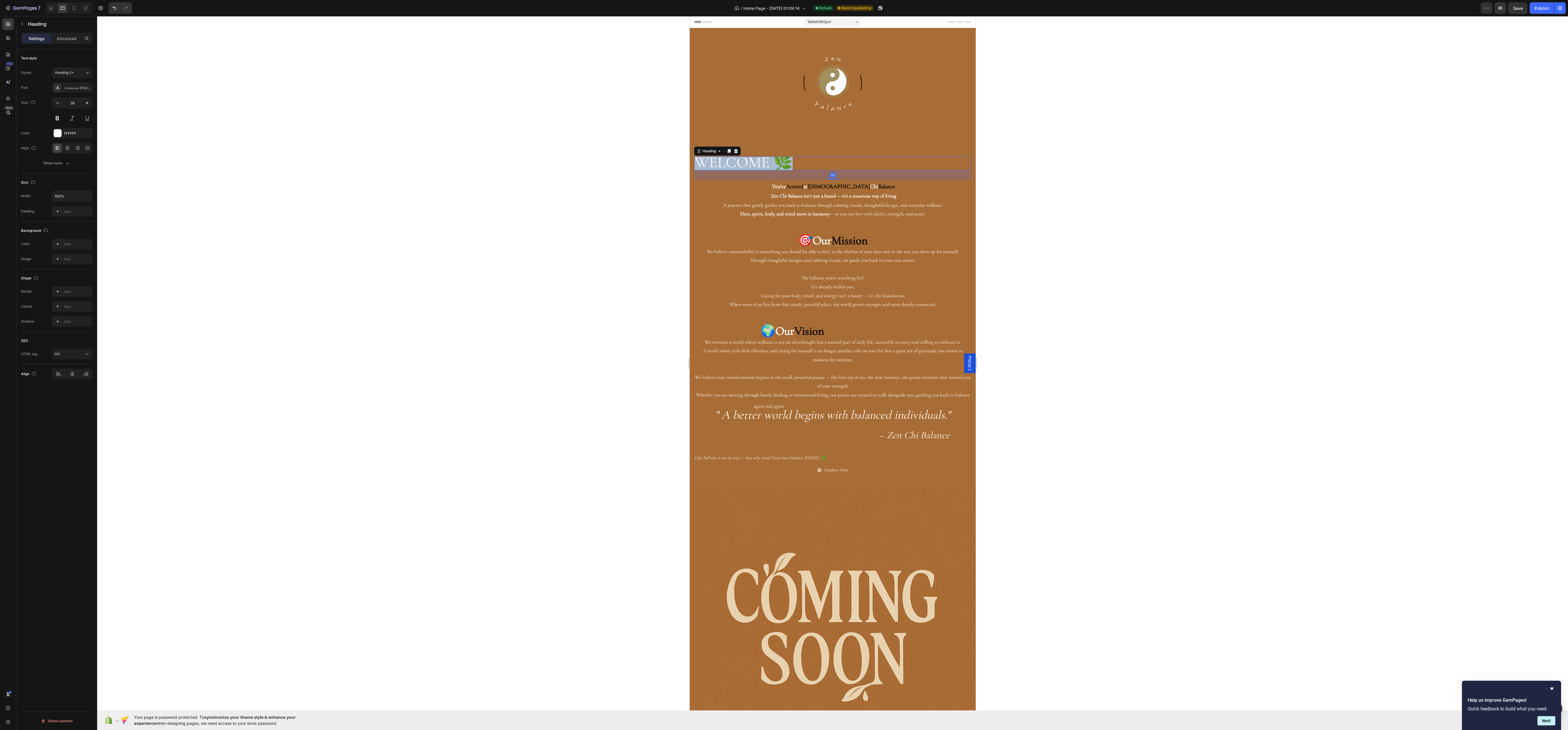
click at [786, 160] on span "WELCOME 🌿" at bounding box center [743, 162] width 98 height 19
click at [65, 146] on div at bounding box center [67, 148] width 9 height 9
click at [1513, 8] on span "Save" at bounding box center [1518, 8] width 10 height 5
click at [1477, 7] on div "/ Home Page - Jul 20, 01:09:14 Default Need republishing" at bounding box center [808, 8] width 1344 height 12
click at [1502, 4] on button "button" at bounding box center [1500, 8] width 12 height 12
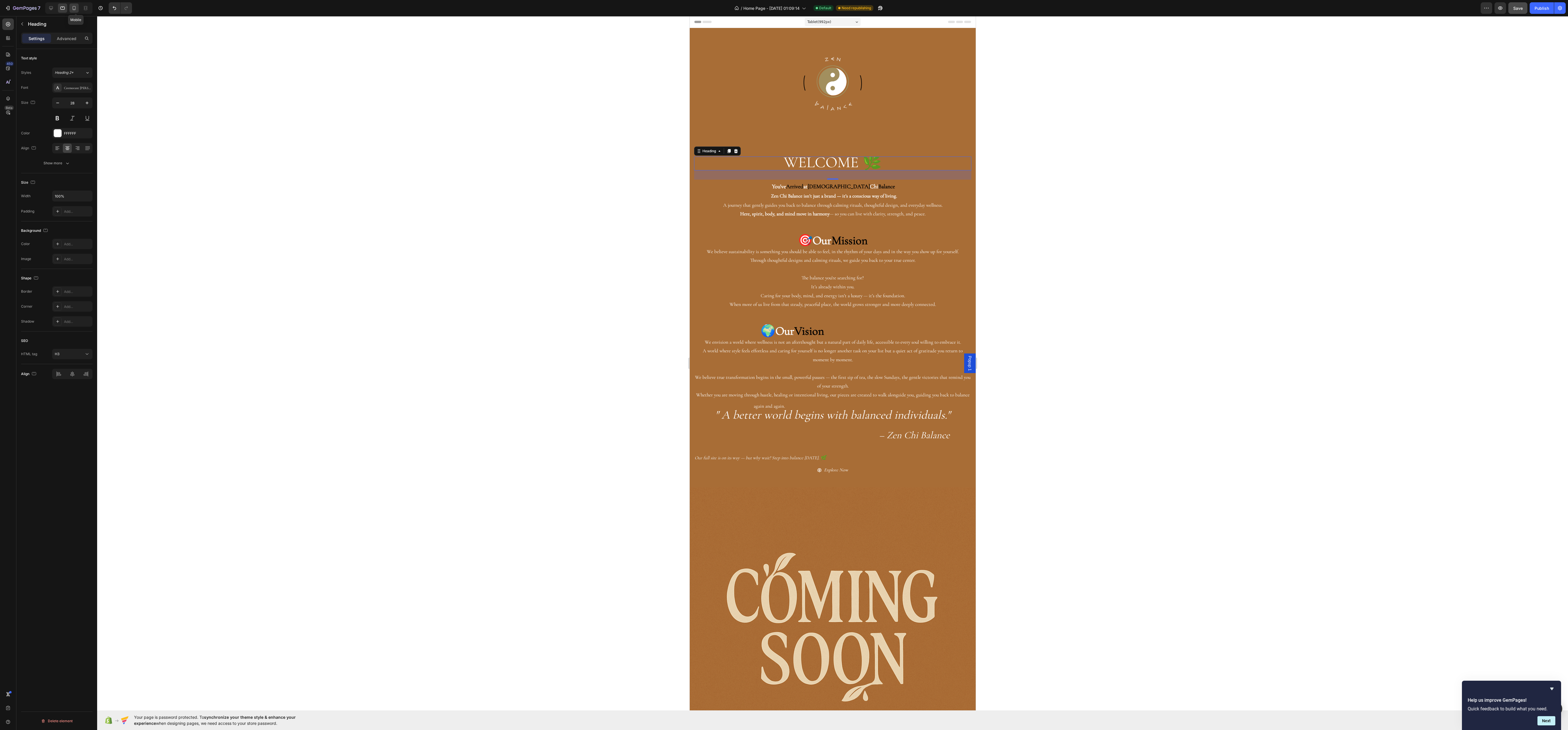
click at [73, 12] on div at bounding box center [74, 8] width 9 height 9
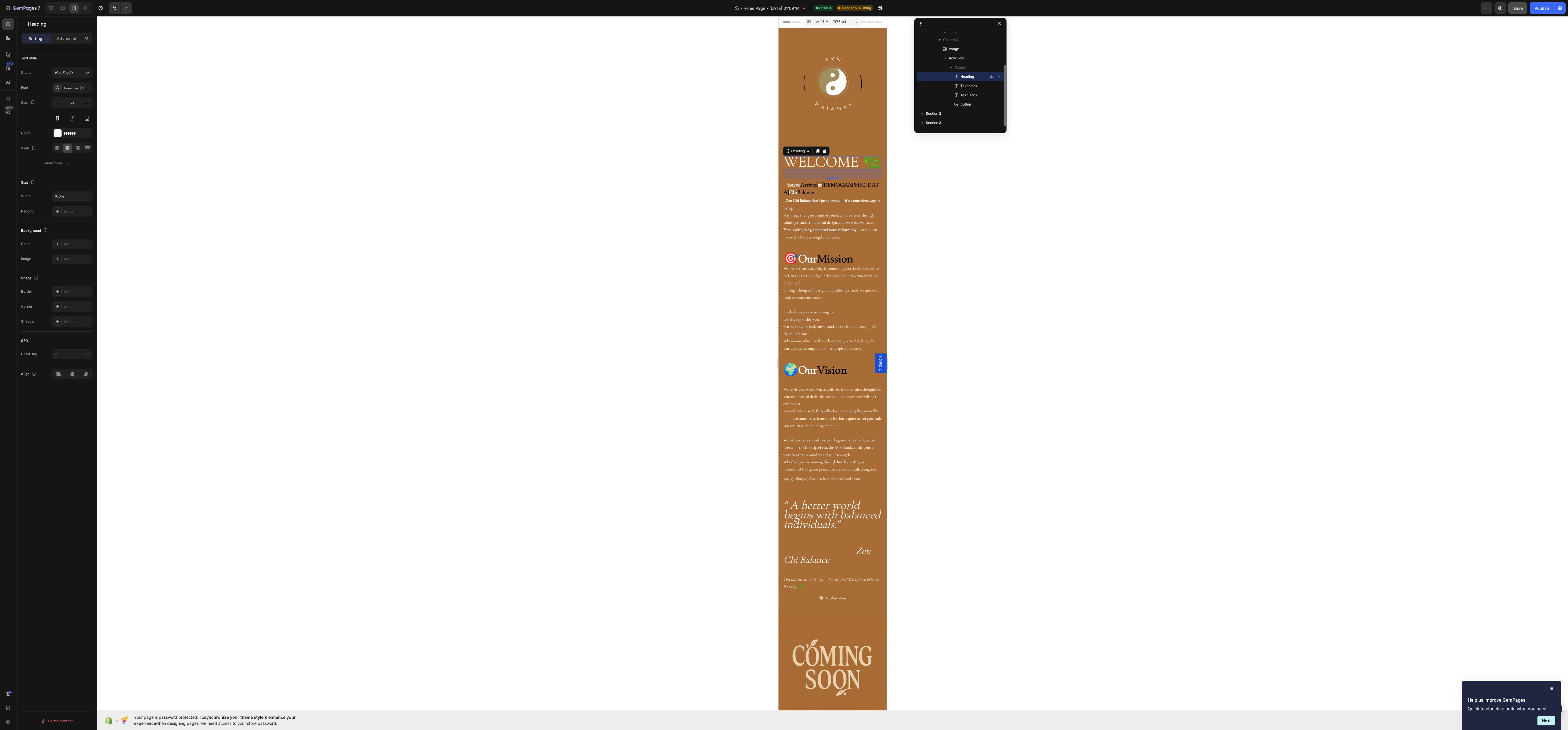
scroll to position [112, 0]
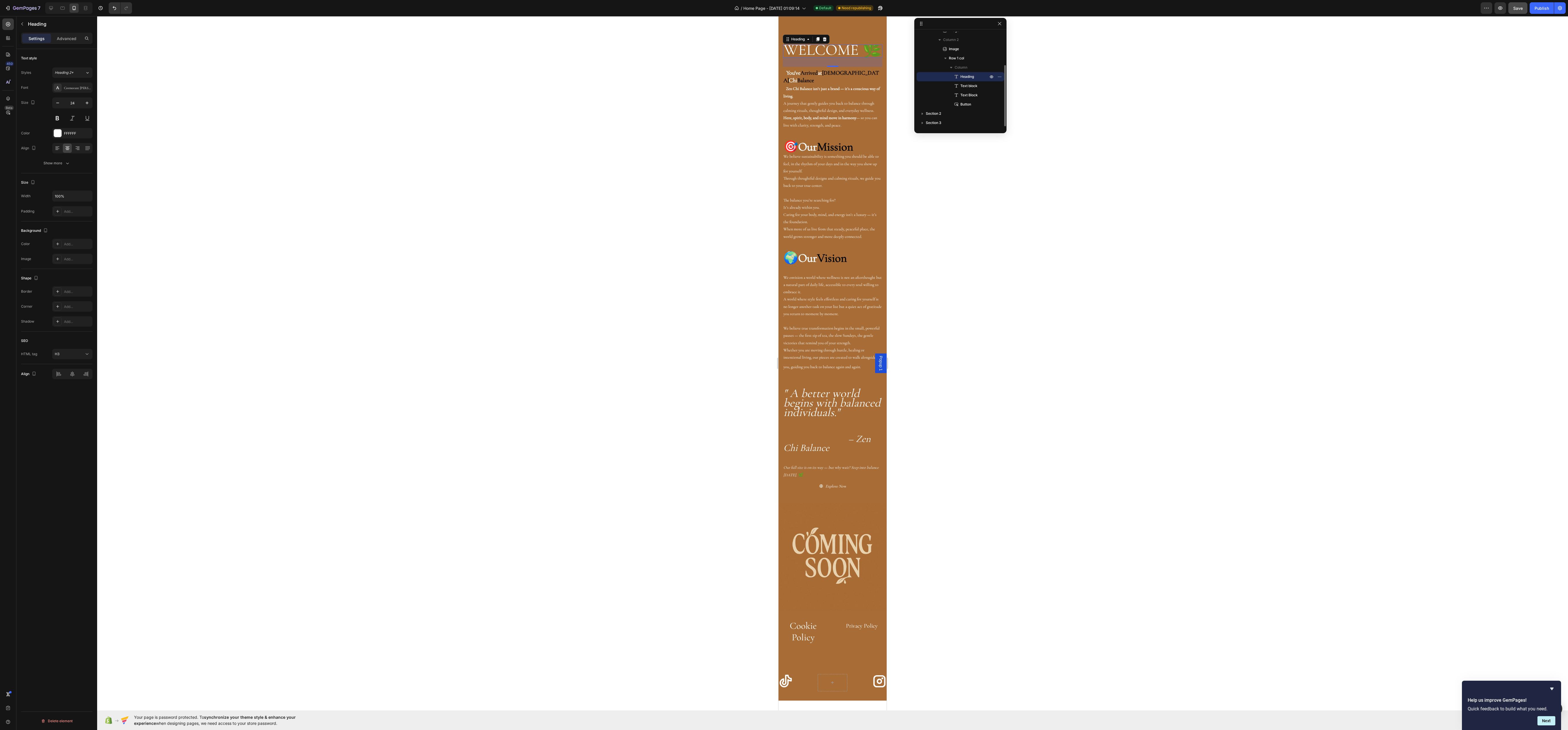
click at [48, 16] on div "7 / Home Page - Jul 20, 01:09:14 Default Need republishing Preview Save Publish" at bounding box center [784, 8] width 1568 height 17
click at [67, 4] on div at bounding box center [62, 8] width 9 height 9
type input "28"
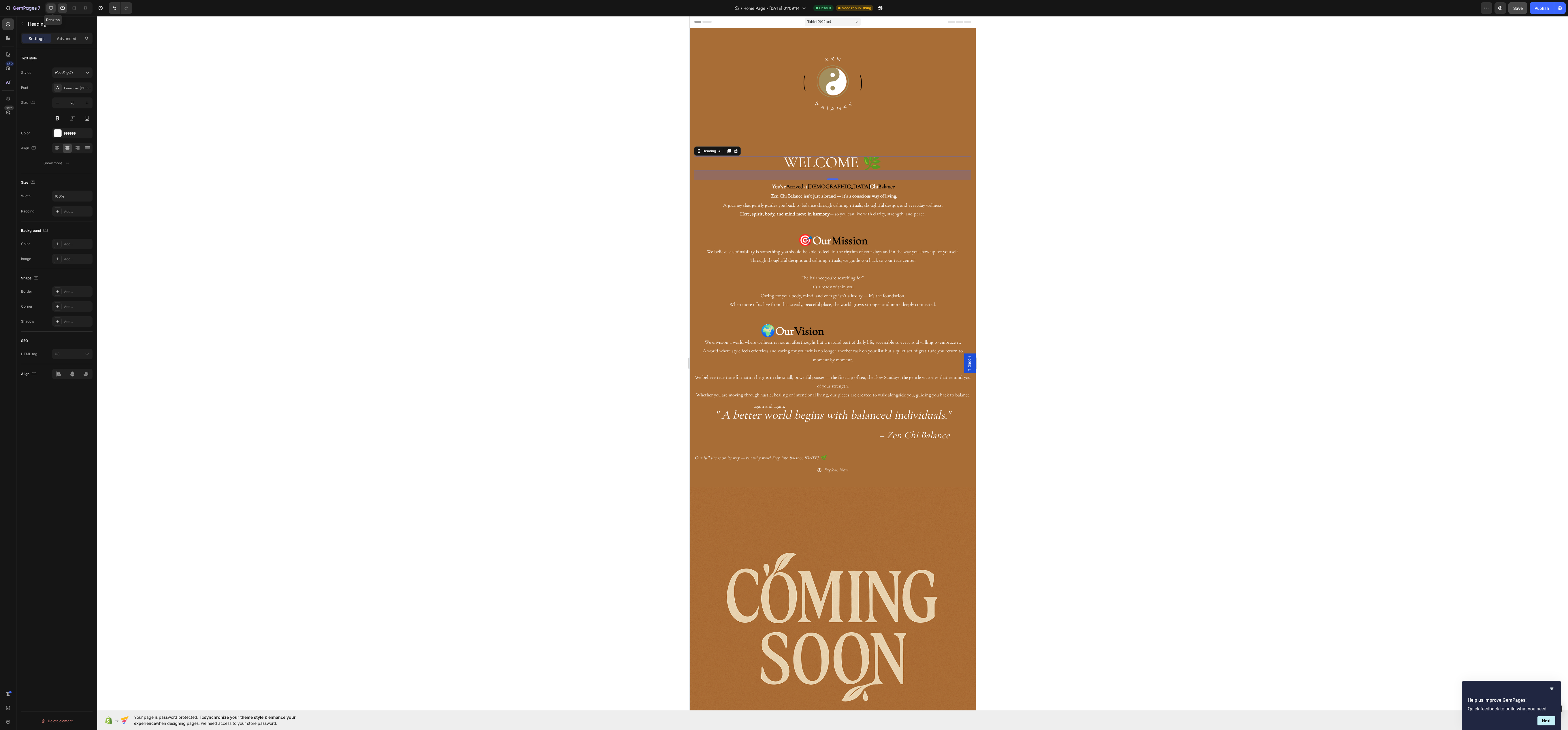
scroll to position [121, 0]
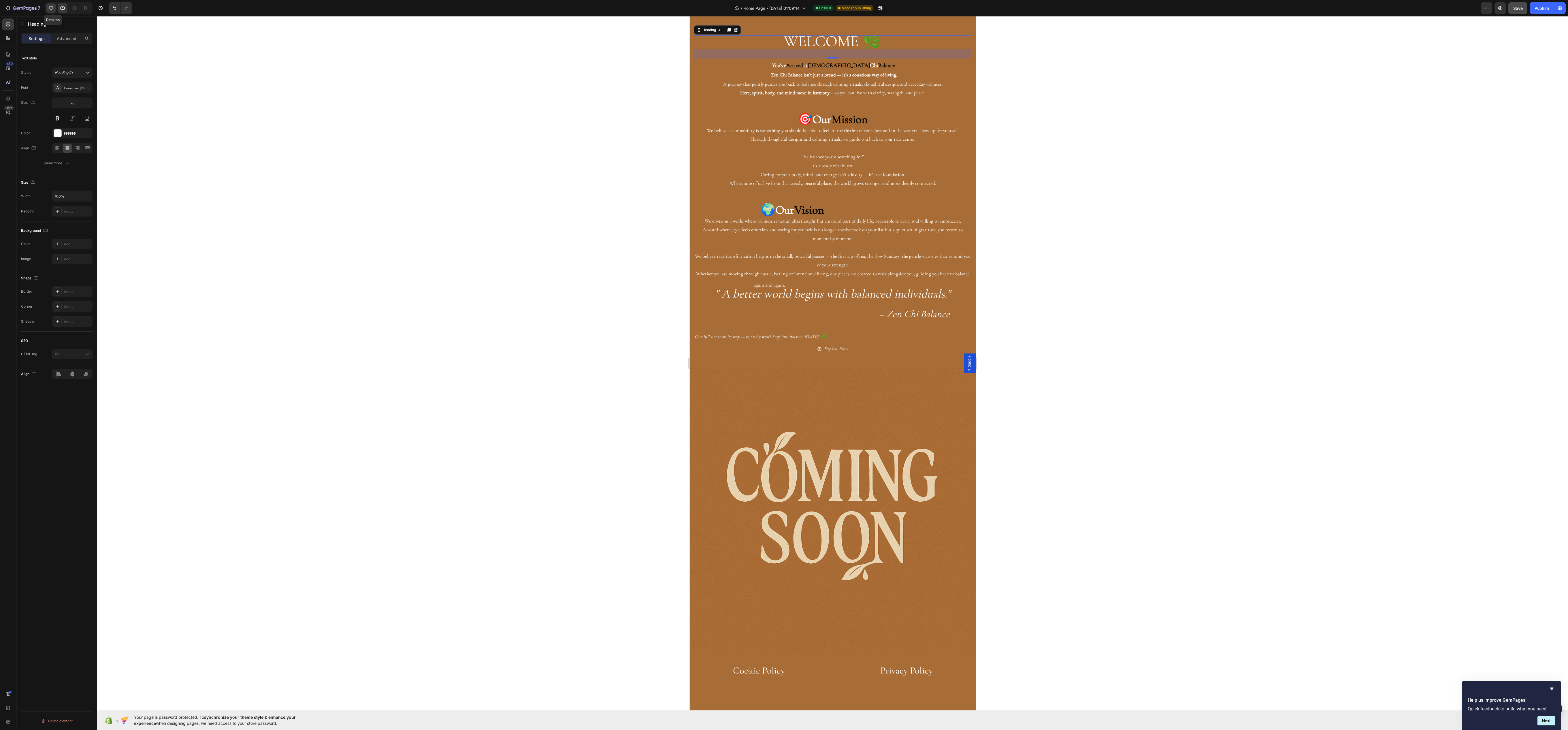
click at [53, 4] on div at bounding box center [51, 8] width 9 height 9
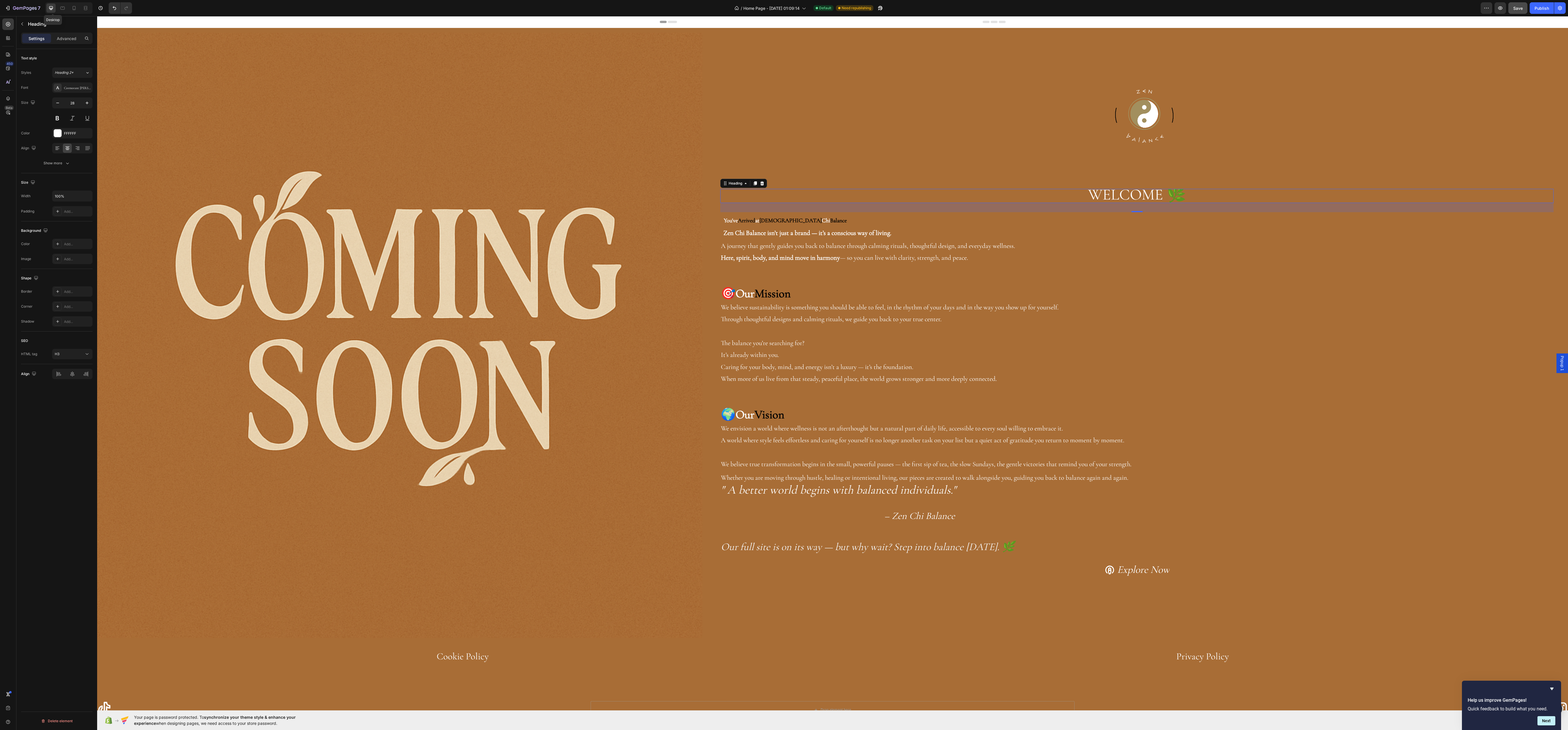
scroll to position [98, 0]
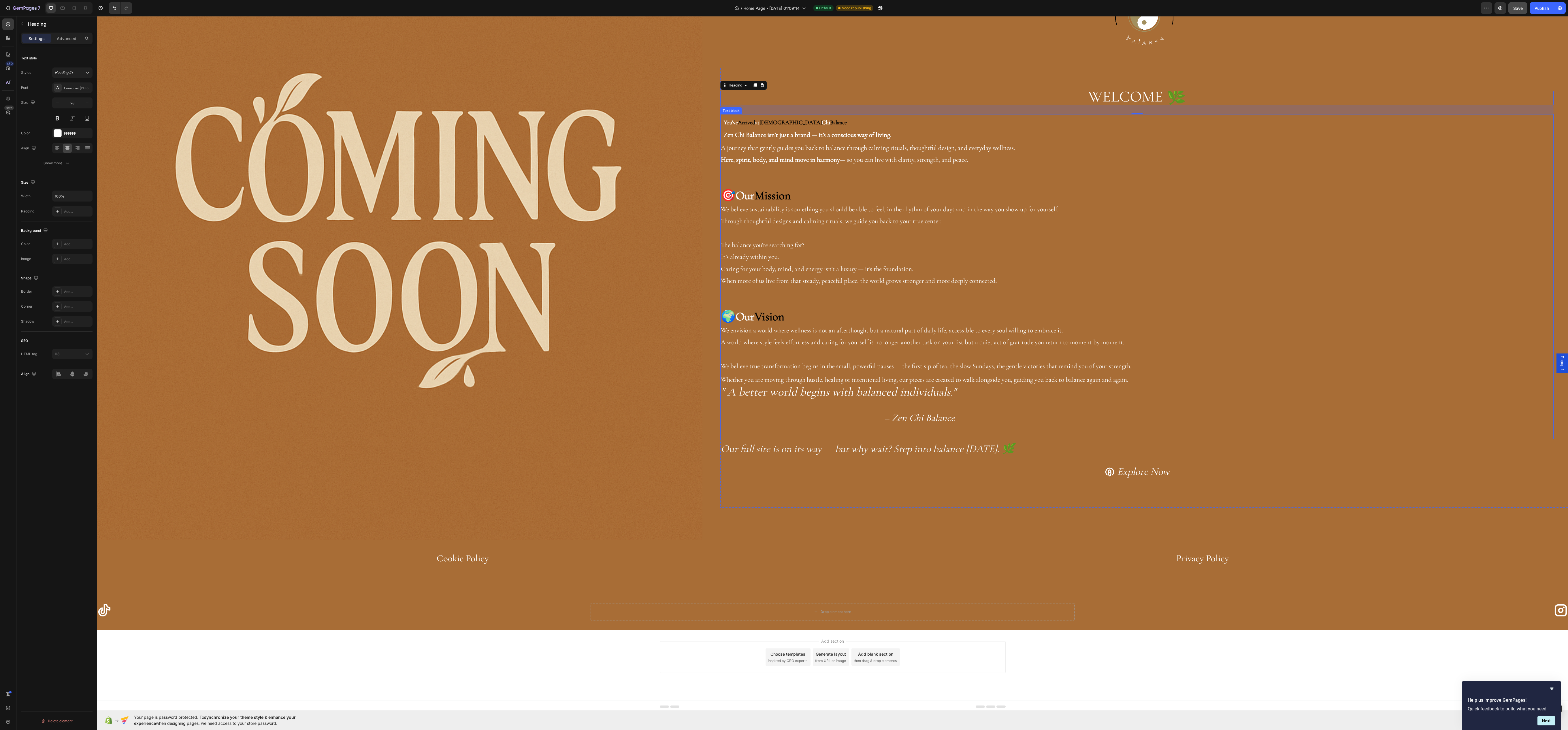
click at [1135, 216] on p "Through thoughtful designs and calming rituals, we guide you back to your true …" at bounding box center [1136, 221] width 832 height 12
click at [1118, 94] on span "WELCOME 🌿" at bounding box center [1137, 96] width 98 height 19
click at [56, 157] on div "Font Cormorant Garamond Size 28 Color FFFFFF Align Show more" at bounding box center [56, 125] width 72 height 86
click at [60, 143] on div "Font Cormorant Garamond Size 28 Color FFFFFF Align Show more" at bounding box center [56, 125] width 72 height 86
click at [60, 159] on div "Font Cormorant Garamond Size 28 Color FFFFFF Align Show more" at bounding box center [56, 125] width 72 height 86
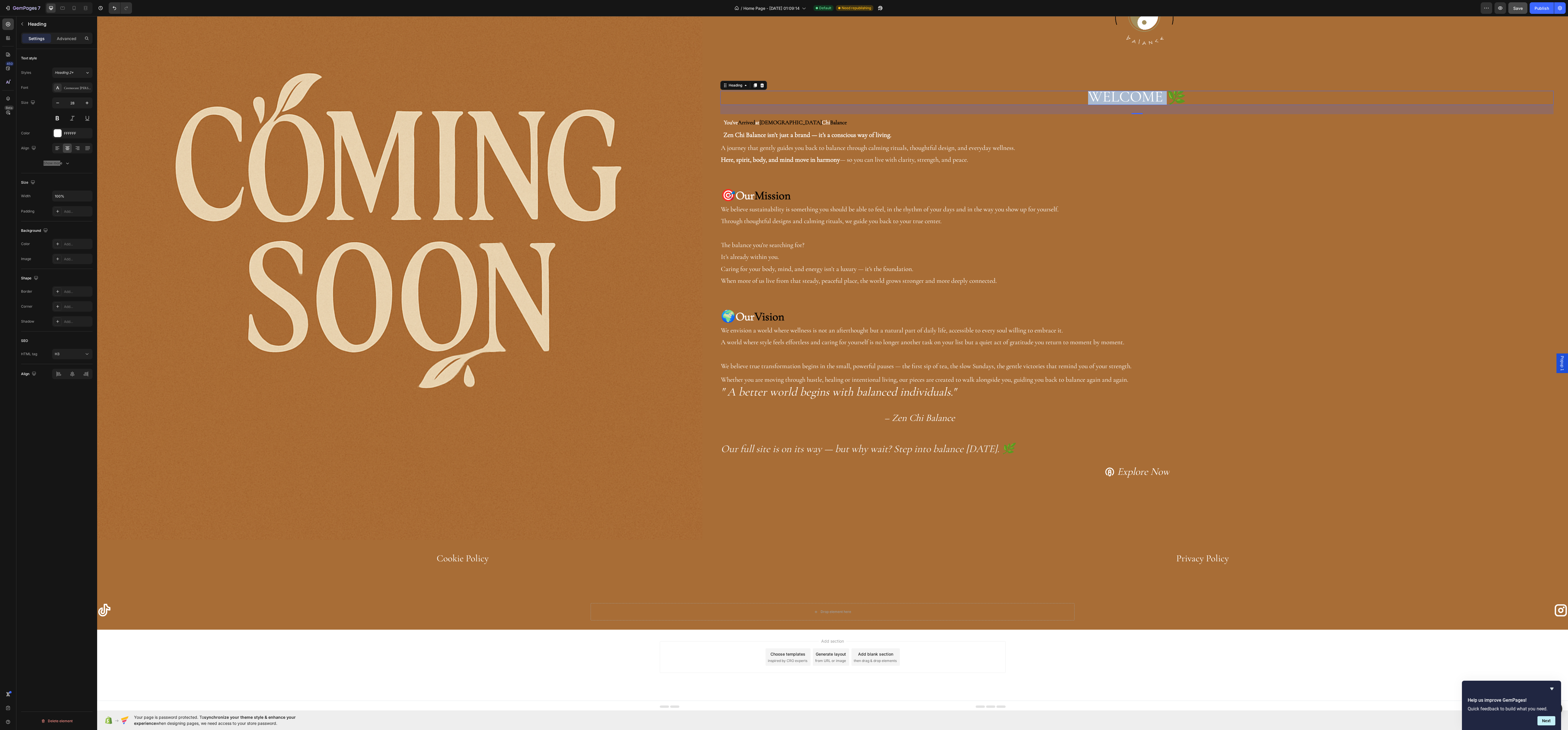
click at [1113, 89] on span "WELCOME 🌿" at bounding box center [1137, 96] width 98 height 19
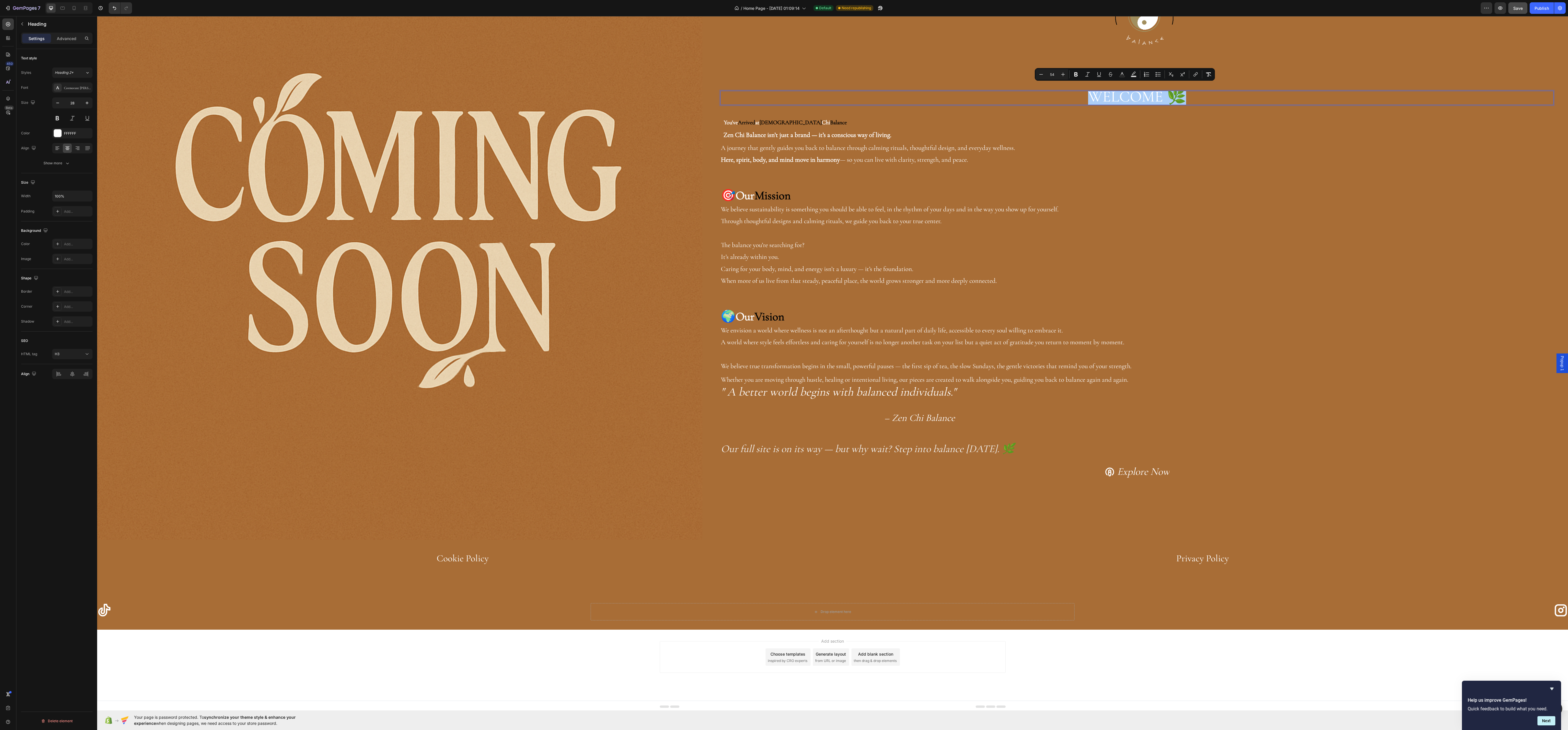
drag, startPoint x: 56, startPoint y: 158, endPoint x: 59, endPoint y: 158, distance: 3.0
click at [59, 158] on div "Font Cormorant Garamond Size 28 Color FFFFFF Align Show more" at bounding box center [56, 125] width 72 height 86
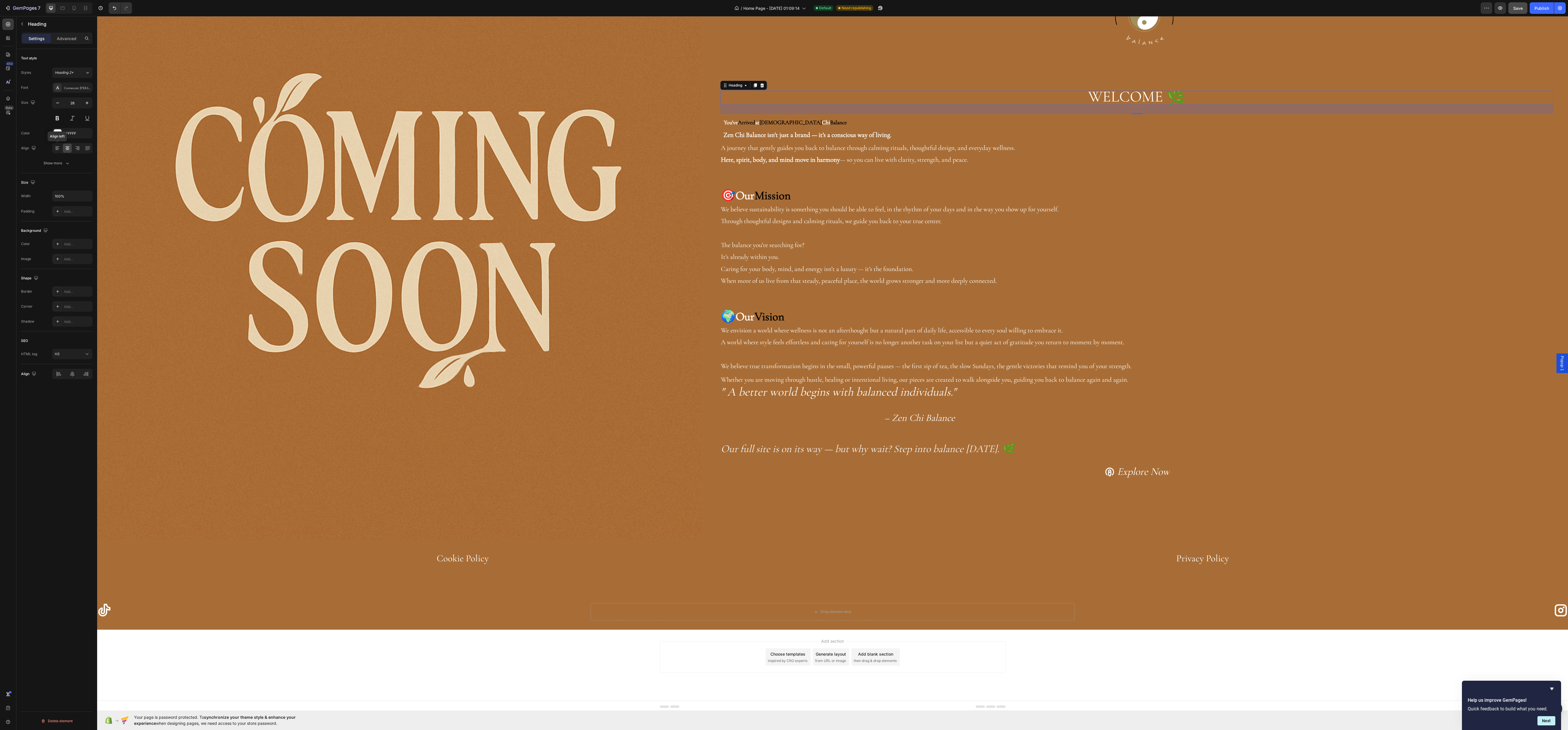
drag, startPoint x: 57, startPoint y: 146, endPoint x: 50, endPoint y: 151, distance: 8.6
click at [50, 151] on div "Font Cormorant Garamond Size 28 Color FFFFFF Align Align left Show more" at bounding box center [56, 125] width 72 height 86
click at [1128, 87] on span "WELCOME 🌿" at bounding box center [1137, 96] width 98 height 19
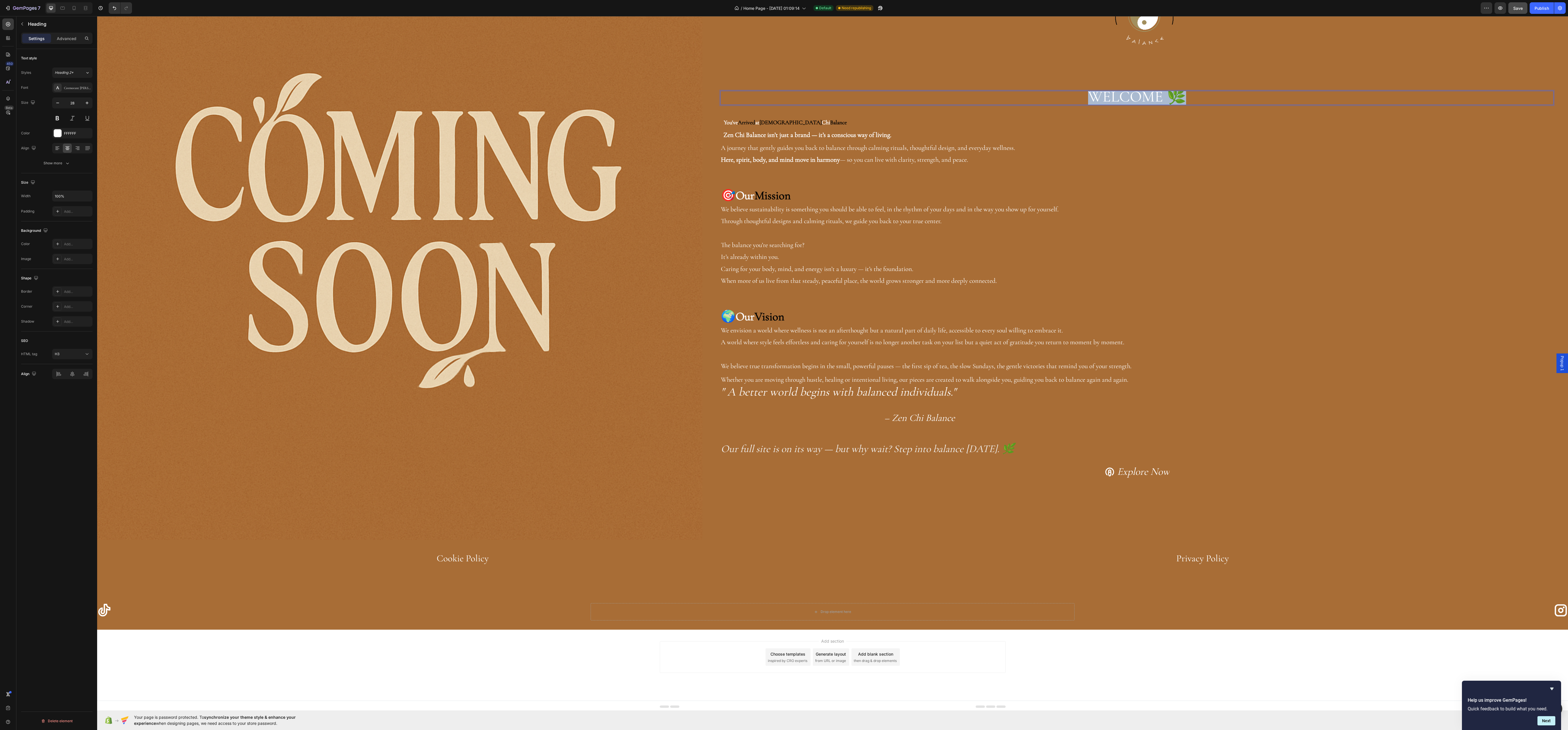
click at [1128, 87] on span "WELCOME 🌿" at bounding box center [1137, 96] width 98 height 19
click at [54, 151] on icon at bounding box center [57, 148] width 6 height 6
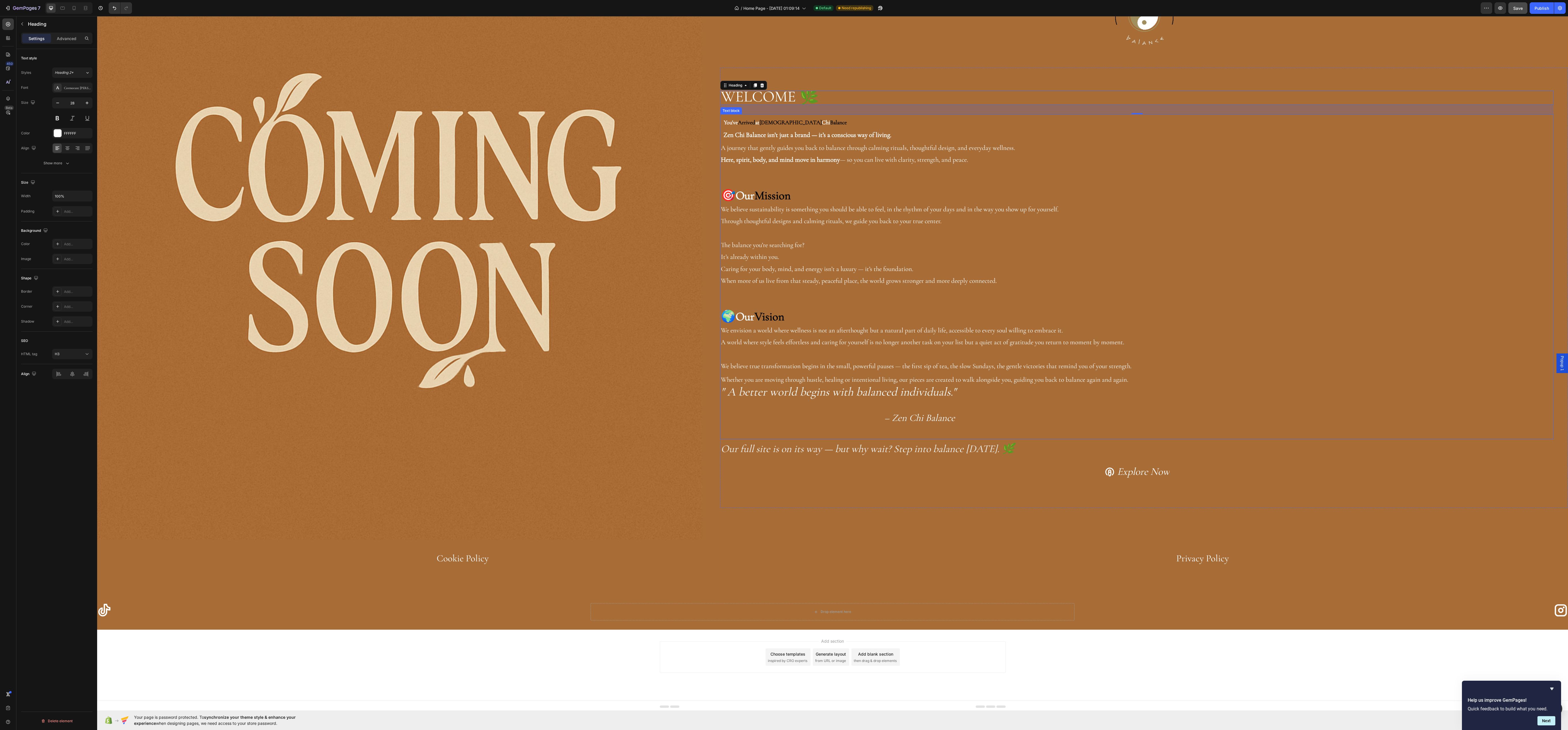
click at [1260, 459] on div "Explore Now Button" at bounding box center [1136, 472] width 833 height 26
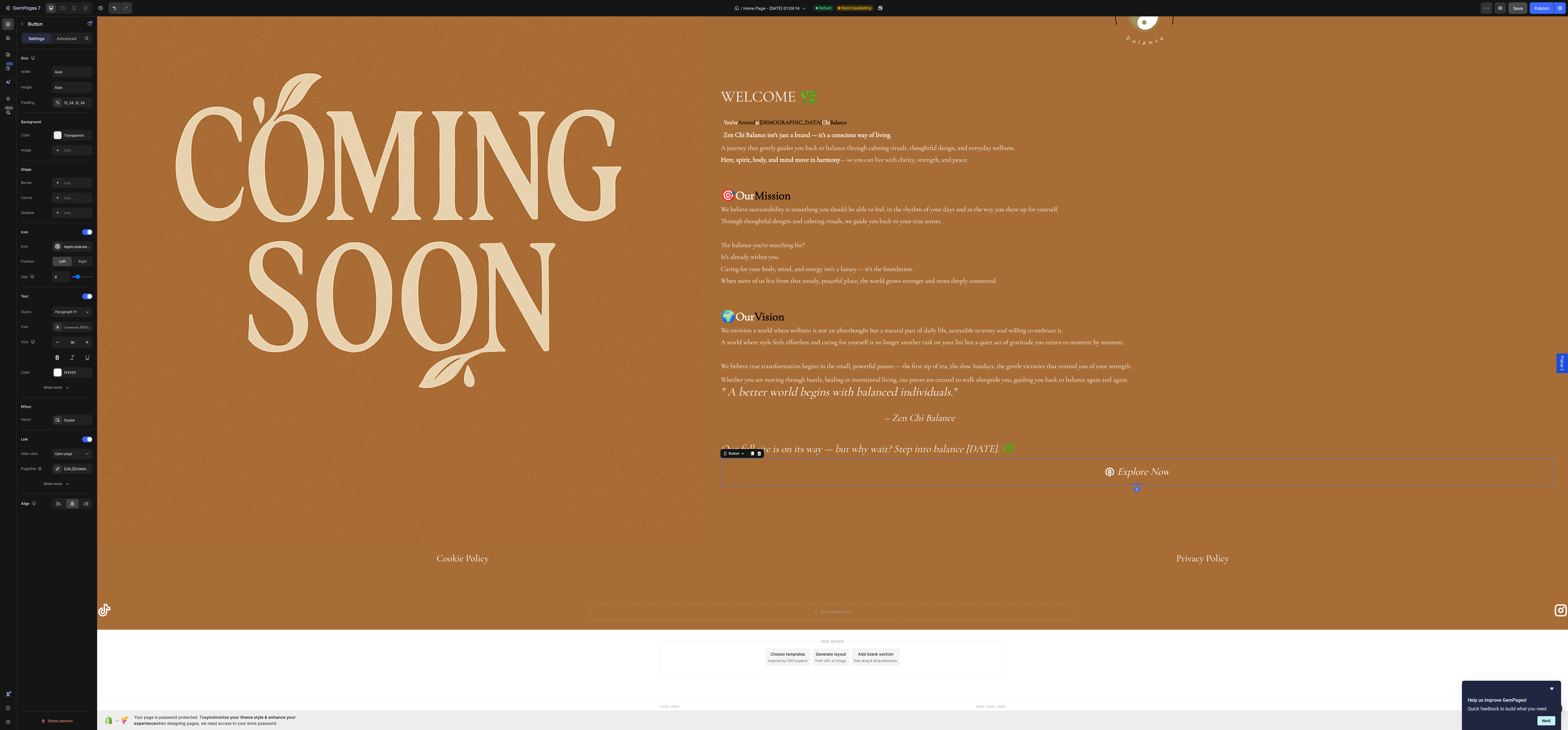
click at [1260, 459] on div "Explore Now Button 0" at bounding box center [1136, 472] width 833 height 26
click at [1015, 451] on icon "Our full site is on its way — but why wait? Step into balance [DATE]. 🌿" at bounding box center [867, 449] width 293 height 12
click at [987, 490] on div "⁠⁠⁠⁠⁠⁠⁠ WELCOME 🌿 Heading You've Arrived at Zen Chi Balance Zen Chi Balance isn…" at bounding box center [1144, 287] width 848 height 440
click at [1513, 7] on span "Save" at bounding box center [1518, 8] width 10 height 5
click at [1499, 10] on icon "button" at bounding box center [1500, 7] width 6 height 6
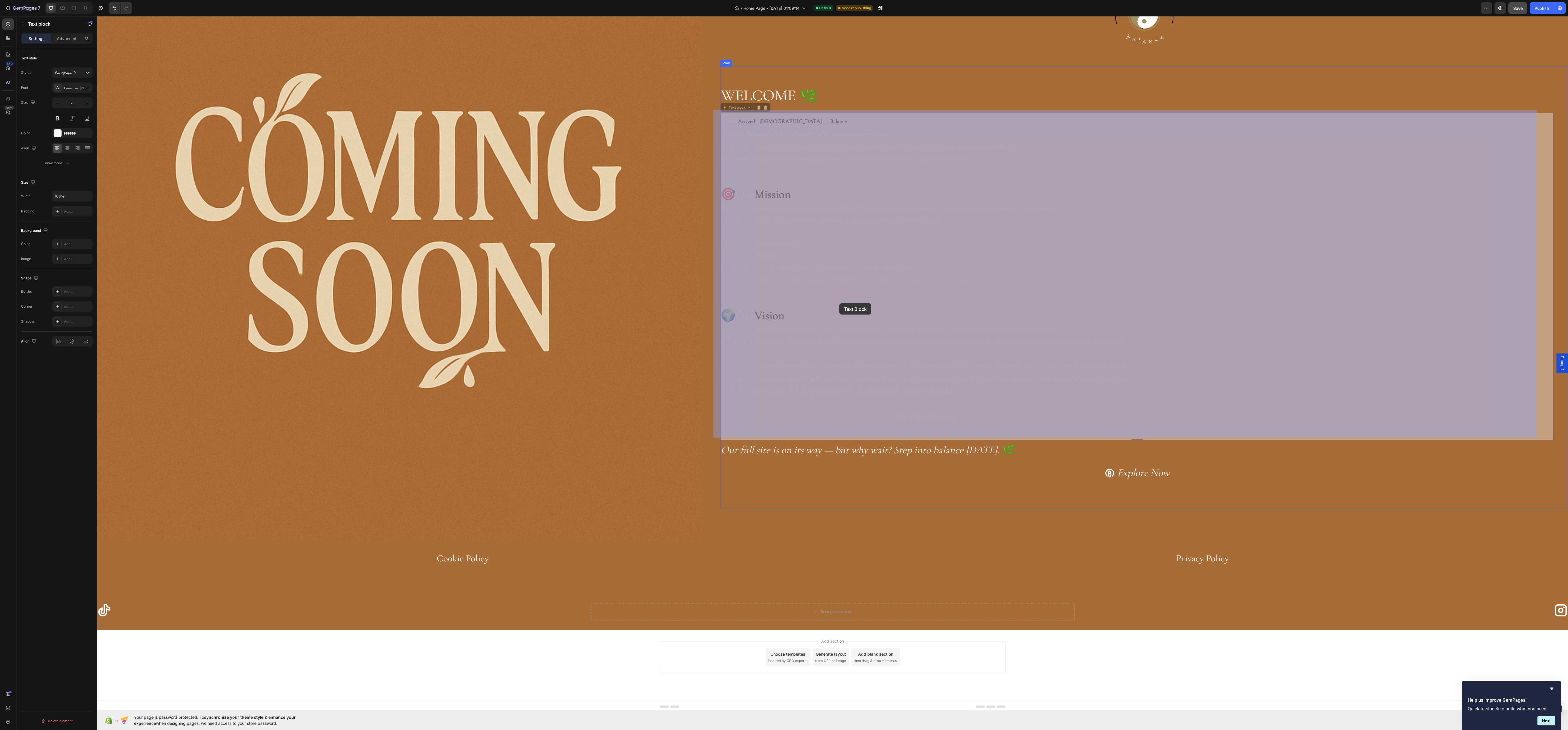
drag, startPoint x: 1213, startPoint y: 411, endPoint x: 760, endPoint y: 205, distance: 497.6
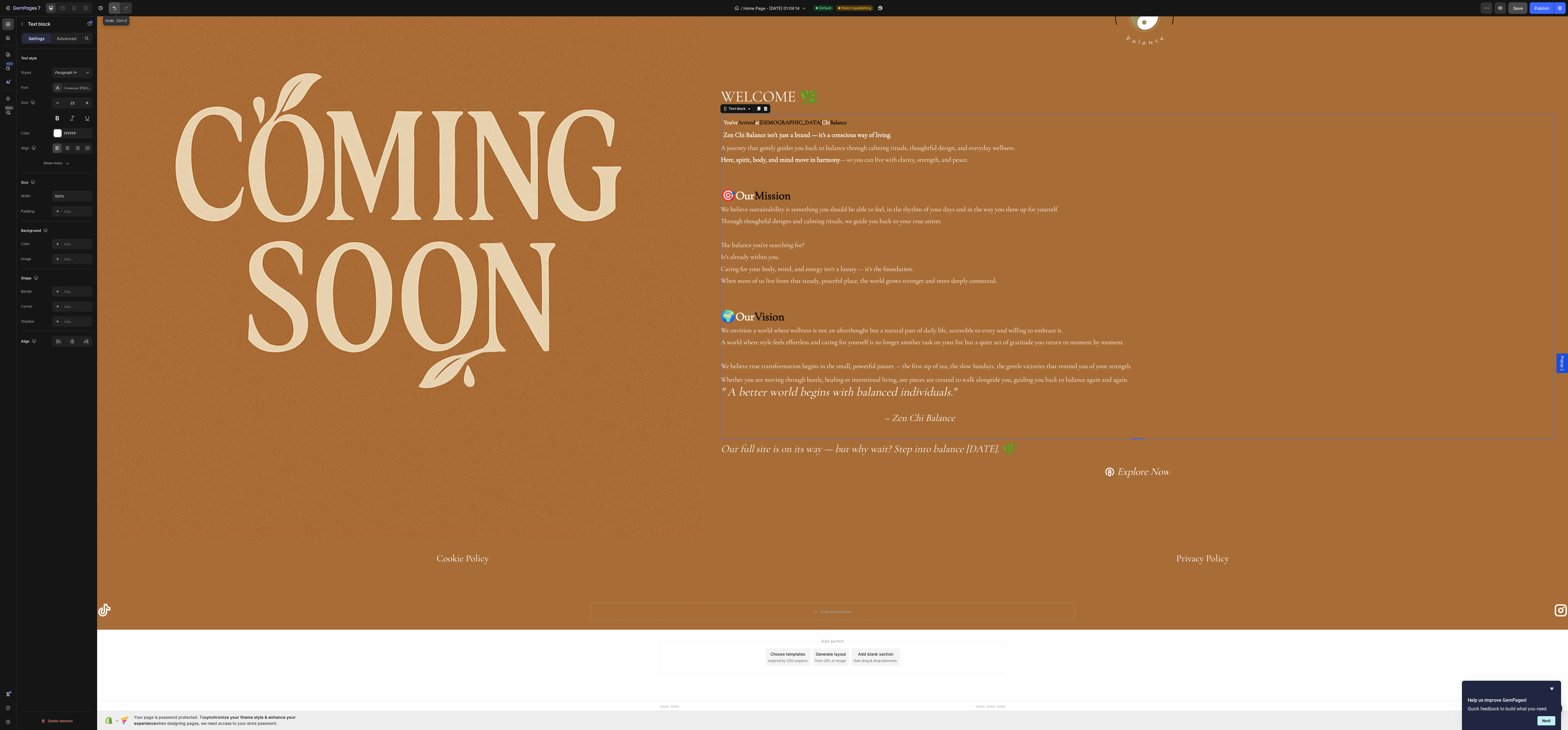
click at [114, 5] on icon "Undo/Redo" at bounding box center [114, 7] width 6 height 6
click at [131, 2] on button "Undo/Redo" at bounding box center [126, 8] width 12 height 12
drag, startPoint x: 1113, startPoint y: 418, endPoint x: 680, endPoint y: 54, distance: 565.7
click at [680, 54] on div "Image Image ⁠⁠⁠⁠⁠⁠⁠ WELCOME 🌿 Heading You've Arrived at Zen Chi Balance Zen Chi…" at bounding box center [833, 237] width 1471 height 605
drag, startPoint x: 72, startPoint y: 135, endPoint x: 69, endPoint y: 153, distance: 18.2
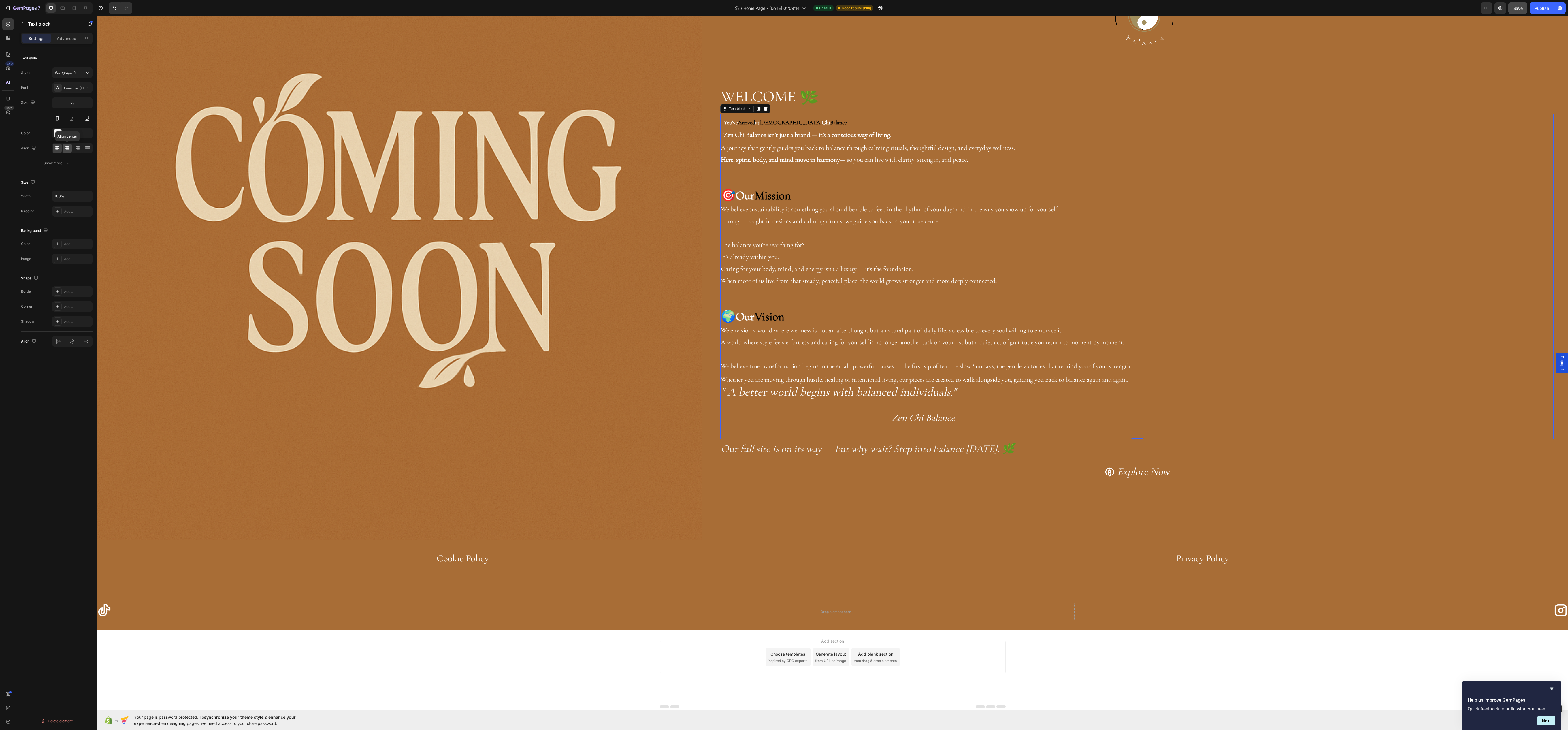
click at [69, 153] on div "Font Cormorant Garamond Size 23 Color FFFFFF Align Align center Show more" at bounding box center [56, 125] width 72 height 86
click at [69, 151] on icon at bounding box center [67, 148] width 6 height 6
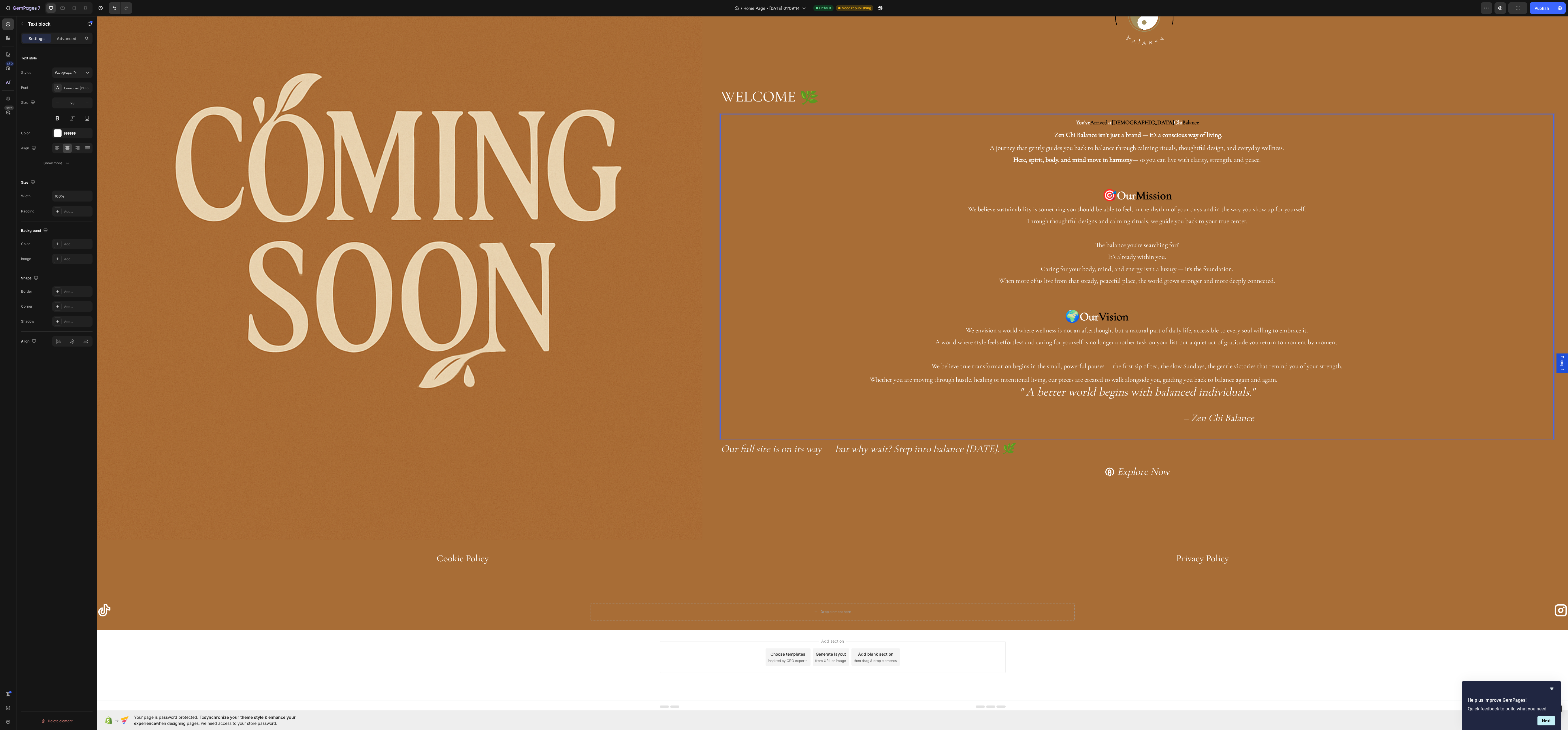
click at [1313, 460] on div "Explore Now Button" at bounding box center [1136, 472] width 833 height 26
click at [1226, 412] on icon "– Zen Chi Balance" at bounding box center [1219, 418] width 71 height 12
click at [1222, 461] on div "Explore Now Button" at bounding box center [1136, 472] width 833 height 26
click at [1237, 331] on p "We envision a world where wellness is not an afterthought but a natural part of…" at bounding box center [1136, 330] width 832 height 12
click at [1029, 479] on div "Explore Now Button" at bounding box center [1136, 472] width 833 height 26
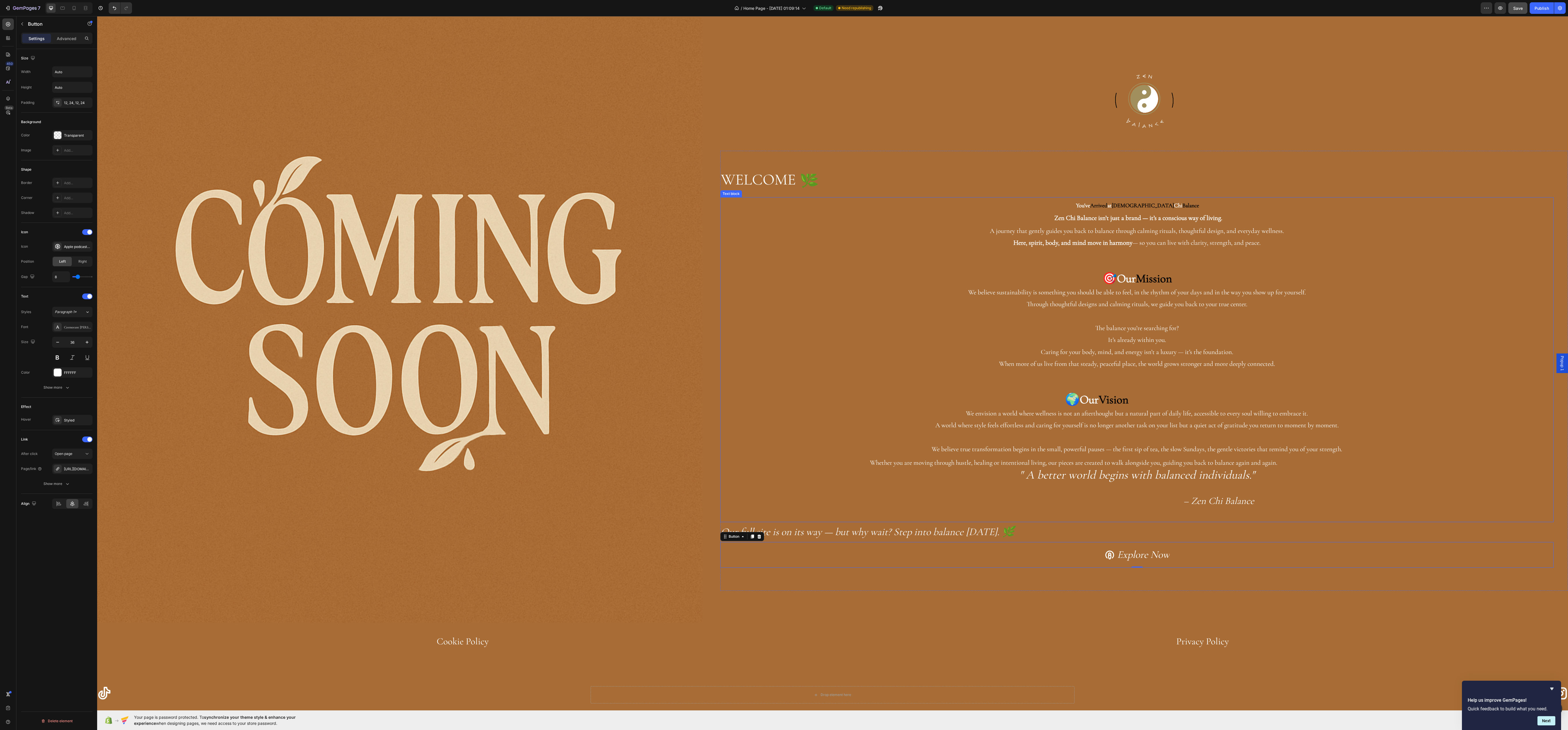
scroll to position [0, 0]
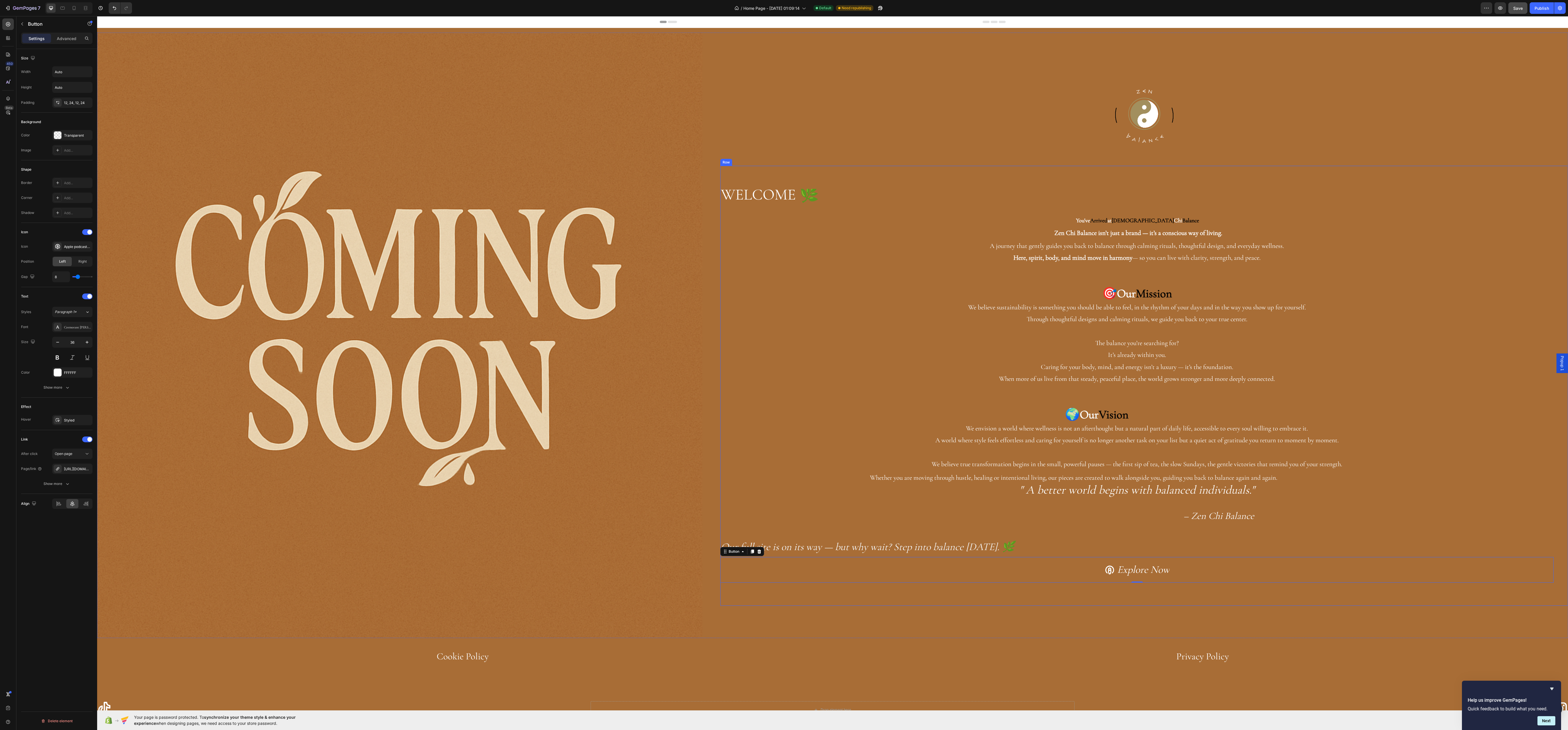
click at [872, 172] on div "⁠⁠⁠⁠⁠⁠⁠ WELCOME 🌿 Heading You've Arrived at Zen Chi Balance Zen Chi Balance isn…" at bounding box center [1144, 385] width 848 height 440
click at [761, 202] on div "⁠⁠⁠⁠⁠⁠⁠ WELCOME 🌿 Heading You've Arrived at Zen Chi Balance Zen Chi Balance isn…" at bounding box center [1136, 386] width 833 height 394
click at [757, 181] on div "⁠⁠⁠⁠⁠⁠⁠ WELCOME 🌿 Heading You've Arrived at Zen Chi Balance Zen Chi Balance isn…" at bounding box center [1144, 385] width 848 height 440
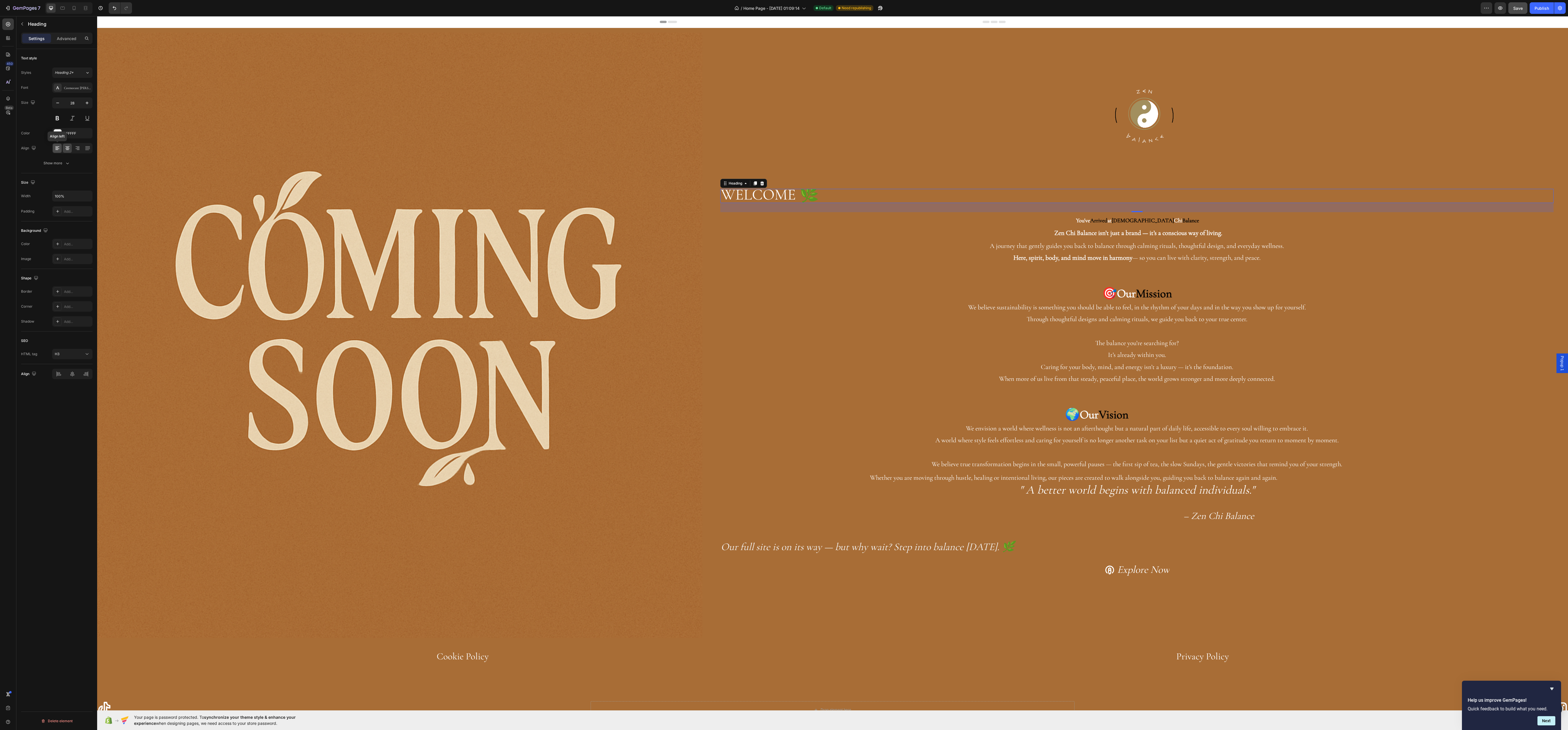
click at [61, 150] on div at bounding box center [57, 148] width 9 height 9
click at [72, 150] on div at bounding box center [67, 148] width 9 height 9
click at [1455, 264] on p "Rich Text Editor. Editing area: main" at bounding box center [1136, 269] width 832 height 12
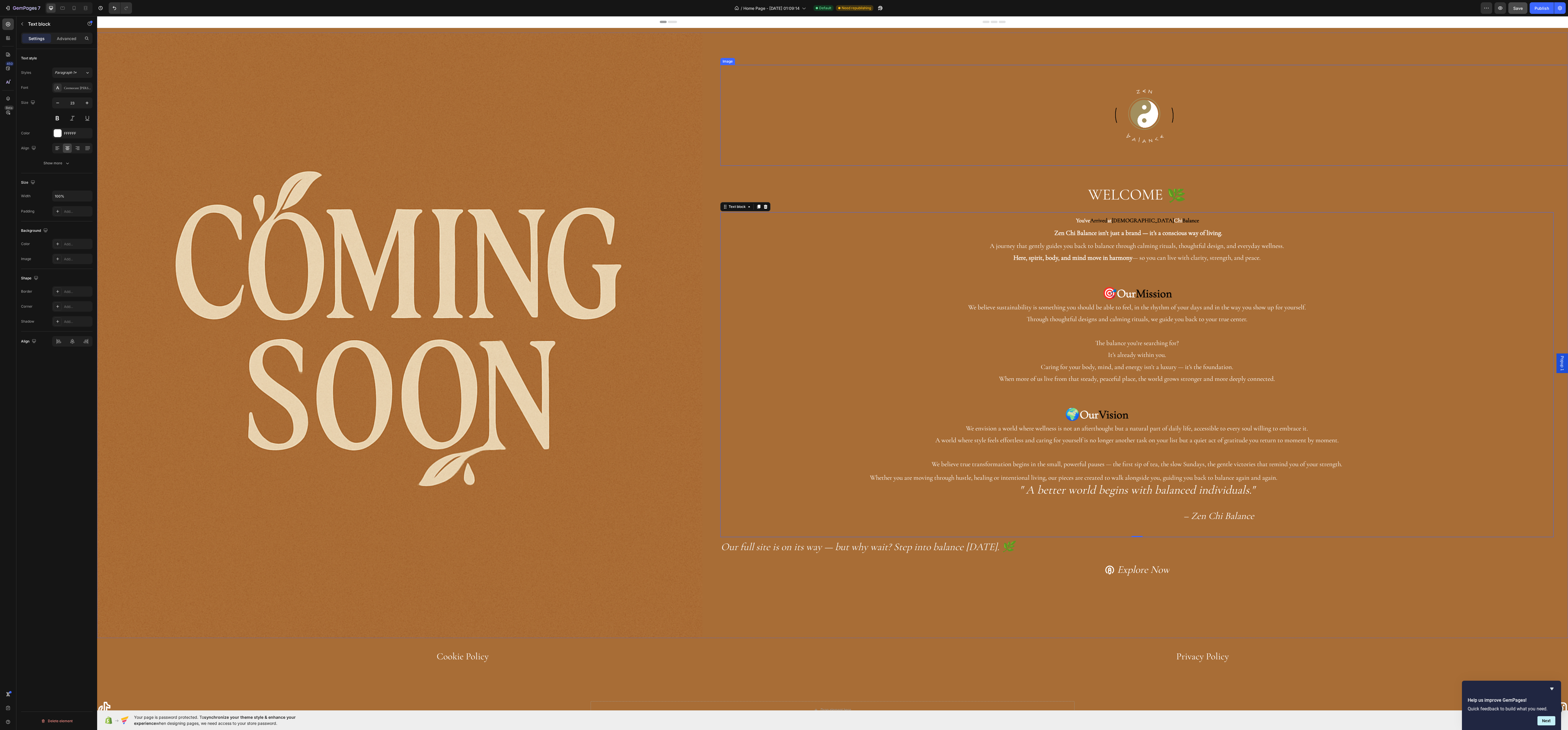
drag, startPoint x: 1390, startPoint y: 116, endPoint x: 1371, endPoint y: 103, distance: 23.0
click at [1385, 112] on div at bounding box center [1144, 115] width 848 height 101
click at [1432, 281] on p "Rich Text Editor. Editing area: main" at bounding box center [1136, 281] width 832 height 12
click at [1513, 6] on span "Save" at bounding box center [1518, 8] width 10 height 5
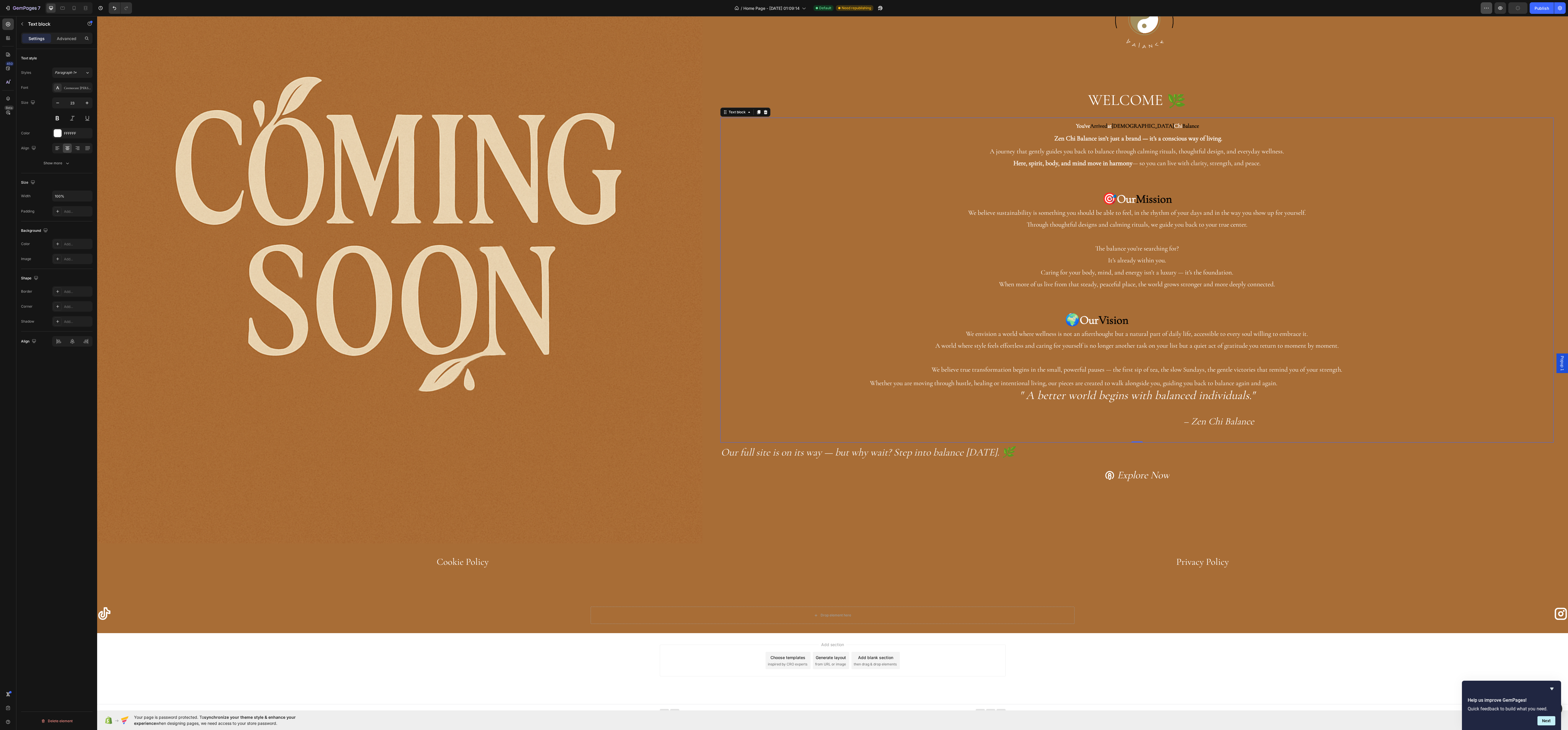
scroll to position [98, 0]
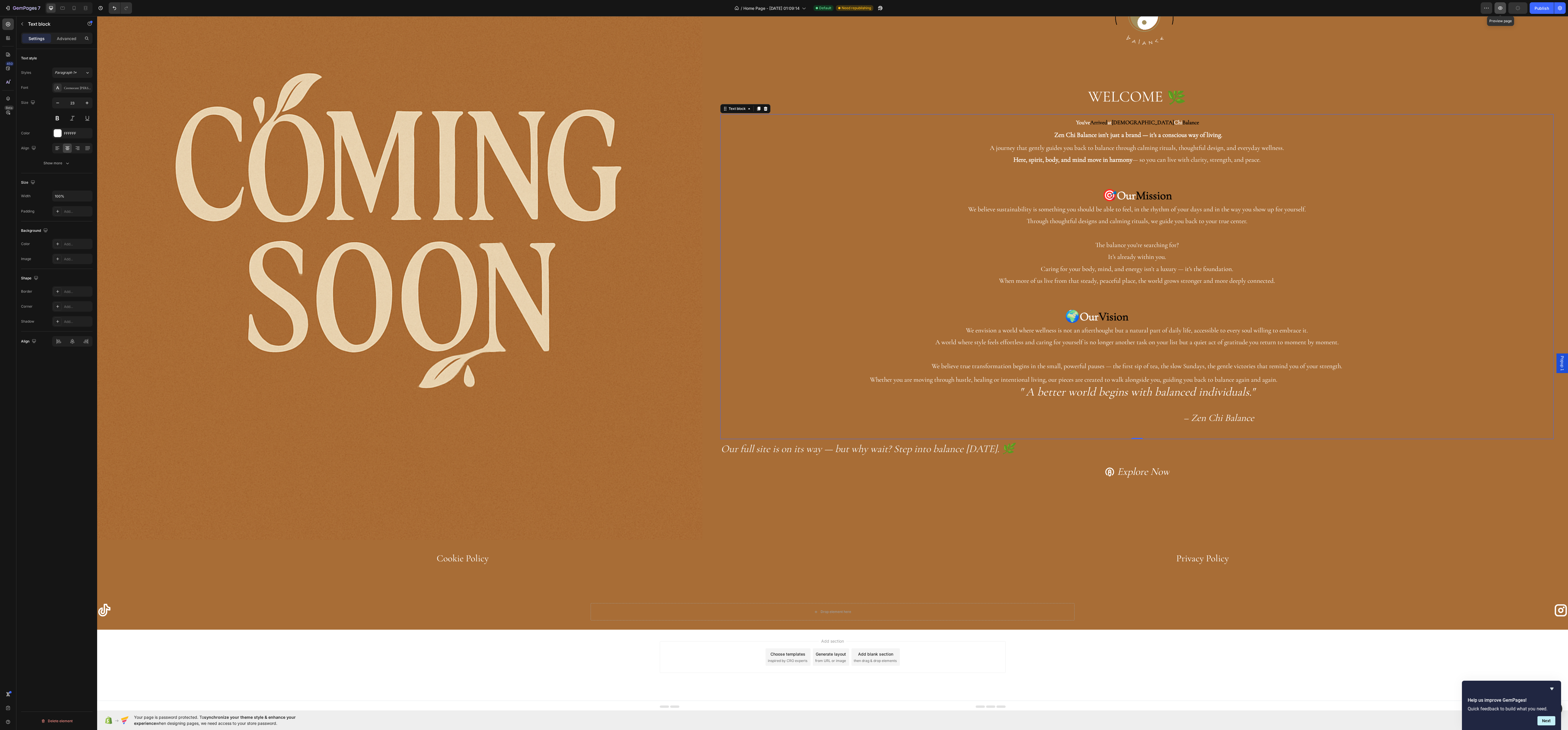
click at [1494, 8] on button "button" at bounding box center [1500, 8] width 12 height 12
click at [1102, 94] on span "WELCOME 🌿" at bounding box center [1137, 96] width 98 height 19
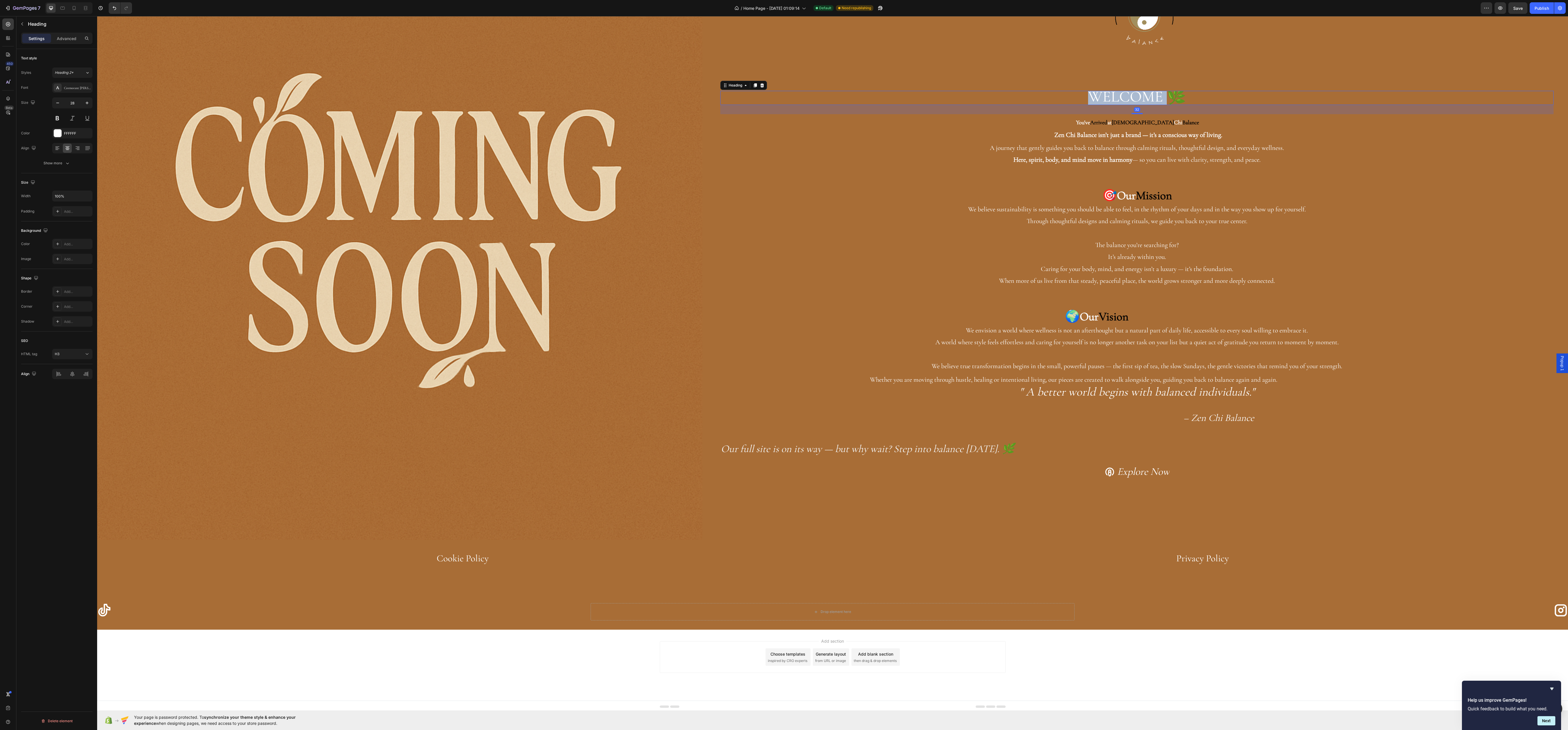
click at [1102, 94] on span "WELCOME 🌿" at bounding box center [1137, 96] width 98 height 19
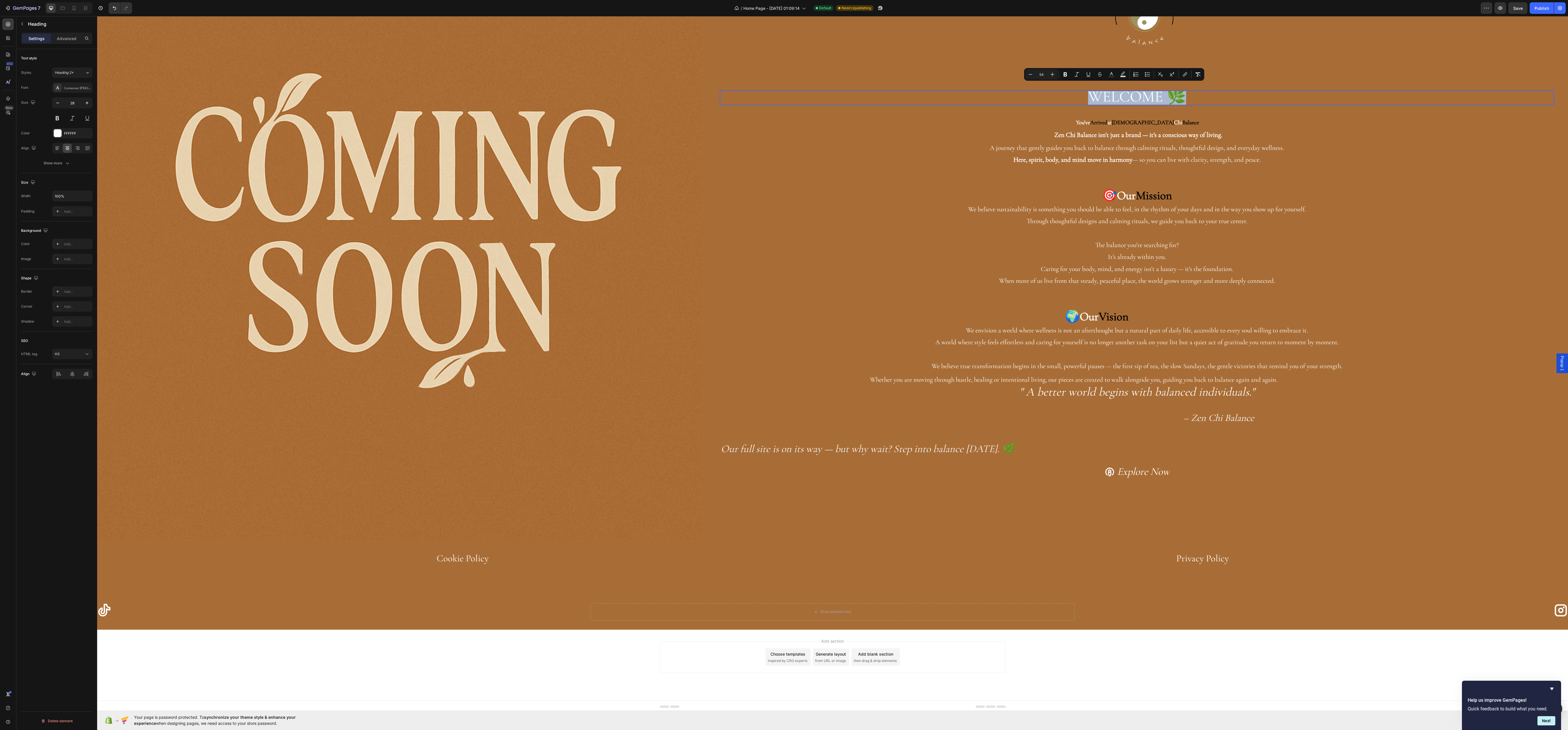
click at [1102, 94] on span "WELCOME 🌿" at bounding box center [1137, 96] width 98 height 19
click at [997, 114] on div "You've Arrived at Zen Chi Balance Zen Chi Balance isn’t just a brand — it’s a c…" at bounding box center [1136, 277] width 833 height 325
click at [992, 97] on p "⁠⁠⁠⁠⁠⁠⁠ WELCOME 🌿" at bounding box center [1136, 97] width 832 height 13
click at [1514, 9] on div "Save" at bounding box center [1518, 8] width 10 height 6
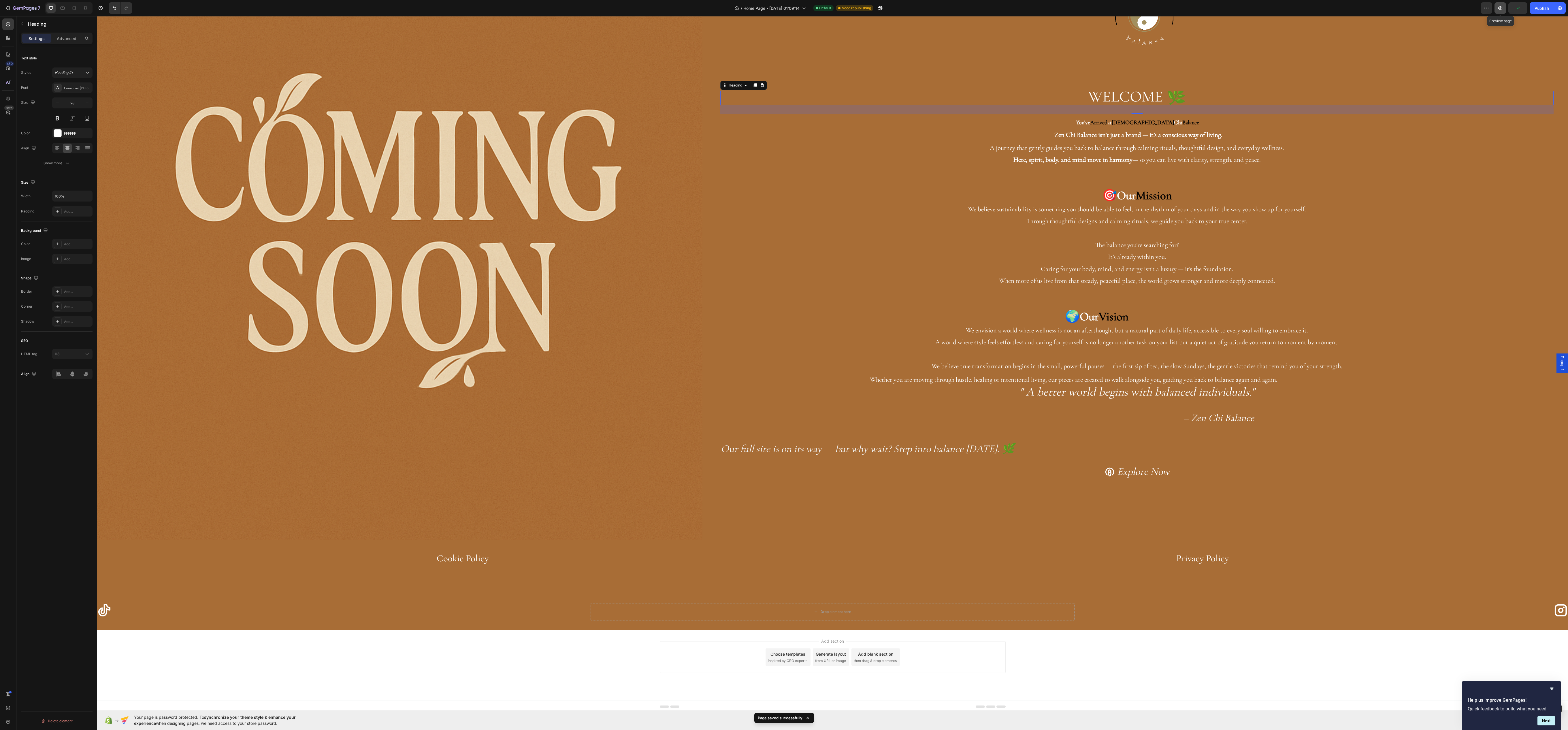
click at [1498, 12] on button "button" at bounding box center [1500, 8] width 12 height 12
click at [1041, 302] on p "Rich Text Editor. Editing area: main" at bounding box center [1136, 304] width 832 height 12
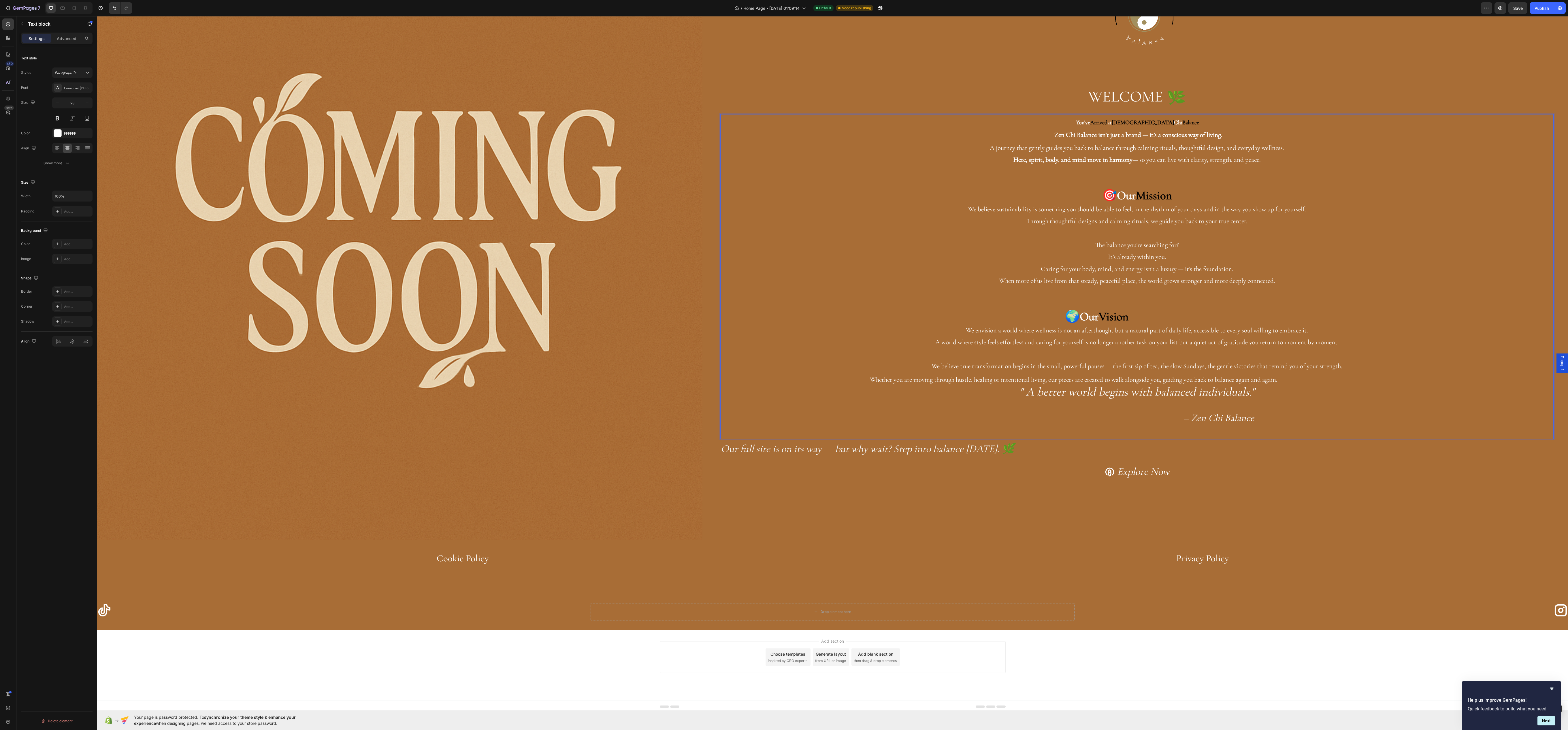
click at [1039, 302] on p "Rich Text Editor. Editing area: main" at bounding box center [1136, 304] width 832 height 12
click at [1047, 325] on p "We envision a world where wellness is not an afterthought but a natural part of…" at bounding box center [1136, 330] width 832 height 12
click at [1047, 311] on p "🌍 Our Vision" at bounding box center [1136, 317] width 832 height 13
drag, startPoint x: 1429, startPoint y: 46, endPoint x: 1442, endPoint y: 29, distance: 21.4
click at [1429, 44] on div at bounding box center [1144, 17] width 848 height 101
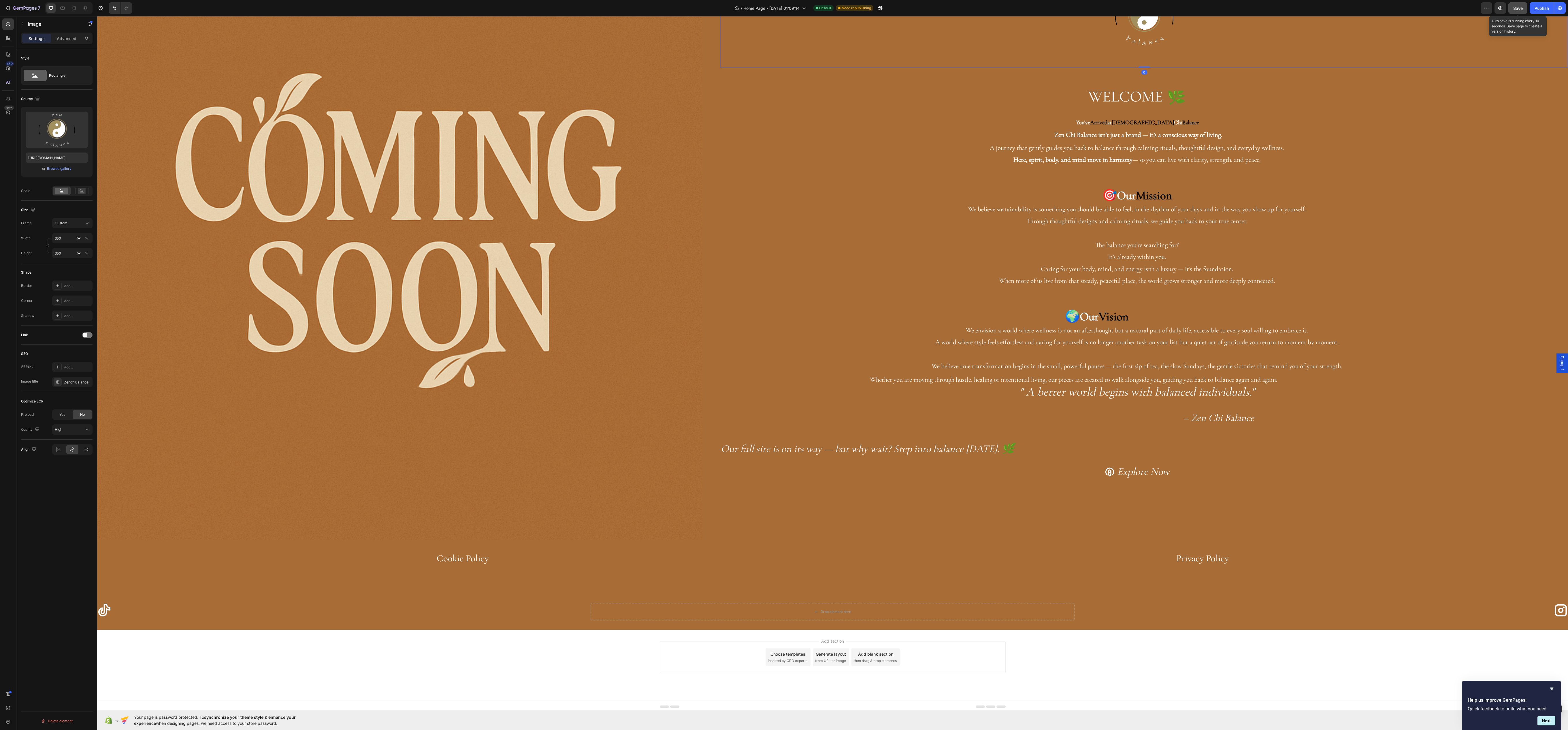
click at [1518, 2] on button "Save" at bounding box center [1517, 8] width 19 height 12
click at [1497, 7] on icon "button" at bounding box center [1500, 7] width 6 height 6
click at [1054, 389] on icon "" A better world begins with balanced individuals."" at bounding box center [1137, 392] width 235 height 15
click at [1054, 388] on icon "" A better world begins with balanced individuals."" at bounding box center [1137, 392] width 235 height 15
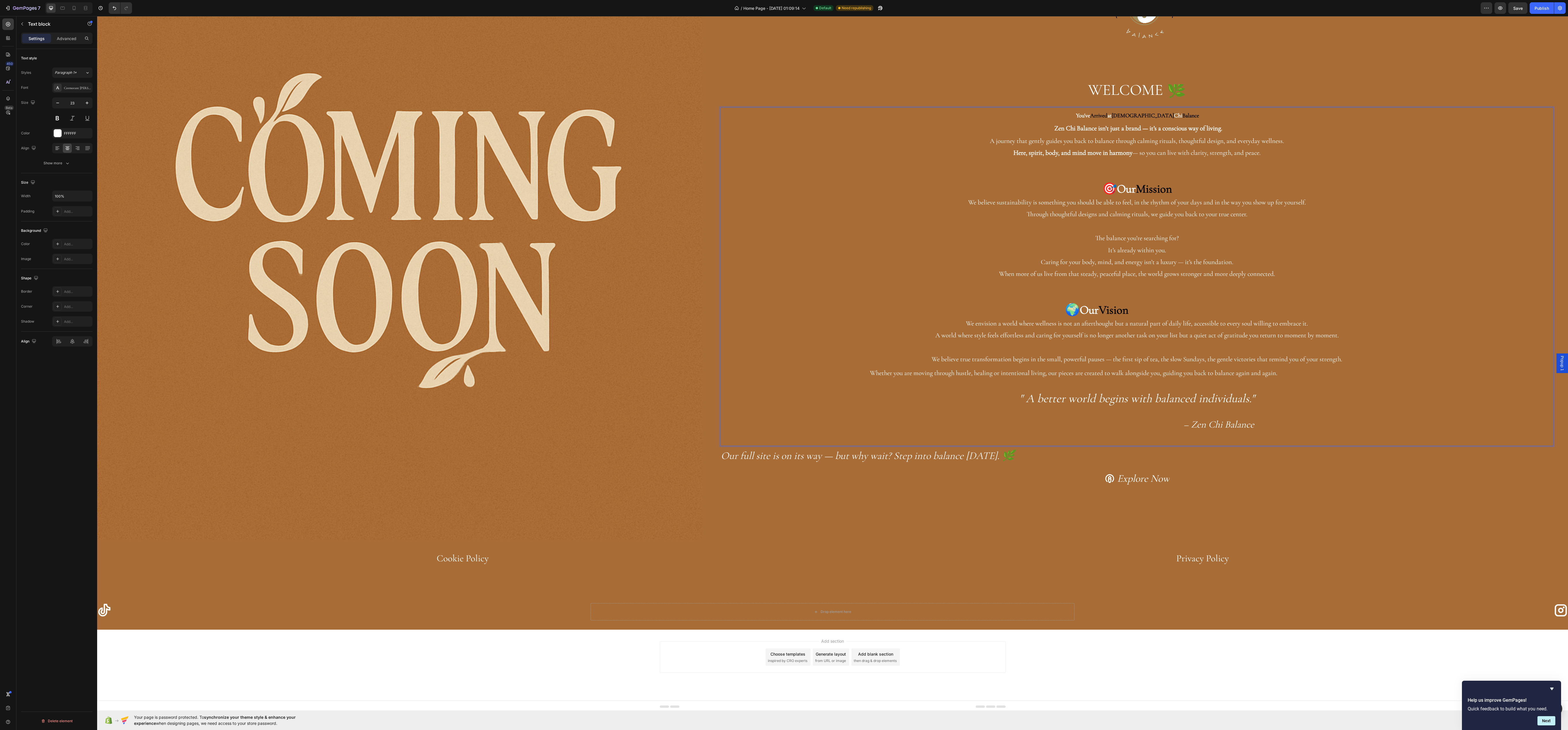
scroll to position [90, 0]
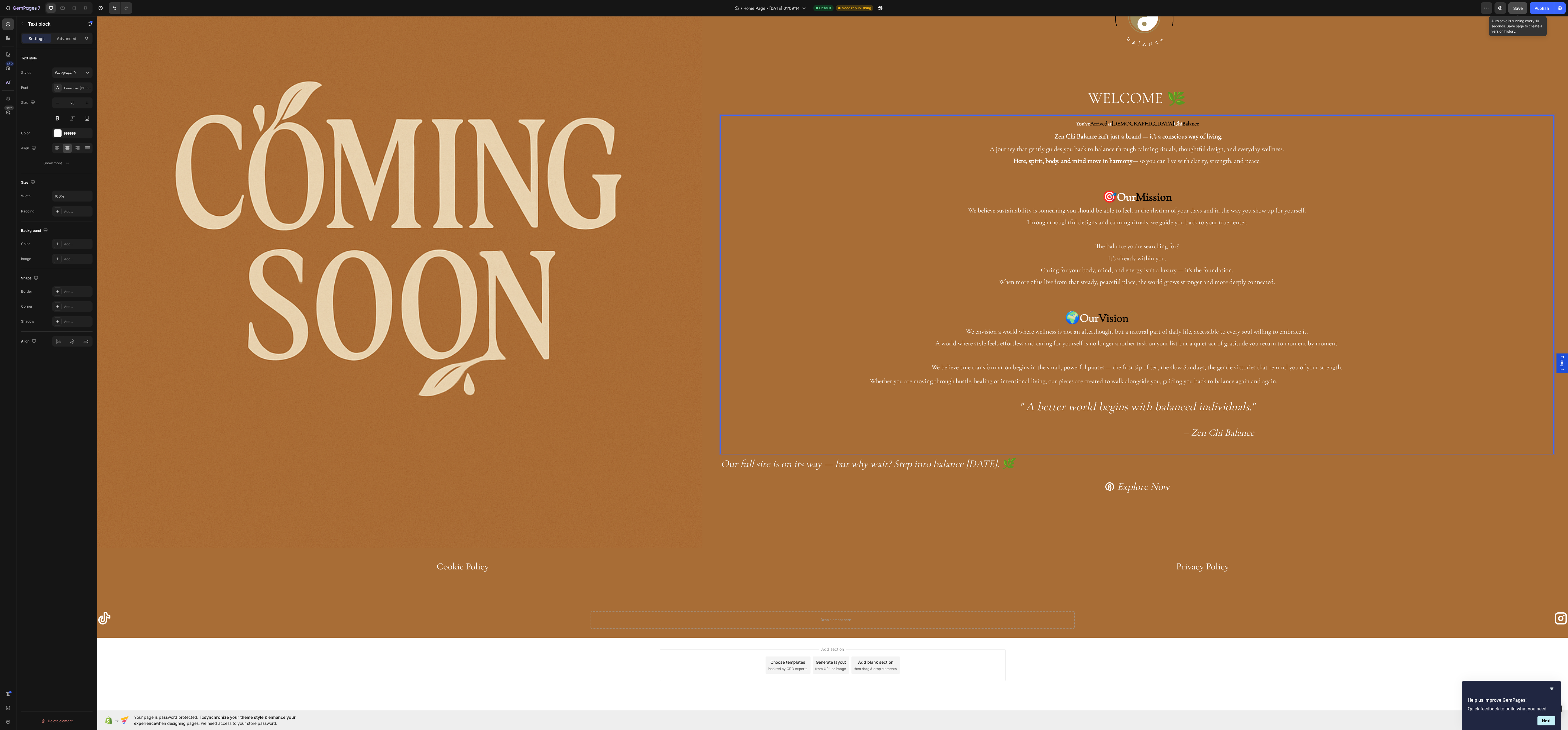
click at [1523, 2] on button "Save" at bounding box center [1517, 8] width 19 height 12
click at [1499, 7] on icon "button" at bounding box center [1500, 8] width 2 height 2
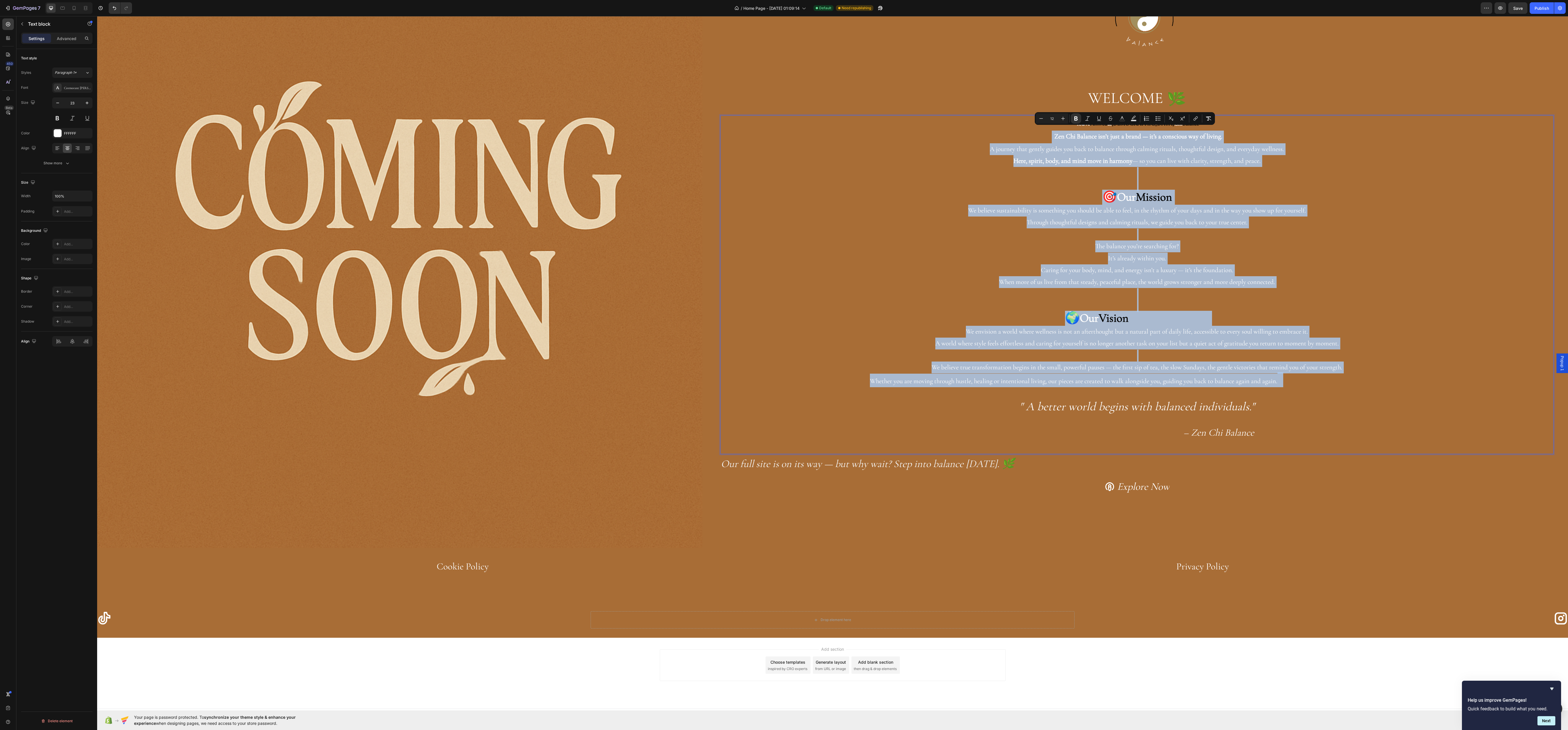
type input "41"
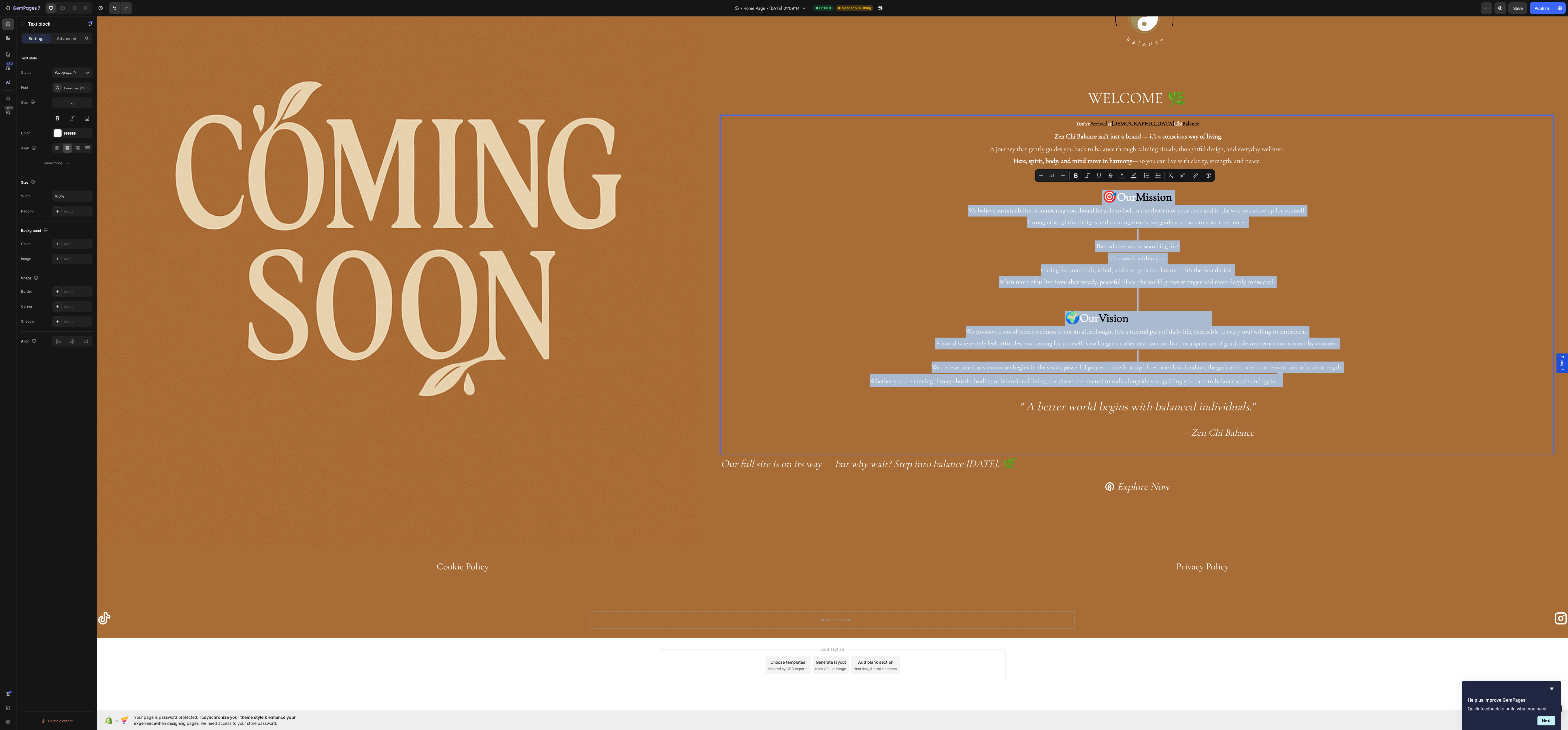
drag, startPoint x: 1275, startPoint y: 382, endPoint x: 1009, endPoint y: 186, distance: 330.4
click at [1009, 186] on div "You've Arrived at Zen Chi Balance Zen Chi Balance isn’t just a brand — it’s a c…" at bounding box center [1136, 285] width 833 height 339
copy div "🎯 Our Mission We believe sustainability is something you should be able to feel…"
click at [1273, 250] on p "The balance you’re searching for? It’s already within you." at bounding box center [1136, 252] width 832 height 24
click at [1286, 268] on p "Caring for your body, mind, and energy isn’t a luxury — it’s the foundation. Wh…" at bounding box center [1136, 276] width 832 height 24
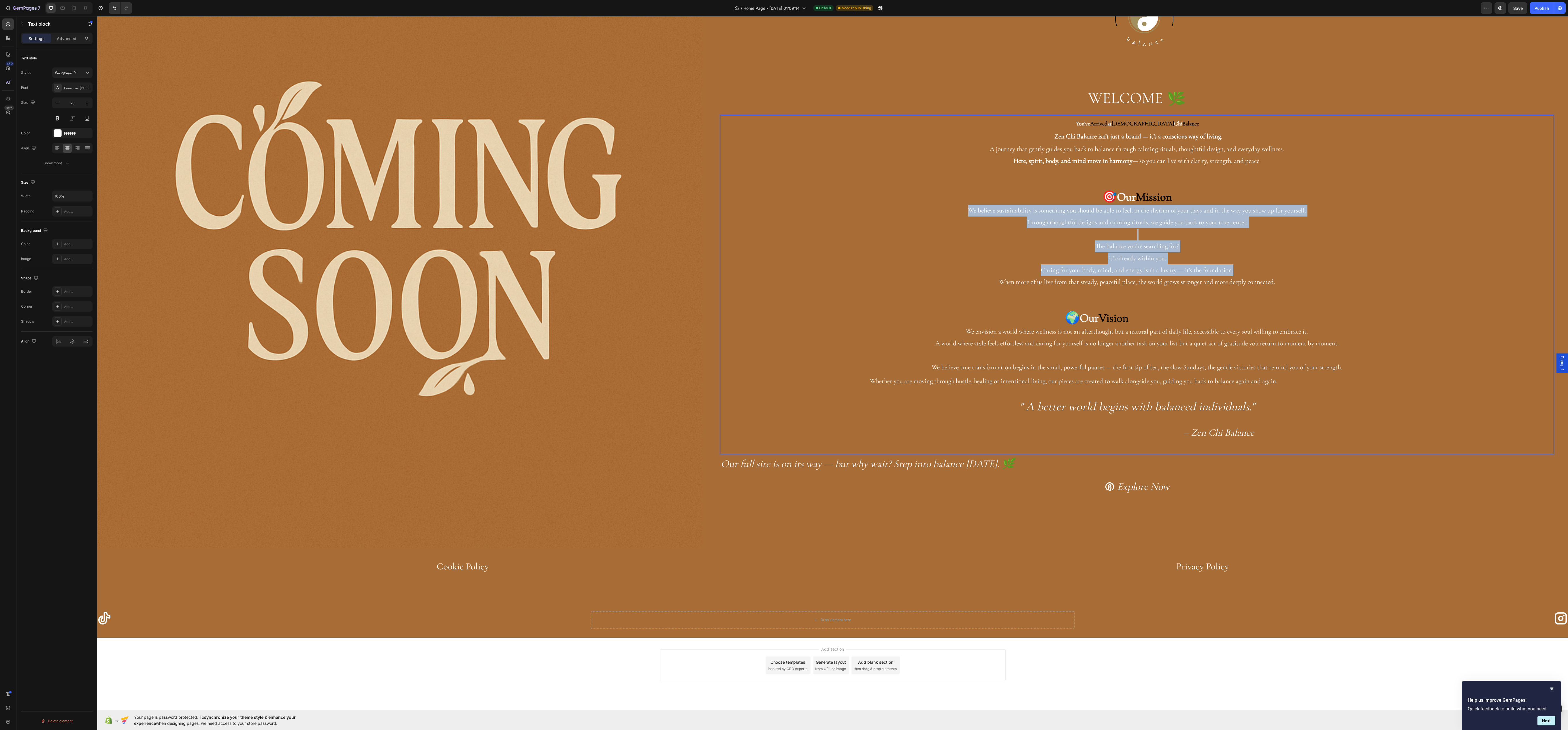
drag, startPoint x: 1276, startPoint y: 270, endPoint x: 945, endPoint y: 208, distance: 336.8
click at [945, 208] on div "You've Arrived at Zen Chi Balance Zen Chi Balance isn’t just a brand — it’s a c…" at bounding box center [1136, 285] width 833 height 339
click at [945, 208] on p "We believe sustainability is something you should be able to feel, in the rhyth…" at bounding box center [1136, 210] width 832 height 12
drag, startPoint x: 949, startPoint y: 198, endPoint x: 1229, endPoint y: 270, distance: 289.1
click at [1226, 275] on div "You've Arrived at Zen Chi Balance Zen Chi Balance isn’t just a brand — it’s a c…" at bounding box center [1136, 285] width 833 height 339
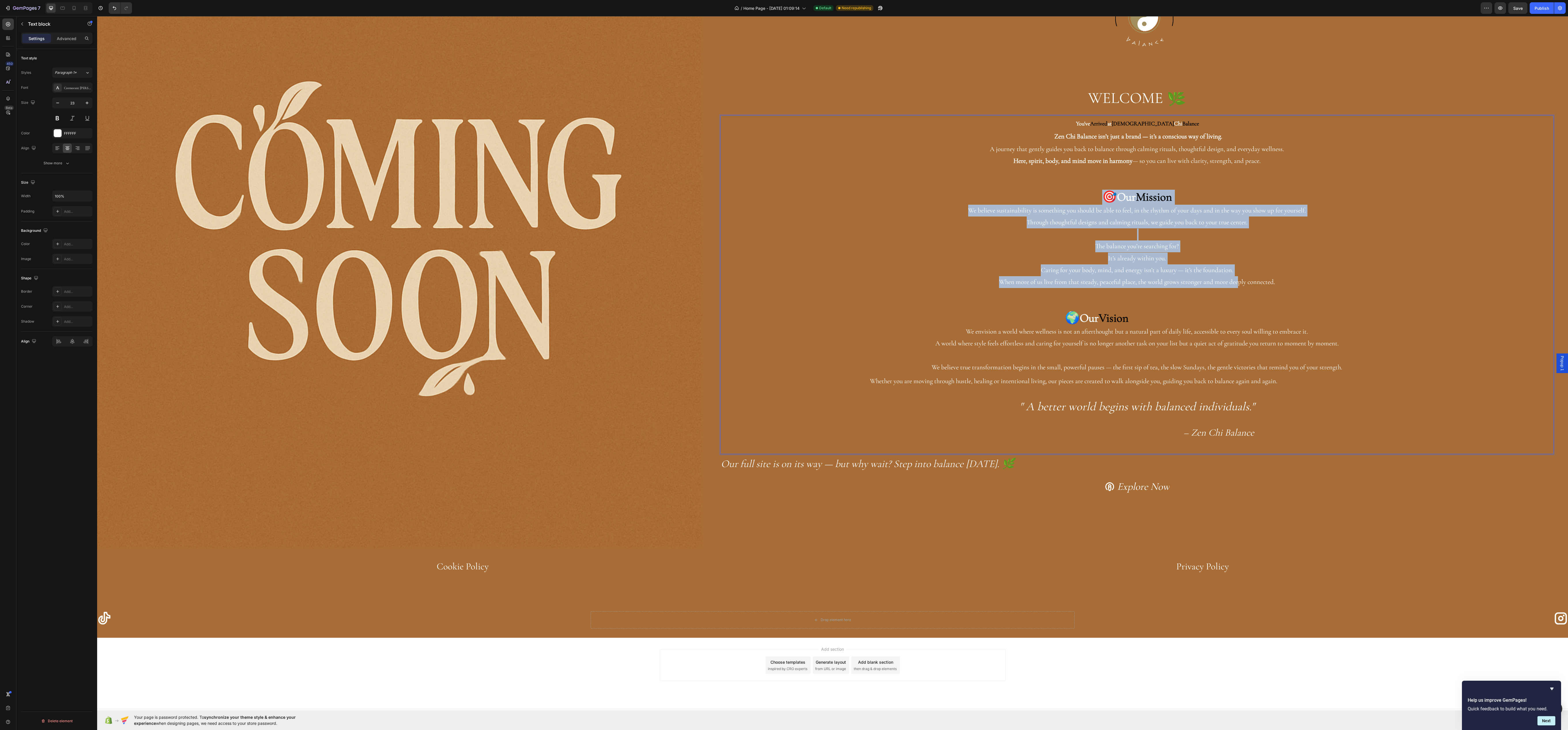
click at [1231, 270] on p "Caring for your body, mind, and energy isn’t a luxury — it’s the foundation. Wh…" at bounding box center [1136, 276] width 832 height 24
drag, startPoint x: 1283, startPoint y: 275, endPoint x: 936, endPoint y: 202, distance: 354.6
click at [936, 203] on div "You've Arrived at Zen Chi Balance Zen Chi Balance isn’t just a brand — it’s a c…" at bounding box center [1136, 285] width 833 height 339
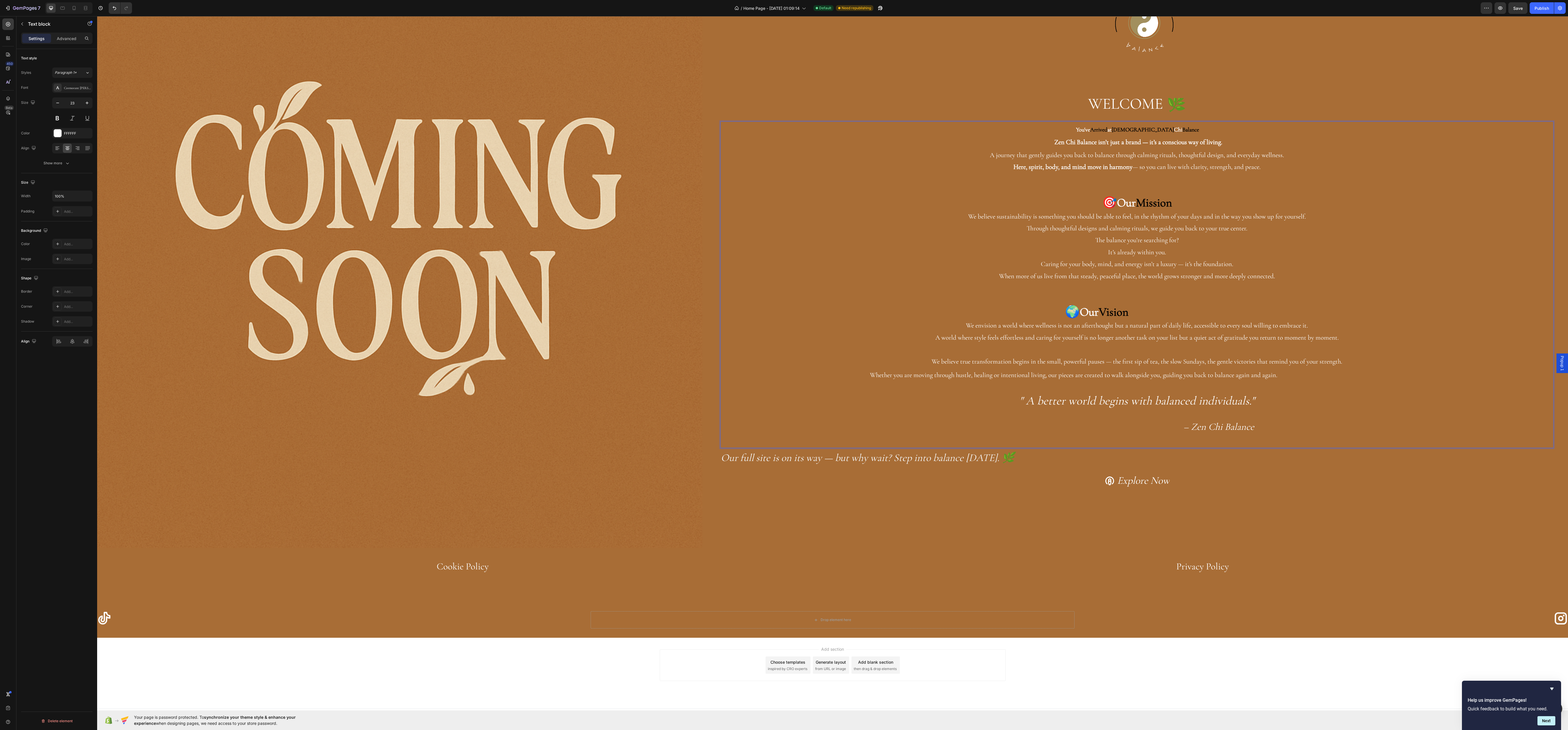
scroll to position [97, 0]
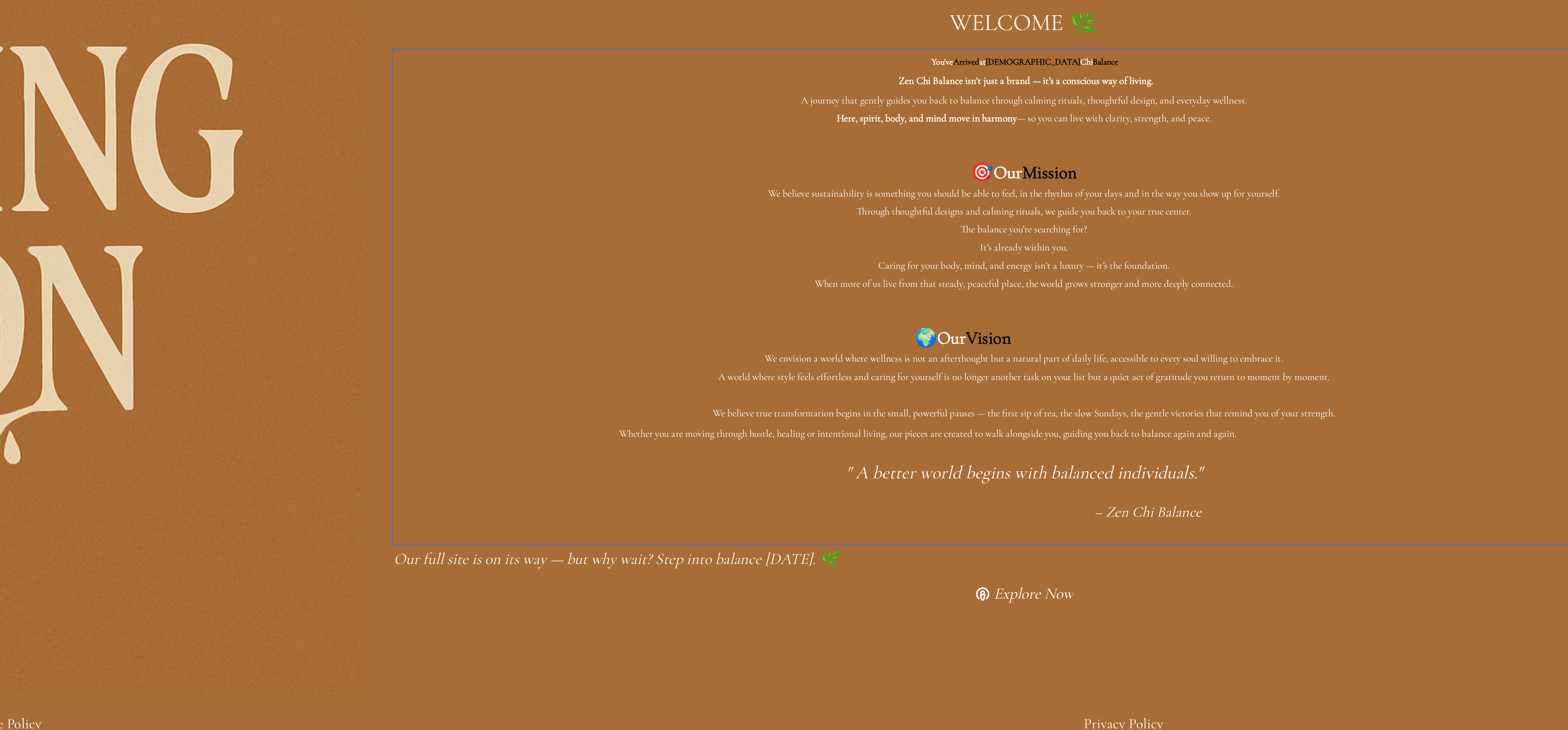
click at [672, 121] on p "The balance you’re searching for? It’s already within you." at bounding box center [488, 124] width 832 height 24
click at [430, 209] on p "A world where style feels effortless and caring for yourself is no longer anoth…" at bounding box center [488, 215] width 832 height 12
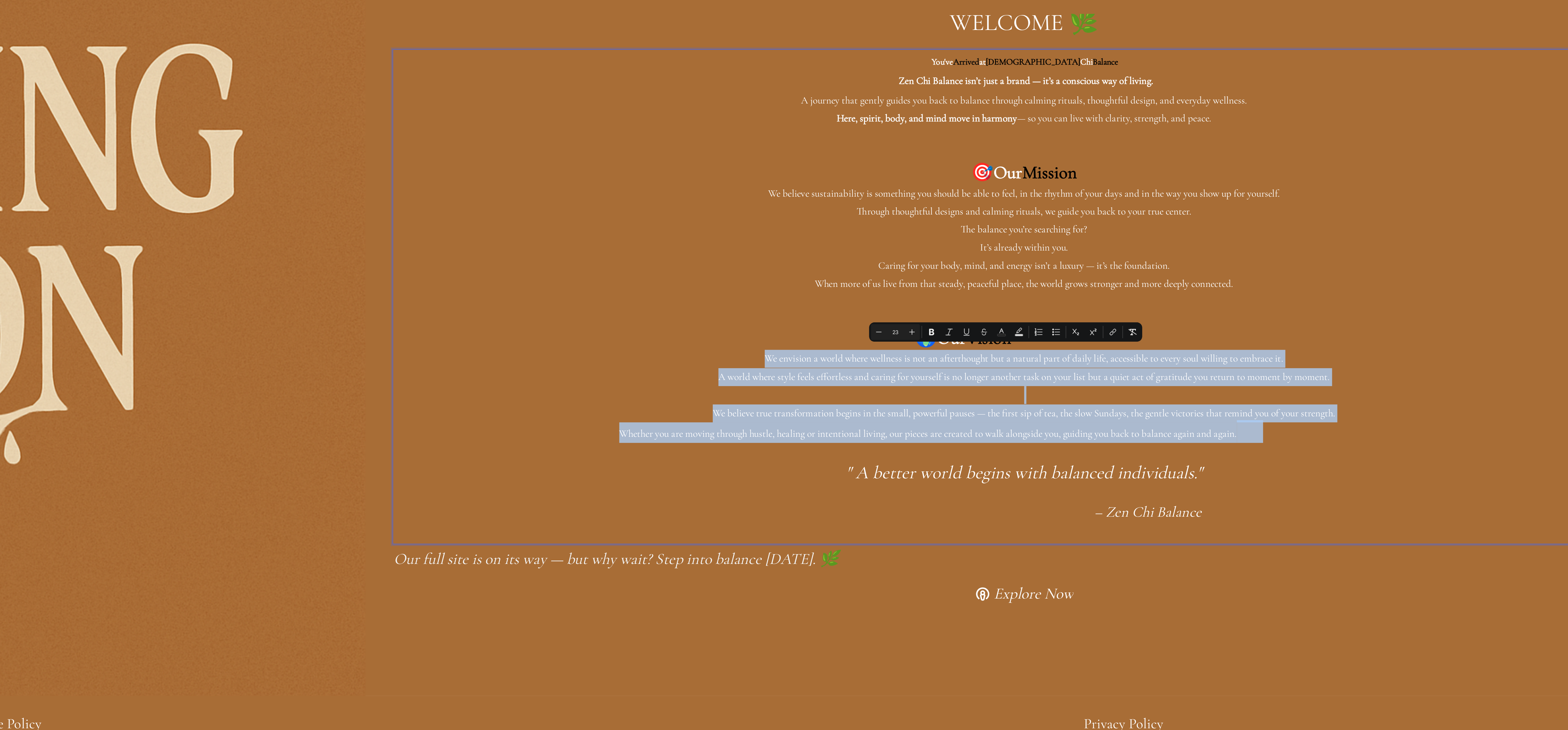
drag, startPoint x: 302, startPoint y: 196, endPoint x: 639, endPoint y: 247, distance: 340.8
click at [639, 247] on div "You've Arrived at Zen Chi Balance Zen Chi Balance isn’t just a brand — it’s a c…" at bounding box center [488, 162] width 833 height 327
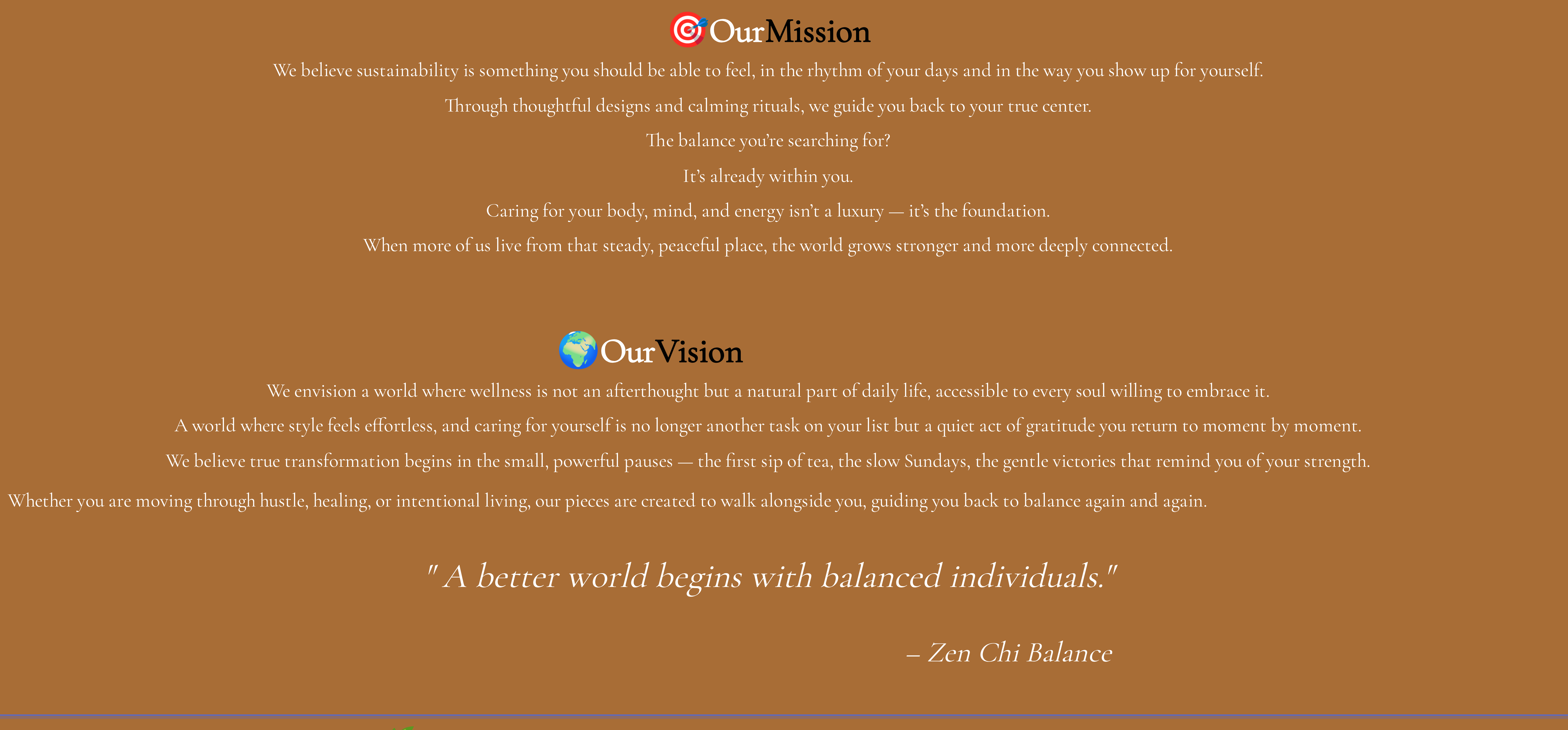
drag, startPoint x: -1106, startPoint y: -221, endPoint x: -1116, endPoint y: -222, distance: 10.0
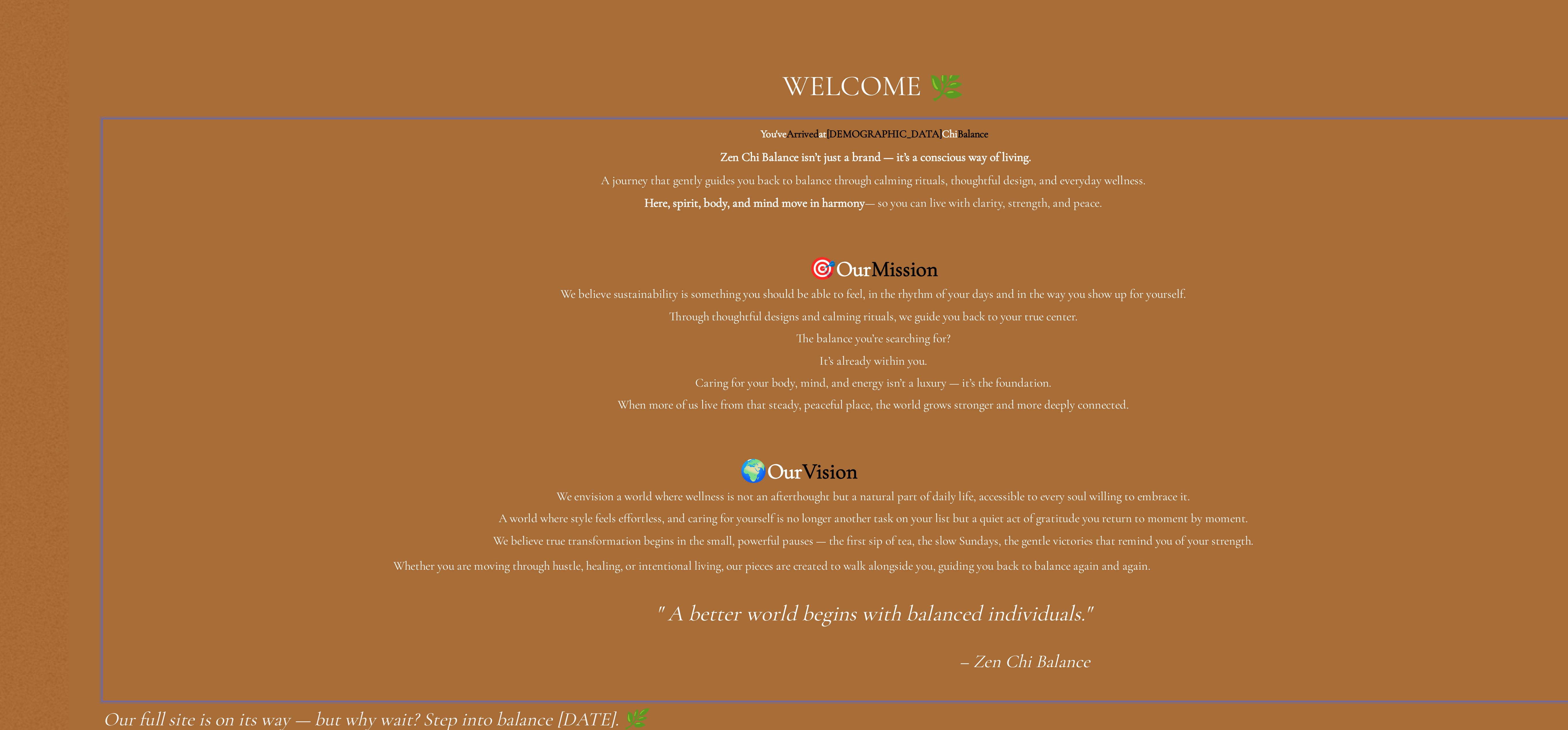
scroll to position [0, 0]
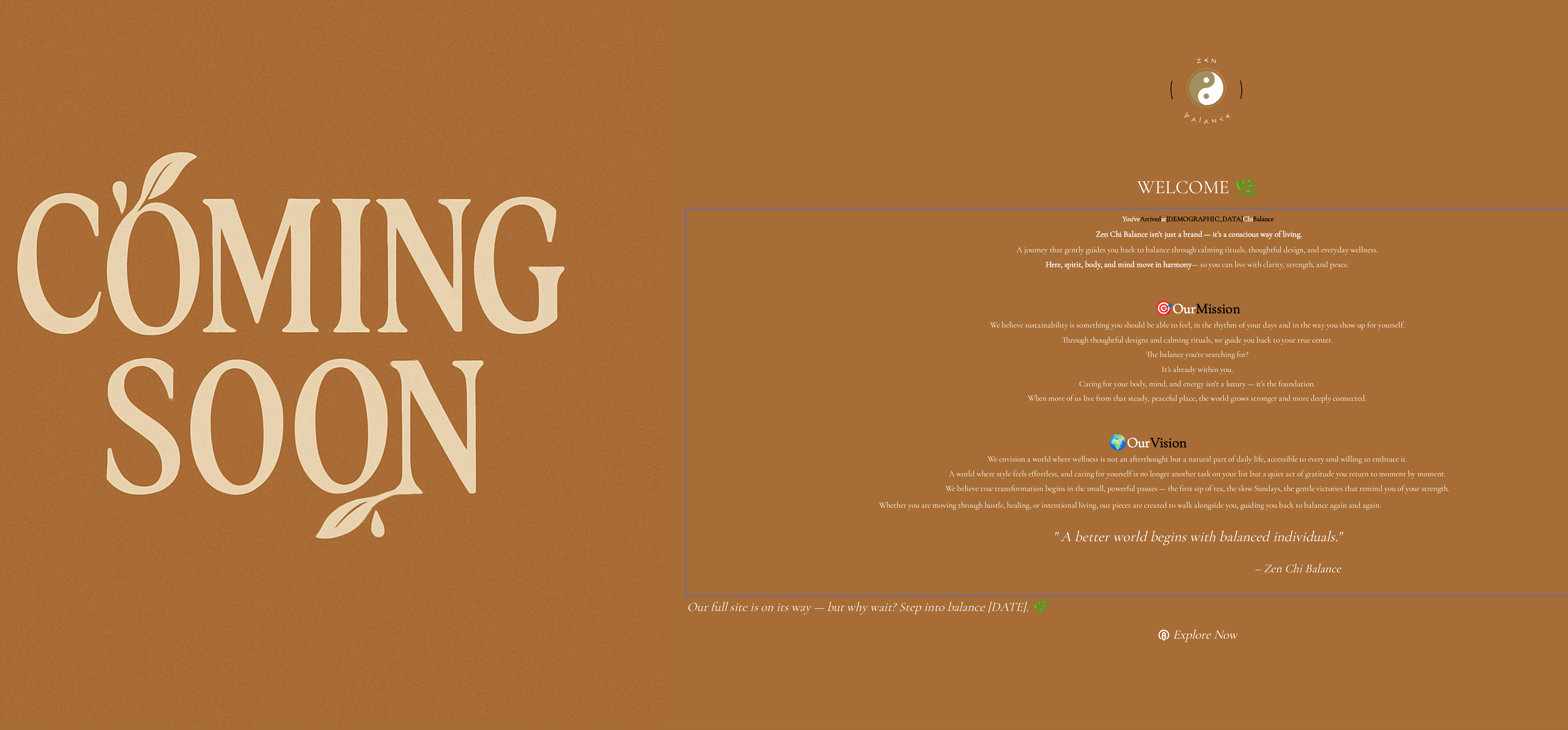
click at [683, 411] on p "Rich Text Editor. Editing area: main" at bounding box center [961, 418] width 832 height 13
drag, startPoint x: 679, startPoint y: 393, endPoint x: 682, endPoint y: 400, distance: 7.6
click at [679, 397] on p "Whether you are moving through hustle, healing, or intentional living, our piec…" at bounding box center [961, 404] width 832 height 13
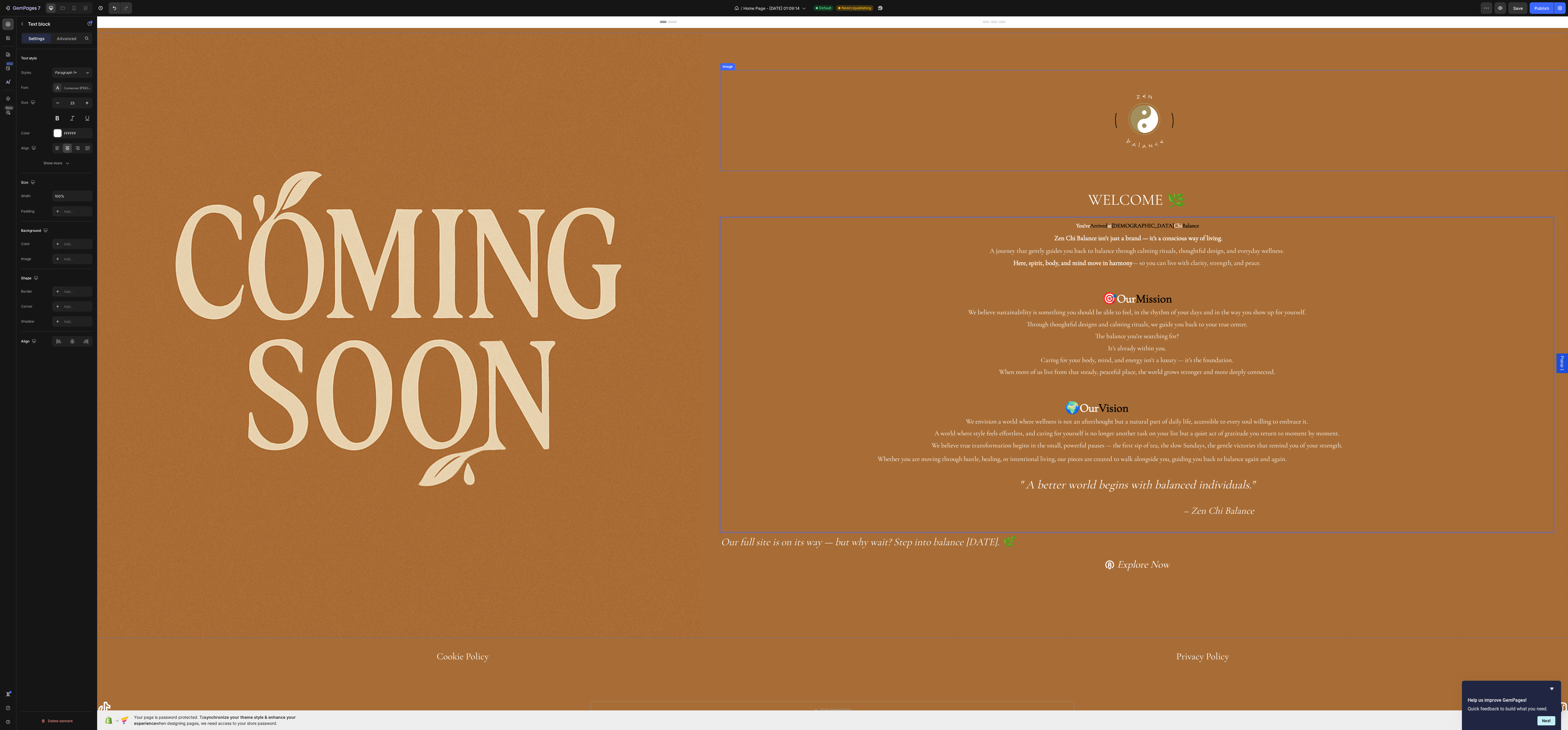
click at [1446, 98] on div at bounding box center [1144, 120] width 848 height 101
click at [1513, 10] on div "Save" at bounding box center [1518, 8] width 10 height 6
click at [1501, 8] on icon "button" at bounding box center [1500, 7] width 6 height 6
click at [1534, 7] on div "Publish" at bounding box center [1542, 8] width 15 height 6
click at [61, 8] on icon at bounding box center [62, 7] width 6 height 6
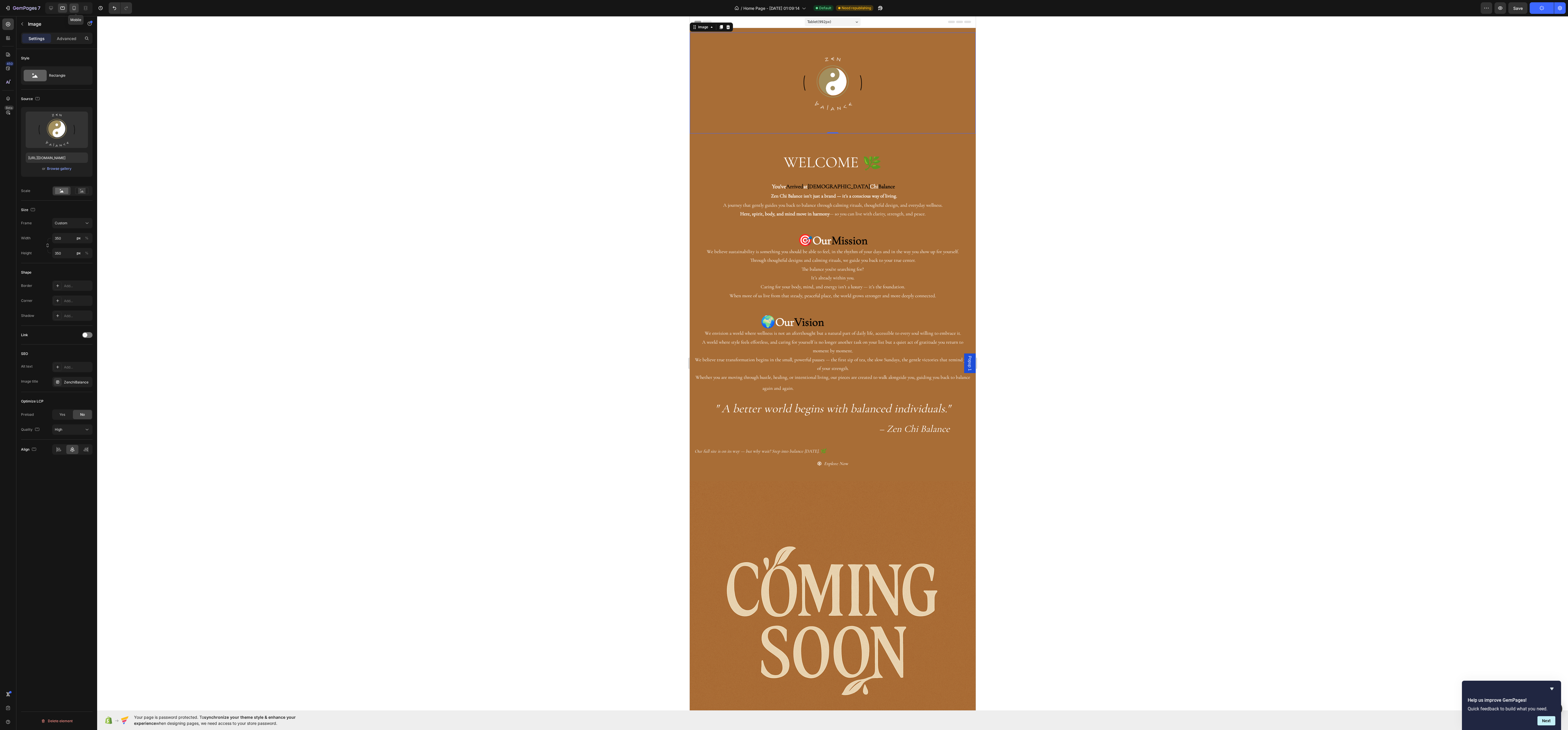
click at [74, 10] on icon at bounding box center [73, 7] width 6 height 6
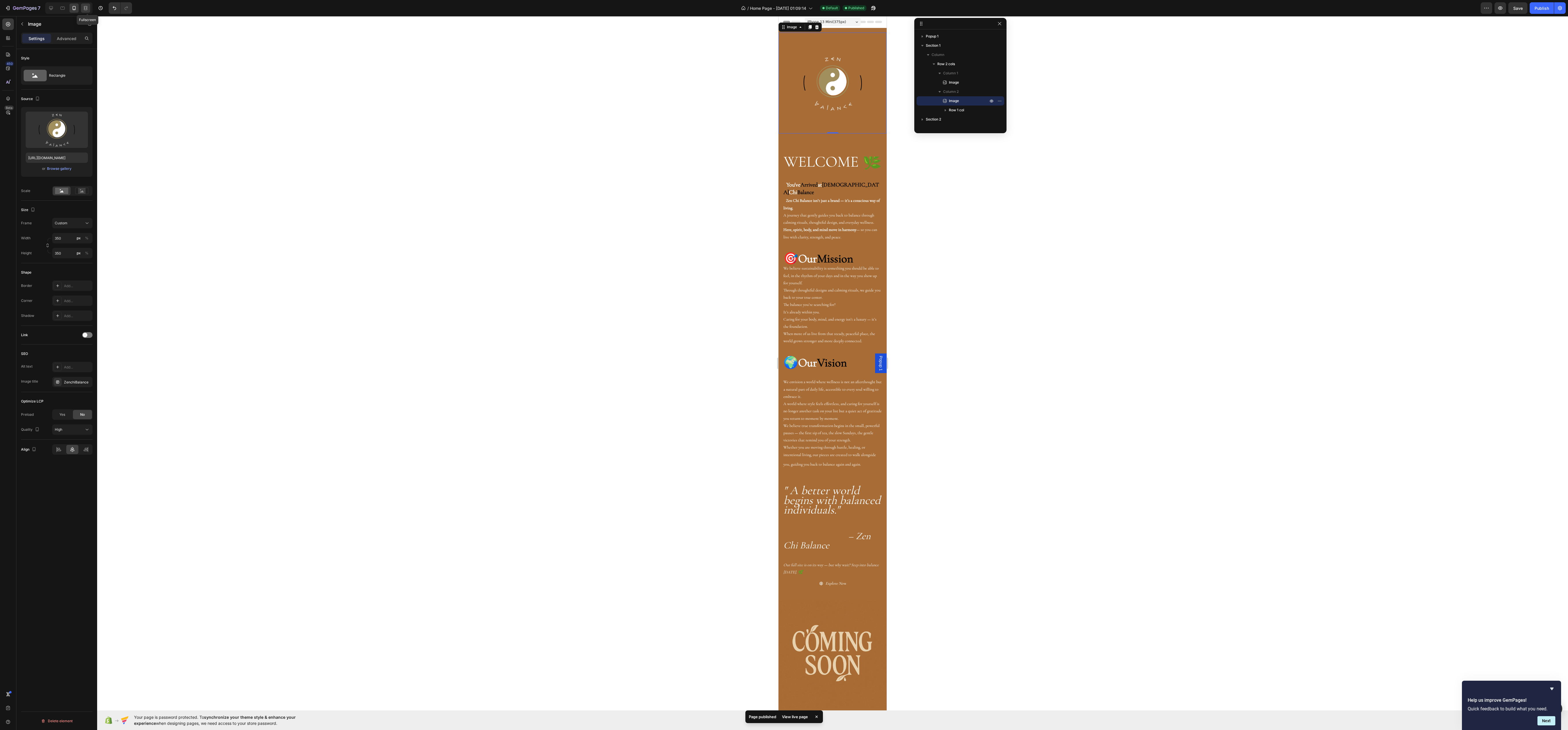
click at [83, 8] on div at bounding box center [85, 8] width 9 height 9
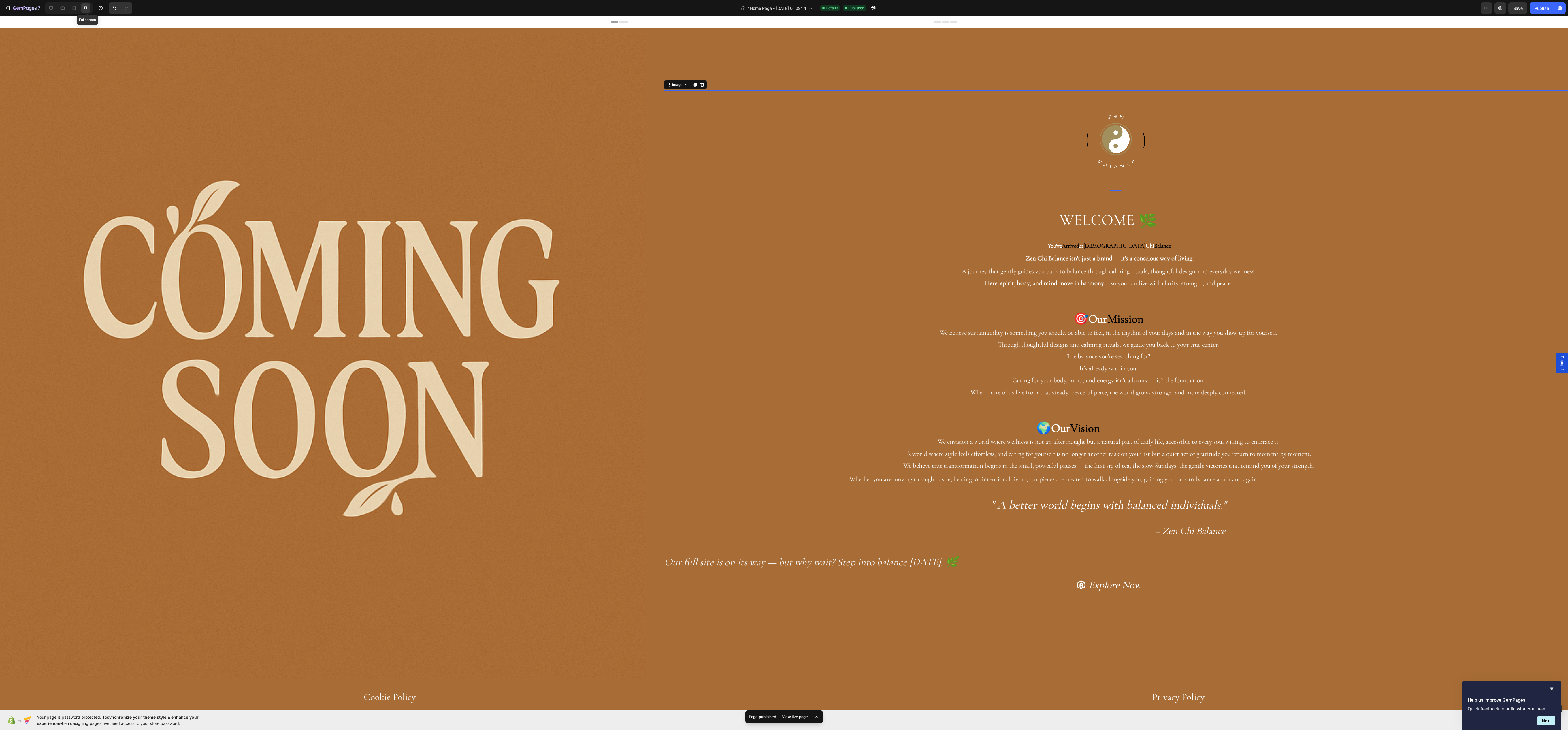
scroll to position [50, 0]
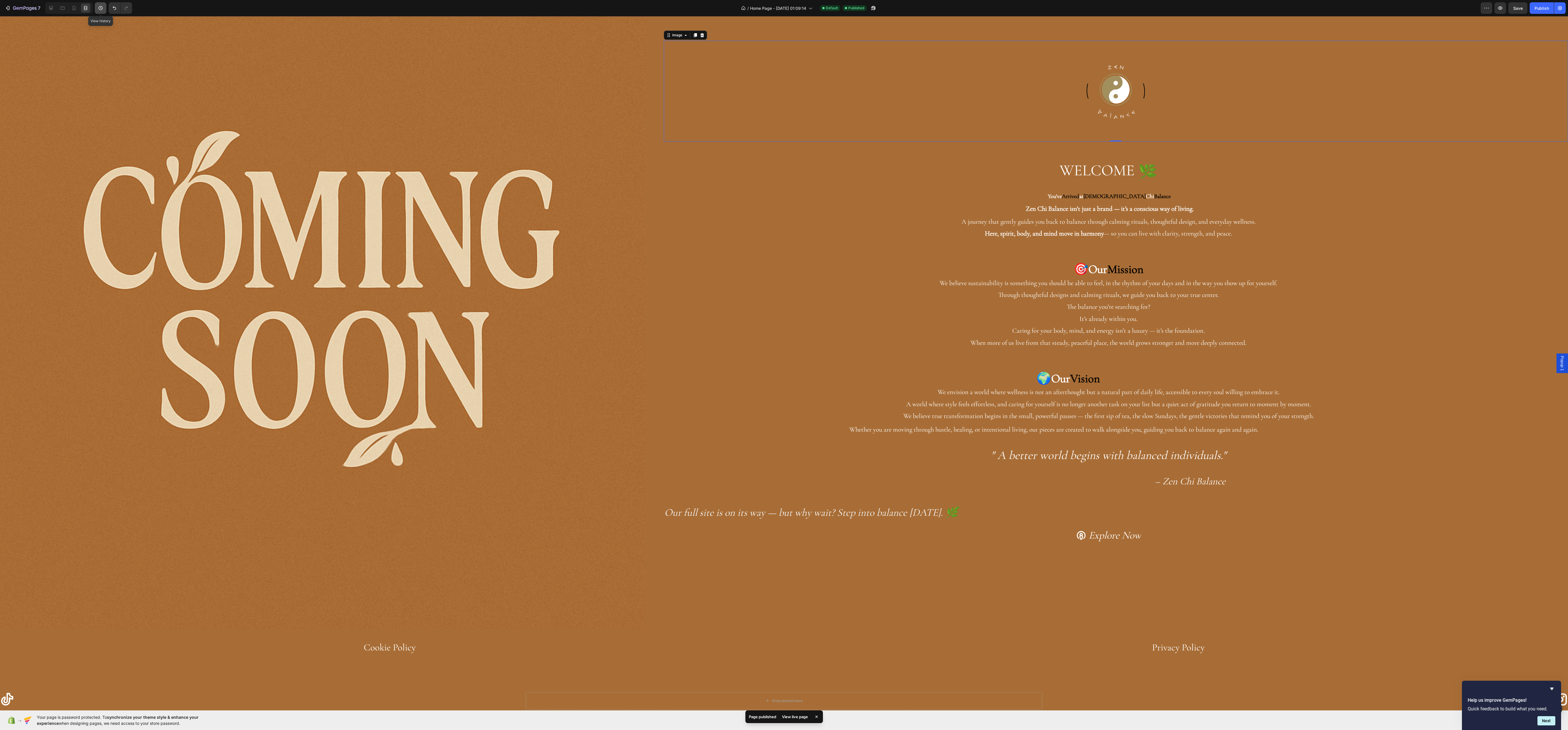
click at [99, 7] on icon "button" at bounding box center [100, 7] width 6 height 6
click at [81, 2] on div at bounding box center [68, 8] width 47 height 12
click at [1529, 7] on button "Publish" at bounding box center [1542, 8] width 24 height 12
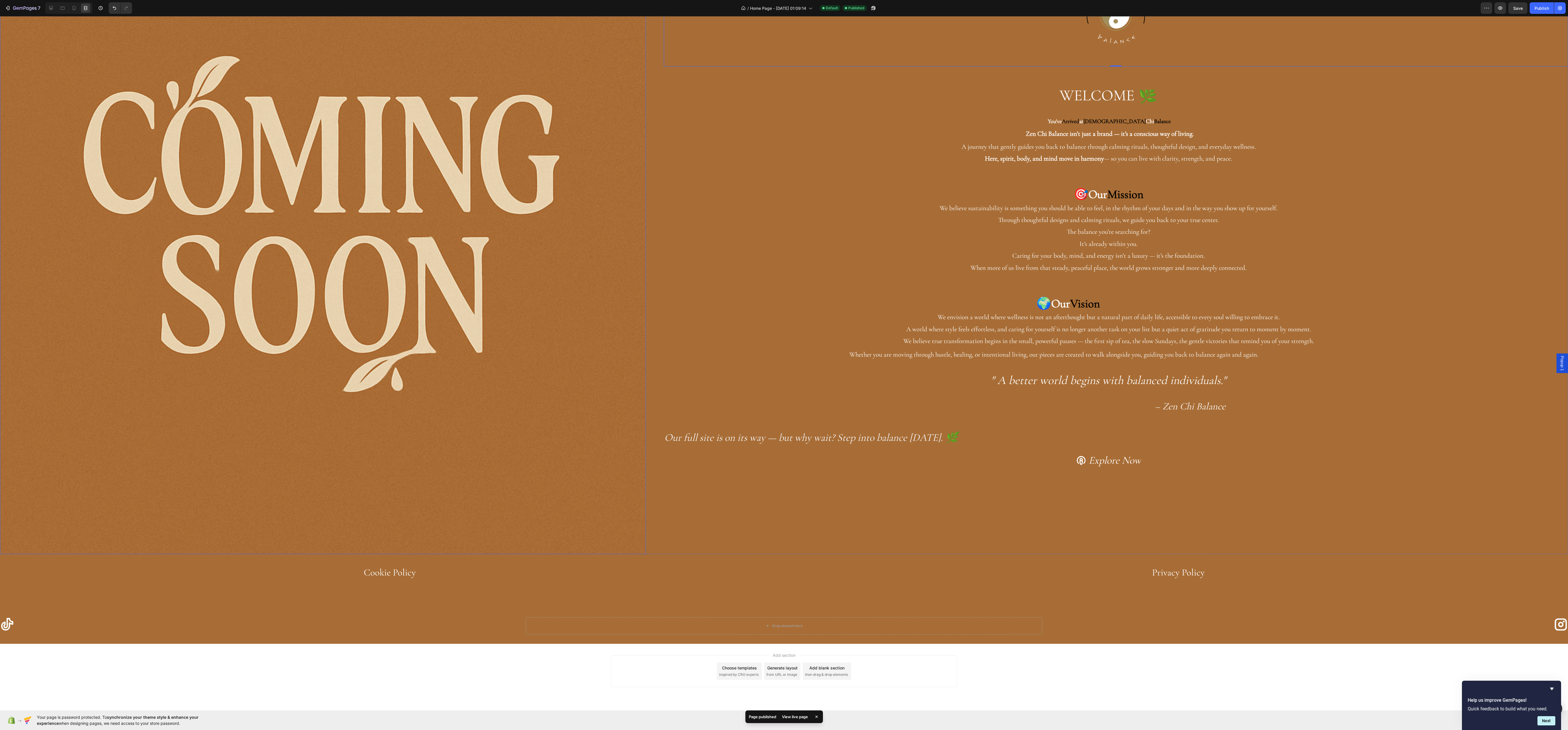
scroll to position [0, 0]
